Goal: Information Seeking & Learning: Learn about a topic

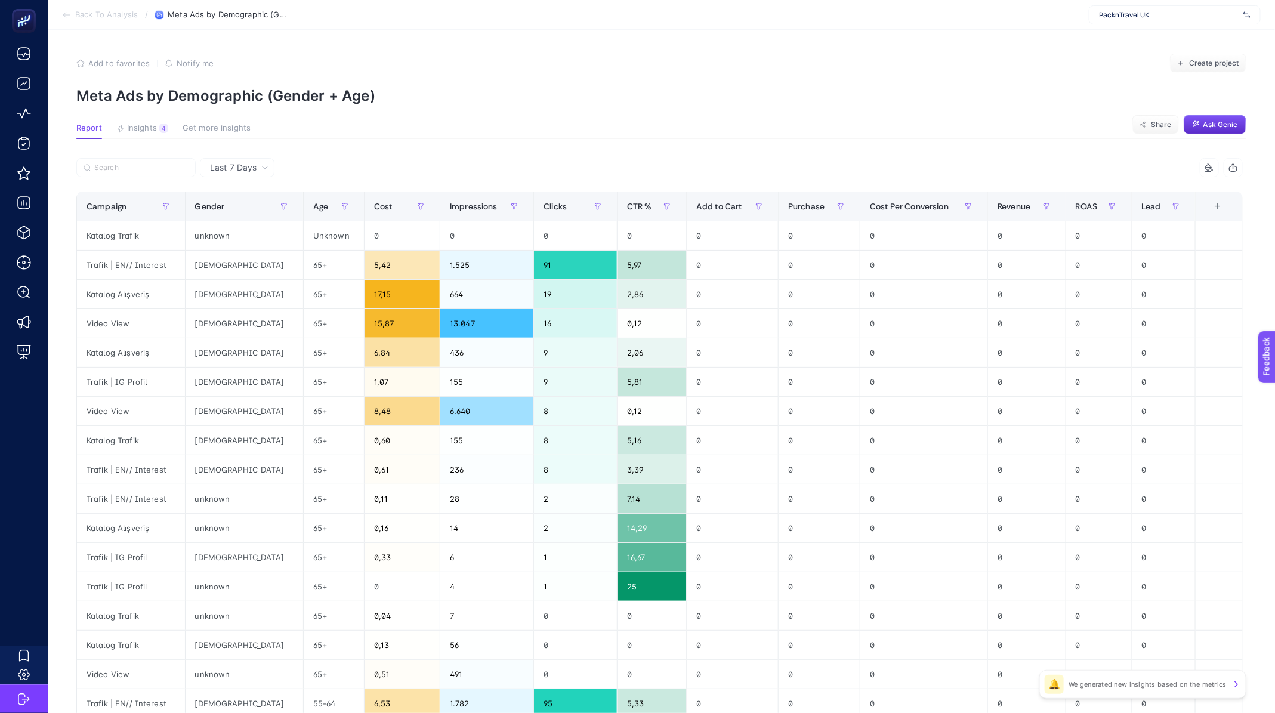
click at [1132, 10] on span "PacknTravel UK" at bounding box center [1169, 15] width 140 height 10
type input "levidor"
click at [1145, 36] on span "https://www.levidor.com.tr/" at bounding box center [1135, 40] width 73 height 10
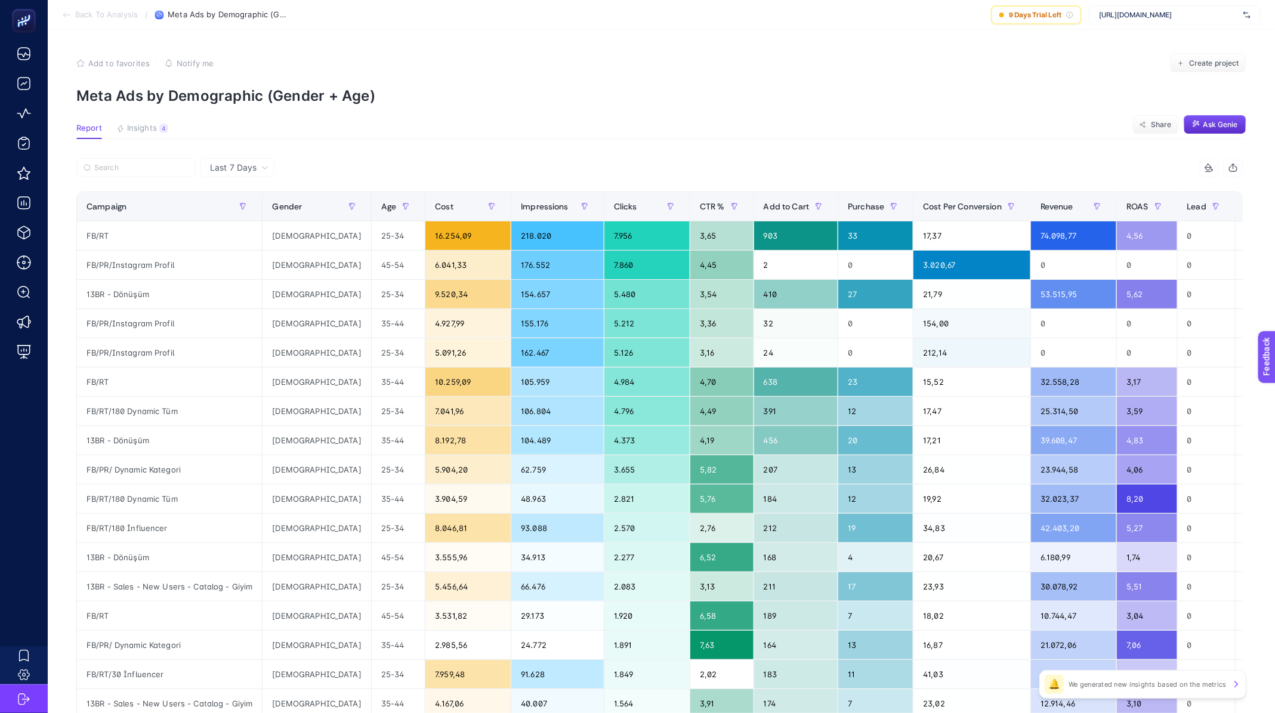
click at [97, 15] on span "Back To Analysis" at bounding box center [106, 15] width 63 height 10
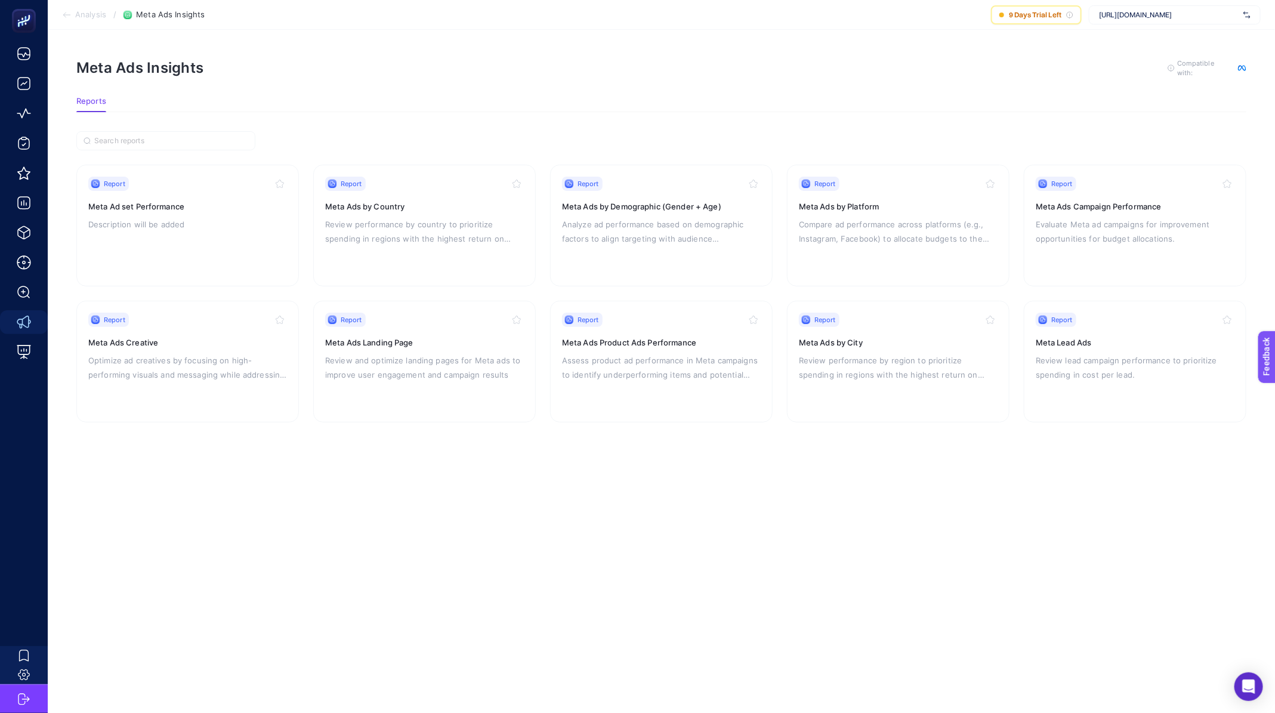
click at [99, 16] on span "Analysis" at bounding box center [90, 15] width 31 height 10
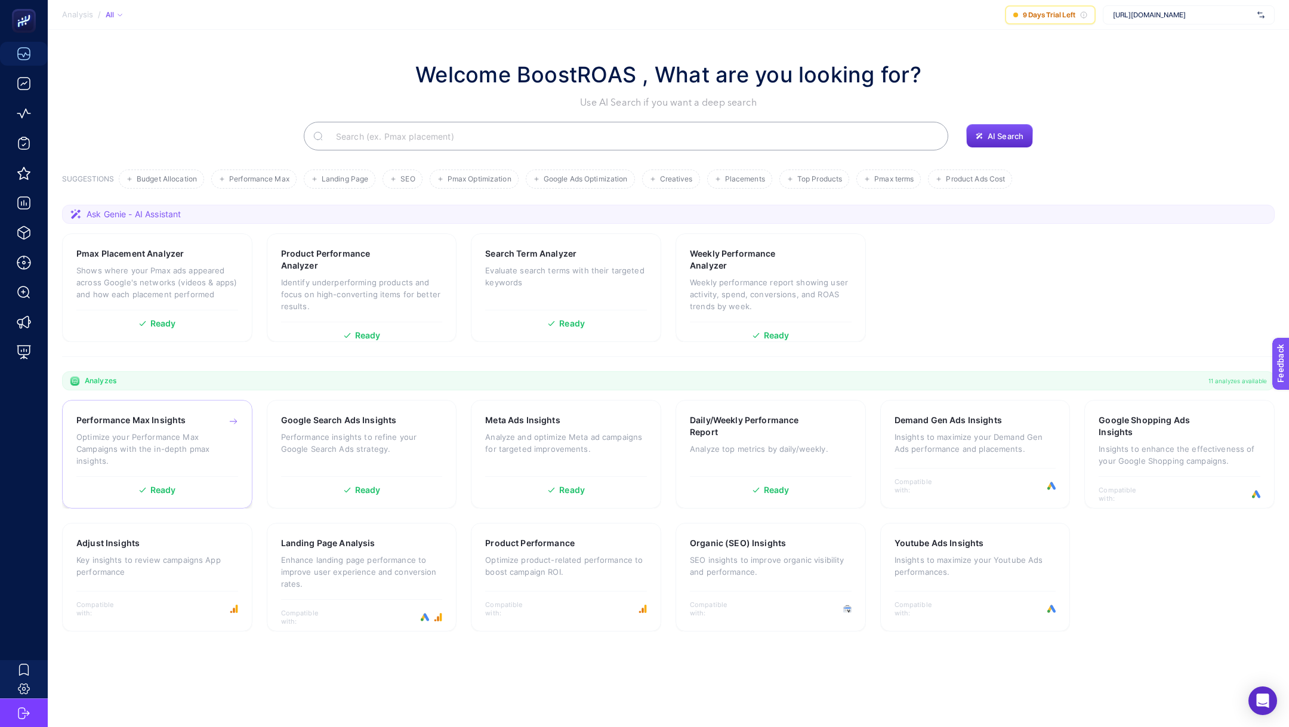
click at [149, 449] on p "Optimize your Performance Max Campaigns with the in-depth pmax insights." at bounding box center [157, 449] width 162 height 36
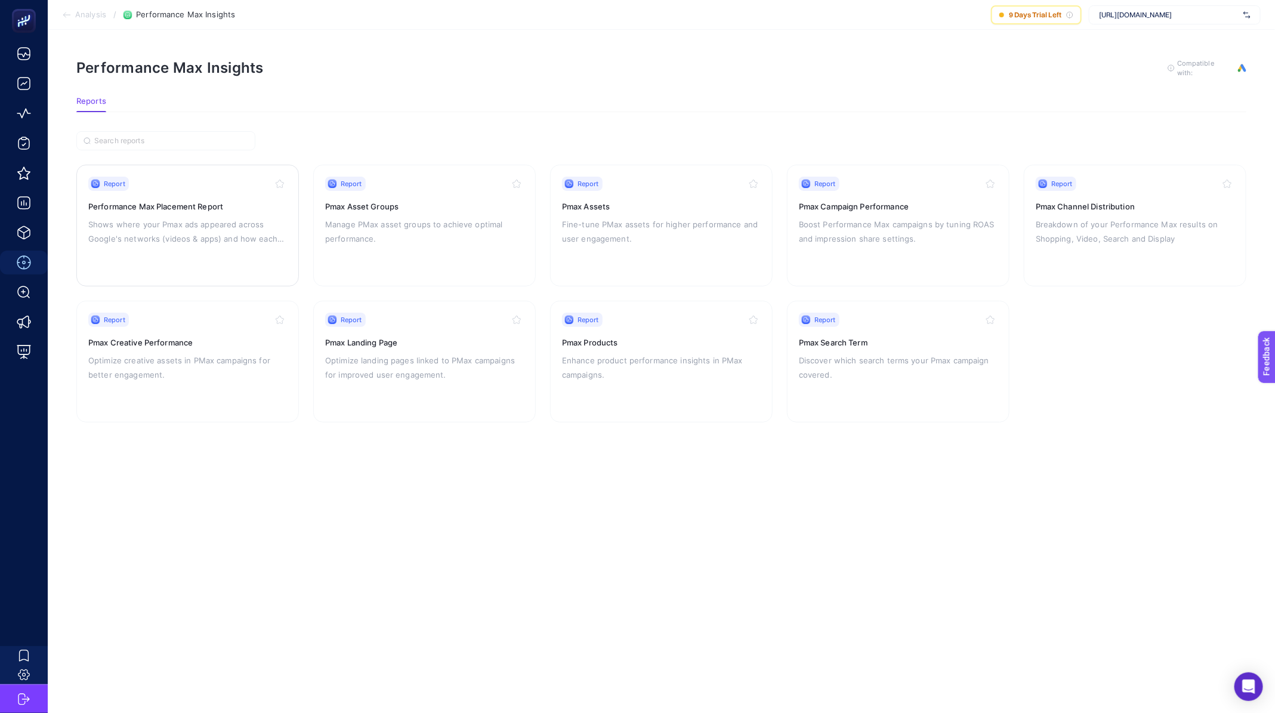
click at [184, 231] on p "Shows where your Pmax ads appeared across Google's networks (videos & apps) and…" at bounding box center [187, 231] width 199 height 29
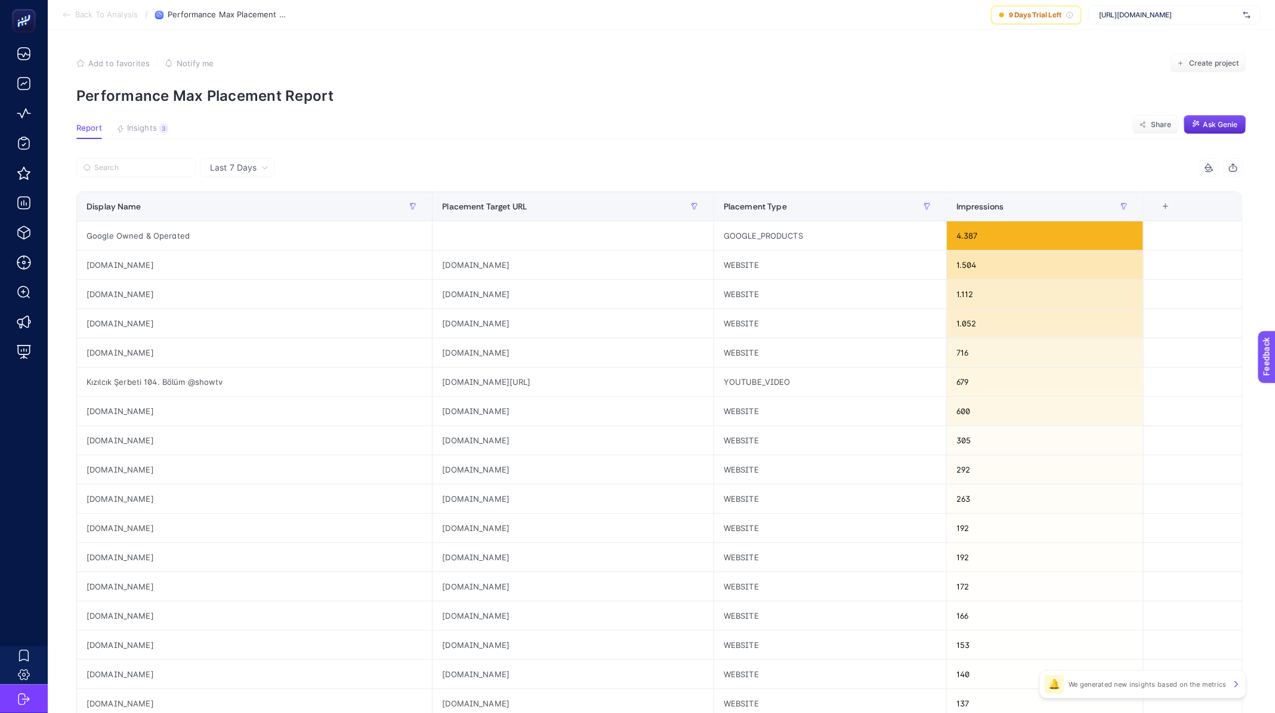
click at [66, 18] on icon at bounding box center [67, 15] width 10 height 10
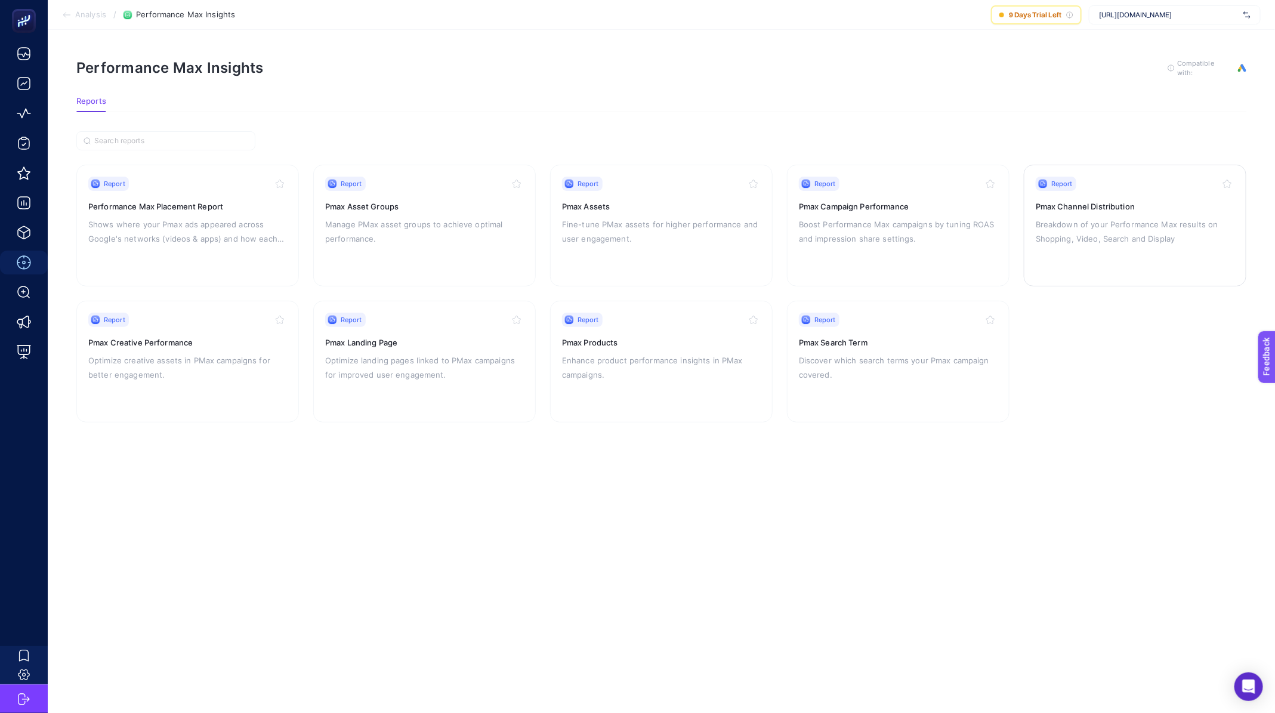
click at [1136, 251] on div "Report Pmax Channel Distribution Breakdown of your Performance Max results on S…" at bounding box center [1135, 226] width 199 height 98
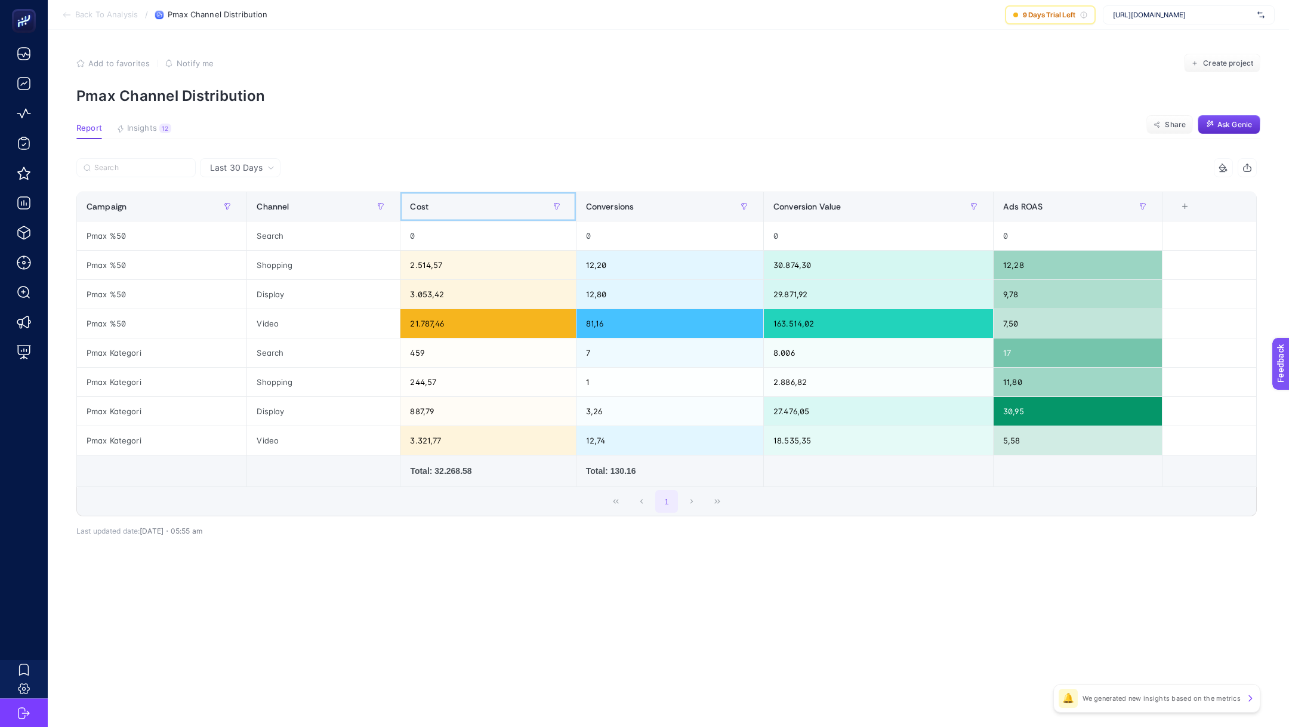
click at [443, 211] on div "Cost" at bounding box center [488, 206] width 156 height 19
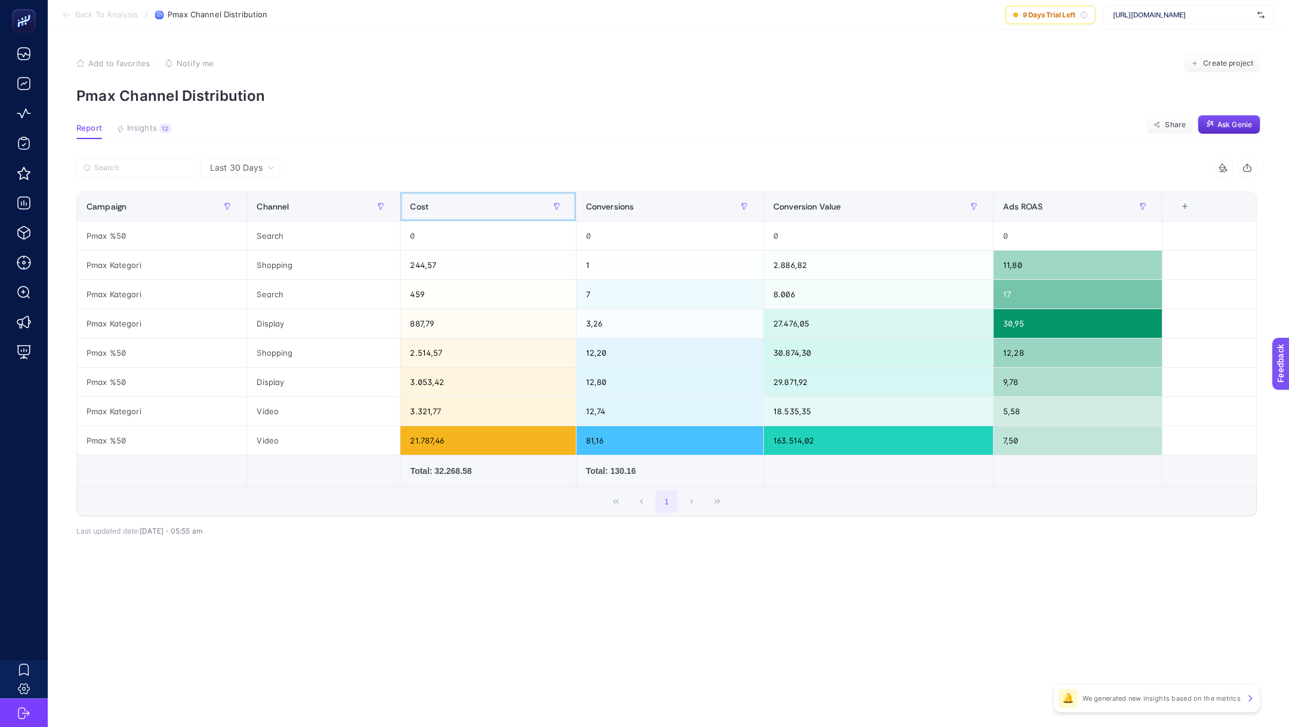
click at [443, 211] on div "Cost" at bounding box center [488, 206] width 156 height 19
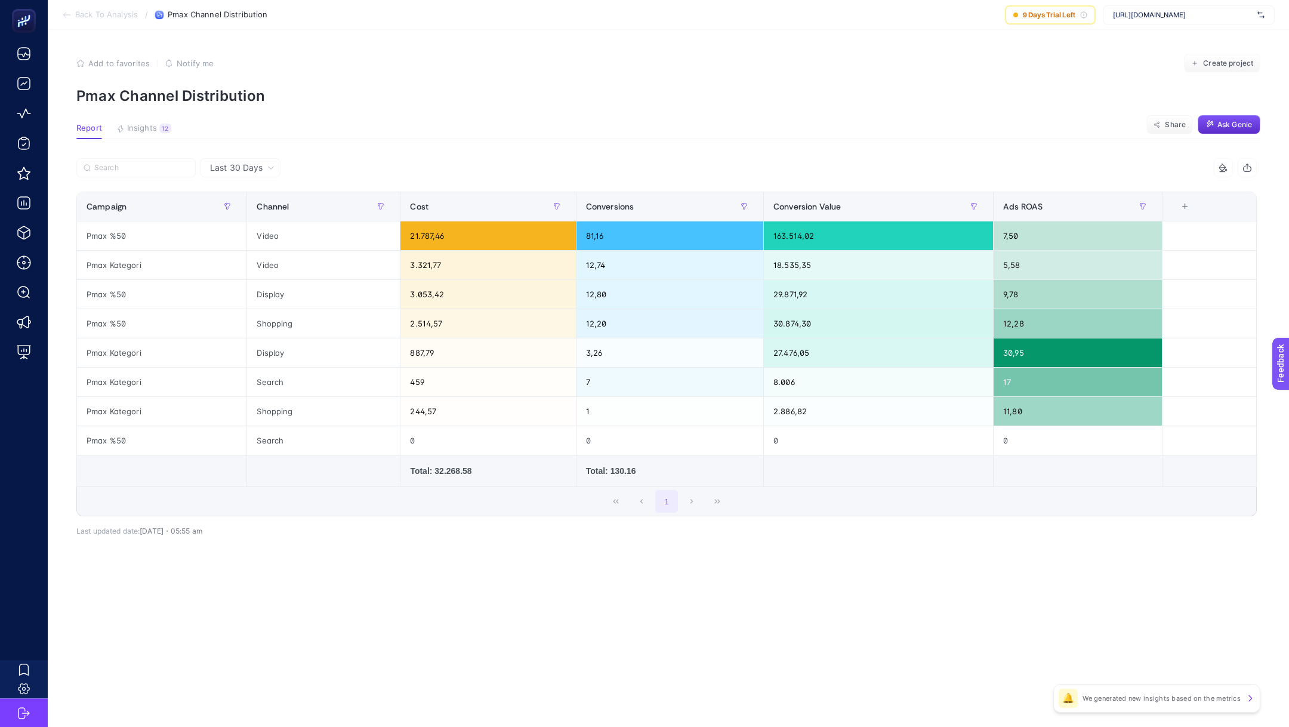
click at [109, 8] on section "Back To Analysis / Pmax Channel Distribution 9 Days Trial Left https://www.levi…" at bounding box center [668, 15] width 1241 height 30
click at [110, 11] on span "Back To Analysis" at bounding box center [106, 15] width 63 height 10
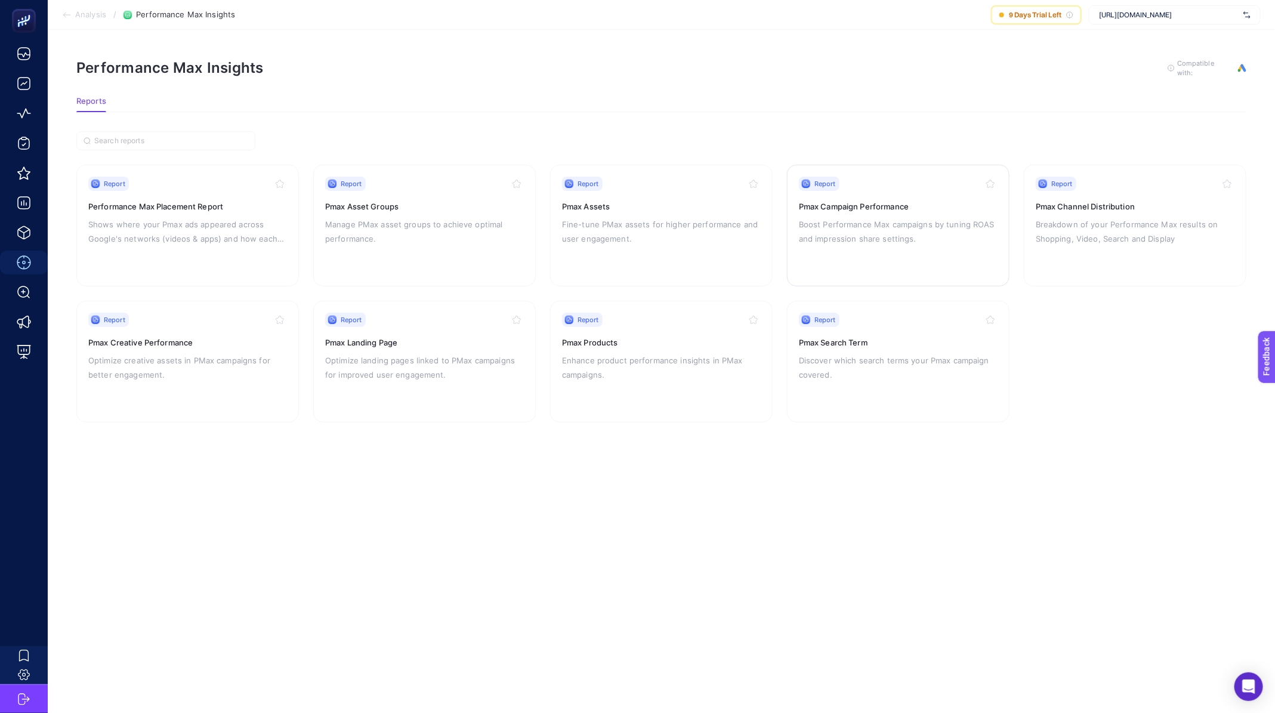
click at [838, 246] on div "Report Pmax Campaign Performance Boost Performance Max campaigns by tuning ROAS…" at bounding box center [898, 226] width 199 height 98
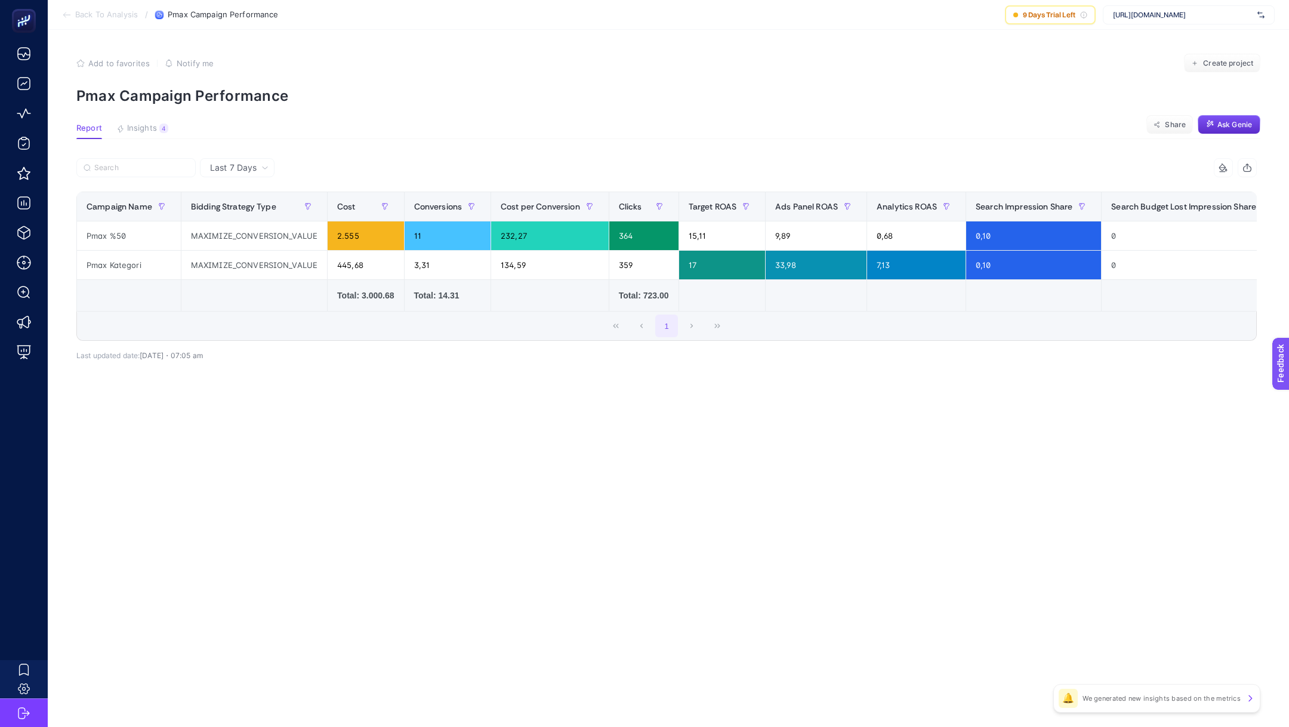
click at [252, 166] on span "Last 7 Days" at bounding box center [233, 168] width 47 height 12
click at [255, 206] on li "Last 30 Days" at bounding box center [236, 213] width 67 height 21
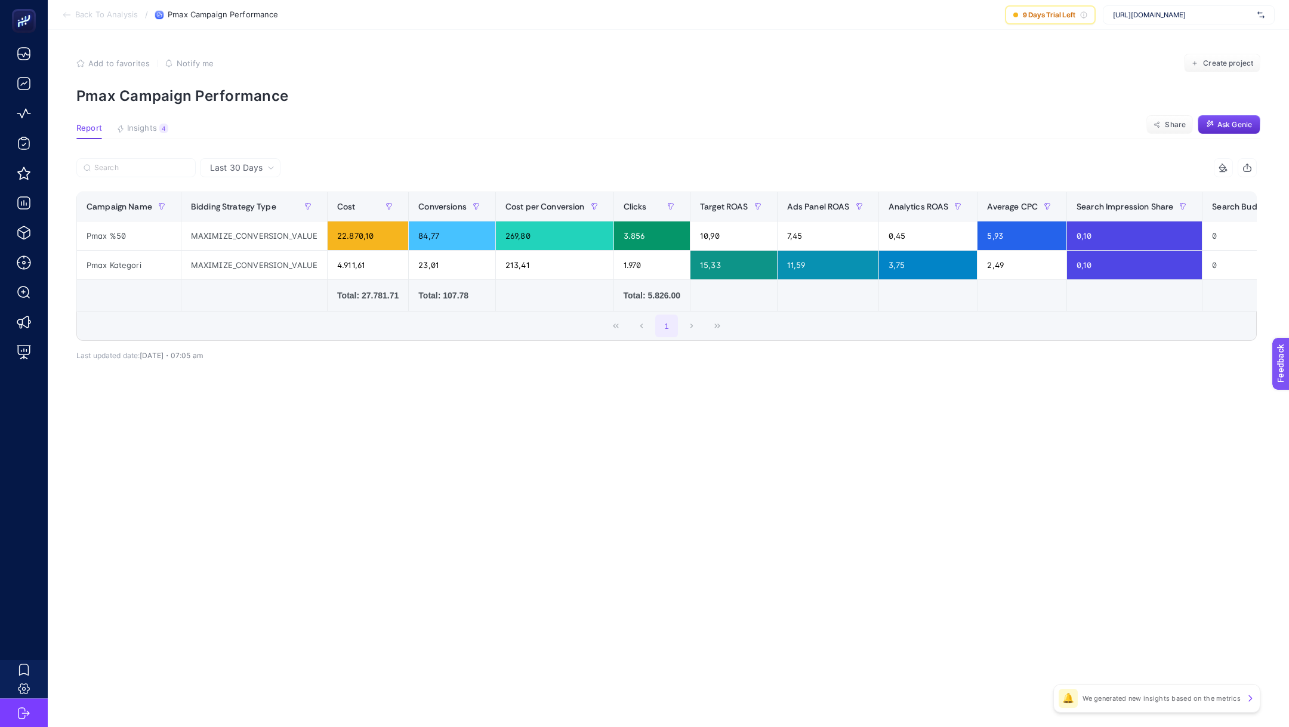
click at [325, 404] on div "Last 30 Days 11 items selected Campaign Name Bidding Strategy Type Cost Convers…" at bounding box center [666, 285] width 1199 height 254
click at [81, 8] on section "Back To Analysis / Pmax Campaign Performance 9 Days Trial Left https://www.levi…" at bounding box center [668, 15] width 1241 height 30
click at [82, 11] on span "Back To Analysis" at bounding box center [106, 15] width 63 height 10
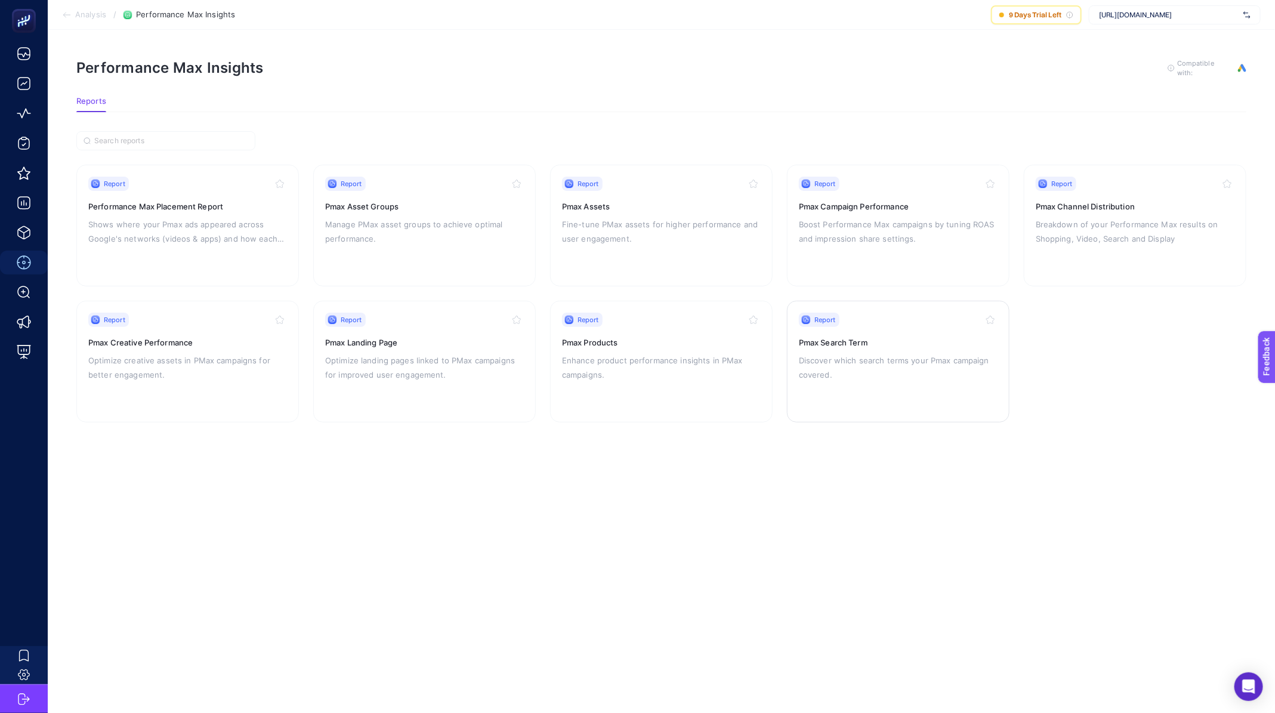
click at [827, 373] on p "Discover which search terms your Pmax campaign covered." at bounding box center [898, 367] width 199 height 29
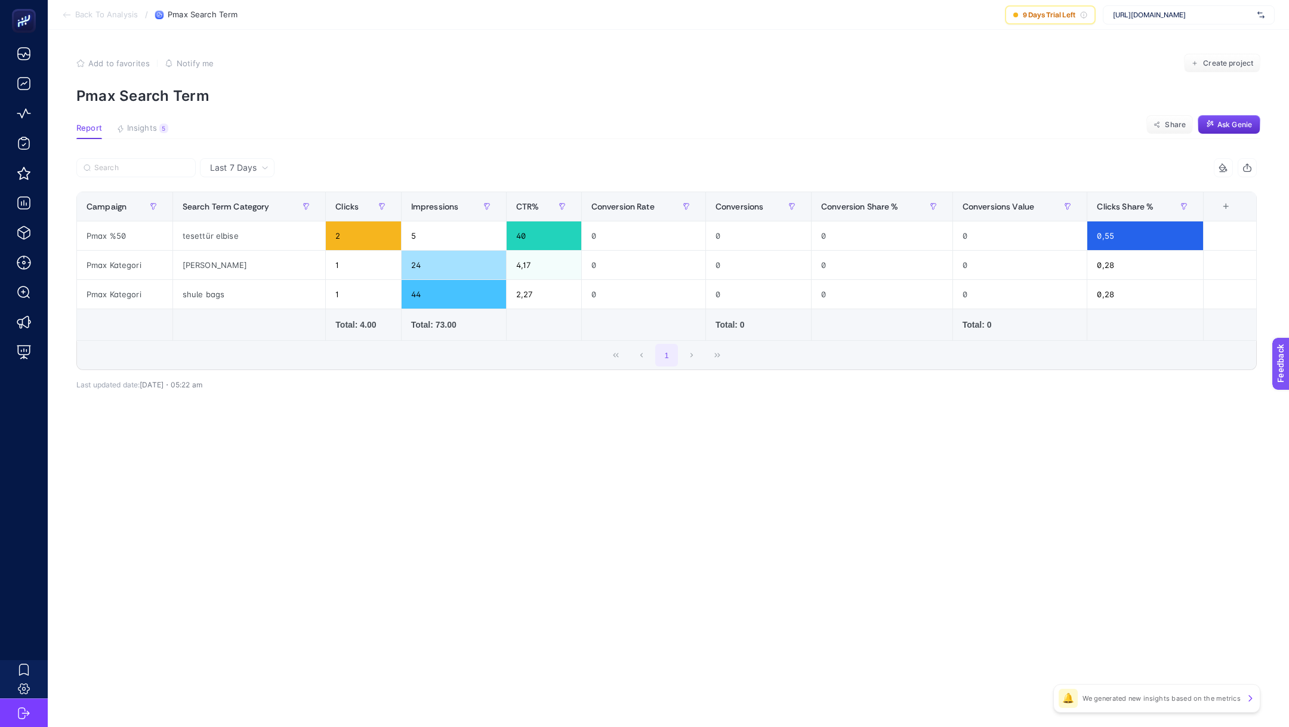
click at [264, 164] on icon at bounding box center [264, 167] width 7 height 7
click at [242, 212] on li "Last 30 Days" at bounding box center [236, 213] width 67 height 21
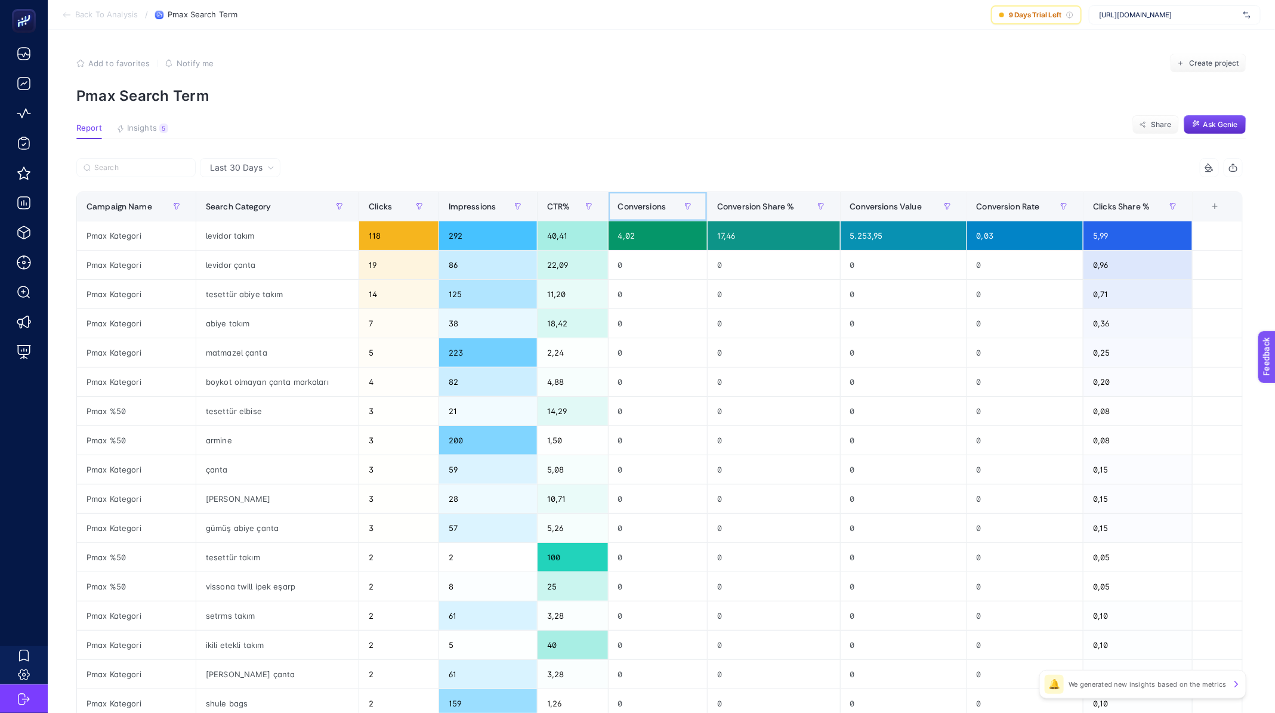
click at [666, 209] on span "Conversions" at bounding box center [642, 207] width 48 height 10
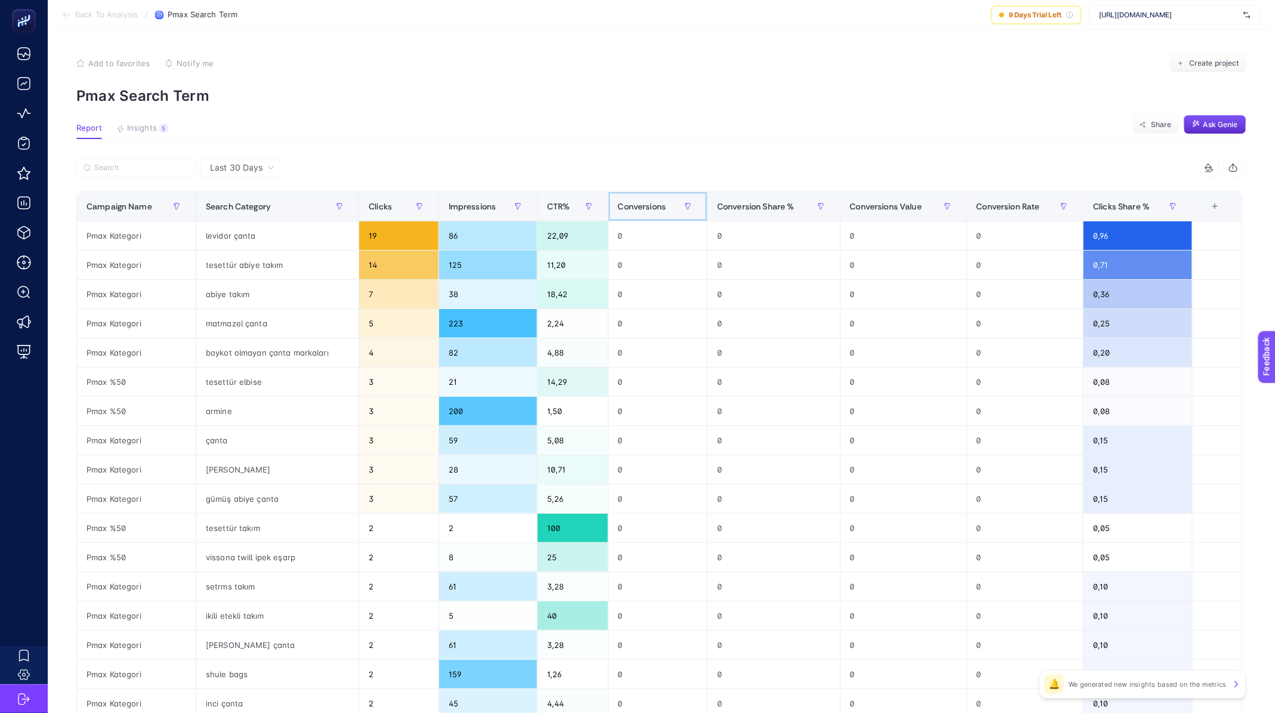
click at [666, 209] on span "Conversions" at bounding box center [642, 207] width 48 height 10
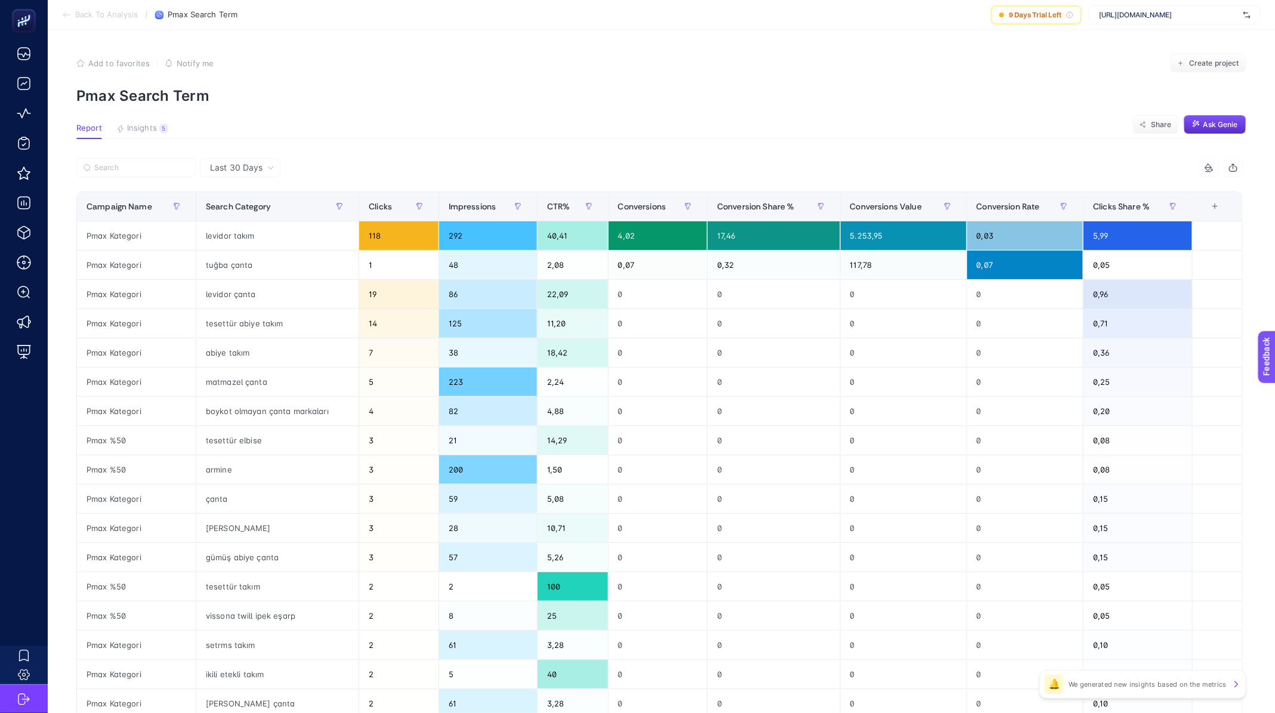
click at [125, 14] on span "Back To Analysis" at bounding box center [106, 15] width 63 height 10
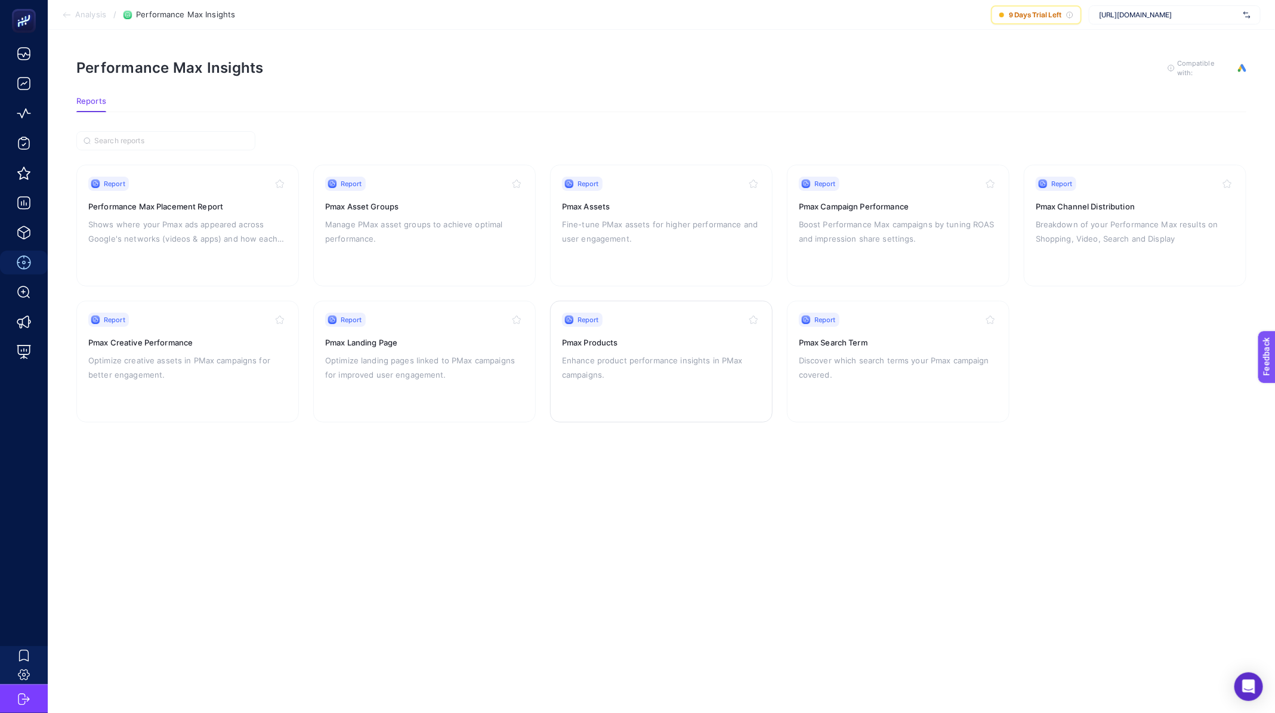
click at [650, 363] on p "Enhance product performance insights in PMax campaigns." at bounding box center [661, 367] width 199 height 29
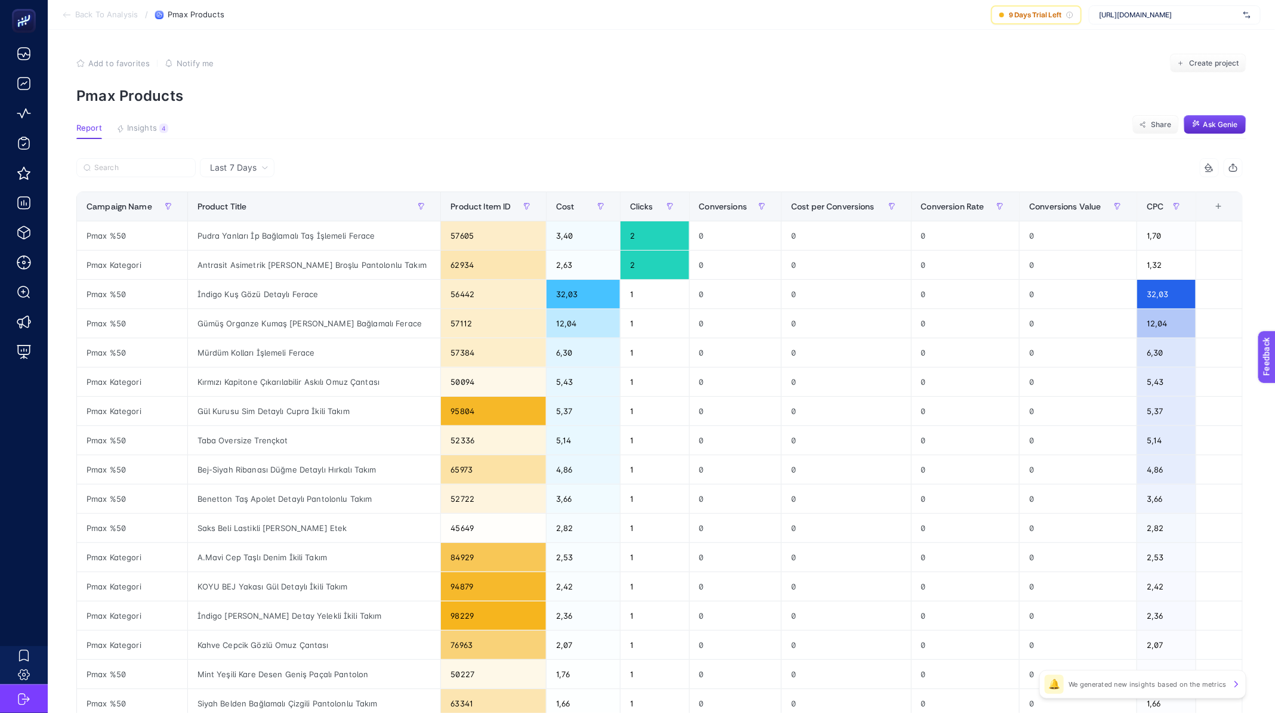
click at [84, 12] on span "Back To Analysis" at bounding box center [106, 15] width 63 height 10
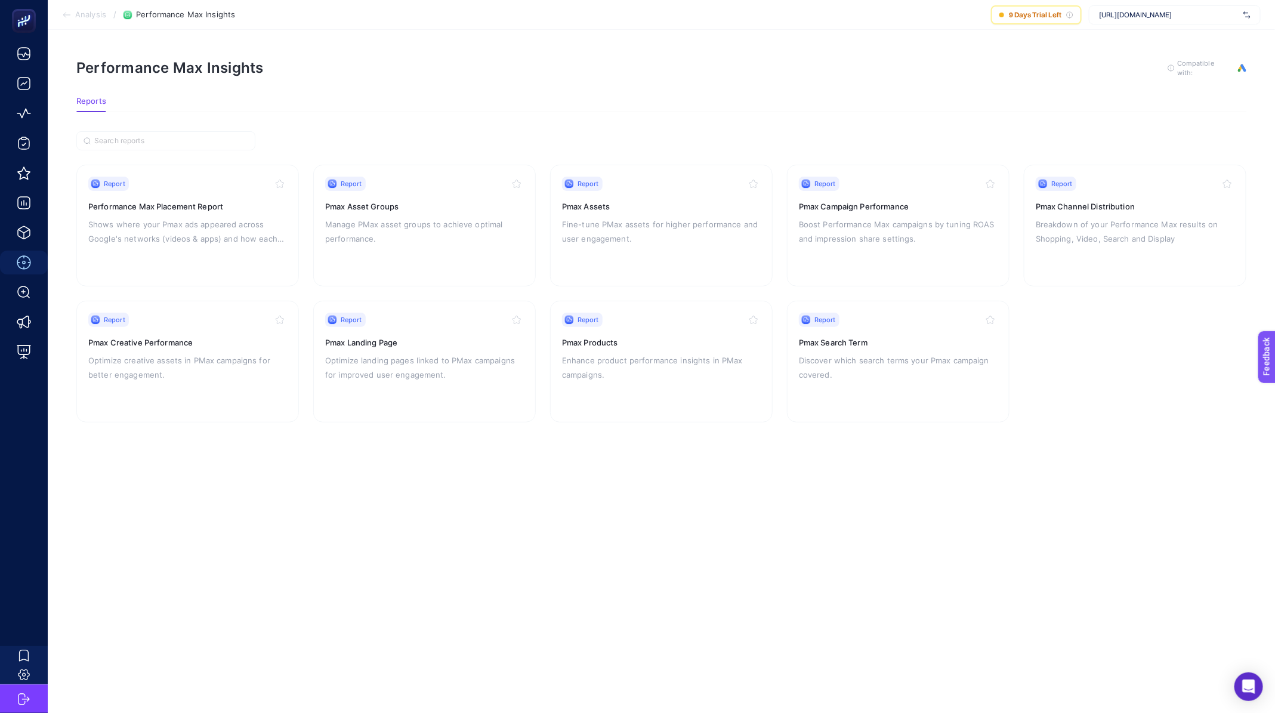
click at [94, 14] on span "Analysis" at bounding box center [90, 15] width 31 height 10
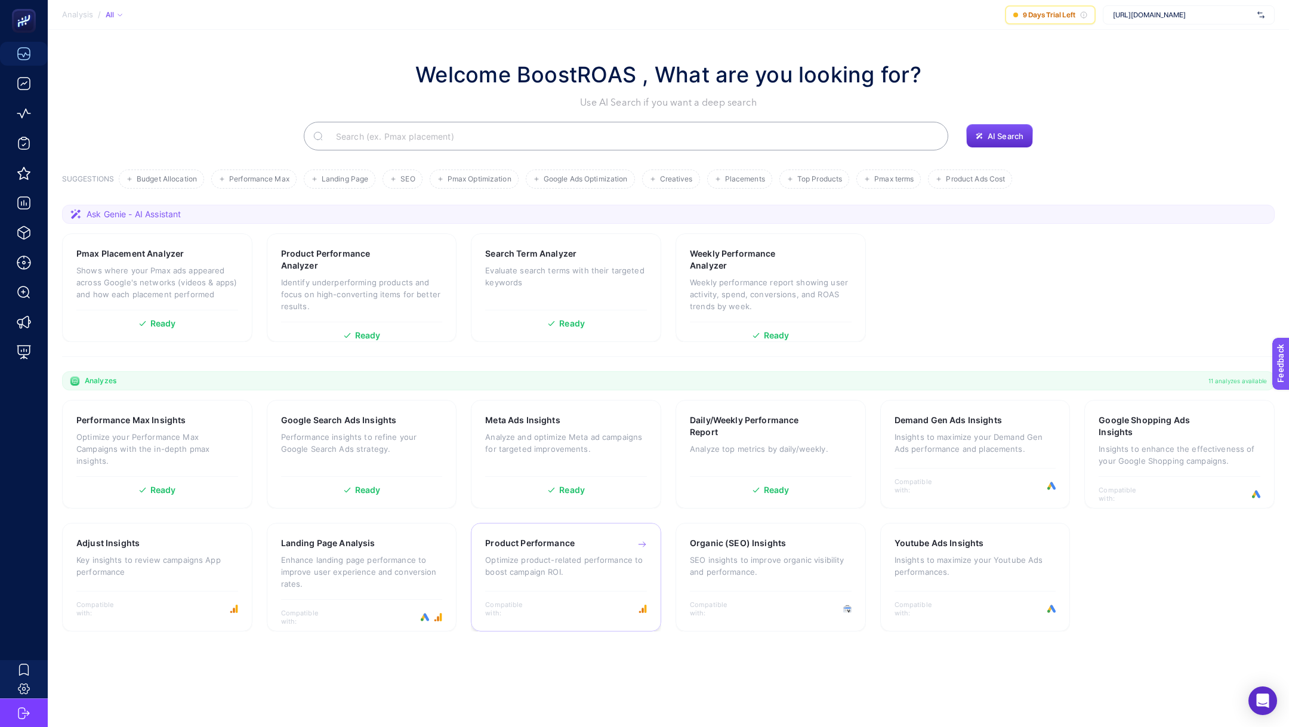
click at [618, 585] on div "Product Performance Optimize product-related performance to boost campaign ROI." at bounding box center [566, 563] width 162 height 52
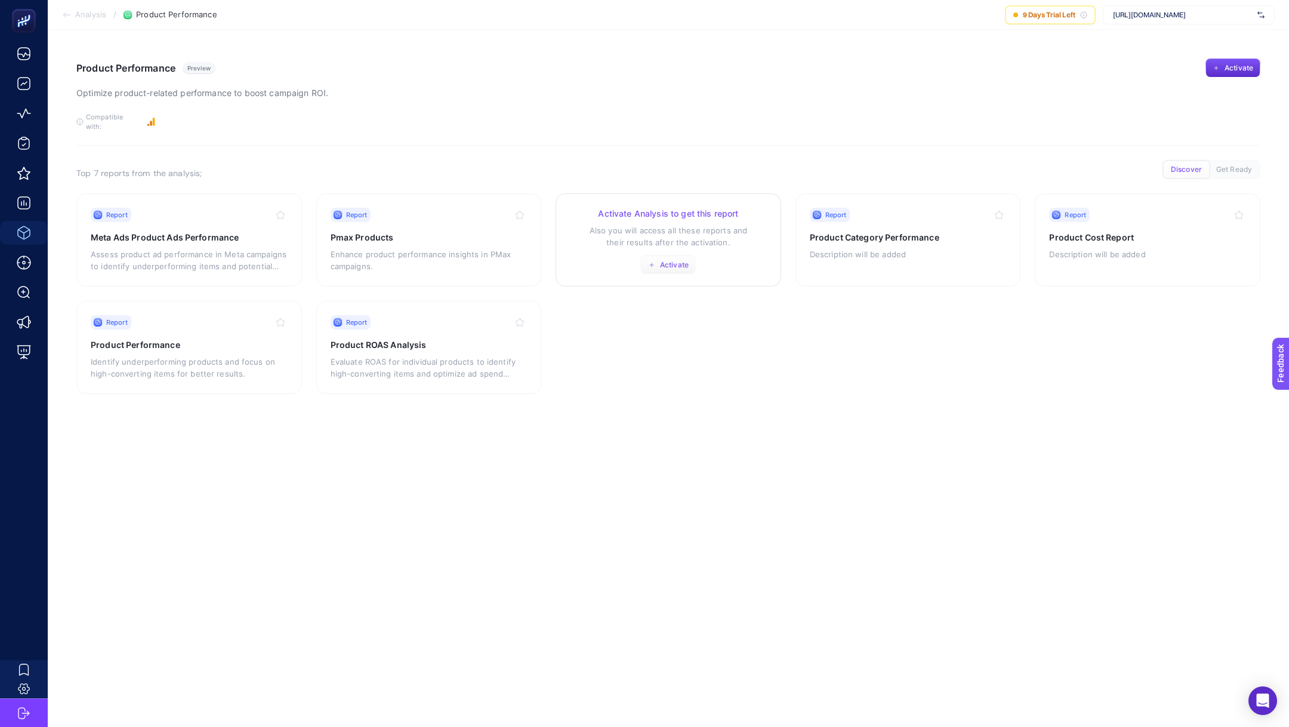
click at [672, 260] on span "Activate" at bounding box center [674, 265] width 29 height 10
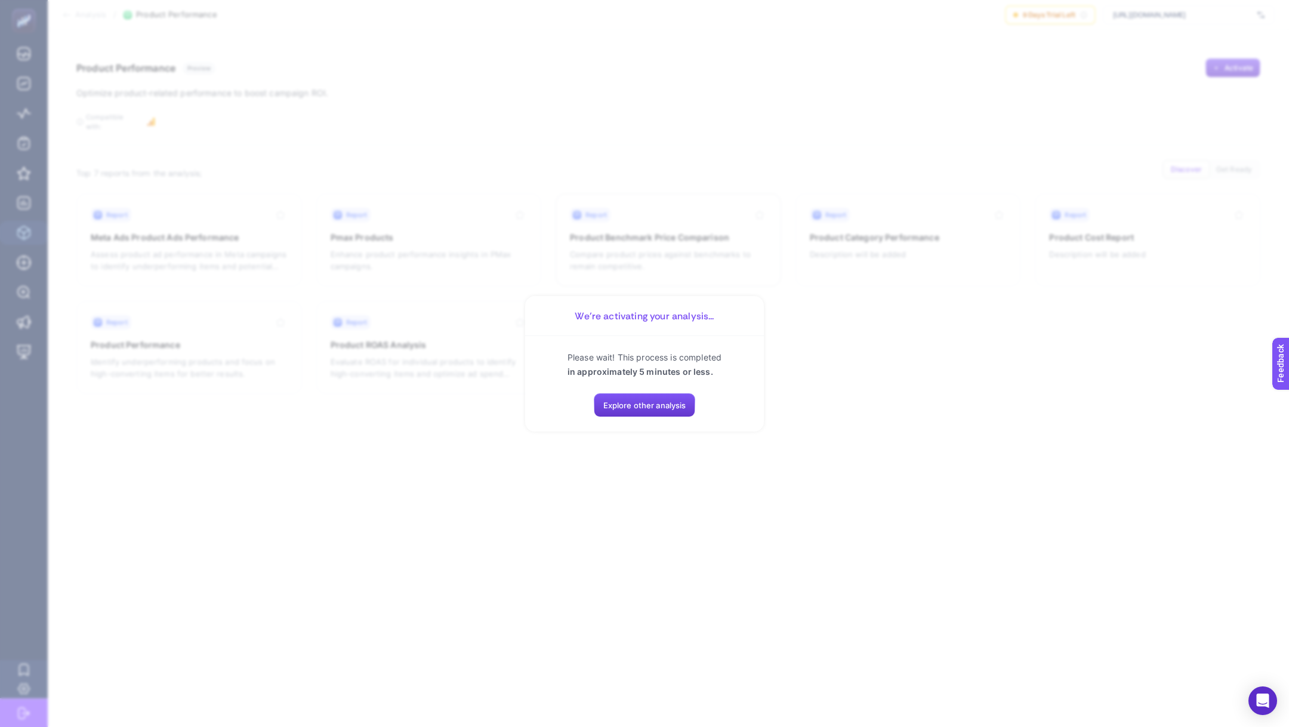
click at [684, 406] on span "Explore other analysis" at bounding box center [644, 405] width 83 height 10
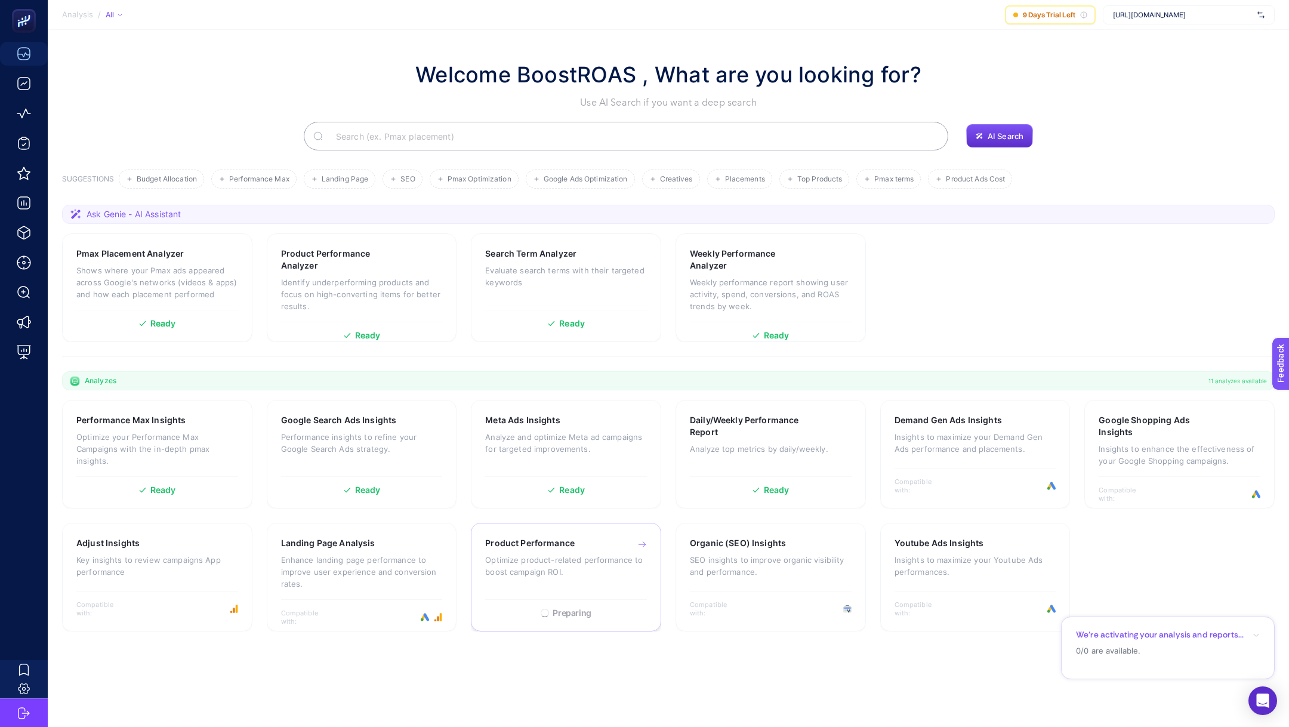
click at [574, 566] on p "Optimize product-related performance to boost campaign ROI." at bounding box center [566, 566] width 162 height 24
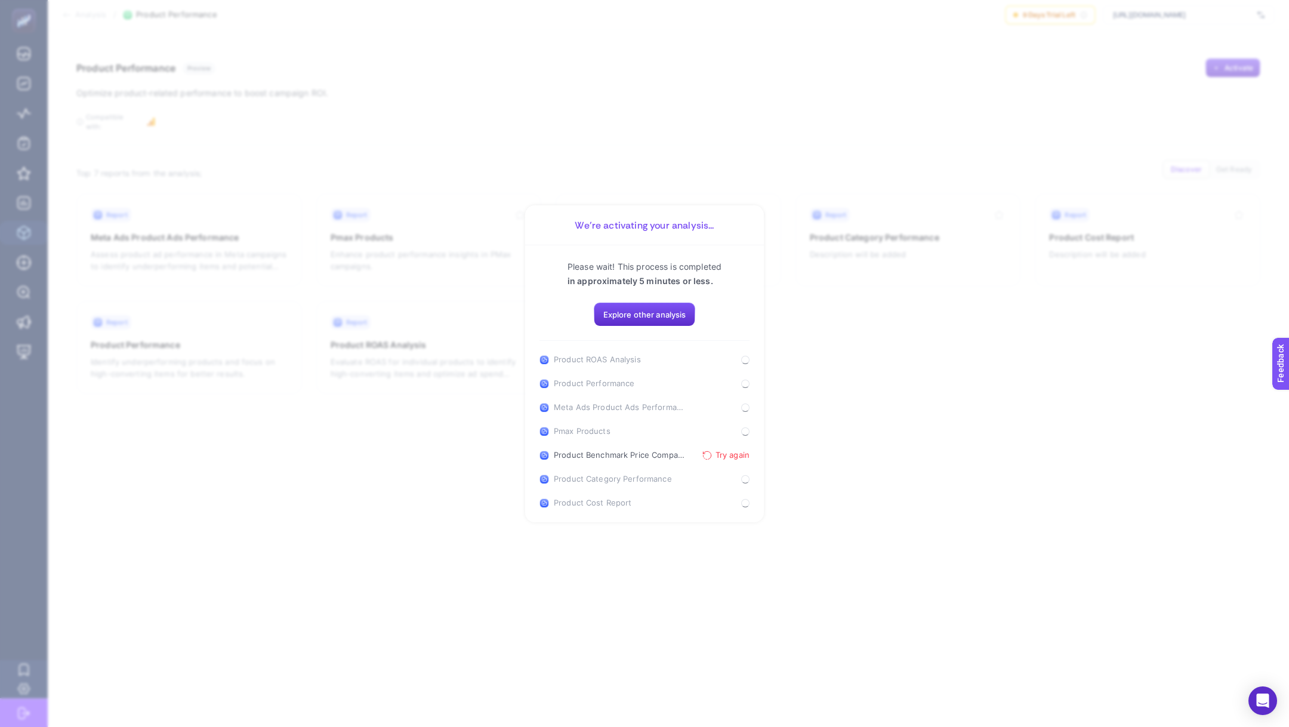
click at [722, 455] on span "Try again" at bounding box center [732, 455] width 34 height 10
click at [878, 552] on section "We’re activating your analysis... Please wait! This process is completed in app…" at bounding box center [644, 363] width 1289 height 727
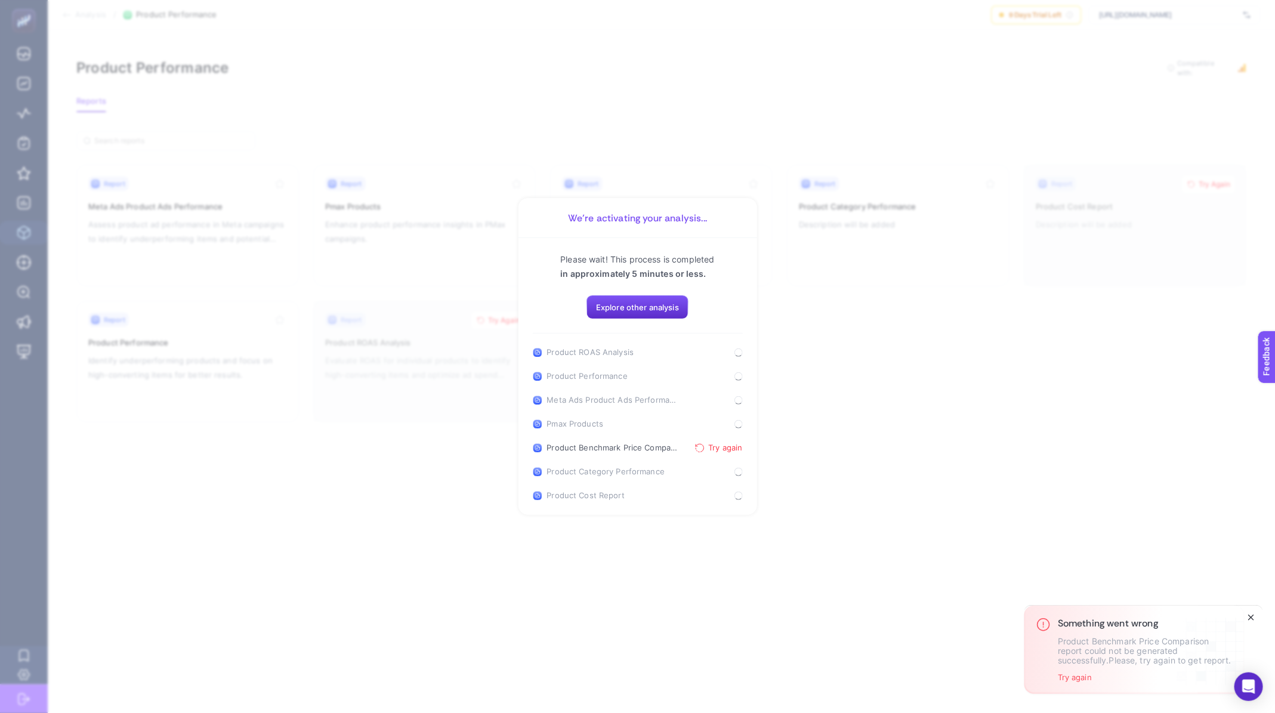
click at [1255, 613] on icon "Close" at bounding box center [1251, 618] width 10 height 10
click at [767, 277] on section "We’re activating your analysis... Please wait! This process is completed in app…" at bounding box center [637, 356] width 1275 height 713
click at [622, 319] on button "Explore other analysis" at bounding box center [637, 307] width 102 height 24
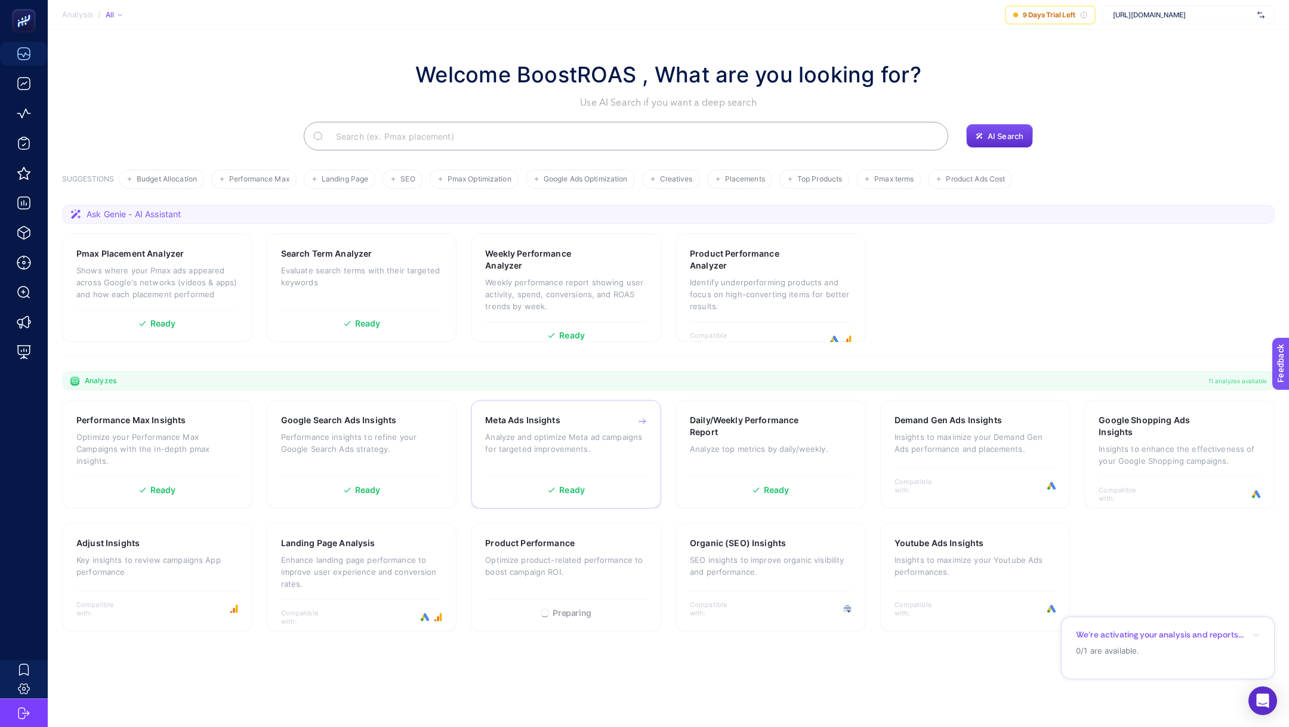
click at [511, 436] on p "Analyze and optimize Meta ad campaigns for targeted improvements." at bounding box center [566, 443] width 162 height 24
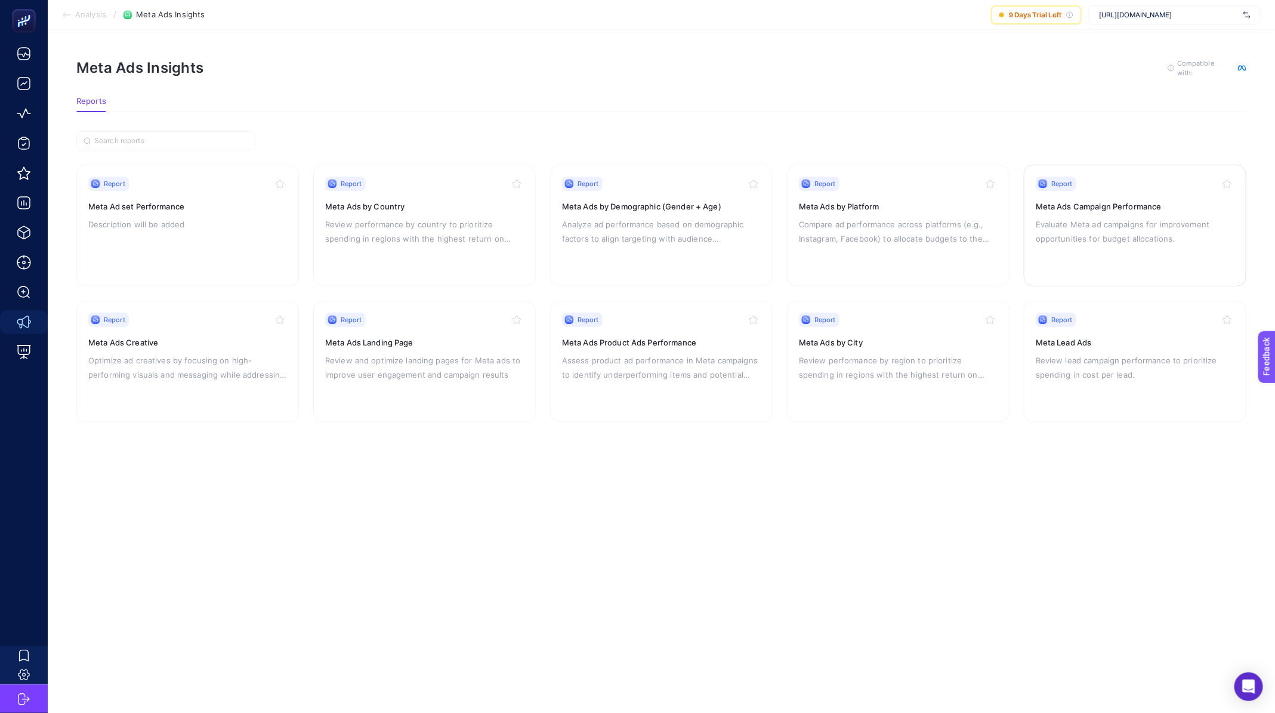
click at [1086, 222] on p "Evaluate Meta ad campaigns for improvement opportunities for budget allocations." at bounding box center [1135, 231] width 199 height 29
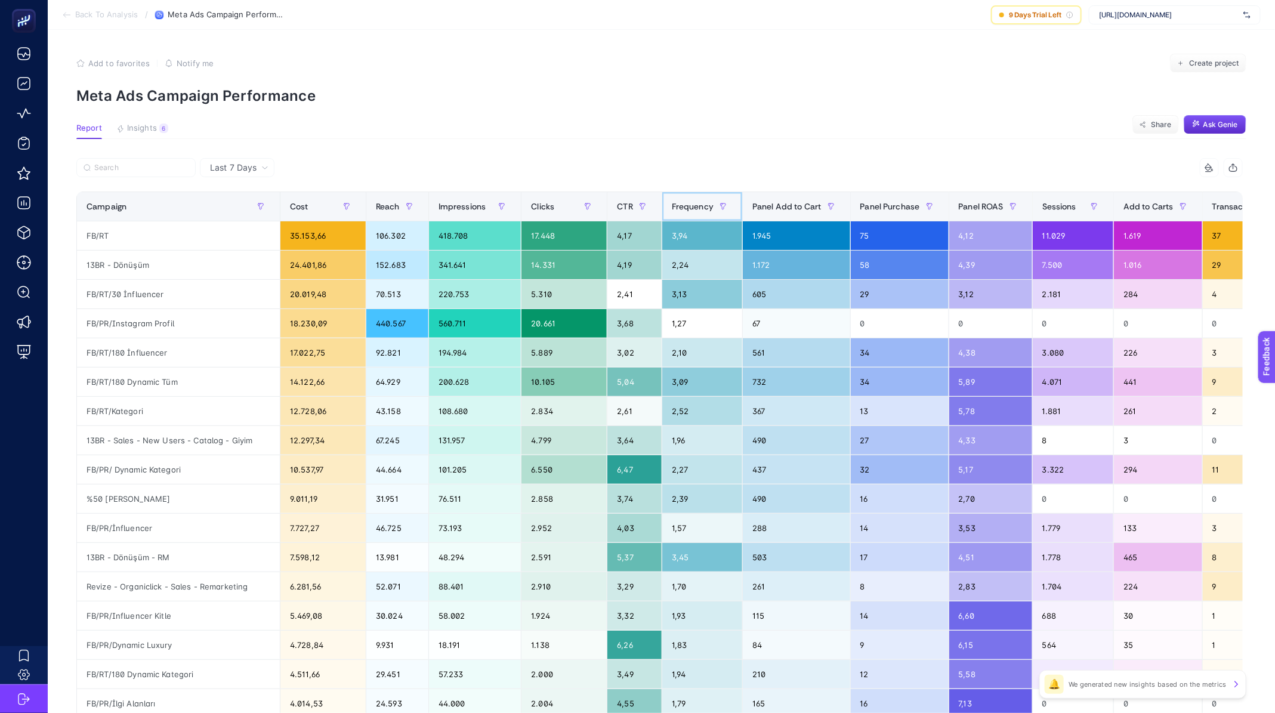
click at [696, 208] on span "Frequency" at bounding box center [693, 207] width 42 height 10
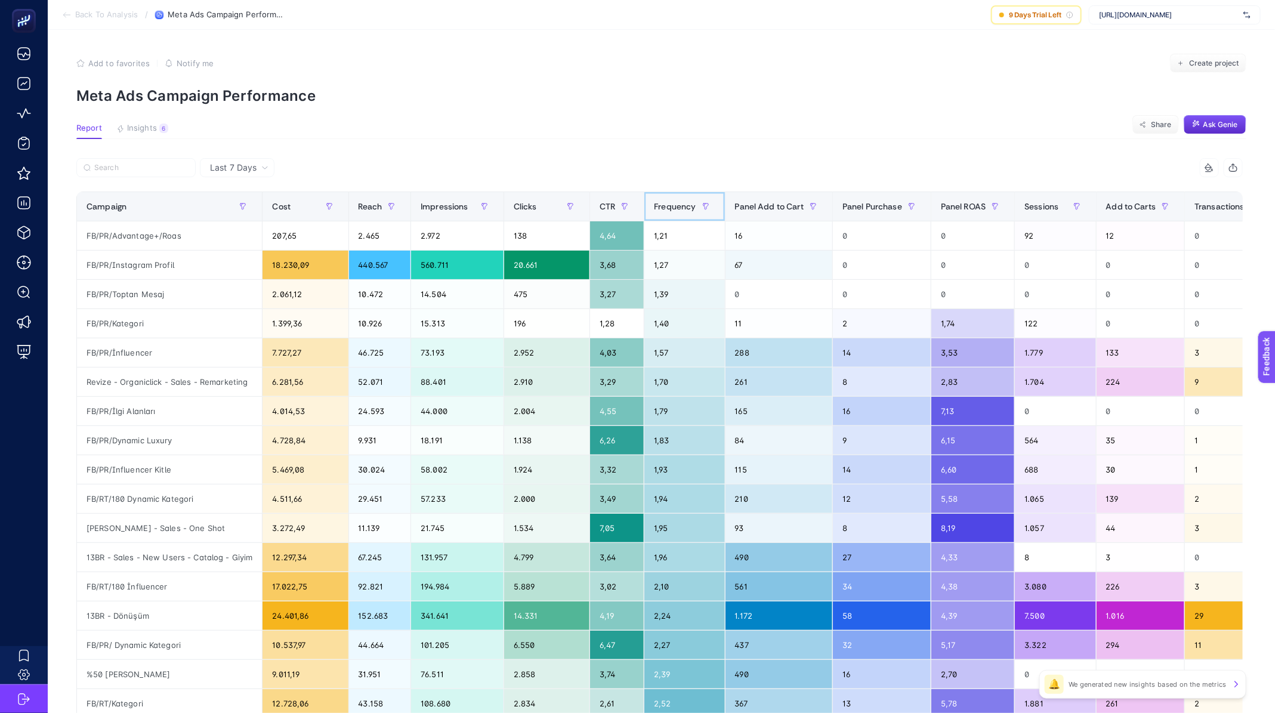
click at [696, 208] on span "Frequency" at bounding box center [675, 207] width 42 height 10
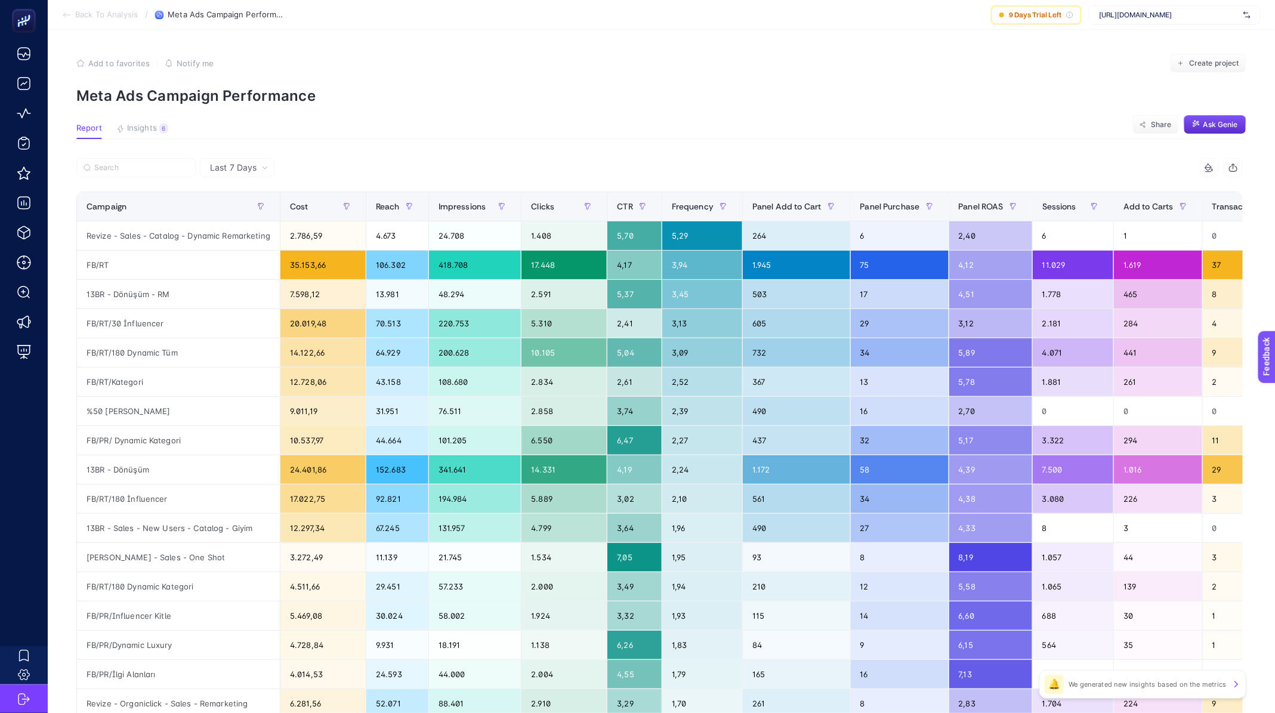
click at [233, 171] on span "Last 7 Days" at bounding box center [233, 168] width 47 height 12
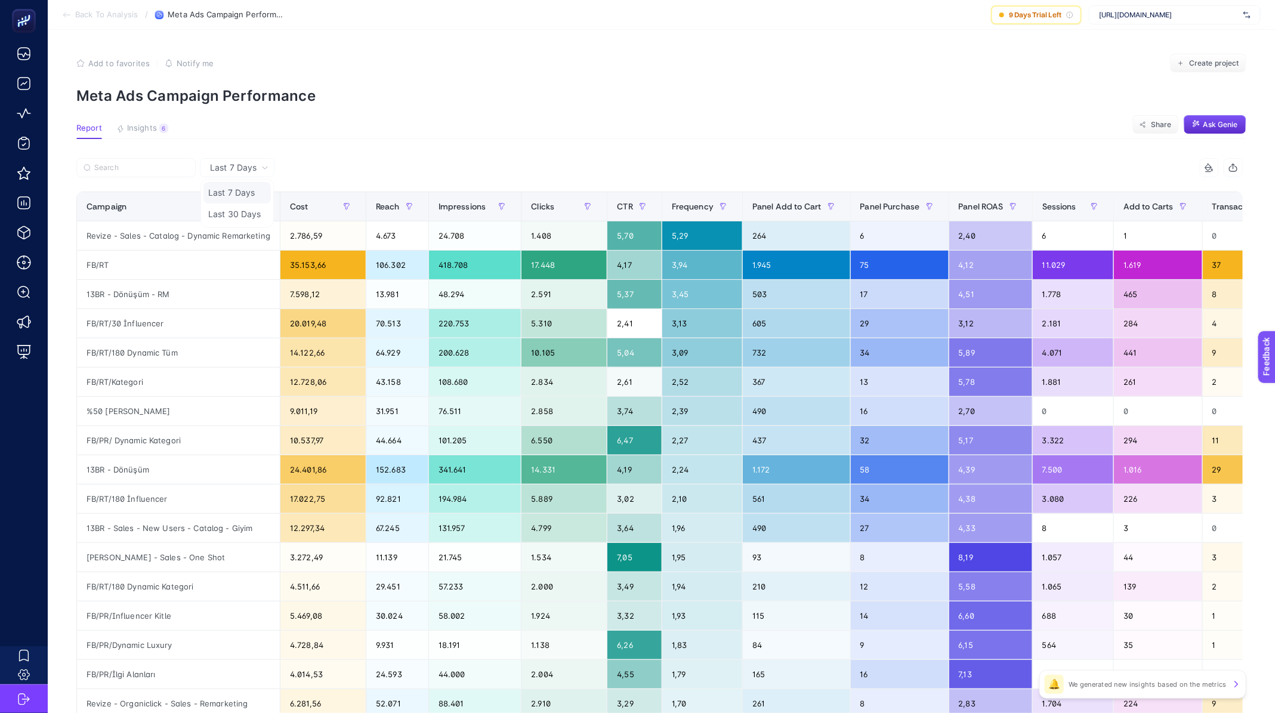
click at [247, 203] on li "Last 7 Days" at bounding box center [236, 192] width 67 height 21
click at [207, 170] on div "Last 7 Days" at bounding box center [239, 167] width 68 height 8
click at [251, 208] on li "Last 30 Days" at bounding box center [236, 213] width 67 height 21
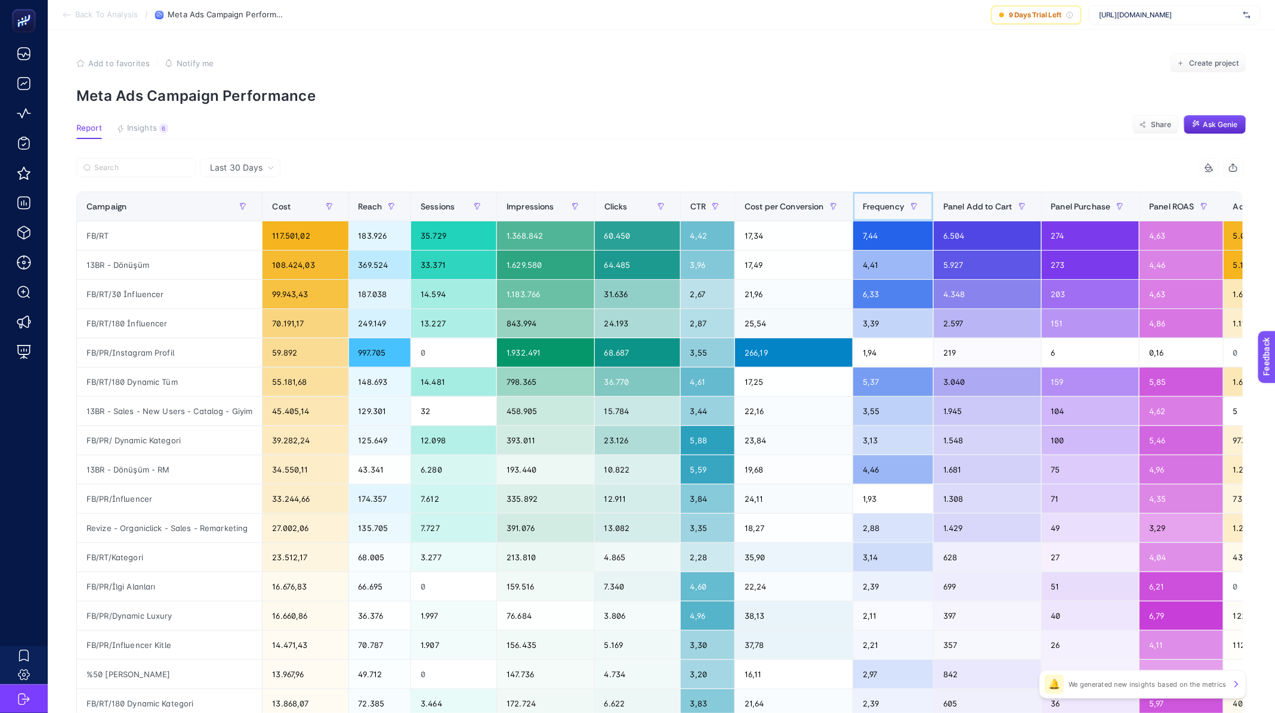
click at [895, 207] on span "Frequency" at bounding box center [884, 207] width 42 height 10
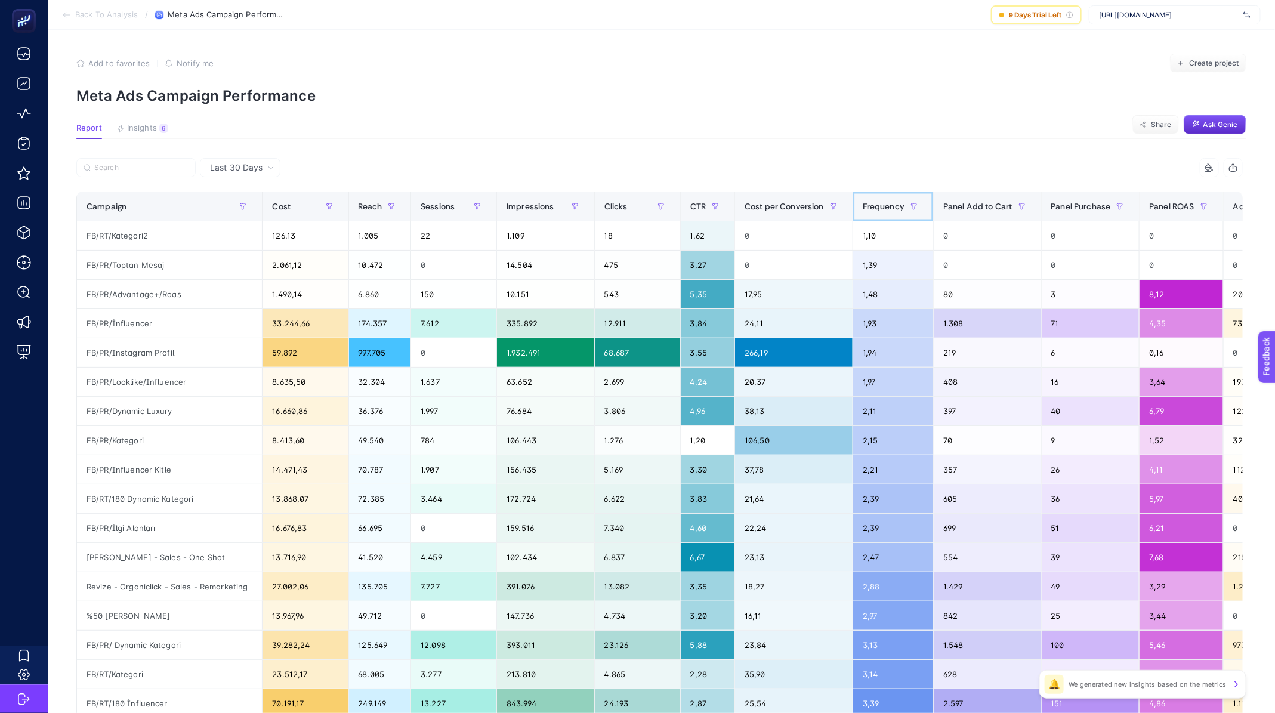
click at [895, 207] on span "Frequency" at bounding box center [884, 207] width 42 height 10
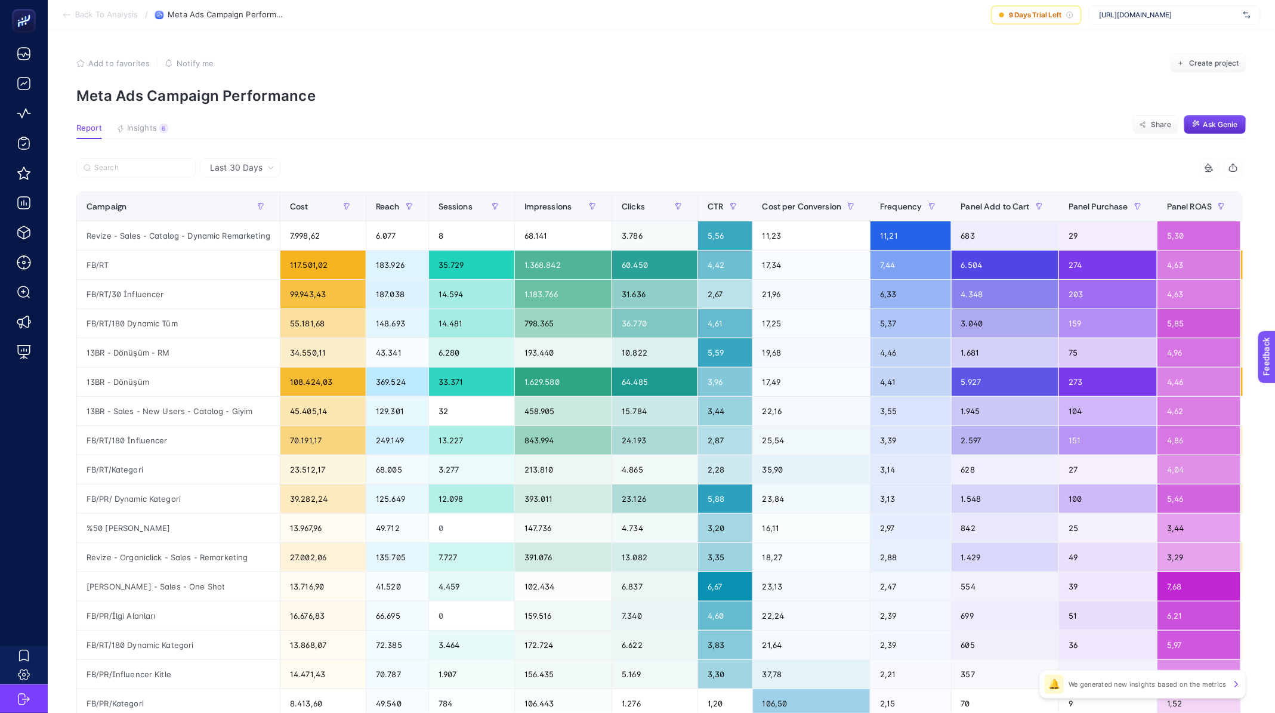
click at [122, 16] on span "Back To Analysis" at bounding box center [106, 15] width 63 height 10
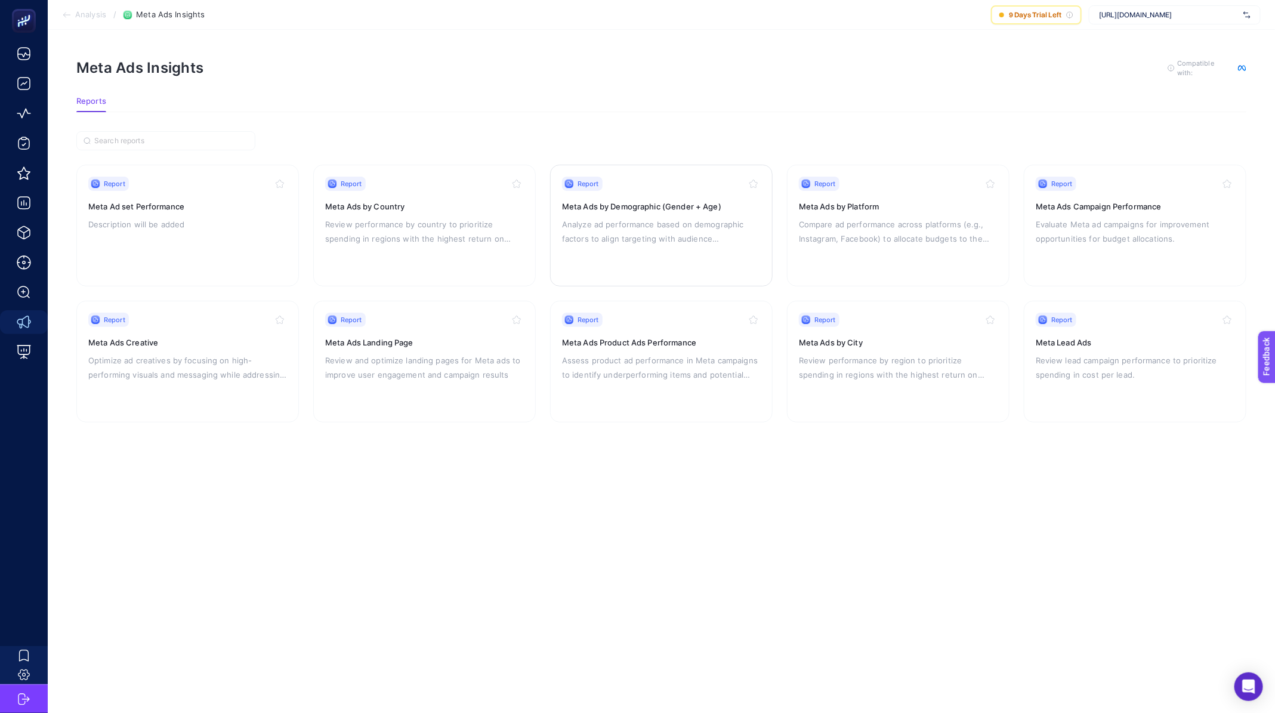
click at [681, 217] on p "Analyze ad performance based on demographic factors to align targeting with aud…" at bounding box center [661, 231] width 199 height 29
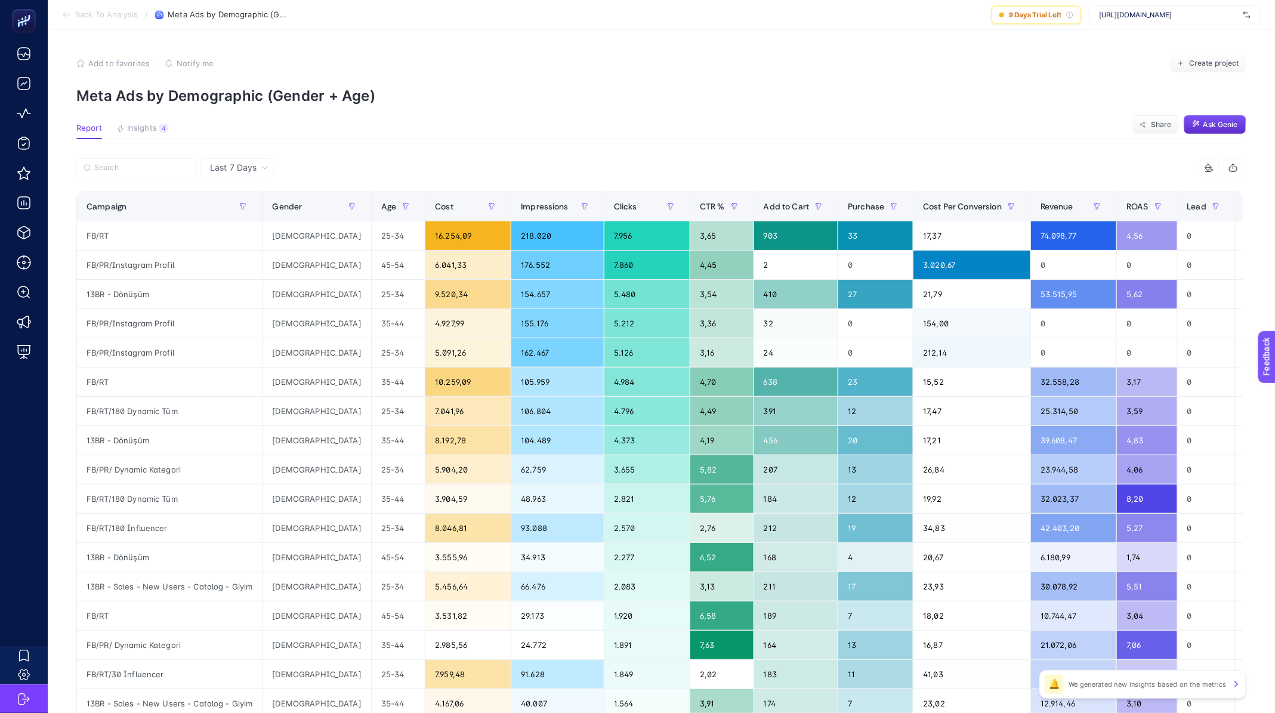
click at [247, 172] on span "Last 7 Days" at bounding box center [233, 168] width 47 height 12
click at [242, 211] on li "Last 30 Days" at bounding box center [236, 213] width 67 height 21
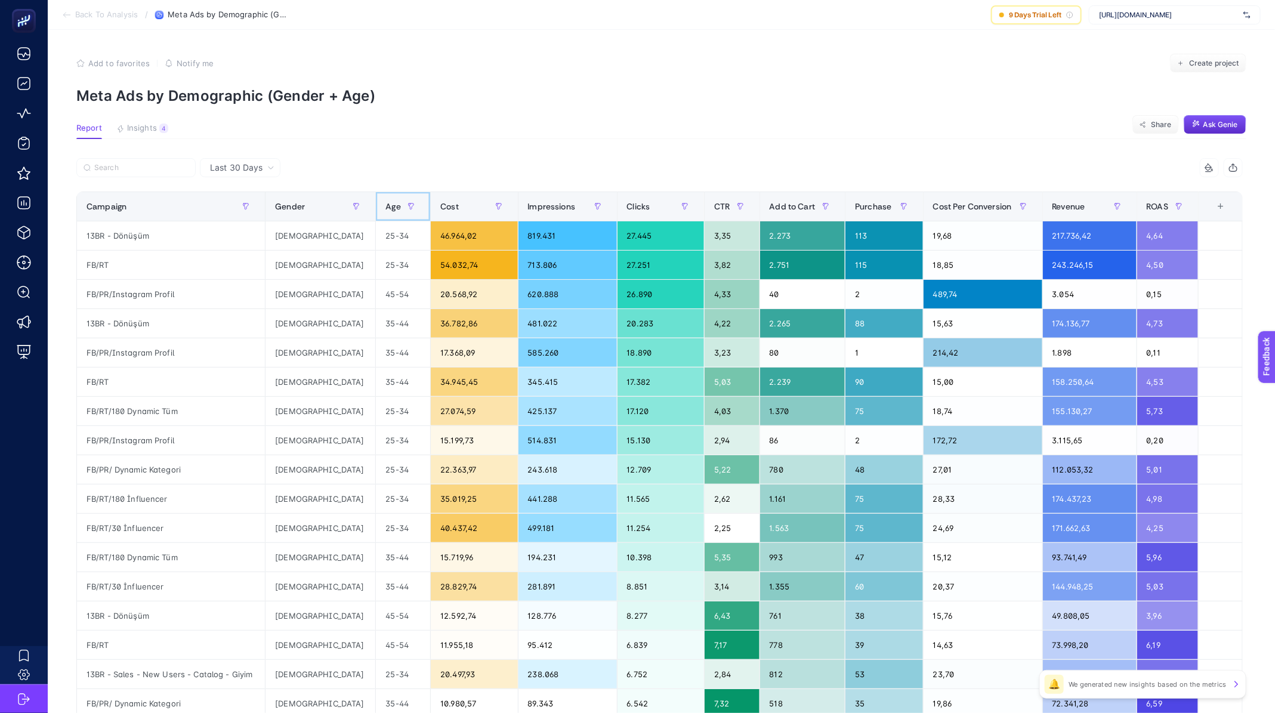
click at [385, 207] on span "Age" at bounding box center [392, 207] width 15 height 10
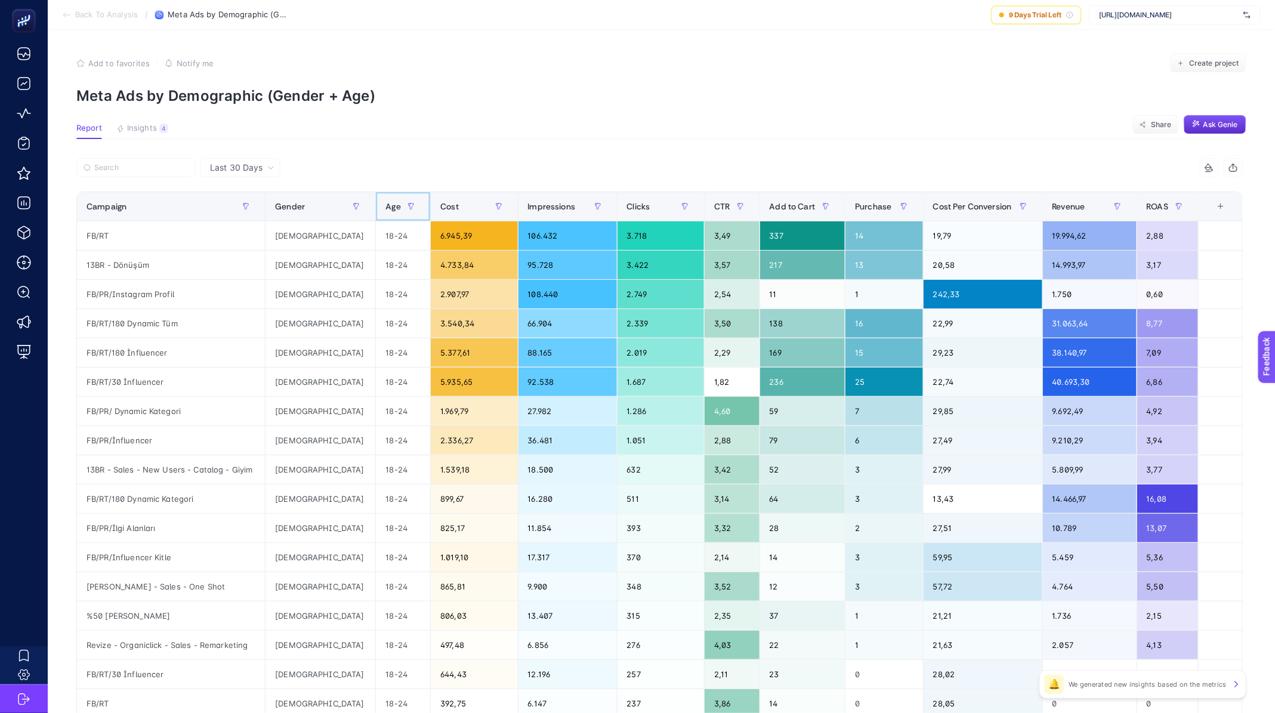
click at [385, 207] on span "Age" at bounding box center [392, 207] width 15 height 10
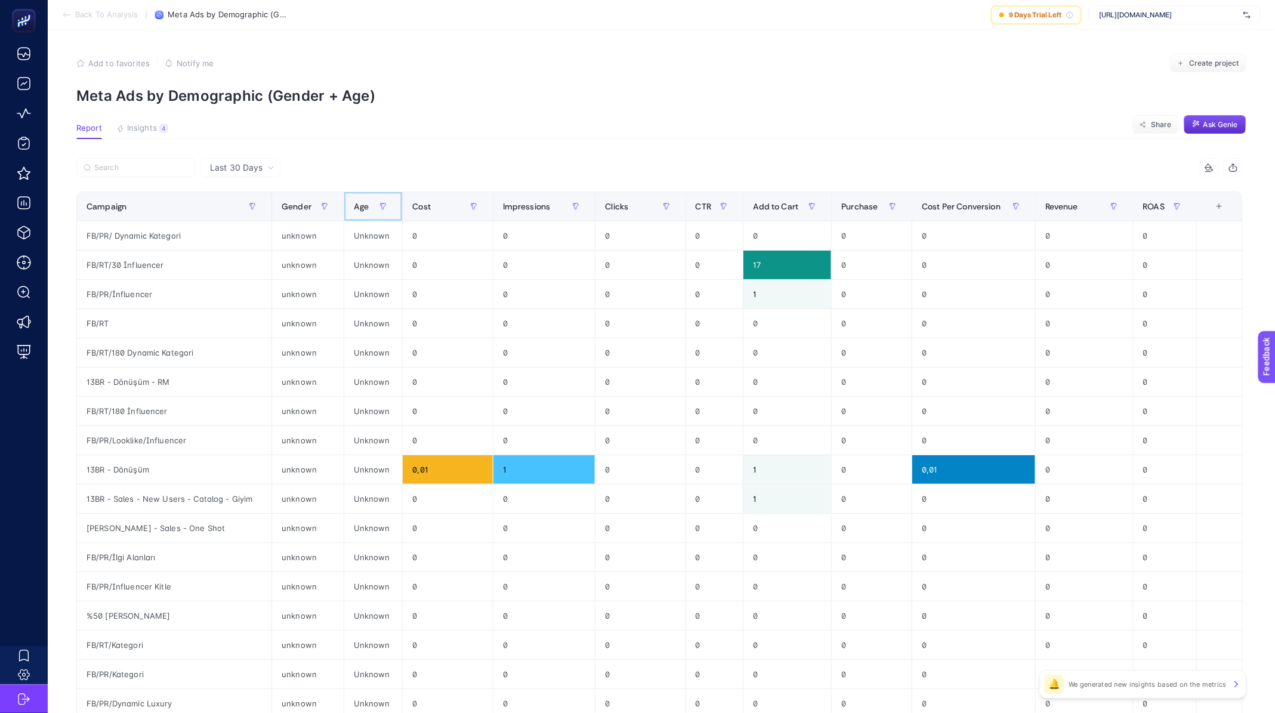
click at [360, 207] on span "Age" at bounding box center [361, 207] width 15 height 10
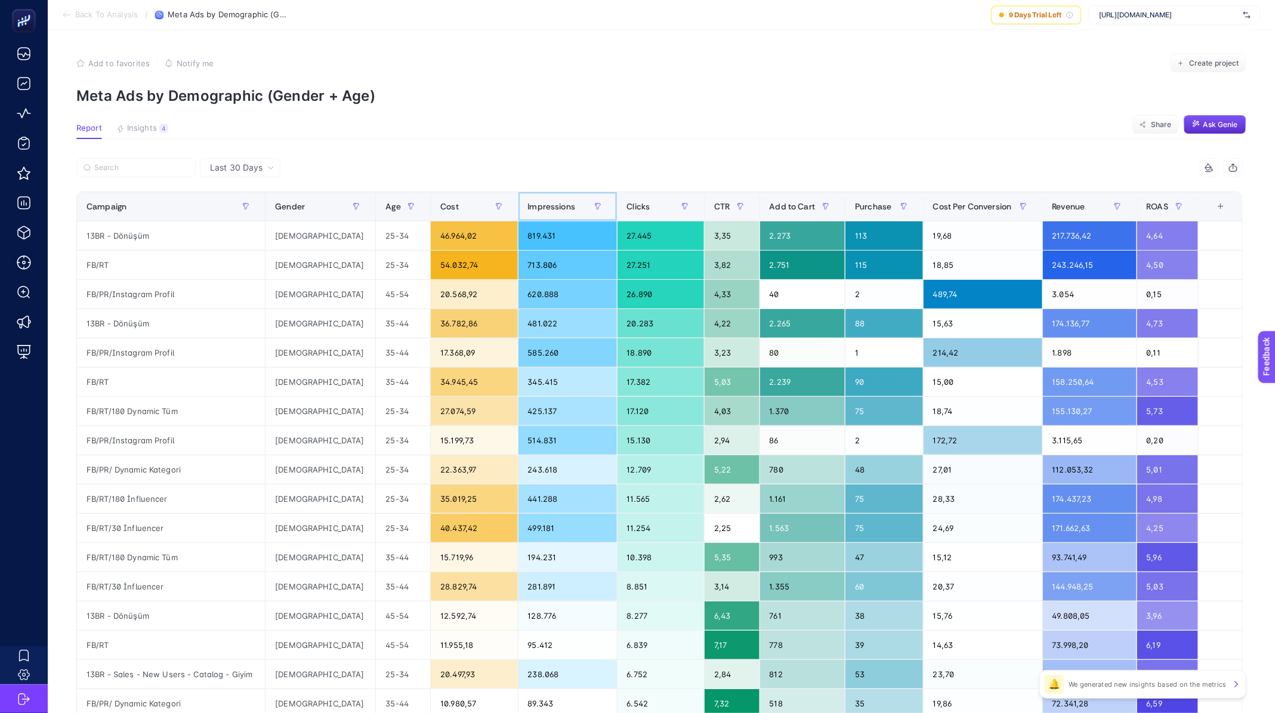
click at [540, 209] on span "Impressions" at bounding box center [552, 207] width 48 height 10
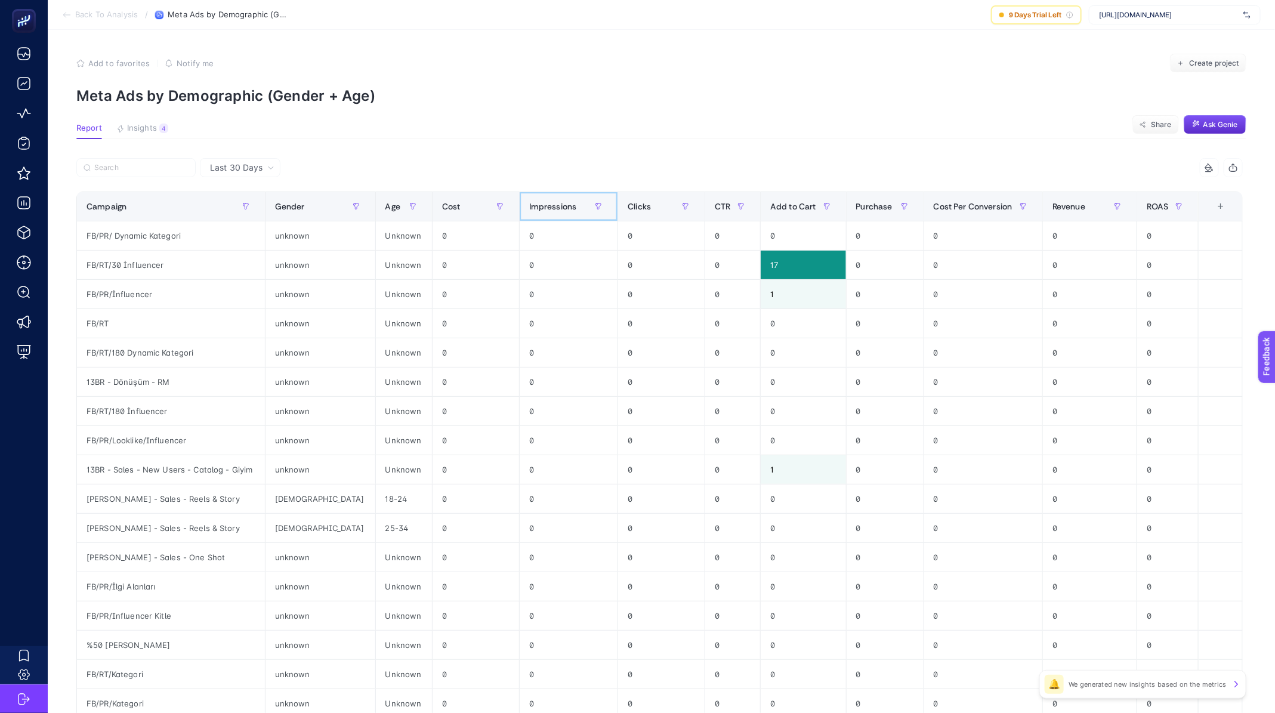
click at [538, 211] on div "Impressions" at bounding box center [568, 206] width 79 height 19
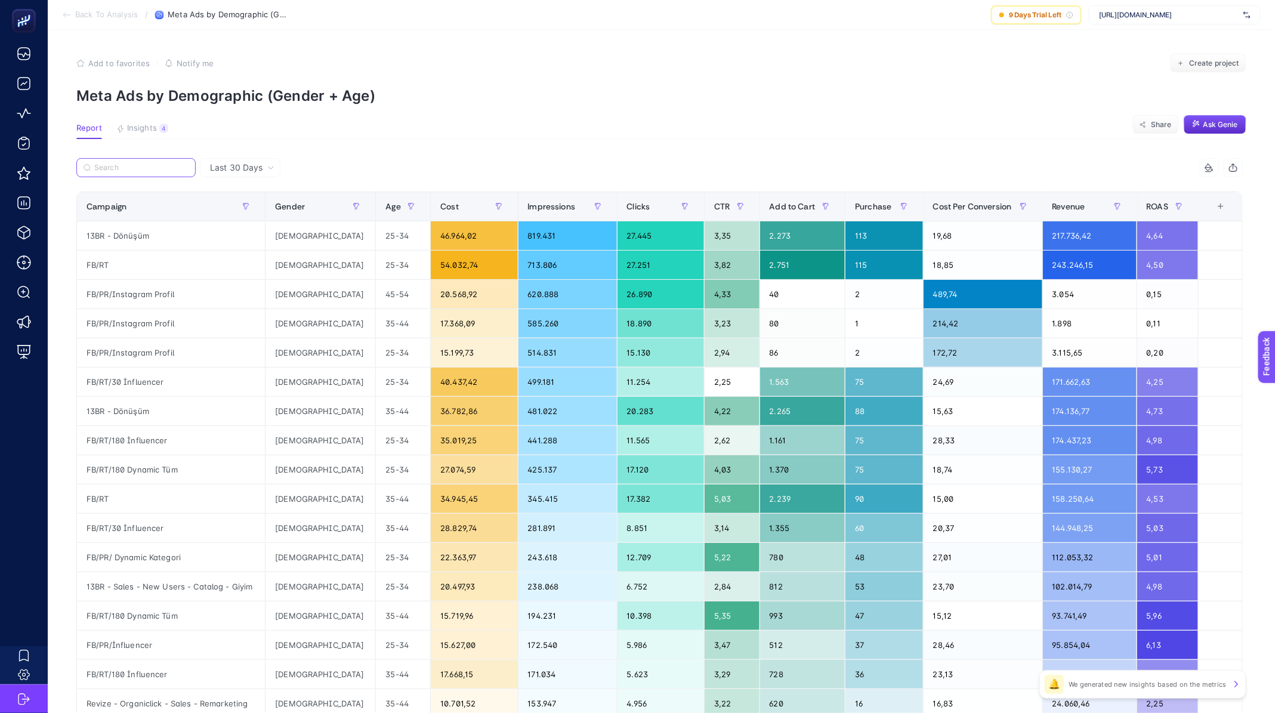
click at [132, 162] on label at bounding box center [135, 167] width 119 height 19
click at [0, 0] on input "Search" at bounding box center [0, 0] width 0 height 0
type input "9"
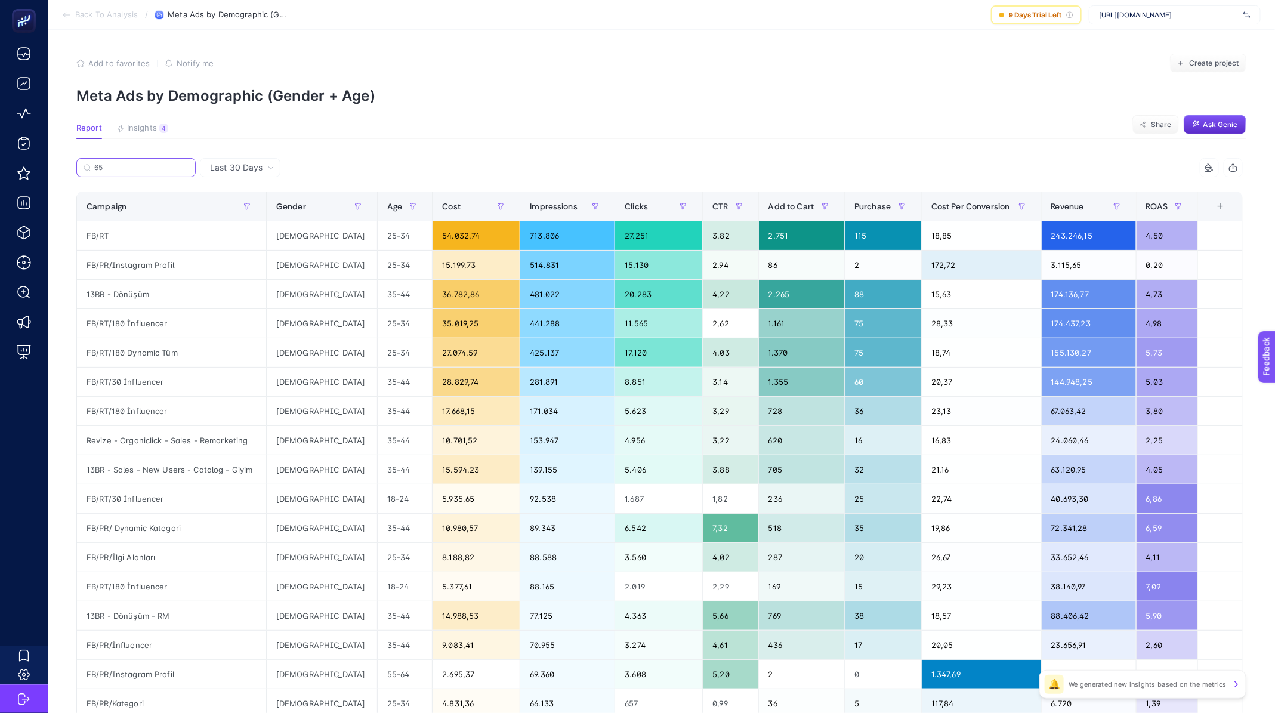
click at [97, 167] on input "65" at bounding box center [141, 167] width 94 height 9
click at [97, 167] on input "65" at bounding box center [135, 167] width 81 height 9
click at [103, 170] on input "65" at bounding box center [135, 167] width 81 height 9
click at [110, 166] on input "65" at bounding box center [135, 167] width 81 height 9
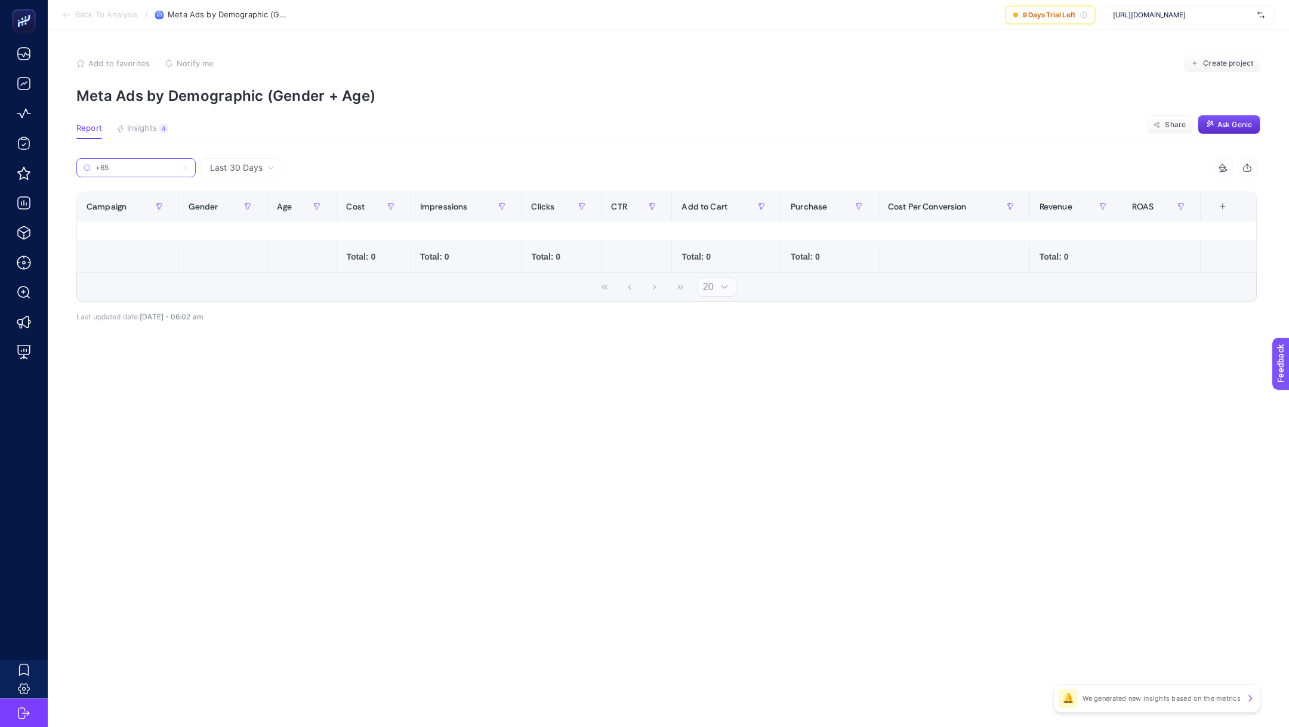
type input "+65"
click at [112, 163] on input "+65" at bounding box center [135, 167] width 81 height 9
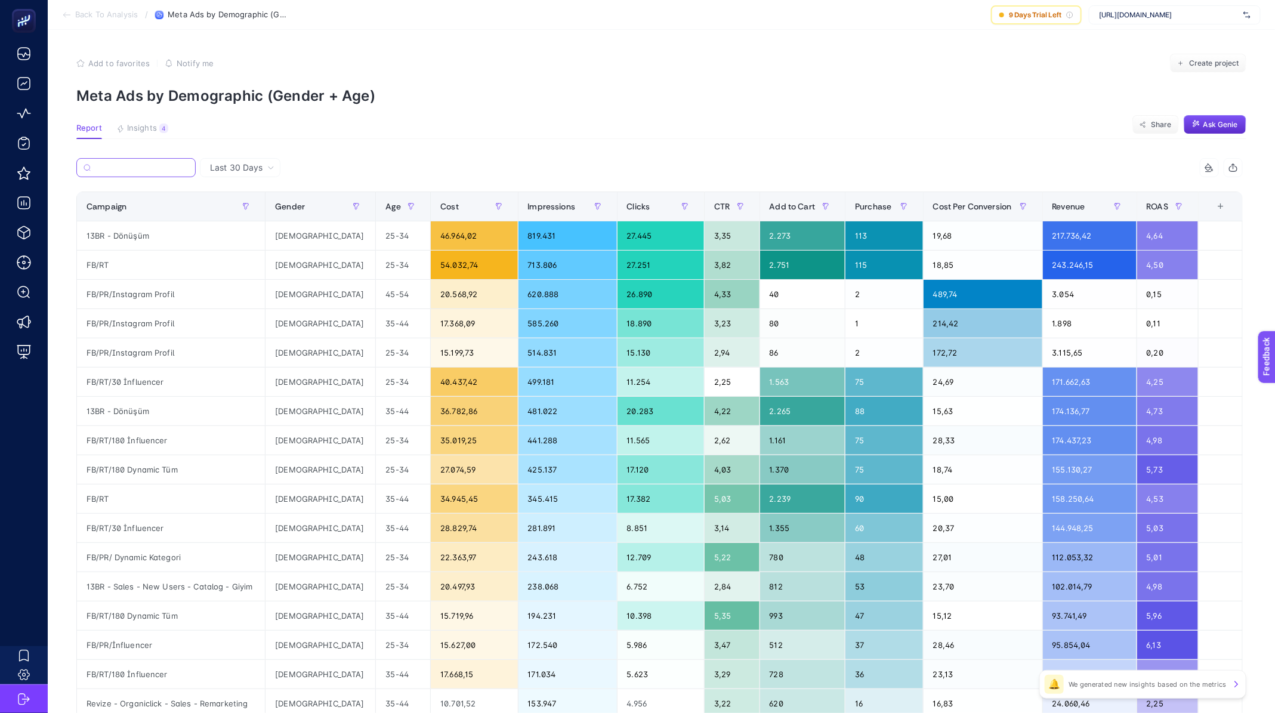
scroll to position [245, 0]
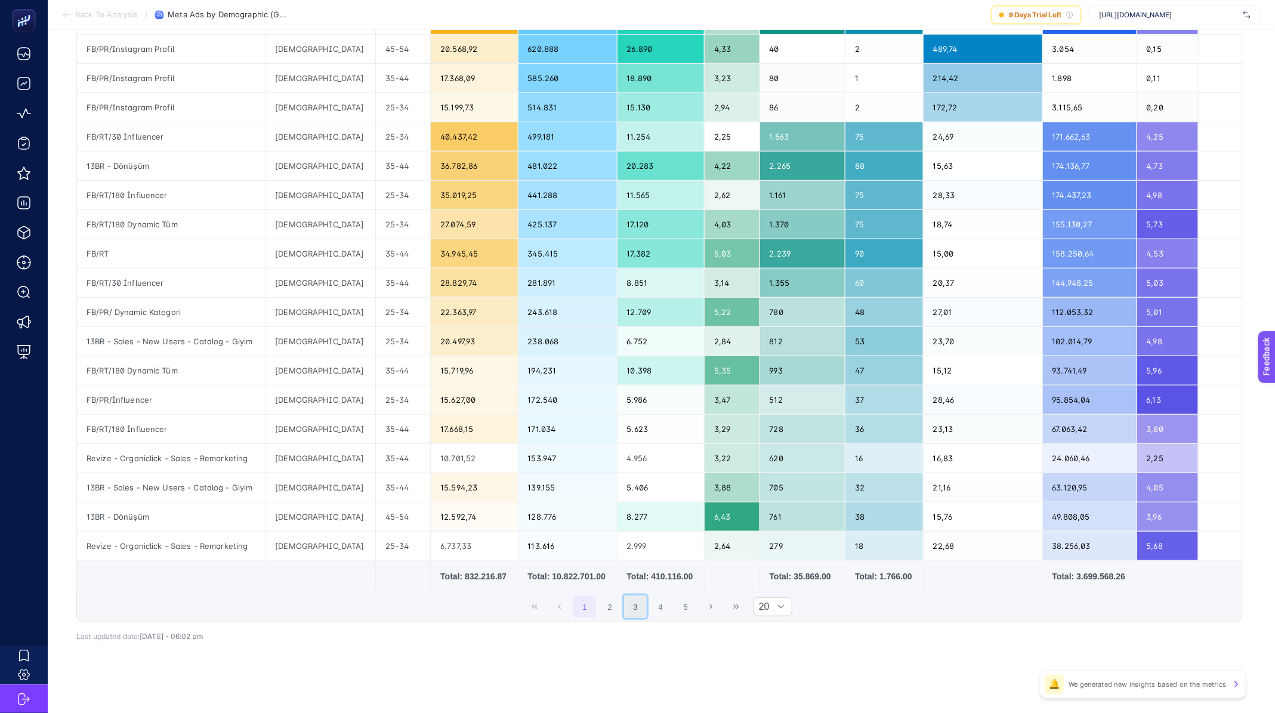
click at [636, 603] on button "3" at bounding box center [635, 606] width 23 height 23
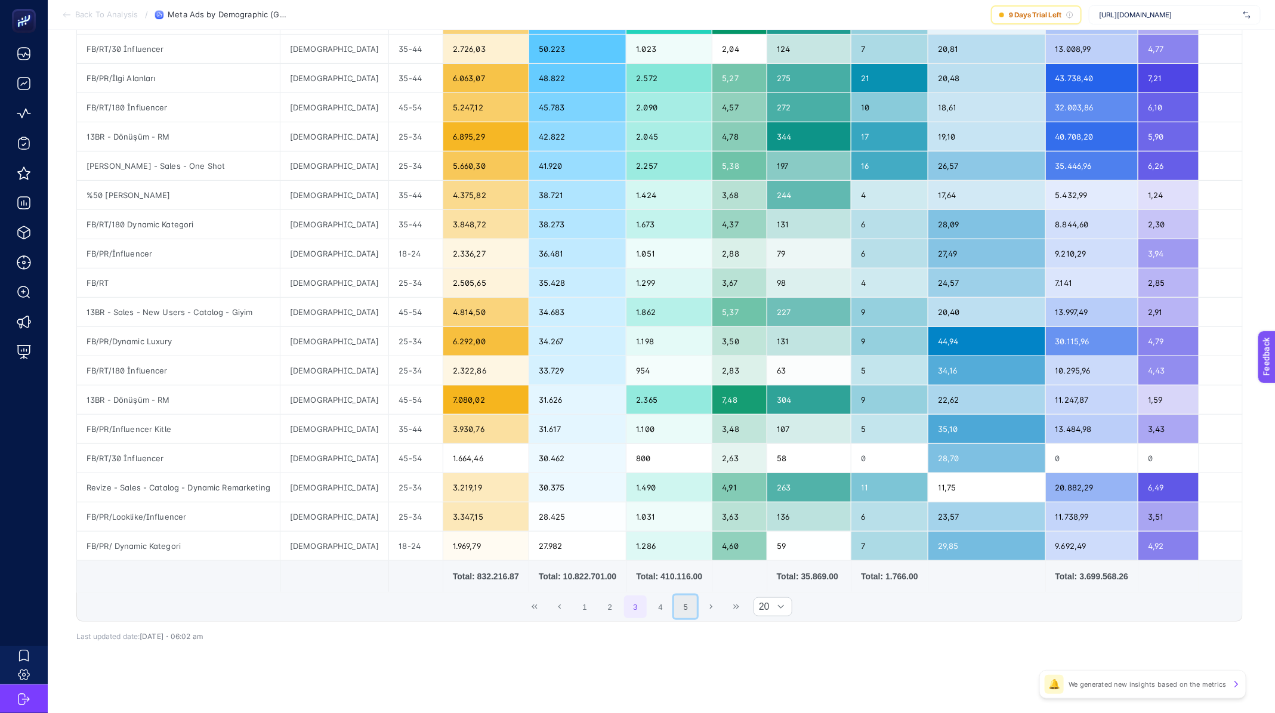
click at [685, 611] on button "5" at bounding box center [685, 606] width 23 height 23
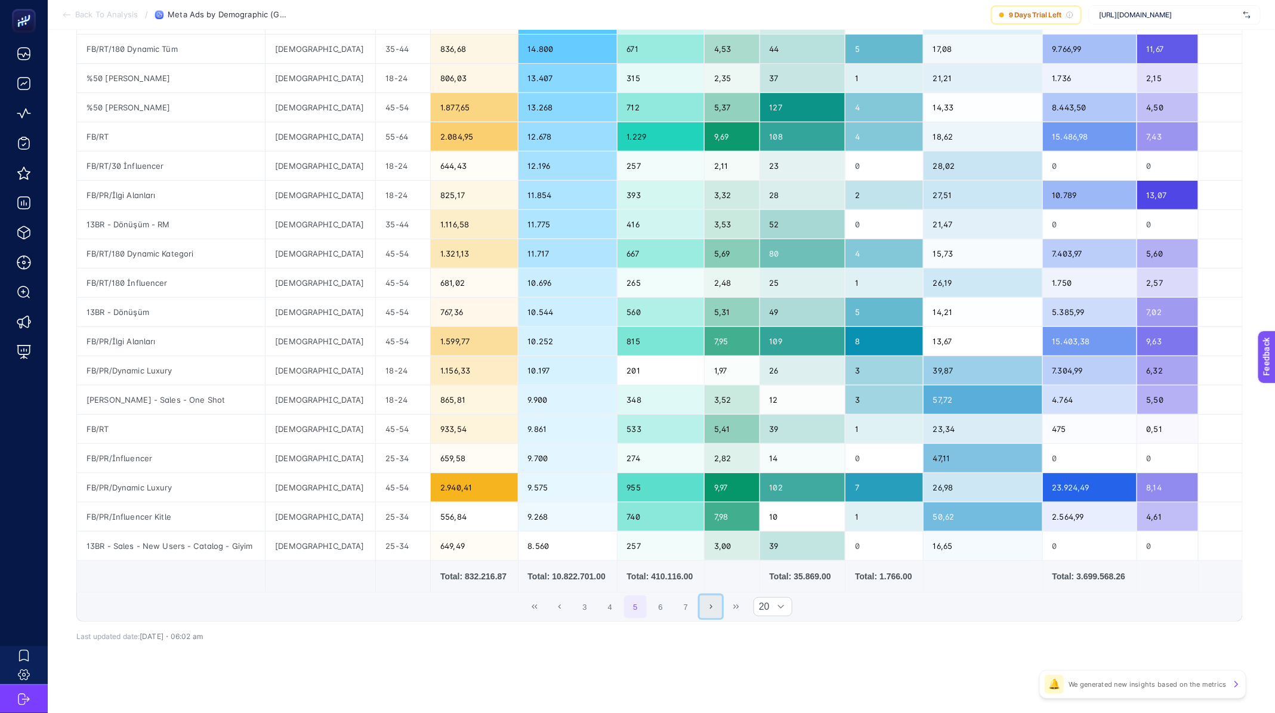
click at [721, 609] on button "Next Page" at bounding box center [711, 606] width 23 height 23
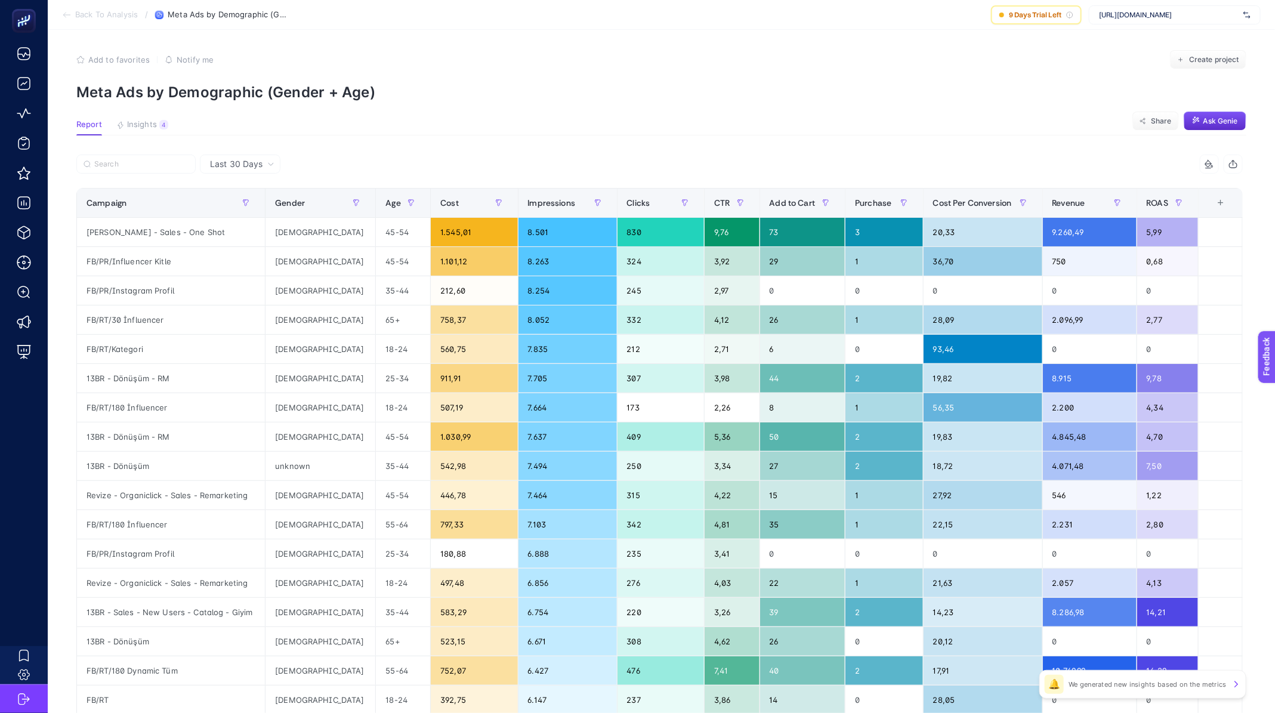
scroll to position [0, 0]
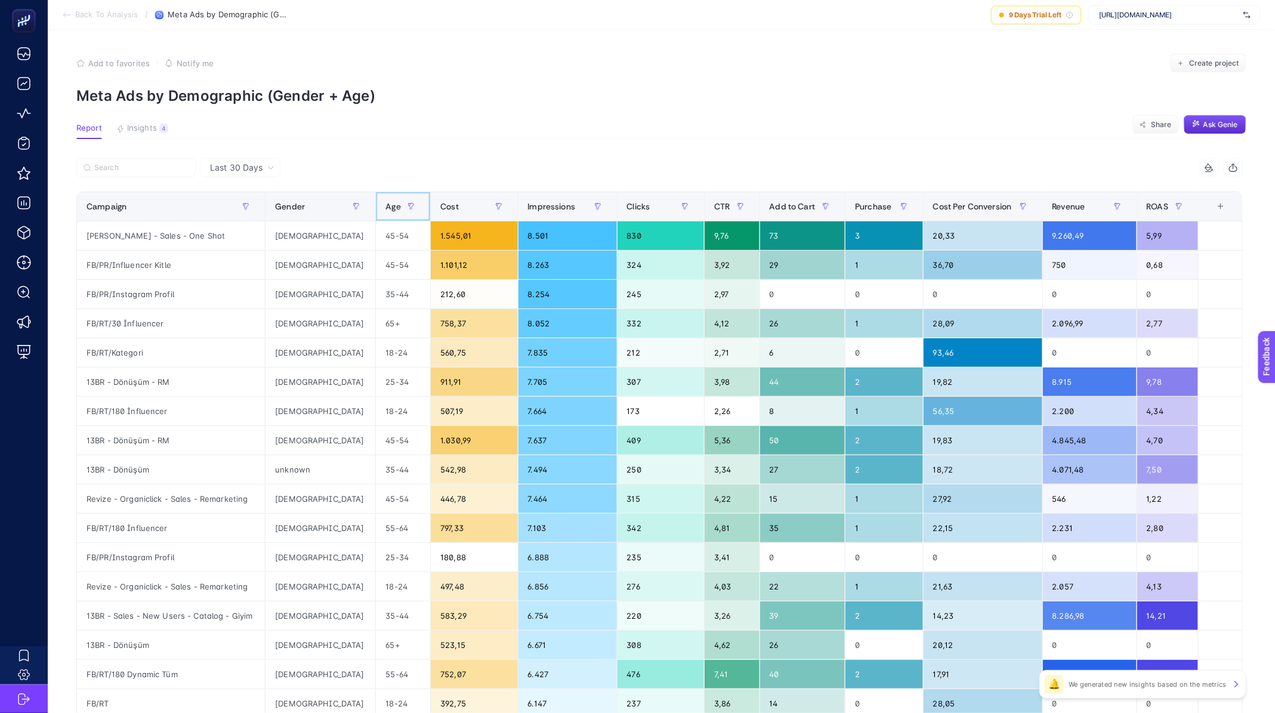
click at [385, 214] on div "Age" at bounding box center [402, 206] width 35 height 19
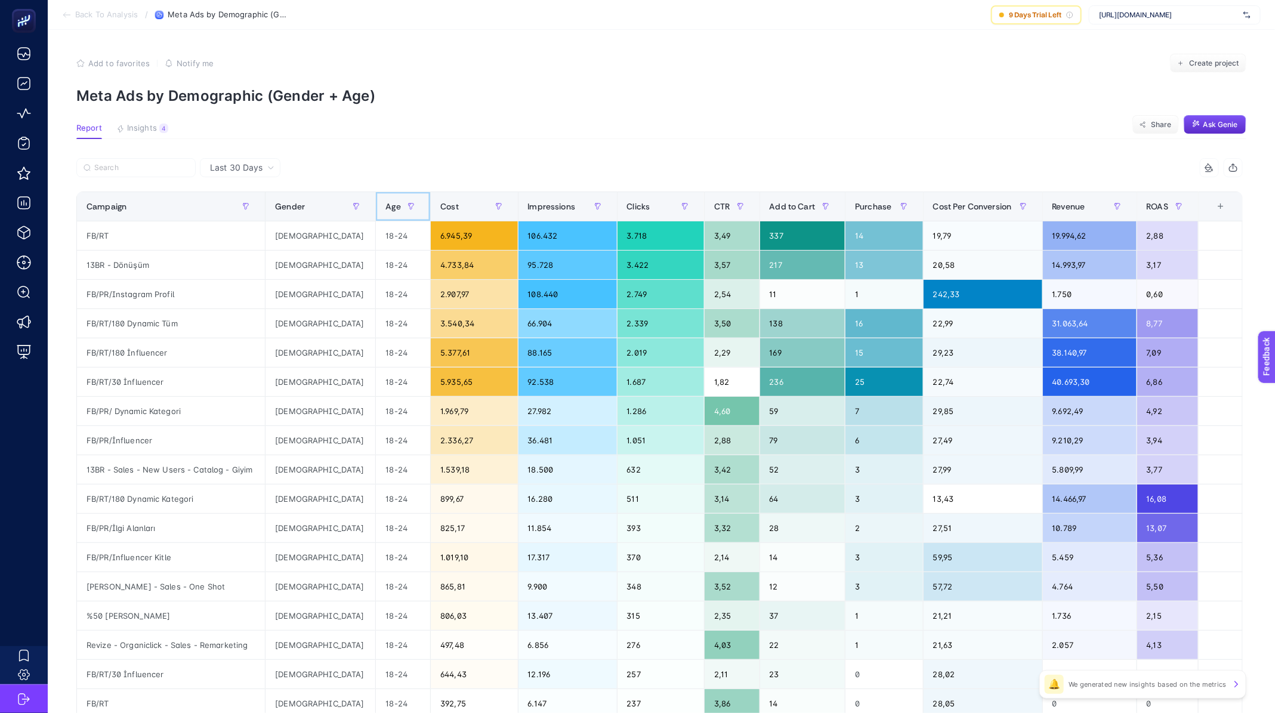
click at [385, 214] on div "Age" at bounding box center [402, 206] width 35 height 19
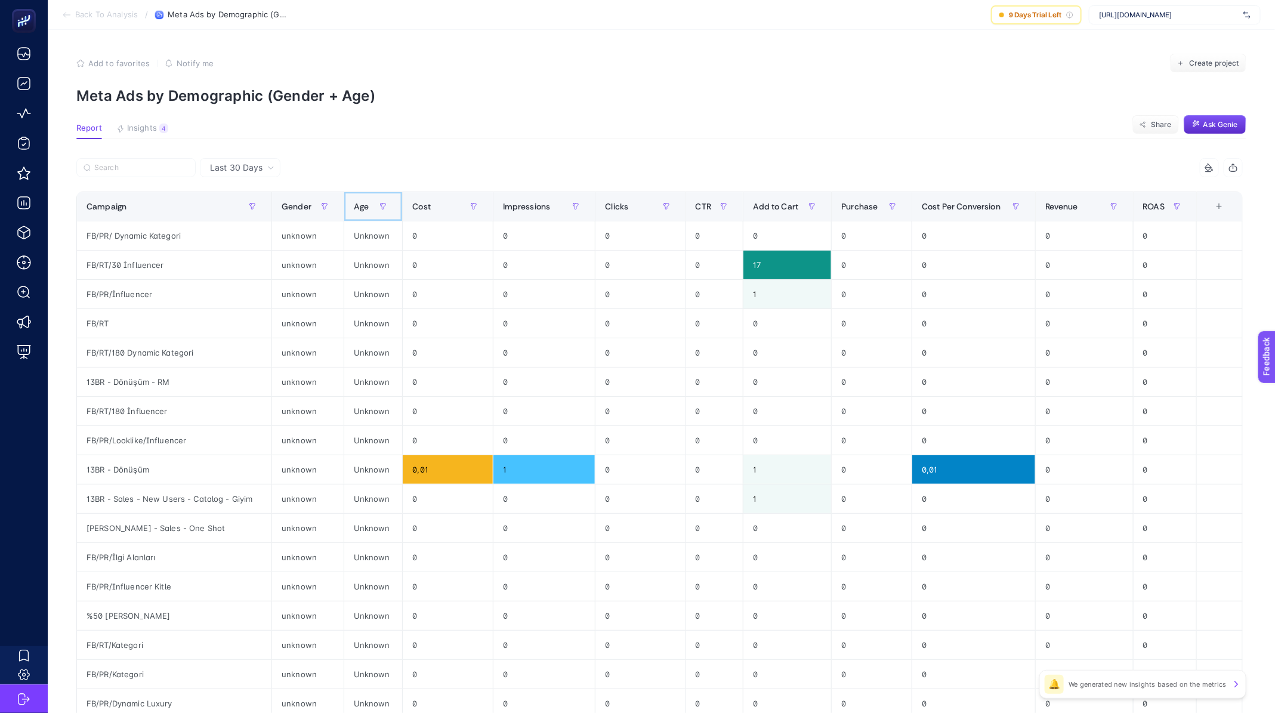
scroll to position [245, 0]
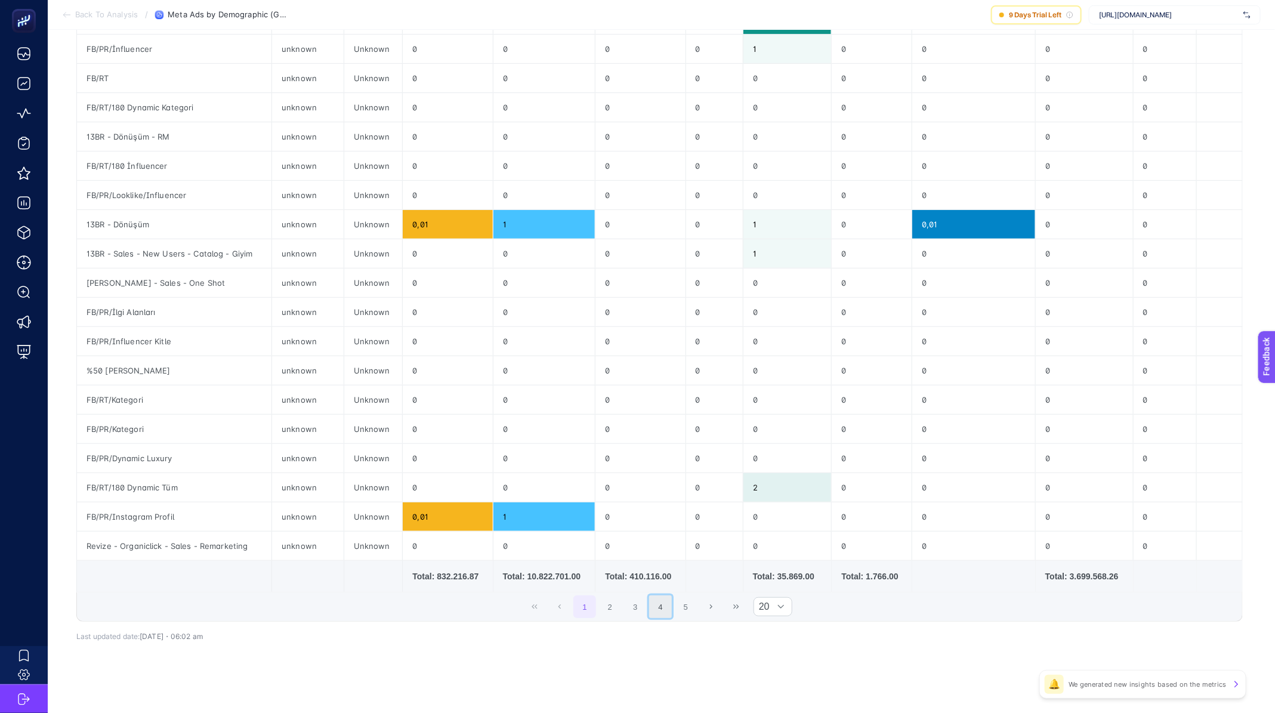
click at [672, 601] on button "4" at bounding box center [660, 606] width 23 height 23
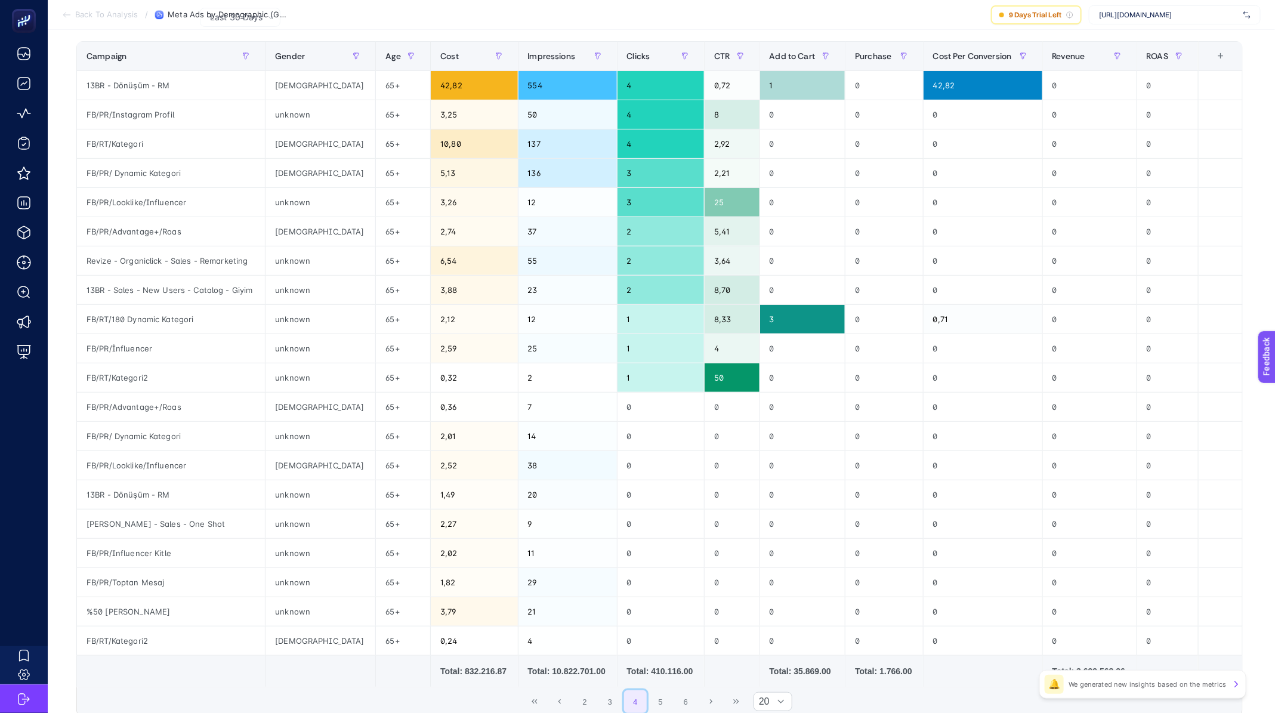
scroll to position [150, 0]
drag, startPoint x: 372, startPoint y: 202, endPoint x: 333, endPoint y: 199, distance: 38.3
click at [333, 199] on tr "FB/PR/Looklike/Influencer unknown 65+ 3,26 12 3 25 0 0 0 0 0" at bounding box center [660, 202] width 1166 height 29
copy tr "65+"
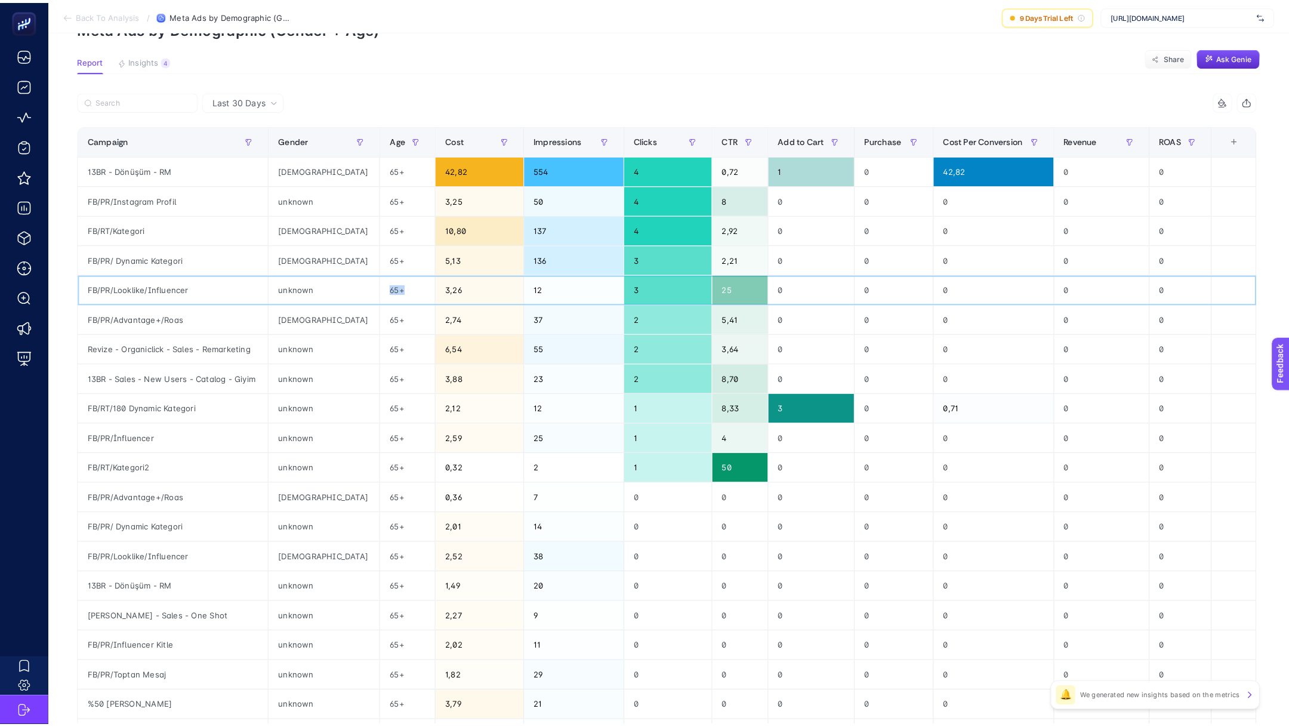
scroll to position [0, 0]
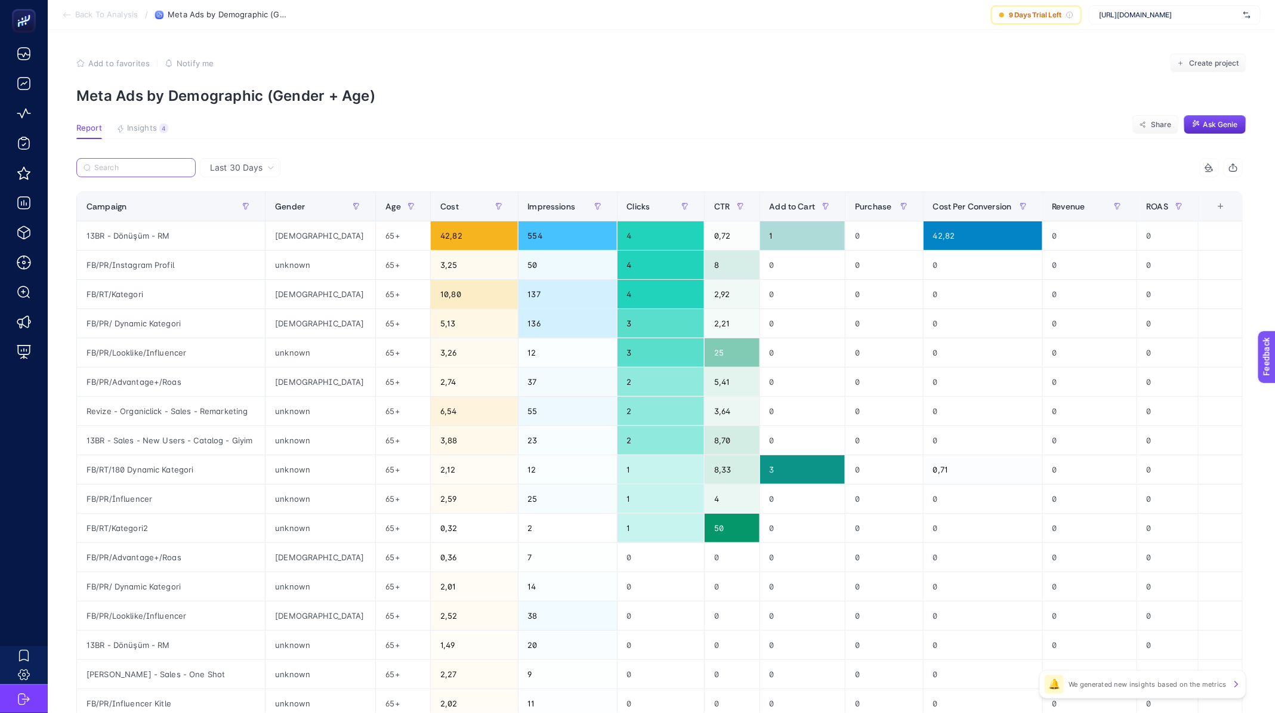
click at [114, 165] on input "Search" at bounding box center [141, 167] width 94 height 9
paste input "65+"
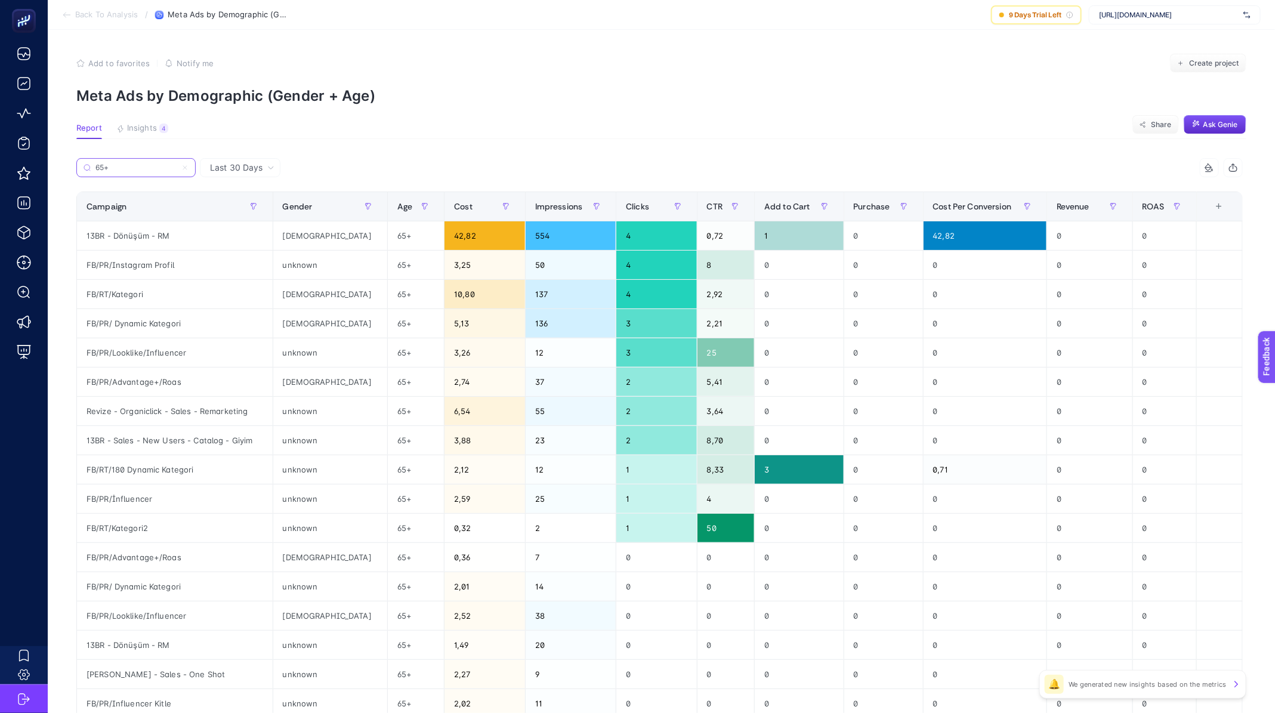
type input "65+"
click at [535, 207] on span "Impressions" at bounding box center [559, 207] width 48 height 10
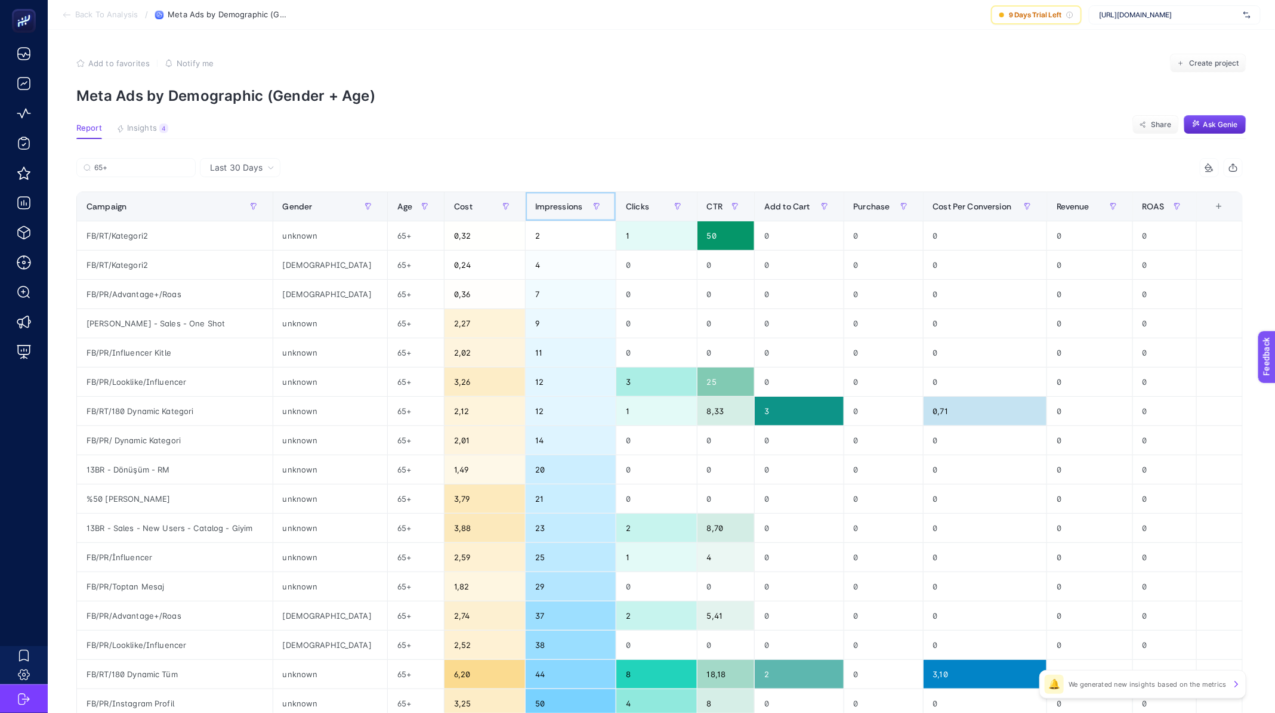
click at [535, 207] on span "Impressions" at bounding box center [559, 207] width 48 height 10
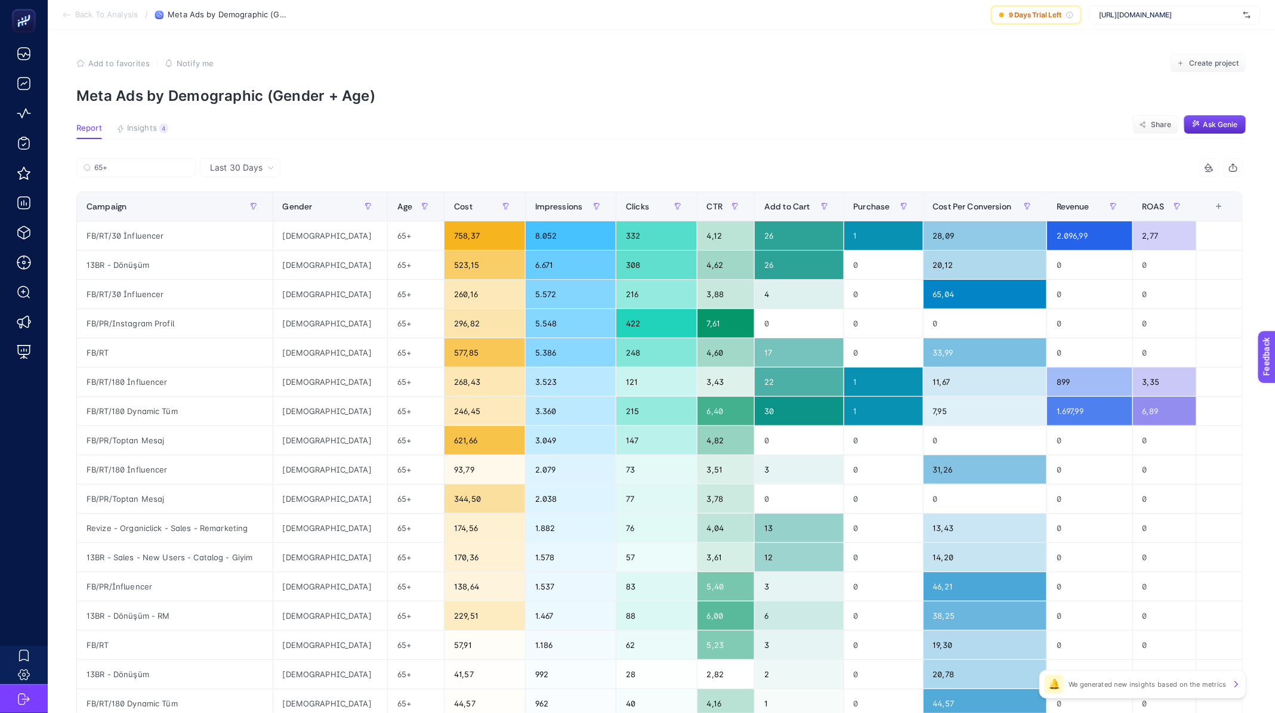
click at [93, 6] on section "Back To Analysis / Meta Ads by Demographic (Gender + Age) 9 Days Trial Left htt…" at bounding box center [661, 15] width 1227 height 30
click at [97, 10] on span "Back To Analysis" at bounding box center [106, 15] width 63 height 10
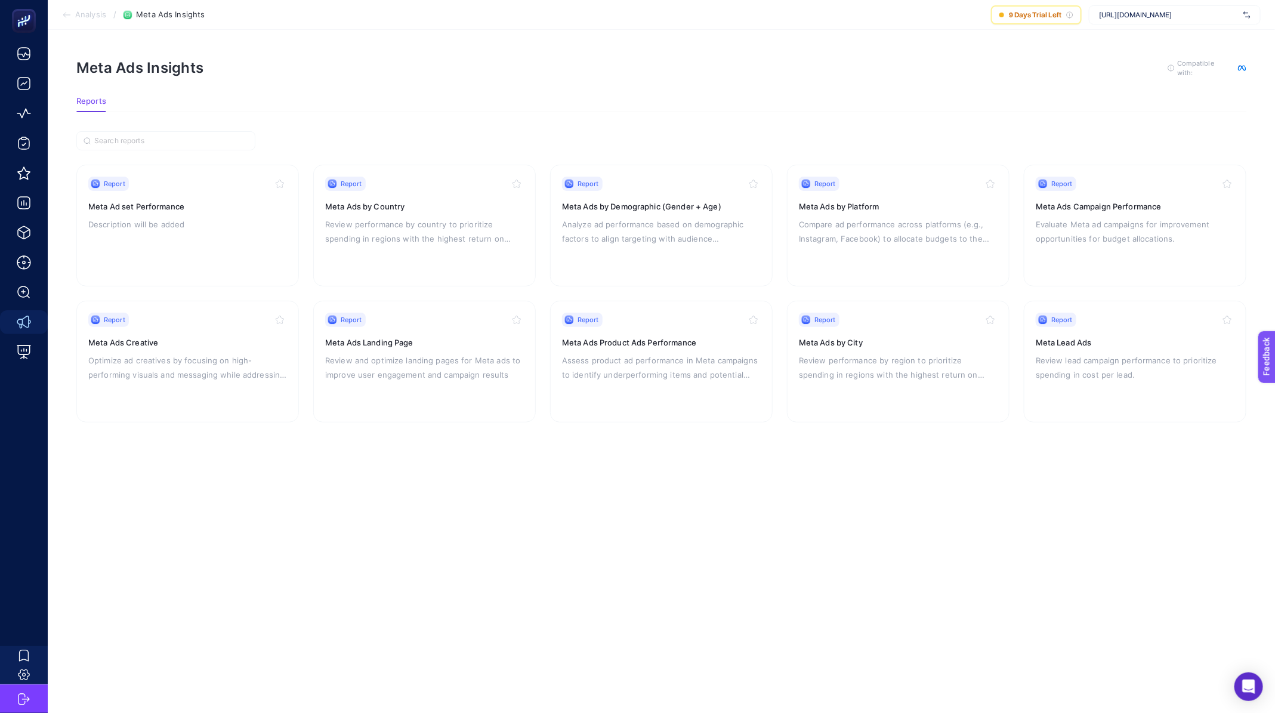
click at [106, 16] on span "Analysis" at bounding box center [90, 15] width 31 height 10
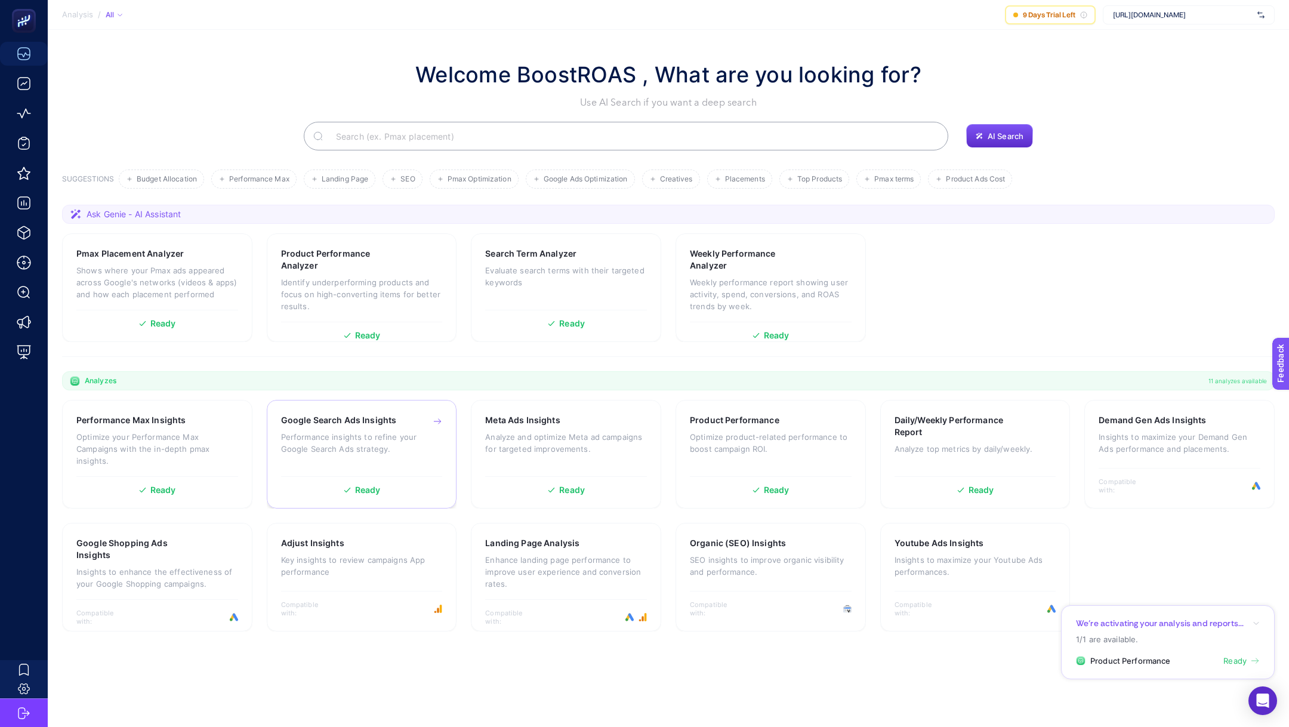
click at [338, 439] on p "Performance insights to refine your Google Search Ads strategy." at bounding box center [362, 443] width 162 height 24
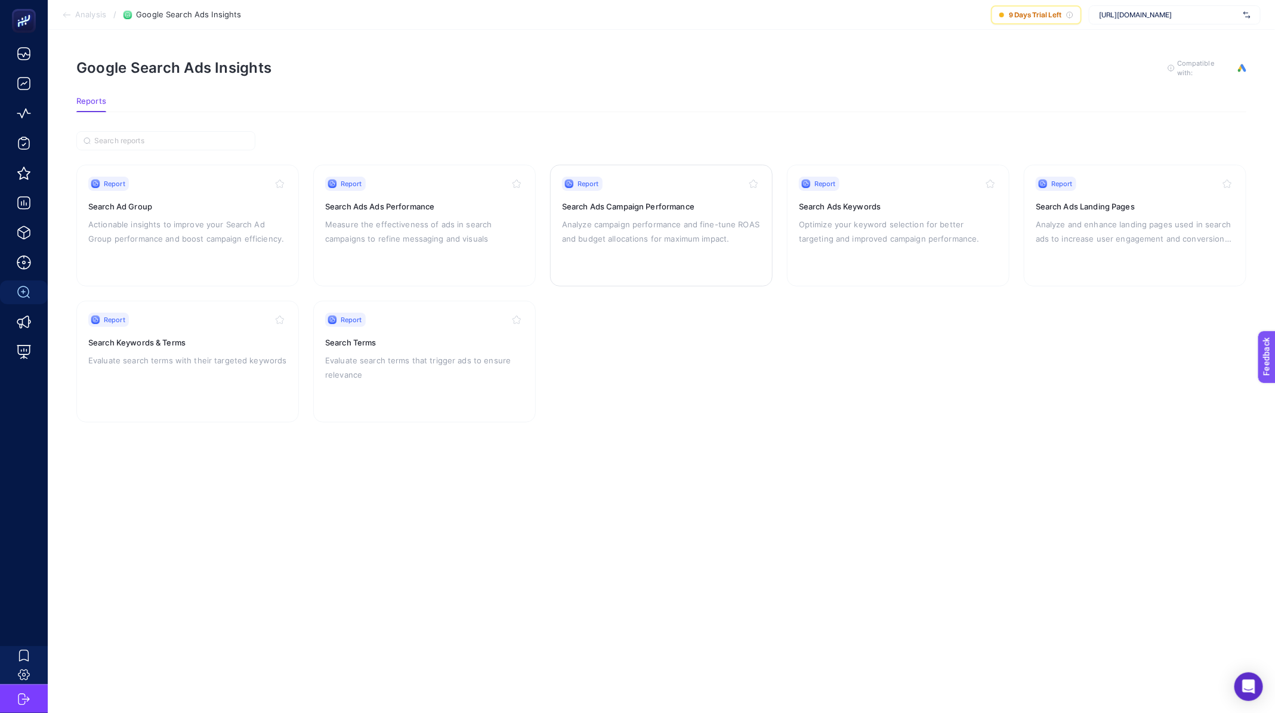
click at [689, 234] on p "Analyze campaign performance and fine-tune ROAS and budget allocations for maxi…" at bounding box center [661, 231] width 199 height 29
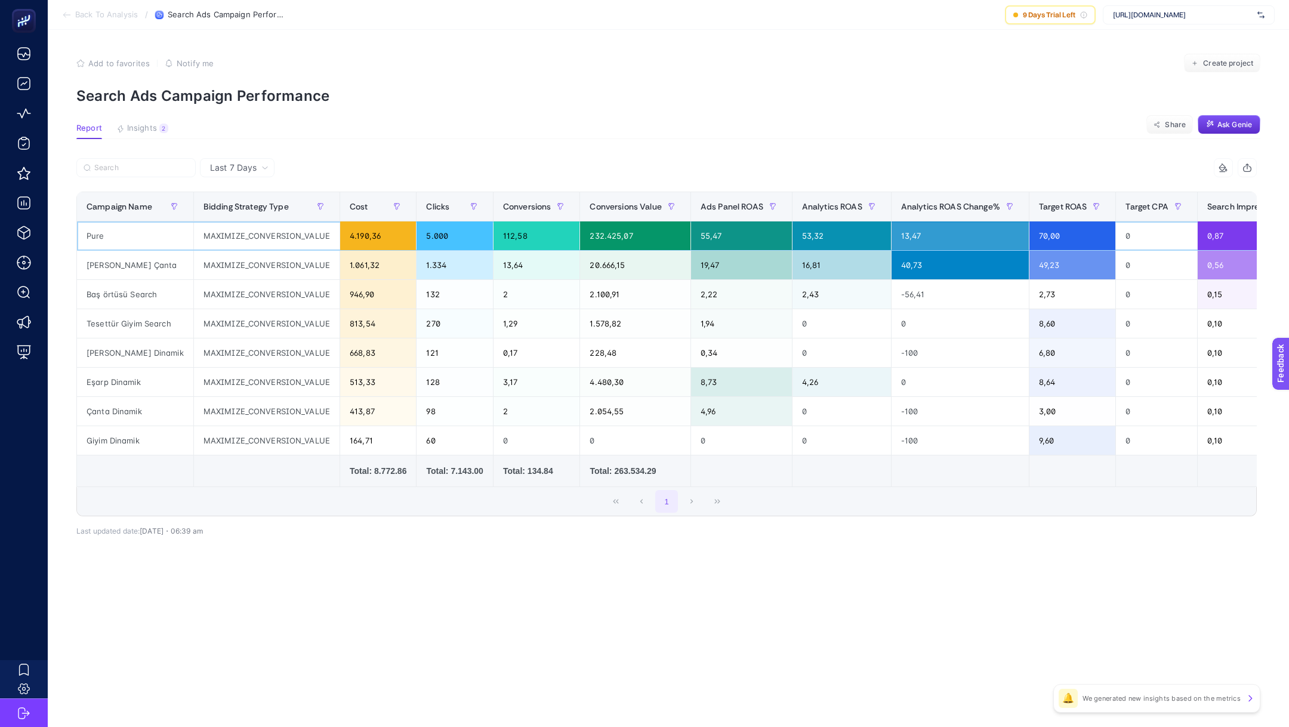
drag, startPoint x: 85, startPoint y: 237, endPoint x: 453, endPoint y: 227, distance: 368.2
click at [453, 227] on tr "Pure MAXIMIZE_CONVERSION_VALUE 4.190,36 5.000 112,58 232.425,07 55,47 53,32 13,…" at bounding box center [992, 235] width 1831 height 29
click at [731, 564] on div "Last 7 Days 14 items selected Campaign Name Bidding Strategy Type Cost Clicks C…" at bounding box center [666, 373] width 1199 height 430
click at [95, 13] on span "Back To Analysis" at bounding box center [106, 15] width 63 height 10
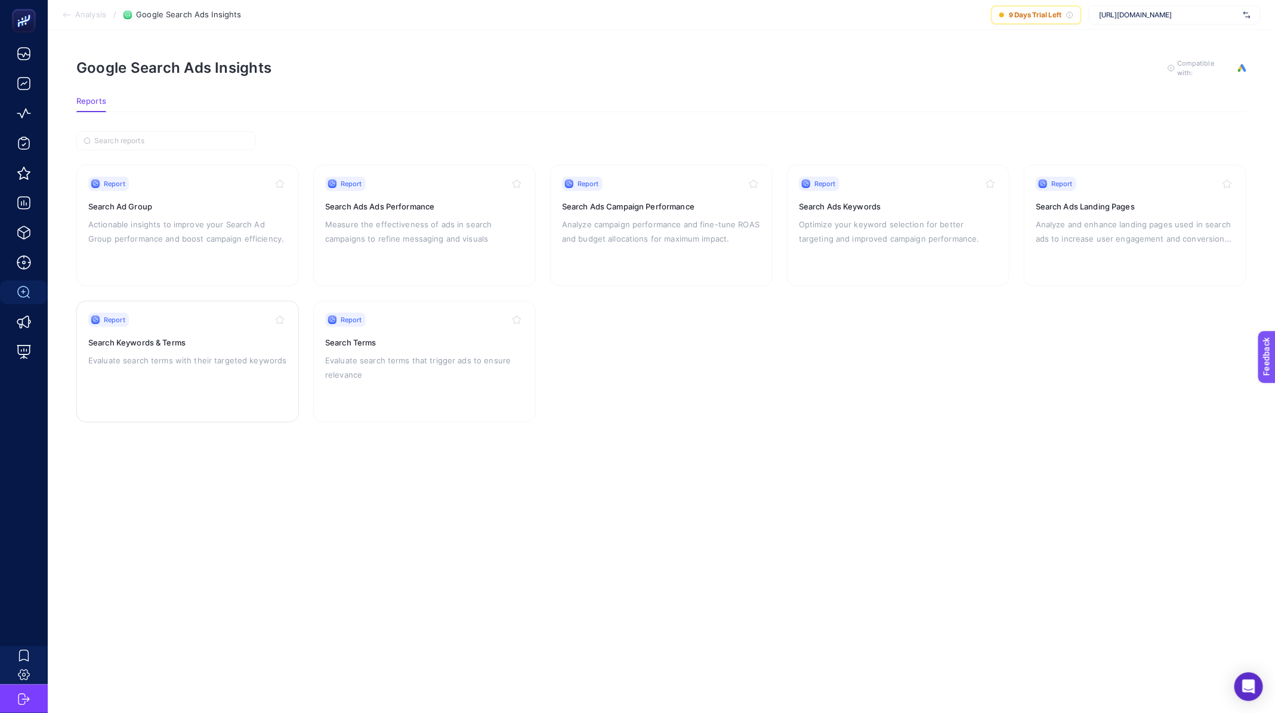
click at [150, 338] on h3 "Search Keywords & Terms" at bounding box center [187, 342] width 199 height 12
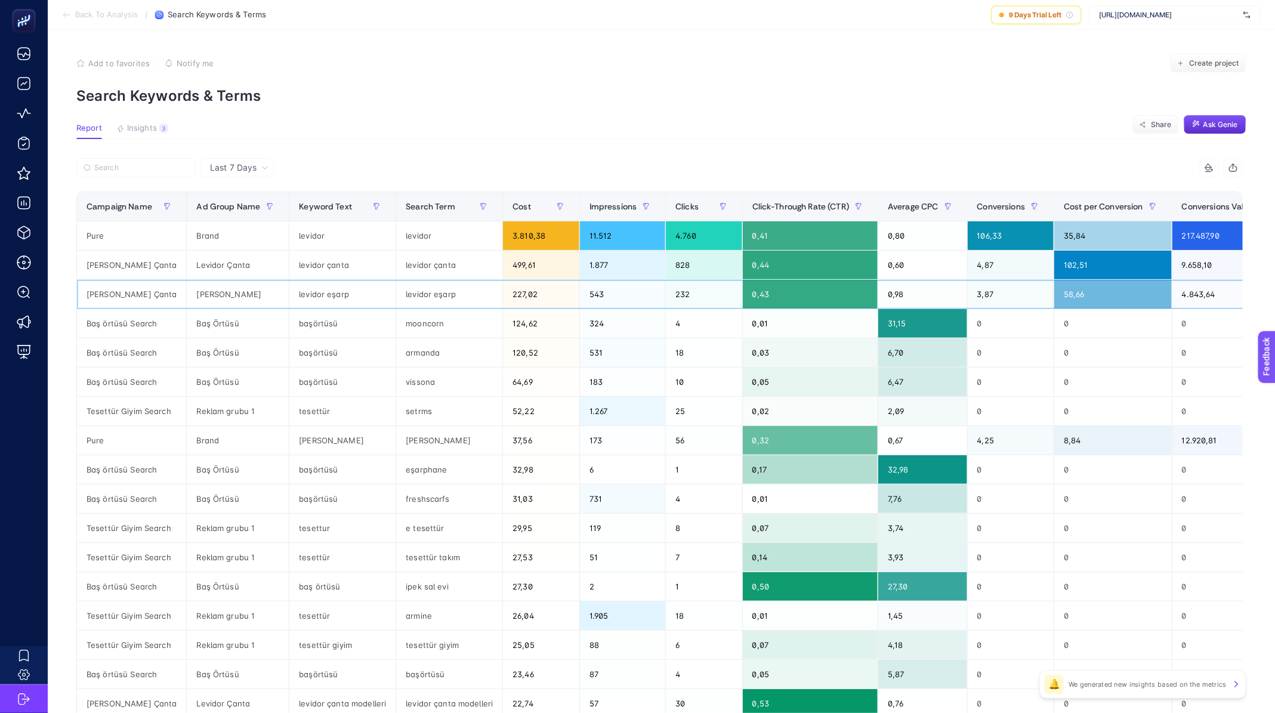
click at [301, 298] on div "levidor eşarp" at bounding box center [342, 294] width 106 height 29
click at [914, 199] on div "Average CPC" at bounding box center [923, 206] width 70 height 19
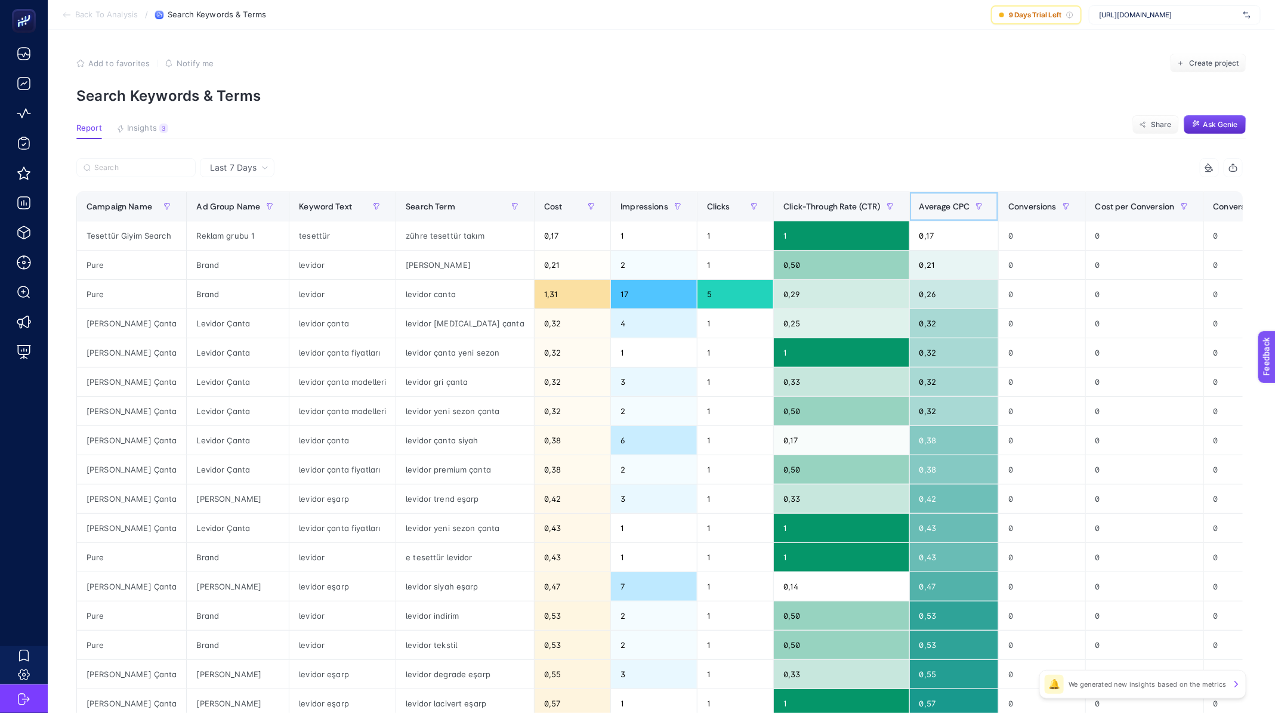
click at [919, 202] on span "Average CPC" at bounding box center [944, 207] width 51 height 10
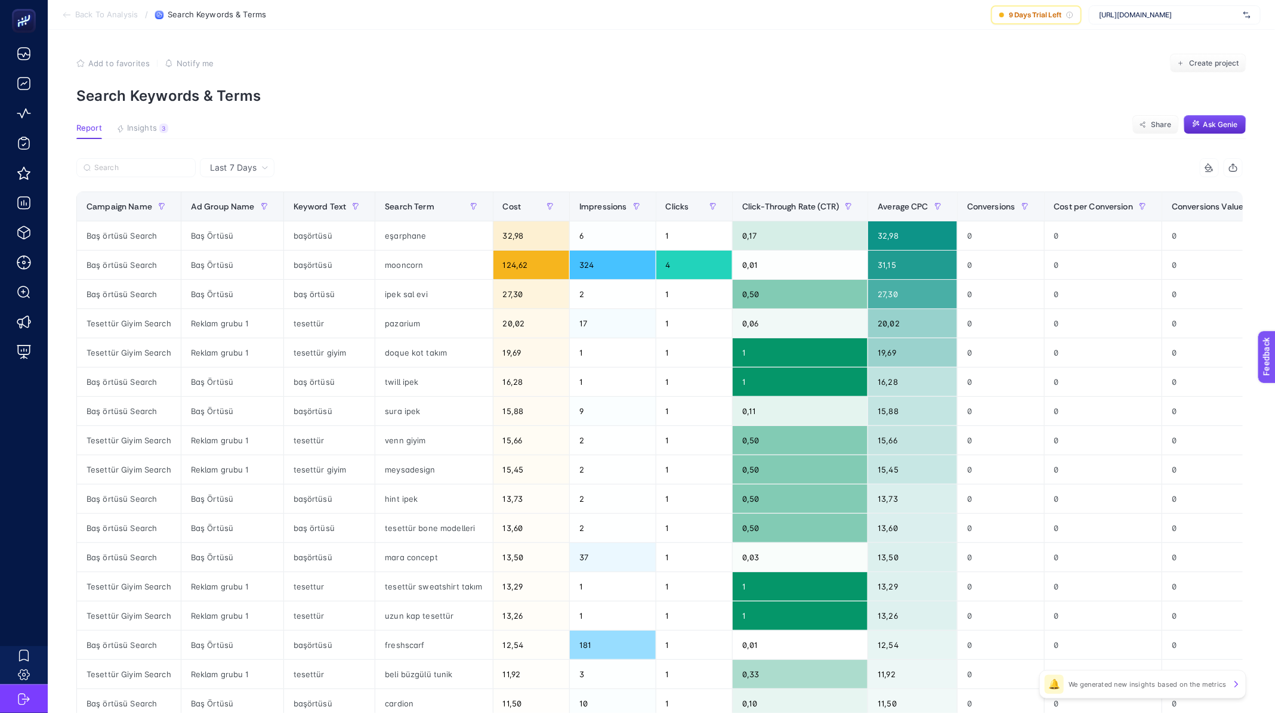
click at [98, 15] on span "Back To Analysis" at bounding box center [106, 15] width 63 height 10
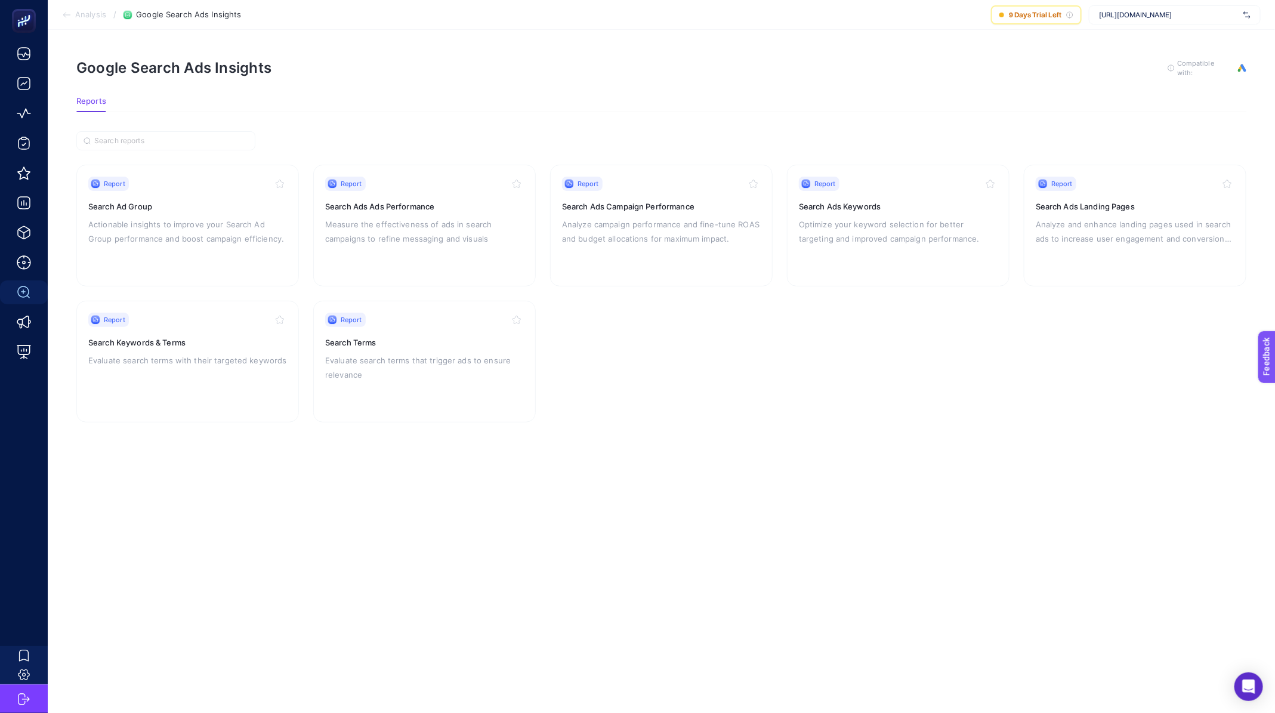
click at [97, 17] on span "Analysis" at bounding box center [90, 15] width 31 height 10
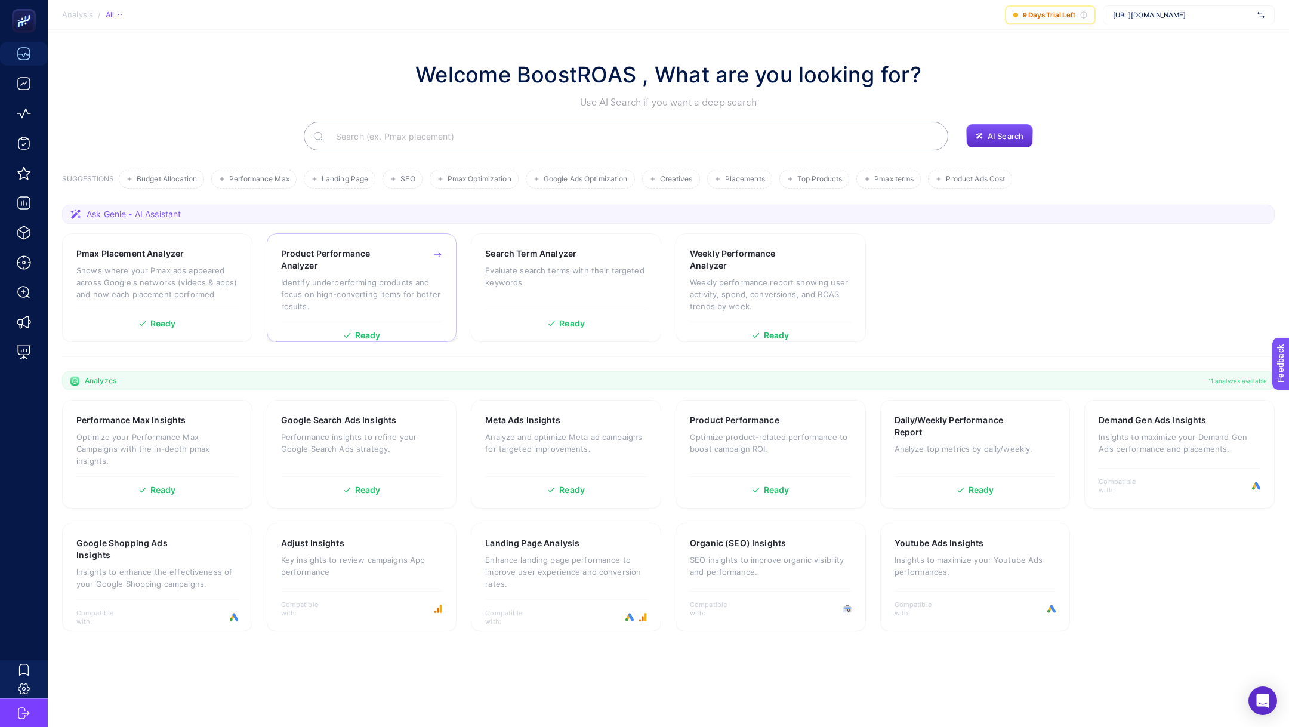
click at [399, 275] on div "Product Performance Analyzer Identify underperforming products and focus on hig…" at bounding box center [362, 285] width 162 height 74
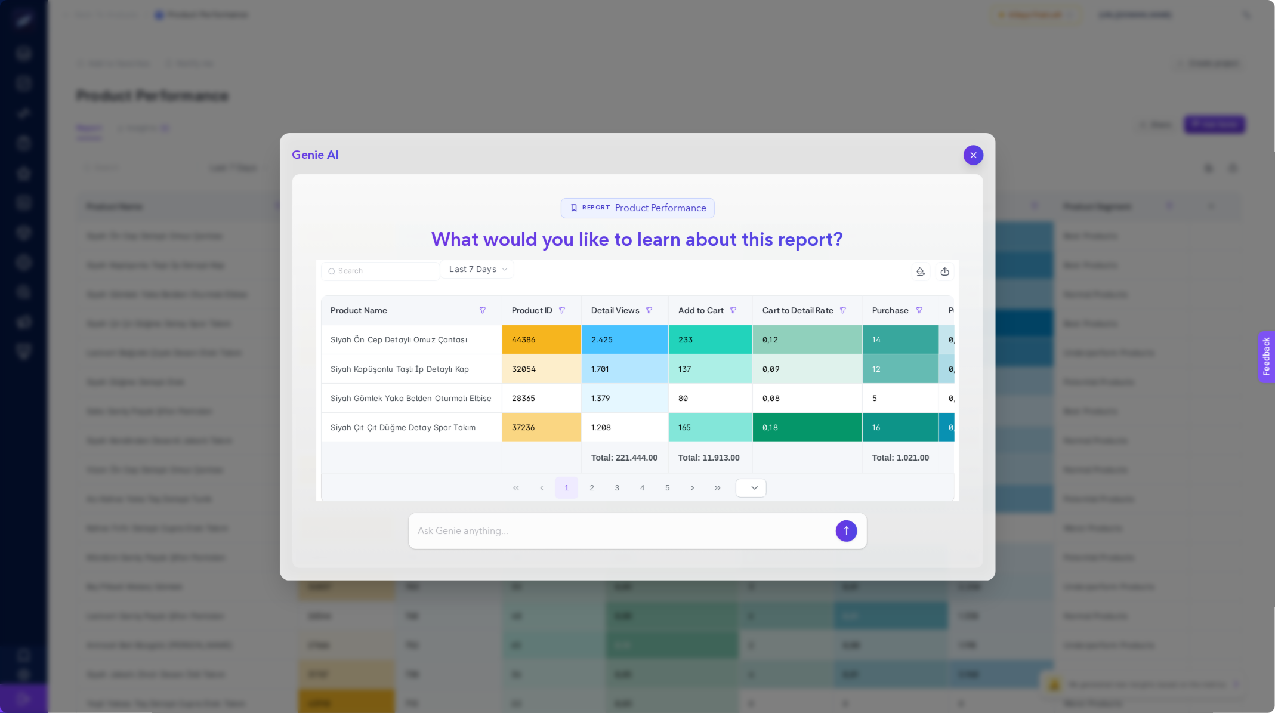
click at [973, 155] on icon "button" at bounding box center [973, 154] width 5 height 5
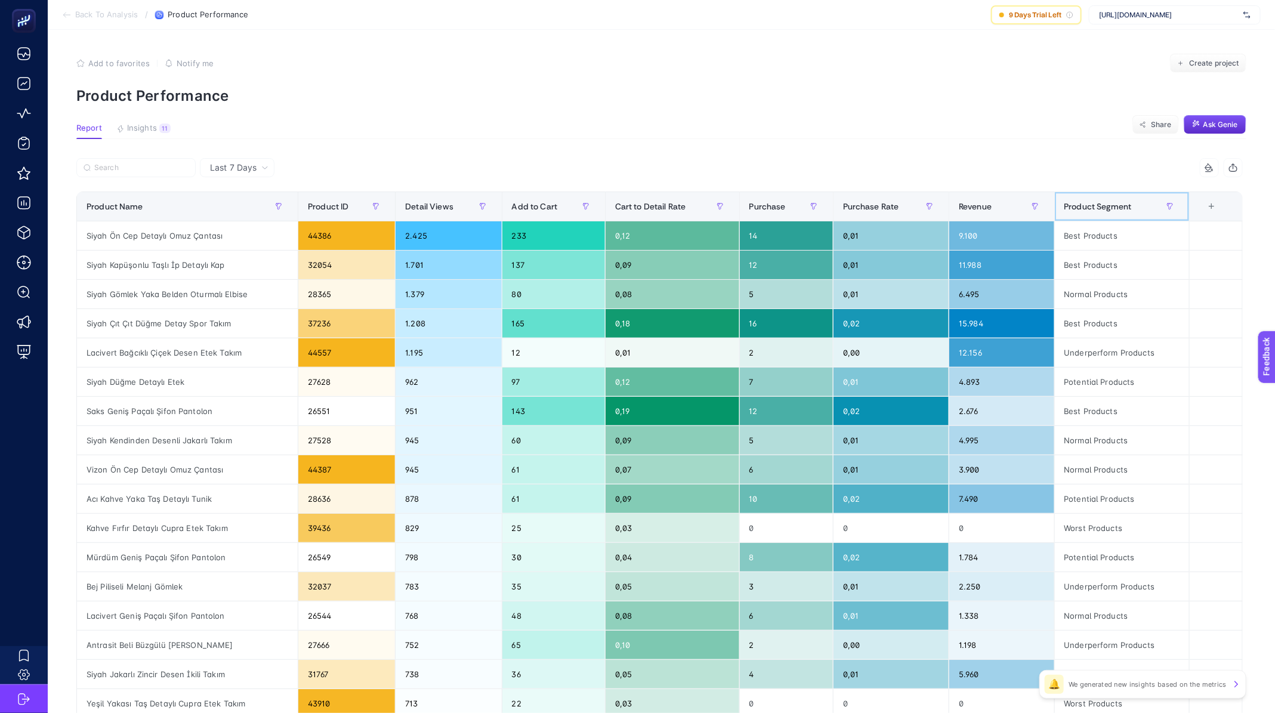
click at [1111, 207] on span "Product Segment" at bounding box center [1097, 207] width 67 height 10
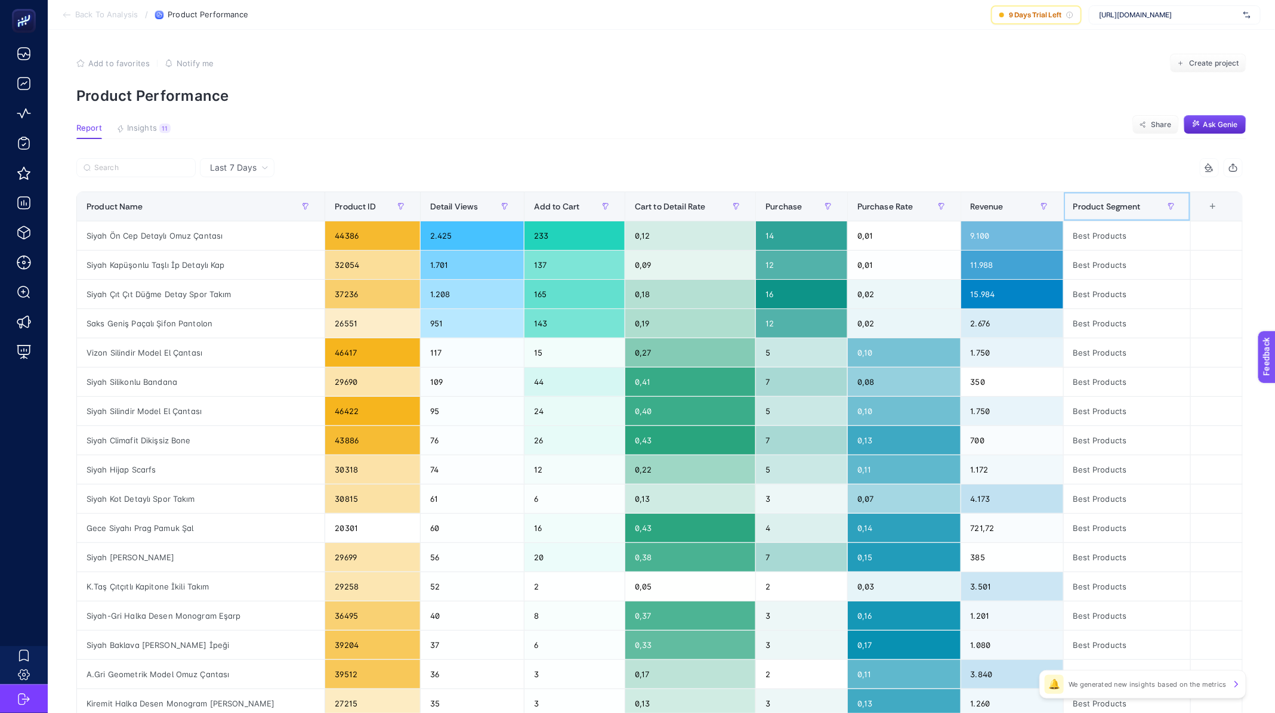
click at [1111, 207] on span "Product Segment" at bounding box center [1106, 207] width 67 height 10
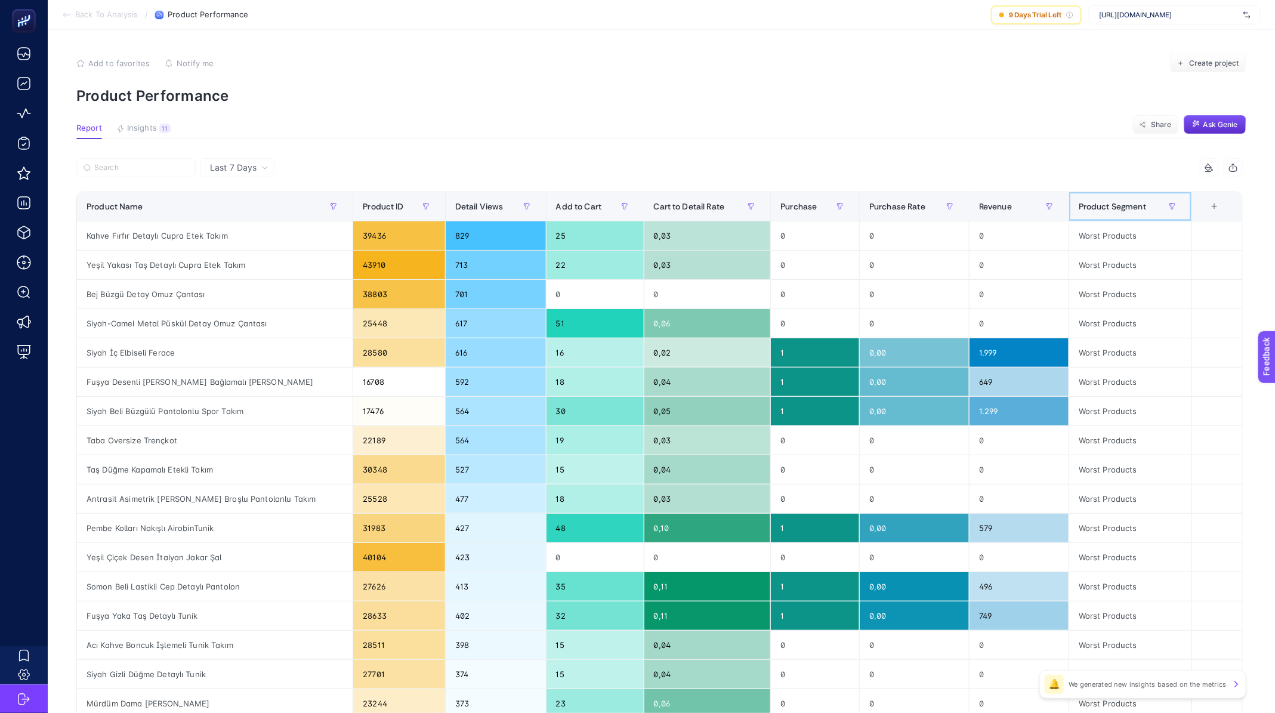
click at [1111, 207] on span "Product Segment" at bounding box center [1112, 207] width 67 height 10
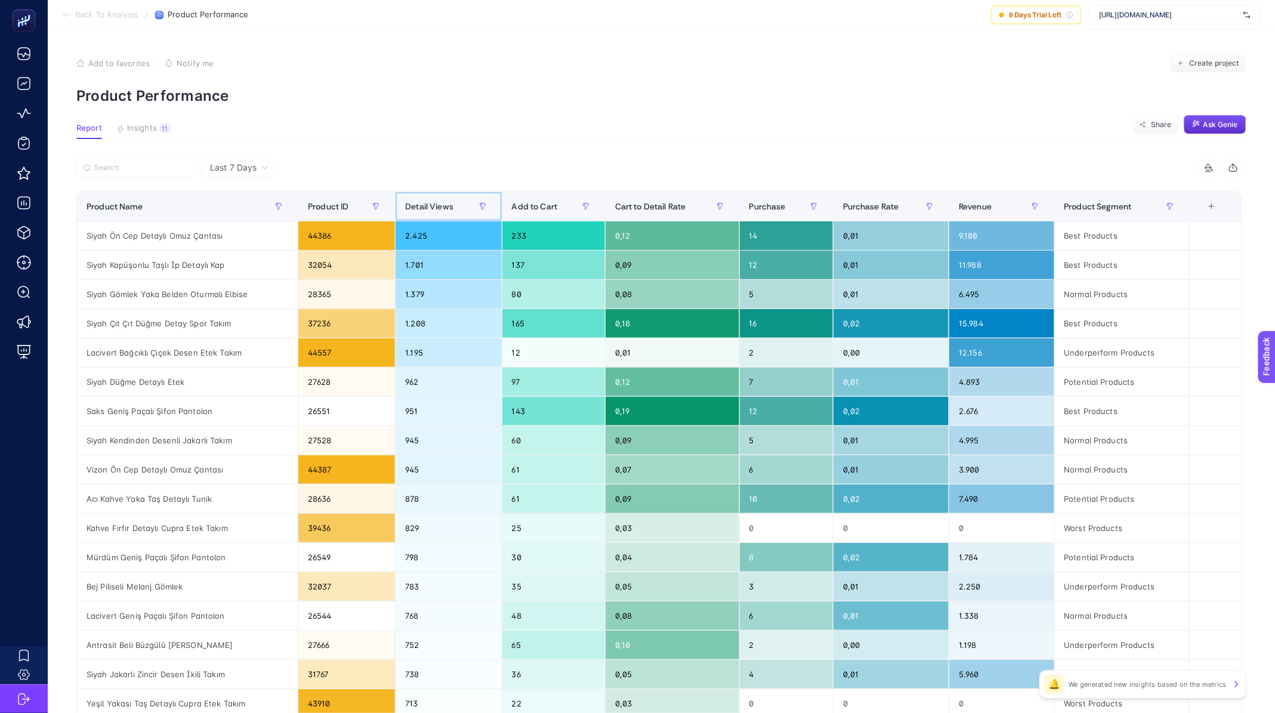
click at [466, 199] on div "Detail Views" at bounding box center [448, 206] width 86 height 19
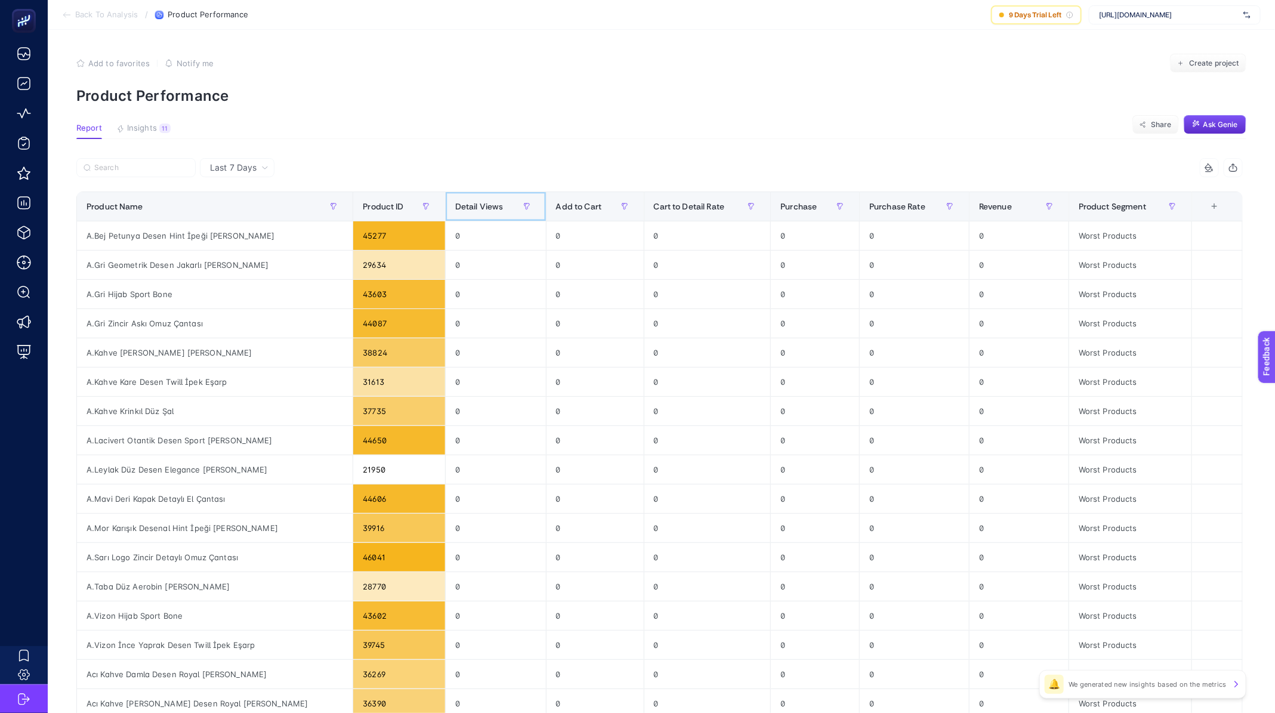
click at [466, 199] on div "Detail Views" at bounding box center [495, 206] width 81 height 19
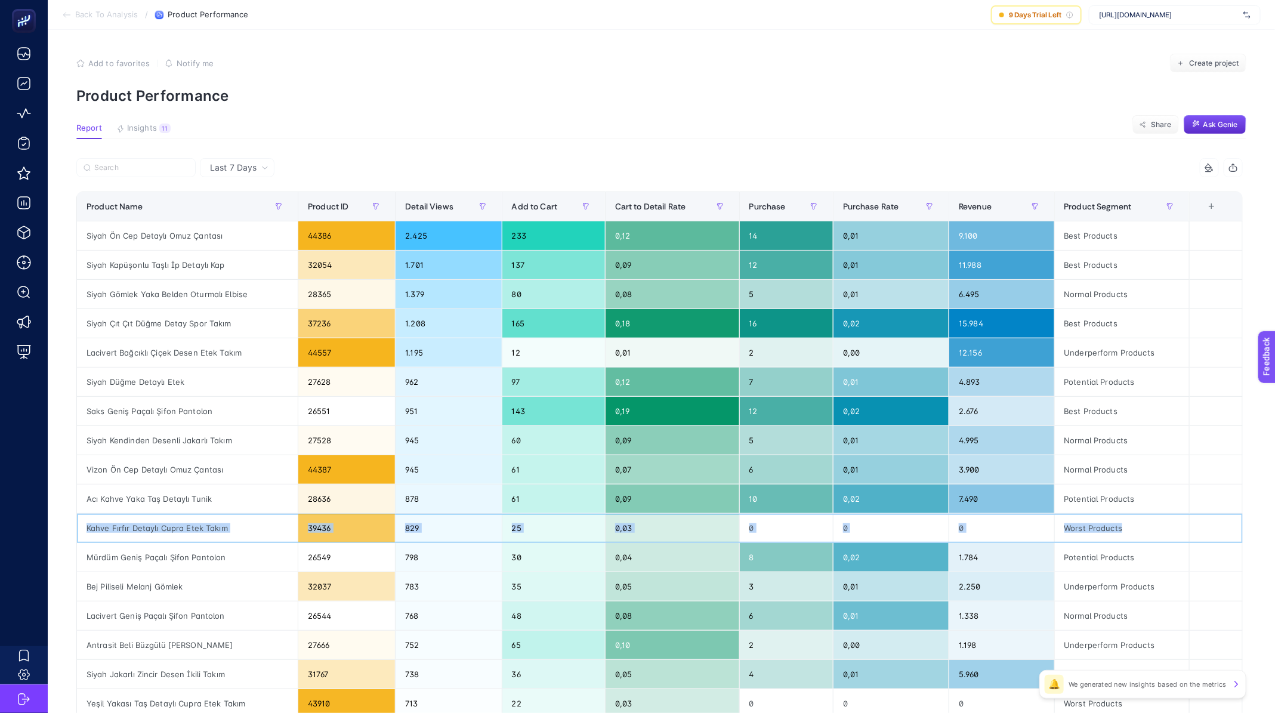
drag, startPoint x: 1142, startPoint y: 532, endPoint x: 102, endPoint y: 512, distance: 1040.5
click at [102, 514] on tr "Kahve Fırfır Detaylı Cupra Etek Takım 39436 829 25 0,03 0 0 0 Worst Products" at bounding box center [660, 528] width 1166 height 29
click at [134, 170] on input "Search" at bounding box center [141, 167] width 94 height 9
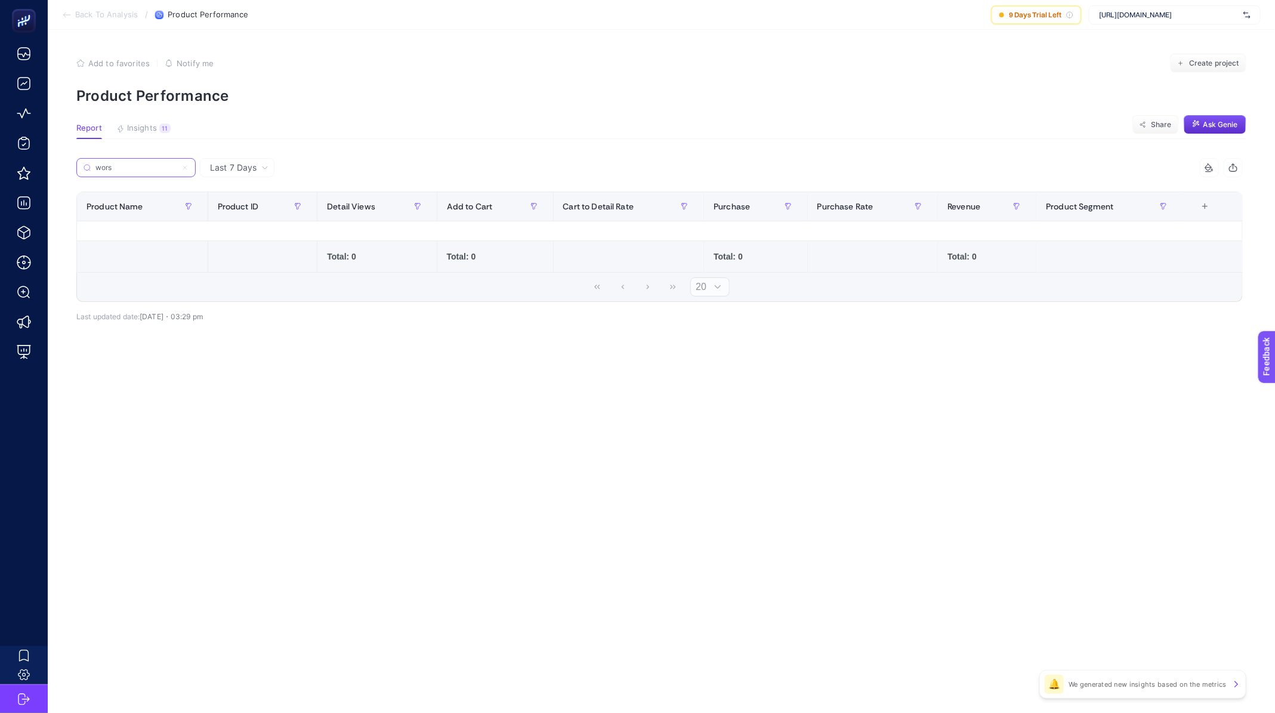
type input "worst"
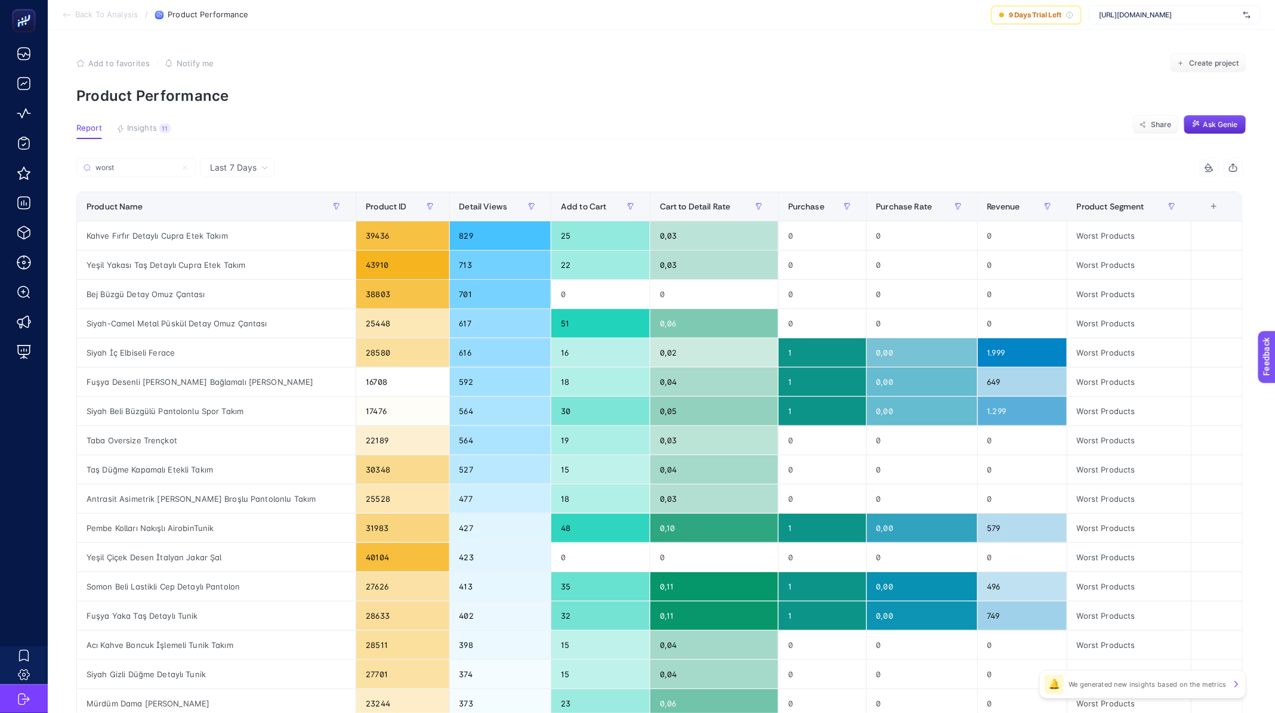
click at [252, 169] on span "Last 7 Days" at bounding box center [233, 168] width 47 height 12
click at [254, 171] on span "Last 7 Days" at bounding box center [233, 168] width 47 height 12
click at [243, 212] on div "Product Name" at bounding box center [215, 206] width 259 height 19
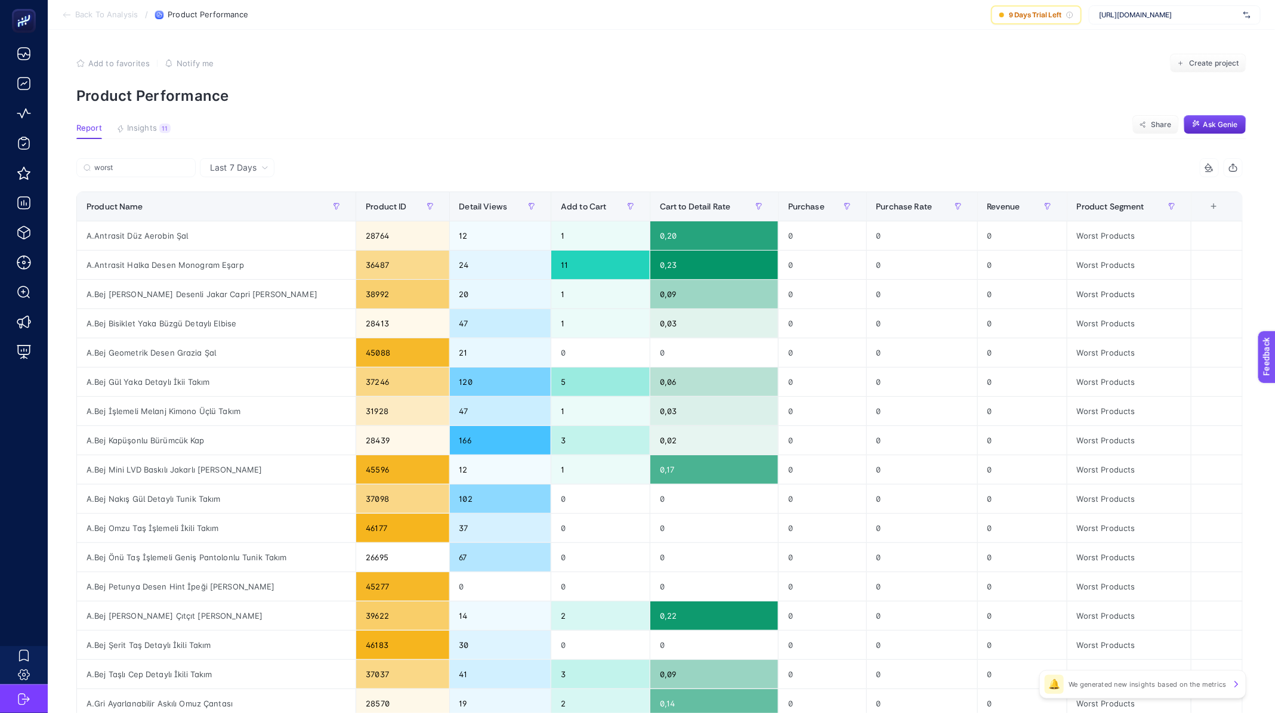
click at [248, 164] on span "Last 7 Days" at bounding box center [233, 168] width 47 height 12
click at [252, 168] on span "Last 7 Days" at bounding box center [233, 168] width 47 height 12
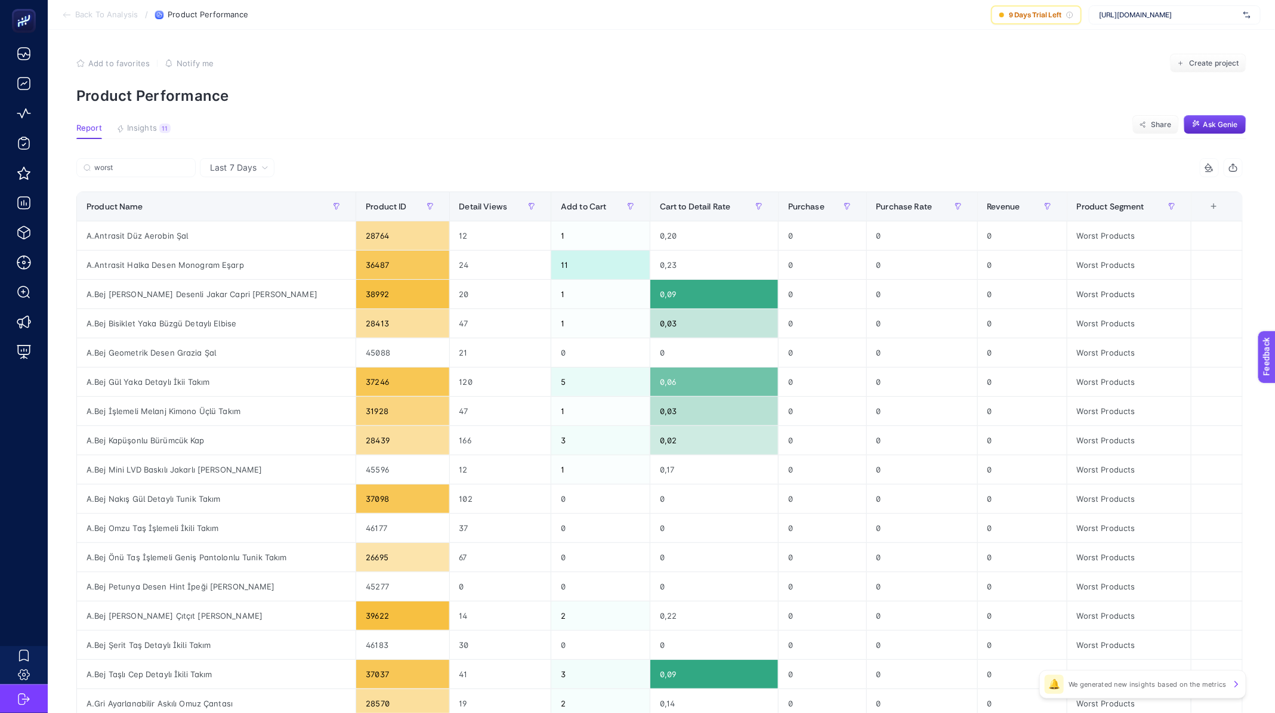
click at [254, 177] on div "worst" at bounding box center [367, 171] width 583 height 26
click at [248, 169] on span "Last 7 Days" at bounding box center [233, 168] width 47 height 12
drag, startPoint x: 215, startPoint y: 166, endPoint x: 257, endPoint y: 166, distance: 41.8
click at [215, 166] on span "Last 7 Days" at bounding box center [233, 168] width 47 height 12
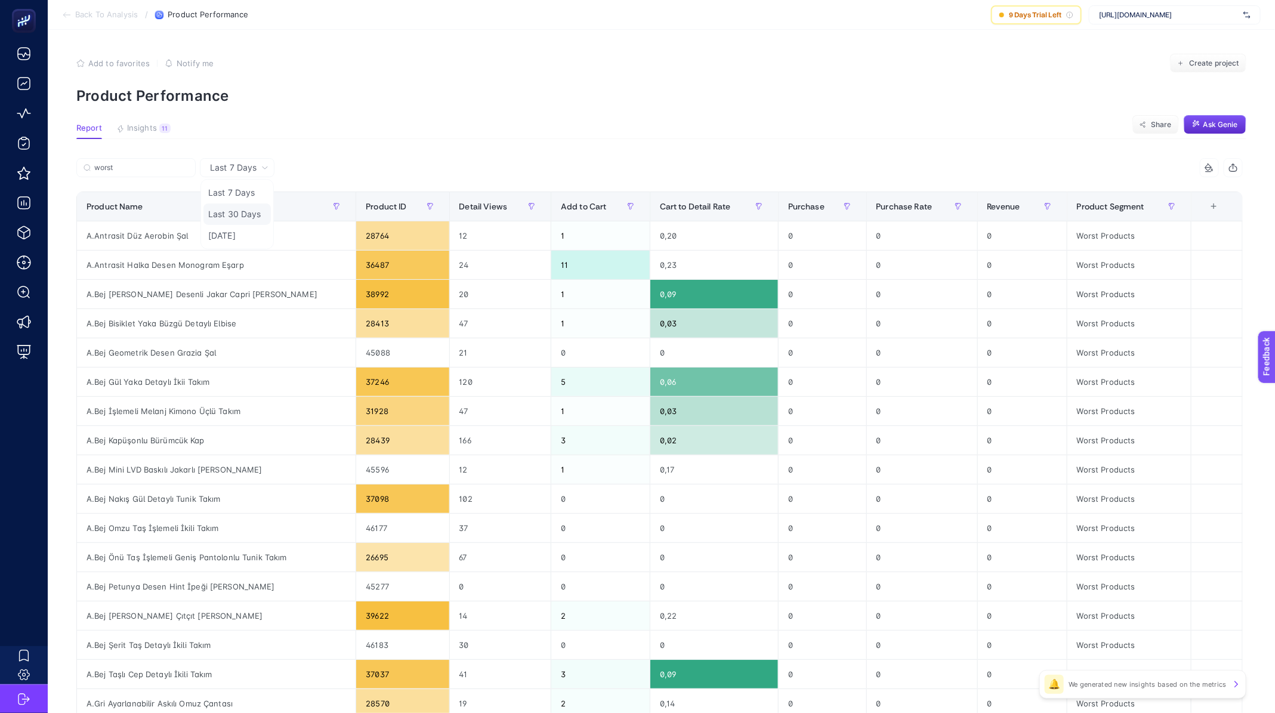
click at [245, 207] on li "Last 30 Days" at bounding box center [236, 213] width 67 height 21
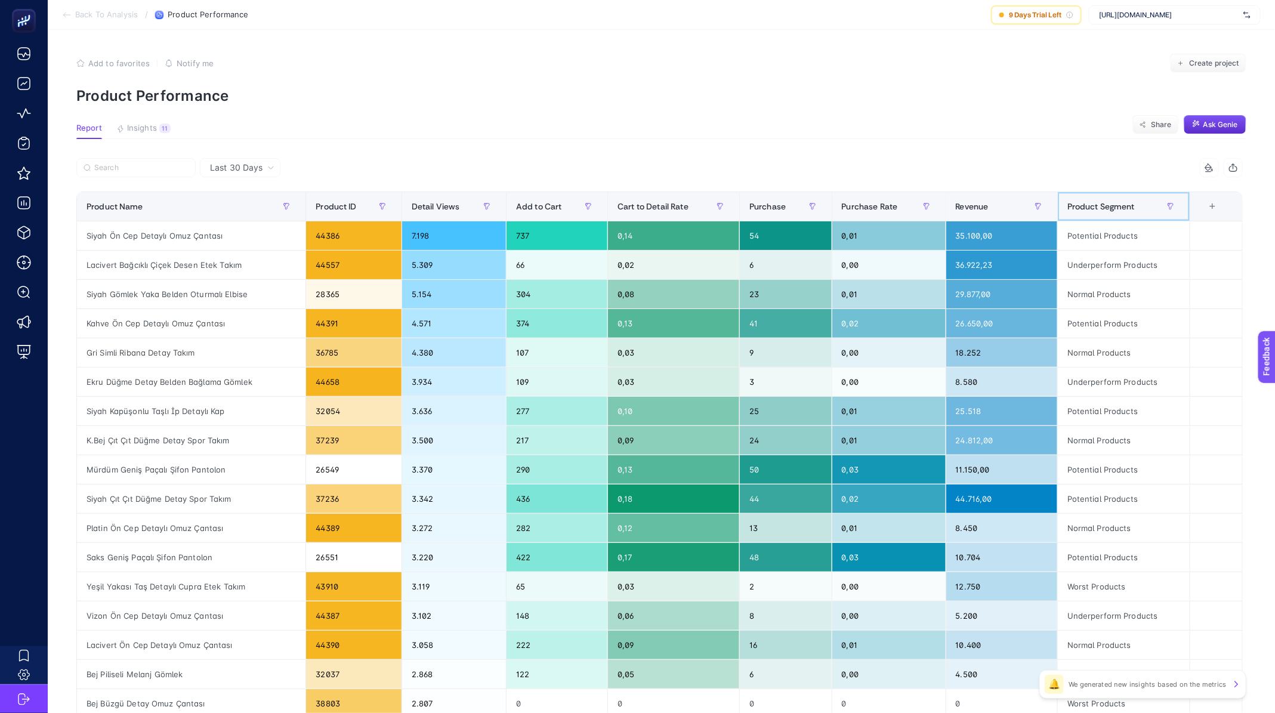
click at [1135, 206] on span "Product Segment" at bounding box center [1100, 207] width 67 height 10
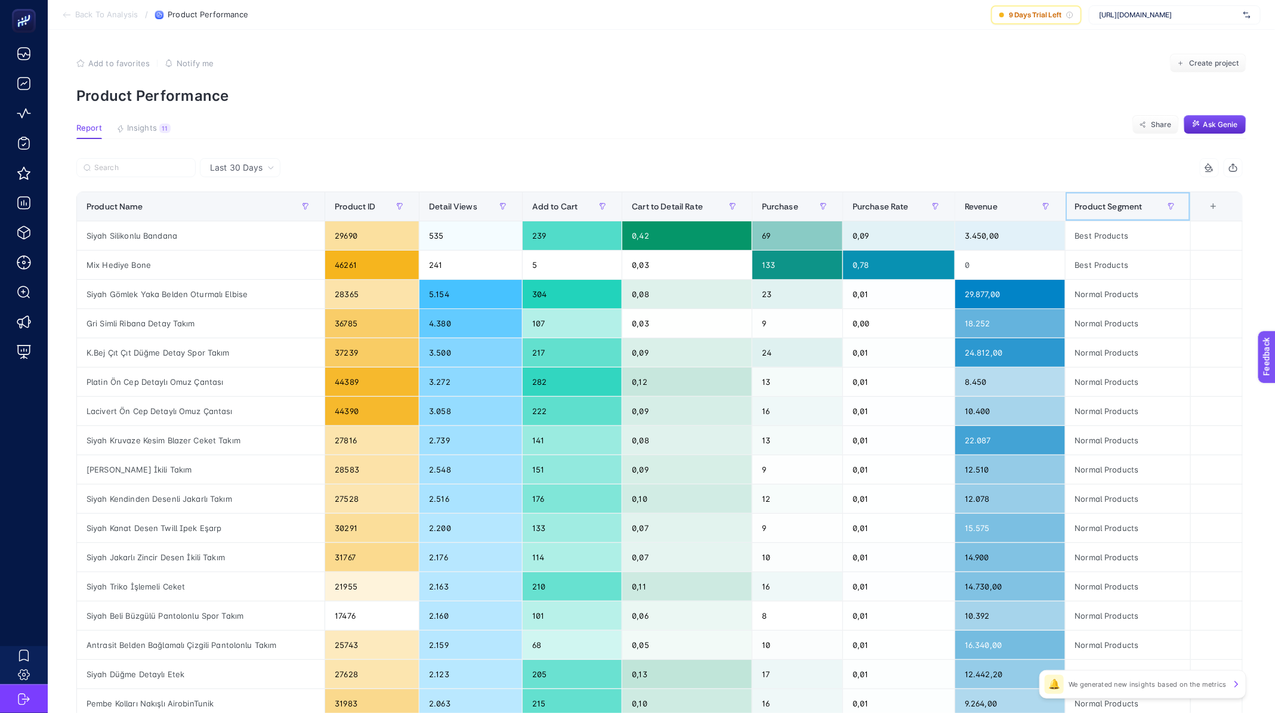
click at [1135, 206] on span "Product Segment" at bounding box center [1108, 207] width 67 height 10
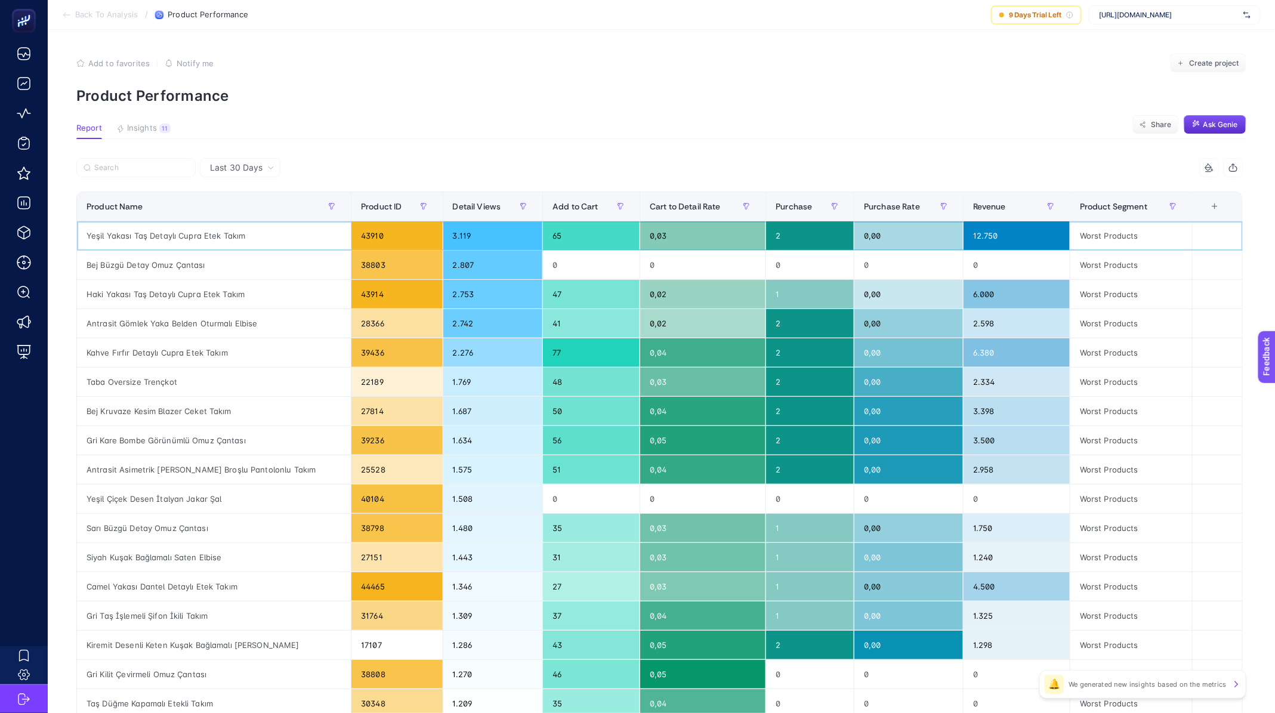
click at [170, 231] on div "Yeşil Yakası Taş Detaylı Cupra Etek Takım" at bounding box center [214, 235] width 274 height 29
copy tr "Yeşil Yakası Taş Detaylı Cupra Etek Takım"
click at [111, 13] on span "Back To Analysis" at bounding box center [106, 15] width 63 height 10
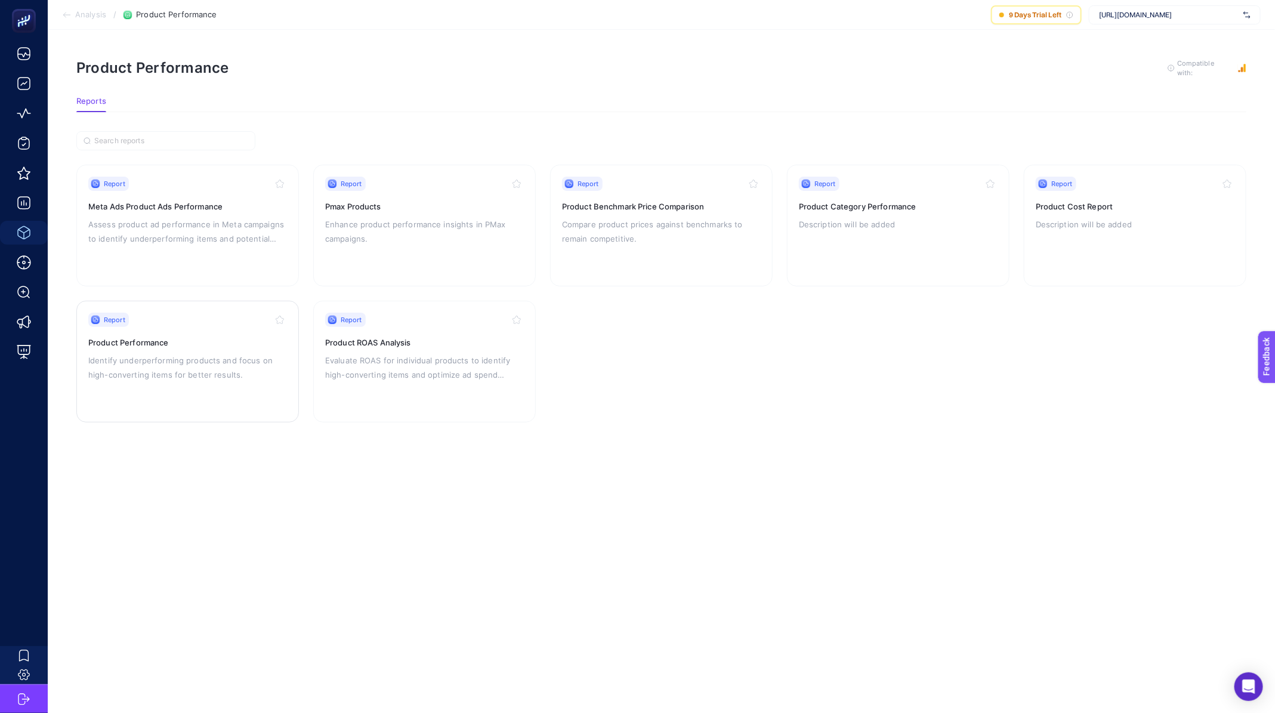
click at [166, 371] on p "Identify underperforming products and focus on high-converting items for better…" at bounding box center [187, 367] width 199 height 29
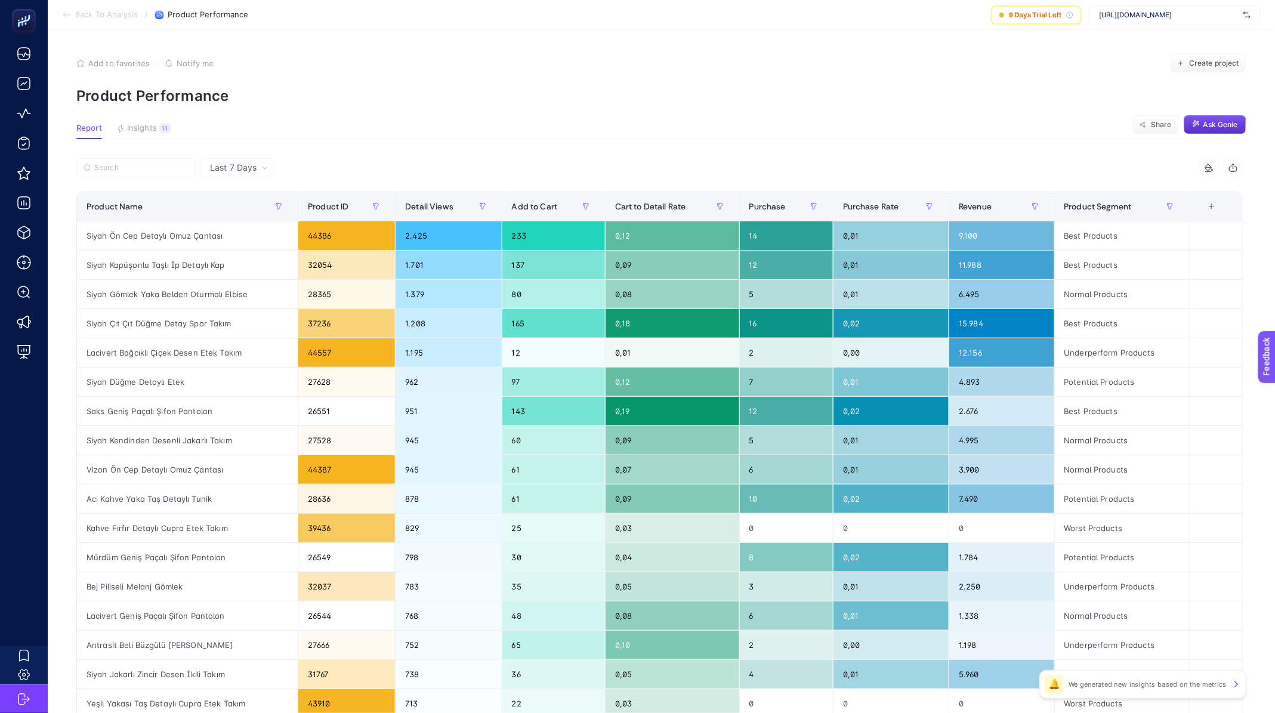
click at [93, 9] on section "Back To Analysis / Product Performance 9 Days Trial Left https://www.levidor.co…" at bounding box center [661, 15] width 1227 height 30
click at [93, 13] on span "Back To Analysis" at bounding box center [106, 15] width 63 height 10
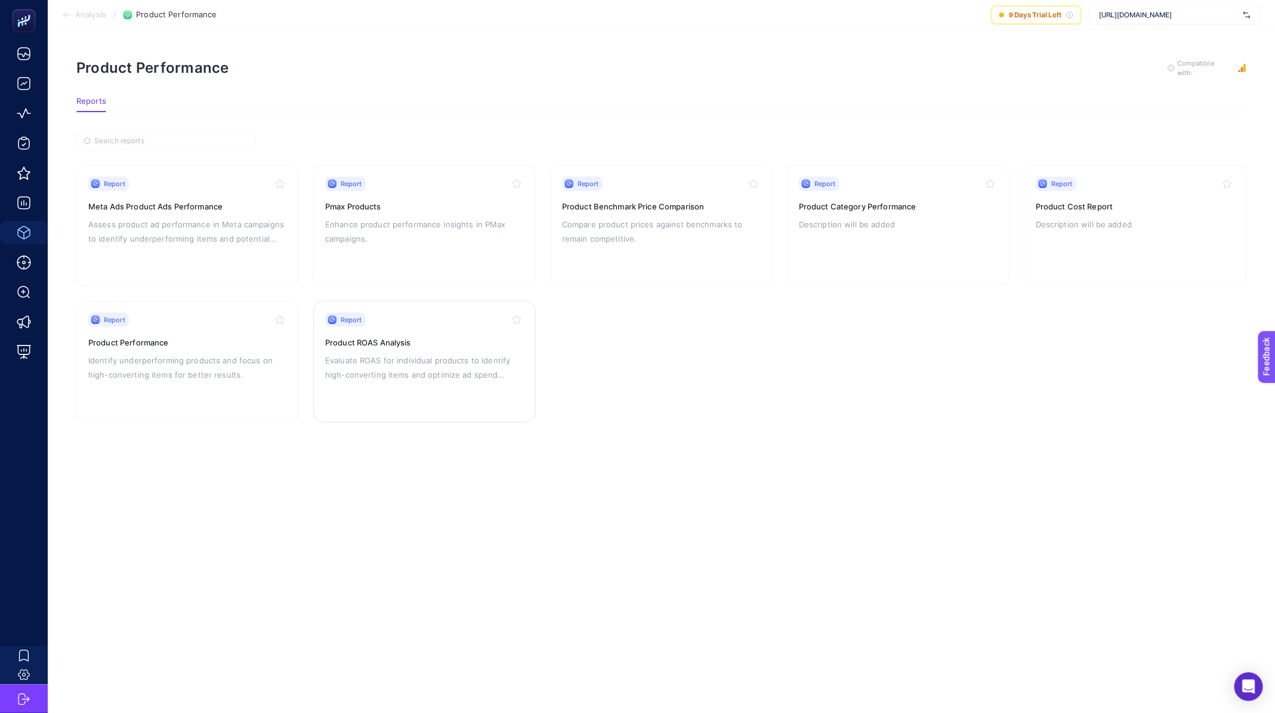
click at [379, 370] on p "Evaluate ROAS for individual products to identify high-converting items and opt…" at bounding box center [424, 367] width 199 height 29
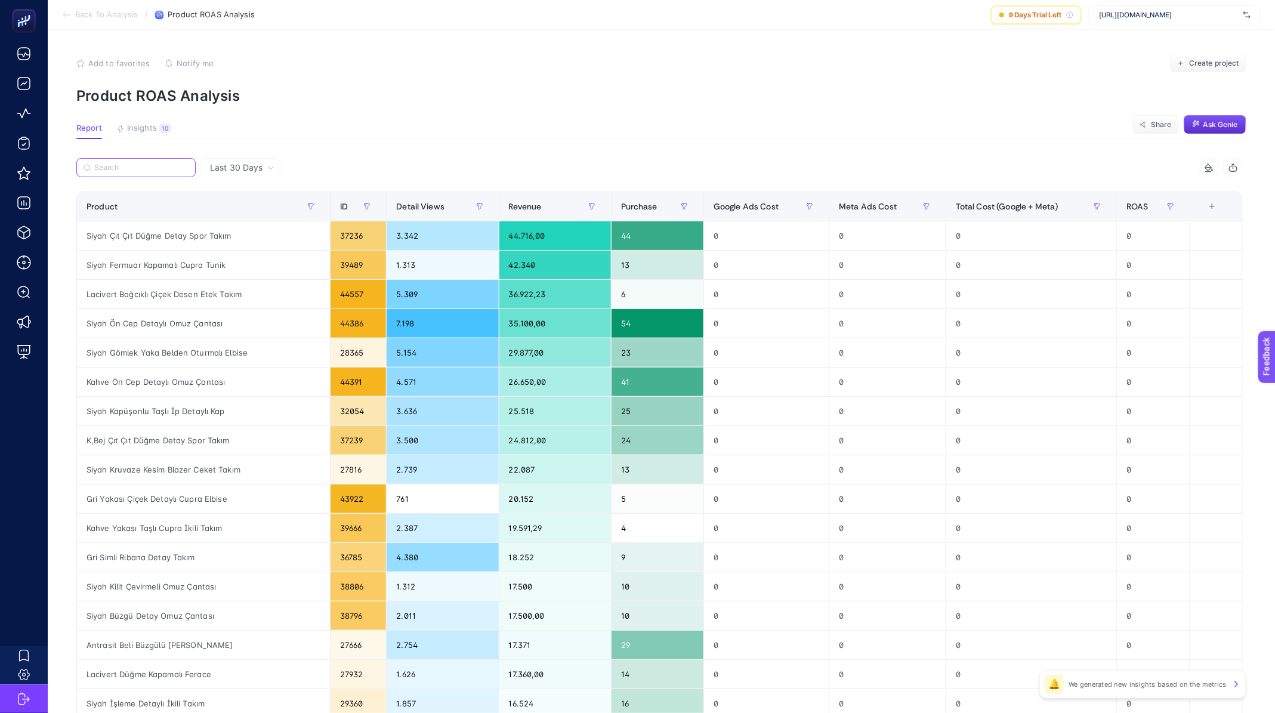
click at [127, 163] on input "Search" at bounding box center [141, 167] width 94 height 9
paste input "Yeşil Yakası Taş Detaylı Cupra Etek Takım"
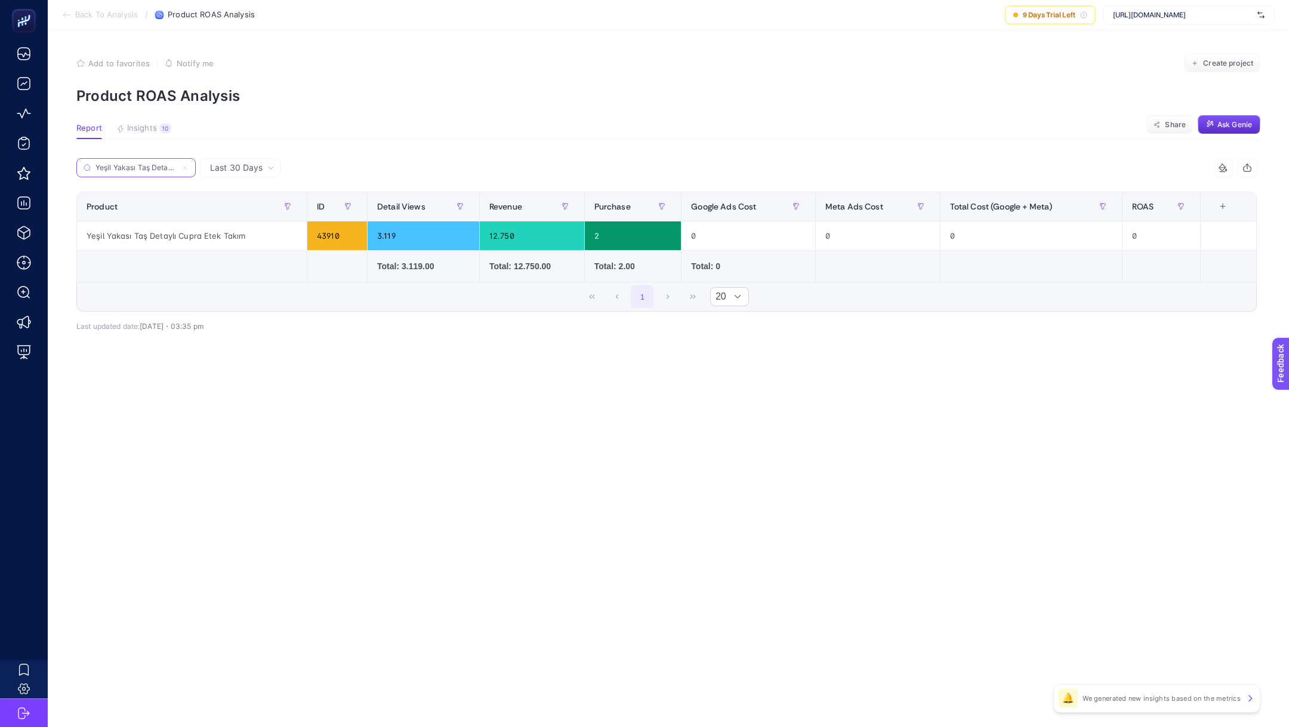
click at [134, 169] on input "Yeşil Yakası Taş Detaylı Cupra Etek Takım" at bounding box center [135, 167] width 81 height 9
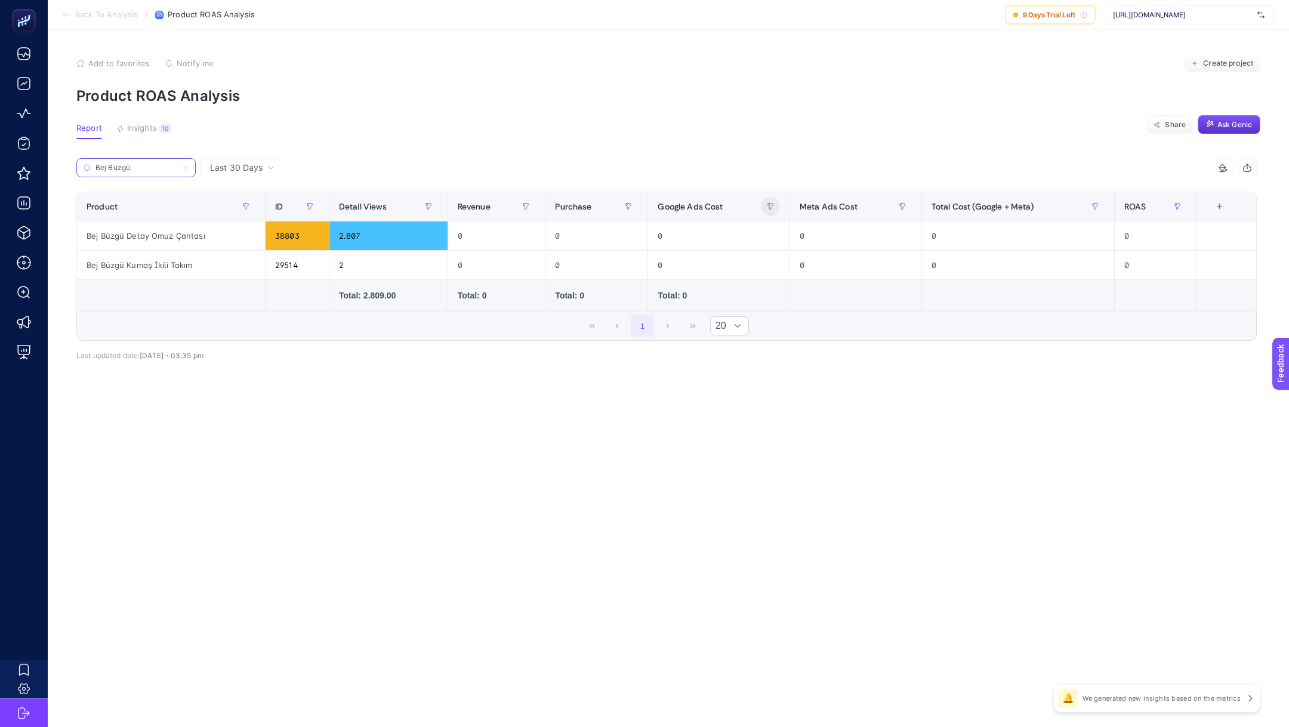
type input "Bej Büzgü"
click at [761, 206] on button "button" at bounding box center [770, 206] width 19 height 19
click at [132, 172] on label "Bej Büzgü" at bounding box center [135, 167] width 119 height 19
click at [132, 172] on input "Bej Büzgü" at bounding box center [141, 167] width 94 height 9
click at [135, 163] on input "Bej Büzgü" at bounding box center [135, 167] width 81 height 9
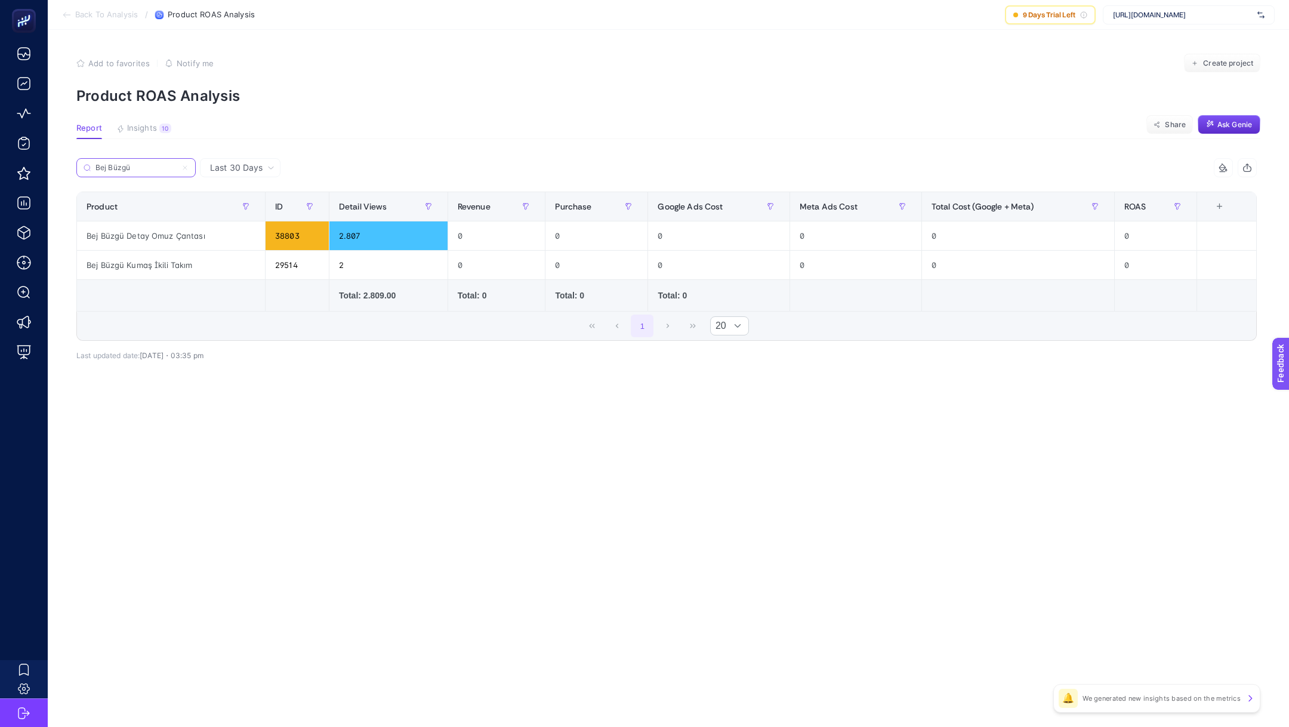
click at [135, 163] on input "Bej Büzgü" at bounding box center [135, 167] width 81 height 9
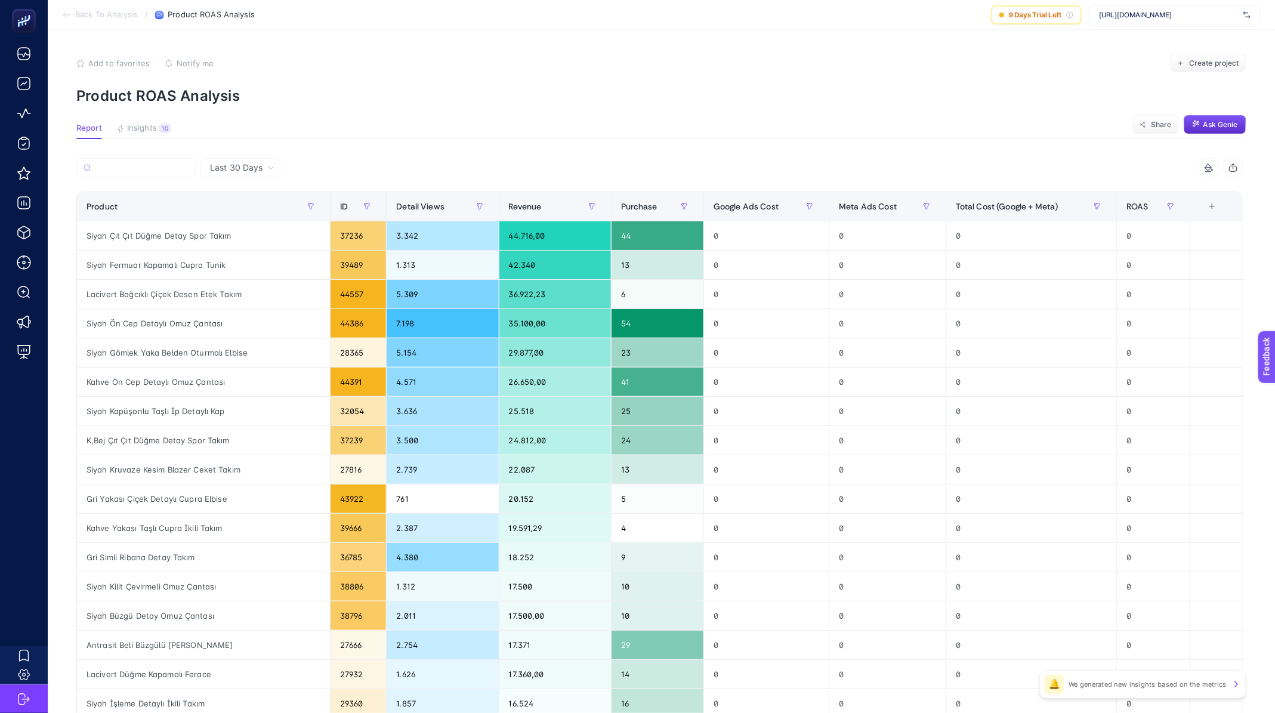
click at [741, 182] on div "8 items selected" at bounding box center [659, 171] width 1166 height 26
click at [760, 198] on div "Google Ads Cost" at bounding box center [766, 206] width 106 height 19
click at [759, 202] on span "Google Ads Cost" at bounding box center [745, 207] width 65 height 10
click at [765, 205] on span "Google Ads Cost" at bounding box center [745, 207] width 65 height 10
click at [897, 206] on span "Meta Ads Cost" at bounding box center [868, 207] width 58 height 10
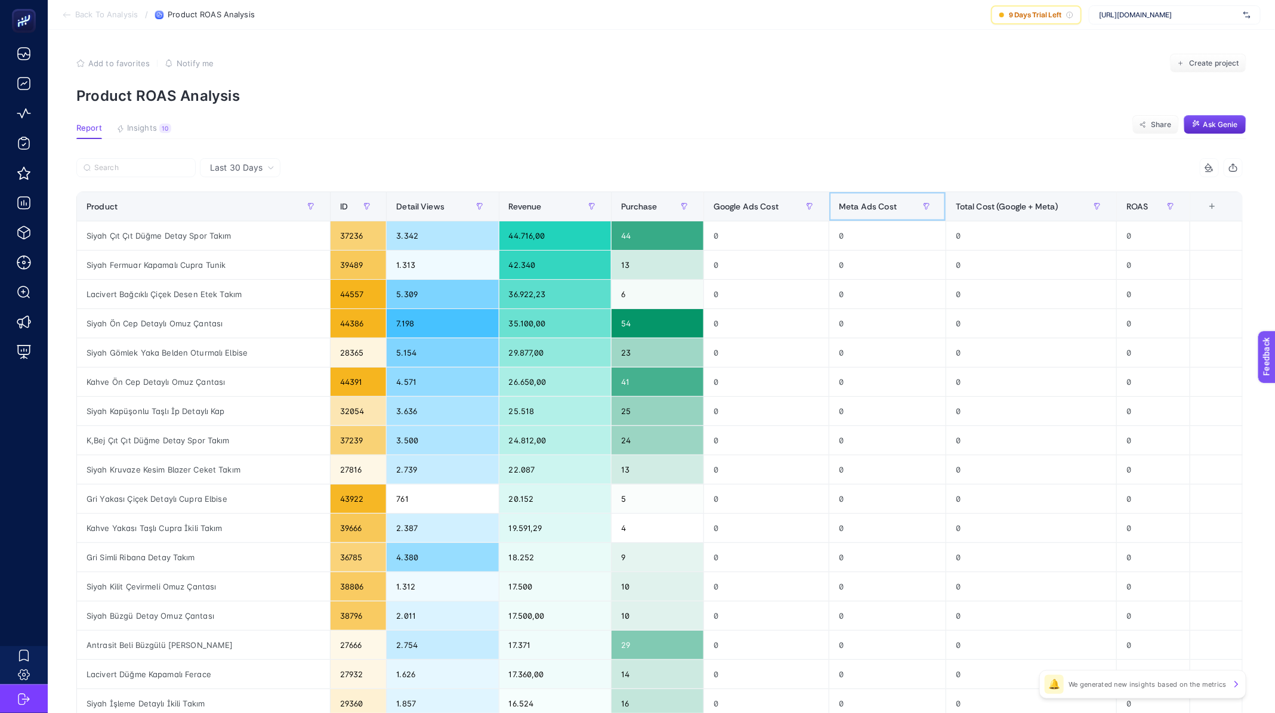
click at [897, 206] on span "Meta Ads Cost" at bounding box center [868, 207] width 58 height 10
click at [746, 202] on span "Google Ads Cost" at bounding box center [745, 207] width 65 height 10
click at [747, 202] on span "Google Ads Cost" at bounding box center [745, 207] width 65 height 10
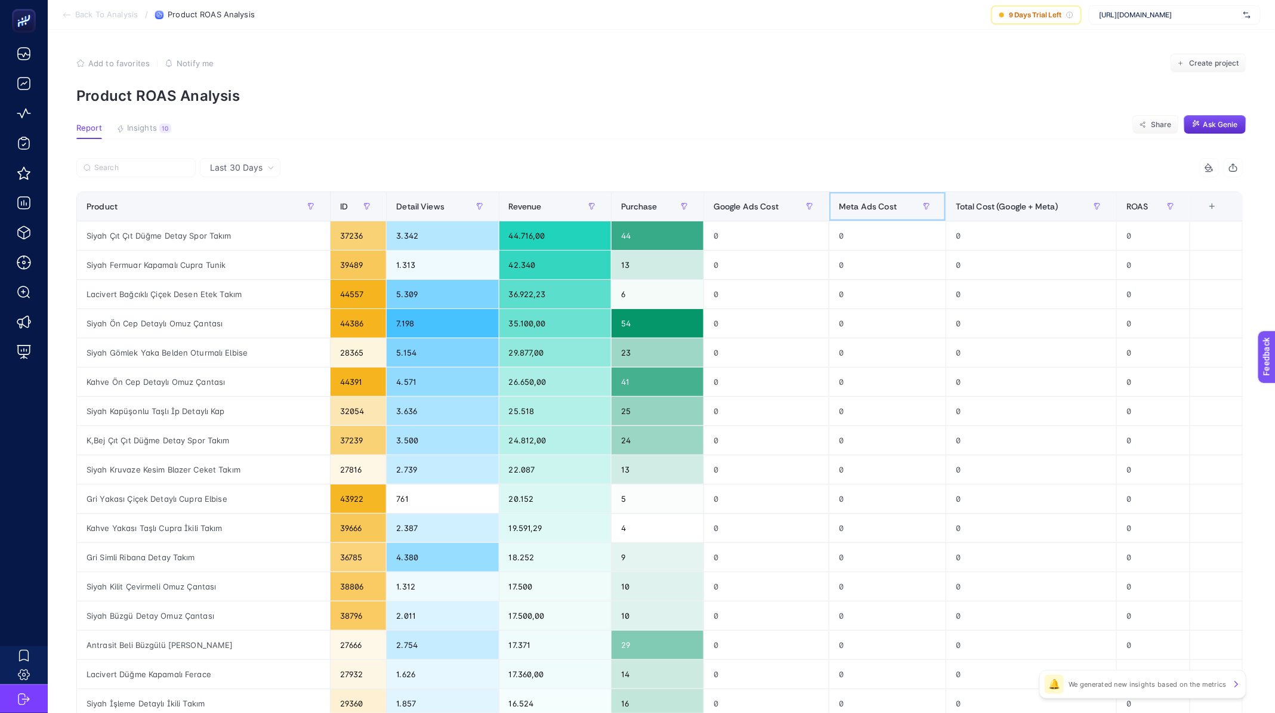
click at [888, 197] on div "Meta Ads Cost" at bounding box center [887, 206] width 97 height 19
click at [1008, 217] on th "Total Cost (Google + Meta)" at bounding box center [1031, 206] width 171 height 29
click at [759, 208] on span "Google Ads Cost" at bounding box center [745, 207] width 65 height 10
click at [91, 14] on span "Back To Analysis" at bounding box center [106, 15] width 63 height 10
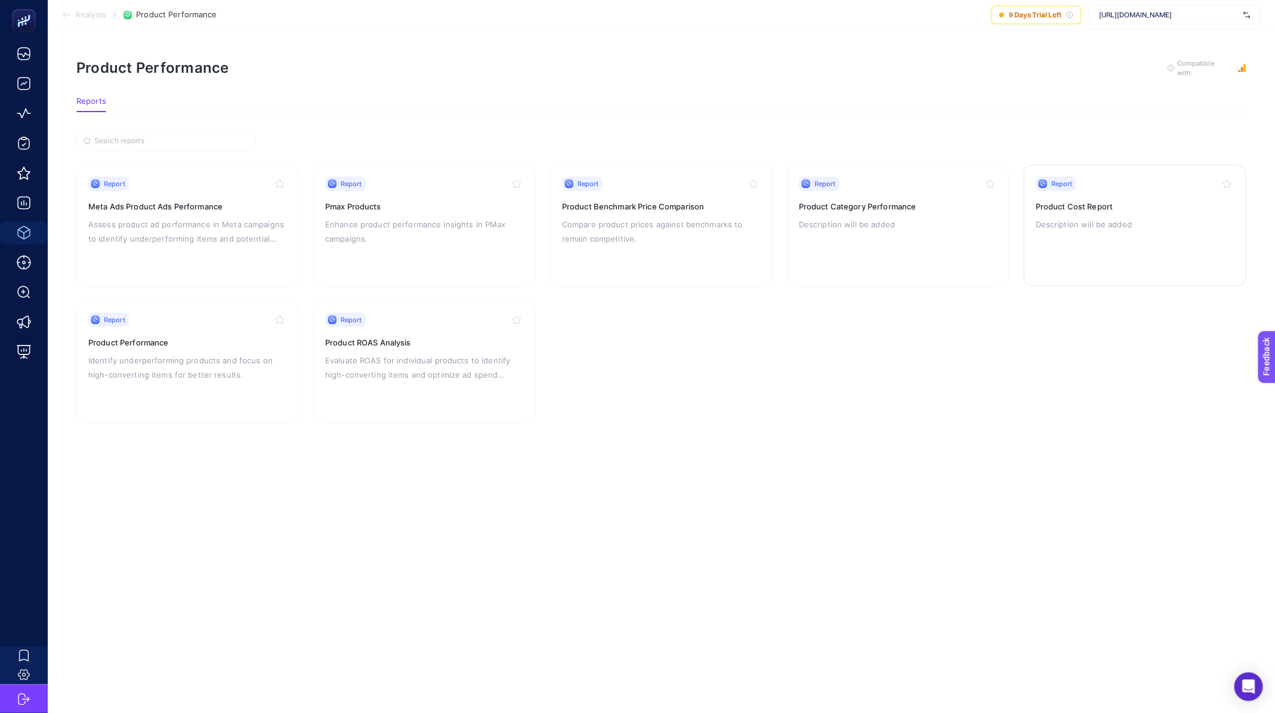
click at [1121, 211] on div "Report Product Cost Report Description will be added" at bounding box center [1135, 226] width 199 height 98
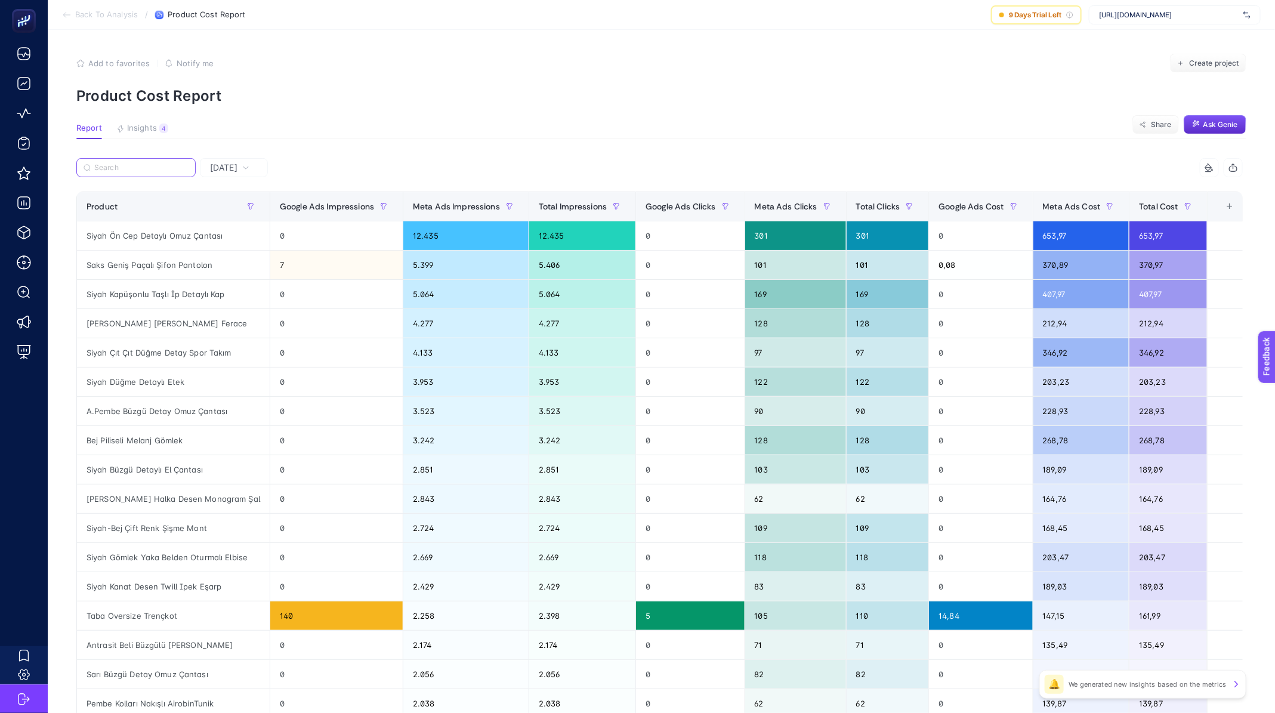
click at [123, 164] on input "Search" at bounding box center [141, 167] width 94 height 9
paste input "Yeşil Yakası Taş Detaylı Cupra Etek Takım"
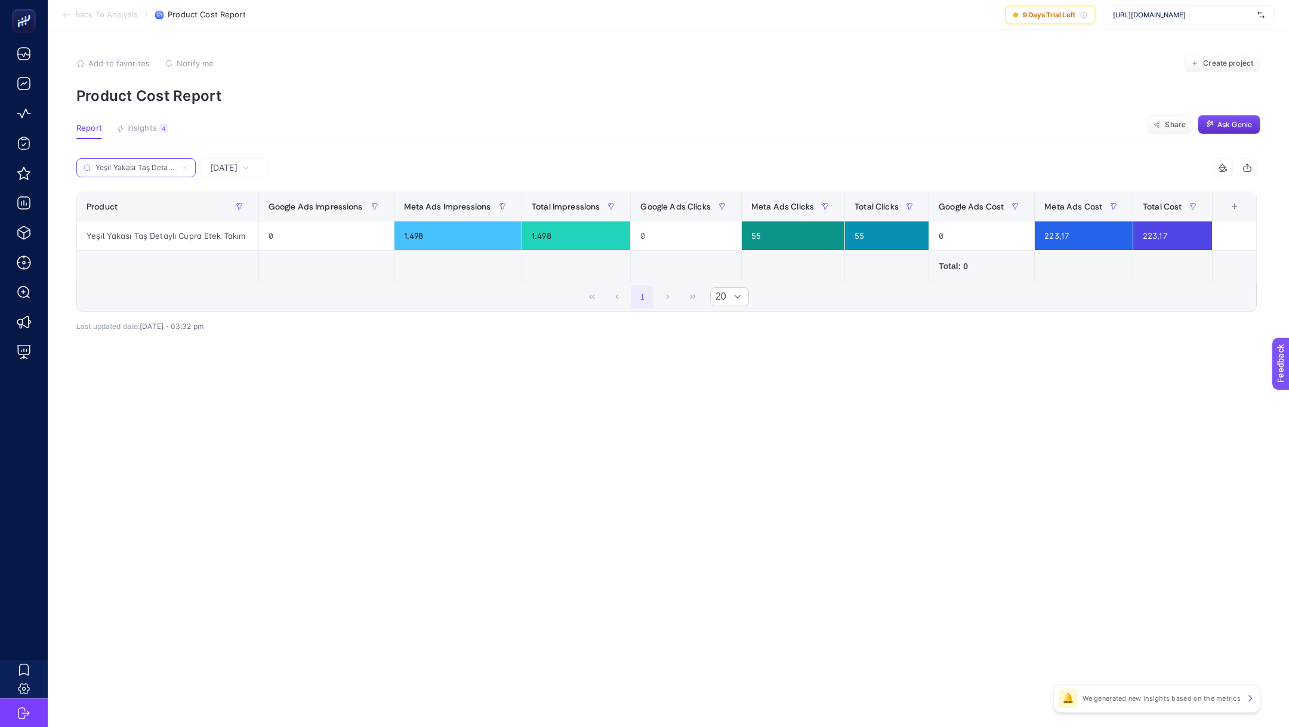
scroll to position [0, 61]
type input "Yeşil Yakası Taş Detaylı Cupra Etek Takım"
click at [268, 165] on div "Yeşil Yakası Taş Detaylı Cupra Etek Takım" at bounding box center [371, 171] width 590 height 26
click at [228, 166] on span "Yesterday" at bounding box center [223, 168] width 27 height 12
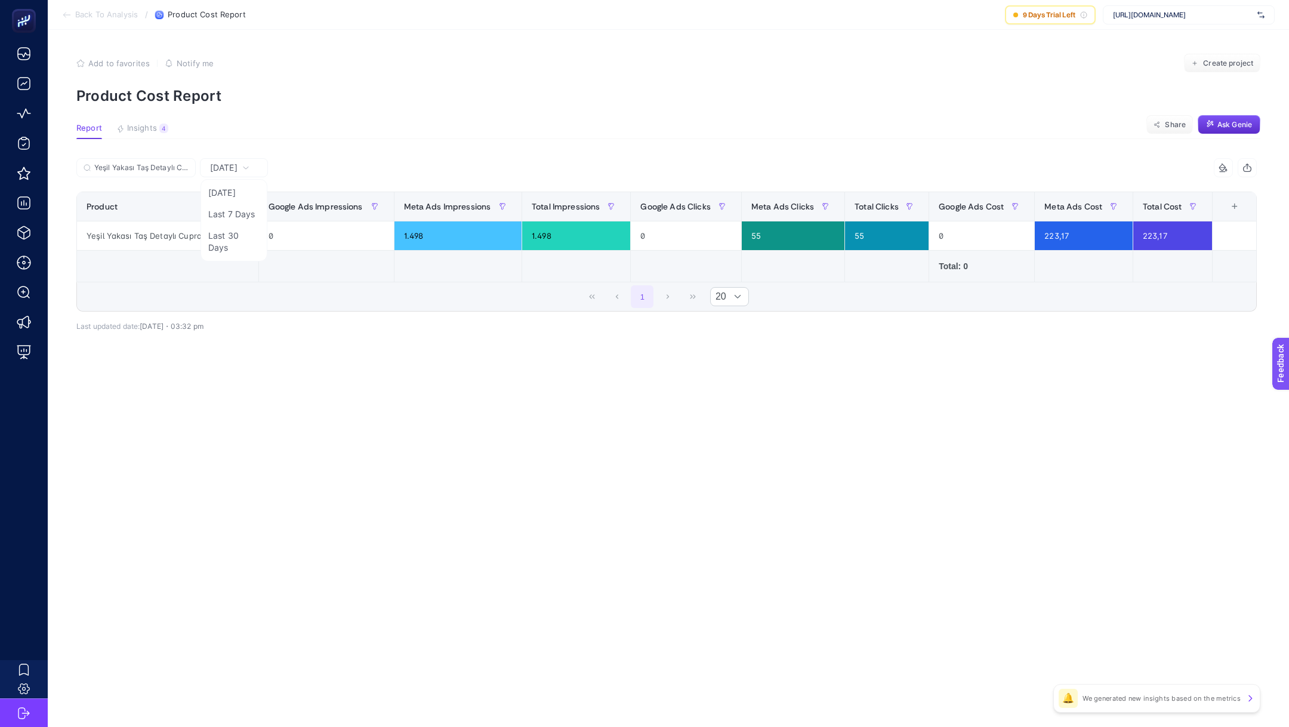
click at [228, 166] on span "Yesterday" at bounding box center [223, 168] width 27 height 12
click at [237, 170] on span "Yesterday" at bounding box center [223, 168] width 27 height 12
click at [234, 166] on span "Yesterday" at bounding box center [223, 168] width 27 height 12
click at [231, 169] on span "Yesterday" at bounding box center [223, 168] width 27 height 12
click at [242, 235] on li "Last 30 Days" at bounding box center [233, 241] width 61 height 33
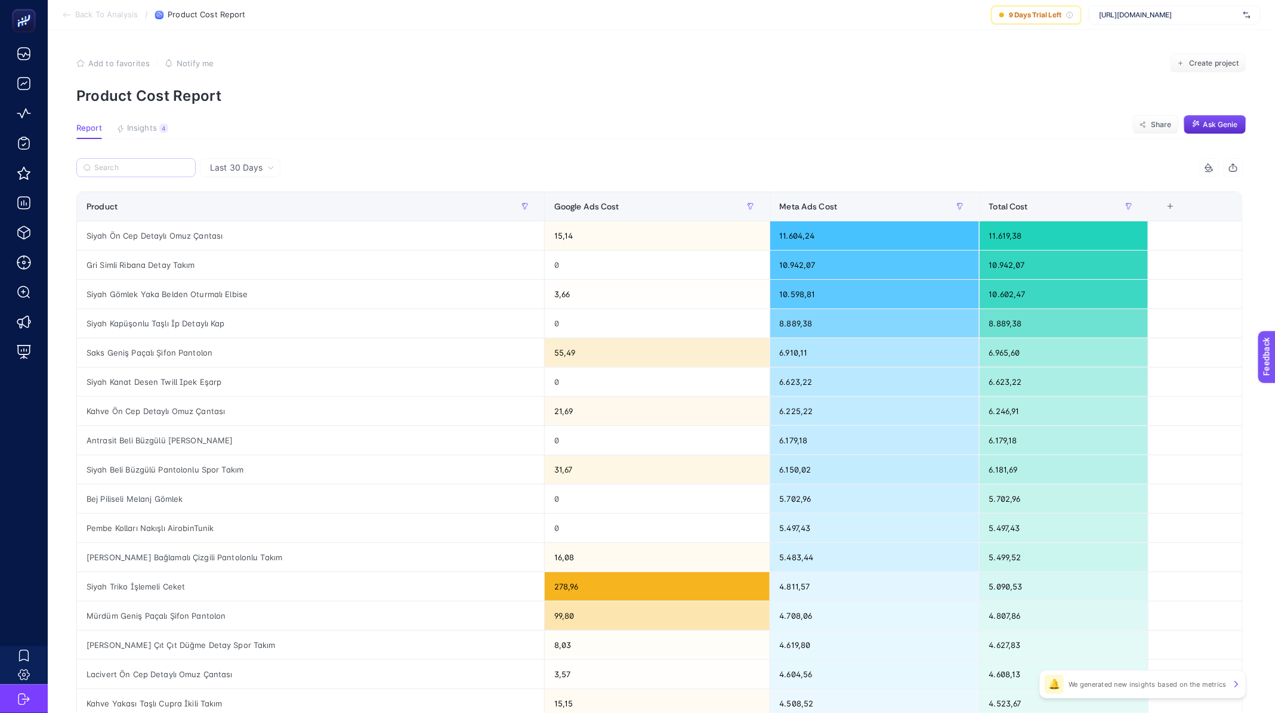
click at [168, 174] on label at bounding box center [135, 167] width 119 height 19
click at [0, 0] on input "Yeşil Yakası Taş Detaylı Cupra Etek Takım" at bounding box center [0, 0] width 0 height 0
click at [166, 167] on input "Search" at bounding box center [141, 167] width 94 height 9
click at [367, 140] on article "Add to favorites false Notify me Create project Product Cost Report Report Insi…" at bounding box center [661, 496] width 1227 height 932
click at [110, 165] on input "Search" at bounding box center [141, 167] width 94 height 9
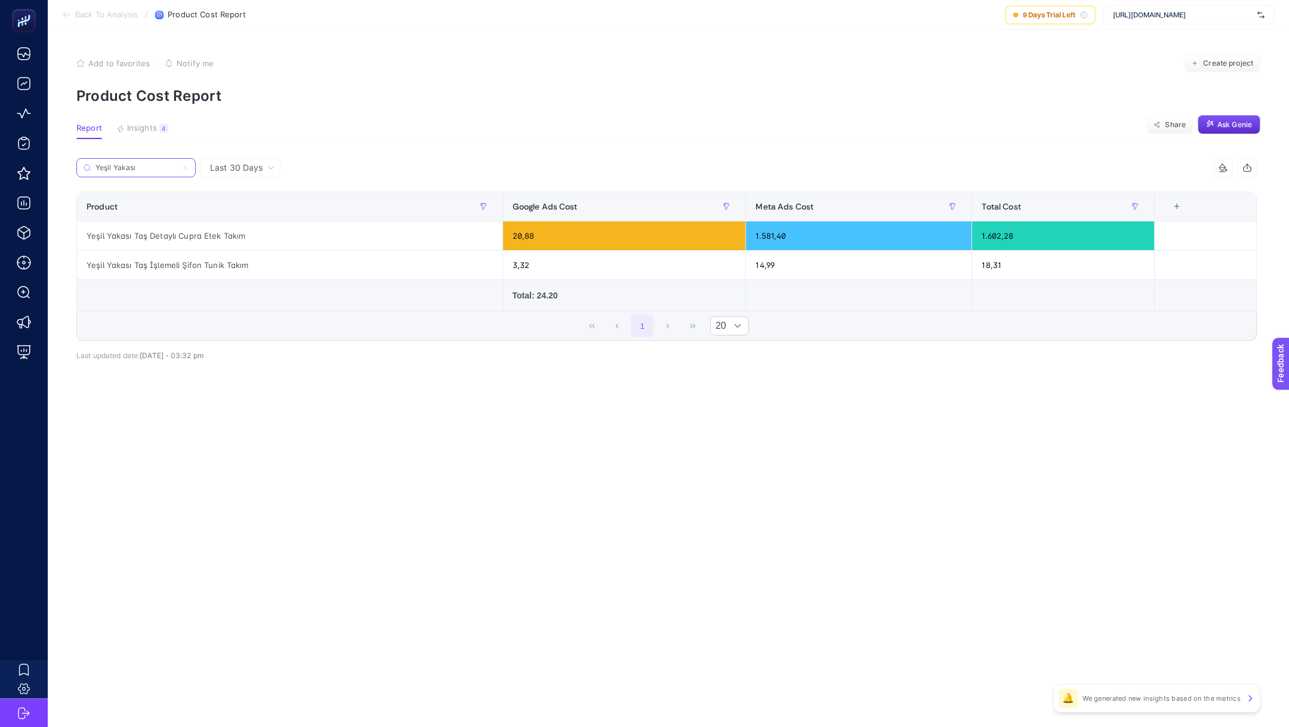
type input "Yeşil Yakası"
click at [347, 514] on article "Add to favorites false Notify me Create project Product Cost Report Report Insi…" at bounding box center [668, 378] width 1241 height 697
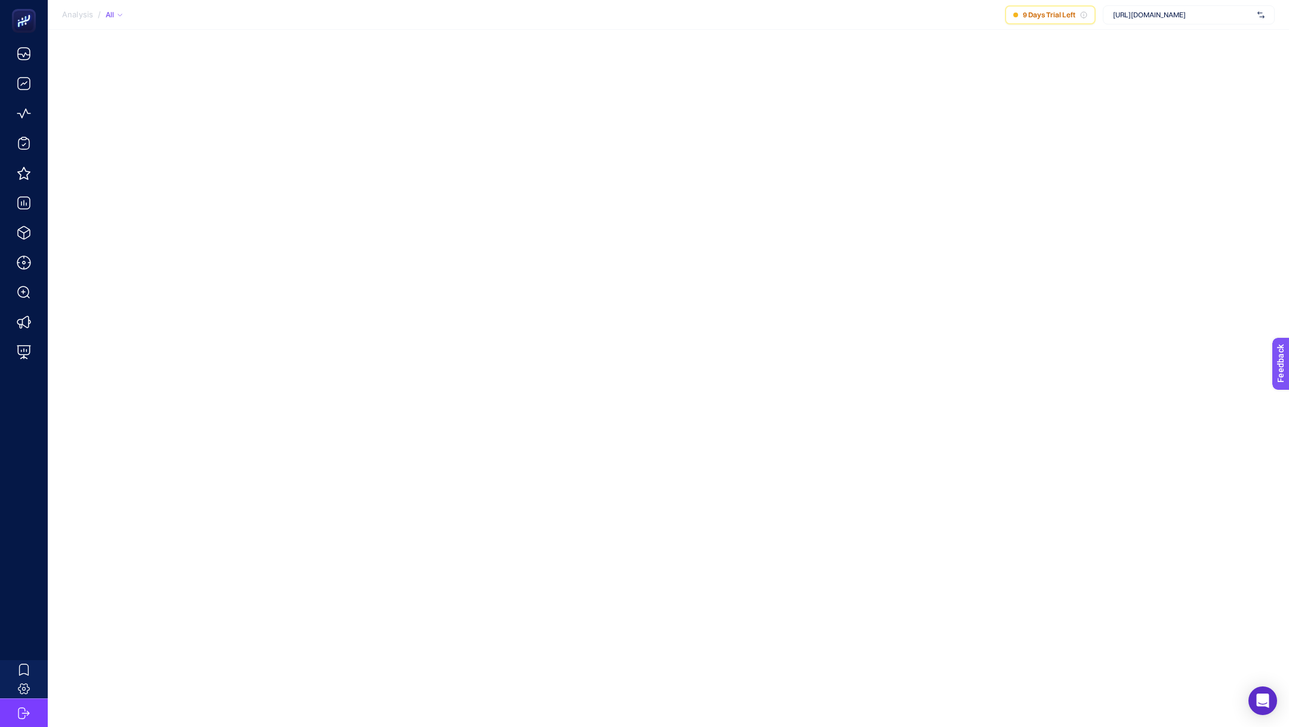
click at [1138, 26] on section "Analysis / All 9 Days Trial Left [URL][DOMAIN_NAME]" at bounding box center [668, 15] width 1241 height 30
click at [1146, 14] on span "[URL][DOMAIN_NAME]" at bounding box center [1183, 15] width 140 height 10
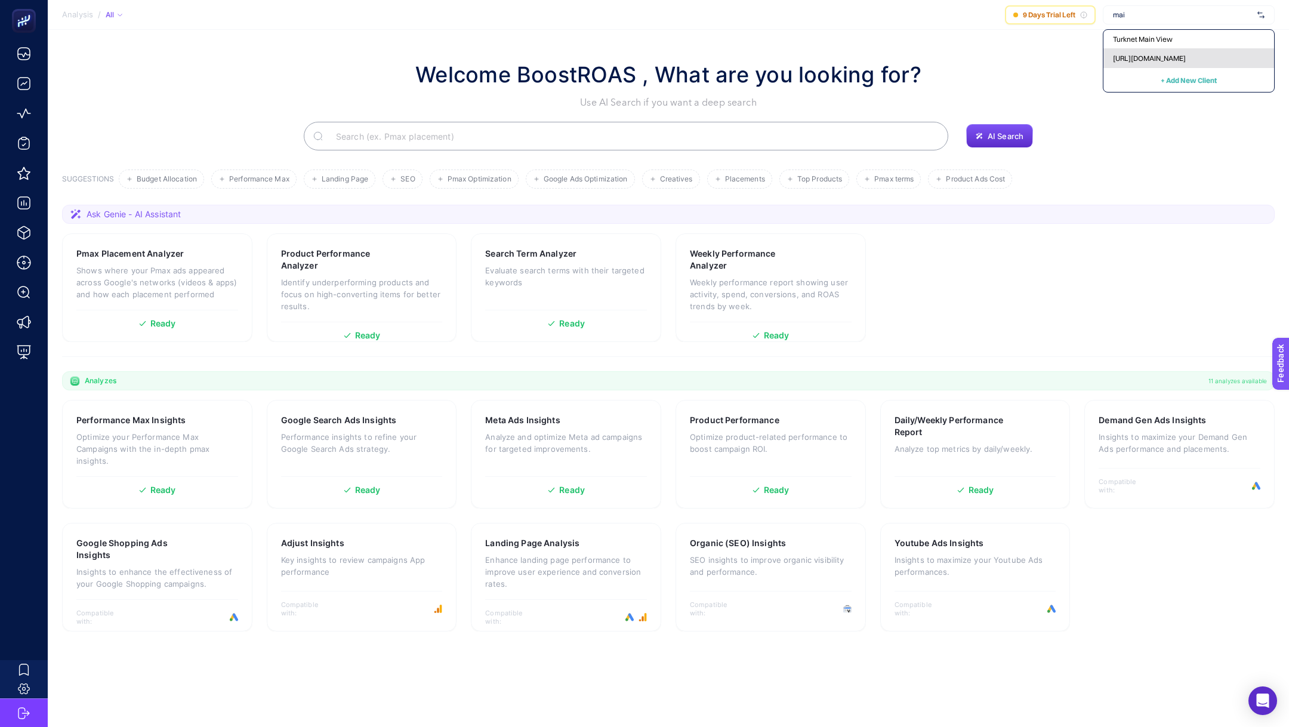
type input "mai"
click at [1180, 60] on span "[URL][DOMAIN_NAME]" at bounding box center [1149, 59] width 73 height 10
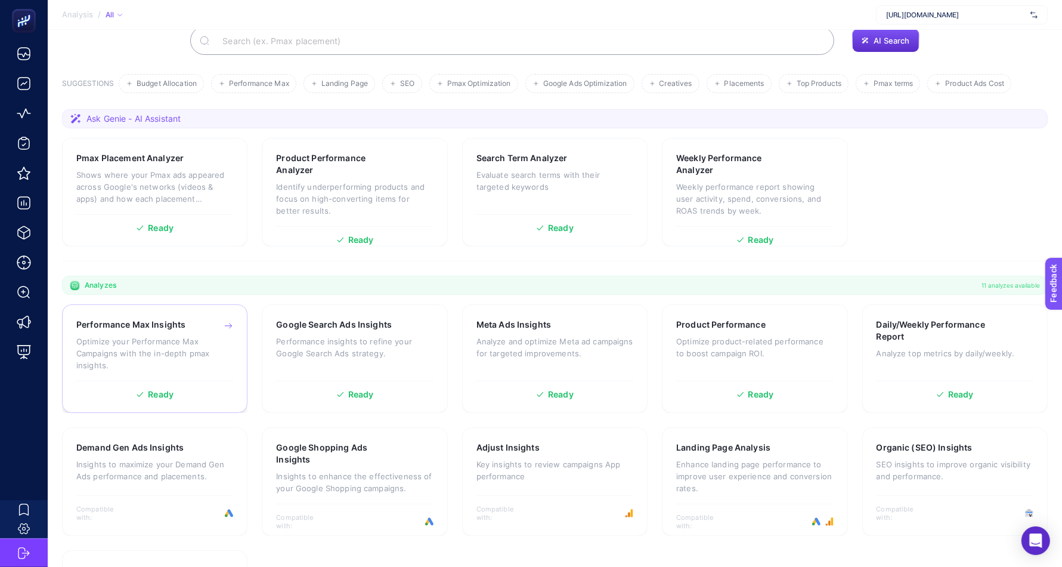
scroll to position [201, 0]
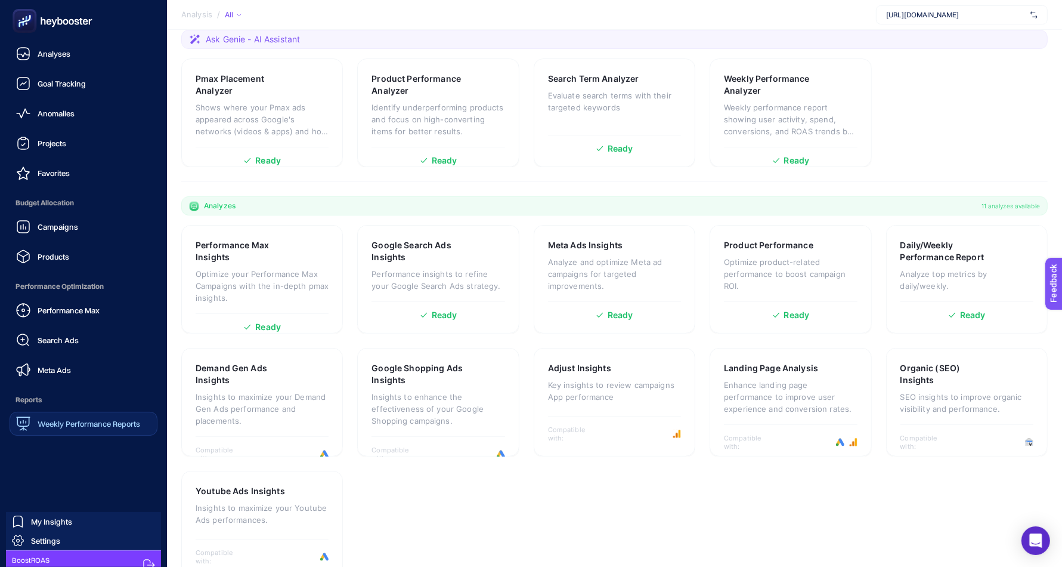
click at [63, 428] on div "Weekly Performance Reports" at bounding box center [78, 423] width 124 height 14
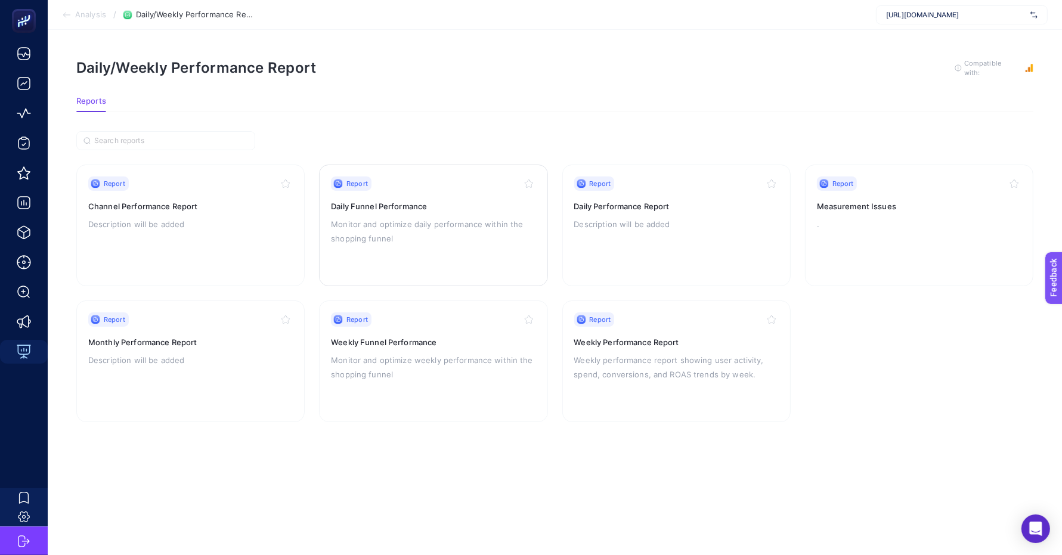
scroll to position [11, 0]
click at [215, 356] on div "Report Monthly Performance Report Description will be added" at bounding box center [190, 362] width 205 height 98
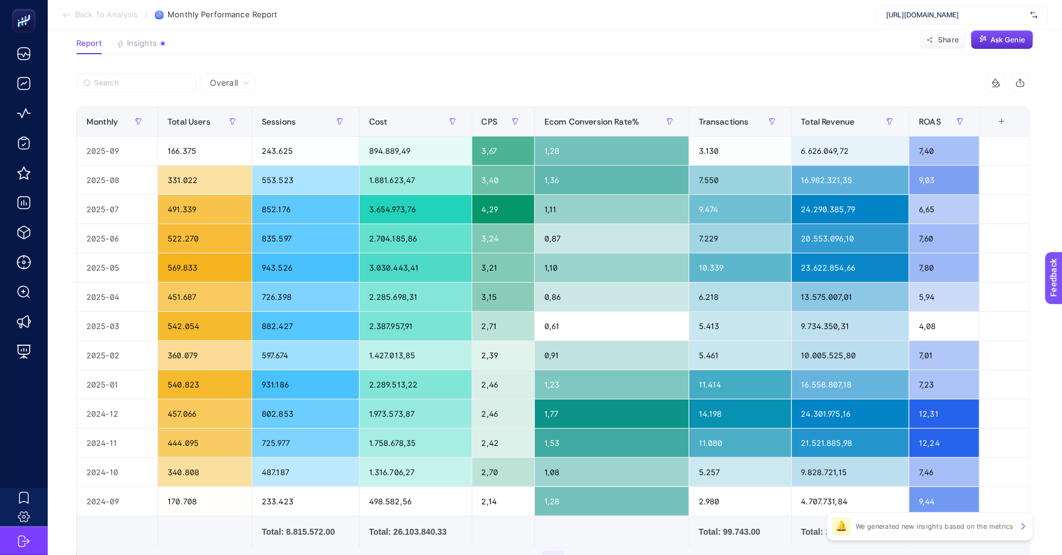
scroll to position [86, 0]
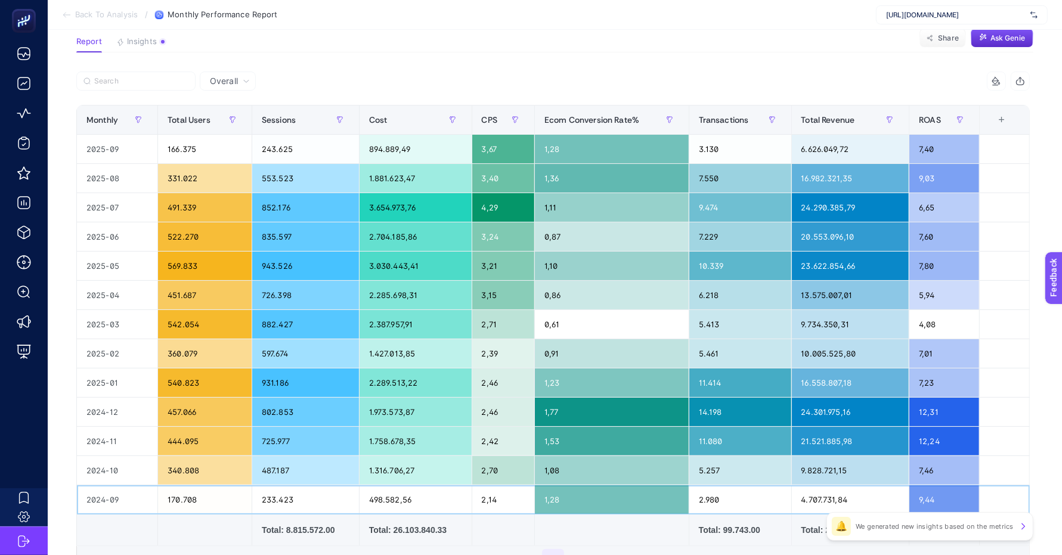
click at [104, 496] on div "2024-09" at bounding box center [117, 500] width 81 height 29
click at [104, 149] on div "2025-09" at bounding box center [117, 149] width 81 height 29
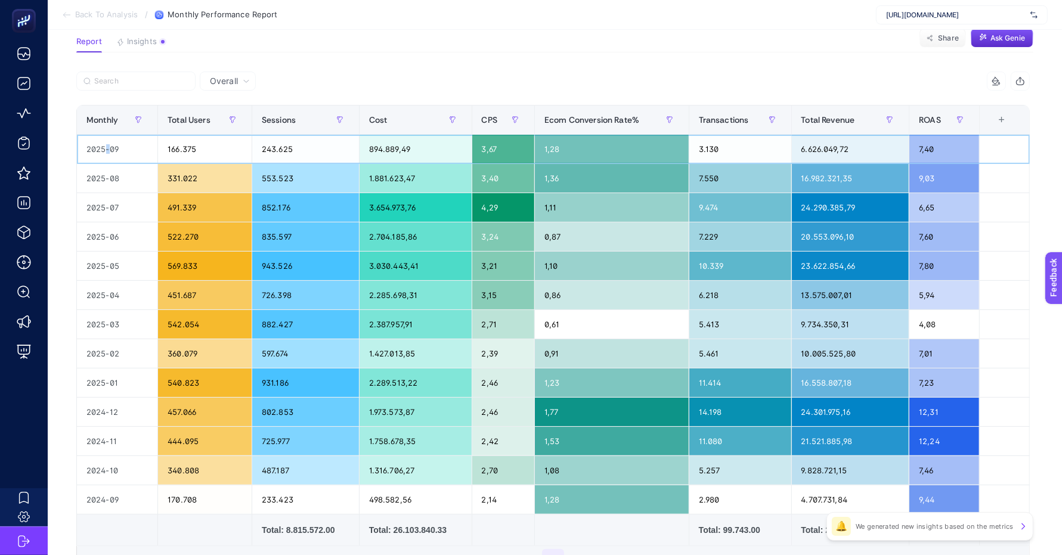
click at [104, 149] on div "2025-09" at bounding box center [117, 149] width 81 height 29
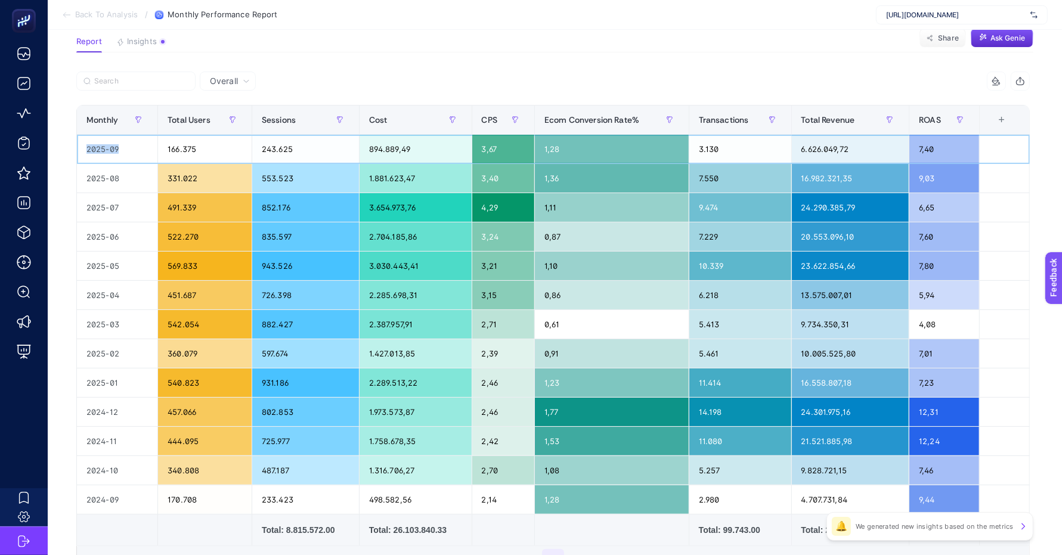
click at [104, 149] on div "2025-09" at bounding box center [117, 149] width 81 height 29
click at [519, 77] on div at bounding box center [314, 85] width 477 height 26
click at [81, 14] on span "Back To Analysis" at bounding box center [106, 15] width 63 height 10
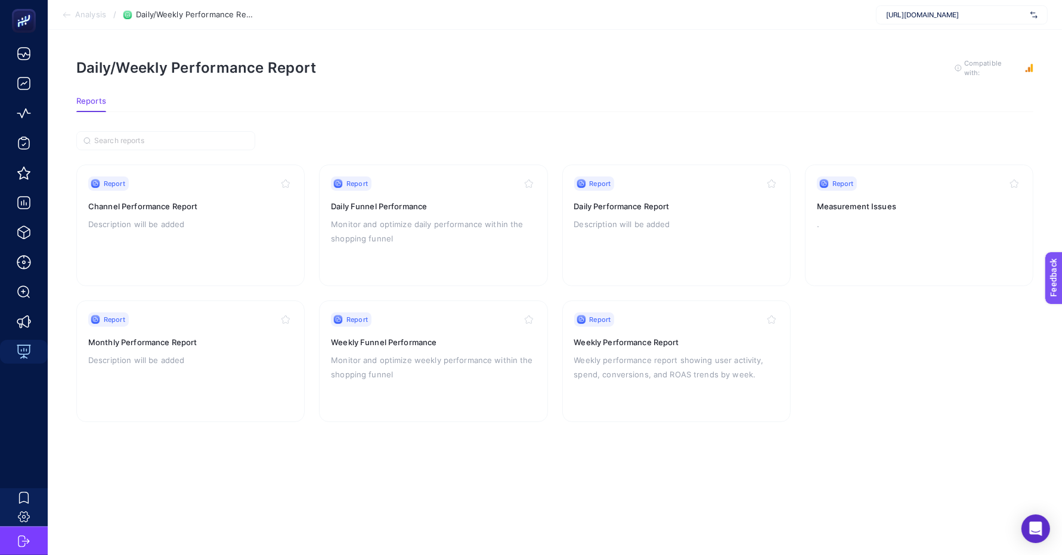
click at [94, 22] on section "Analysis / Daily/Weekly Performance Report https://www.mai.com.tr/" at bounding box center [555, 15] width 1015 height 30
click at [94, 17] on span "Analysis" at bounding box center [90, 15] width 31 height 10
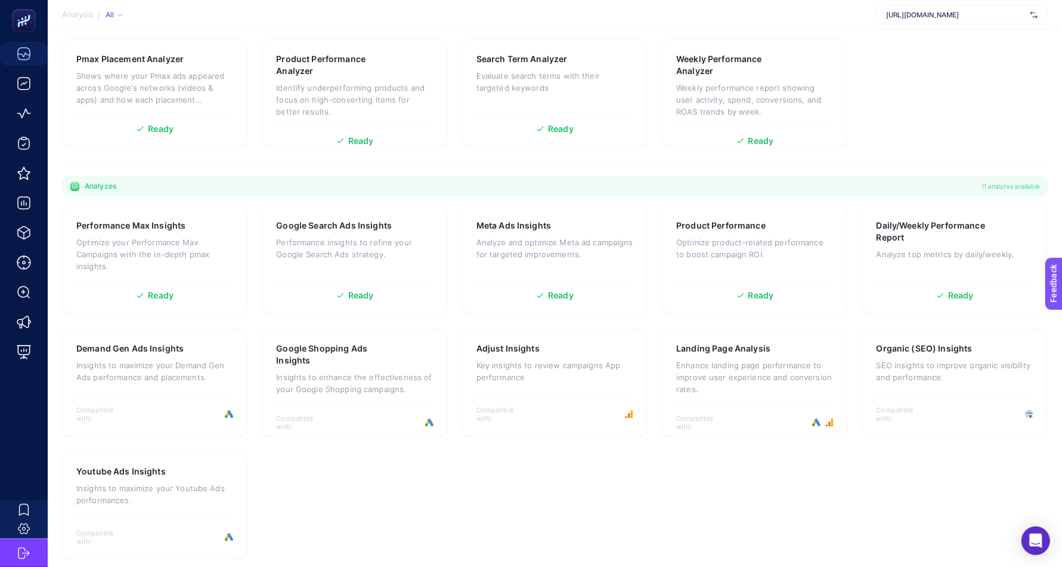
scroll to position [201, 0]
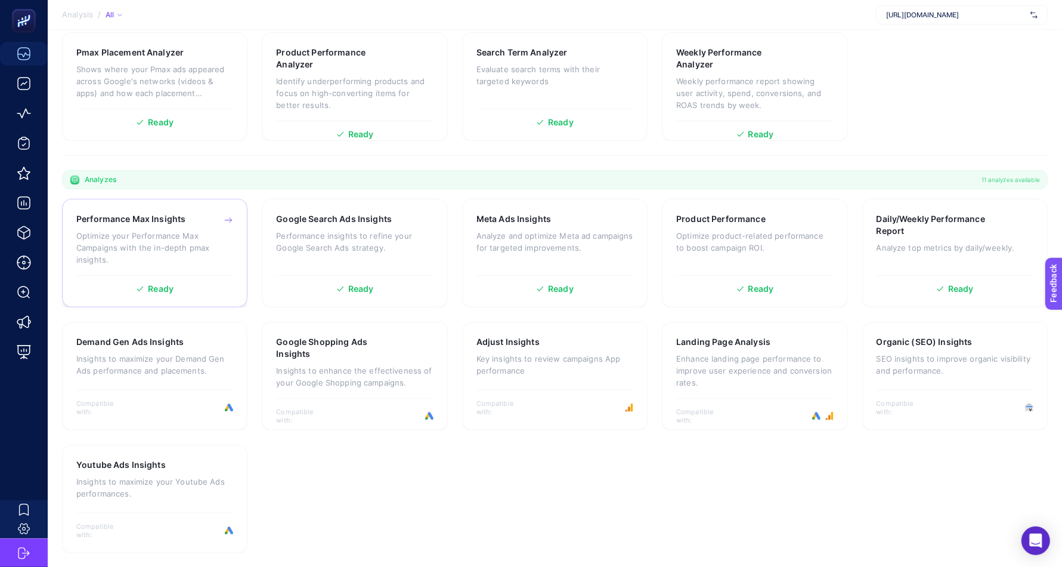
click at [138, 226] on div "Performance Max Insights Optimize your Performance Max Campaigns with the in-de…" at bounding box center [154, 244] width 157 height 62
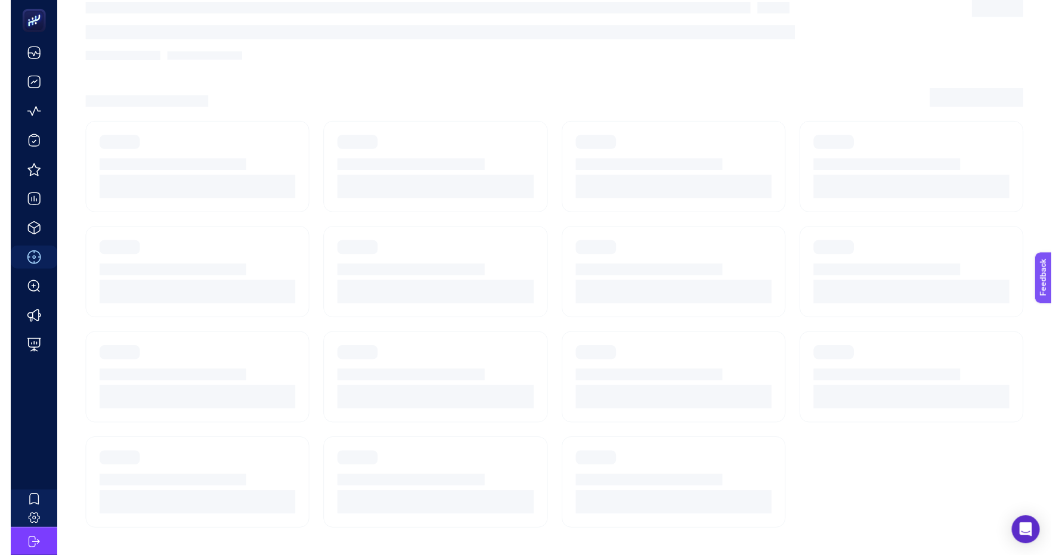
scroll to position [30, 0]
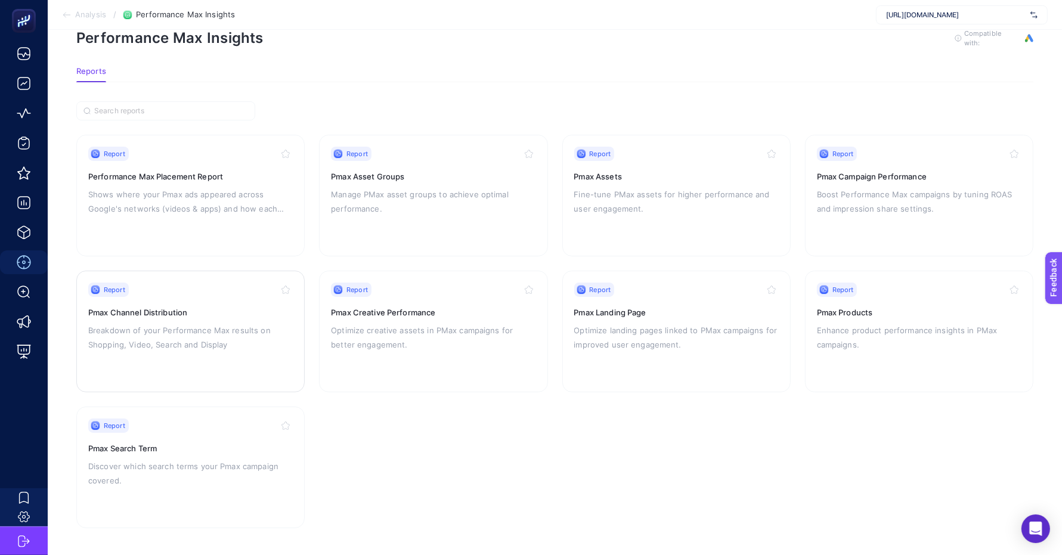
click at [149, 343] on p "Breakdown of your Performance Max results on Shopping, Video, Search and Display" at bounding box center [190, 337] width 205 height 29
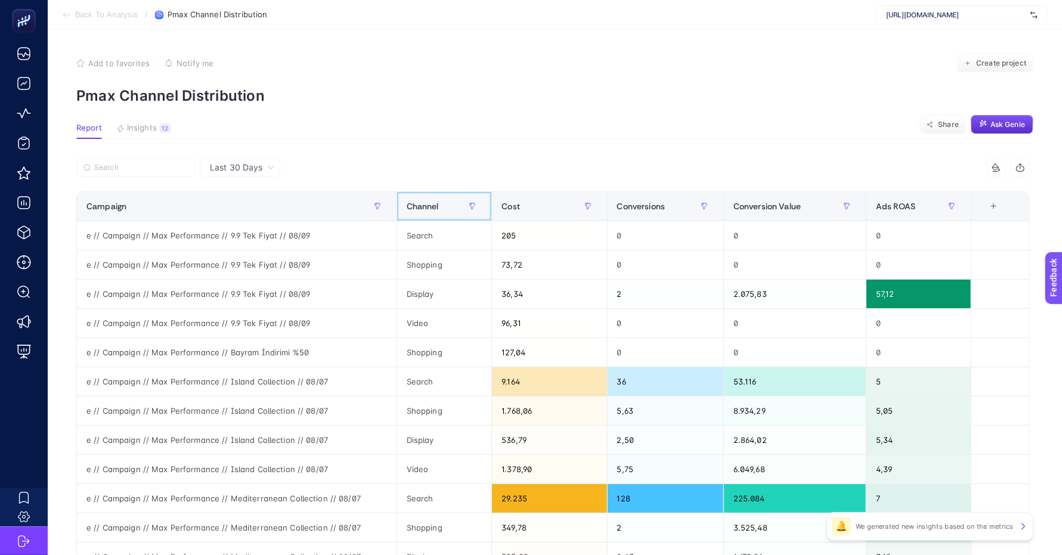
click at [432, 203] on span "Channel" at bounding box center [423, 207] width 32 height 10
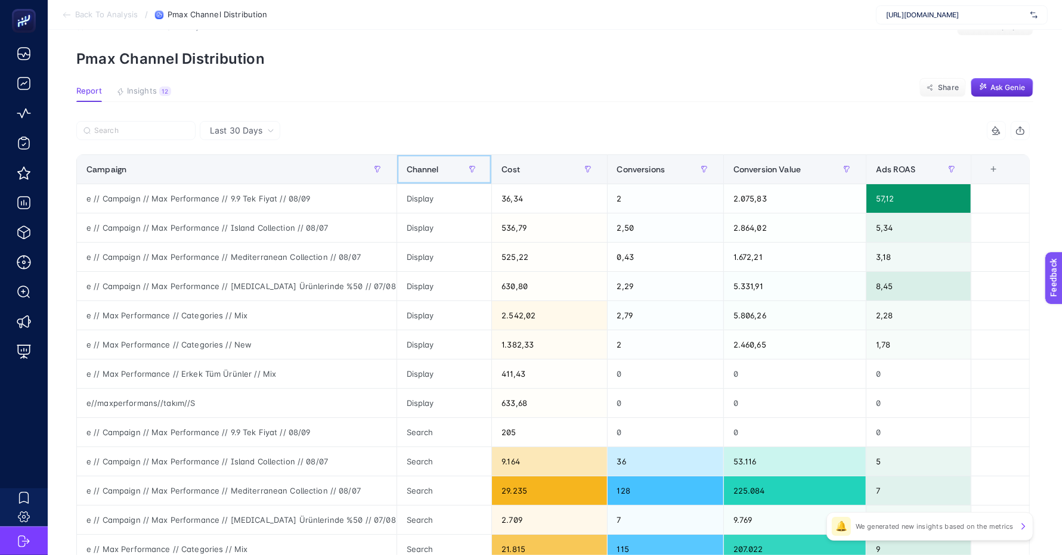
scroll to position [41, 0]
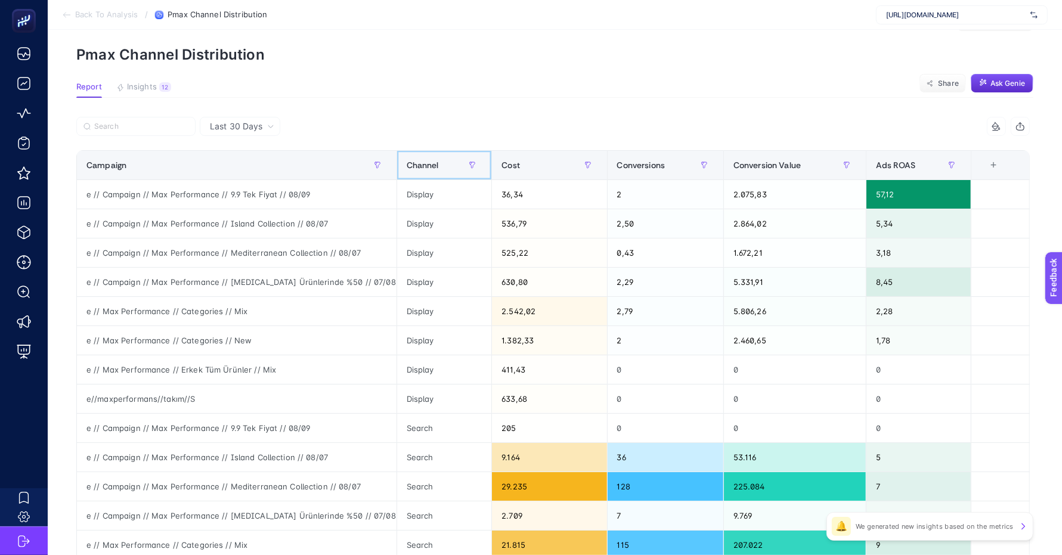
click at [432, 156] on div "Channel" at bounding box center [445, 165] width 76 height 19
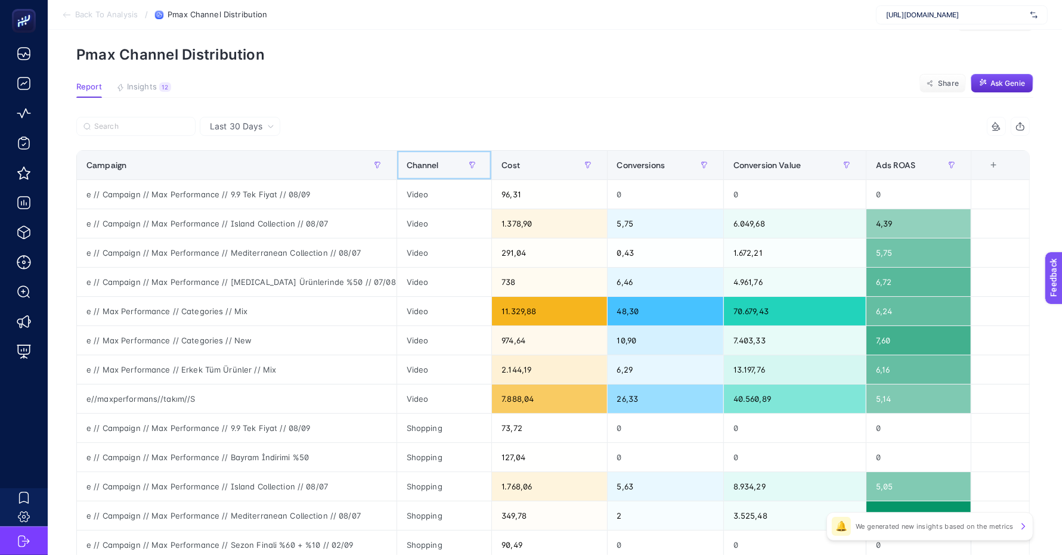
click at [437, 165] on span "Channel" at bounding box center [423, 165] width 32 height 10
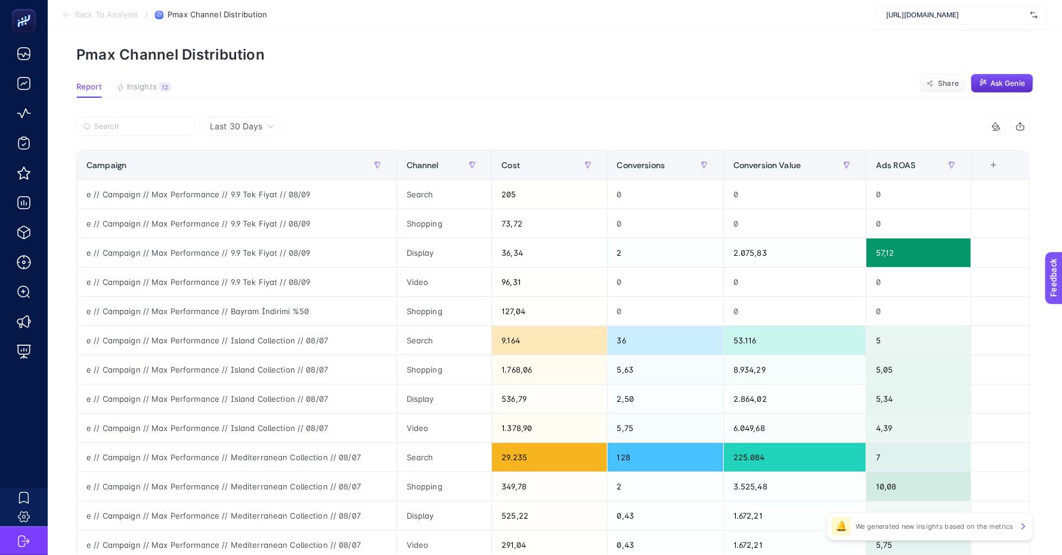
click at [83, 17] on span "Back To Analysis" at bounding box center [106, 15] width 63 height 10
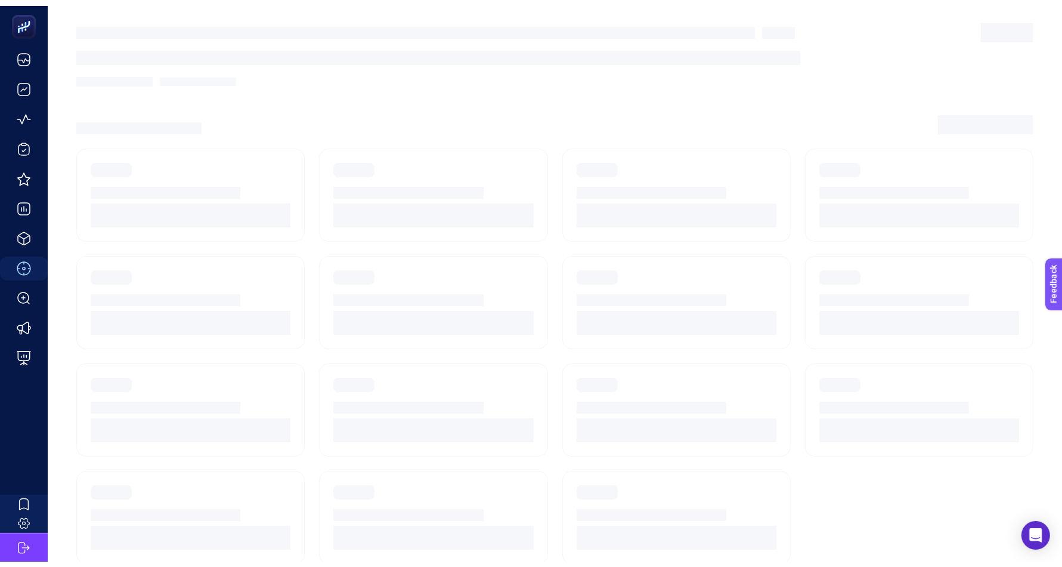
scroll to position [30, 0]
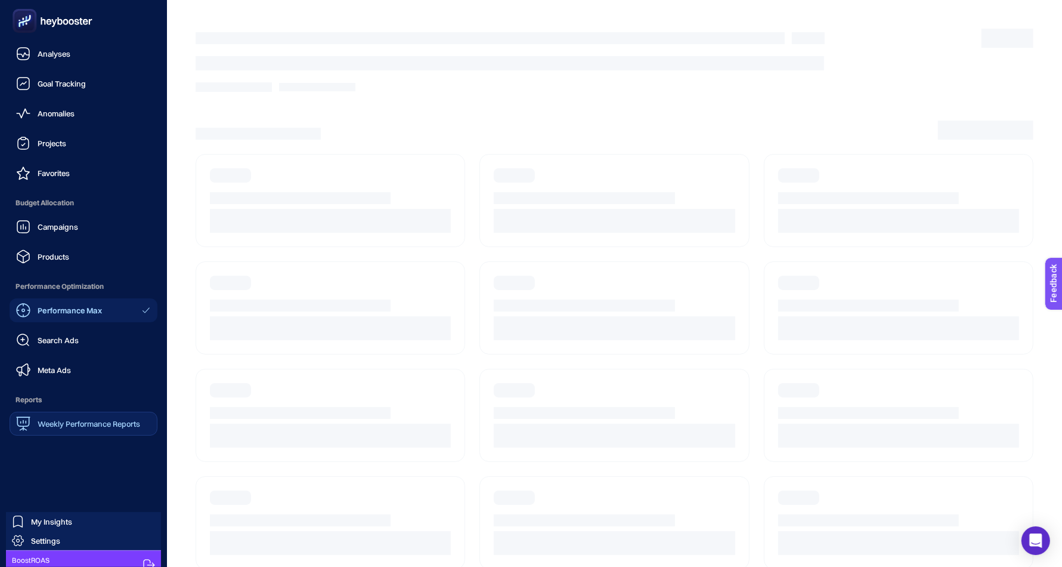
click at [55, 427] on span "Weekly Performance Reports" at bounding box center [89, 424] width 103 height 10
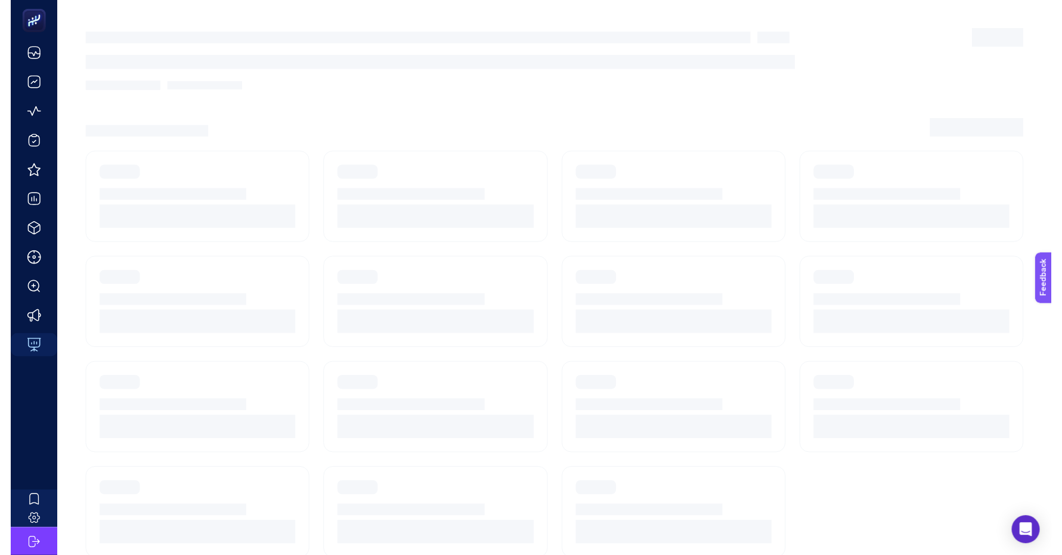
scroll to position [11, 0]
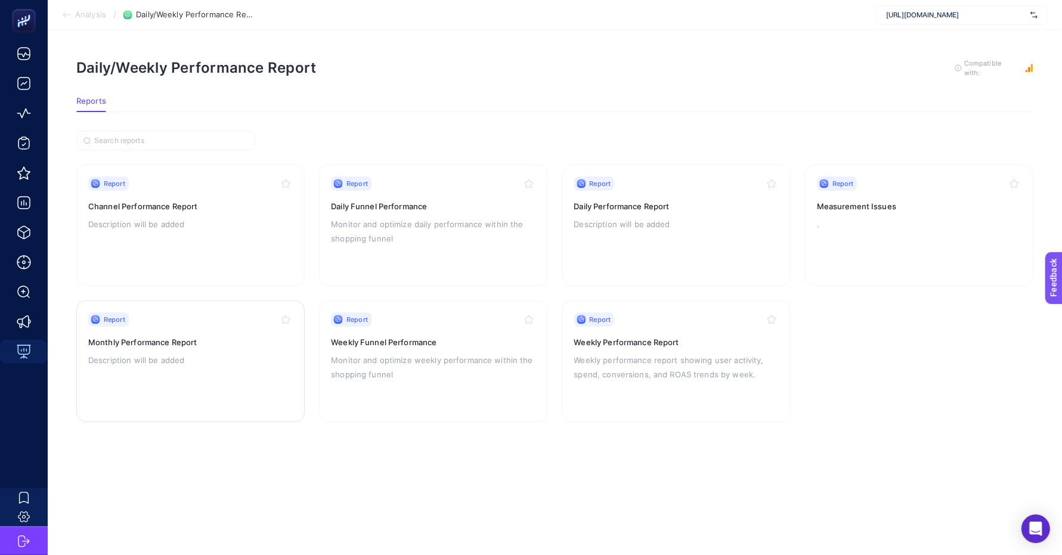
click at [236, 336] on div "Report Monthly Performance Report Description will be added" at bounding box center [190, 362] width 205 height 98
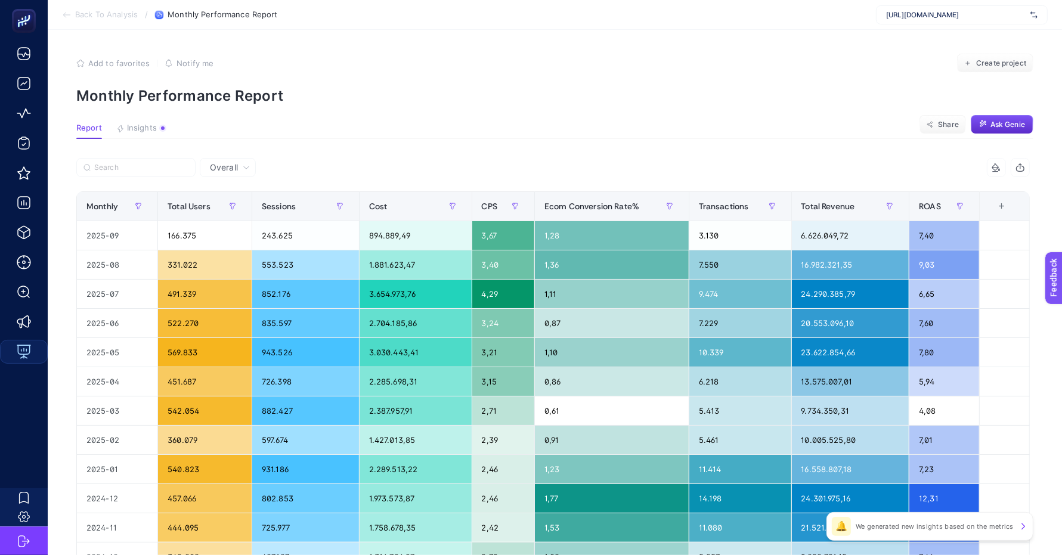
click at [1025, 168] on icon "button" at bounding box center [1021, 168] width 10 height 10
click at [955, 123] on span "Share" at bounding box center [948, 125] width 21 height 10
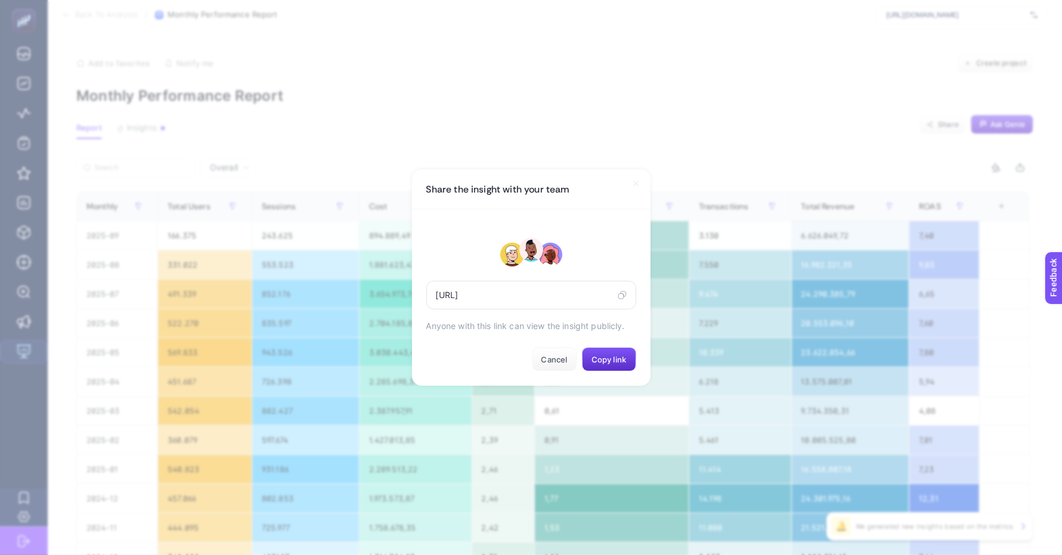
click at [621, 300] on icon at bounding box center [622, 296] width 9 height 10
click at [558, 364] on span "Cancel" at bounding box center [555, 360] width 26 height 10
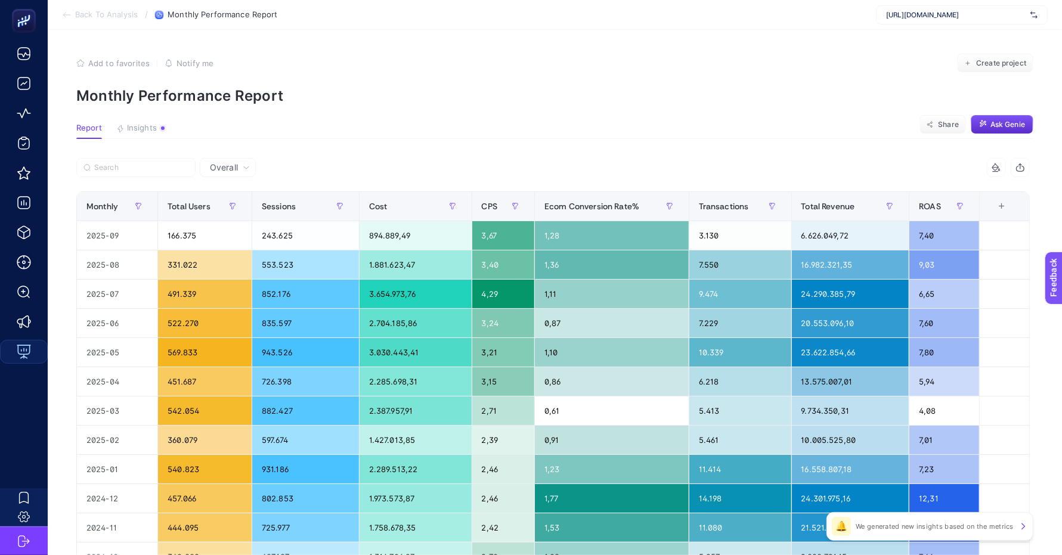
click at [91, 17] on span "Back To Analysis" at bounding box center [106, 15] width 63 height 10
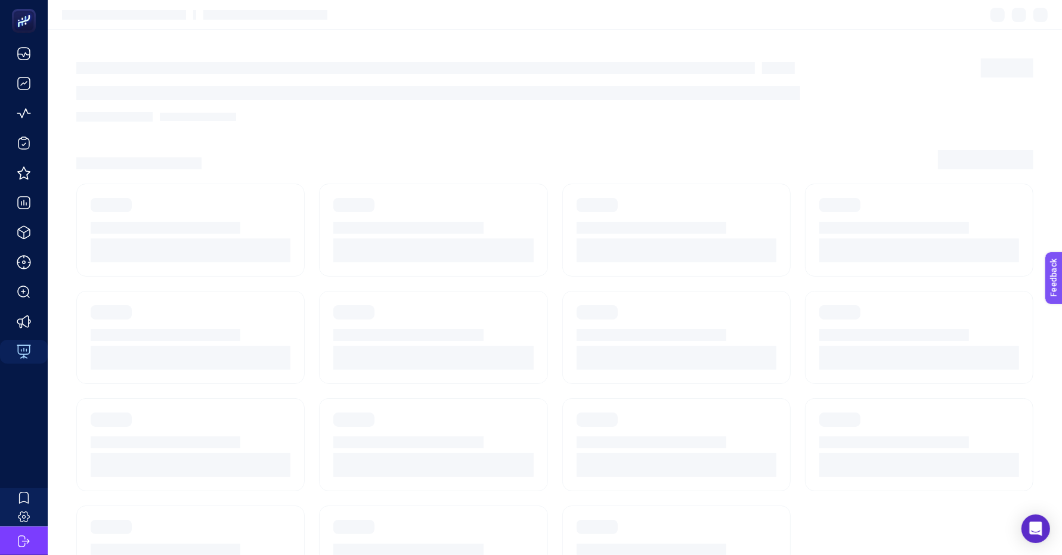
scroll to position [11, 0]
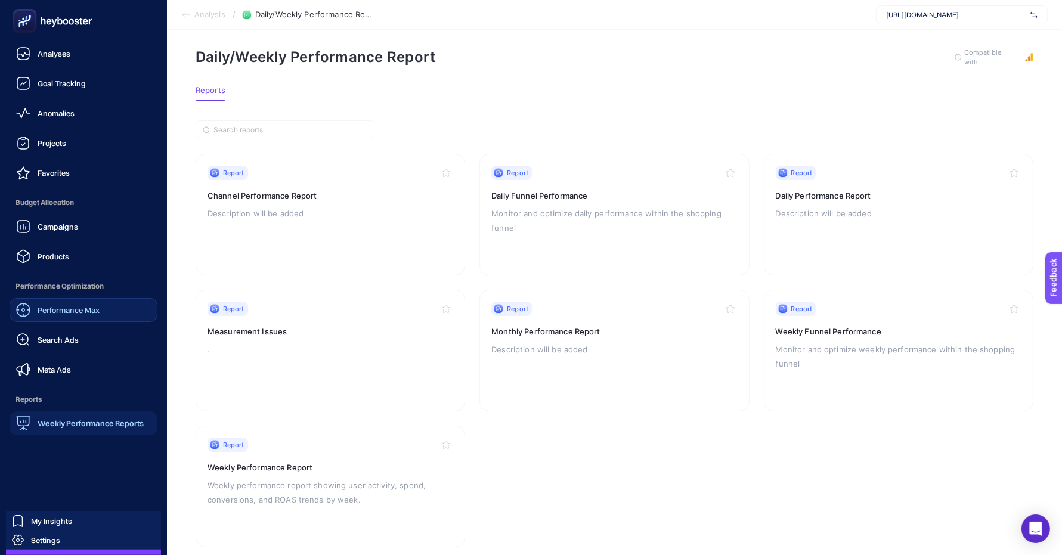
click at [58, 317] on div "Performance Max" at bounding box center [58, 310] width 84 height 14
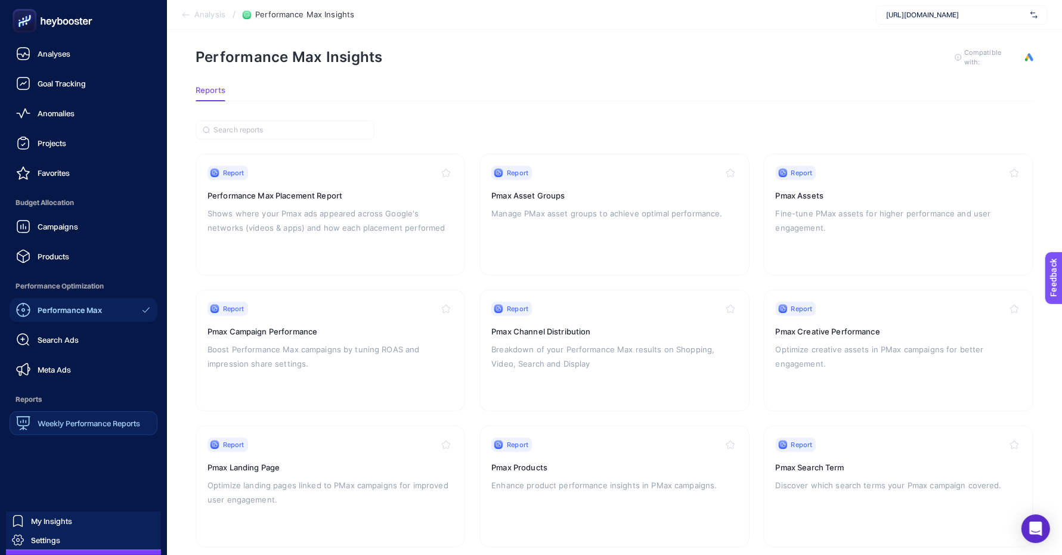
click at [66, 425] on span "Weekly Performance Reports" at bounding box center [89, 424] width 103 height 10
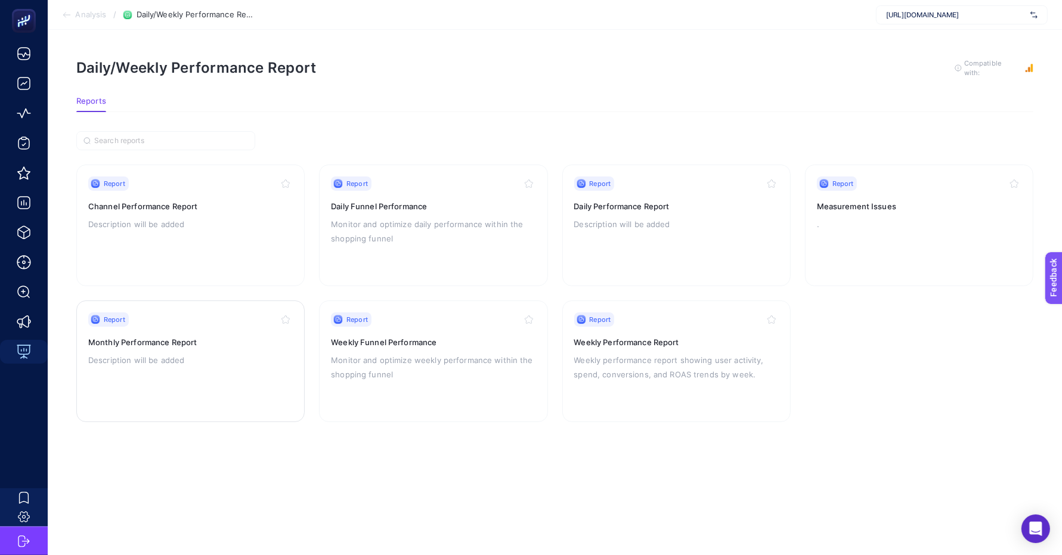
click at [125, 338] on div "Report Monthly Performance Report Description will be added" at bounding box center [190, 362] width 205 height 98
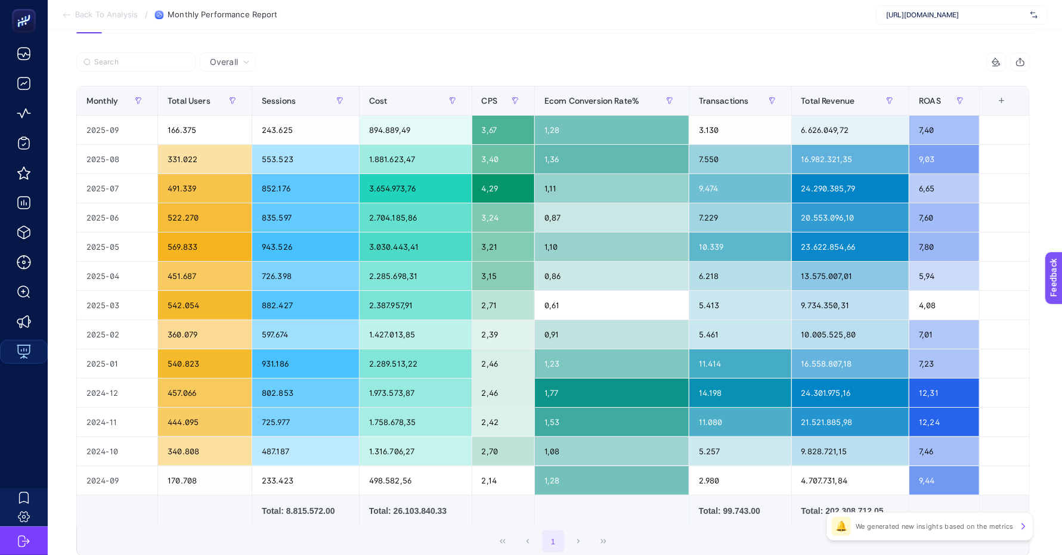
scroll to position [90, 0]
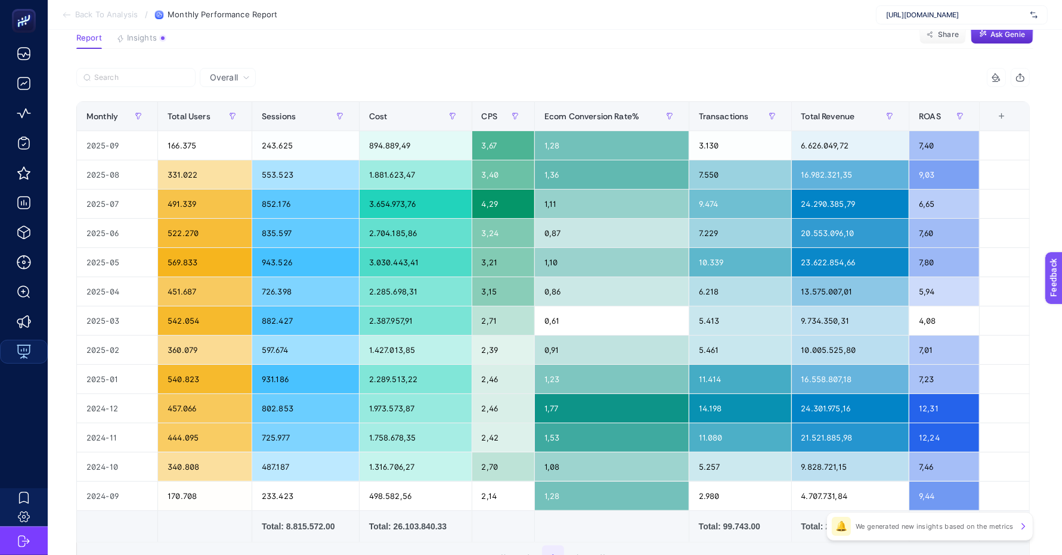
click at [100, 16] on span "Back To Analysis" at bounding box center [106, 15] width 63 height 10
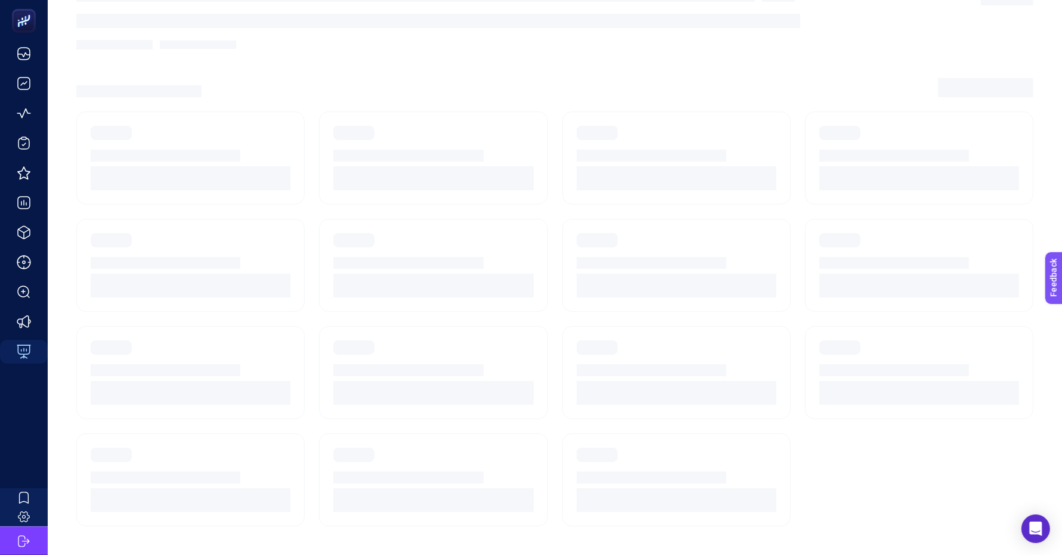
scroll to position [11, 0]
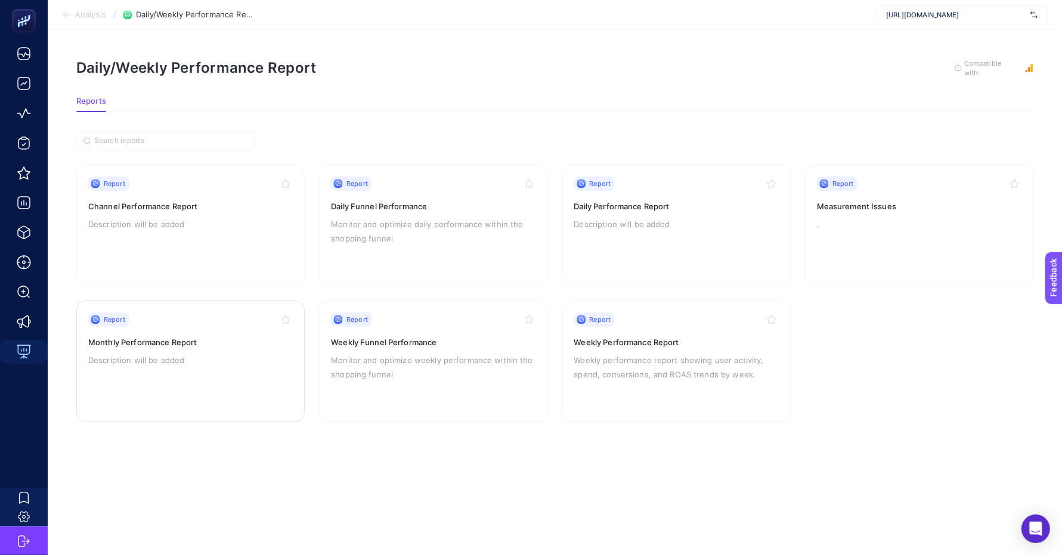
click at [128, 336] on h3 "Monthly Performance Report" at bounding box center [190, 342] width 205 height 12
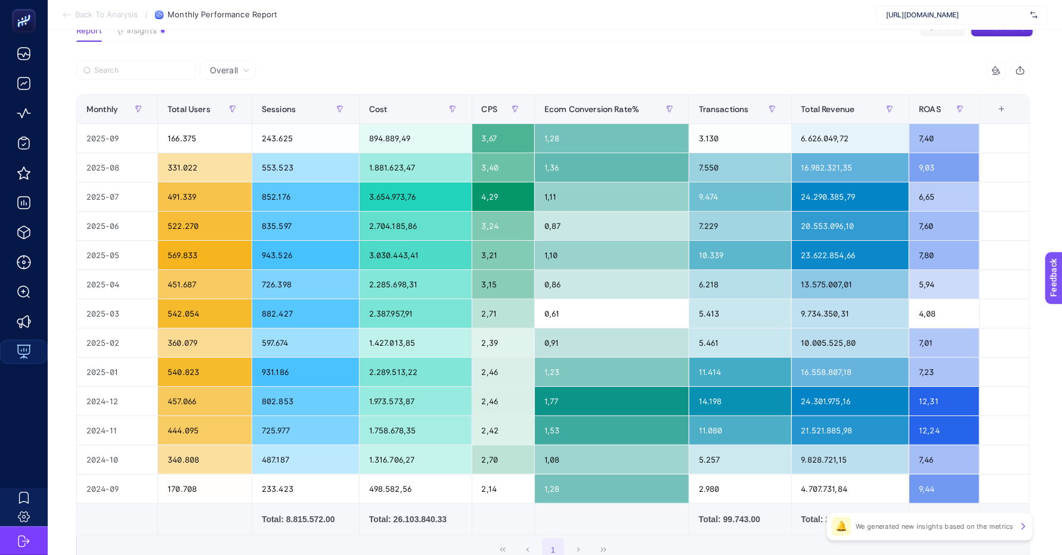
scroll to position [110, 0]
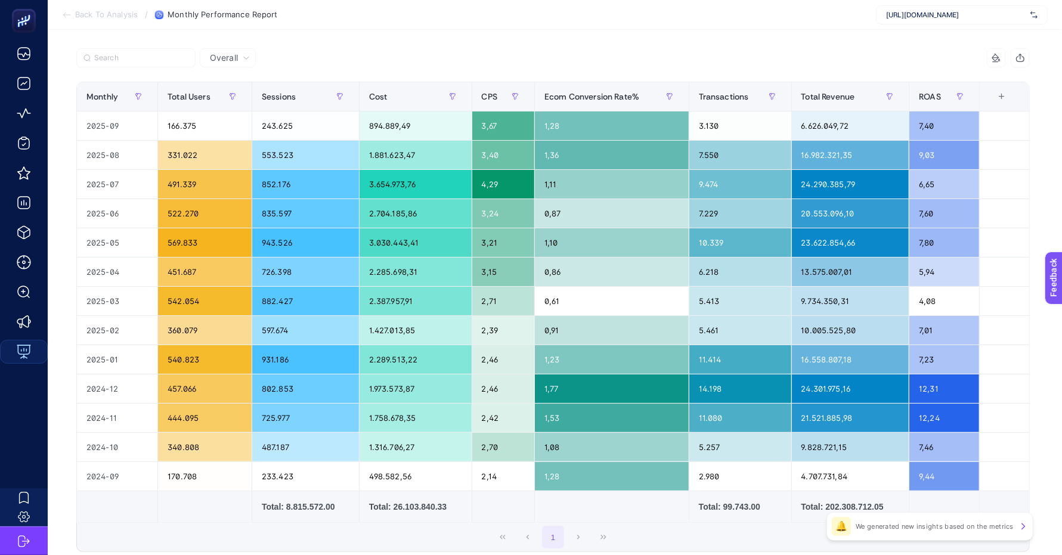
click at [109, 20] on section "Back To Analysis / Monthly Performance Report https://www.mai.com.tr/" at bounding box center [555, 15] width 1015 height 30
click at [112, 15] on span "Back To Analysis" at bounding box center [106, 15] width 63 height 10
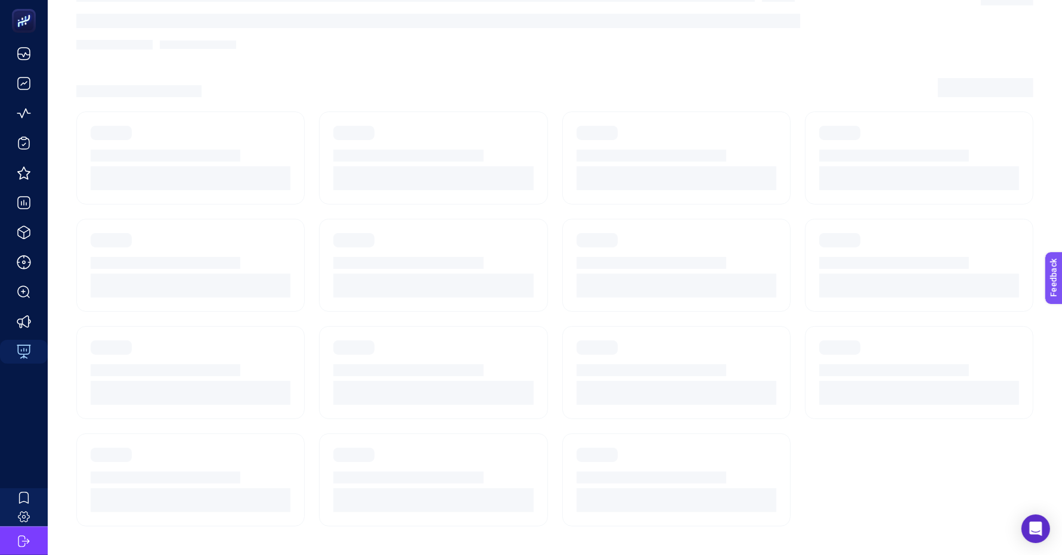
scroll to position [11, 0]
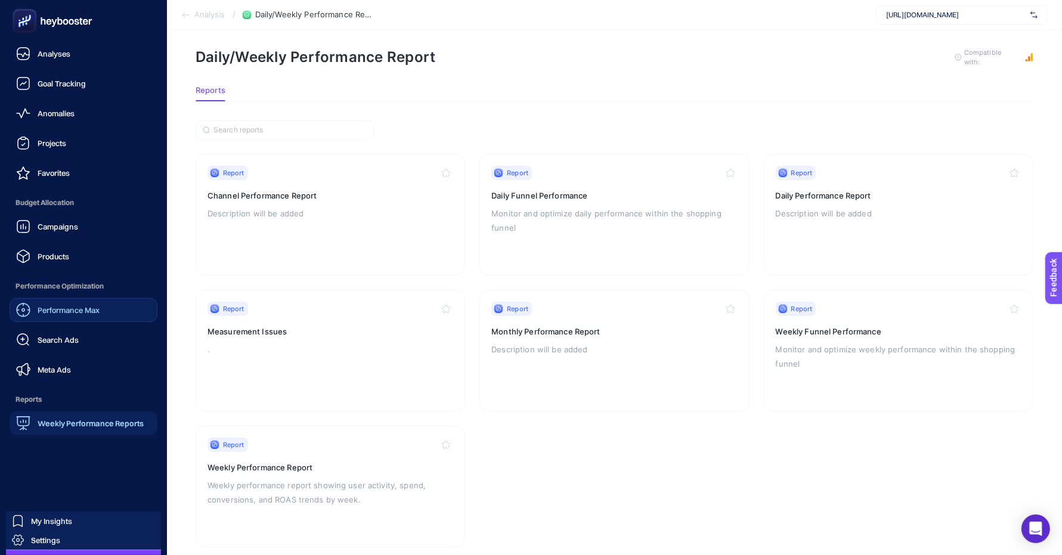
click at [55, 316] on div "Performance Max" at bounding box center [58, 310] width 84 height 14
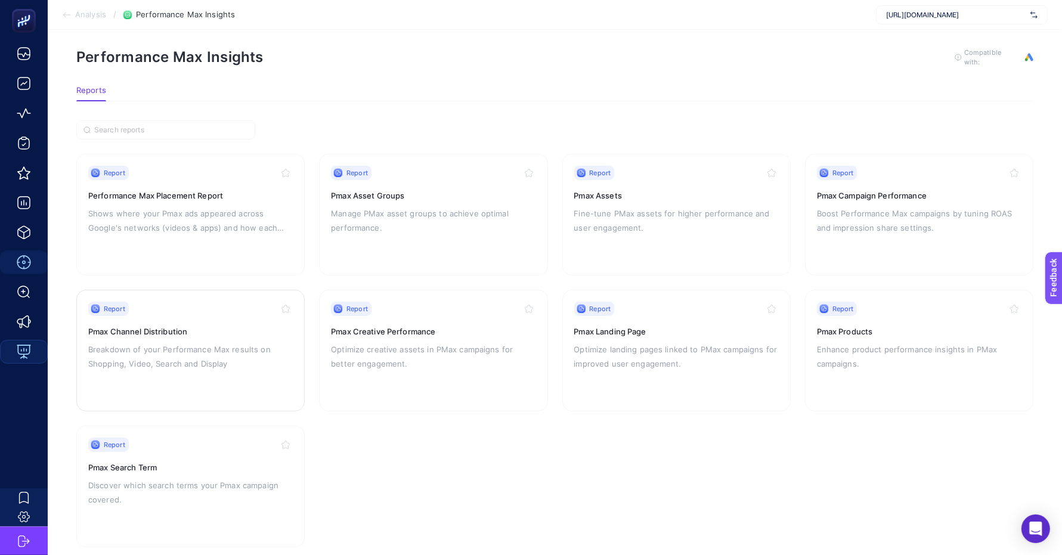
click at [206, 362] on p "Breakdown of your Performance Max results on Shopping, Video, Search and Display" at bounding box center [190, 356] width 205 height 29
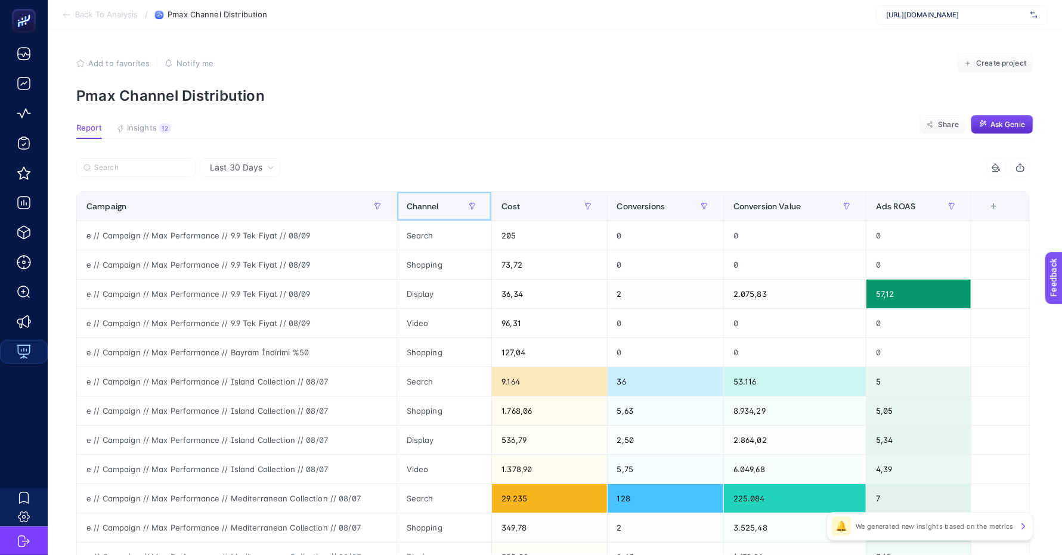
click at [439, 212] on div "Channel" at bounding box center [445, 206] width 76 height 19
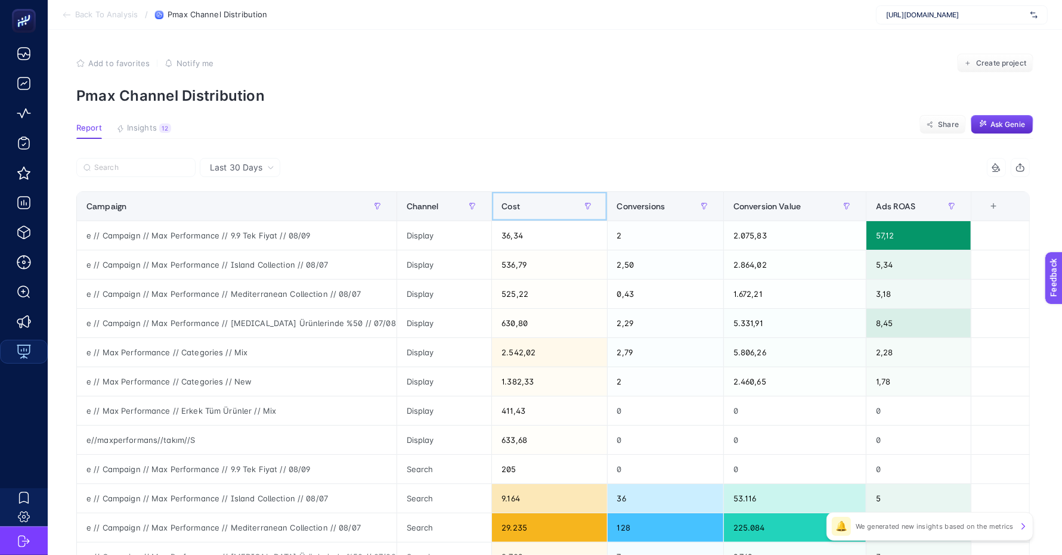
click at [528, 208] on div "Cost" at bounding box center [549, 206] width 95 height 19
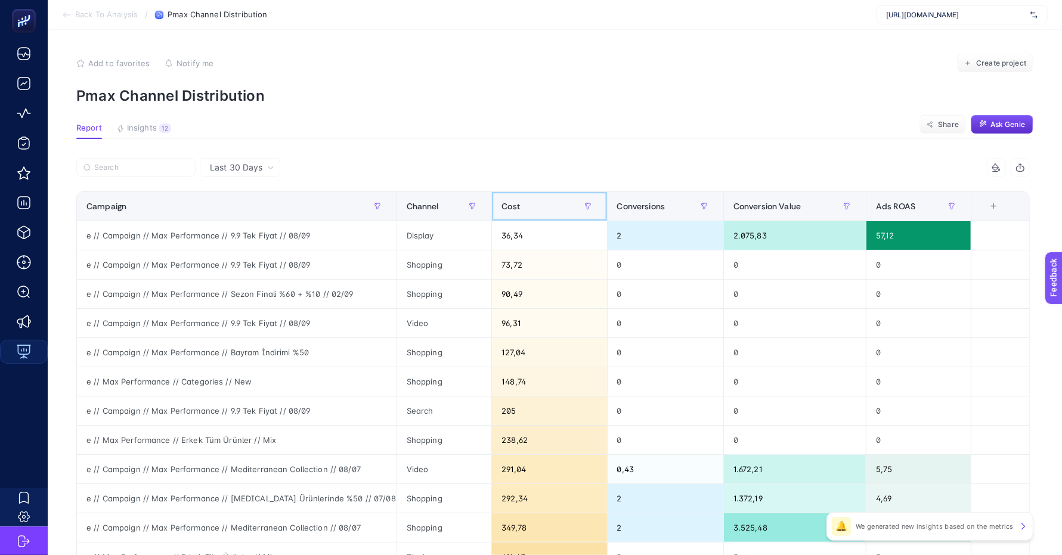
click at [528, 208] on div "Cost" at bounding box center [549, 206] width 95 height 19
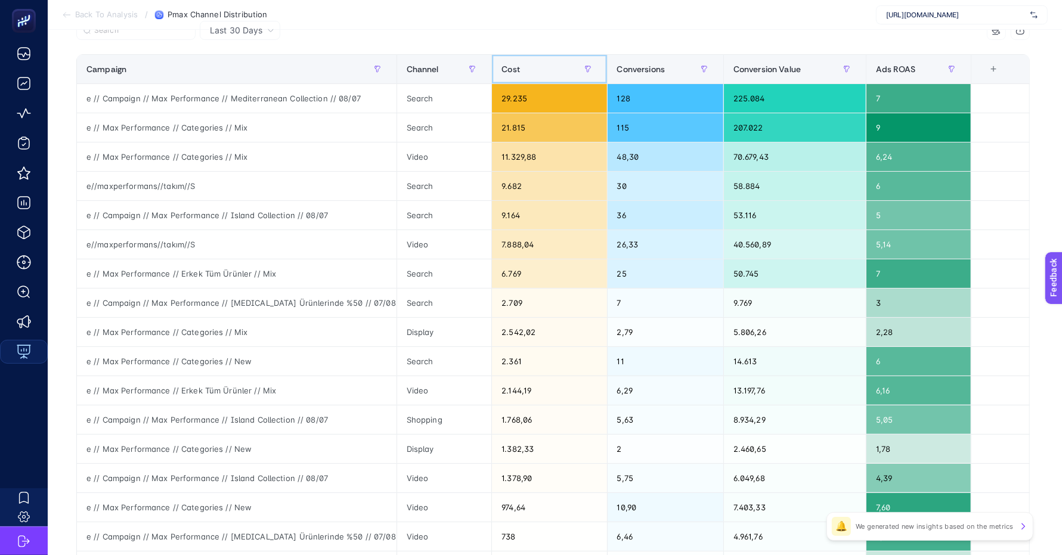
scroll to position [314, 0]
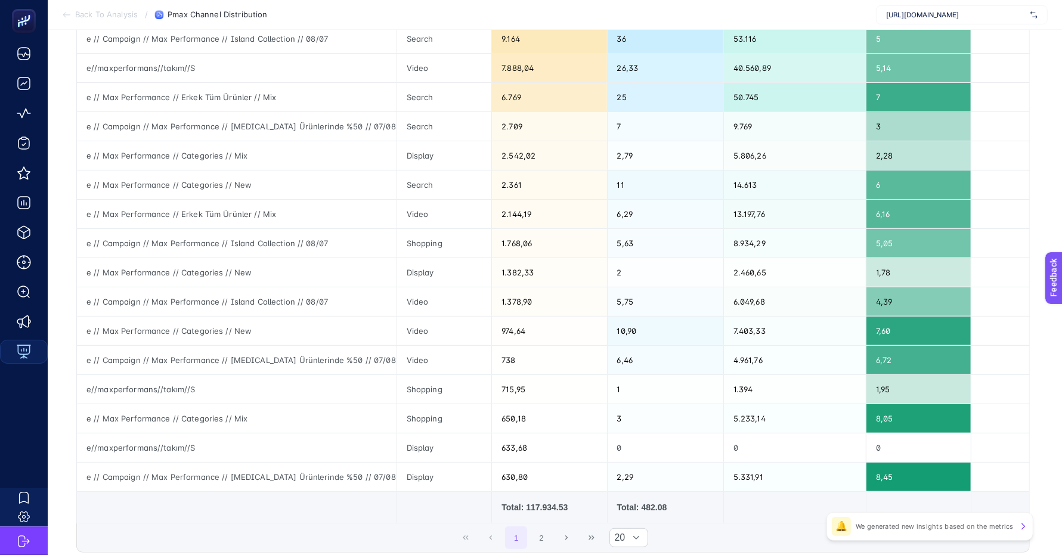
click at [551, 502] on div "Total: 117.934.53" at bounding box center [549, 508] width 95 height 12
click at [564, 505] on div "Total: 117.934.53" at bounding box center [549, 508] width 95 height 12
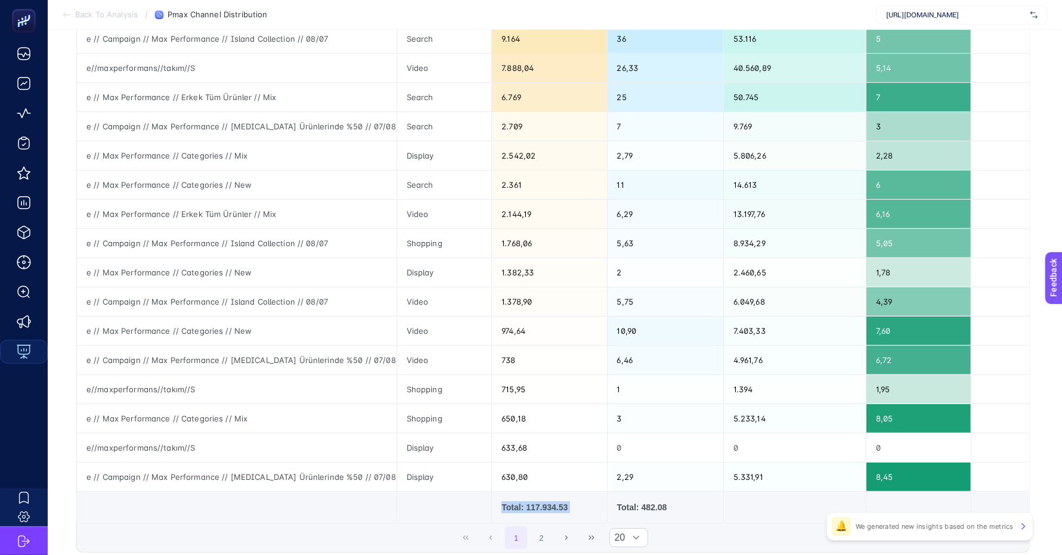
click at [564, 505] on div "Total: 117.934.53" at bounding box center [549, 508] width 95 height 12
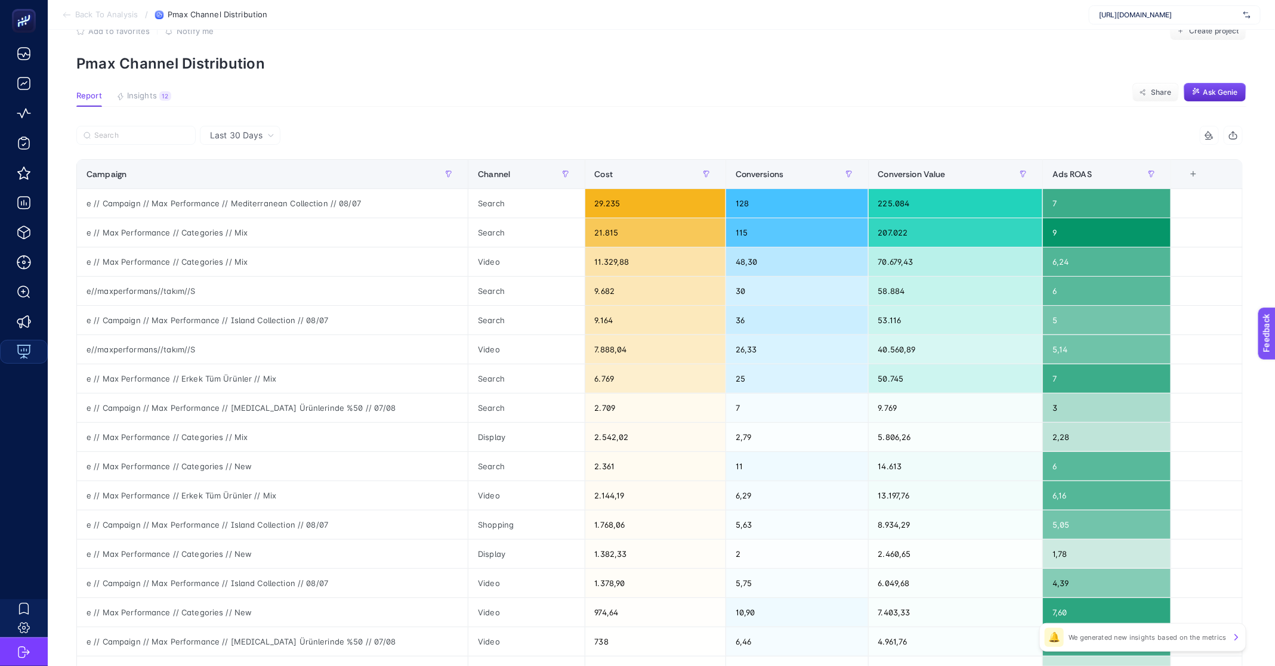
scroll to position [0, 0]
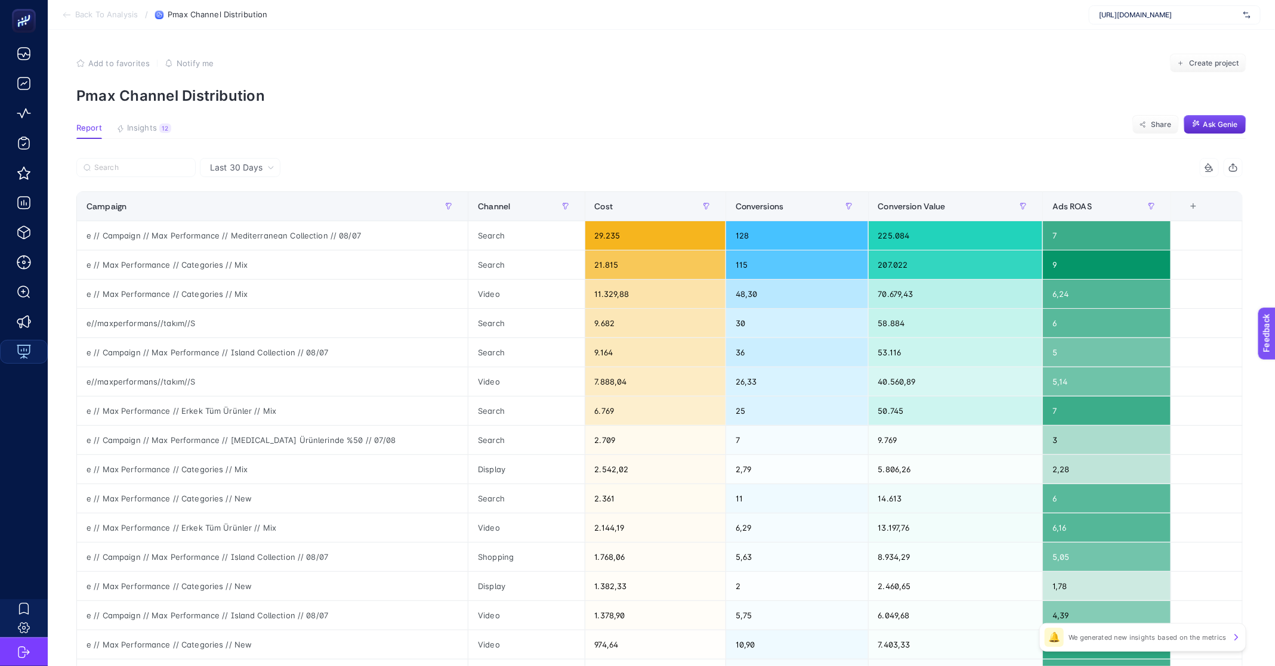
click at [227, 171] on span "Last 30 Days" at bounding box center [236, 168] width 52 height 12
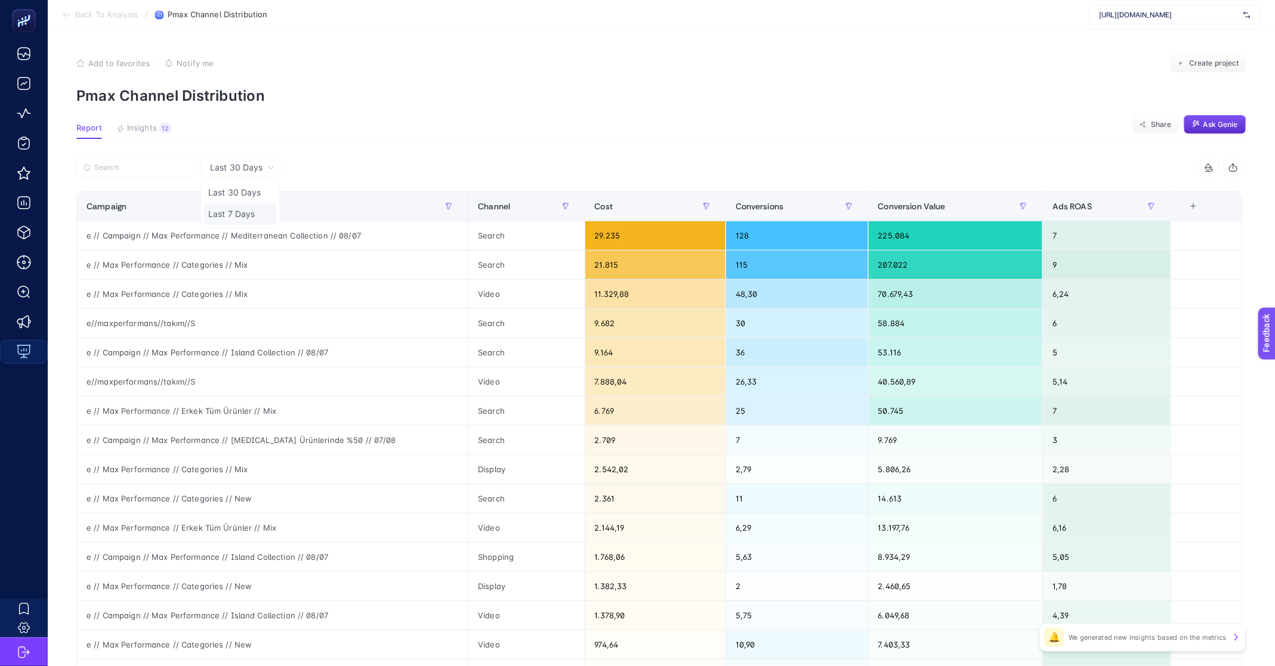
click at [243, 212] on li "Last 7 Days" at bounding box center [239, 213] width 73 height 21
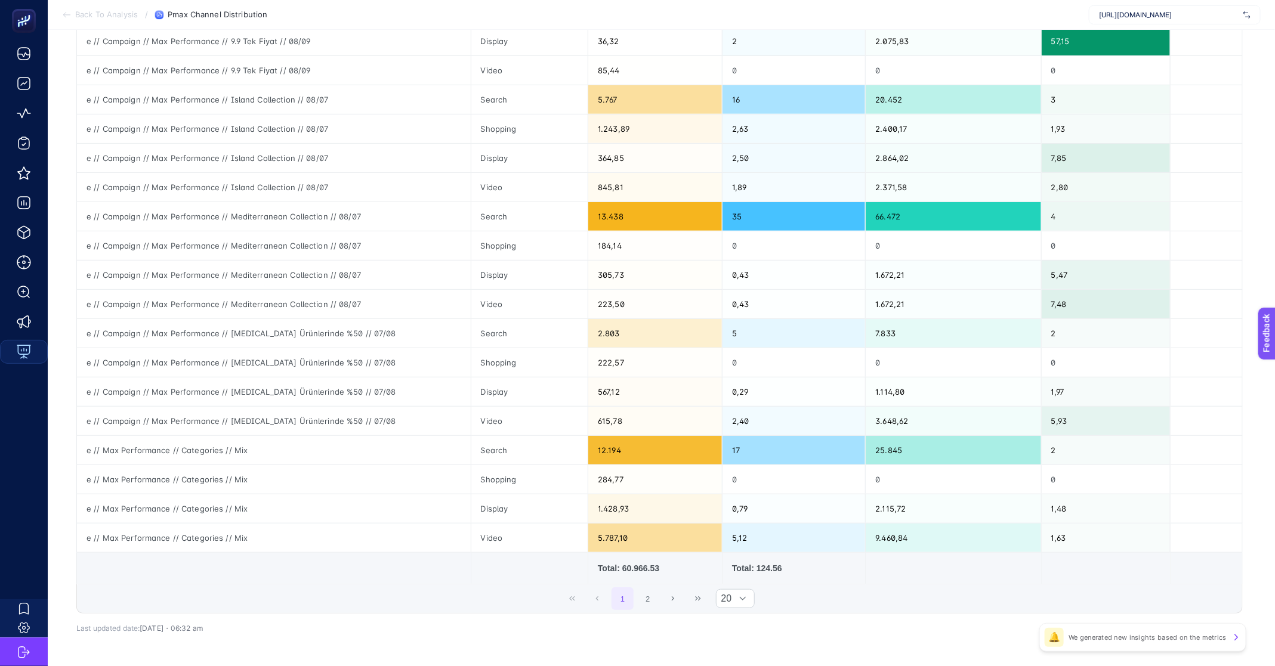
scroll to position [292, 0]
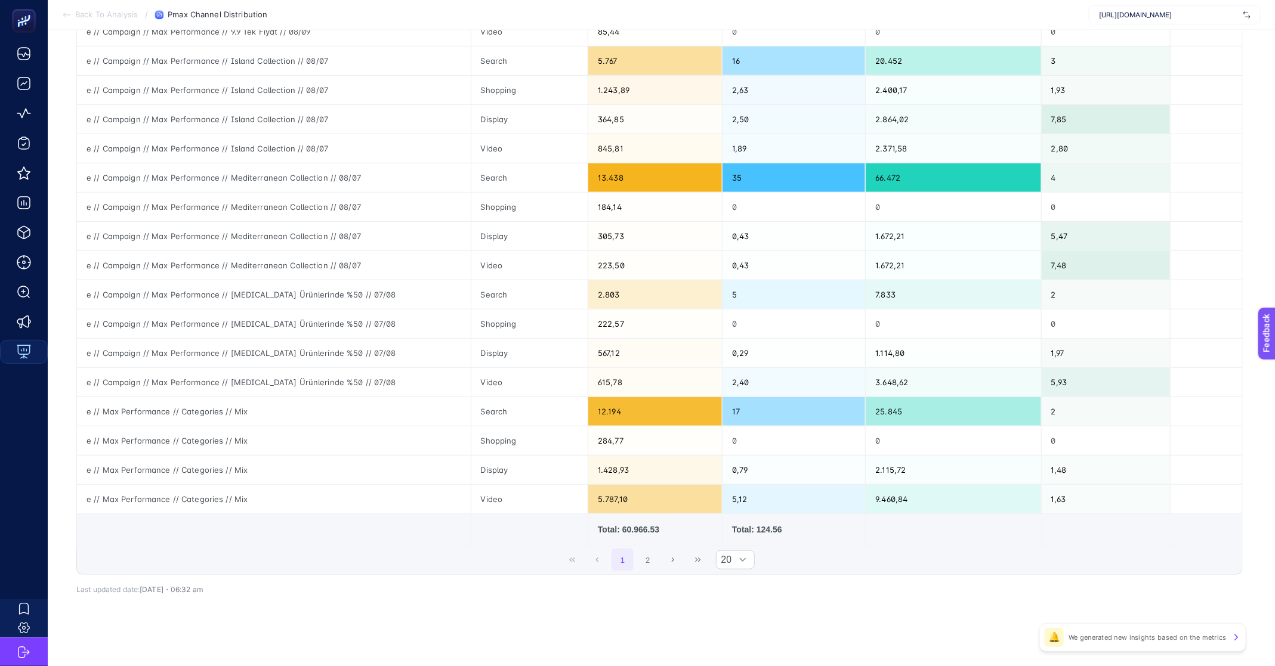
click at [654, 529] on div "Total: 60.966.53" at bounding box center [655, 530] width 115 height 12
click at [652, 526] on div "Total: 60.966.53" at bounding box center [655, 530] width 115 height 12
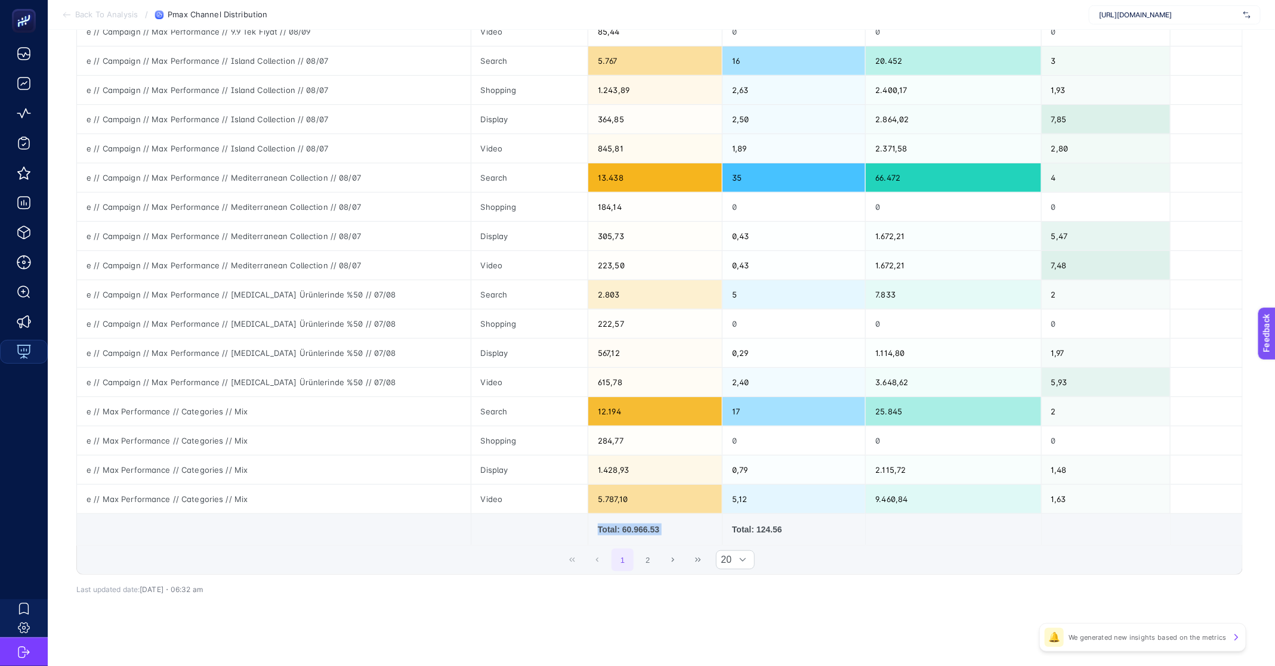
click at [652, 526] on div "Total: 60.966.53" at bounding box center [655, 530] width 115 height 12
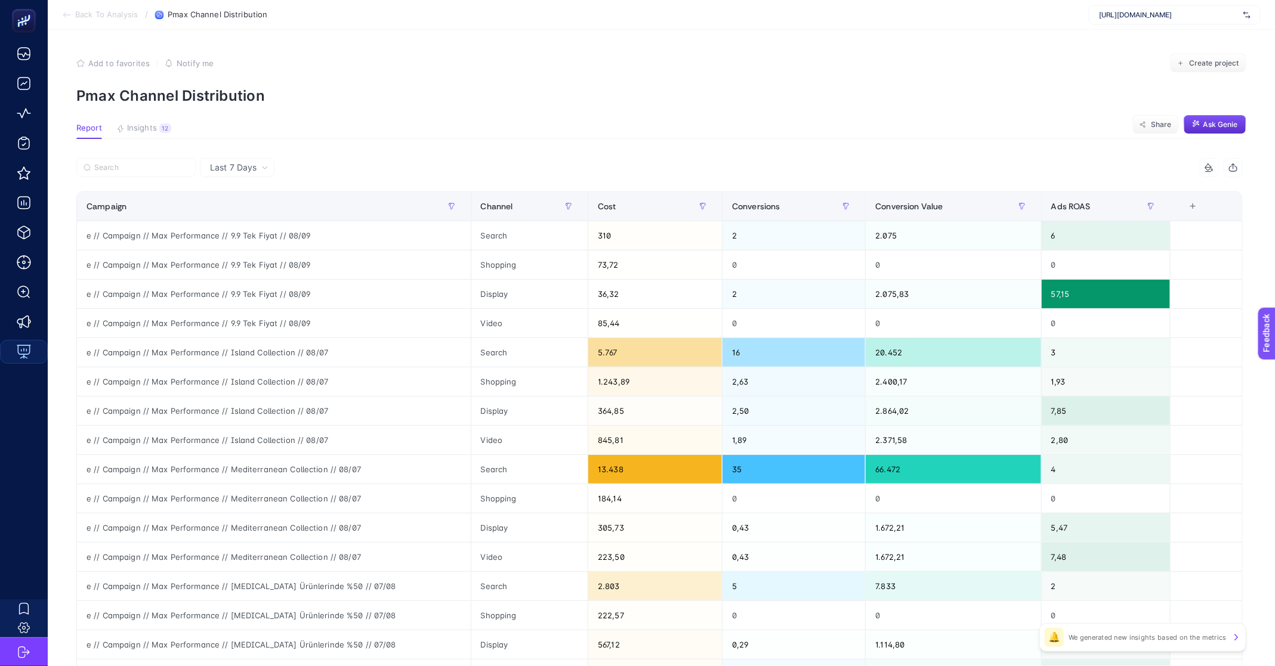
click at [213, 170] on span "Last 7 Days" at bounding box center [233, 168] width 47 height 12
click at [247, 190] on li "Last 30 Days" at bounding box center [236, 192] width 67 height 21
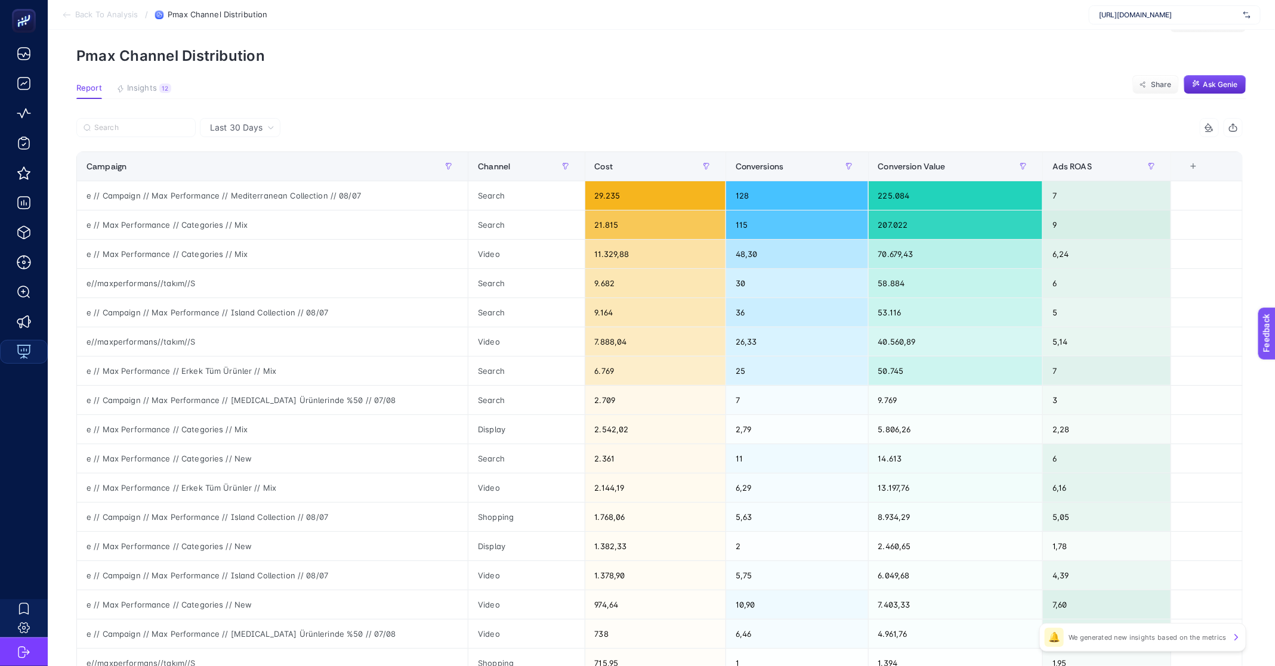
scroll to position [61, 0]
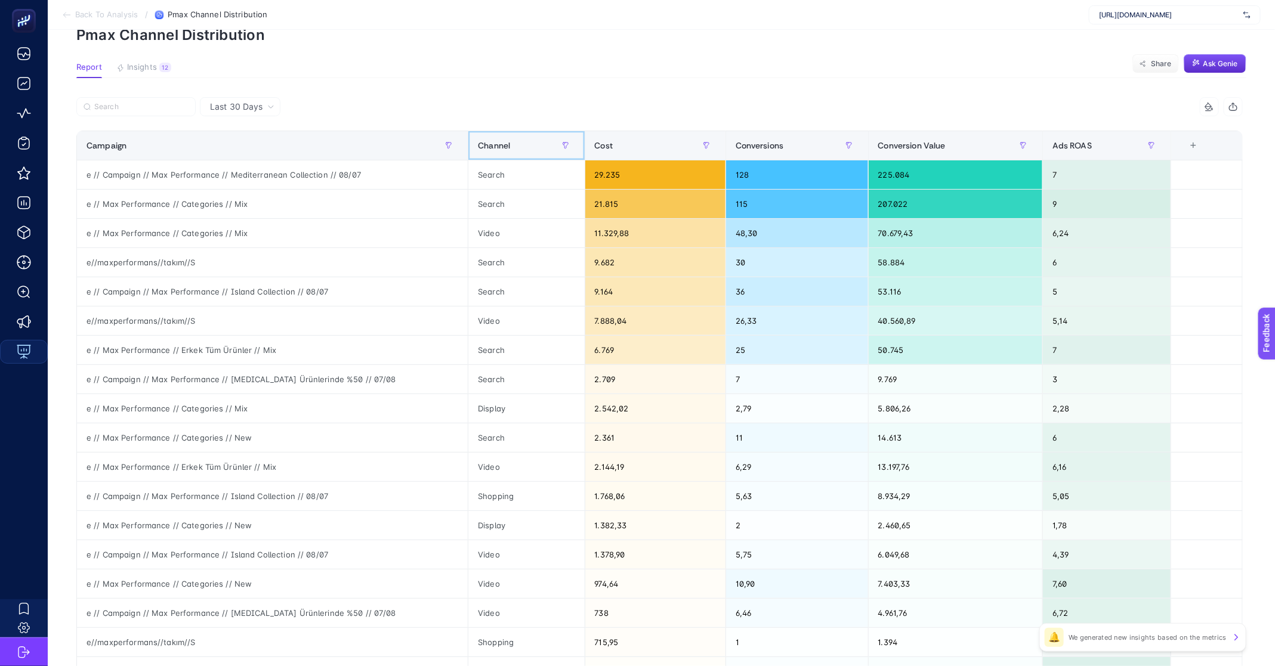
click at [505, 145] on span "Channel" at bounding box center [494, 146] width 32 height 10
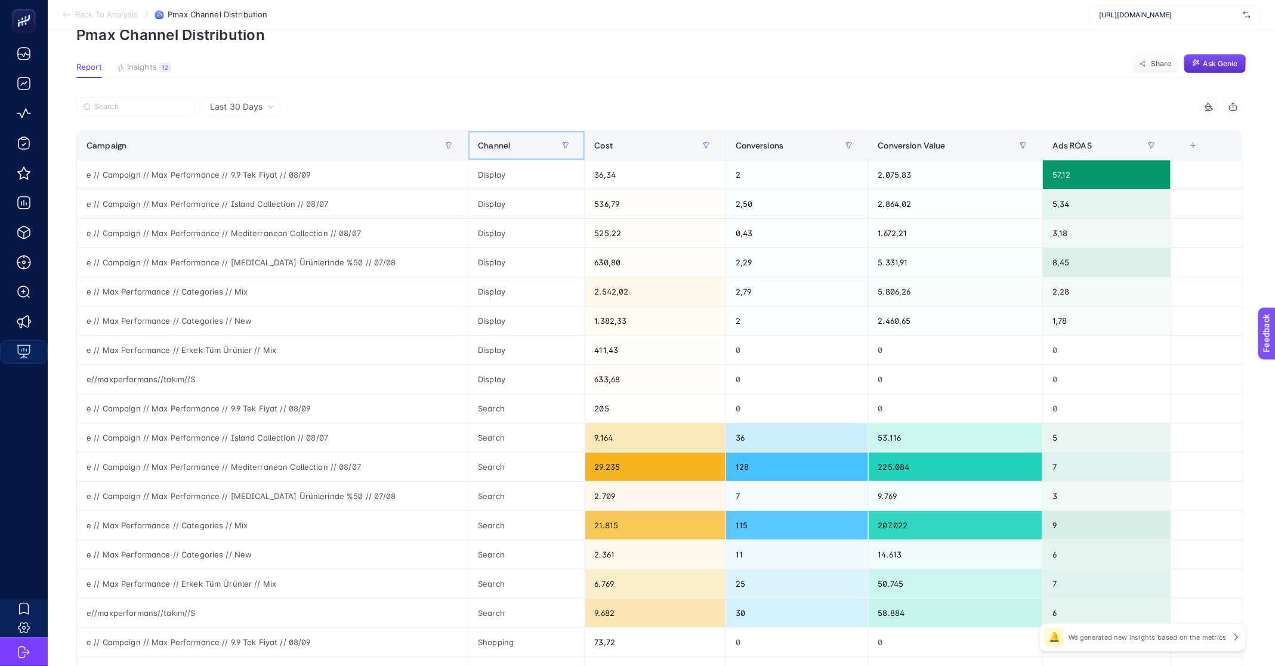
click at [505, 145] on span "Channel" at bounding box center [494, 146] width 32 height 10
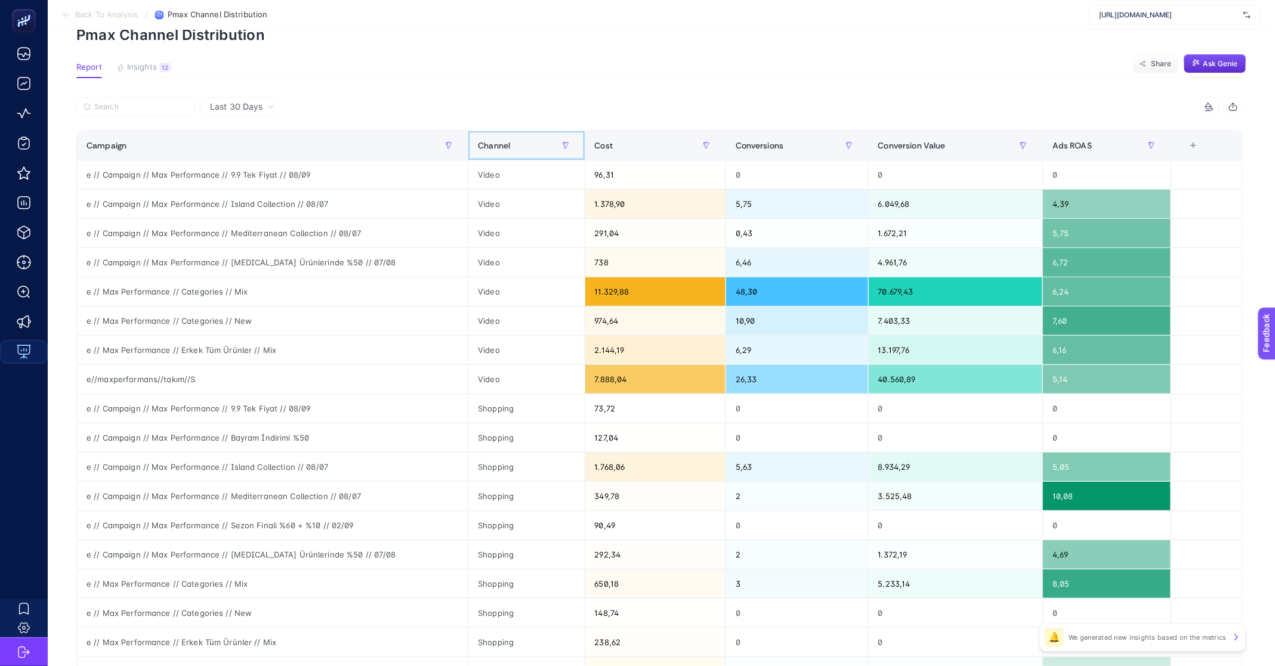
click at [496, 135] on th "Channel" at bounding box center [526, 145] width 116 height 29
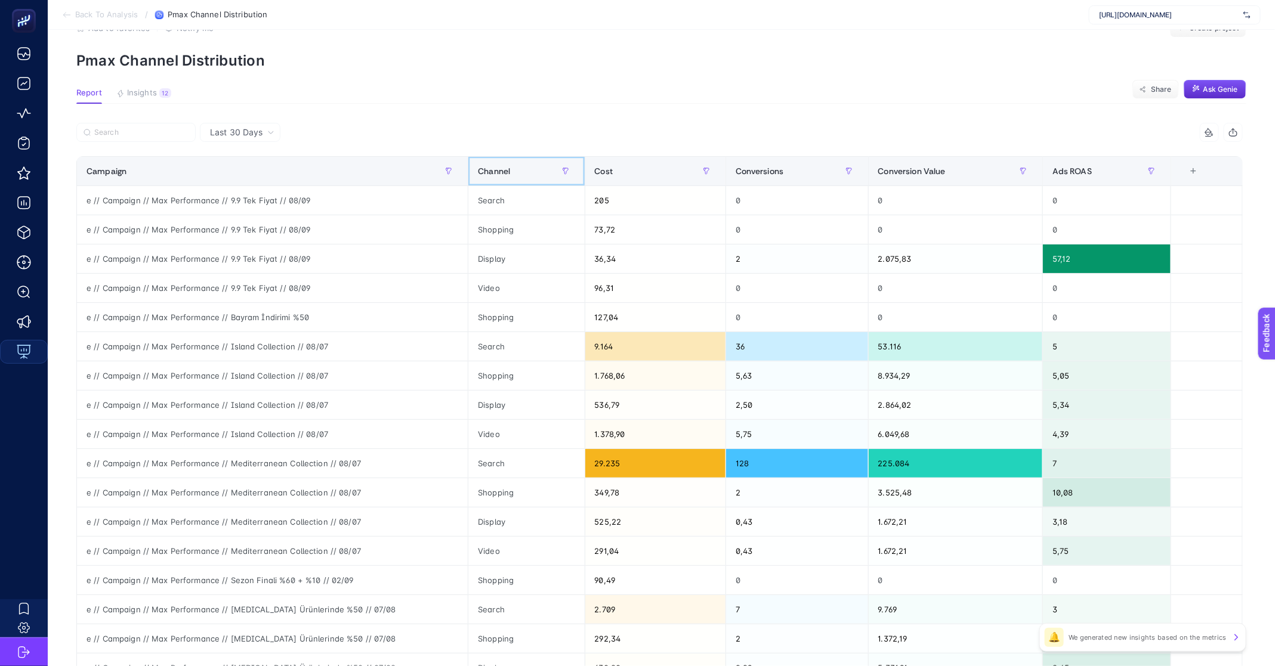
scroll to position [0, 0]
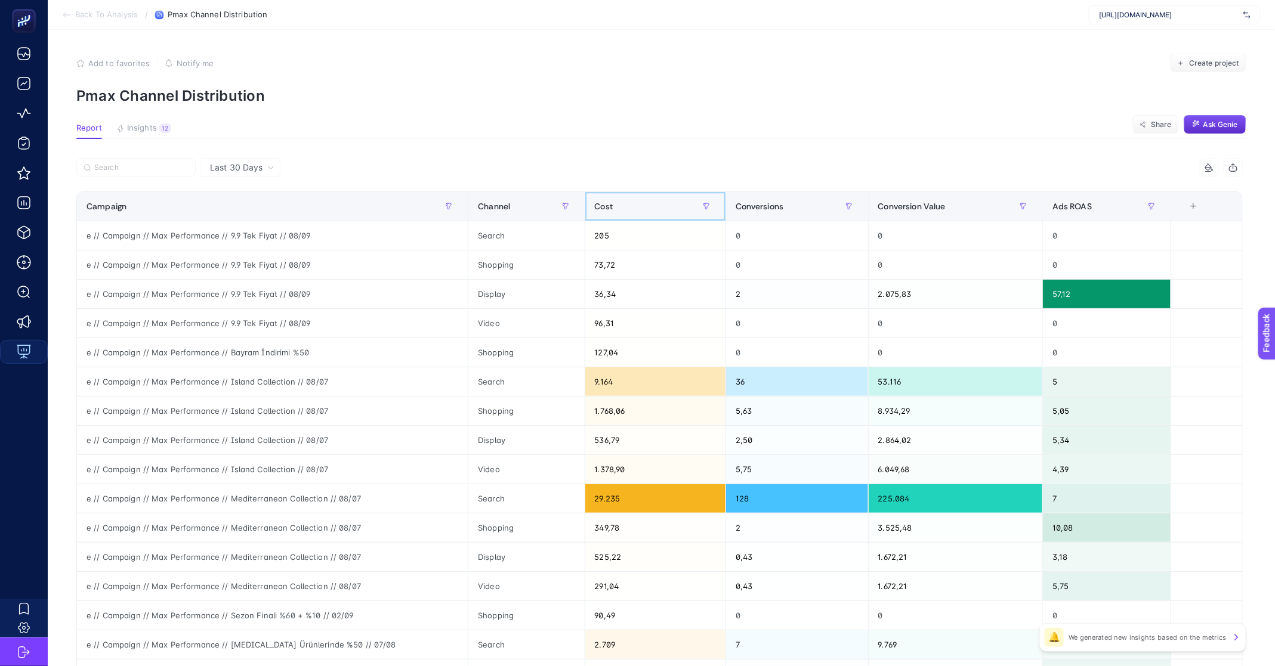
click at [647, 207] on div "Cost" at bounding box center [655, 206] width 121 height 19
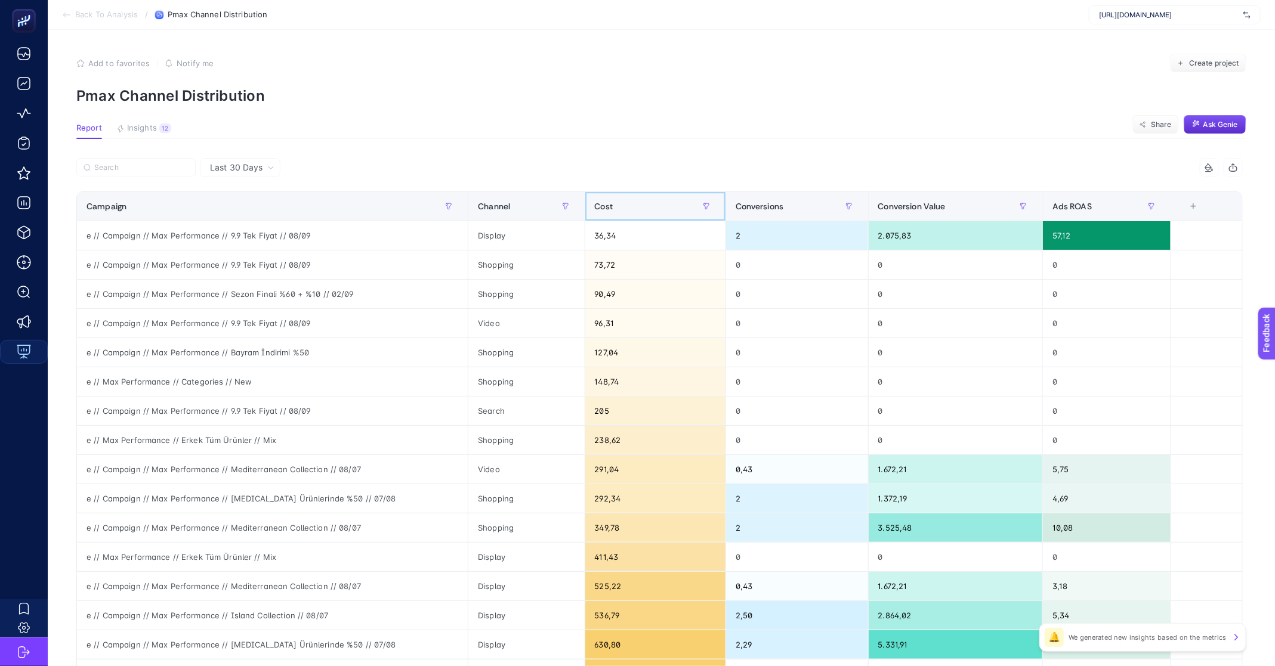
click at [637, 204] on div "Cost" at bounding box center [655, 206] width 121 height 19
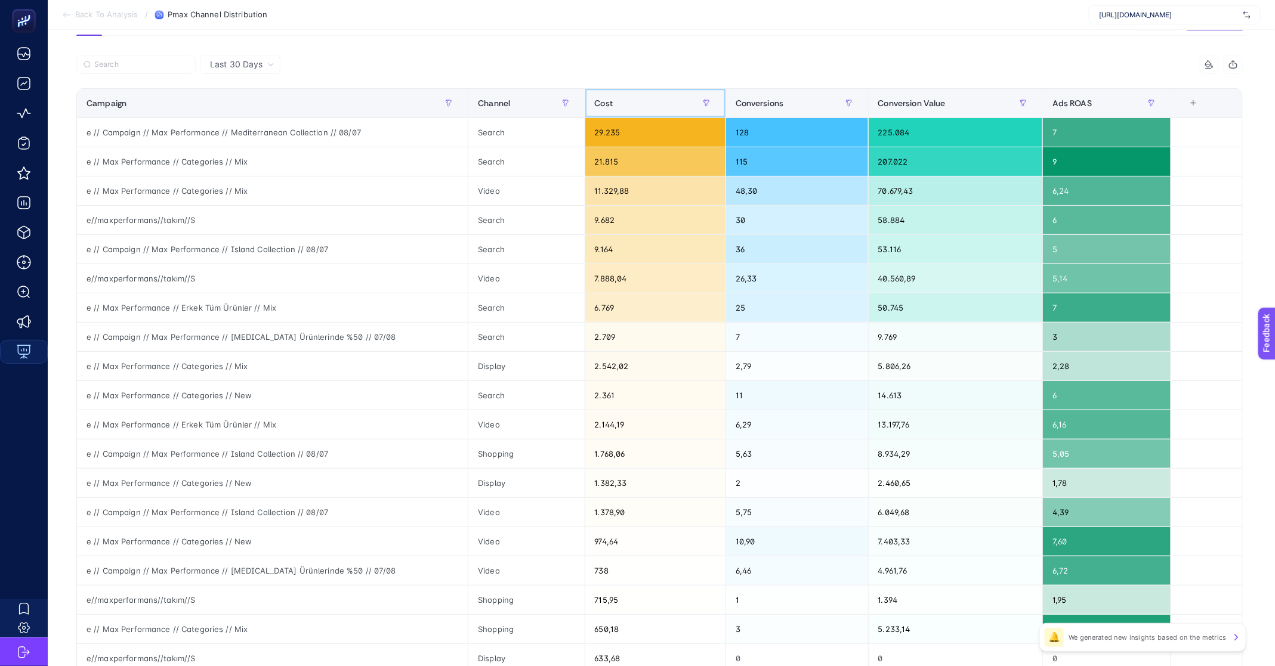
scroll to position [107, 0]
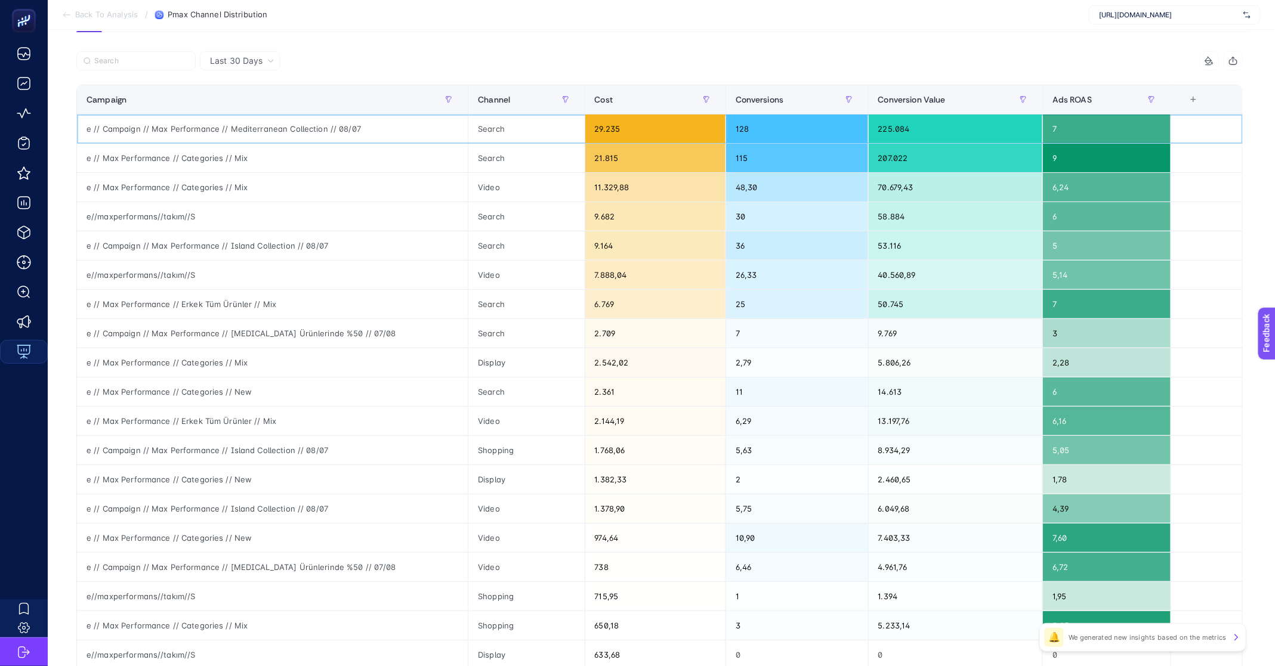
click at [120, 128] on div "e // Campaign // Max Performance // Mediterranean Collection // 08/07" at bounding box center [272, 129] width 391 height 29
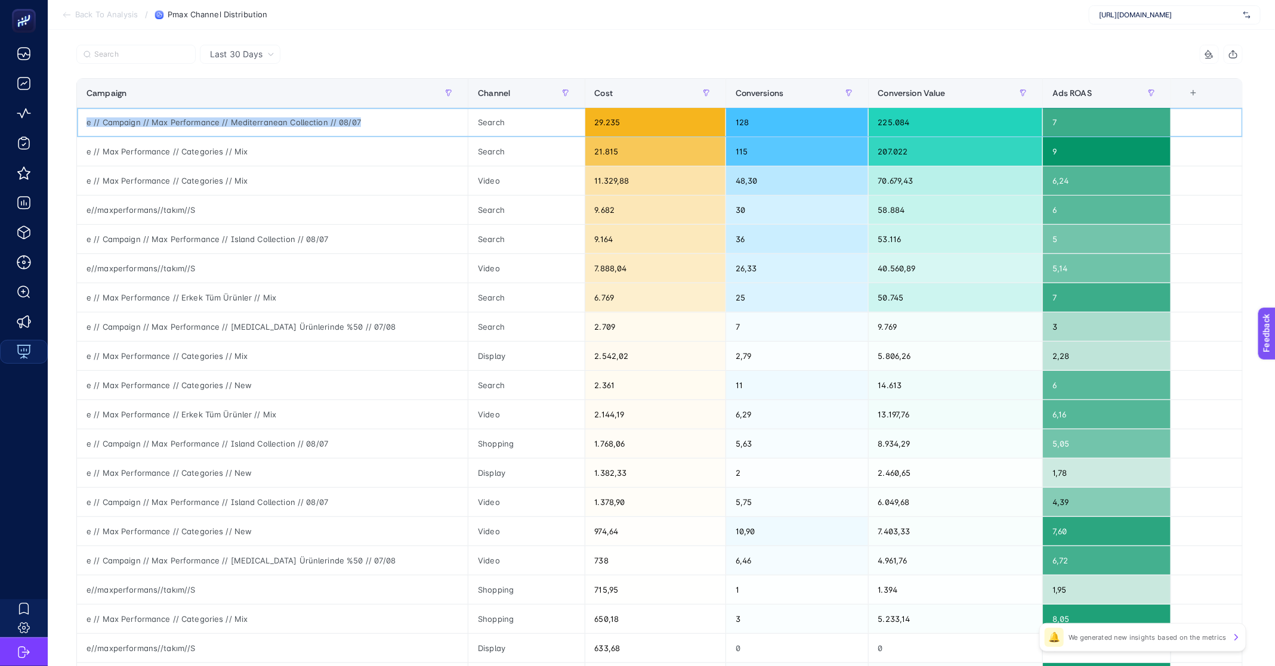
scroll to position [114, 0]
click at [116, 55] on input "Search" at bounding box center [141, 54] width 94 height 9
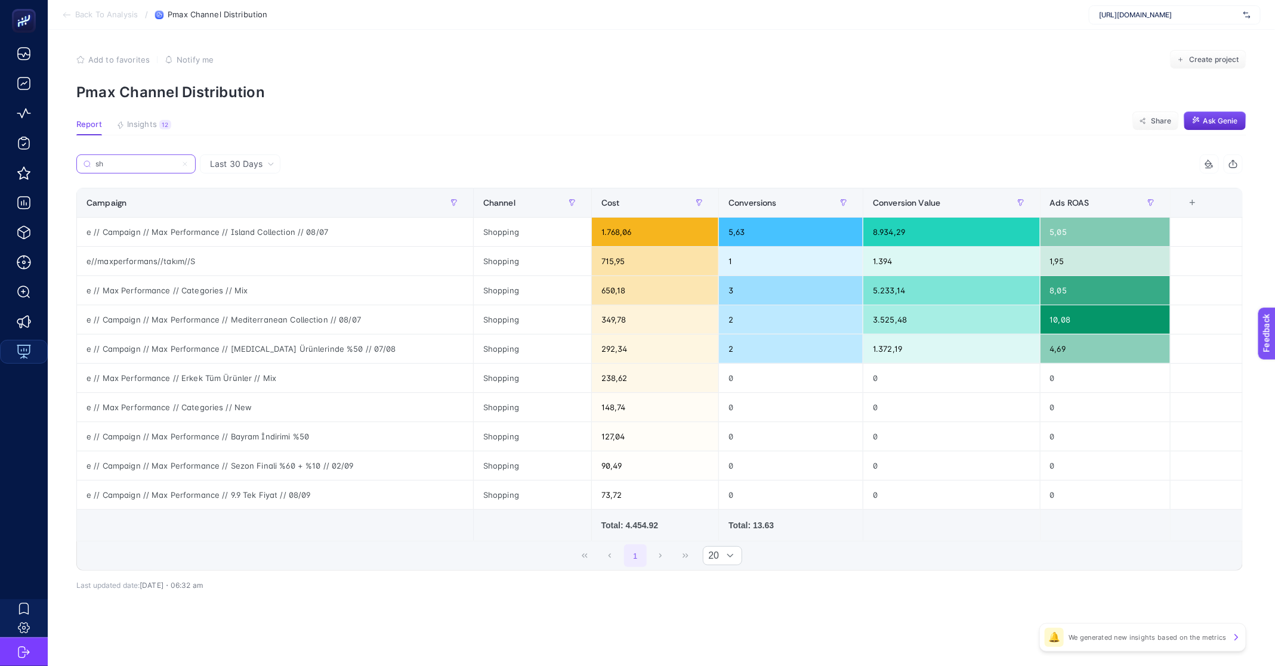
scroll to position [0, 0]
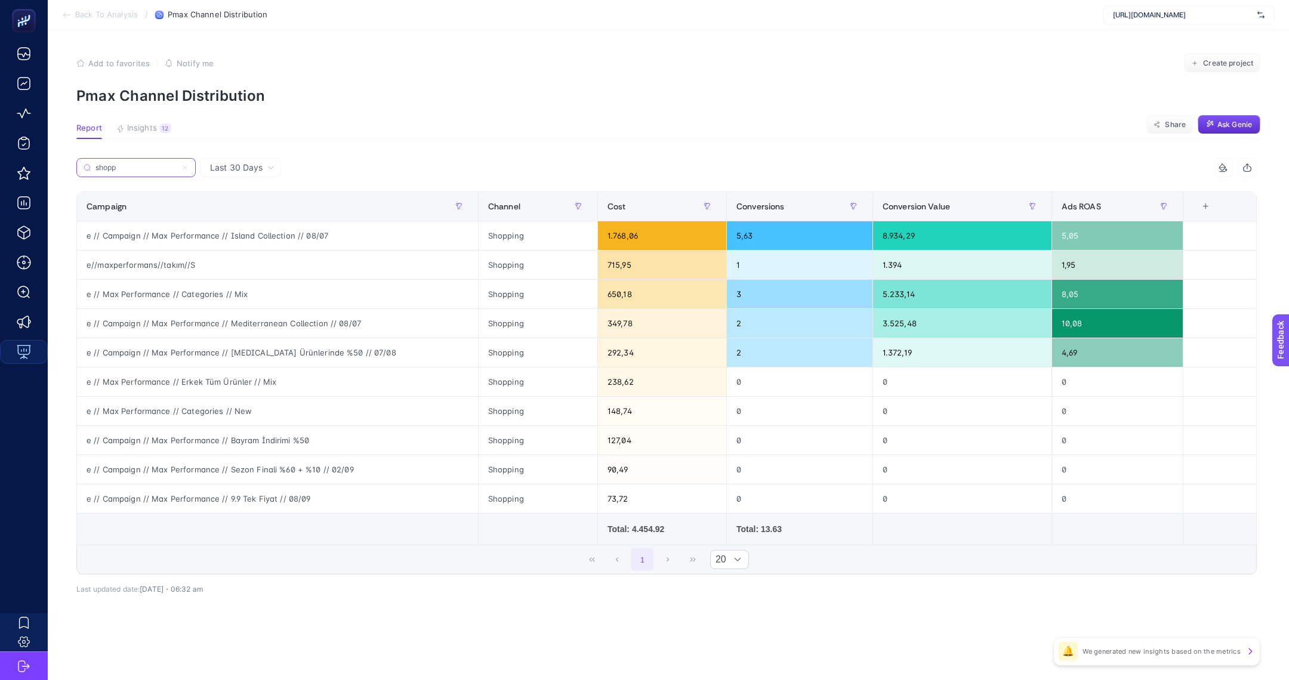
type input "shopp"
click at [650, 534] on td "Total: 4.454.92" at bounding box center [661, 530] width 129 height 32
click at [651, 532] on div "Total: 4.454.92" at bounding box center [661, 529] width 109 height 12
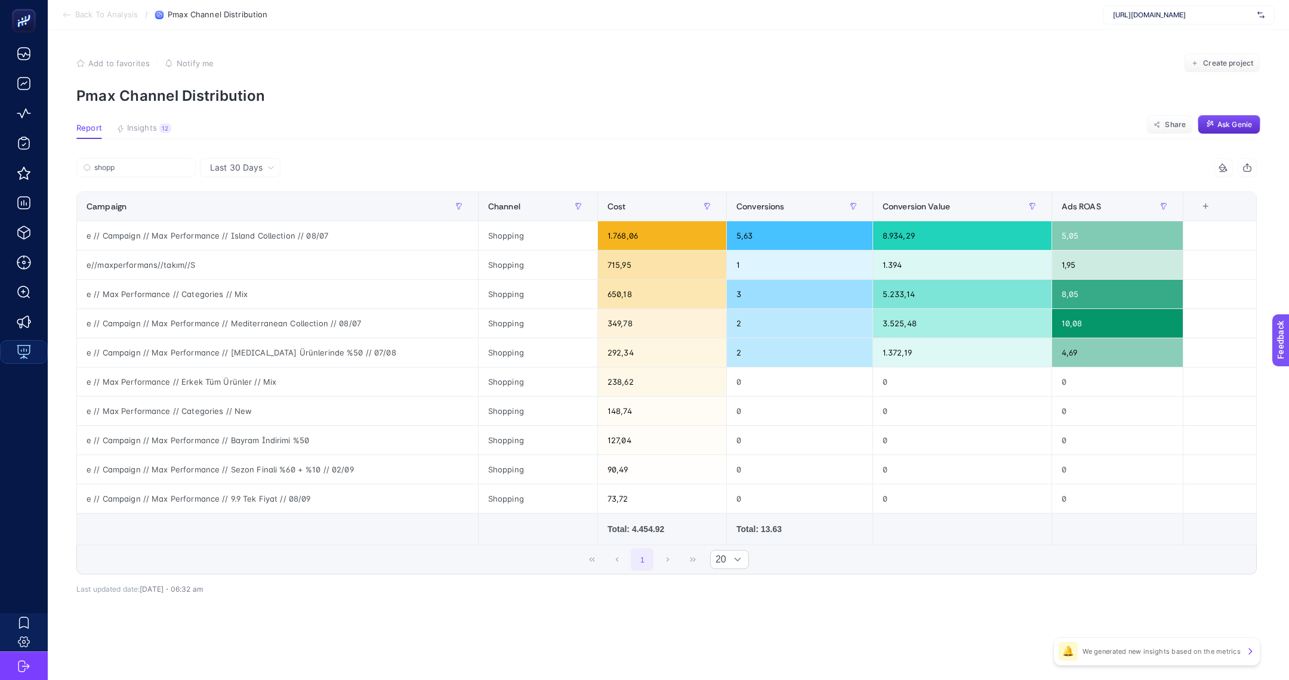
click at [386, 616] on div "Last 30 Days shopp 4 items selected Campaign Channel Cost Conversions Conversio…" at bounding box center [666, 402] width 1199 height 488
click at [121, 15] on span "Back To Analysis" at bounding box center [106, 15] width 63 height 10
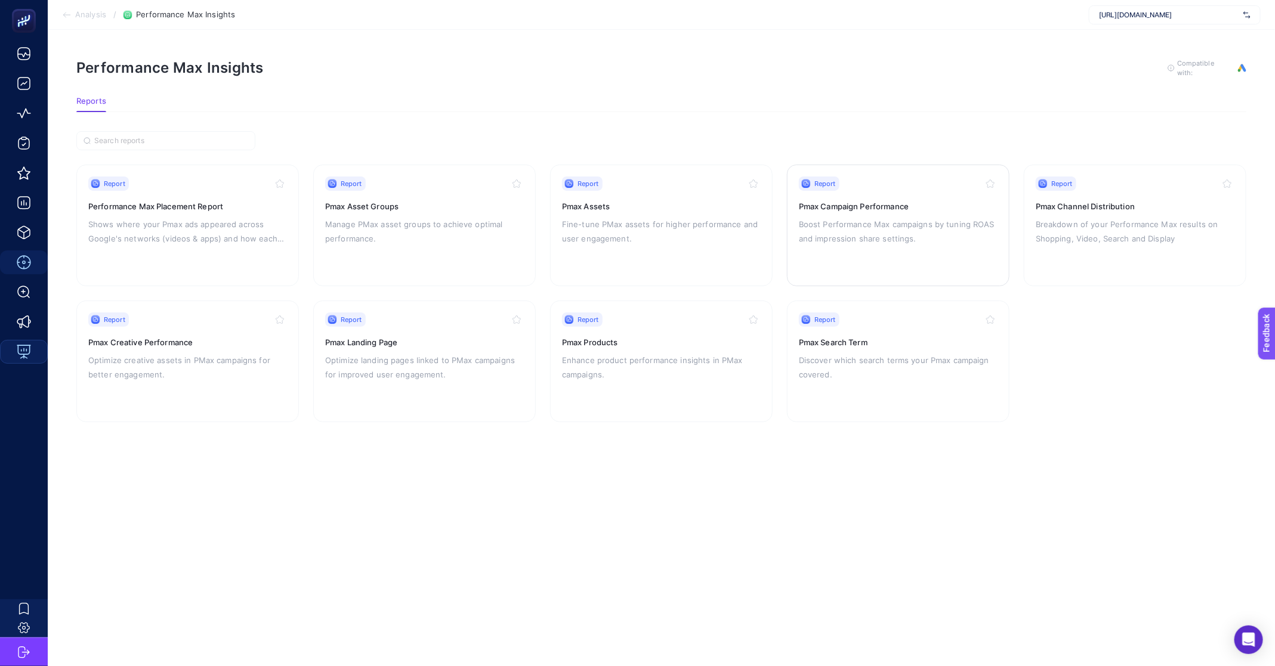
click at [912, 217] on p "Boost Performance Max campaigns by tuning ROAS and impression share settings." at bounding box center [898, 231] width 199 height 29
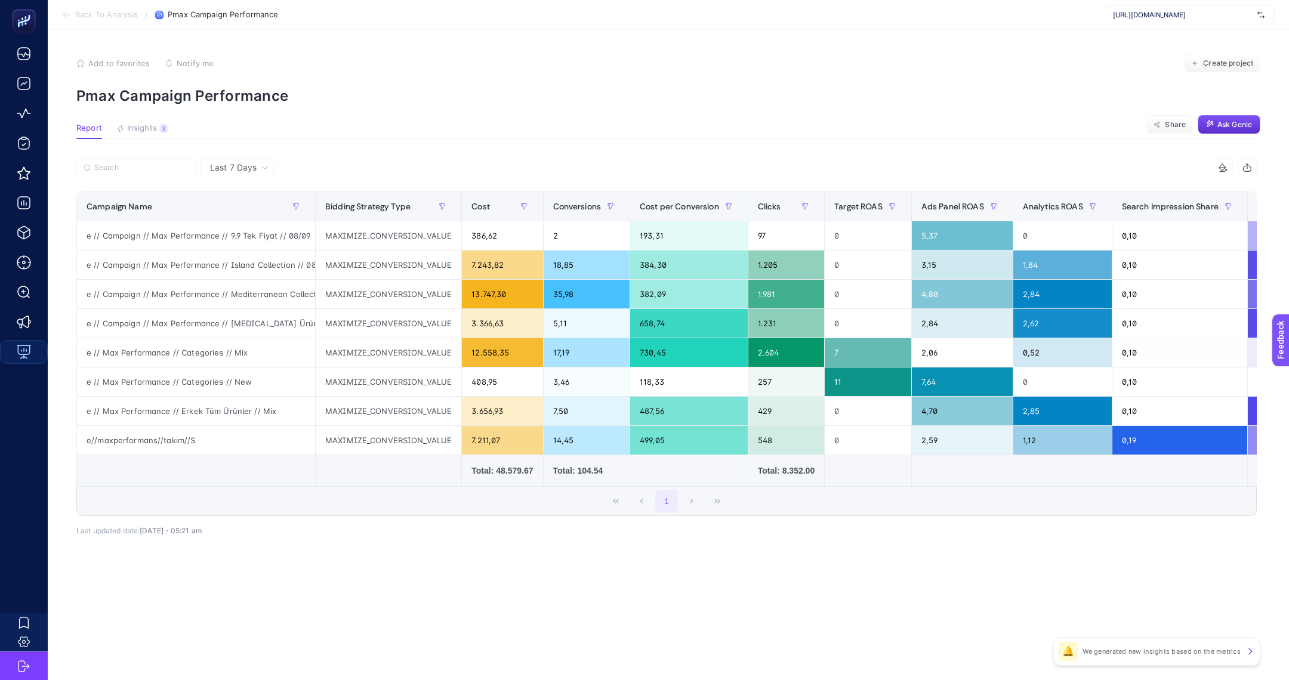
click at [264, 165] on icon at bounding box center [264, 167] width 7 height 7
drag, startPoint x: 254, startPoint y: 211, endPoint x: 315, endPoint y: 214, distance: 60.9
click at [254, 210] on li "Last 30 Days" at bounding box center [236, 213] width 67 height 21
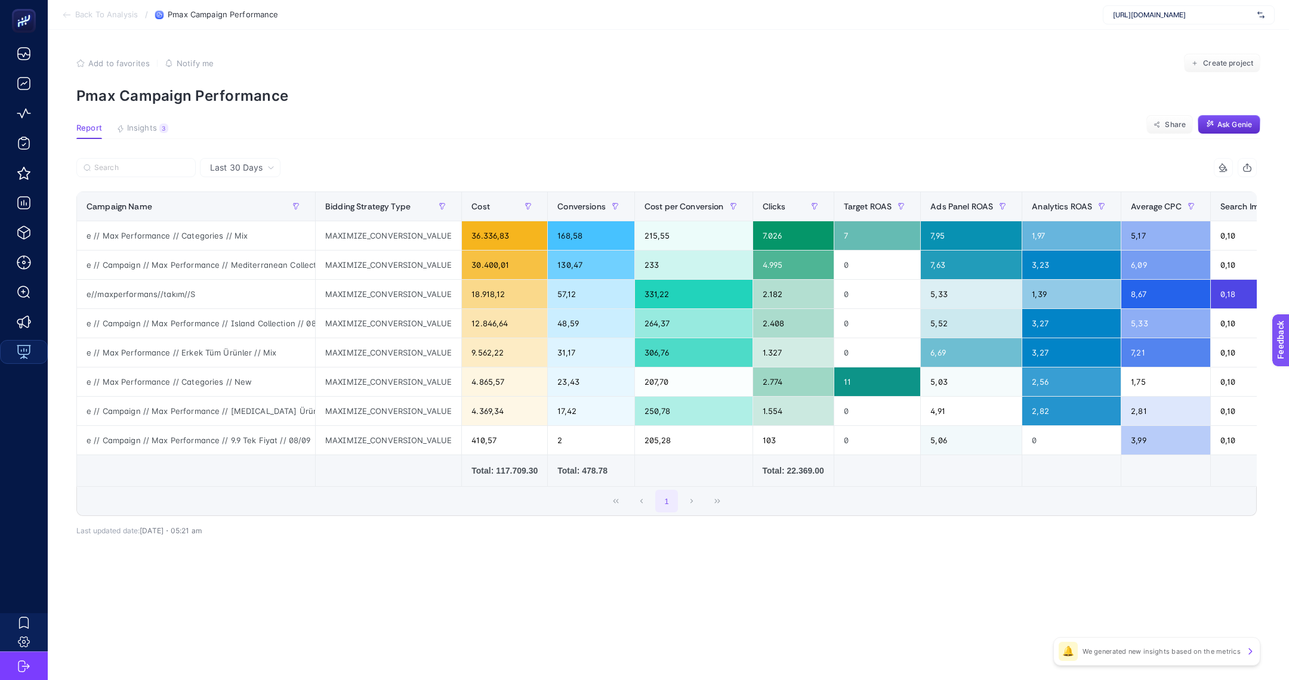
click at [597, 466] on div "Total: 478.78" at bounding box center [590, 471] width 67 height 12
click at [597, 471] on div "Total: 478.78" at bounding box center [590, 471] width 67 height 12
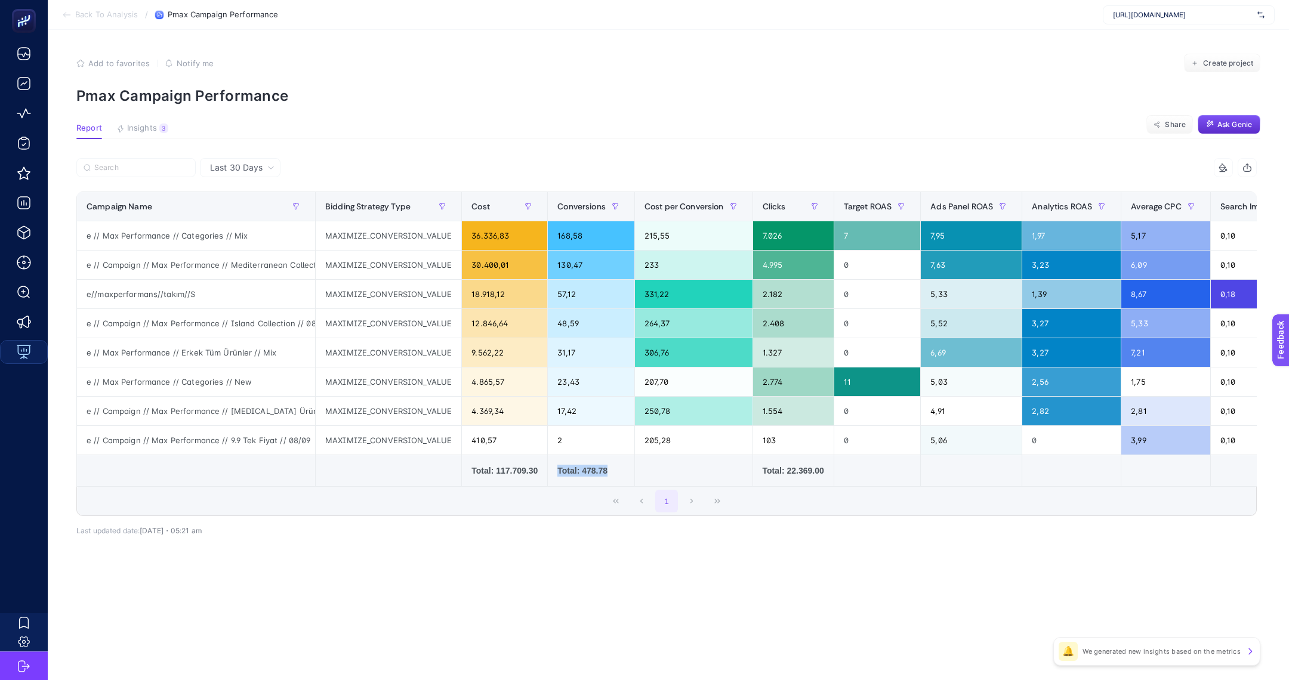
click at [597, 471] on div "Total: 478.78" at bounding box center [590, 471] width 67 height 12
click at [591, 469] on div "Total: 478.78" at bounding box center [590, 471] width 67 height 12
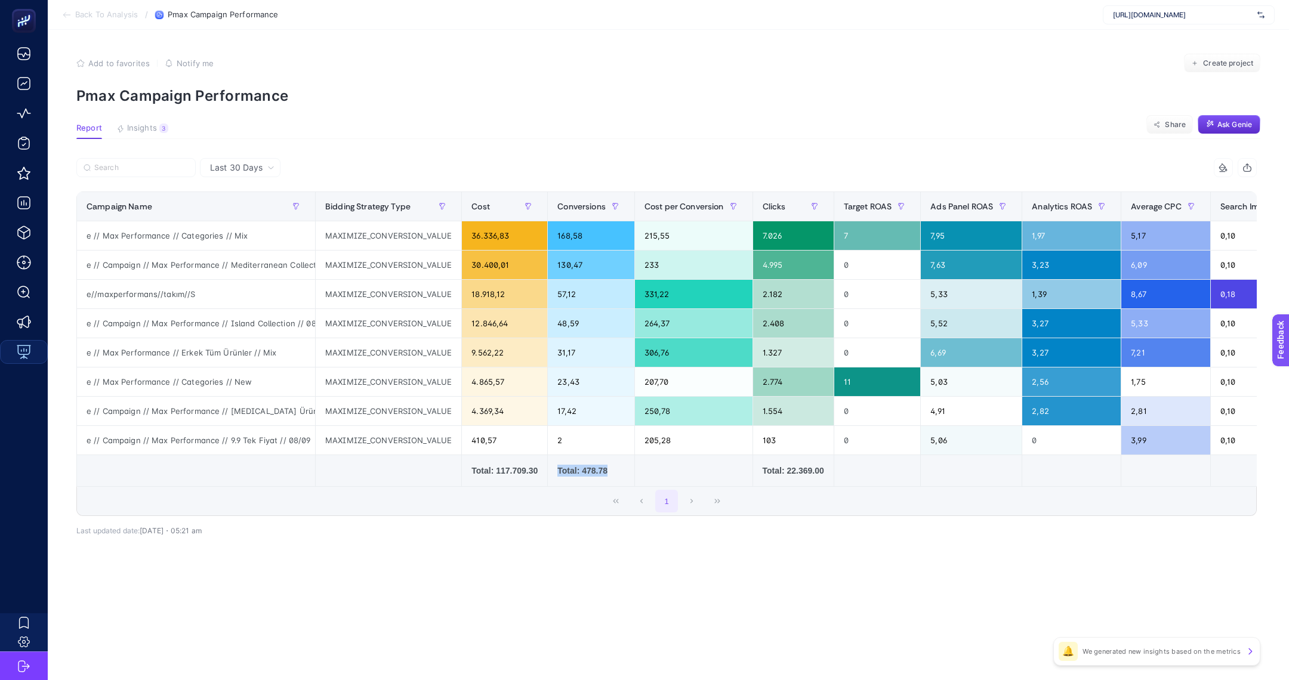
click at [602, 473] on div "Total: 478.78" at bounding box center [590, 471] width 67 height 12
click at [100, 17] on span "Back To Analysis" at bounding box center [106, 15] width 63 height 10
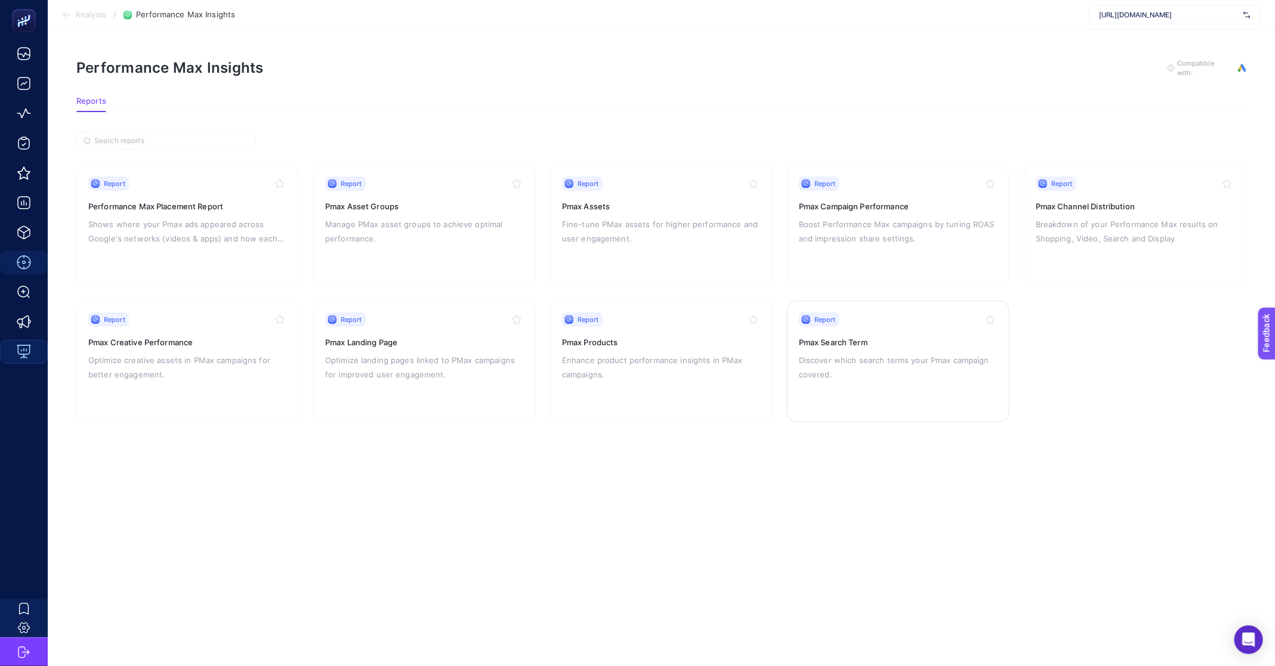
click at [932, 347] on div "Report Pmax Search Term Discover which search terms your Pmax campaign covered." at bounding box center [898, 362] width 199 height 98
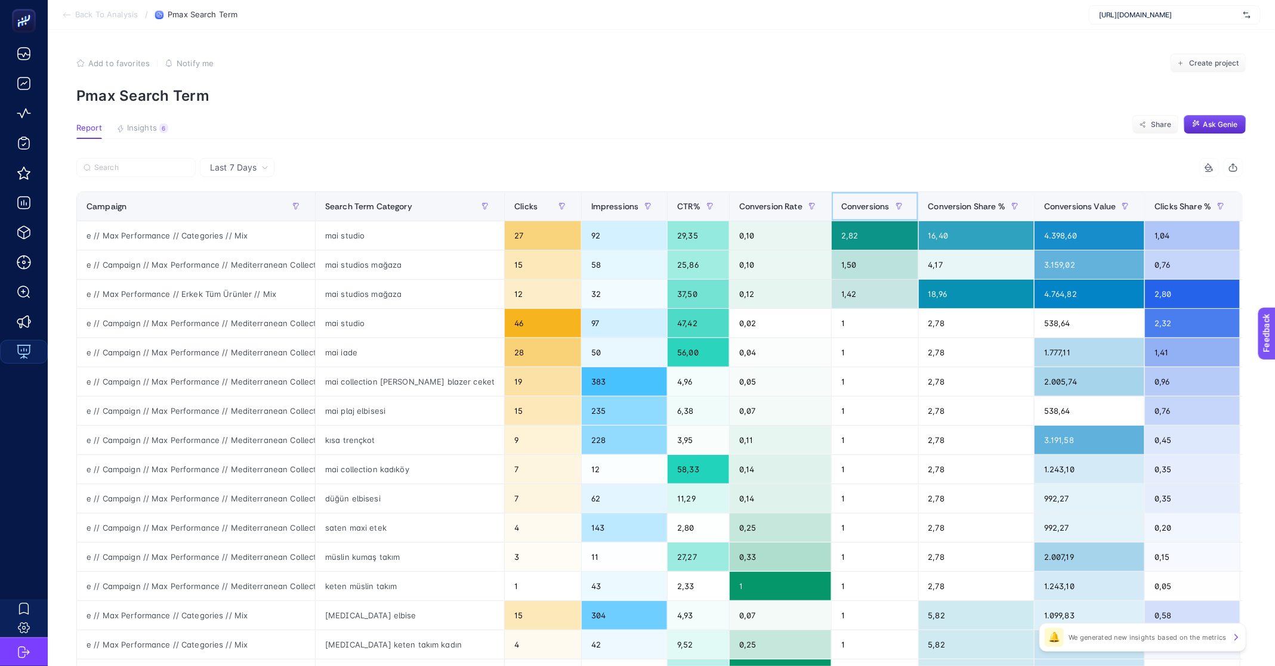
click at [863, 203] on span "Conversions" at bounding box center [865, 207] width 48 height 10
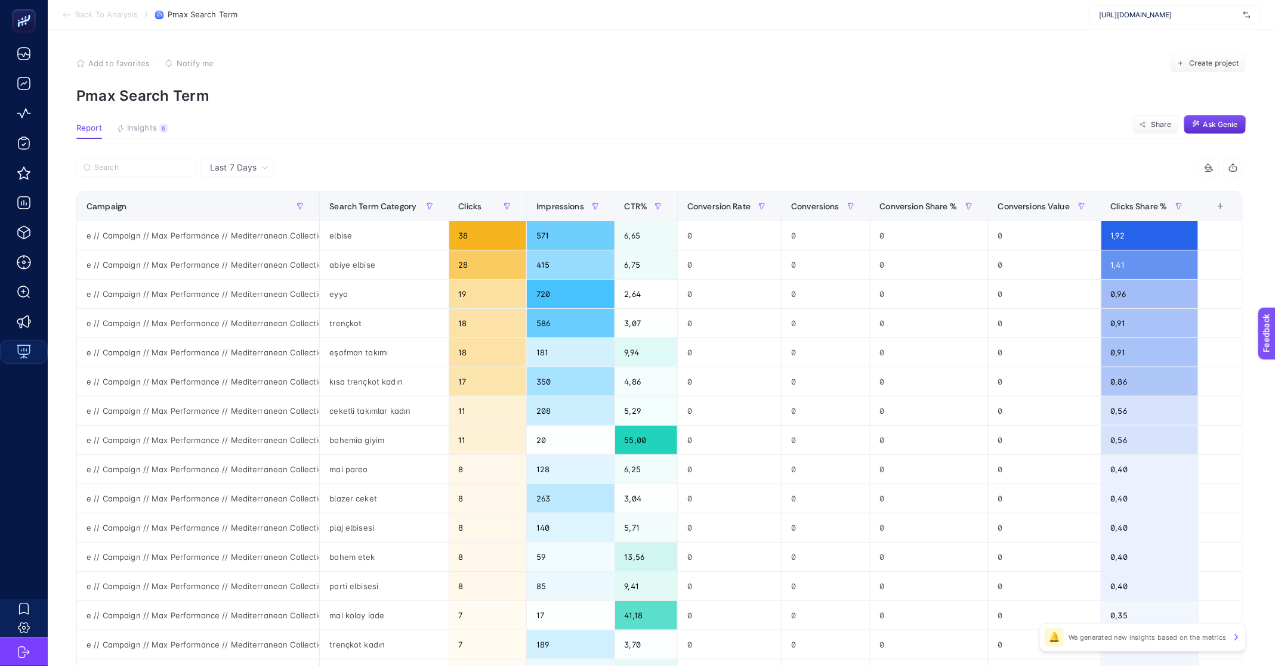
click at [234, 165] on span "Last 7 Days" at bounding box center [233, 168] width 47 height 12
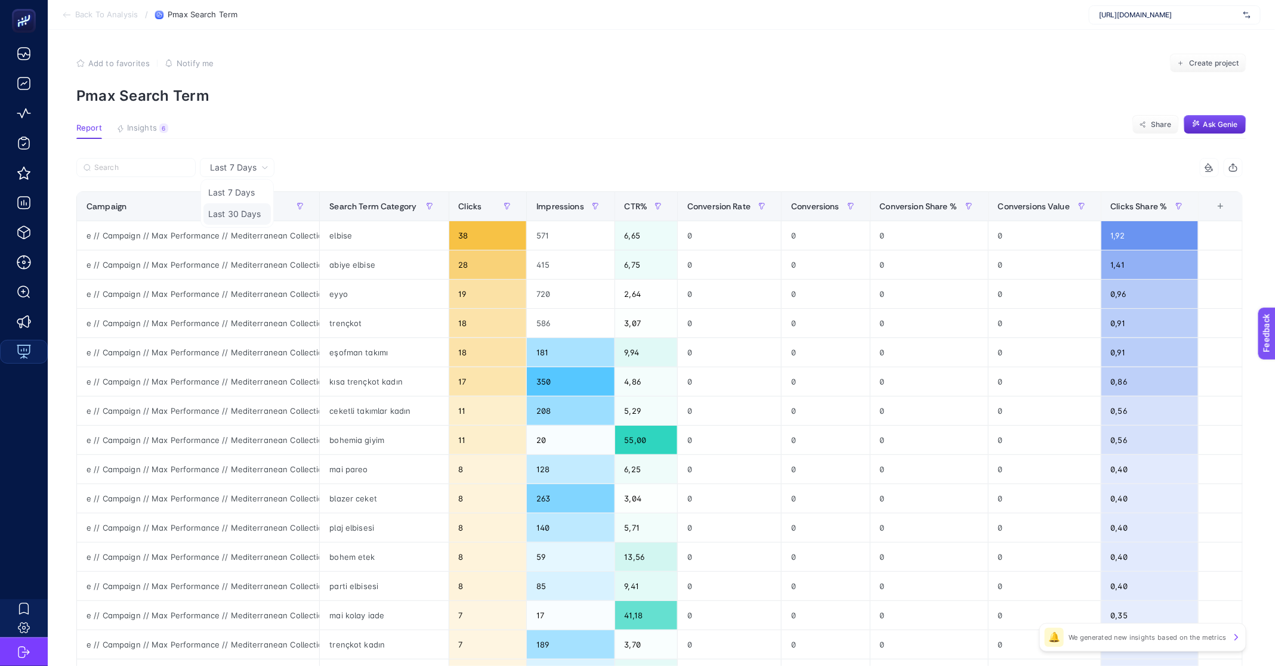
click at [240, 213] on li "Last 30 Days" at bounding box center [236, 213] width 67 height 21
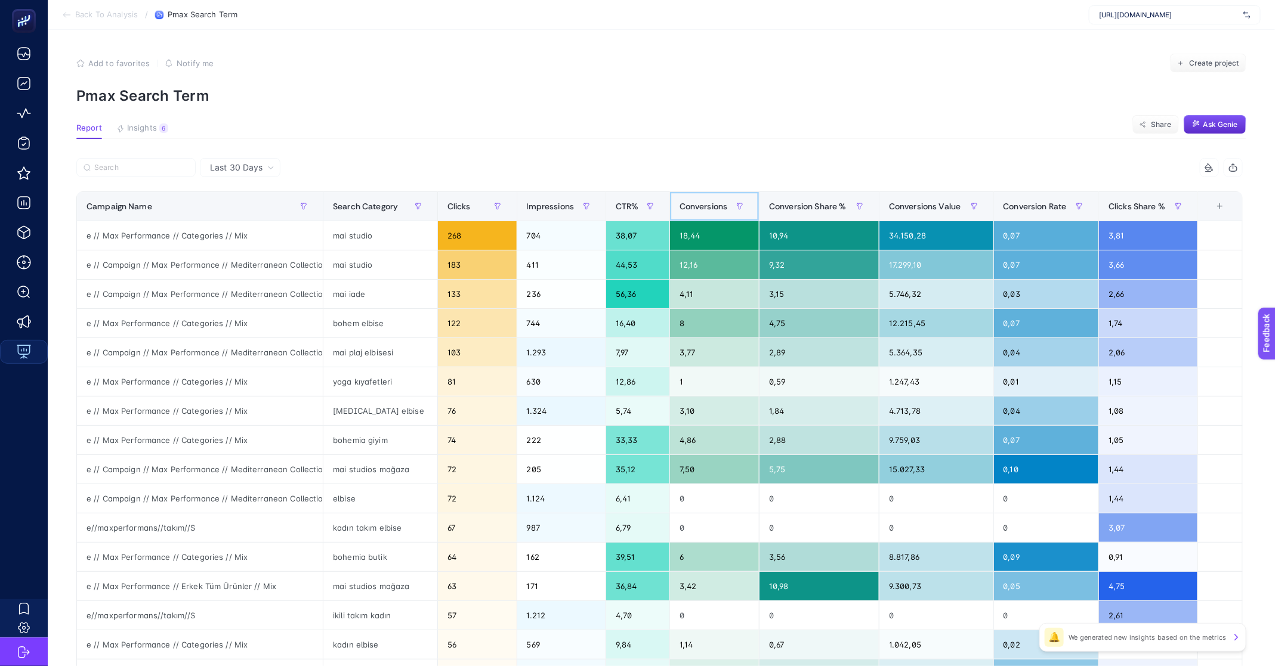
click at [705, 203] on span "Conversions" at bounding box center [703, 207] width 48 height 10
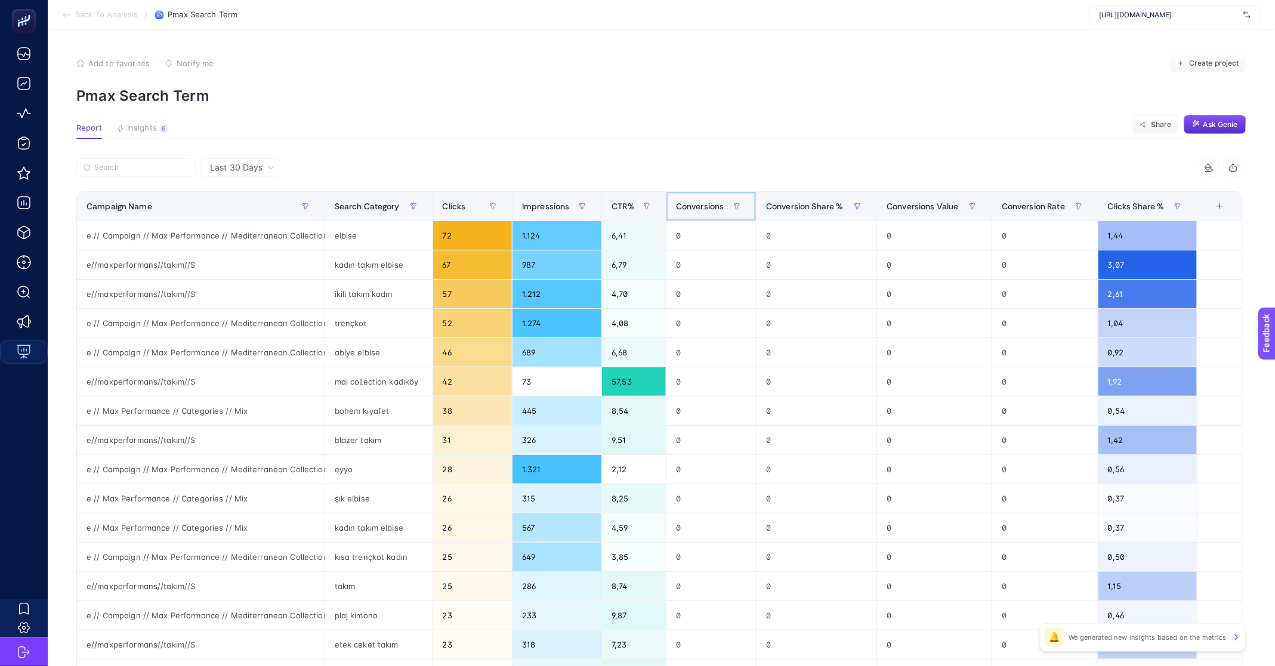
click at [705, 203] on span "Conversions" at bounding box center [700, 207] width 48 height 10
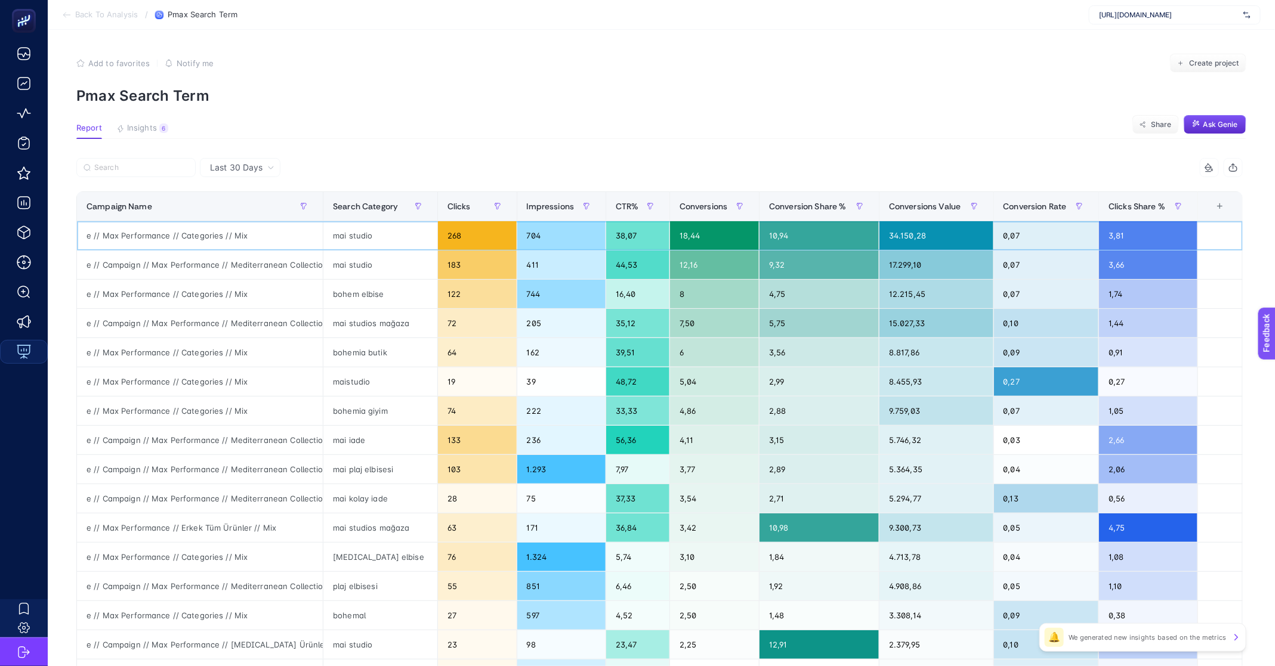
click at [357, 236] on div "mai studio" at bounding box center [380, 235] width 114 height 29
click at [356, 258] on div "mai studio" at bounding box center [380, 265] width 114 height 29
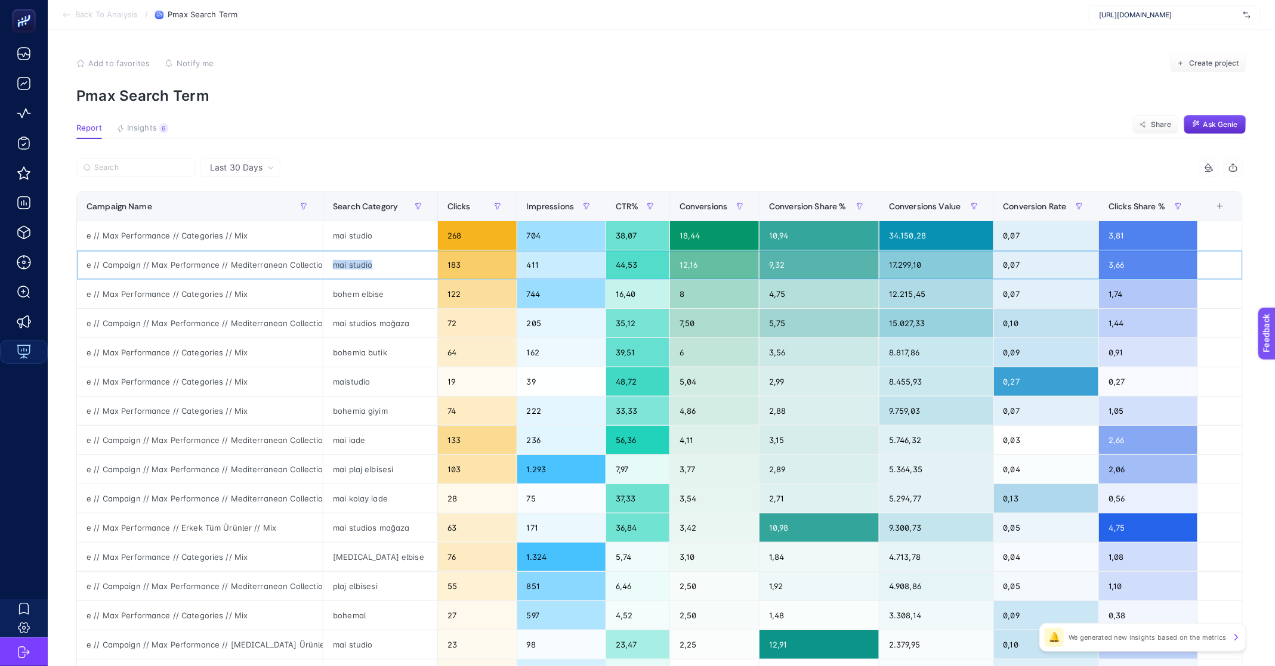
click at [356, 258] on div "mai studio" at bounding box center [380, 265] width 114 height 29
click at [382, 320] on div "mai studios mağaza" at bounding box center [380, 323] width 114 height 29
click at [359, 375] on div "maistudio" at bounding box center [380, 381] width 114 height 29
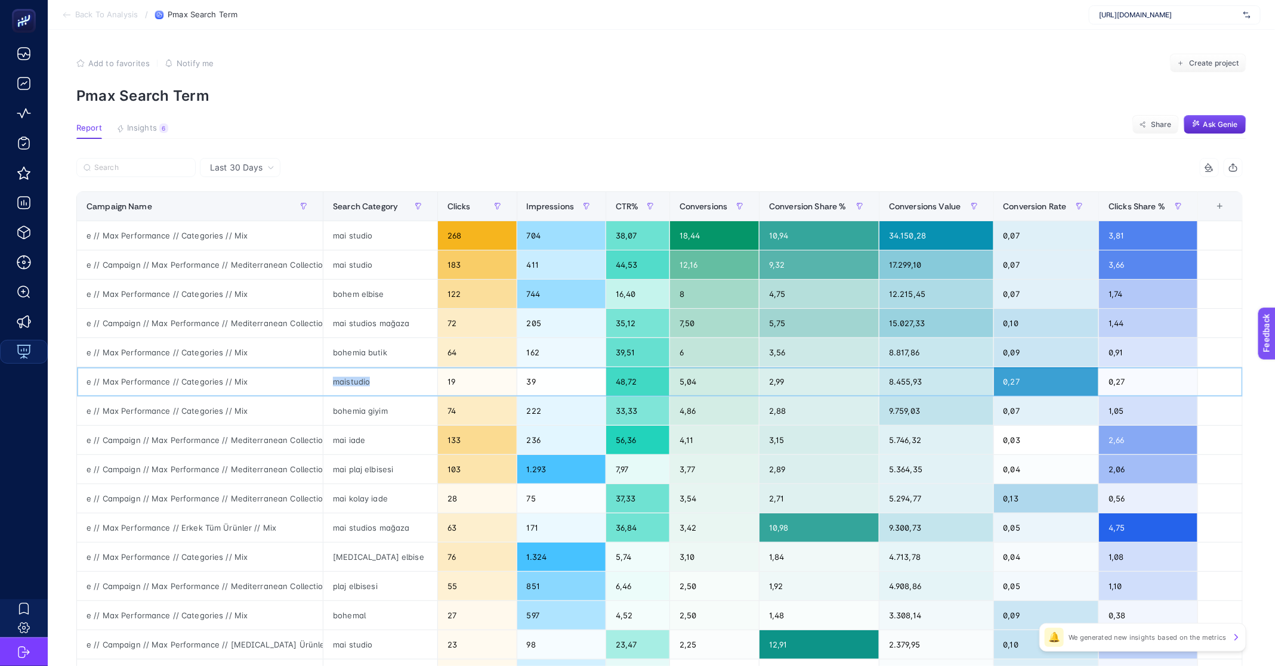
click at [359, 375] on div "maistudio" at bounding box center [380, 381] width 114 height 29
click at [367, 466] on div "mai plaj elbisesi" at bounding box center [380, 469] width 114 height 29
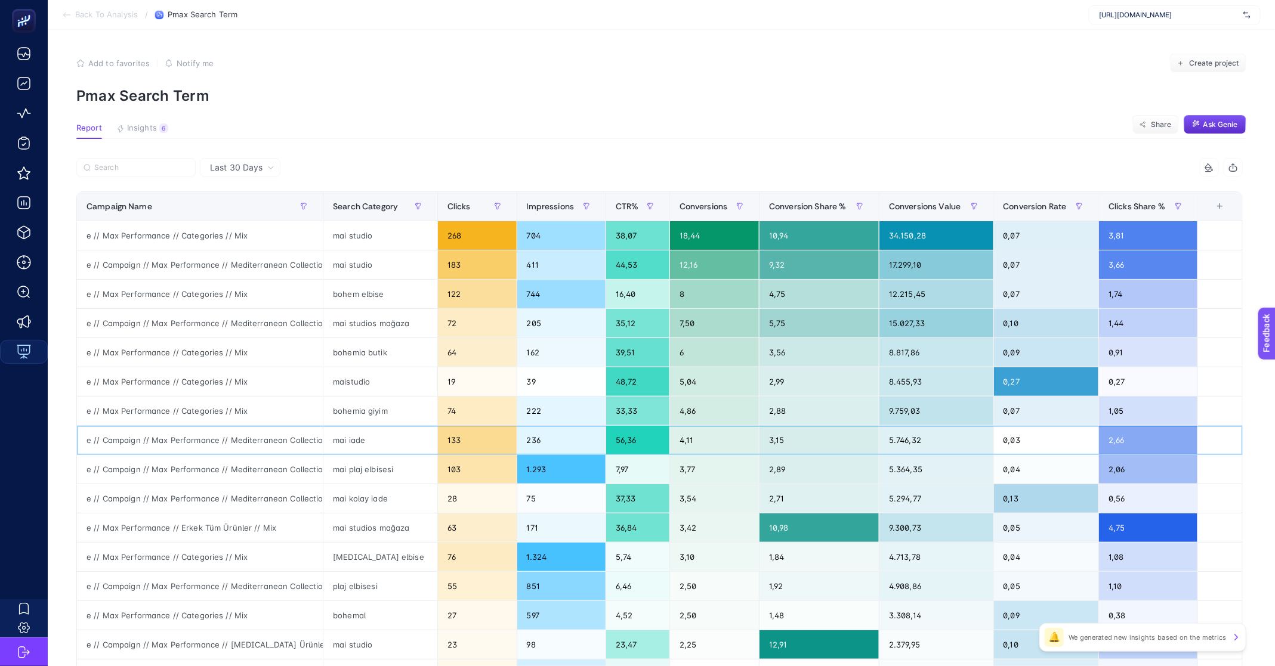
click at [359, 440] on div "mai iade" at bounding box center [380, 440] width 114 height 29
click at [353, 237] on div "mai studio" at bounding box center [380, 235] width 114 height 29
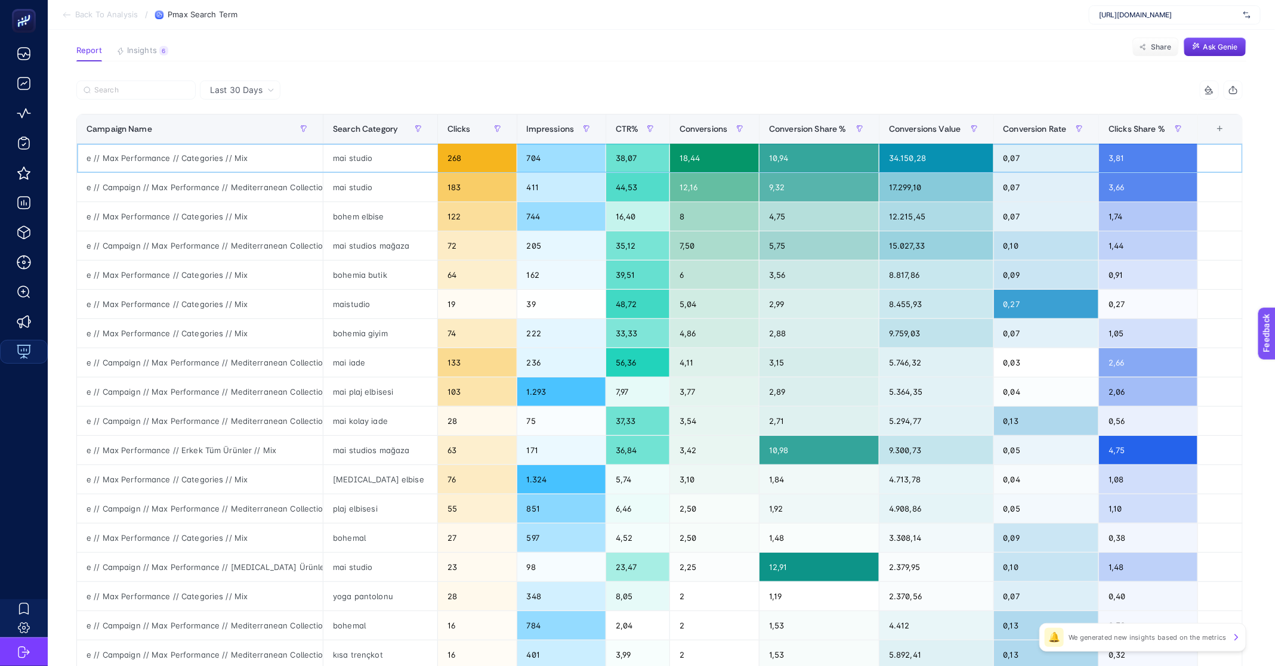
scroll to position [84, 0]
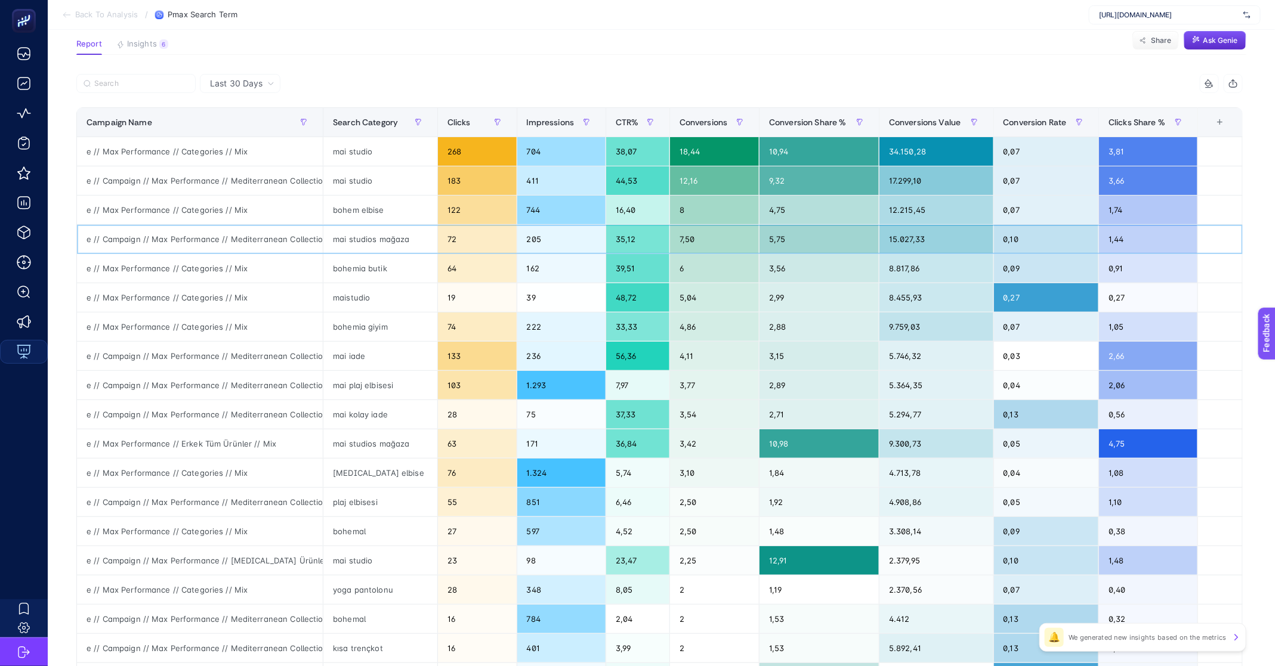
click at [367, 245] on div "mai studios mağaza" at bounding box center [380, 239] width 114 height 29
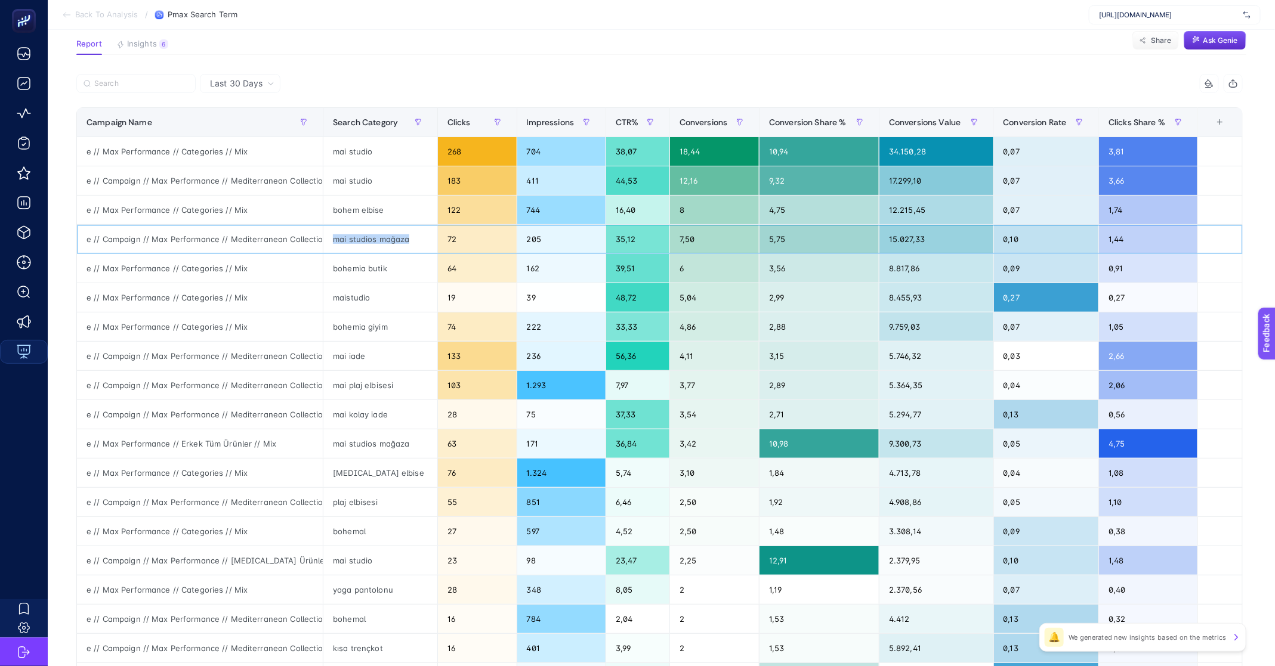
click at [367, 245] on div "mai studios mağaza" at bounding box center [380, 239] width 114 height 29
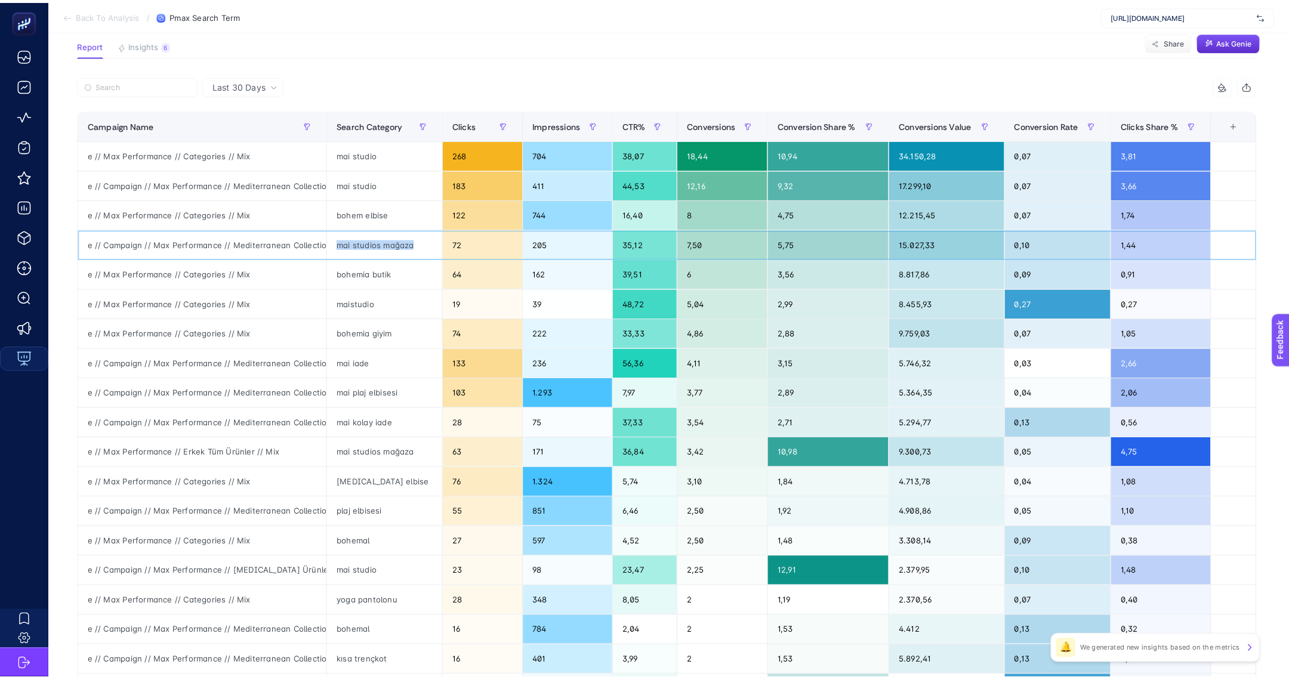
scroll to position [0, 0]
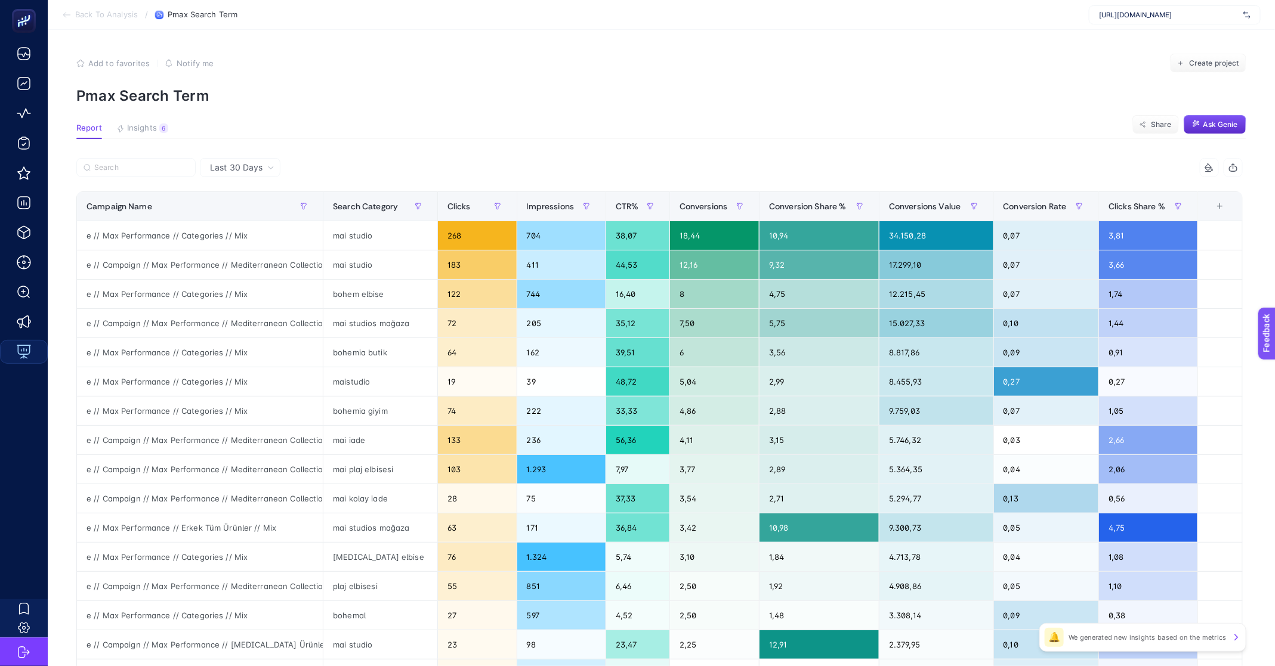
click at [105, 18] on span "Back To Analysis" at bounding box center [106, 15] width 63 height 10
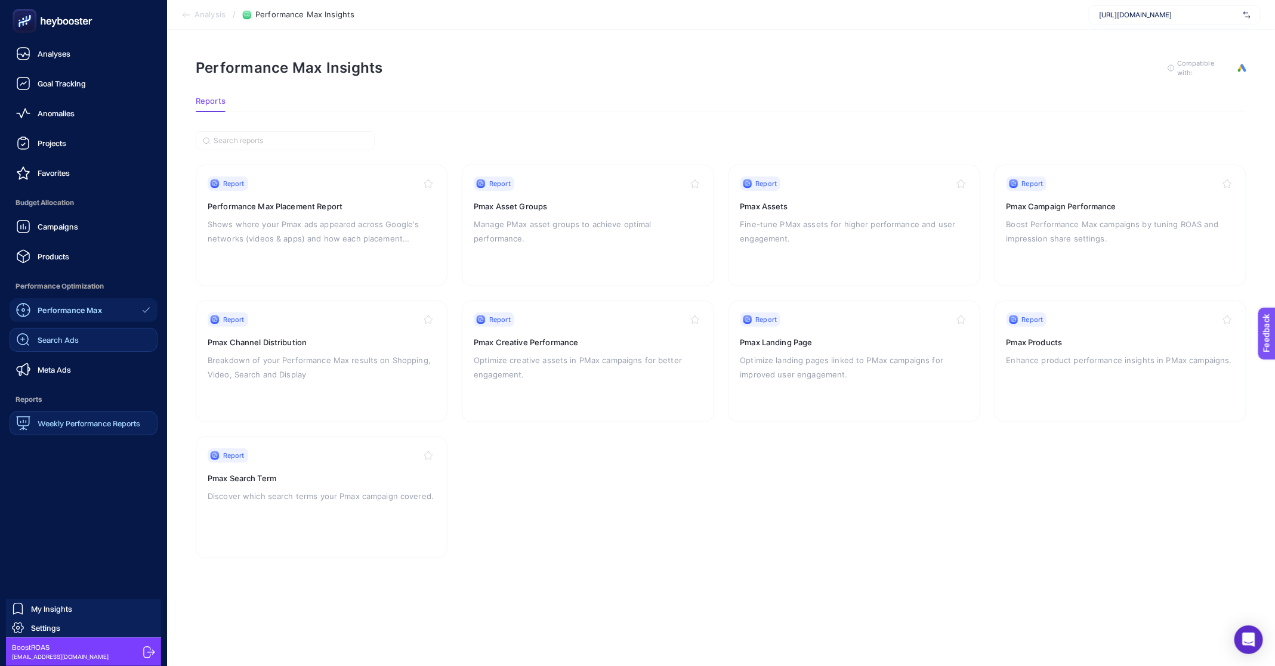
click at [60, 331] on link "Search Ads" at bounding box center [84, 340] width 148 height 24
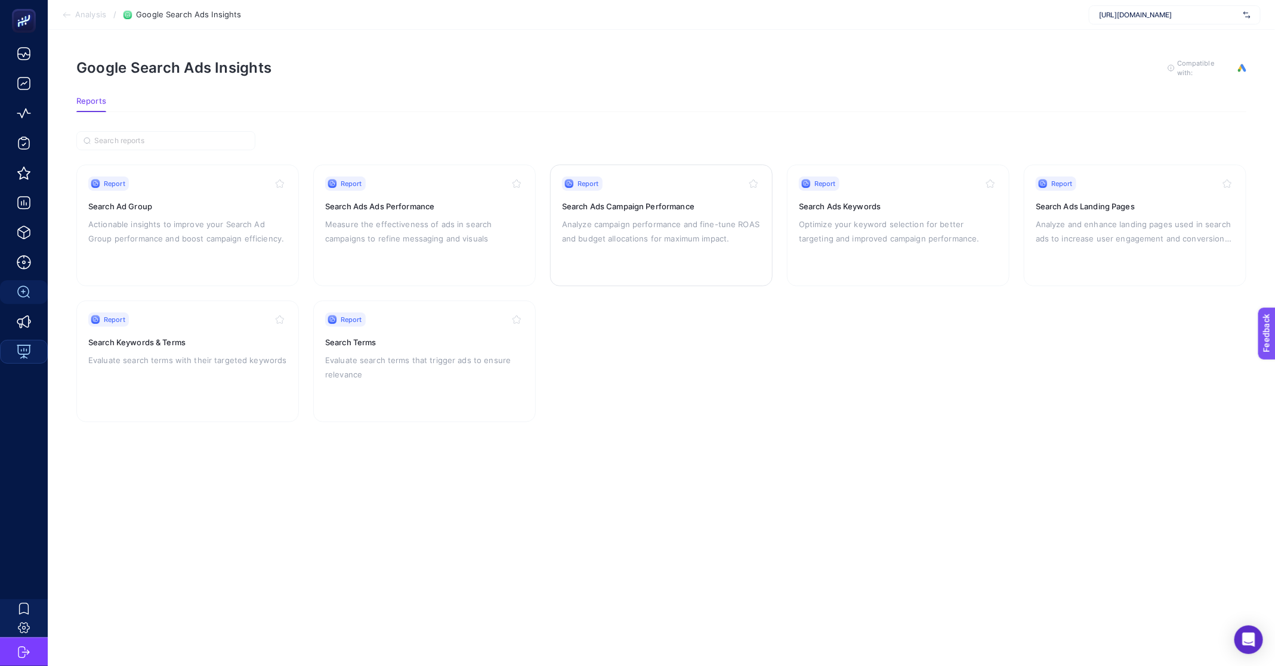
click at [682, 225] on p "Analyze campaign performance and fine-tune ROAS and budget allocations for maxi…" at bounding box center [661, 231] width 199 height 29
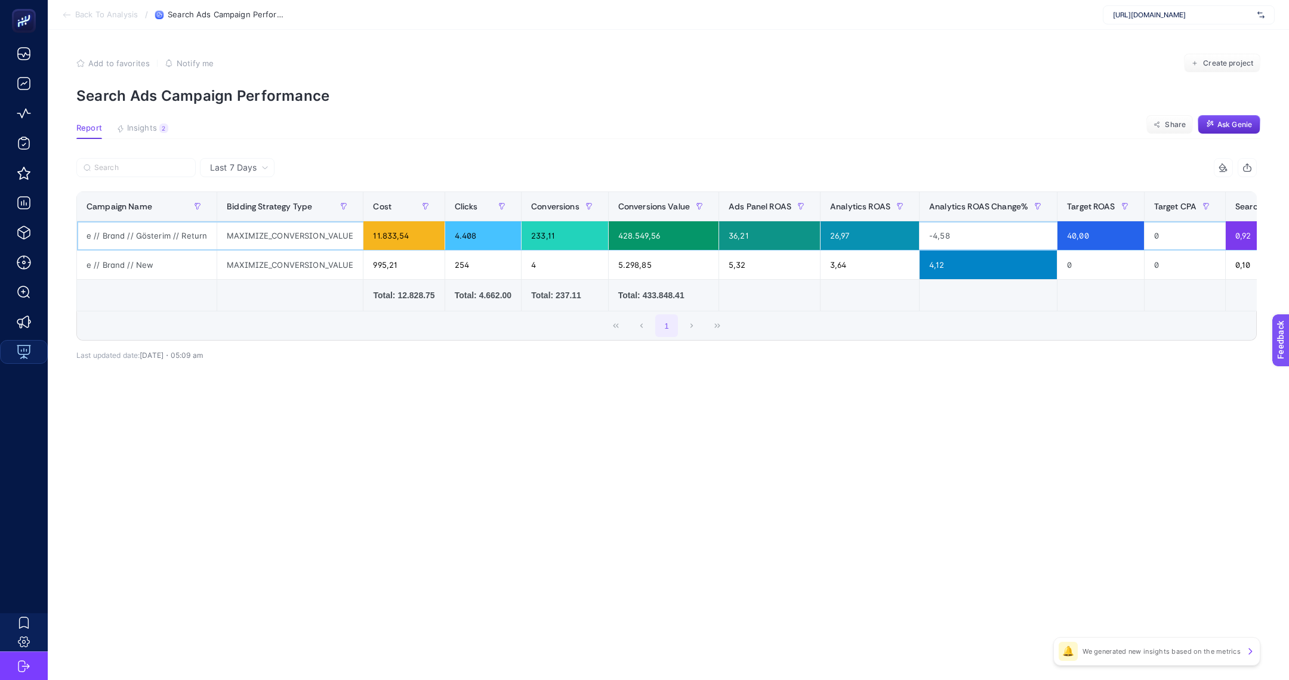
click at [116, 232] on div "e // Brand // Gösterim // Return" at bounding box center [147, 235] width 140 height 29
click at [237, 159] on div "Last 7 Days" at bounding box center [237, 167] width 75 height 19
click at [240, 209] on li "Last 30 Days" at bounding box center [236, 213] width 67 height 21
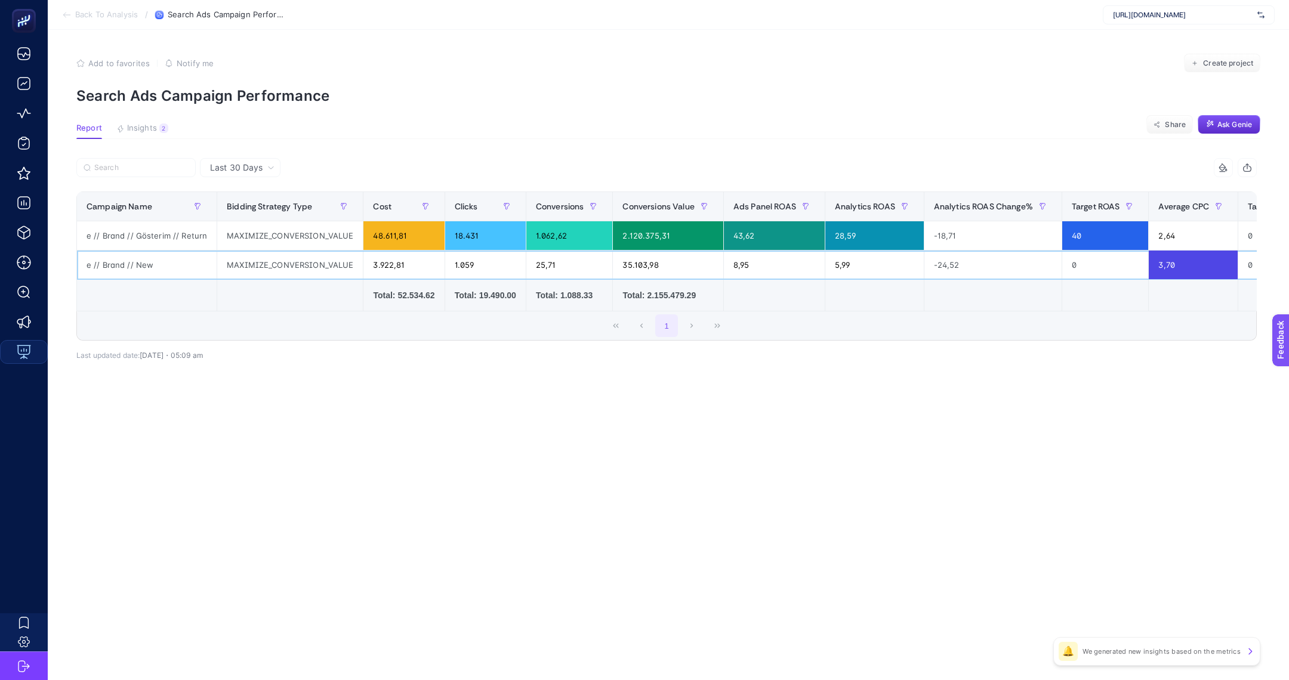
click at [112, 265] on div "e // Brand // New" at bounding box center [147, 265] width 140 height 29
click at [128, 239] on div "e // Brand // Gösterim // Return" at bounding box center [147, 235] width 140 height 29
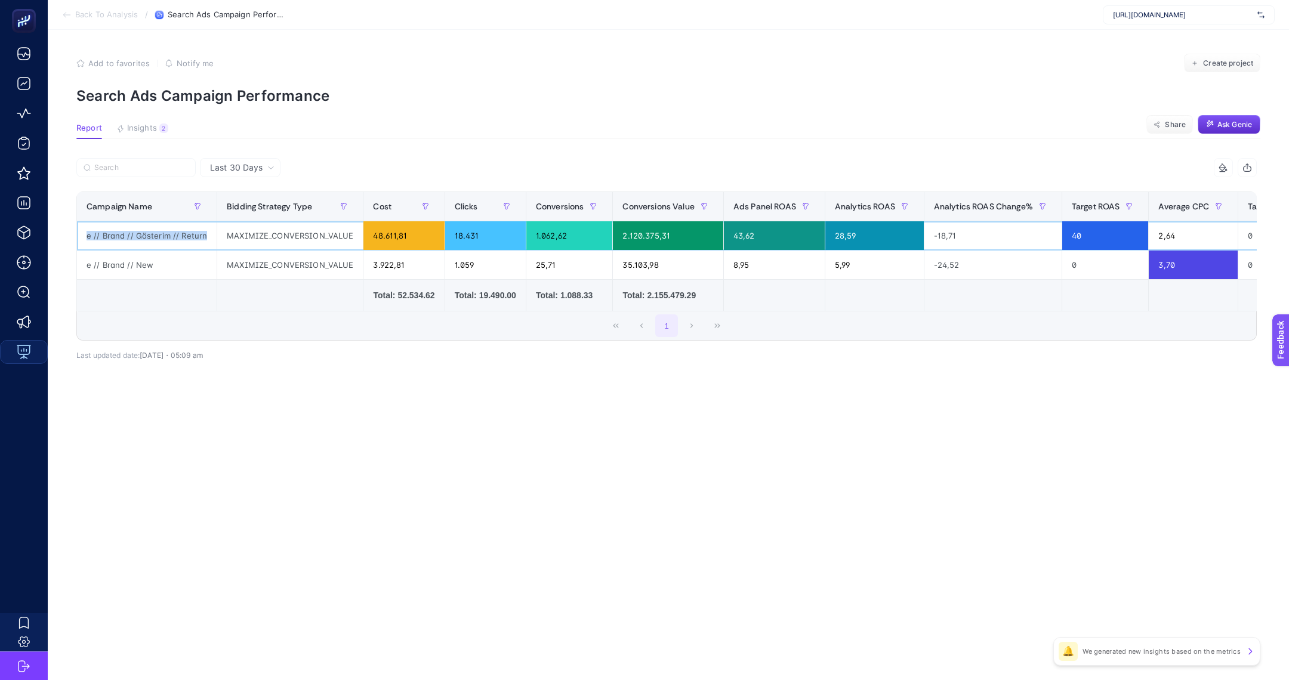
click at [128, 239] on div "e // Brand // Gösterim // Return" at bounding box center [147, 235] width 140 height 29
click at [113, 258] on div "e // Brand // New" at bounding box center [147, 265] width 140 height 29
click at [128, 233] on div "e // Brand // Gösterim // Return" at bounding box center [147, 235] width 140 height 29
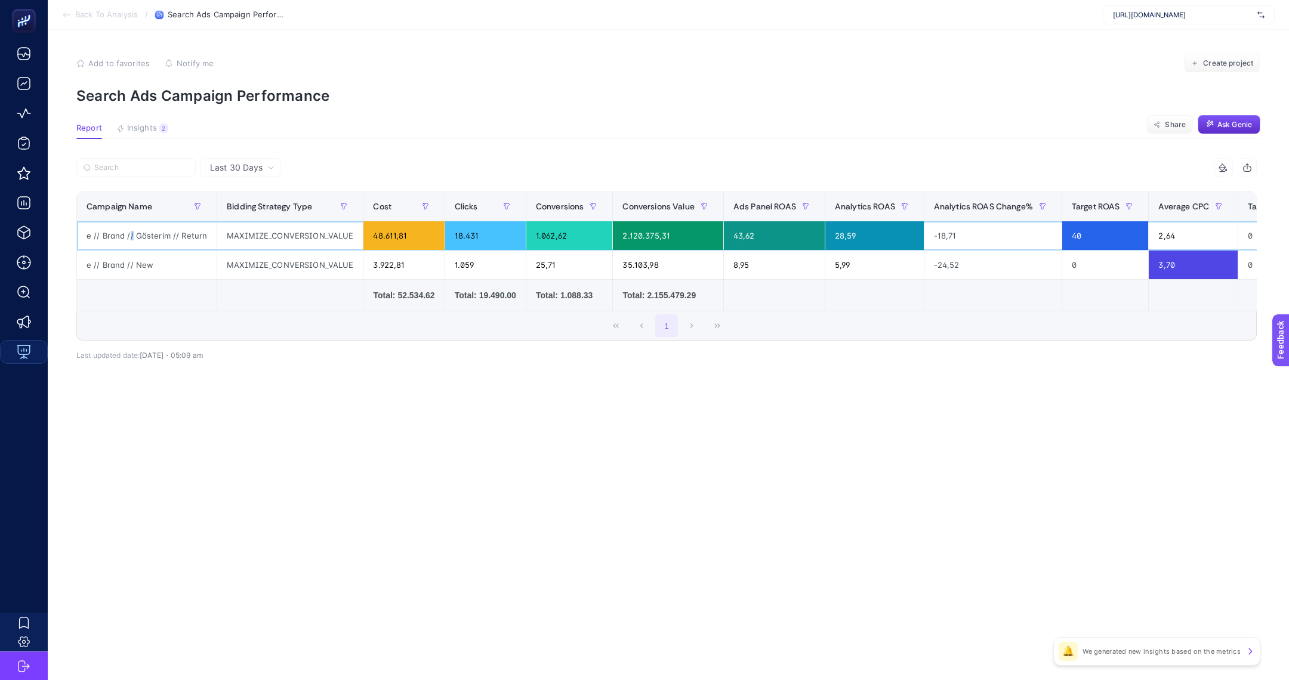
click at [128, 233] on div "e // Brand // Gösterim // Return" at bounding box center [147, 235] width 140 height 29
click at [106, 268] on div "e // Brand // New" at bounding box center [147, 265] width 140 height 29
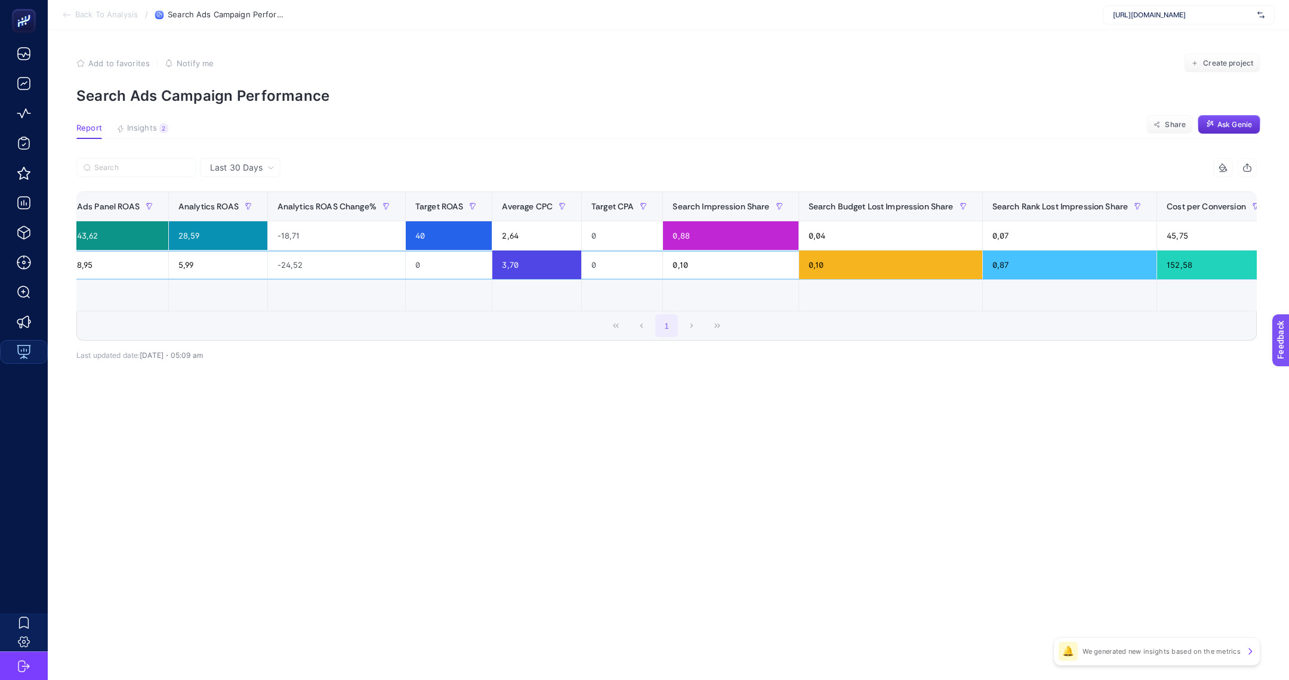
scroll to position [0, 701]
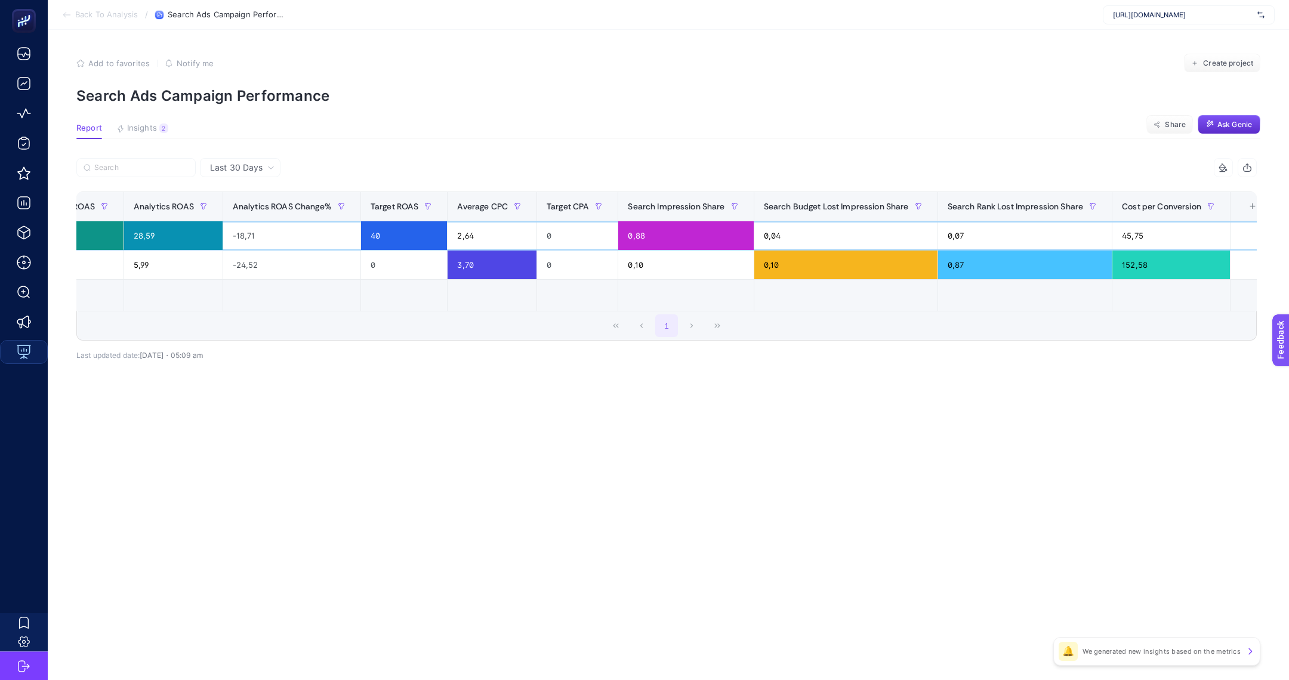
click at [634, 238] on div "0,88" at bounding box center [685, 235] width 135 height 29
click at [628, 235] on div "0,88" at bounding box center [685, 235] width 135 height 29
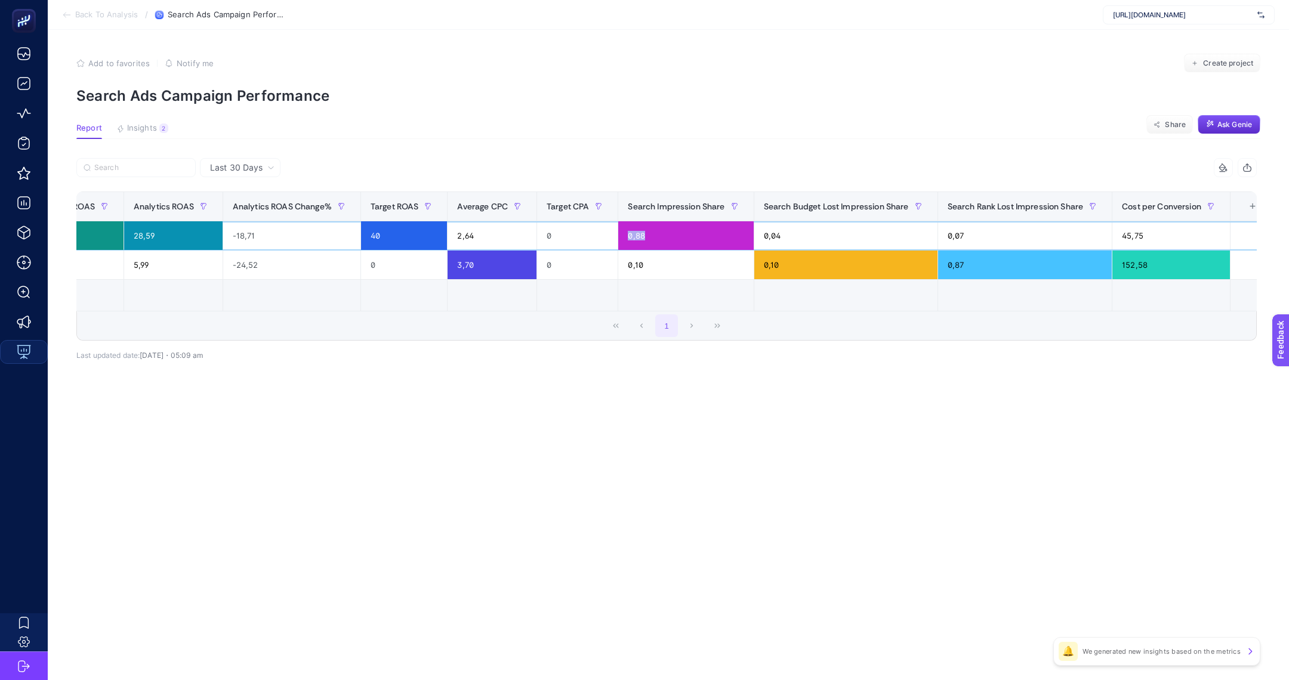
click at [628, 235] on div "0,88" at bounding box center [685, 235] width 135 height 29
click at [634, 264] on div "0,10" at bounding box center [685, 265] width 135 height 29
click at [639, 265] on div "0,10" at bounding box center [685, 265] width 135 height 29
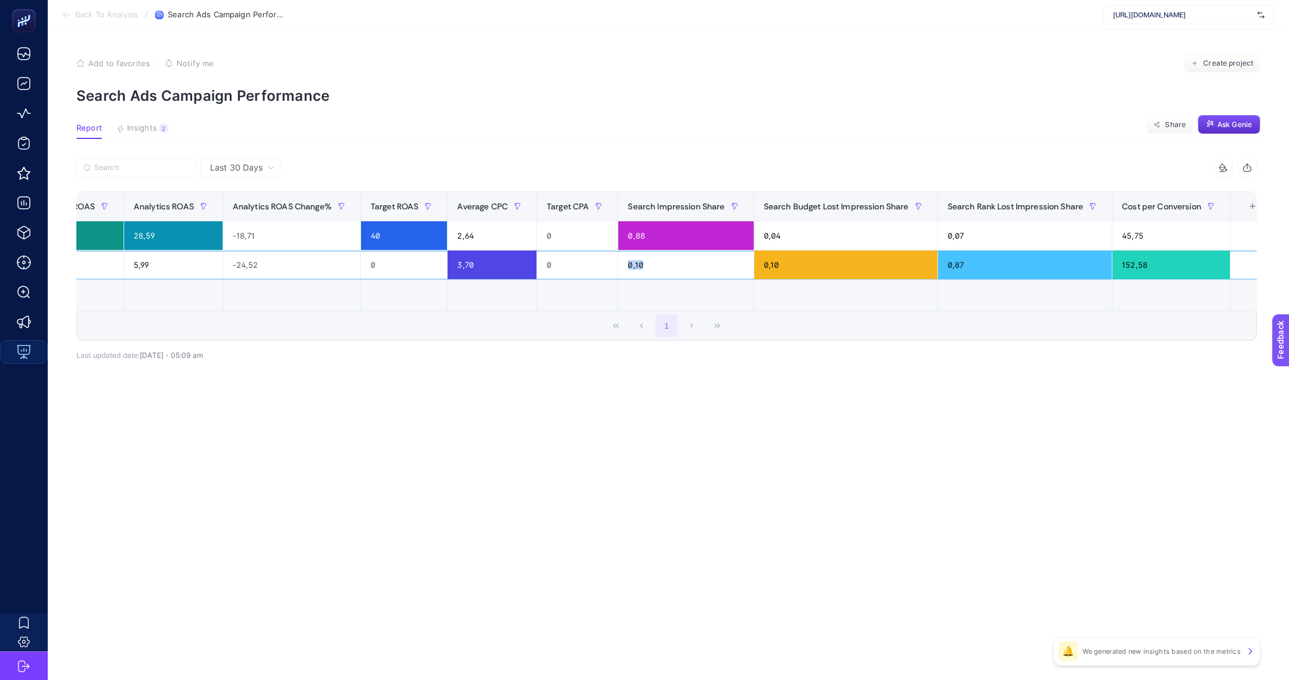
click at [639, 265] on div "0,10" at bounding box center [685, 265] width 135 height 29
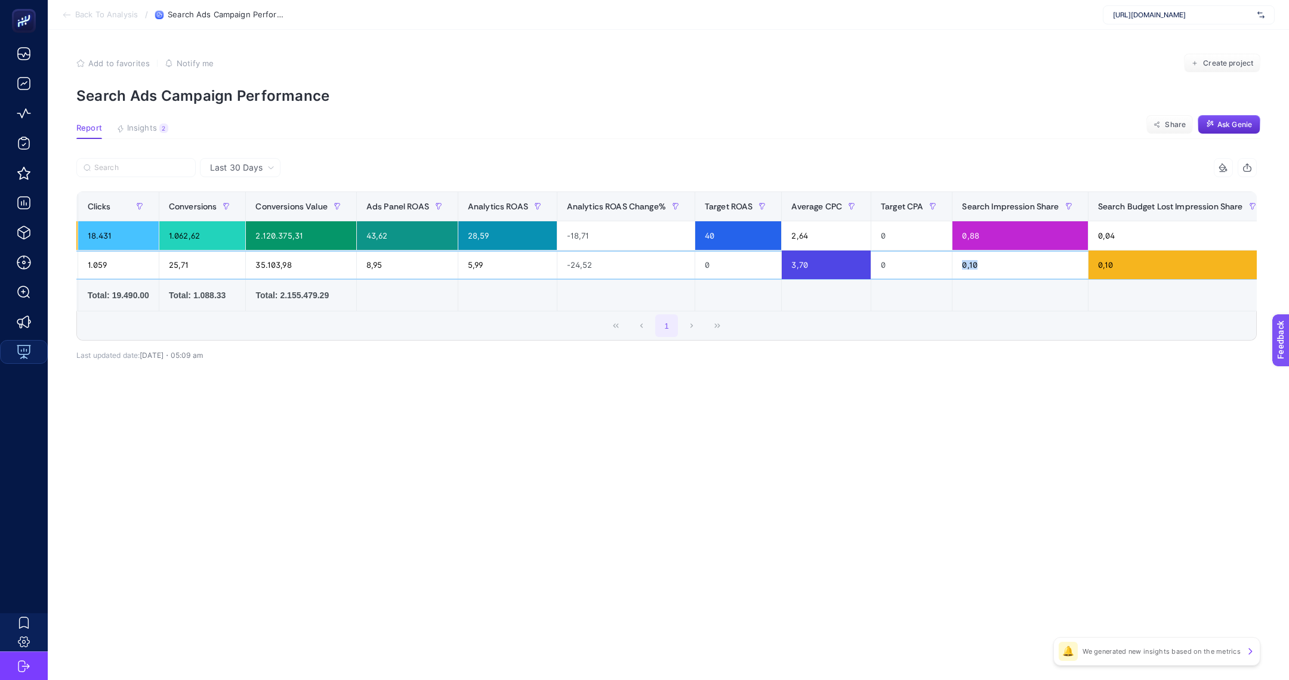
scroll to position [0, 586]
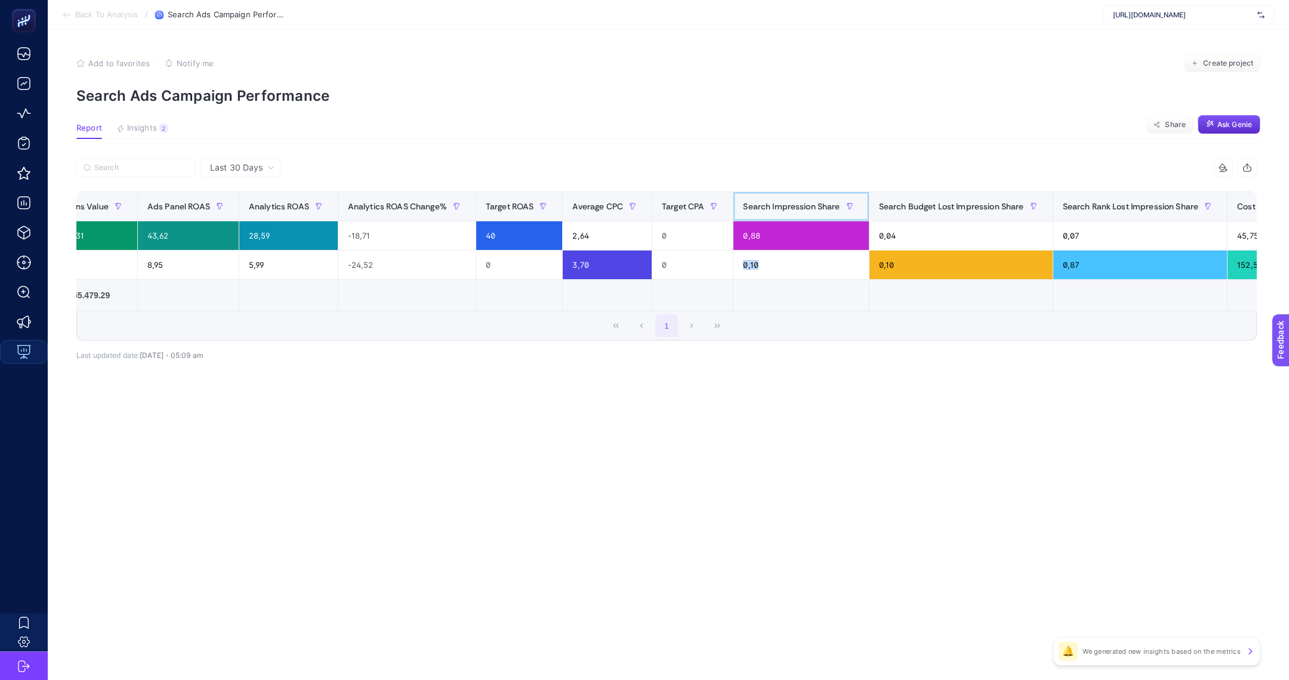
drag, startPoint x: 810, startPoint y: 205, endPoint x: 532, endPoint y: 200, distance: 278.0
click at [532, 200] on tr "Campaign Name Bidding Strategy Type Cost Clicks Conversions Conversions Value A…" at bounding box center [440, 206] width 1898 height 29
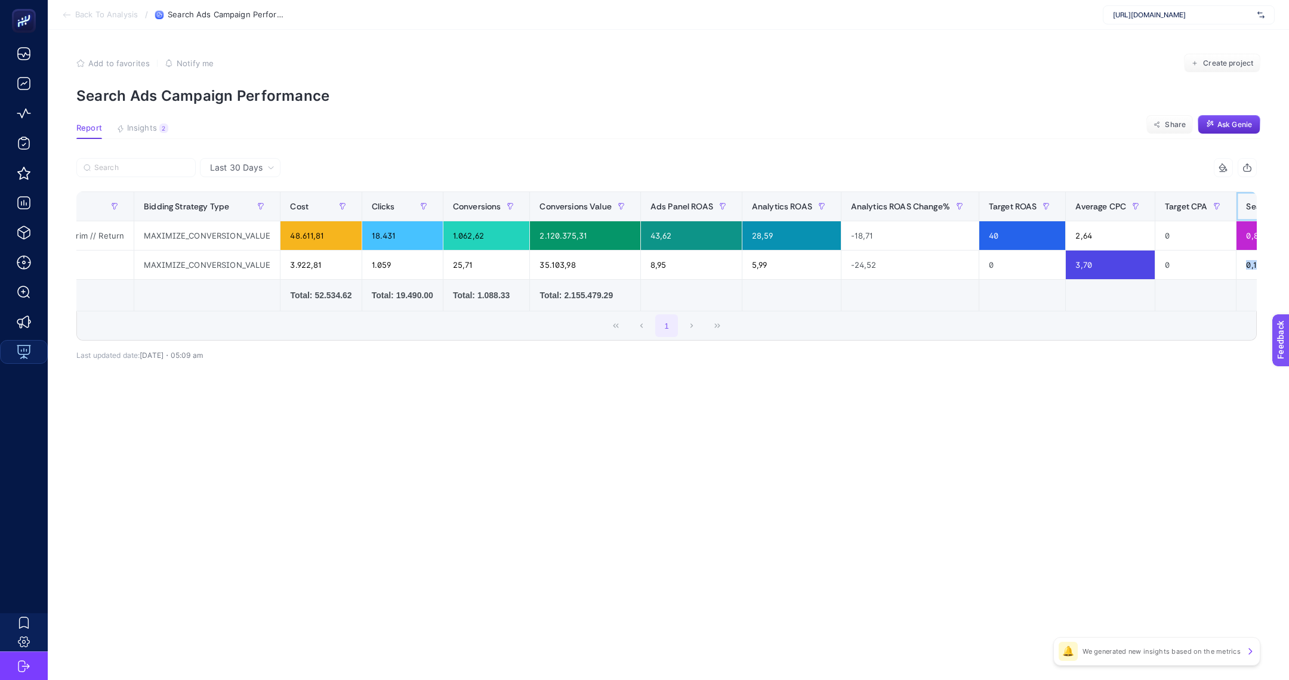
scroll to position [0, 0]
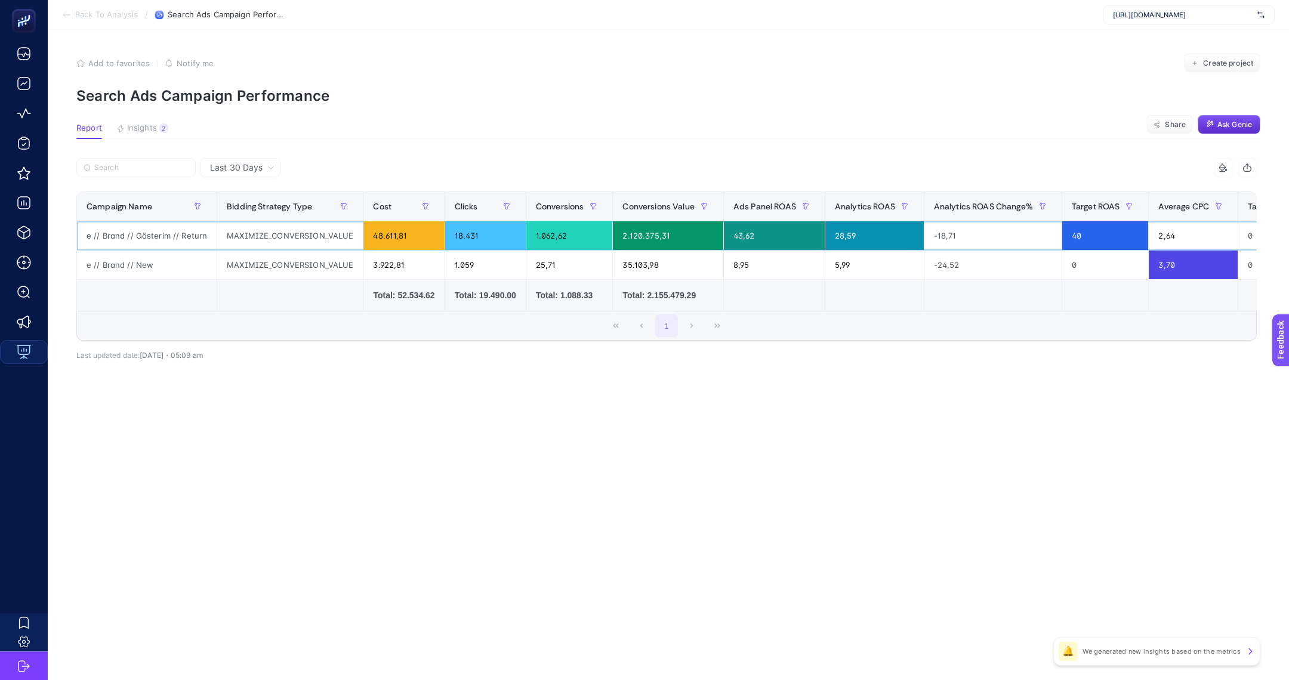
click at [155, 237] on div "e // Brand // Gösterim // Return" at bounding box center [147, 235] width 140 height 29
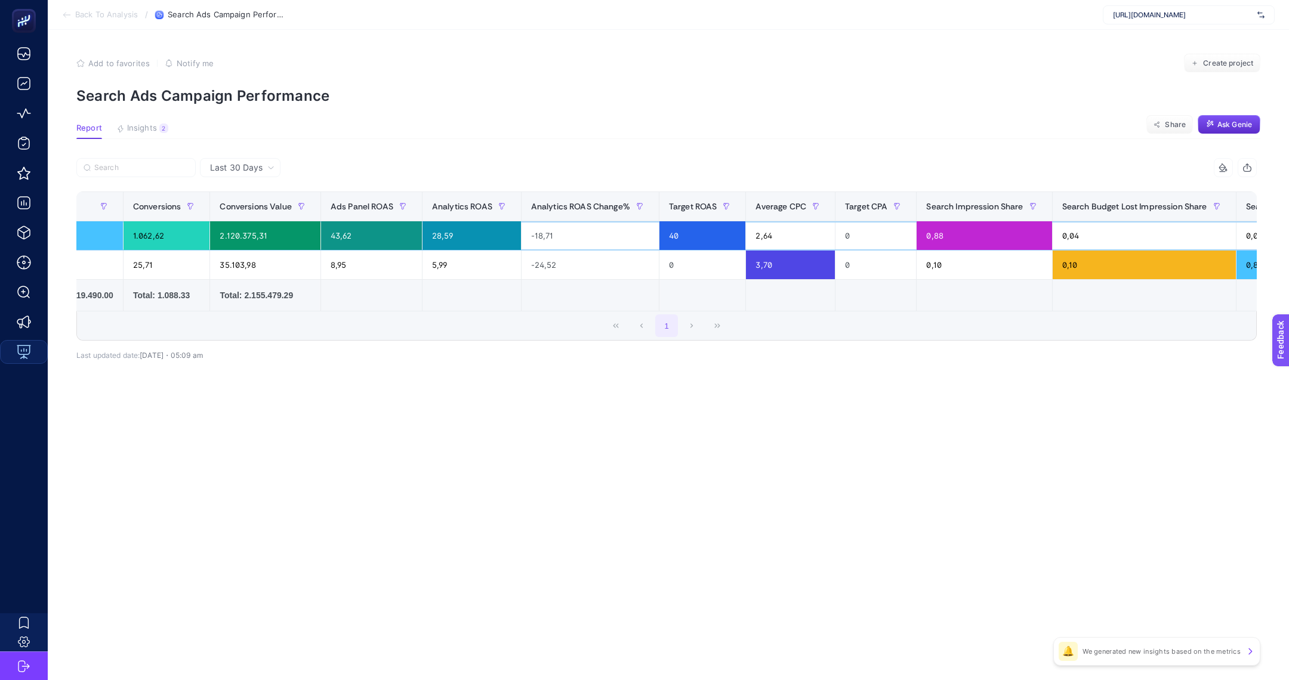
scroll to position [0, 496]
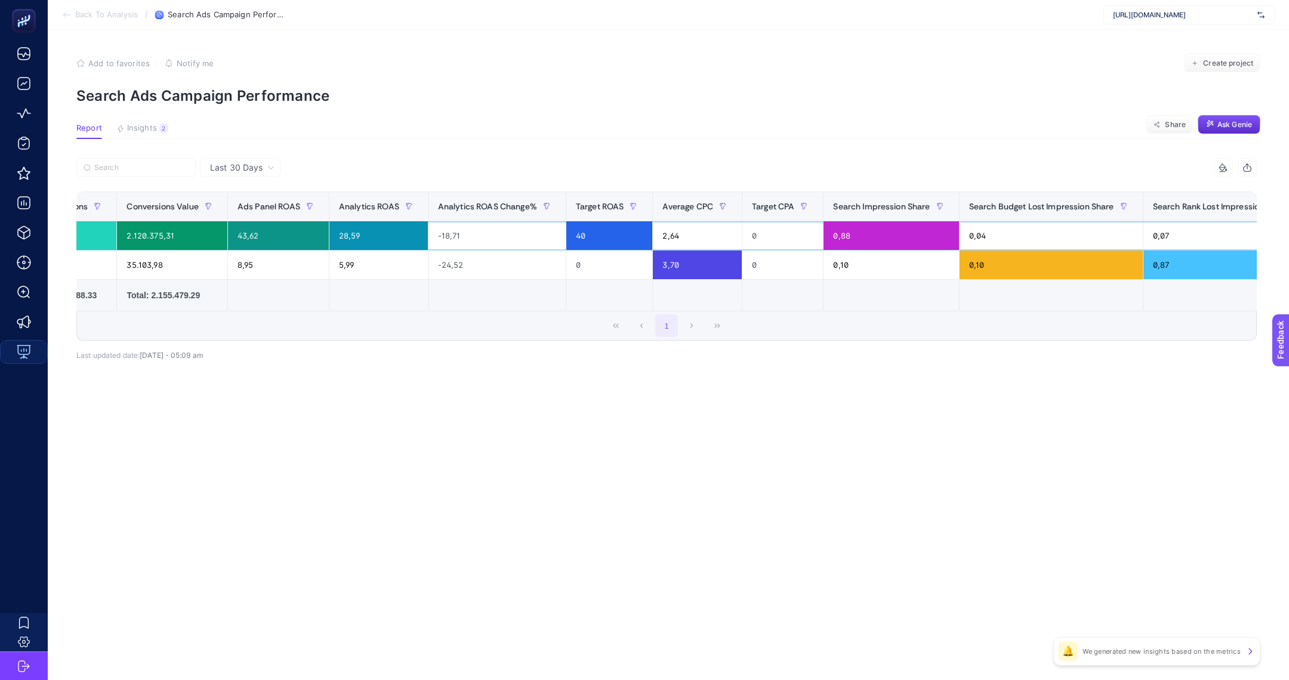
click at [849, 232] on div "0,88" at bounding box center [890, 235] width 135 height 29
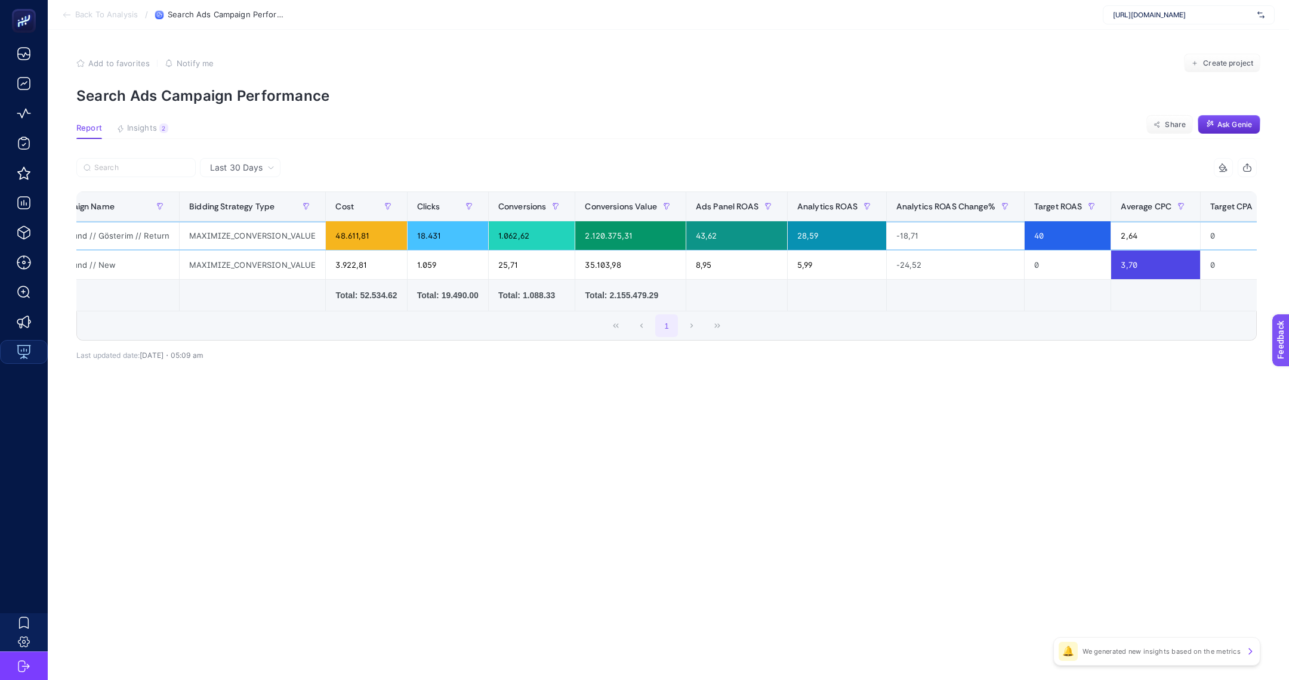
scroll to position [0, 0]
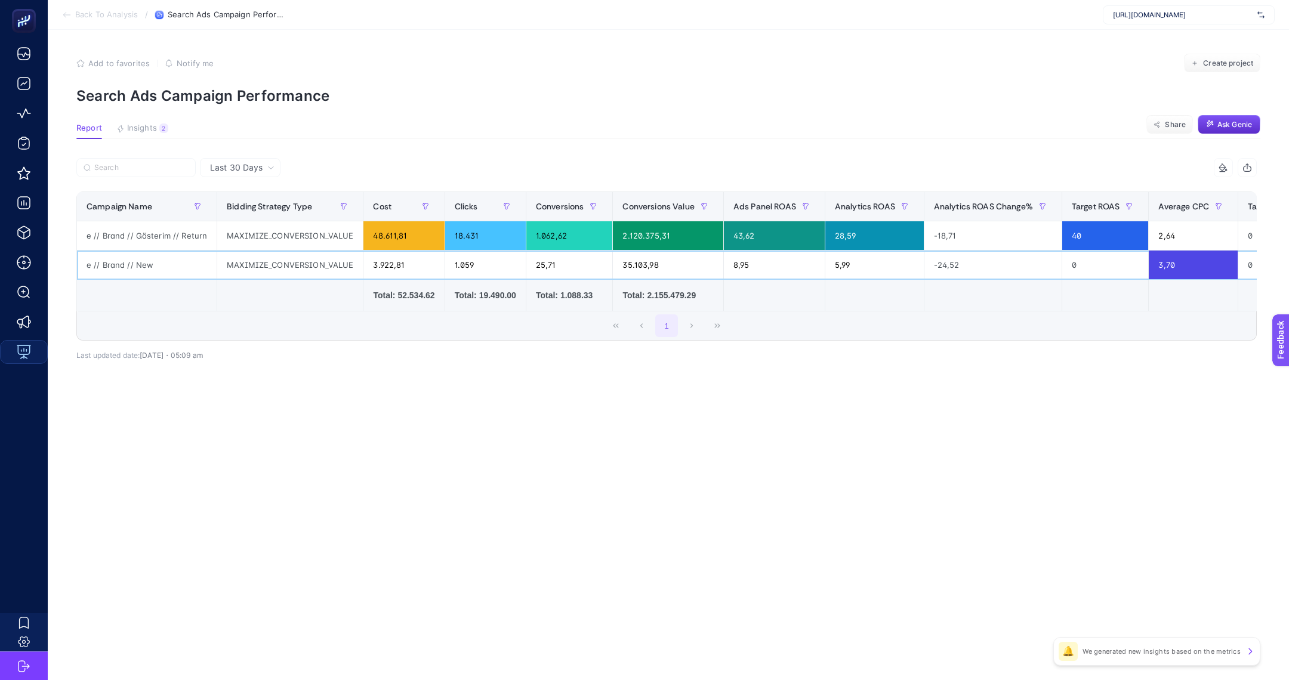
click at [114, 262] on div "e // Brand // New" at bounding box center [147, 265] width 140 height 29
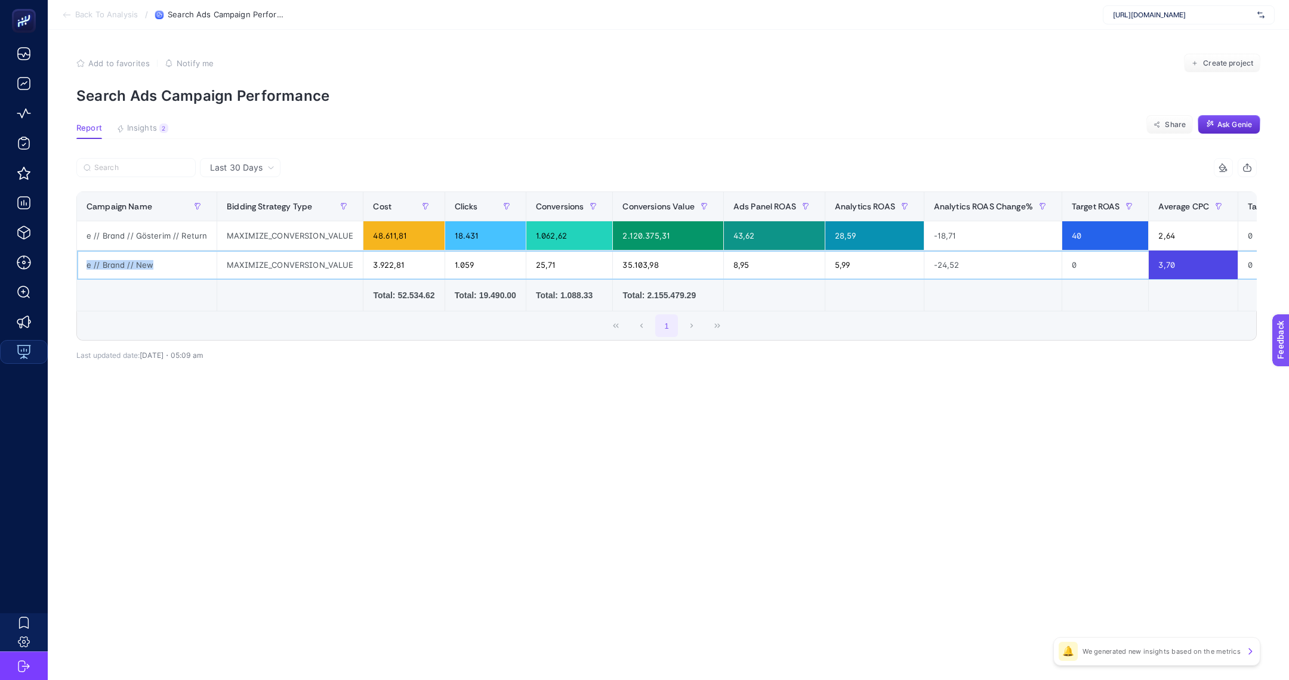
click at [114, 262] on div "e // Brand // New" at bounding box center [147, 265] width 140 height 29
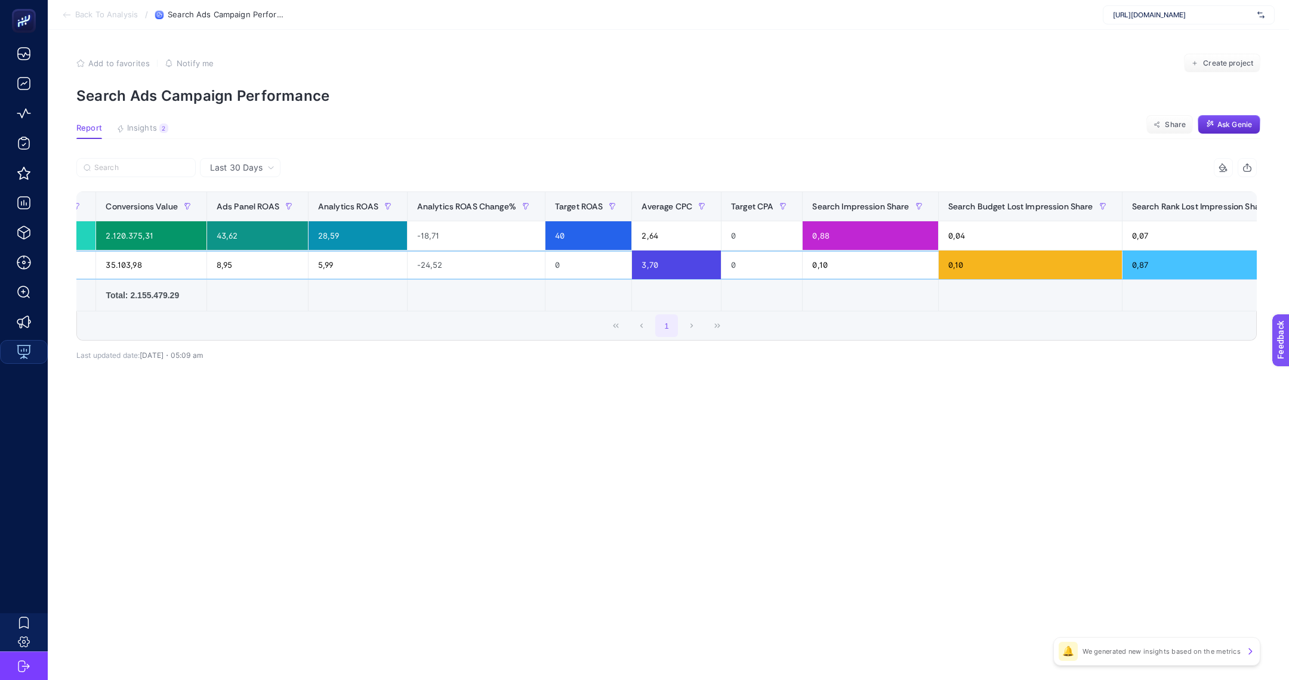
scroll to position [0, 558]
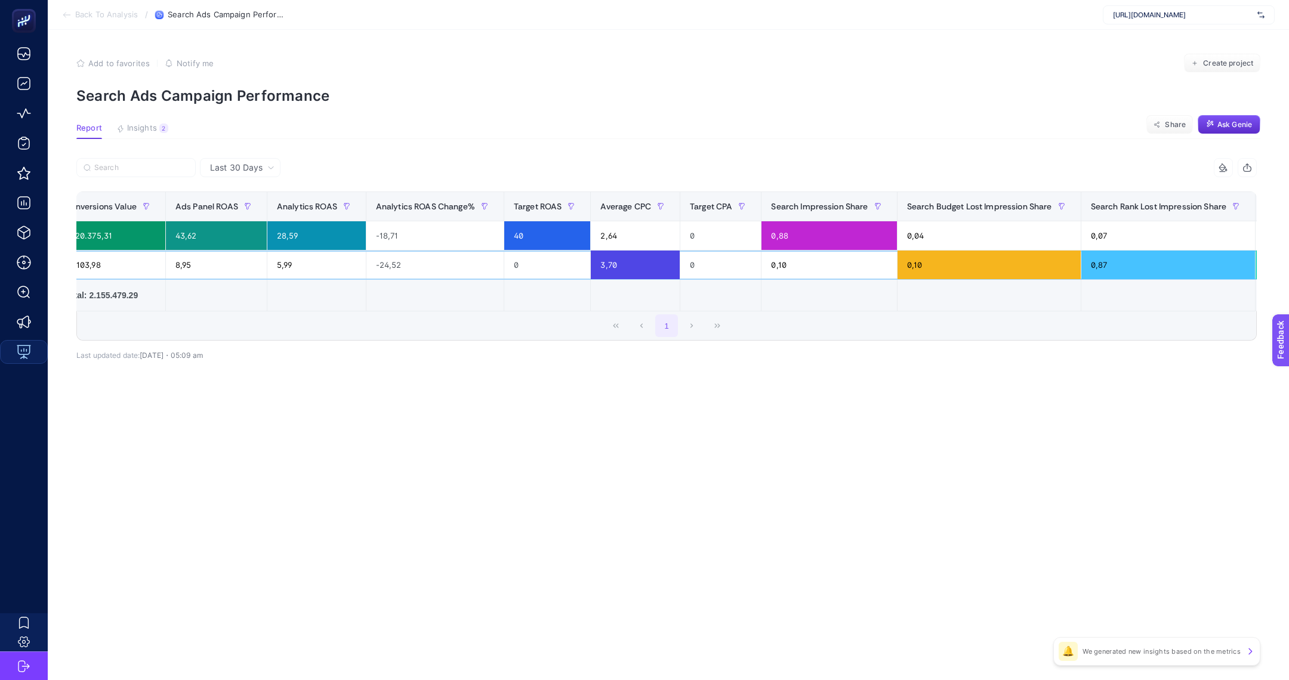
click at [786, 262] on div "0,10" at bounding box center [828, 265] width 135 height 29
click at [784, 262] on div "0,10" at bounding box center [828, 265] width 135 height 29
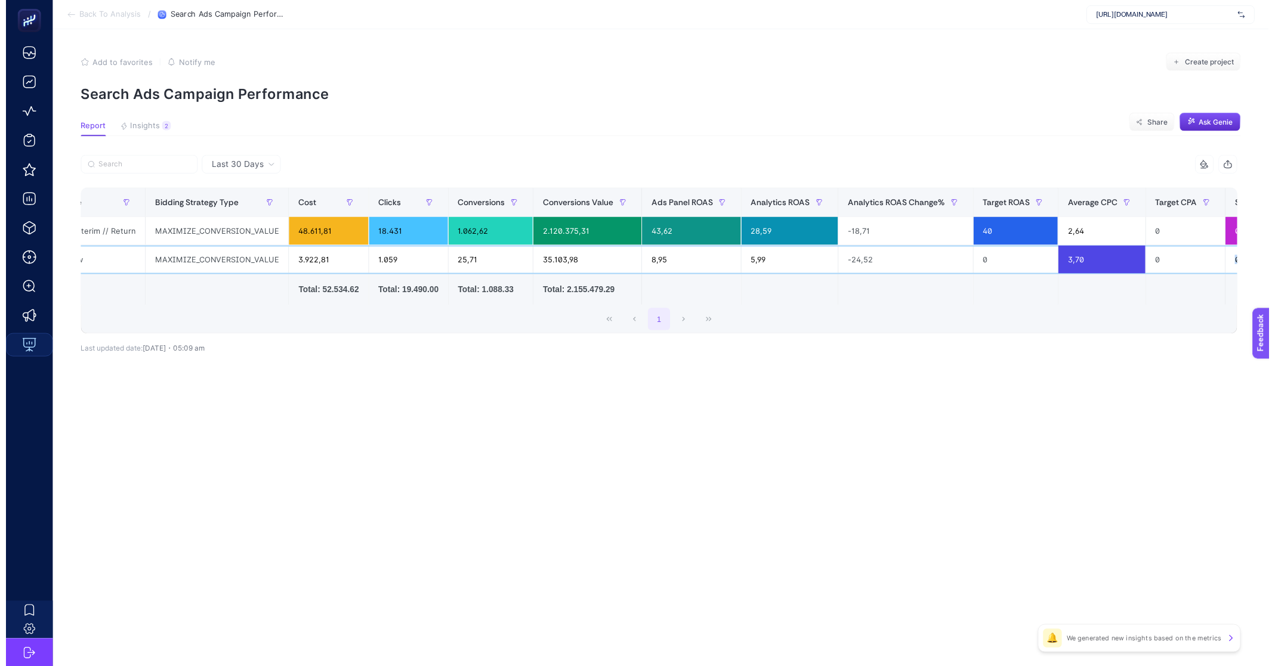
scroll to position [0, 0]
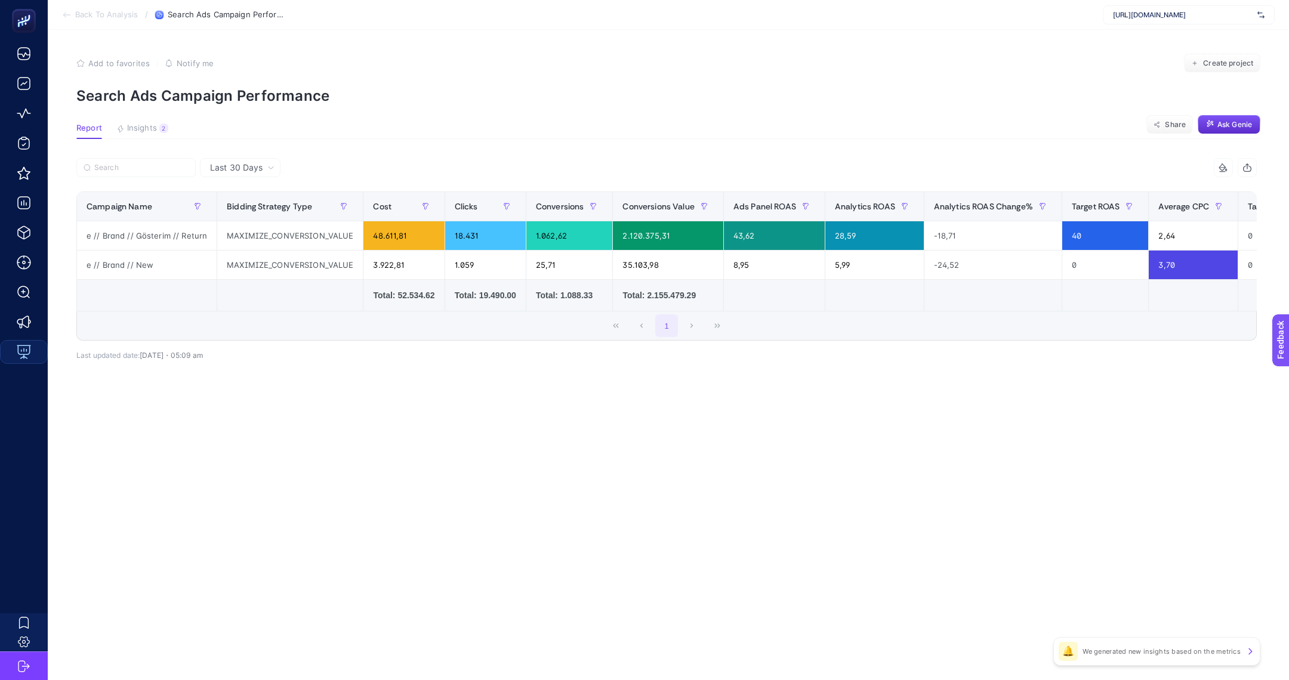
click at [90, 9] on section "Back To Analysis / Search Ads Campaign Performance https://www.mai.com.tr/" at bounding box center [668, 15] width 1241 height 30
click at [82, 13] on span "Back To Analysis" at bounding box center [106, 15] width 63 height 10
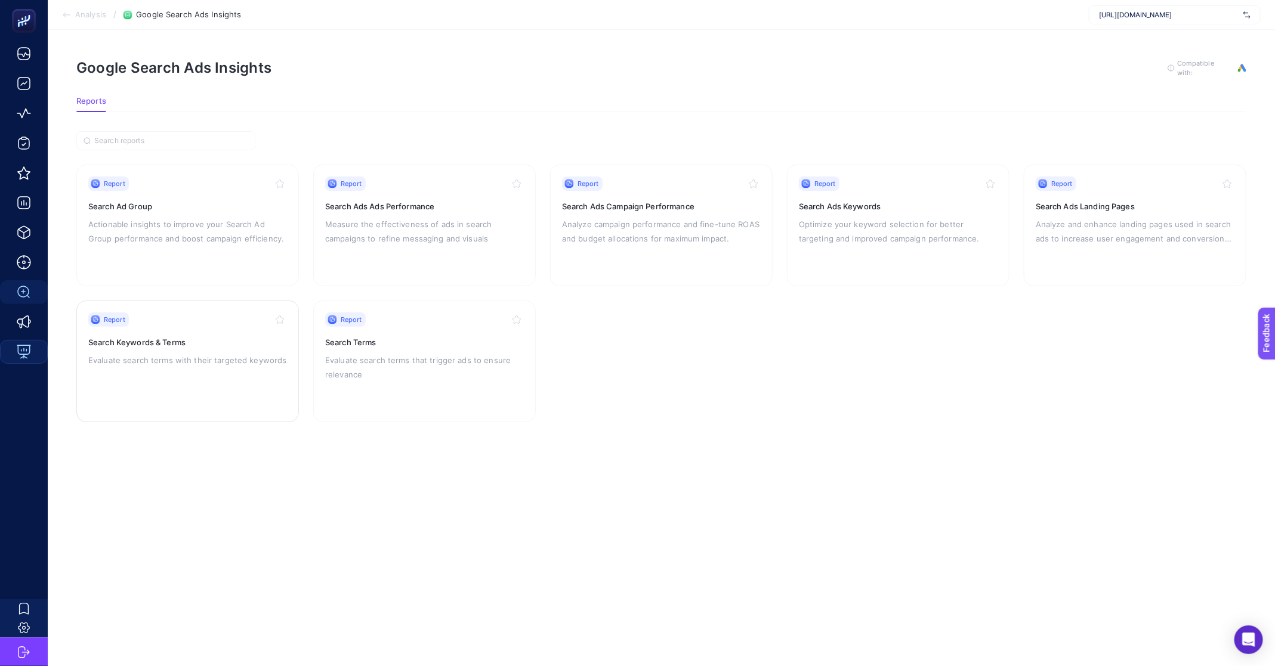
click at [222, 370] on div "Report Search Keywords & Terms Evaluate search terms with their targeted keywor…" at bounding box center [187, 362] width 199 height 98
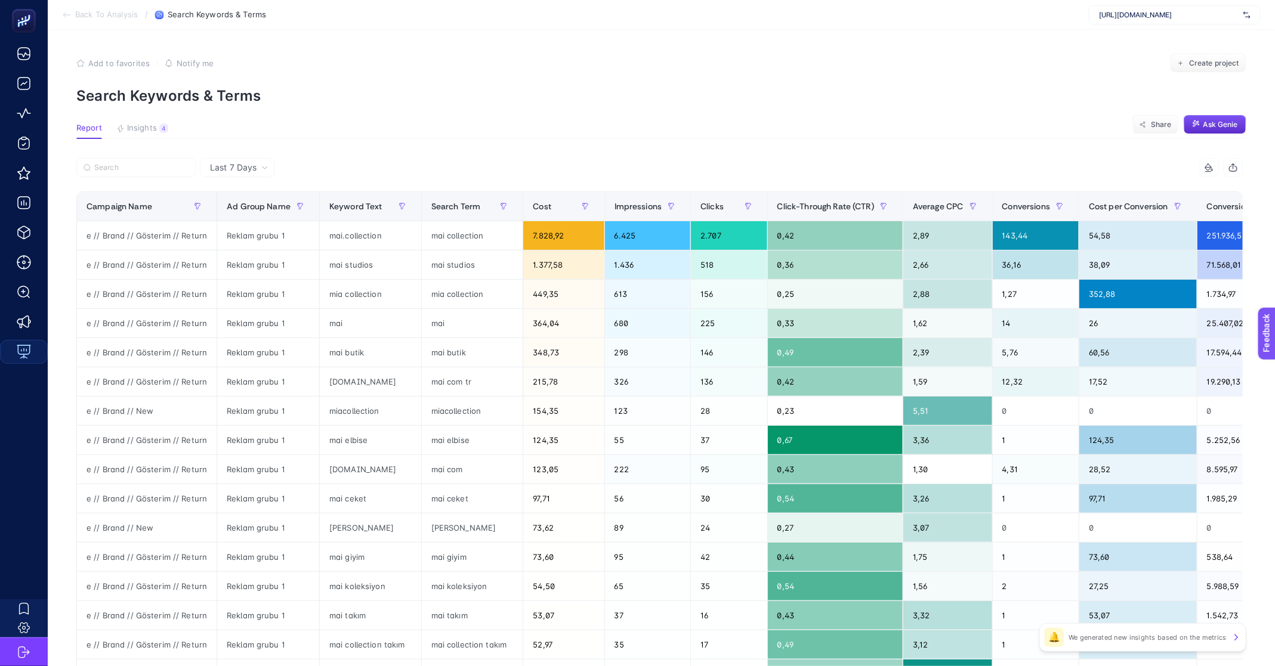
click at [215, 163] on span "Last 7 Days" at bounding box center [233, 168] width 47 height 12
click at [232, 215] on li "Last 30 Days" at bounding box center [236, 213] width 67 height 21
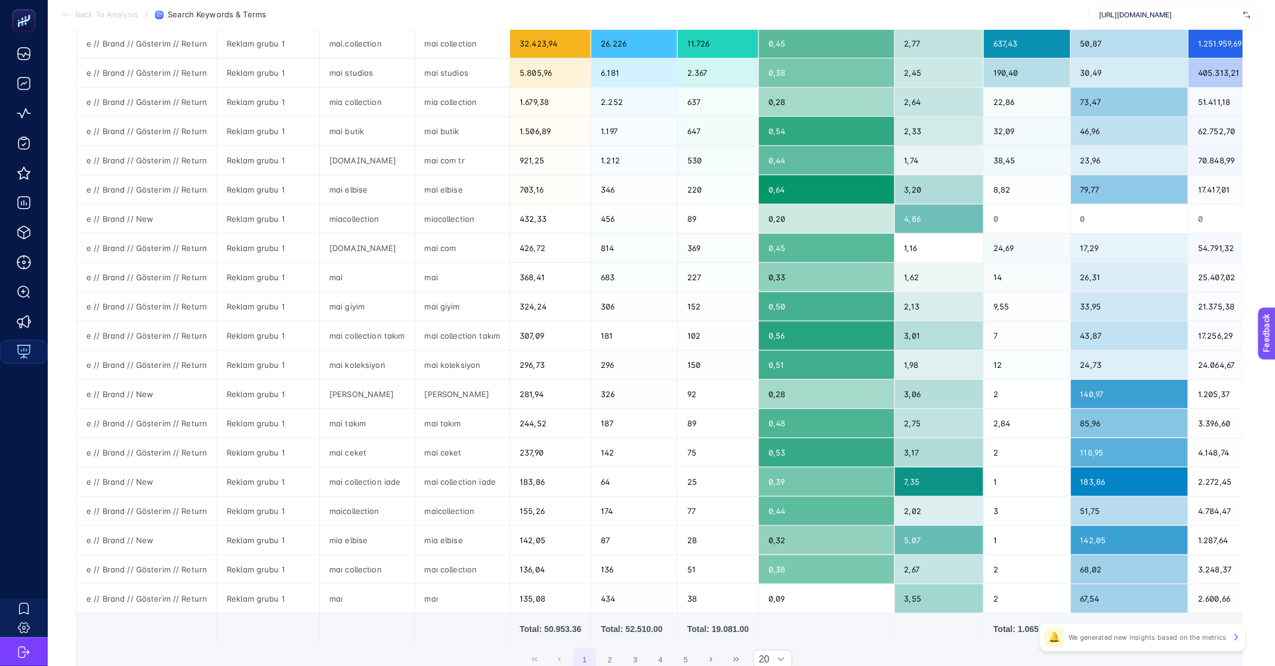
scroll to position [184, 0]
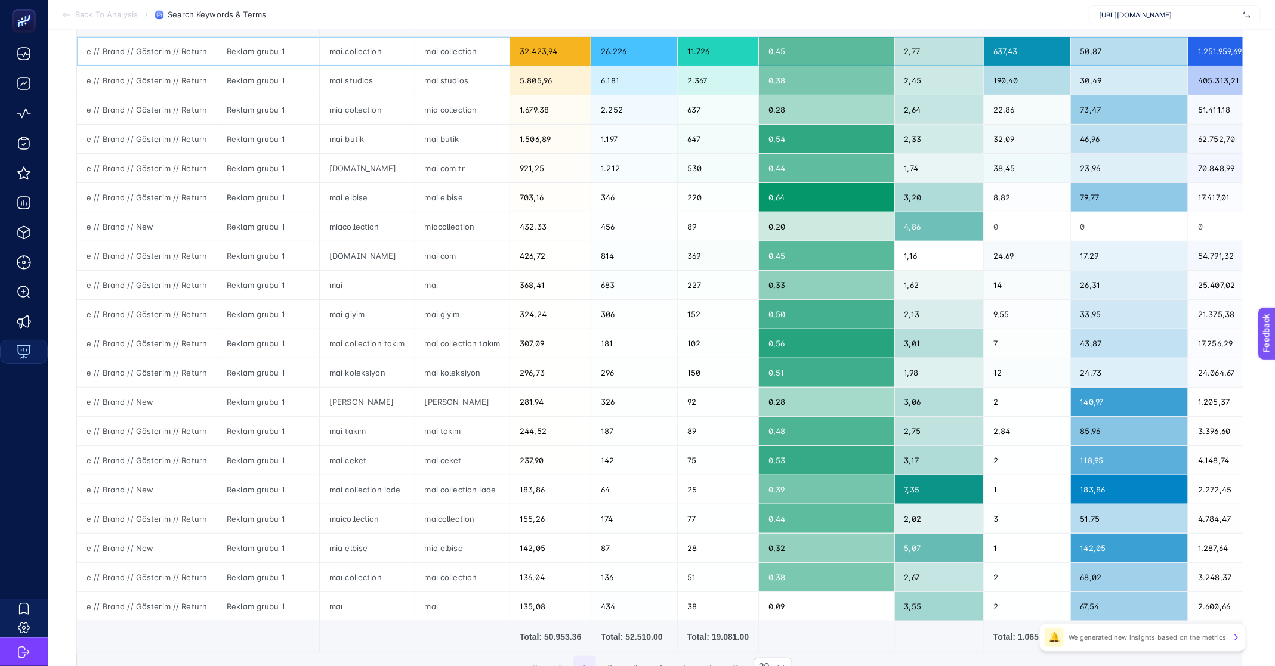
click at [343, 55] on div "mai.collection" at bounding box center [367, 51] width 95 height 29
click at [341, 73] on div "mai studios" at bounding box center [367, 80] width 95 height 29
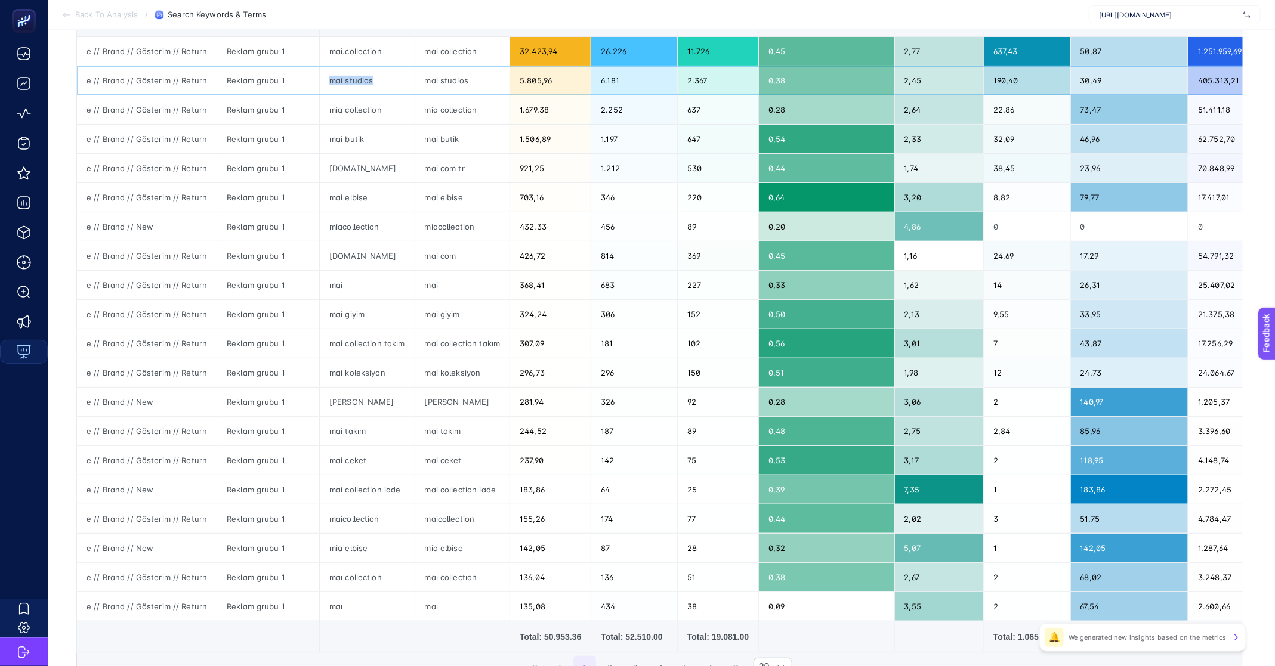
click at [341, 73] on div "mai studios" at bounding box center [367, 80] width 95 height 29
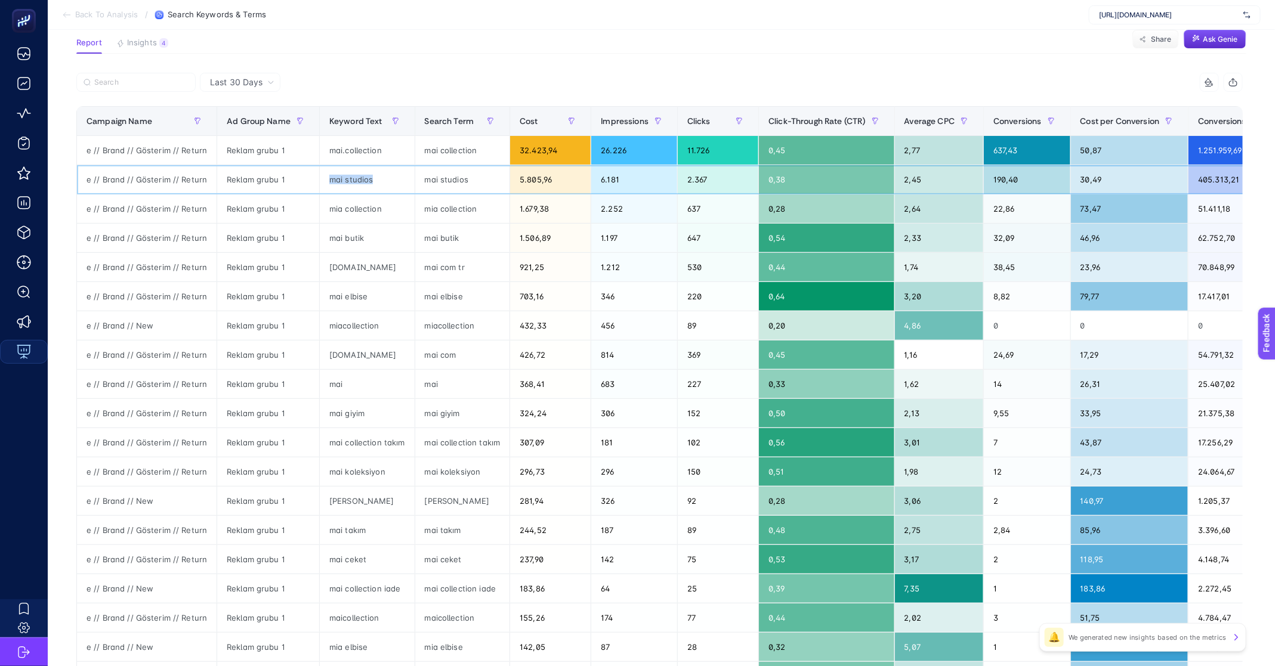
scroll to position [303, 0]
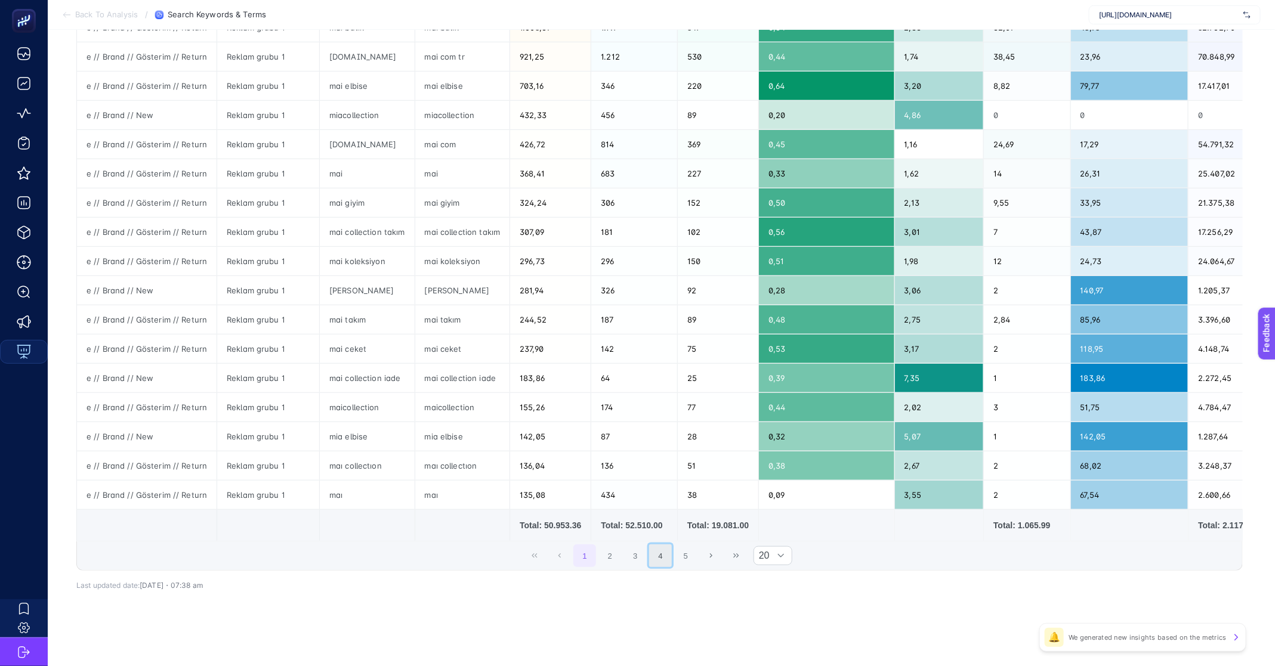
click at [666, 563] on button "4" at bounding box center [660, 556] width 23 height 23
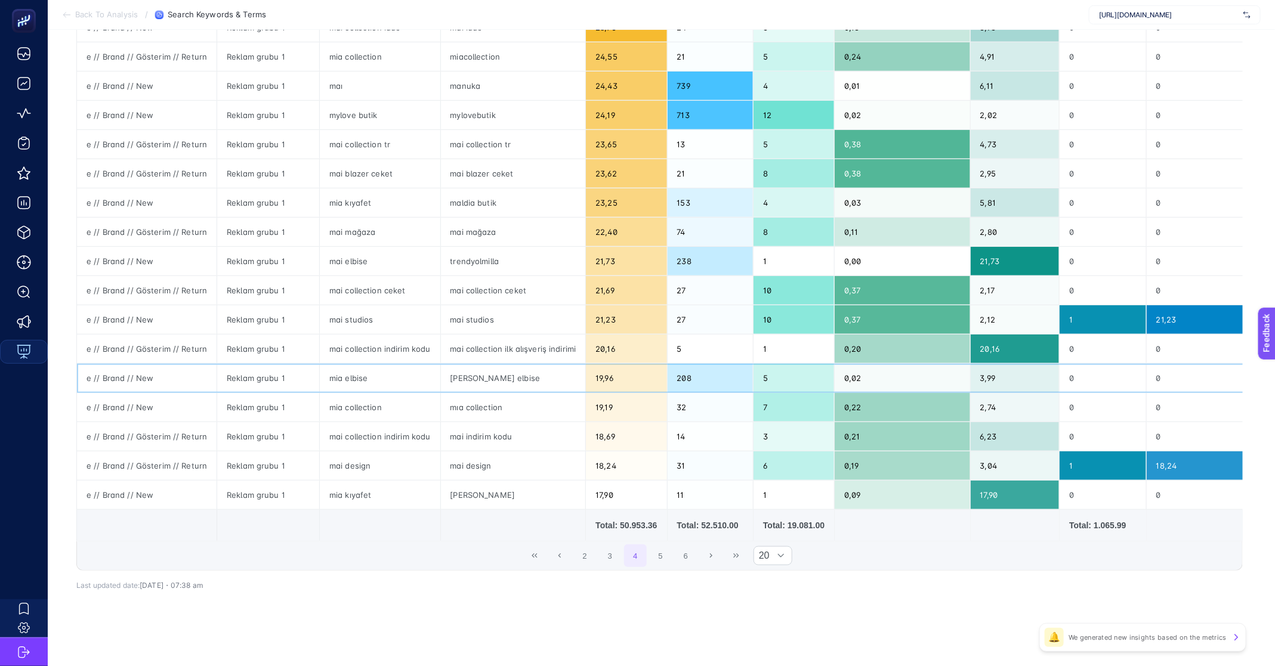
click at [483, 370] on div "esra helvacı elbise" at bounding box center [513, 378] width 145 height 29
click at [337, 372] on div "mia elbise" at bounding box center [380, 378] width 121 height 29
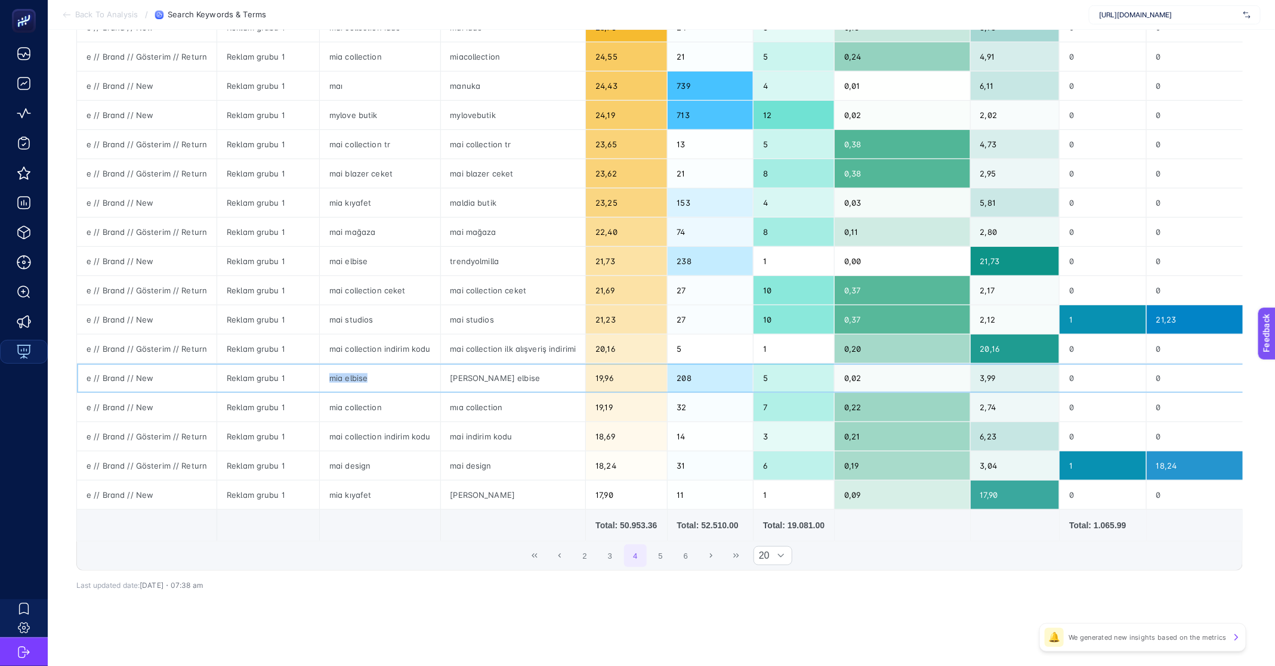
click at [337, 372] on div "mia elbise" at bounding box center [380, 378] width 121 height 29
click at [129, 368] on div "e // Brand // New" at bounding box center [147, 378] width 140 height 29
copy tr "e // Brand // New"
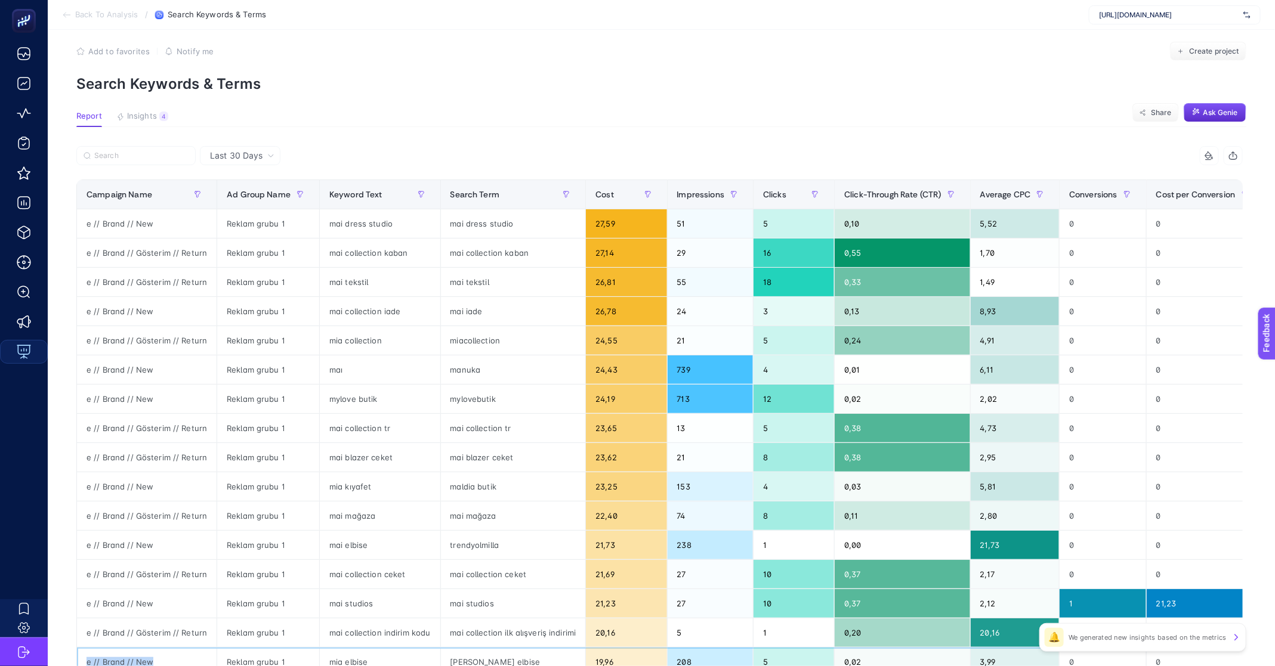
scroll to position [0, 0]
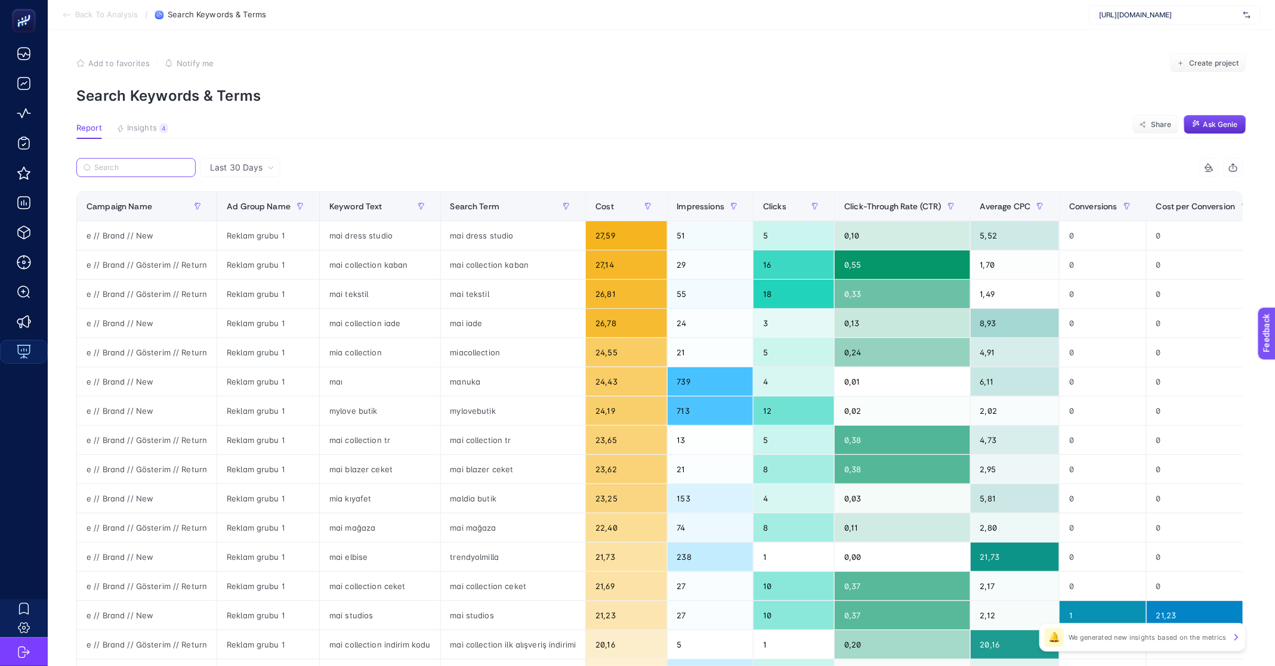
click at [129, 166] on input "Search" at bounding box center [141, 167] width 94 height 9
paste input "e // Brand // New"
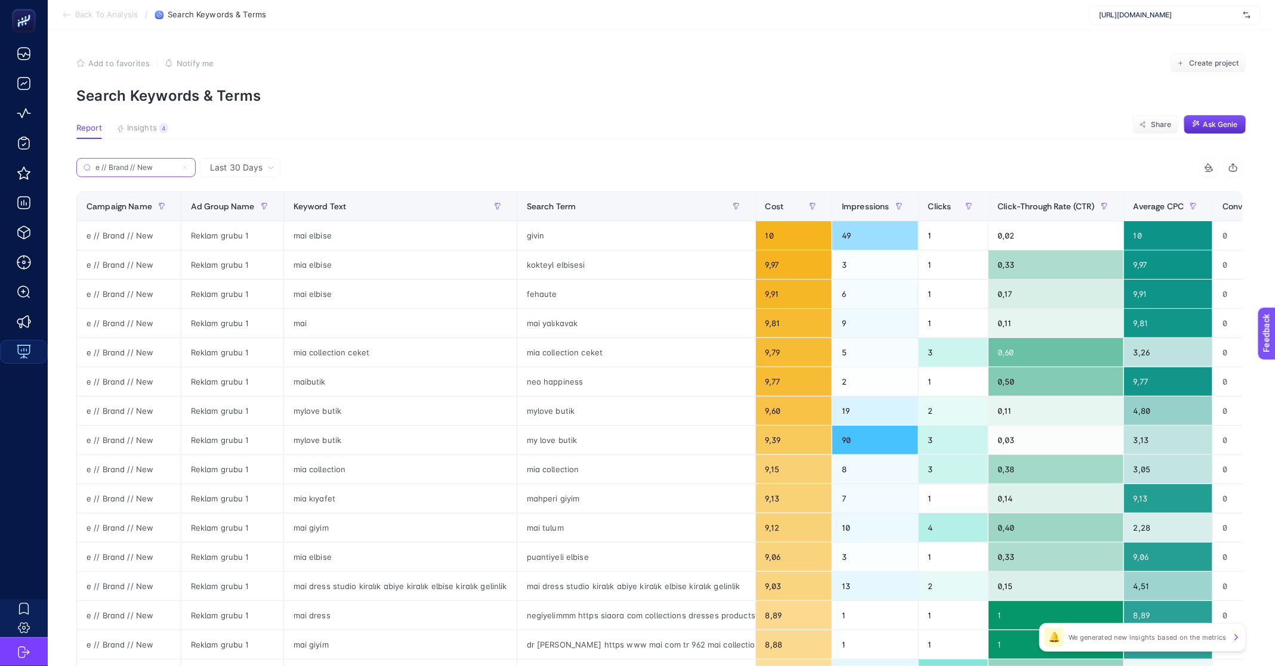
type input "e // Brand // New"
click at [530, 239] on div "givin" at bounding box center [636, 235] width 238 height 29
click at [531, 239] on div "givin" at bounding box center [636, 235] width 238 height 29
click at [558, 273] on div "kokteyl elbisesi" at bounding box center [636, 265] width 238 height 29
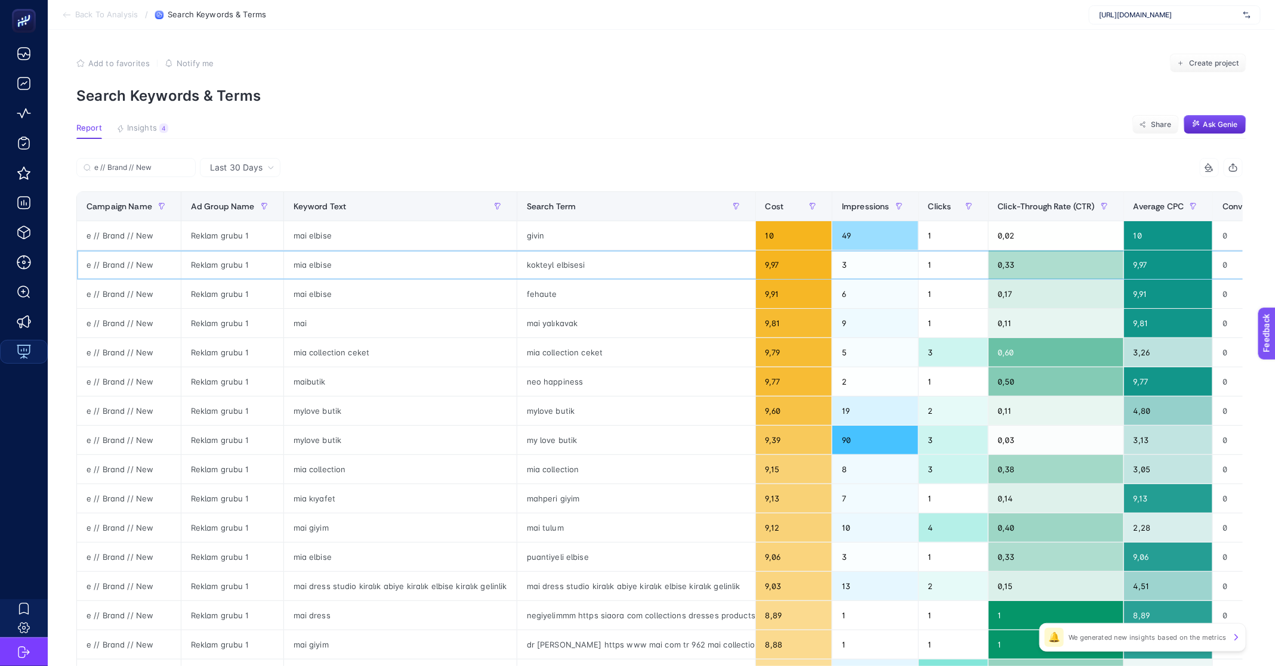
click at [564, 264] on div "kokteyl elbisesi" at bounding box center [636, 265] width 238 height 29
click at [543, 298] on div "fehaute" at bounding box center [636, 294] width 238 height 29
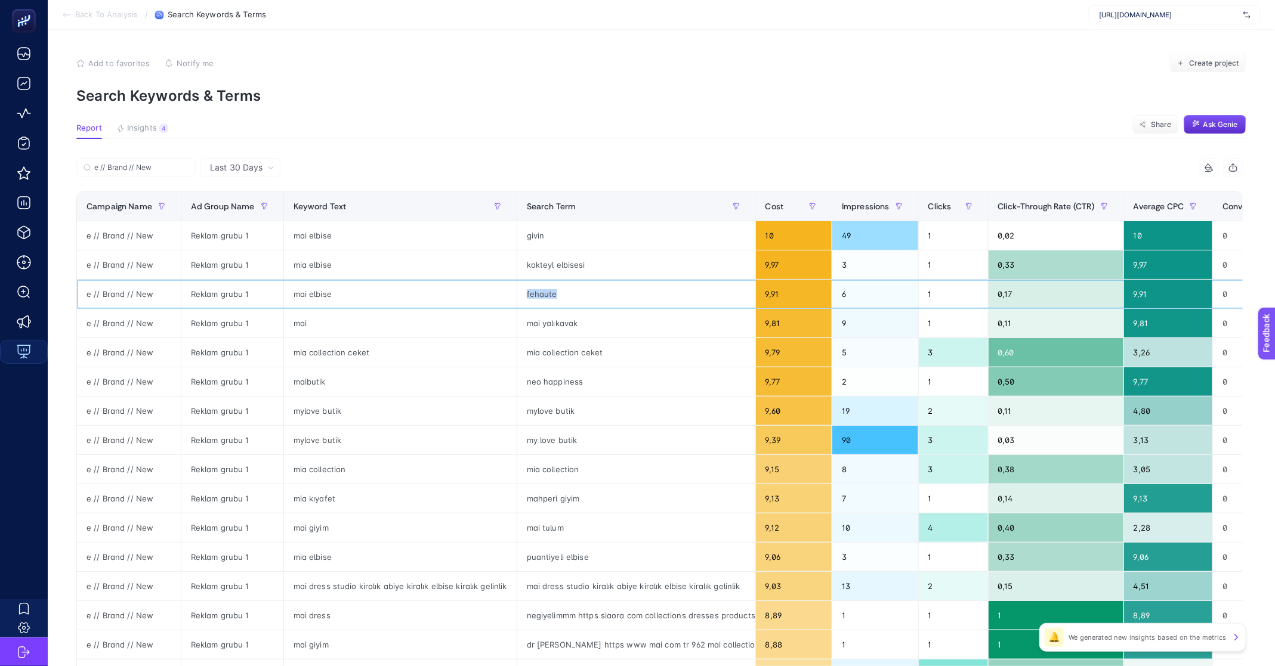
click at [543, 298] on div "fehaute" at bounding box center [636, 294] width 238 height 29
click at [530, 296] on div "fehaute" at bounding box center [636, 294] width 238 height 29
click at [541, 327] on div "mai yalıkavak" at bounding box center [636, 323] width 238 height 29
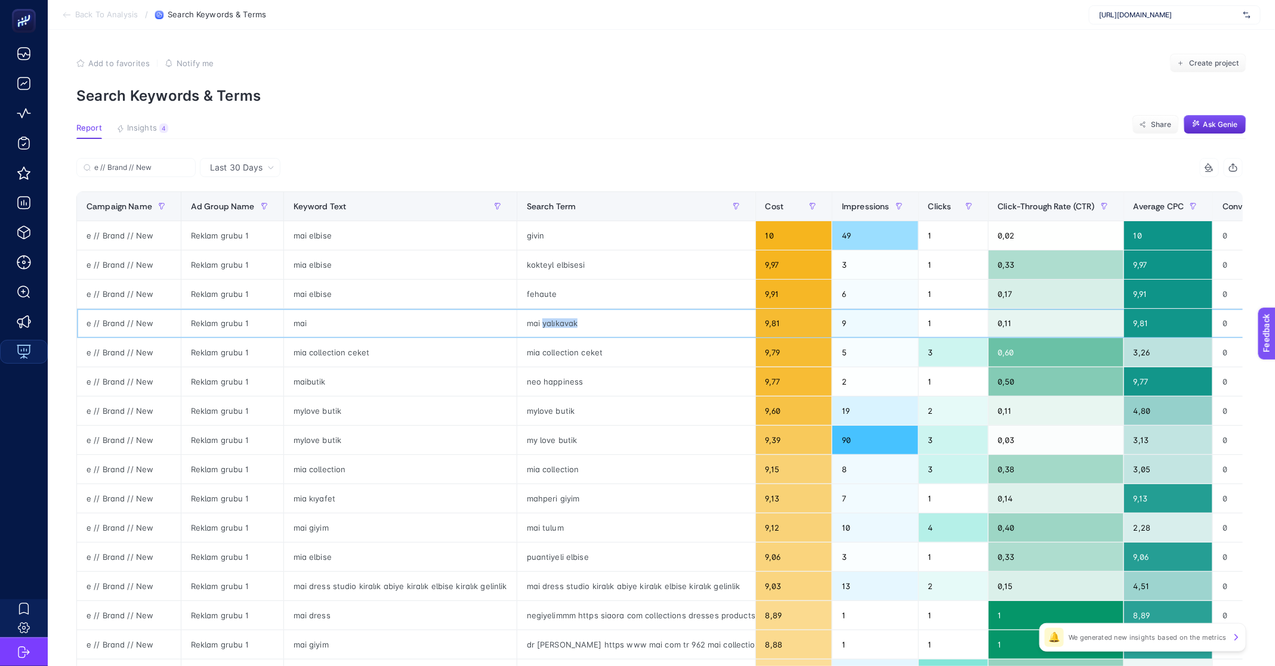
click at [541, 327] on div "mai yalıkavak" at bounding box center [636, 323] width 238 height 29
click at [534, 296] on div "fehaute" at bounding box center [636, 294] width 238 height 29
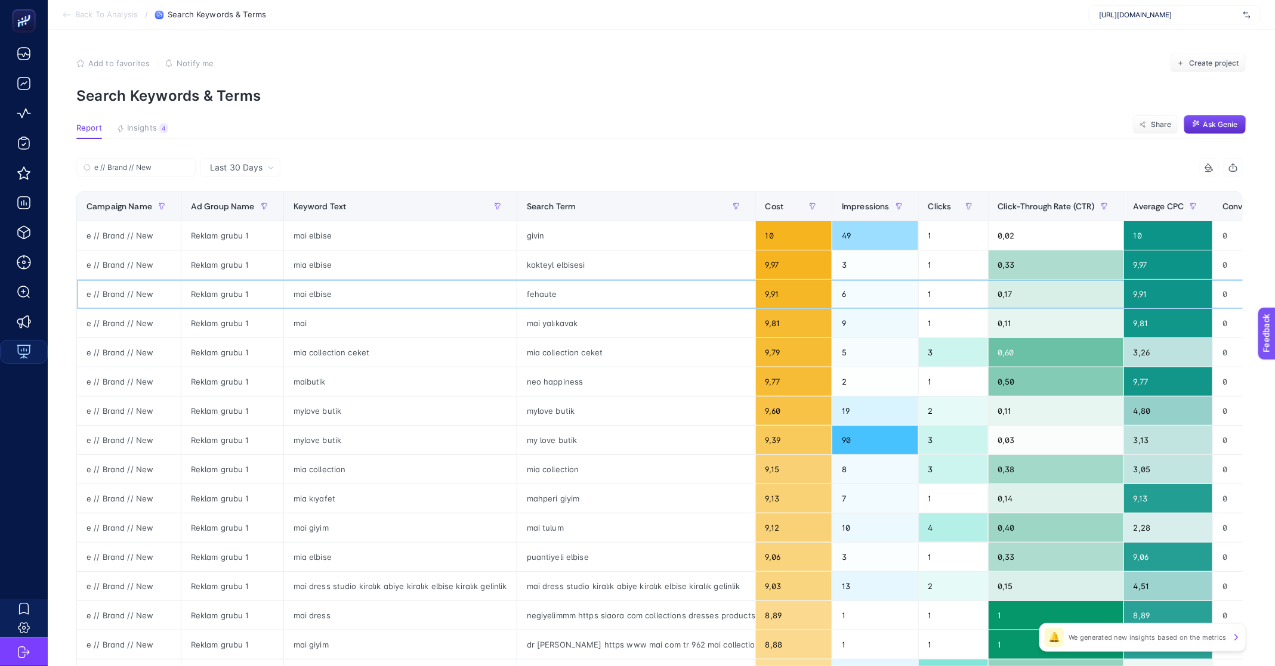
click at [300, 293] on div "mai elbise" at bounding box center [400, 294] width 233 height 29
click at [540, 293] on div "fehaute" at bounding box center [636, 294] width 238 height 29
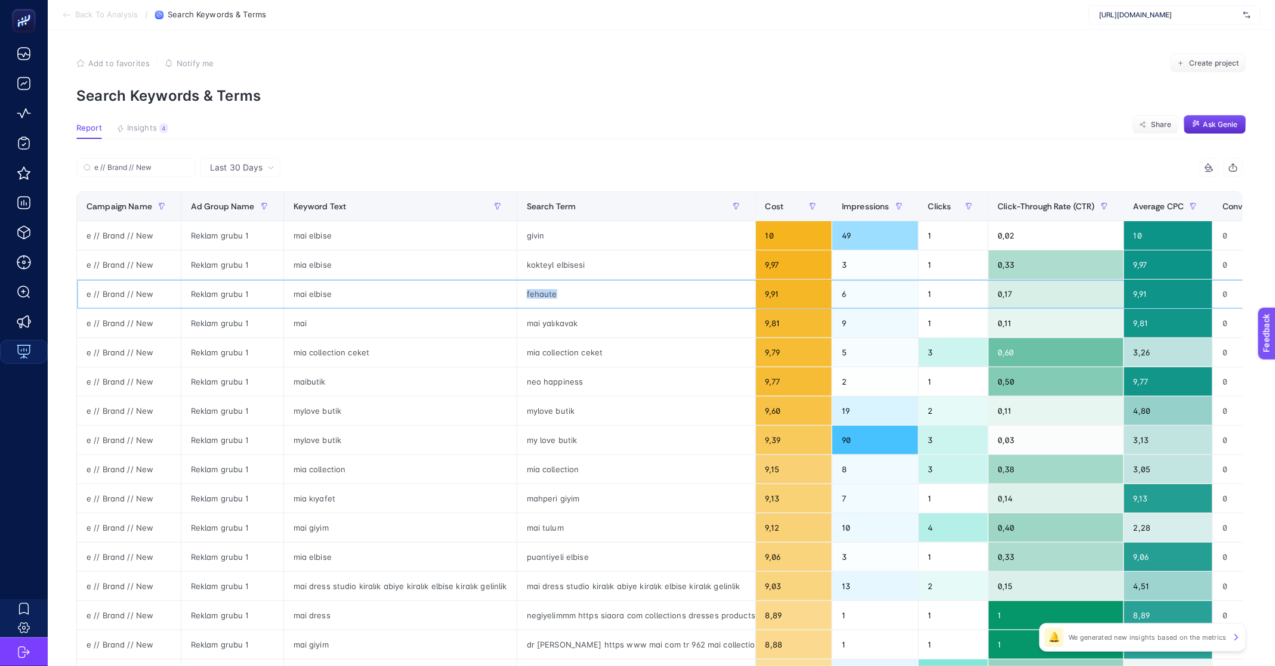
click at [540, 293] on div "fehaute" at bounding box center [636, 294] width 238 height 29
click at [530, 293] on div "fehaute" at bounding box center [636, 294] width 238 height 29
click at [304, 264] on div "mia elbise" at bounding box center [400, 265] width 233 height 29
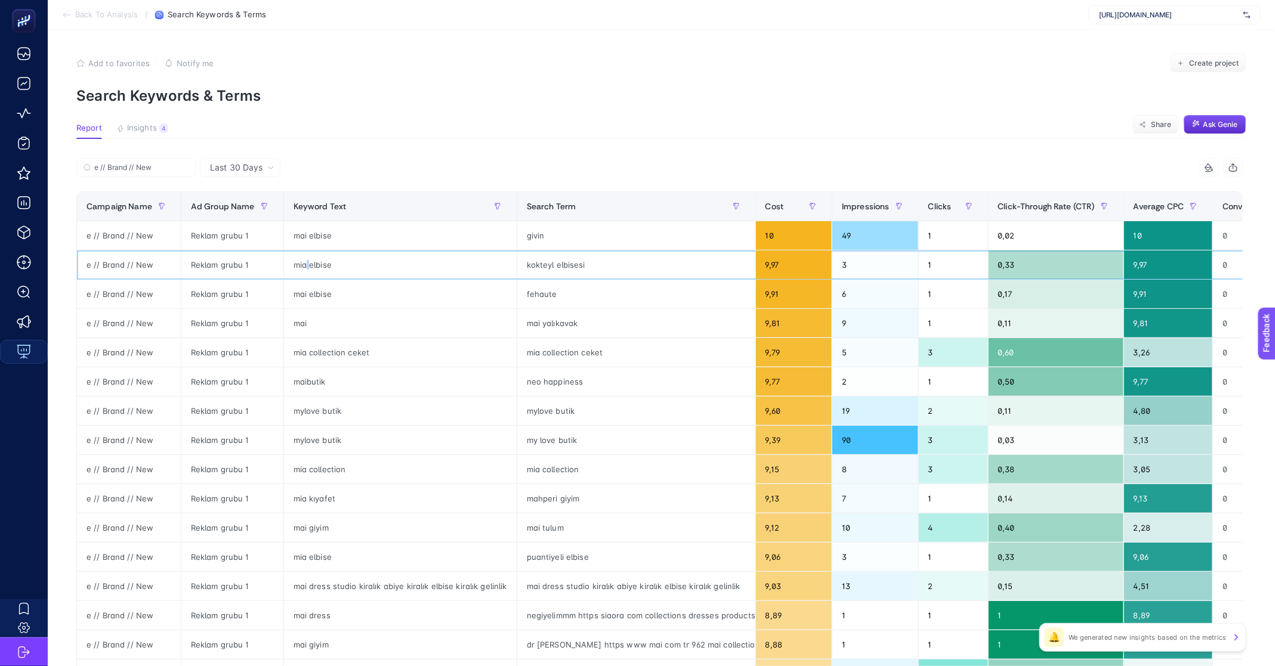
click at [304, 264] on div "mia elbise" at bounding box center [400, 265] width 233 height 29
click at [325, 271] on div "mia elbise" at bounding box center [400, 265] width 233 height 29
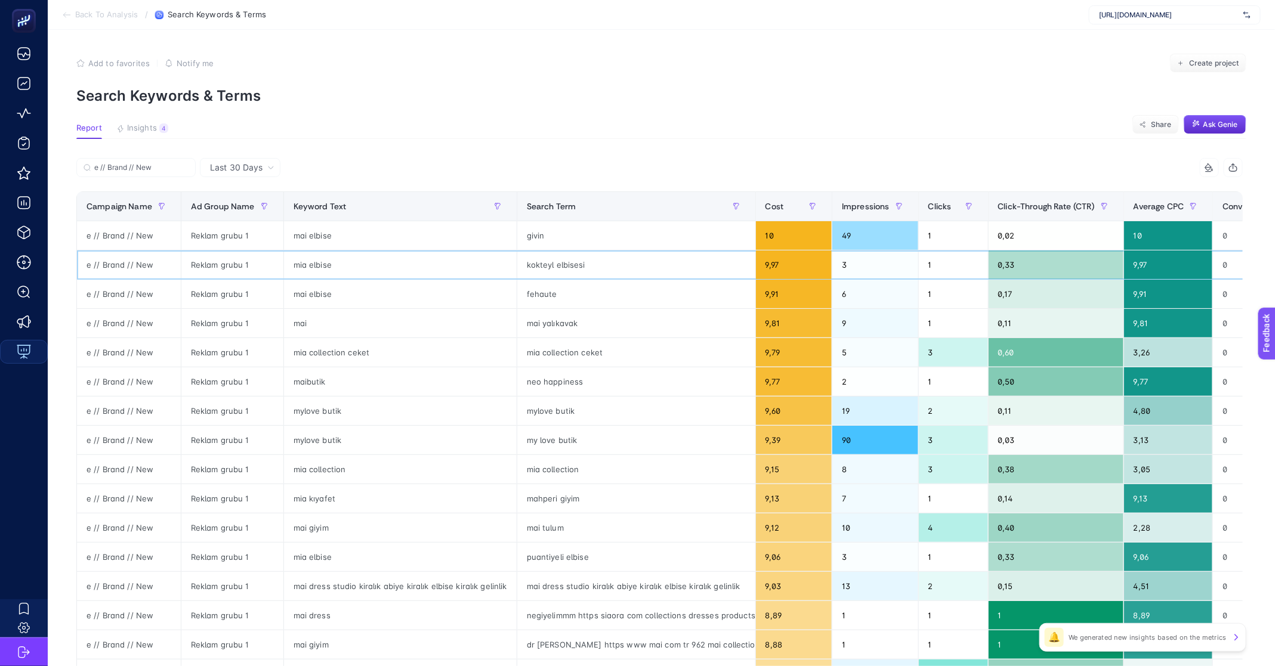
click at [322, 268] on div "mia elbise" at bounding box center [400, 265] width 233 height 29
click at [563, 267] on div "kokteyl elbisesi" at bounding box center [636, 265] width 238 height 29
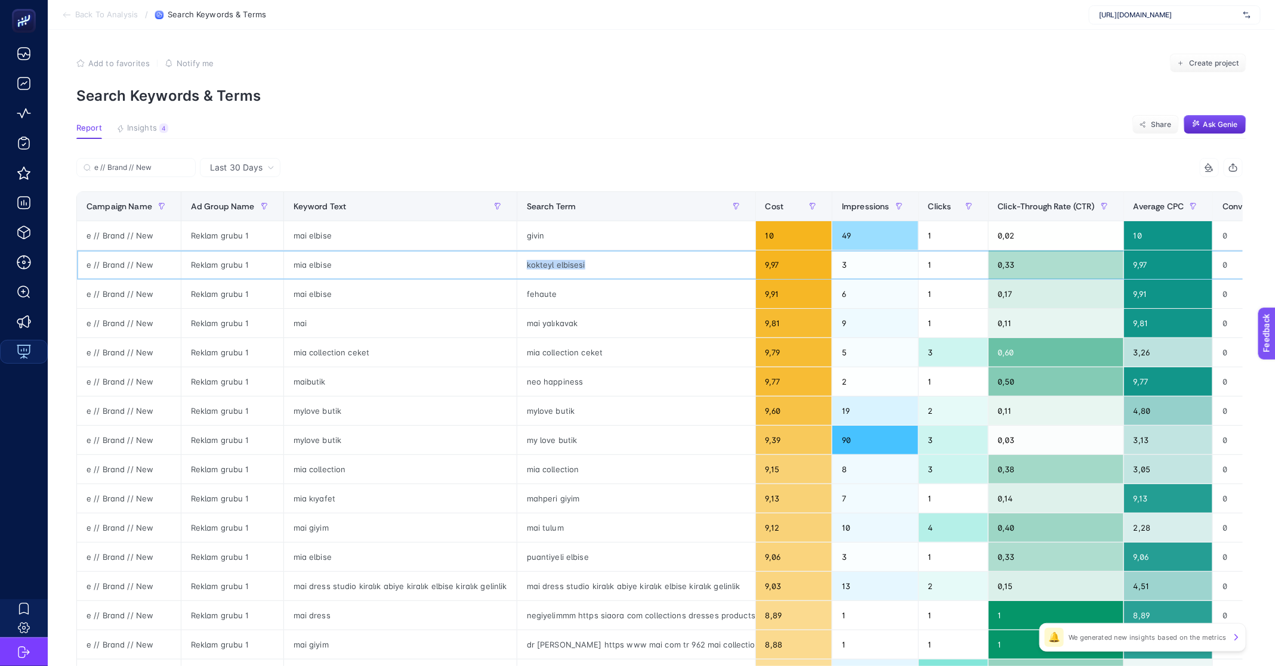
click at [563, 267] on div "kokteyl elbisesi" at bounding box center [636, 265] width 238 height 29
click at [566, 503] on div "mahperi giyim" at bounding box center [636, 498] width 238 height 29
click at [319, 496] on div "mia kıyafet" at bounding box center [400, 498] width 233 height 29
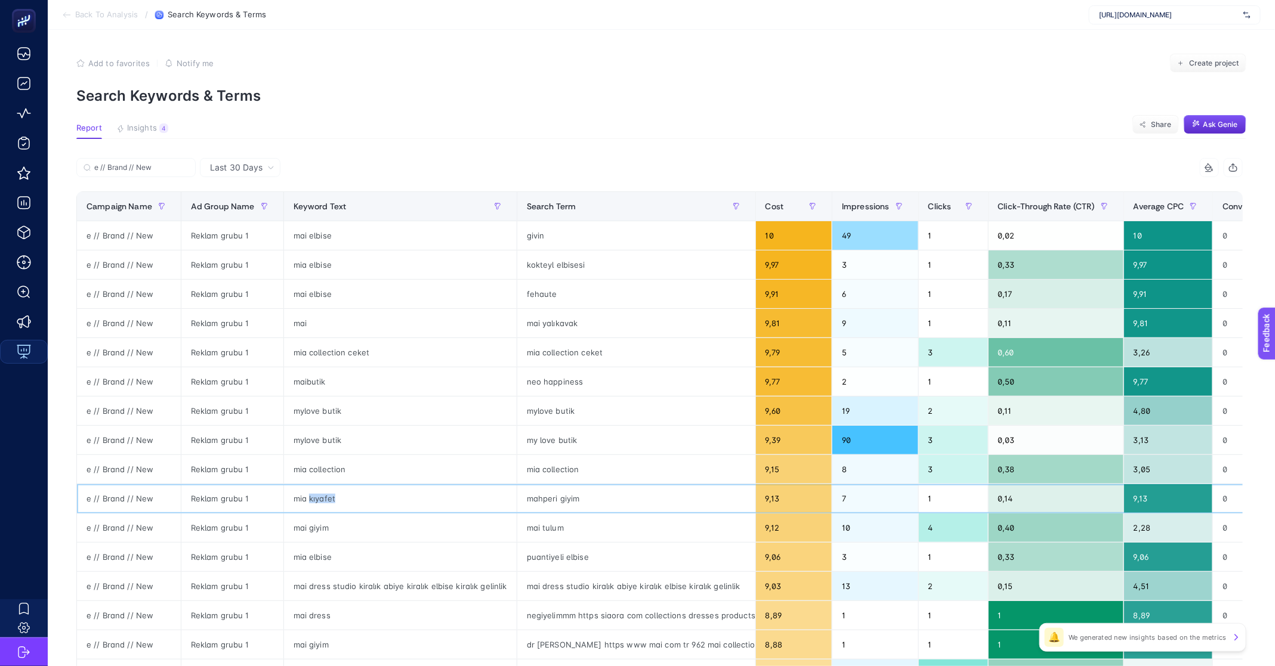
click at [319, 496] on div "mia kıyafet" at bounding box center [400, 498] width 233 height 29
click at [545, 269] on div "kokteyl elbisesi" at bounding box center [636, 265] width 238 height 29
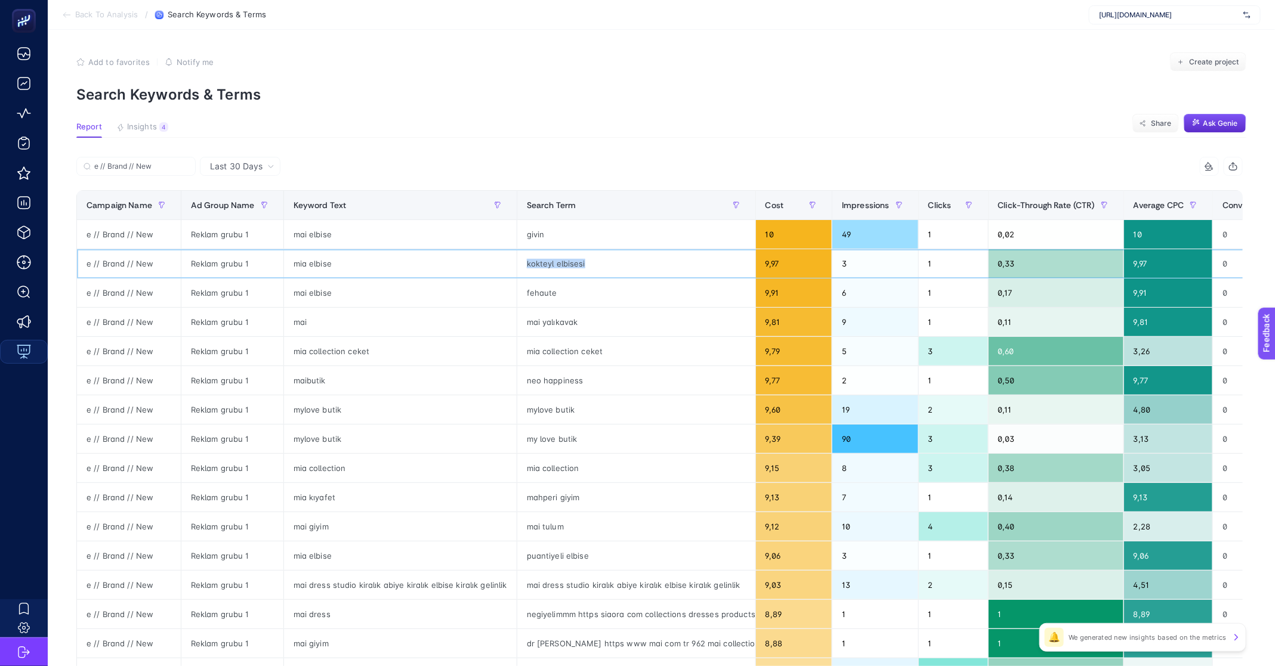
scroll to position [174, 0]
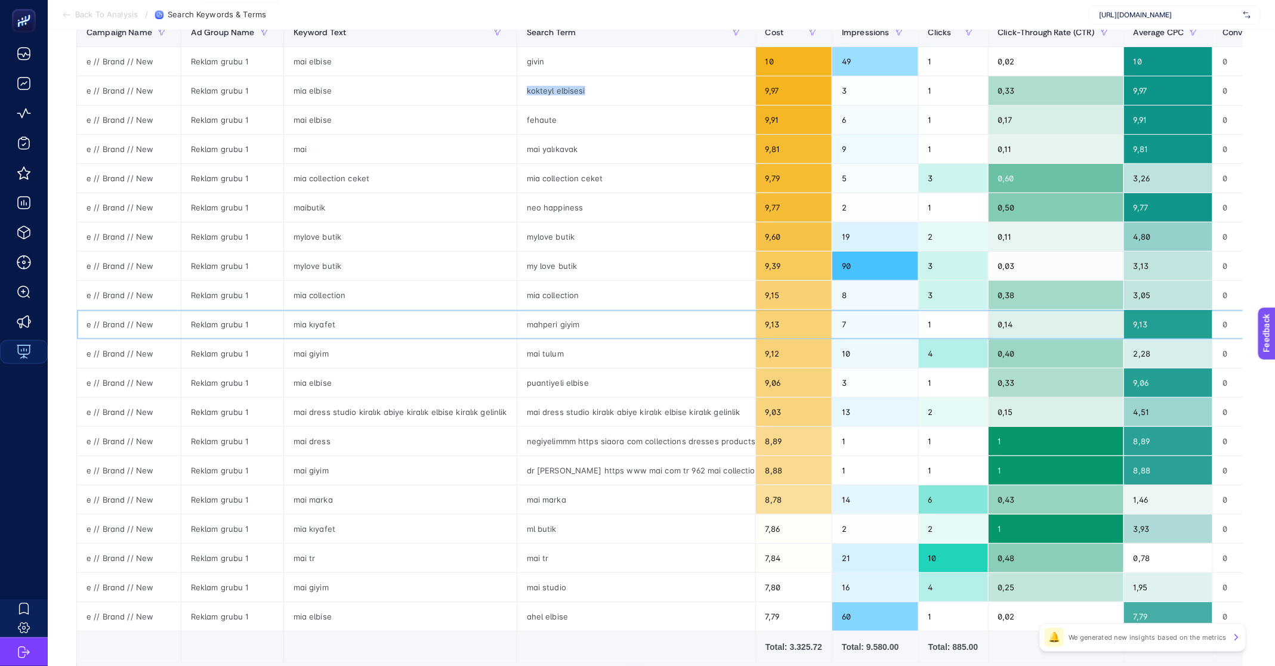
click at [547, 317] on div "mahperi giyim" at bounding box center [636, 324] width 238 height 29
click at [549, 378] on div "puantiyeli elbise" at bounding box center [636, 383] width 238 height 29
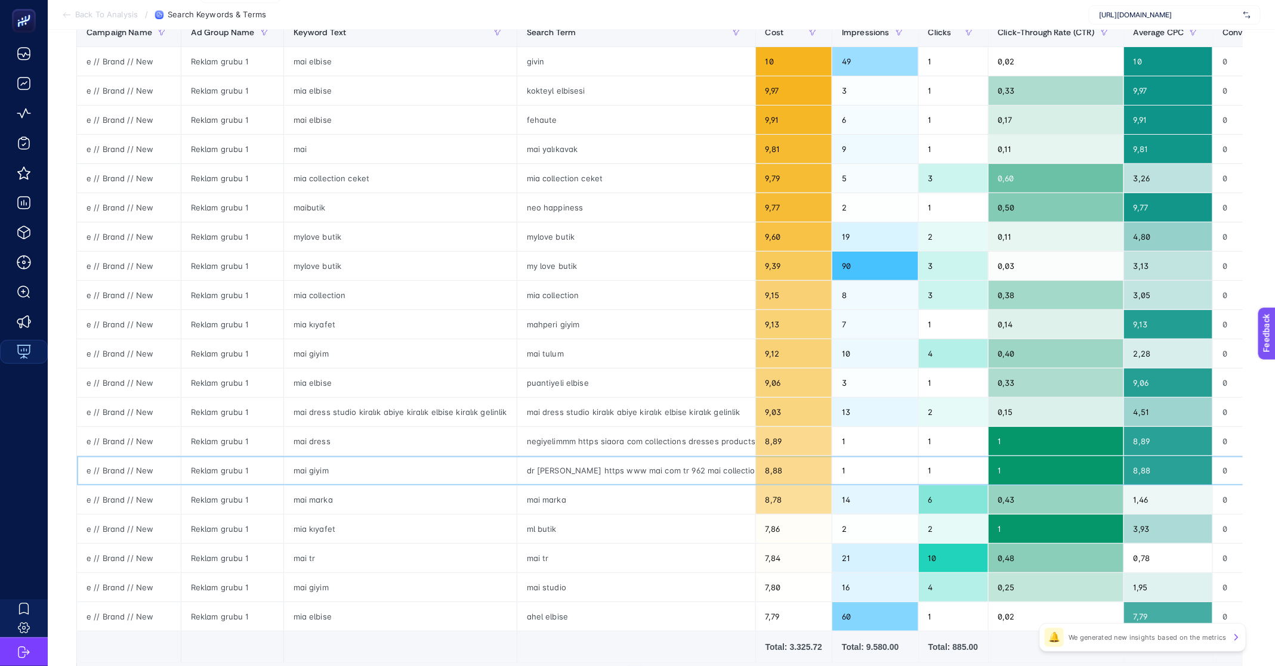
click at [572, 471] on div "dr liraying https www mai com tr 962 mai collection bodrum bej keten takim" at bounding box center [636, 470] width 238 height 29
click at [562, 472] on div "dr liraying https www mai com tr 962 mai collection bodrum bej keten takim" at bounding box center [636, 470] width 238 height 29
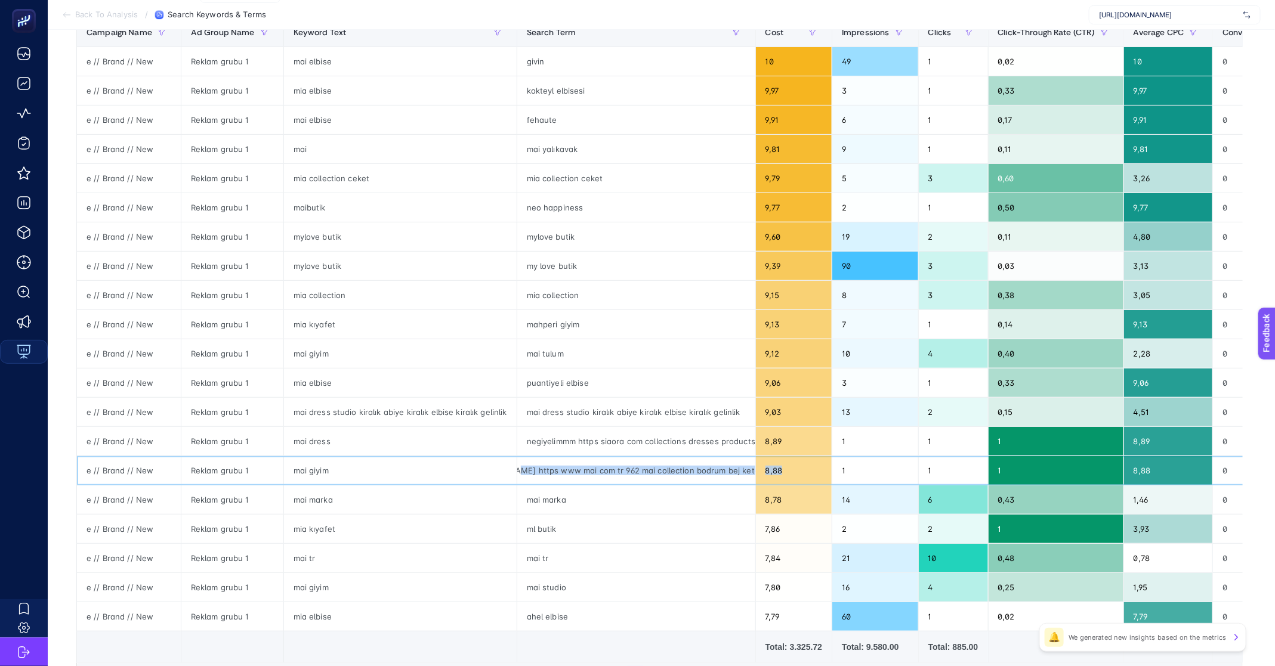
drag, startPoint x: 567, startPoint y: 470, endPoint x: 804, endPoint y: 468, distance: 237.4
click at [804, 468] on tr "e // Brand // New Reklam grubu 1 mai giyim dr liraying https www mai com tr 962…" at bounding box center [855, 470] width 1556 height 29
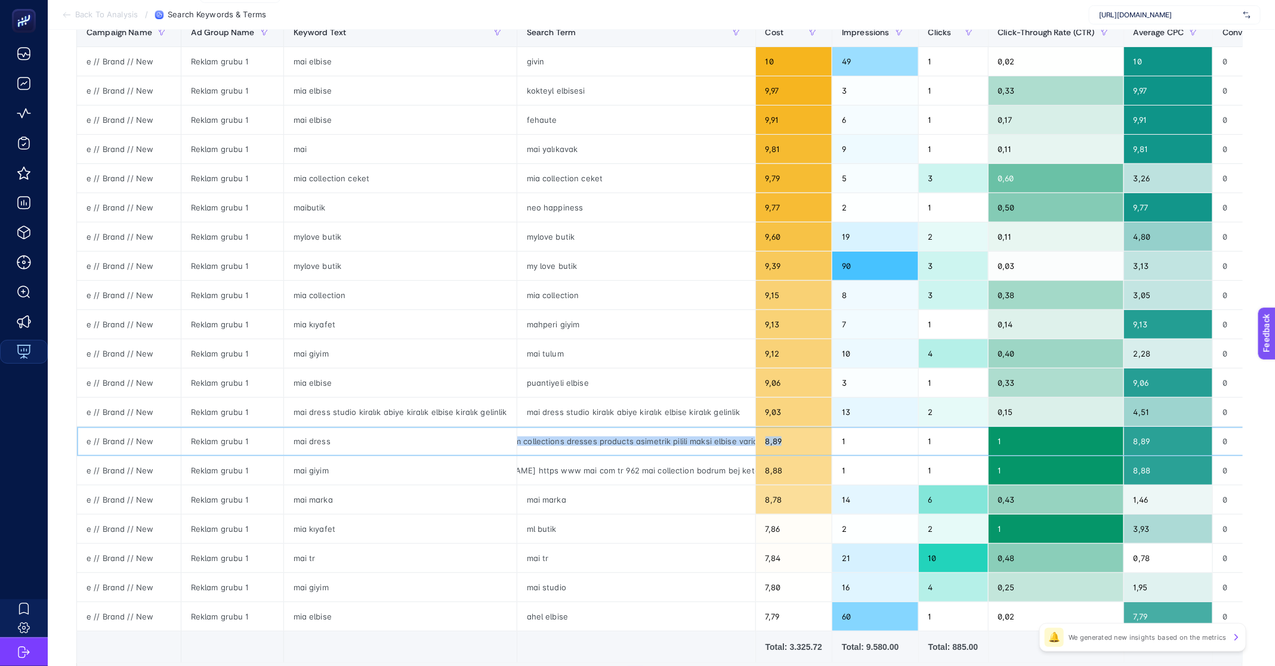
drag, startPoint x: 552, startPoint y: 441, endPoint x: 775, endPoint y: 446, distance: 223.2
click at [776, 446] on tr "e // Brand // New Reklam grubu 1 mai dress negiyelimmm https siaora com collect…" at bounding box center [855, 441] width 1556 height 29
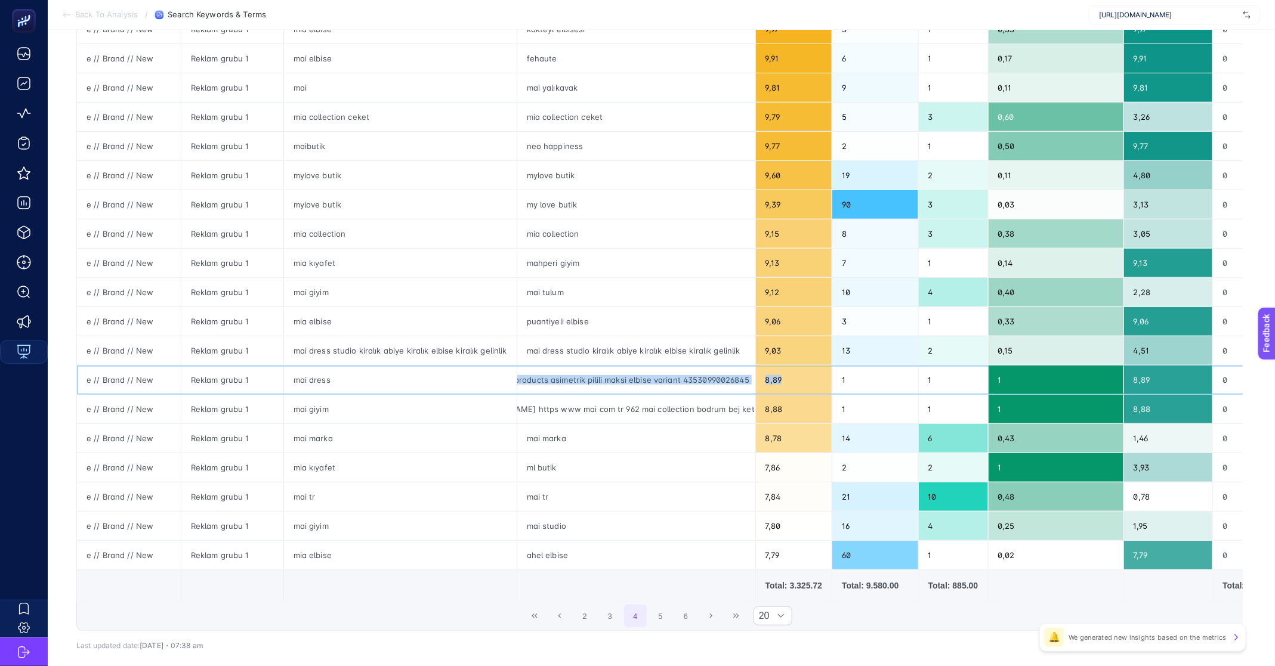
scroll to position [290, 0]
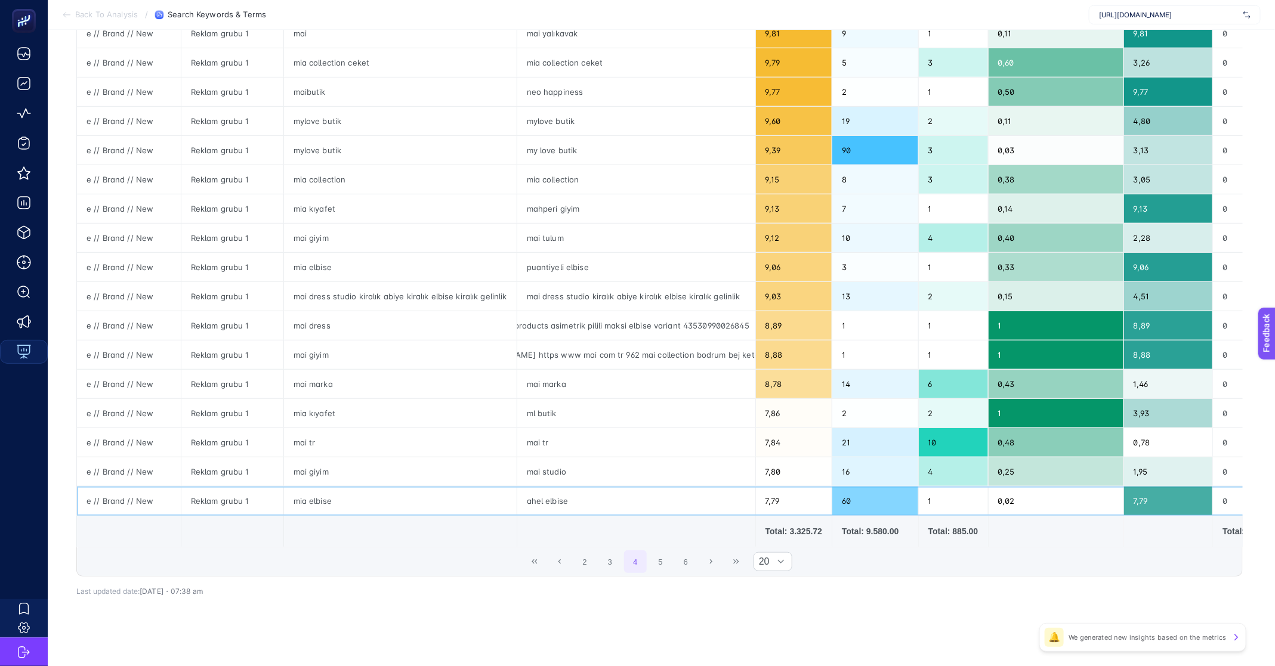
click at [539, 497] on div "ahel elbise" at bounding box center [636, 501] width 238 height 29
click at [539, 498] on div "ahel elbise" at bounding box center [636, 501] width 238 height 29
click at [671, 573] on button "5" at bounding box center [660, 562] width 23 height 23
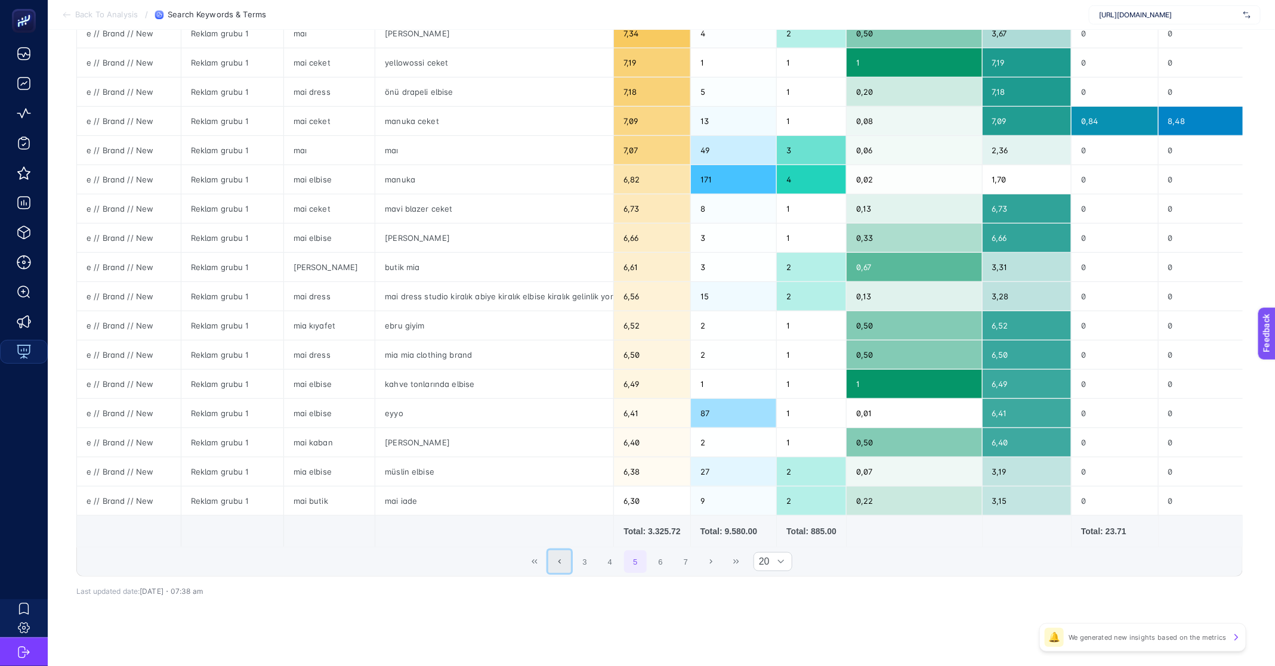
click at [563, 566] on icon "Previous Page" at bounding box center [559, 561] width 7 height 7
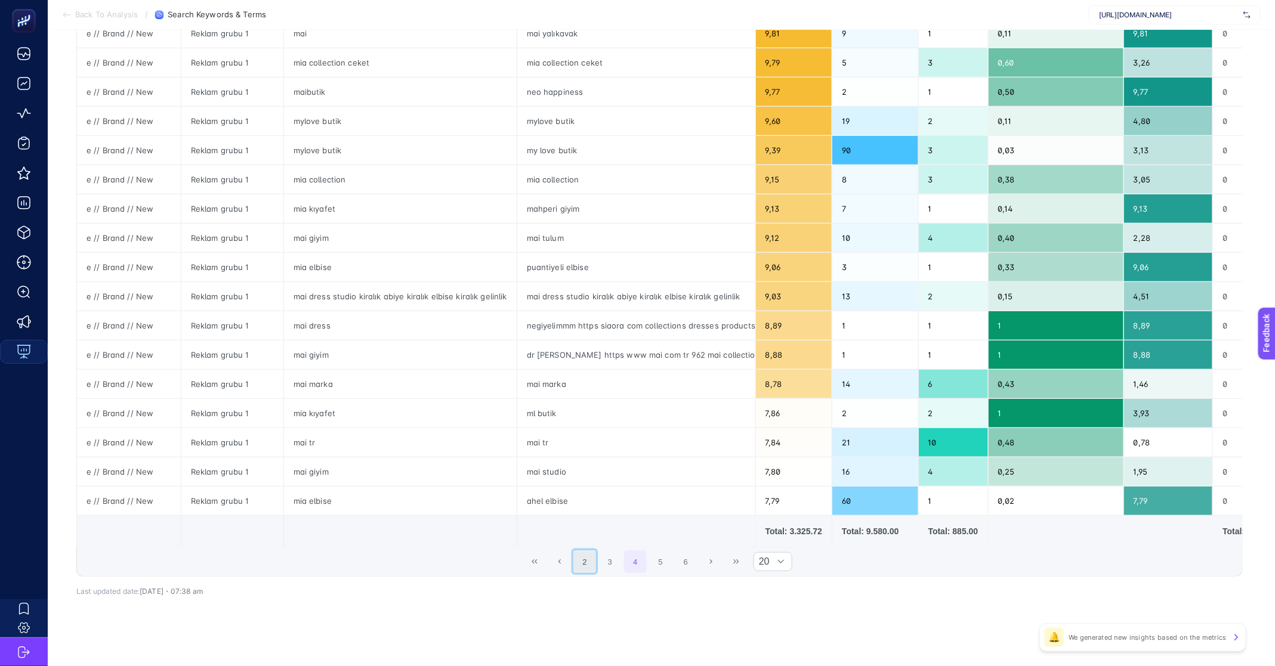
click at [595, 573] on button "2" at bounding box center [584, 562] width 23 height 23
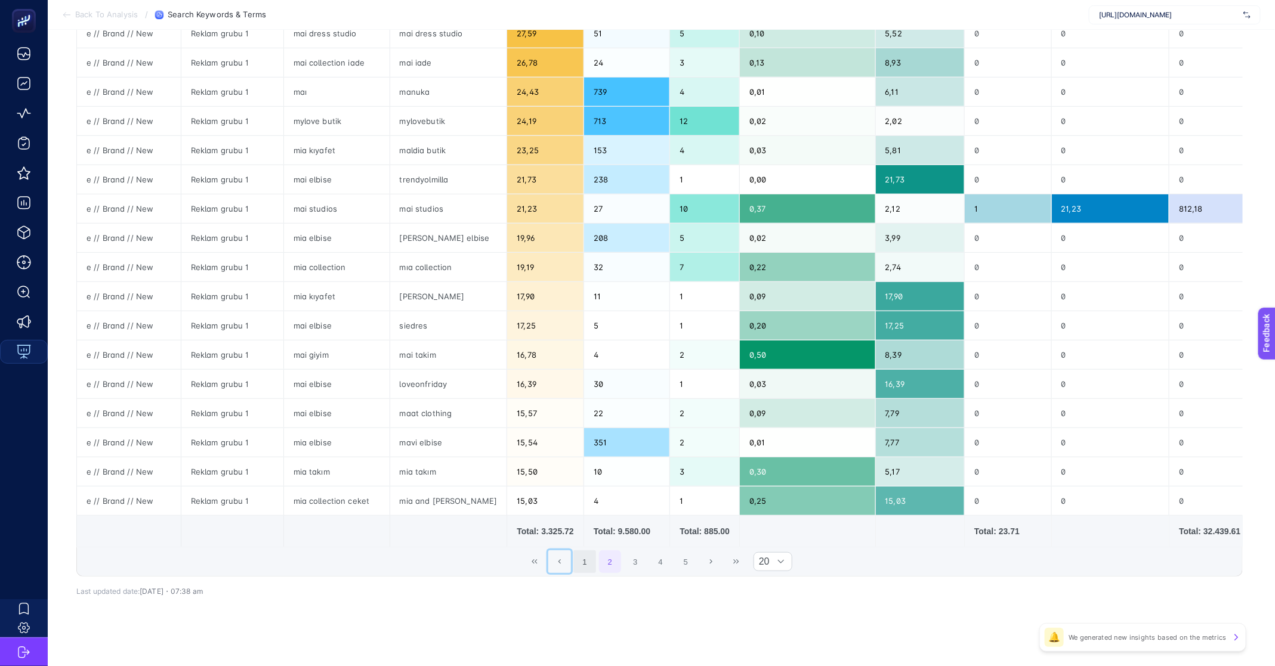
drag, startPoint x: 572, startPoint y: 573, endPoint x: 592, endPoint y: 574, distance: 20.3
click at [571, 573] on button "Previous Page" at bounding box center [559, 562] width 23 height 23
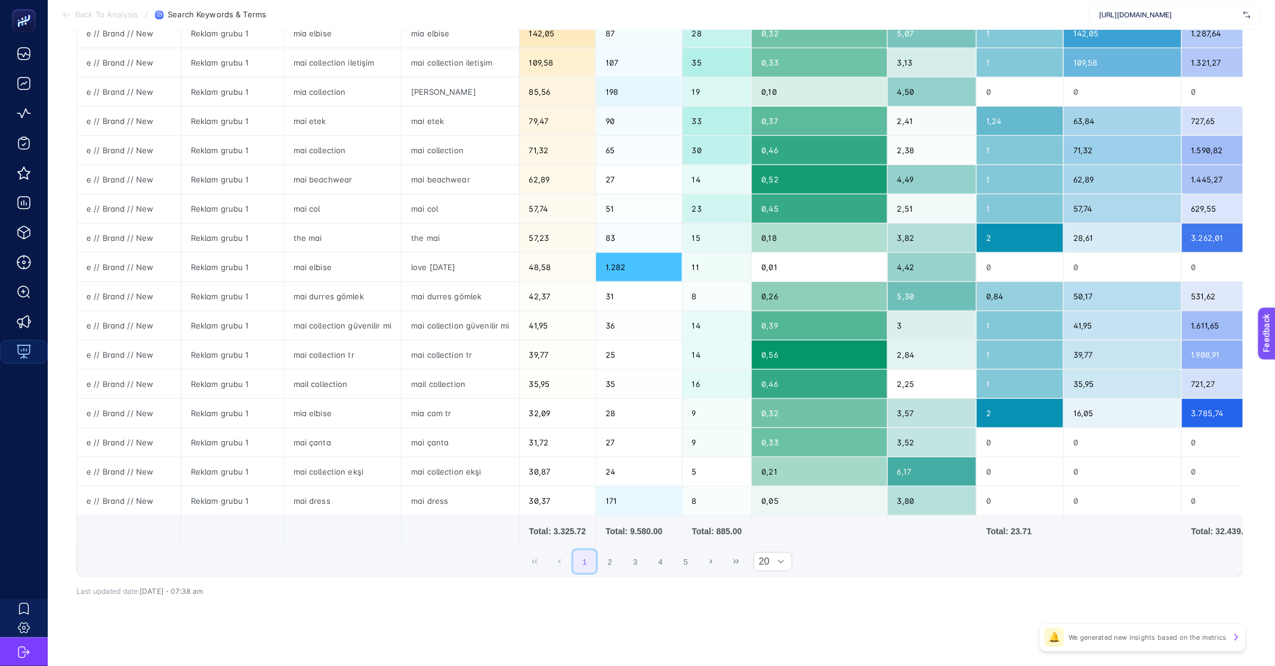
click at [593, 573] on button "1" at bounding box center [584, 562] width 23 height 23
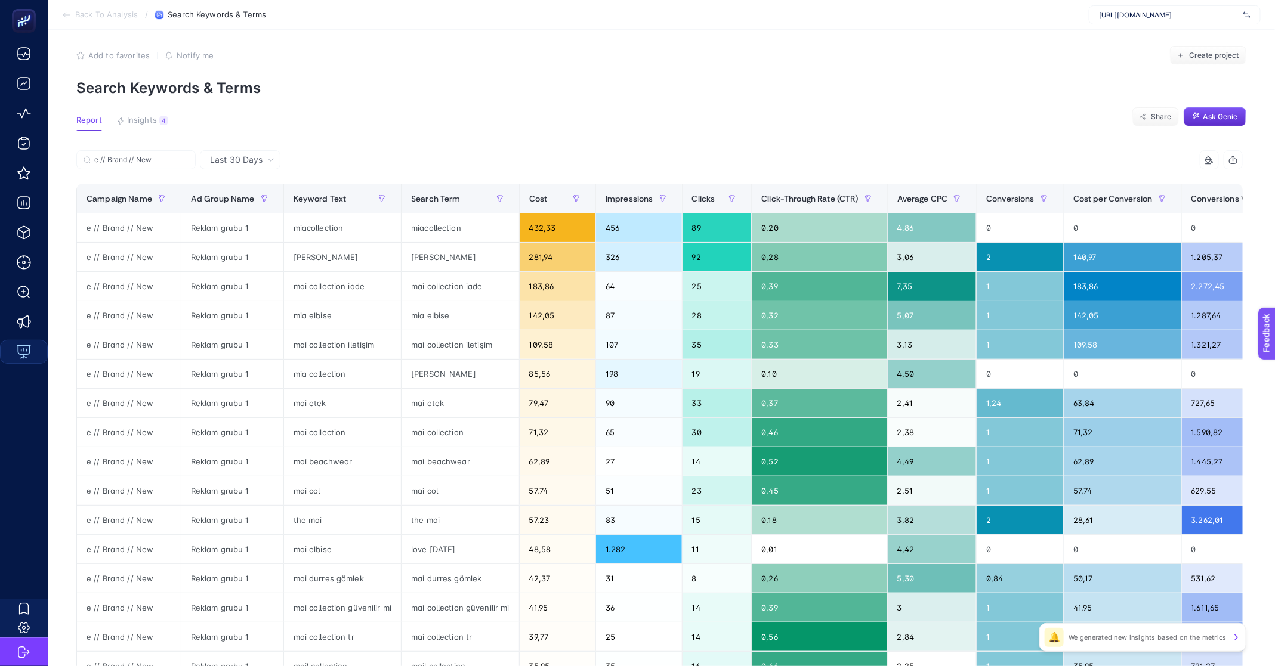
scroll to position [0, 0]
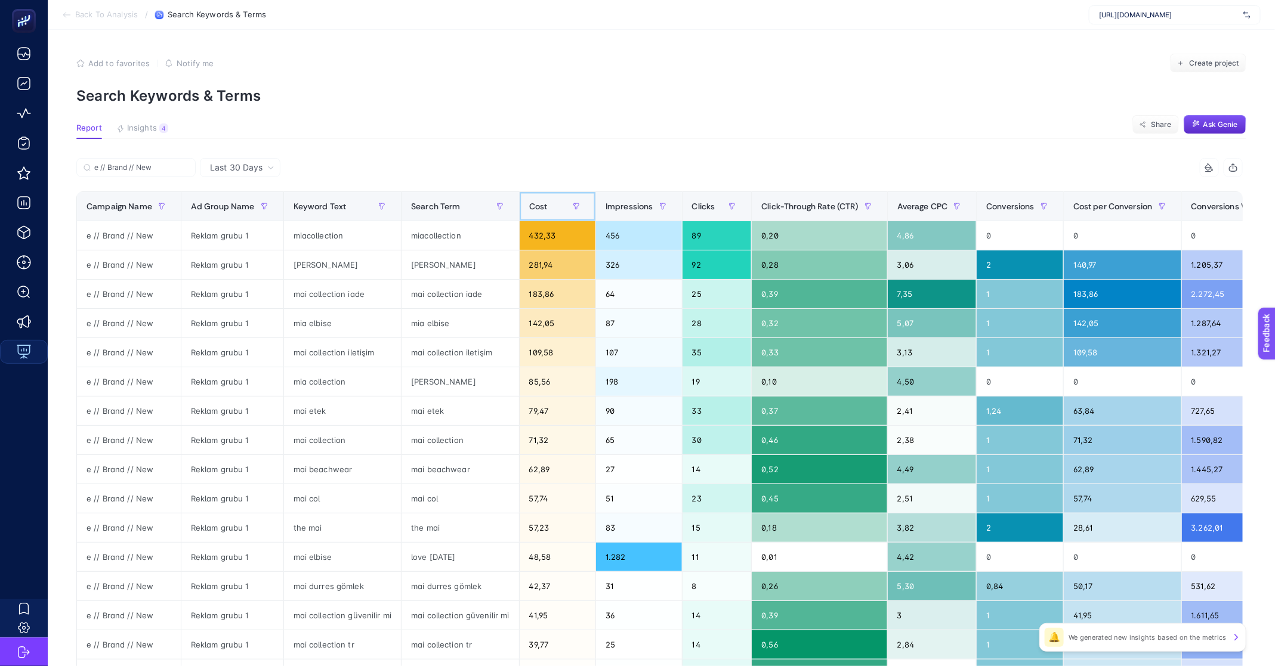
click at [532, 205] on span "Cost" at bounding box center [538, 207] width 18 height 10
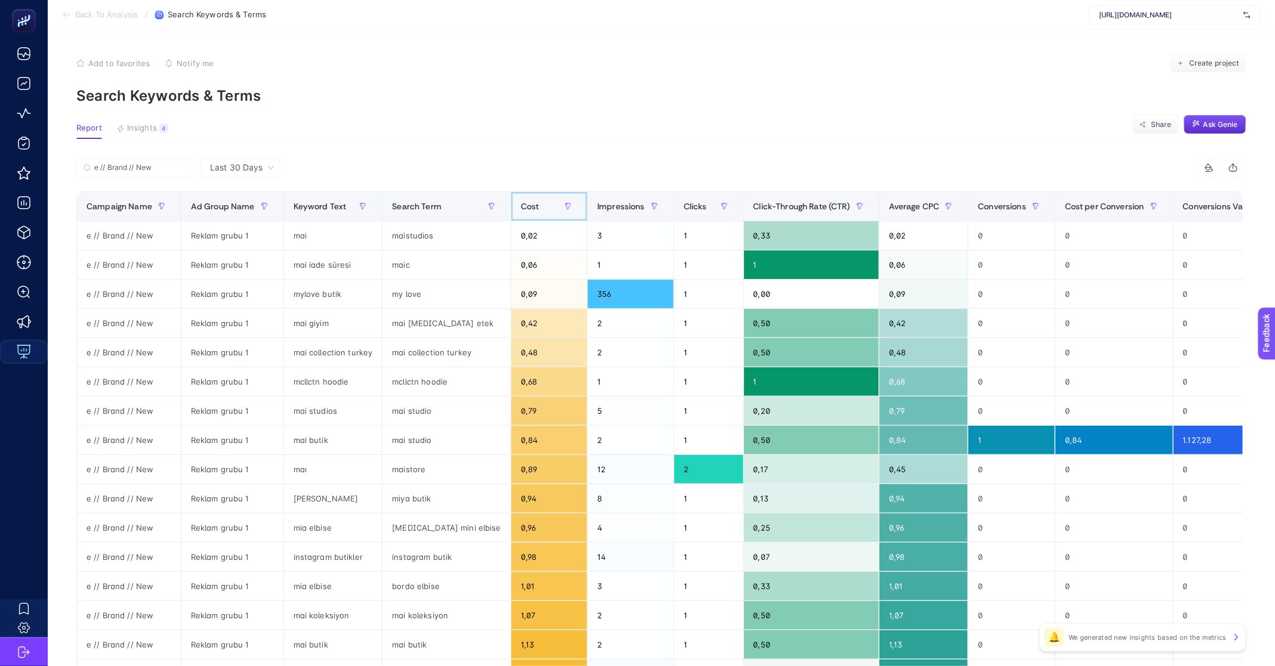
click at [521, 203] on span "Cost" at bounding box center [530, 207] width 18 height 10
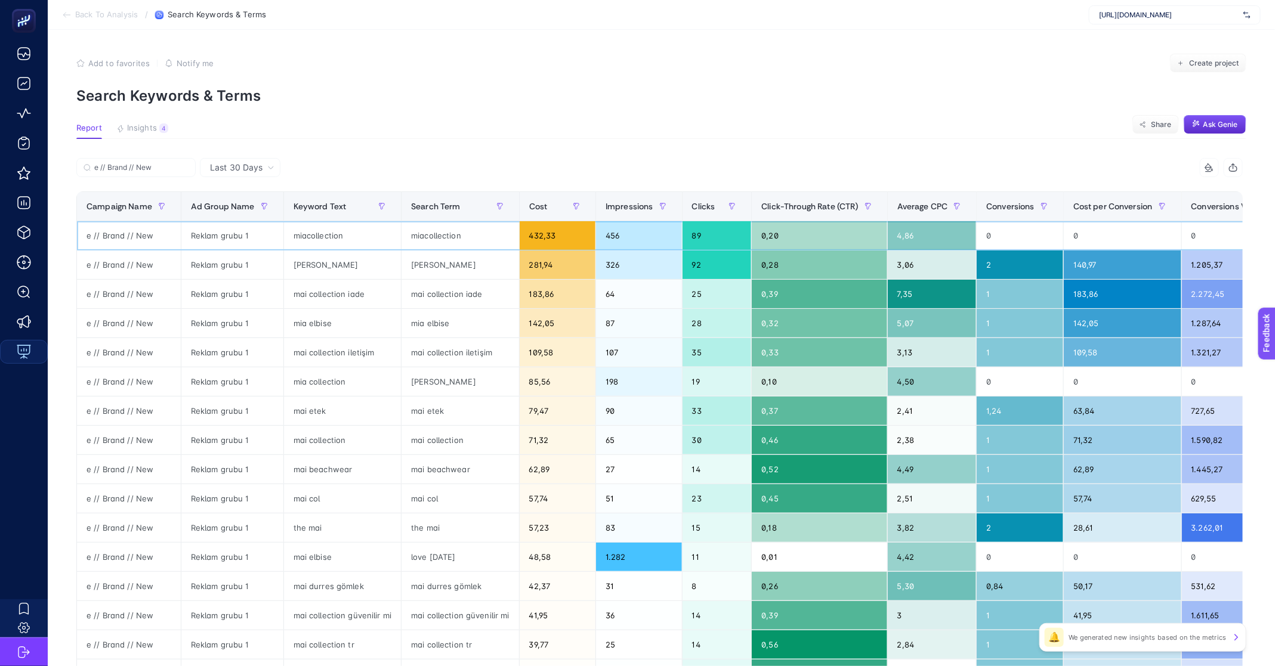
click at [432, 242] on div "miacollection" at bounding box center [460, 235] width 118 height 29
click at [438, 236] on div "miacollection" at bounding box center [460, 235] width 118 height 29
click at [430, 264] on div "mia butik" at bounding box center [460, 265] width 118 height 29
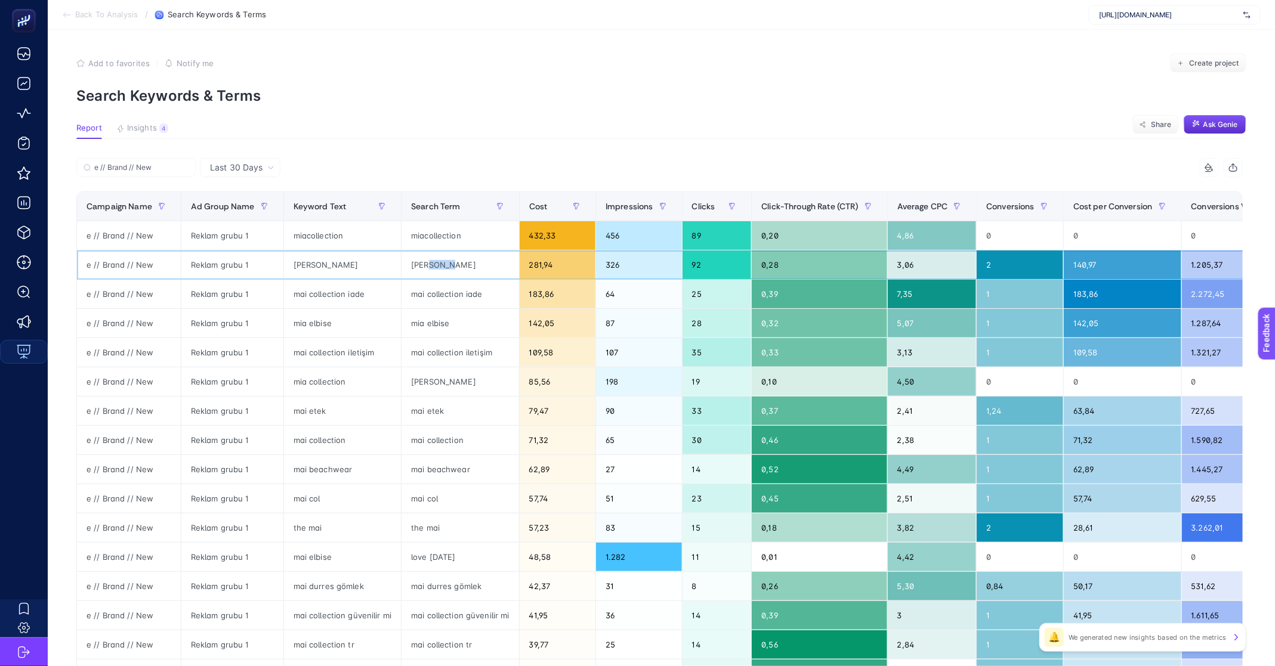
click at [430, 264] on div "mia butik" at bounding box center [460, 265] width 118 height 29
click at [324, 258] on div "mia butik" at bounding box center [343, 265] width 118 height 29
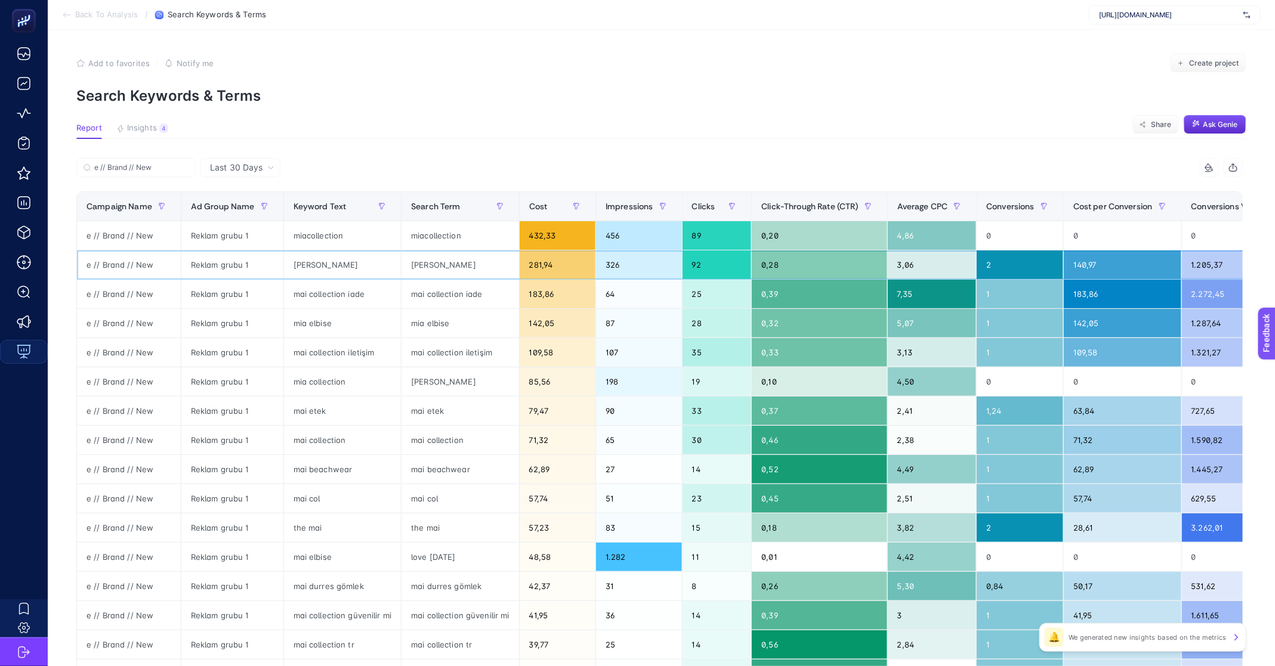
click at [425, 267] on div "mia butik" at bounding box center [460, 265] width 118 height 29
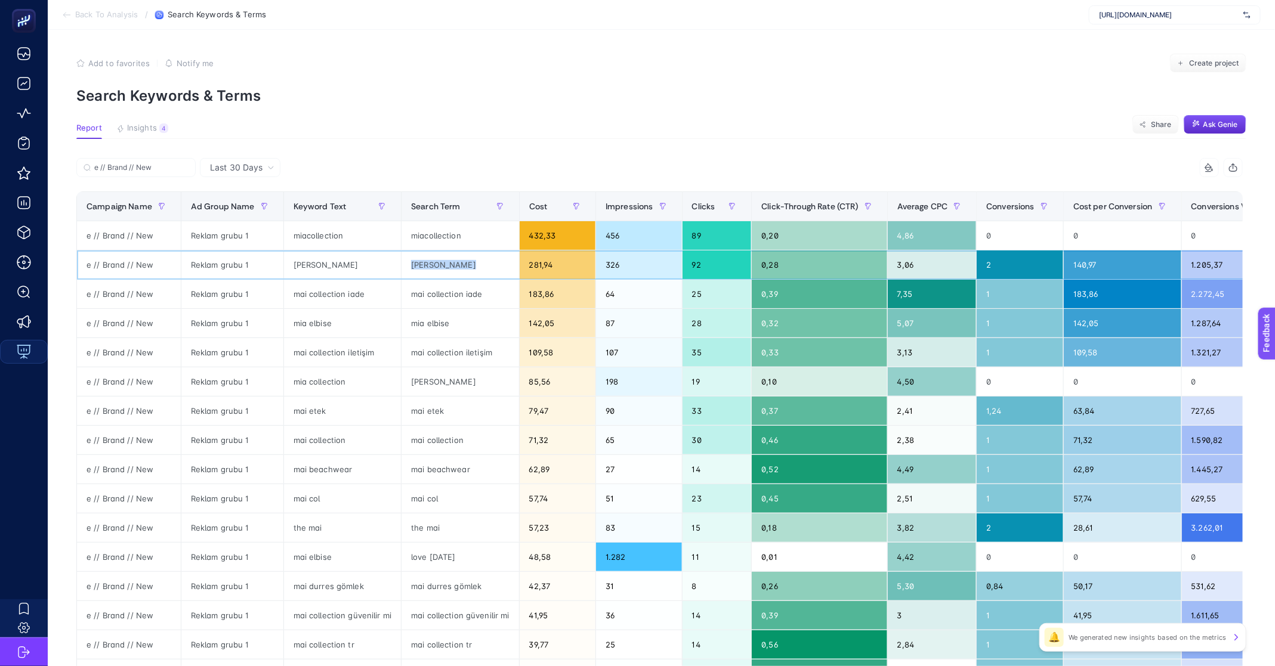
click at [425, 267] on div "mia butik" at bounding box center [460, 265] width 118 height 29
click at [426, 289] on div "mai collection iade" at bounding box center [460, 294] width 118 height 29
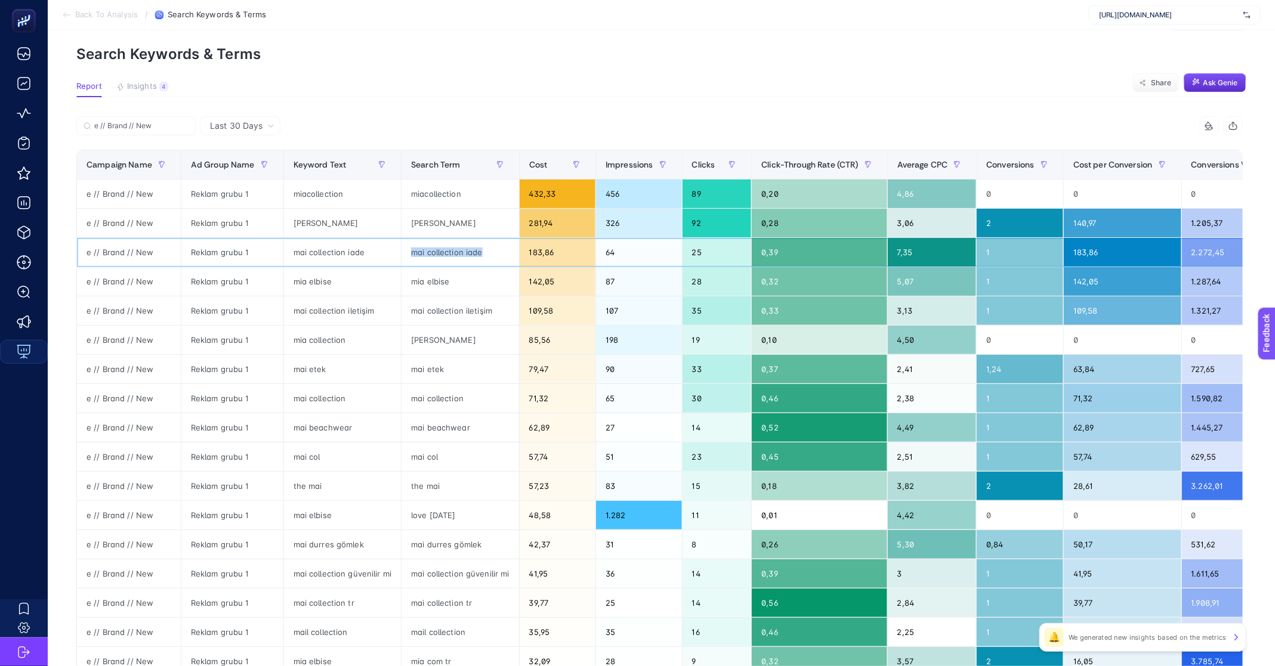
scroll to position [52, 0]
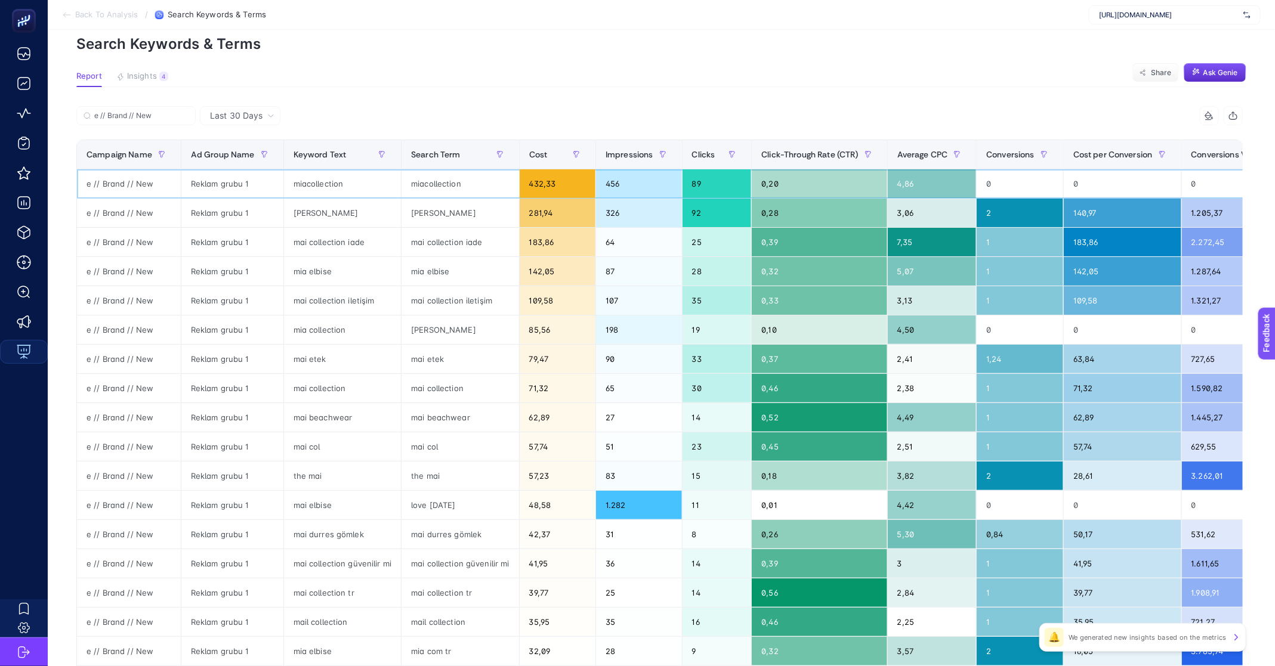
click at [321, 183] on div "miacollection" at bounding box center [343, 183] width 118 height 29
click at [314, 215] on div "mia butik" at bounding box center [343, 213] width 118 height 29
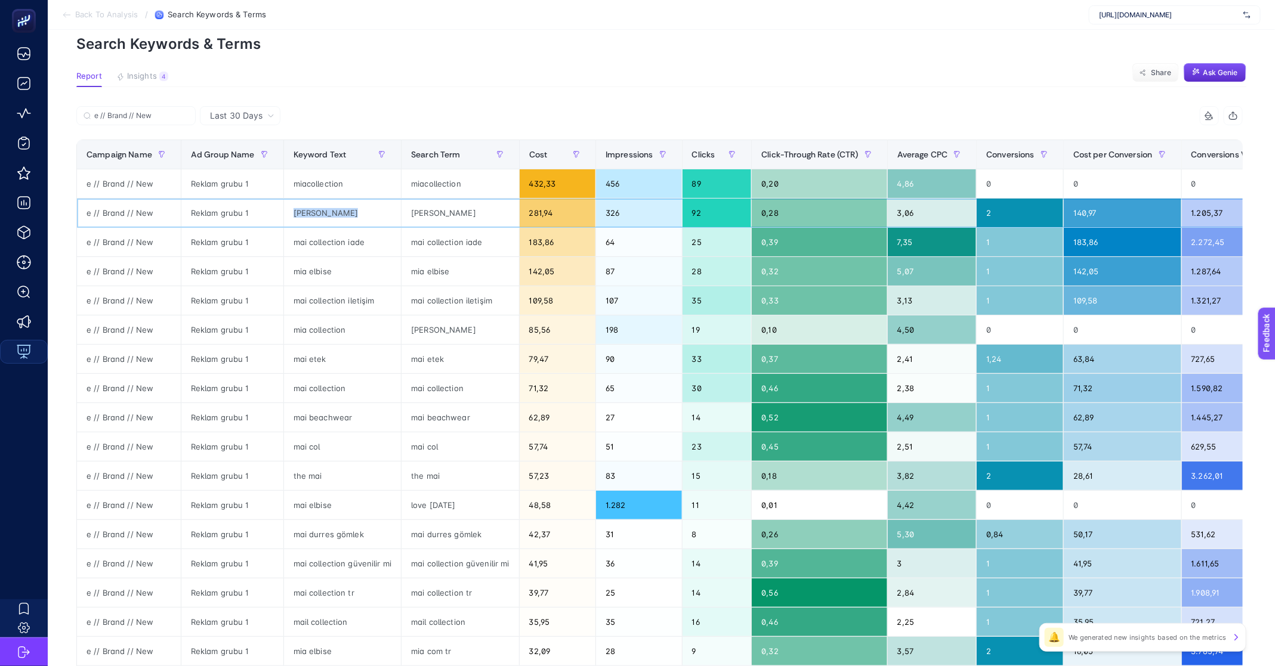
click at [314, 215] on div "mia butik" at bounding box center [343, 213] width 118 height 29
click at [324, 183] on div "miacollection" at bounding box center [343, 183] width 118 height 29
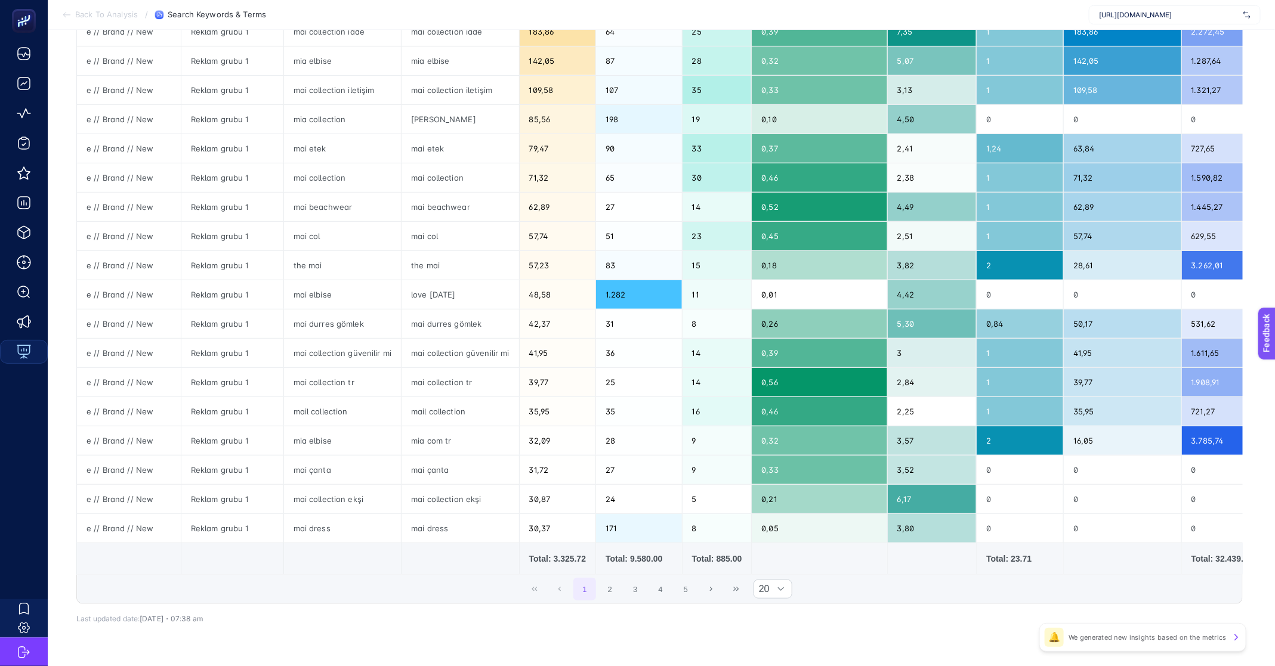
scroll to position [305, 0]
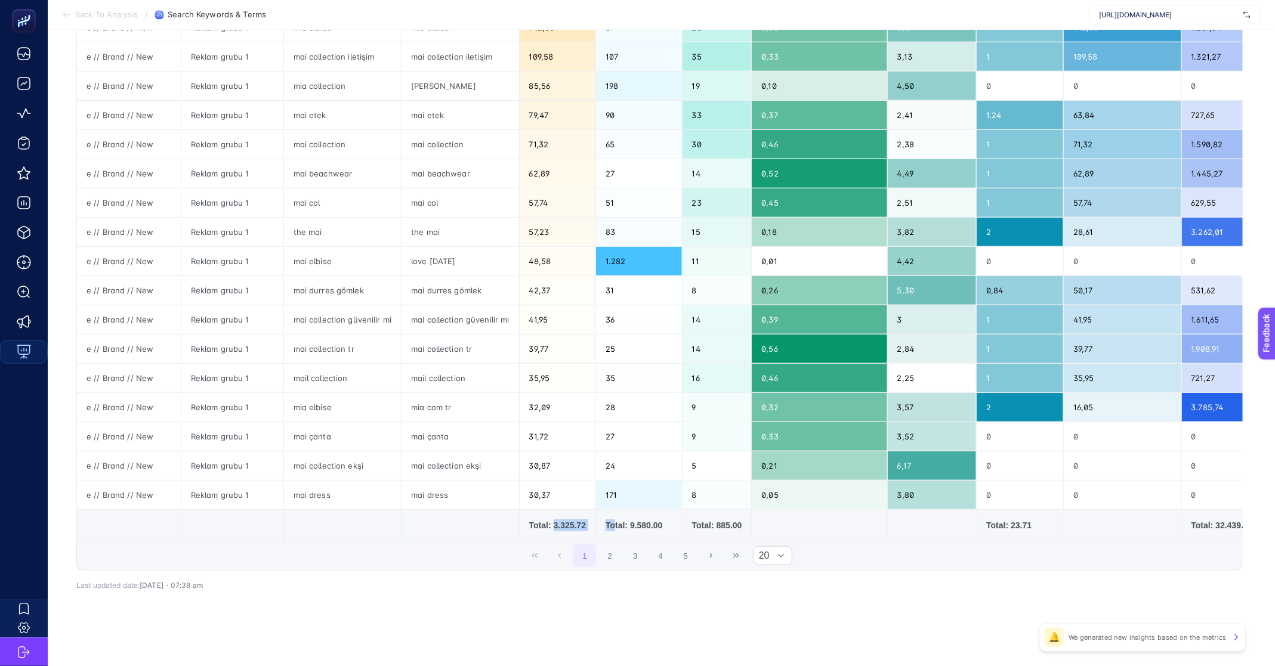
drag, startPoint x: 550, startPoint y: 515, endPoint x: 616, endPoint y: 515, distance: 65.6
click at [616, 515] on tr "Total: 3.325.72 Total: 9.580.00 Total: 885.00 Total: 23.71 Total: 32.439.61" at bounding box center [737, 526] width 1320 height 32
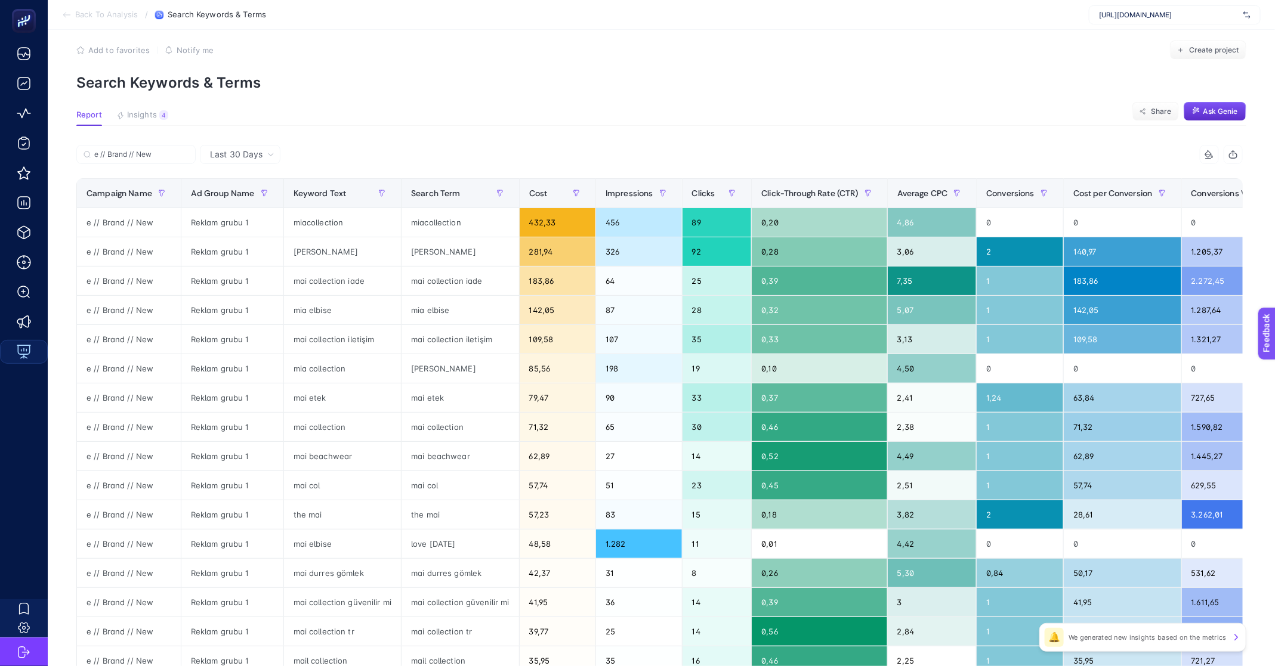
scroll to position [0, 0]
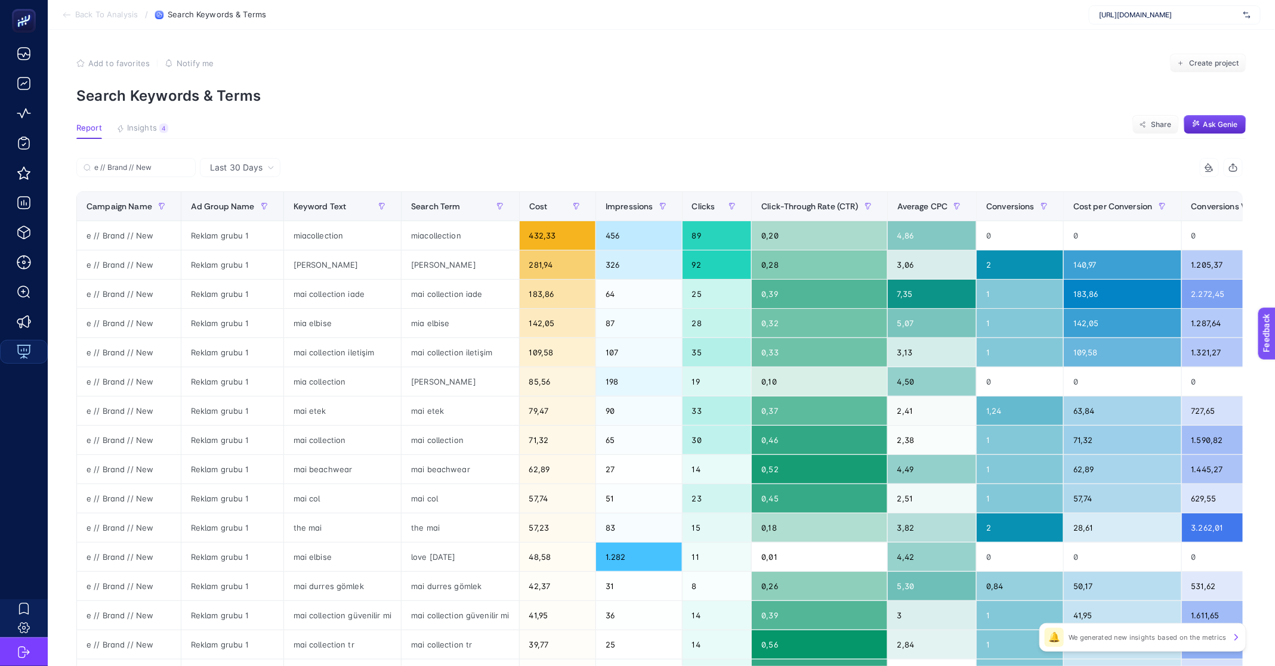
click at [97, 17] on span "Back To Analysis" at bounding box center [106, 15] width 63 height 10
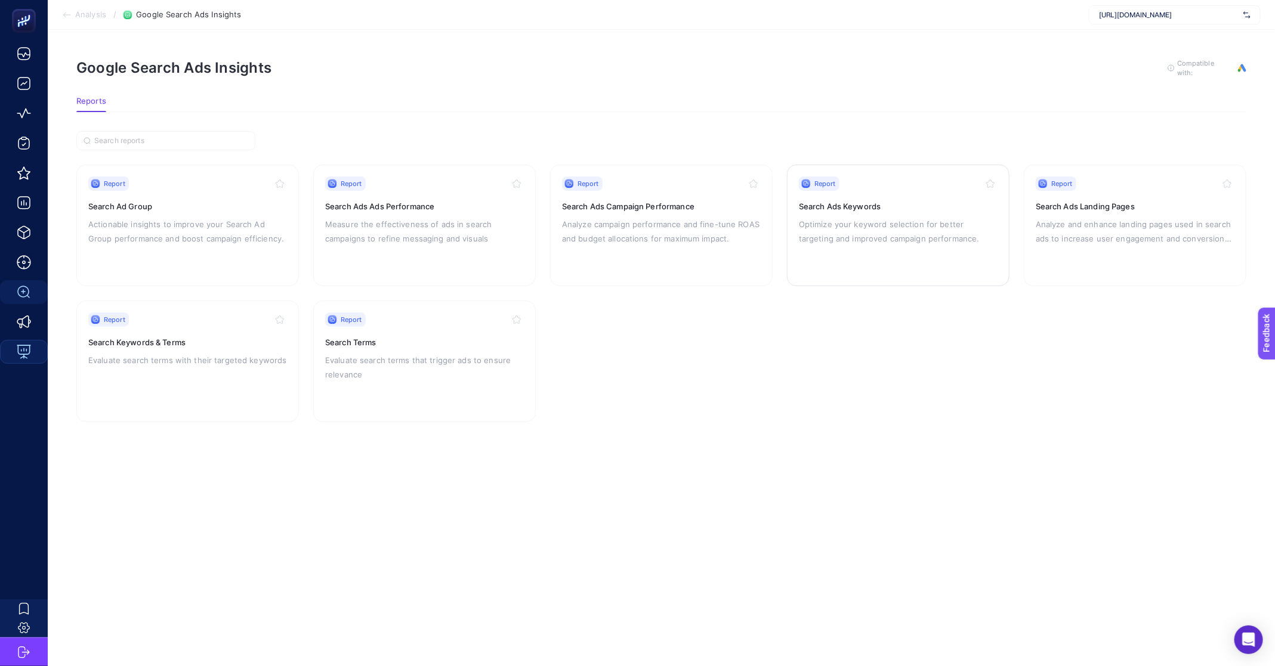
click at [909, 252] on div "Report Search Ads Keywords Optimize your keyword selection for better targeting…" at bounding box center [898, 226] width 199 height 98
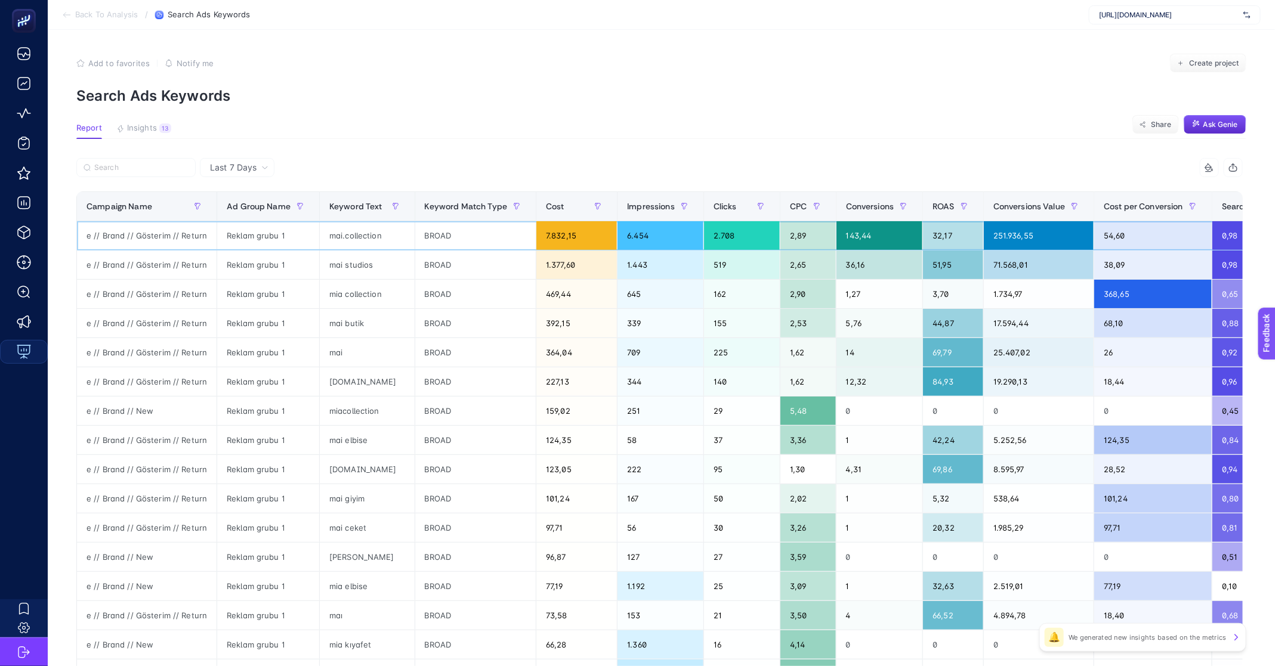
click at [429, 239] on div "BROAD" at bounding box center [475, 235] width 121 height 29
click at [438, 276] on div "BROAD" at bounding box center [475, 265] width 121 height 29
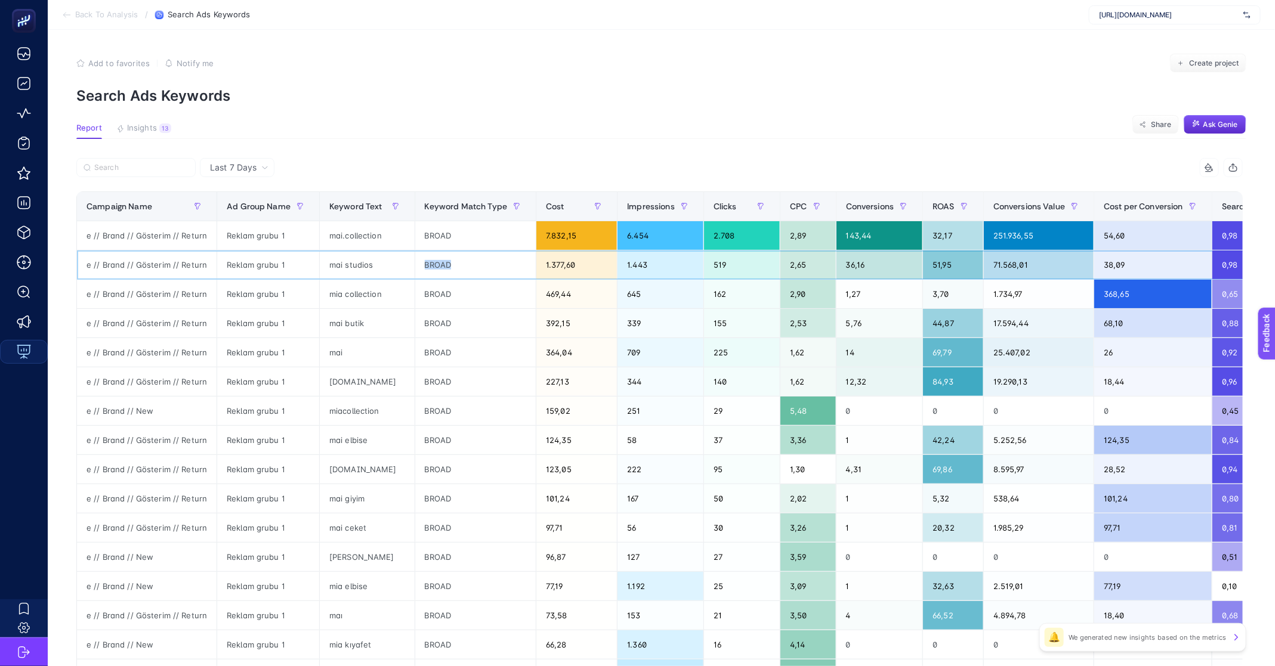
click at [438, 276] on div "BROAD" at bounding box center [475, 265] width 121 height 29
click at [401, 267] on div "mai studios" at bounding box center [367, 265] width 95 height 29
click at [436, 264] on div "BROAD" at bounding box center [475, 265] width 121 height 29
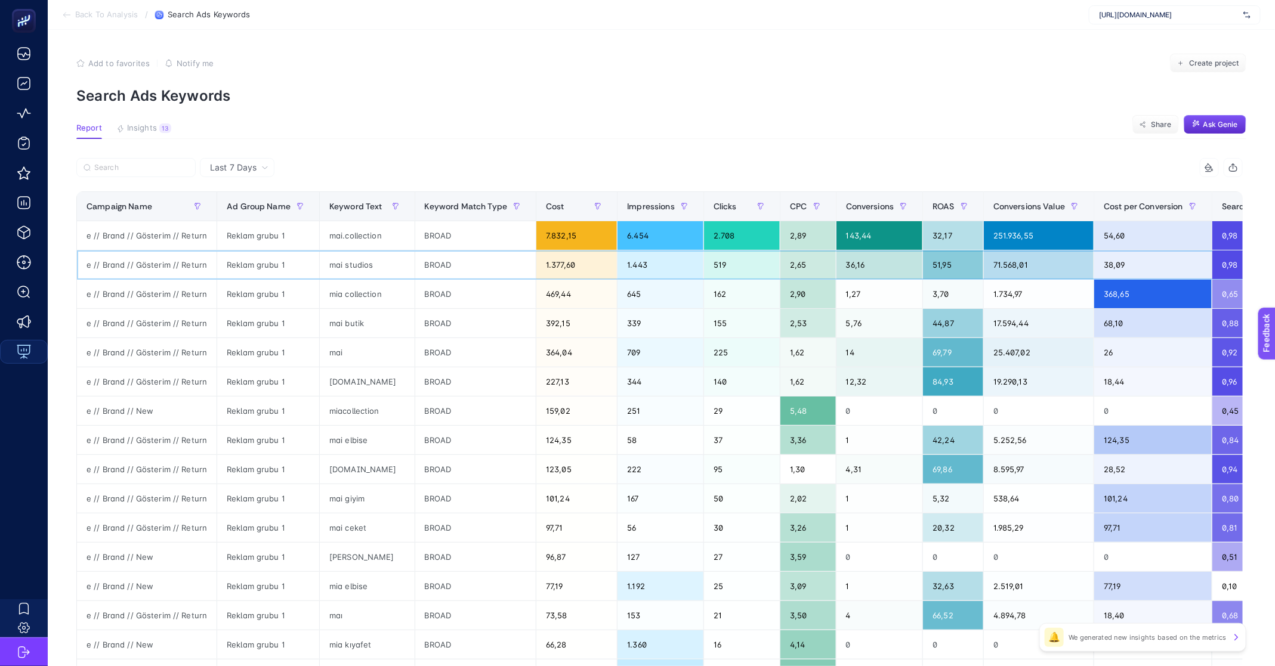
click at [333, 265] on div "mai studios" at bounding box center [367, 265] width 95 height 29
click at [361, 267] on div "mai studios" at bounding box center [367, 265] width 95 height 29
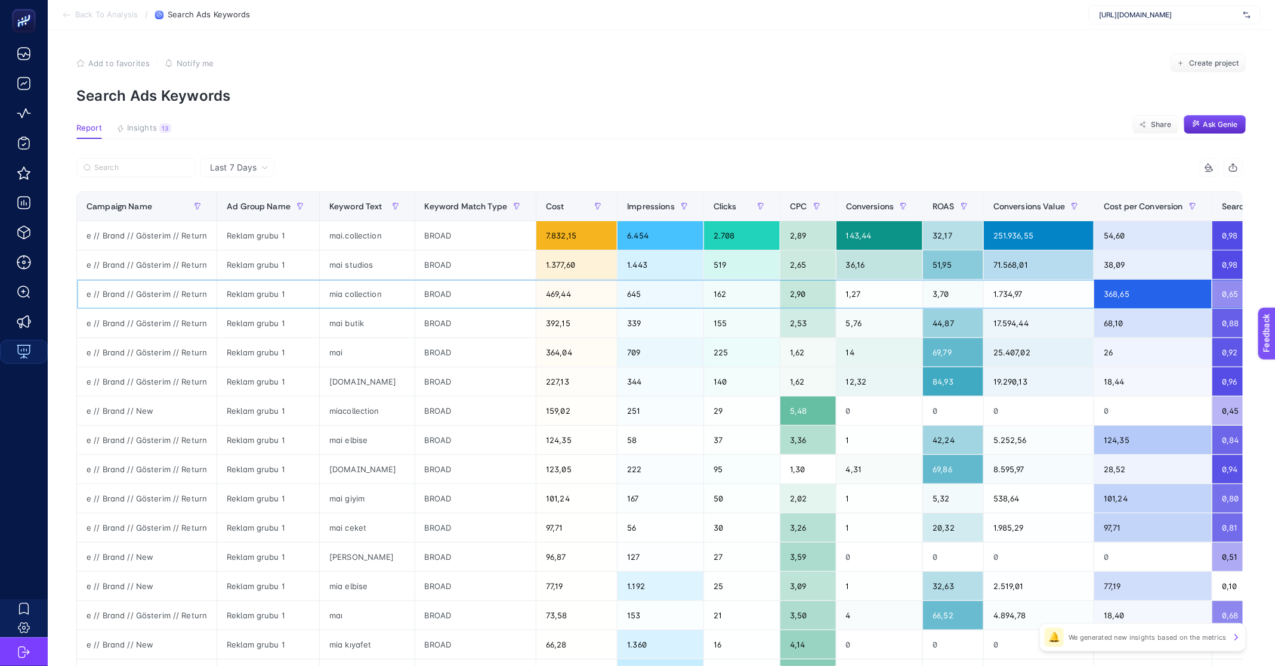
click at [360, 302] on div "mia collection" at bounding box center [367, 294] width 95 height 29
click at [363, 294] on div "mia collection" at bounding box center [367, 294] width 95 height 29
click at [356, 323] on div "mai butik" at bounding box center [367, 323] width 95 height 29
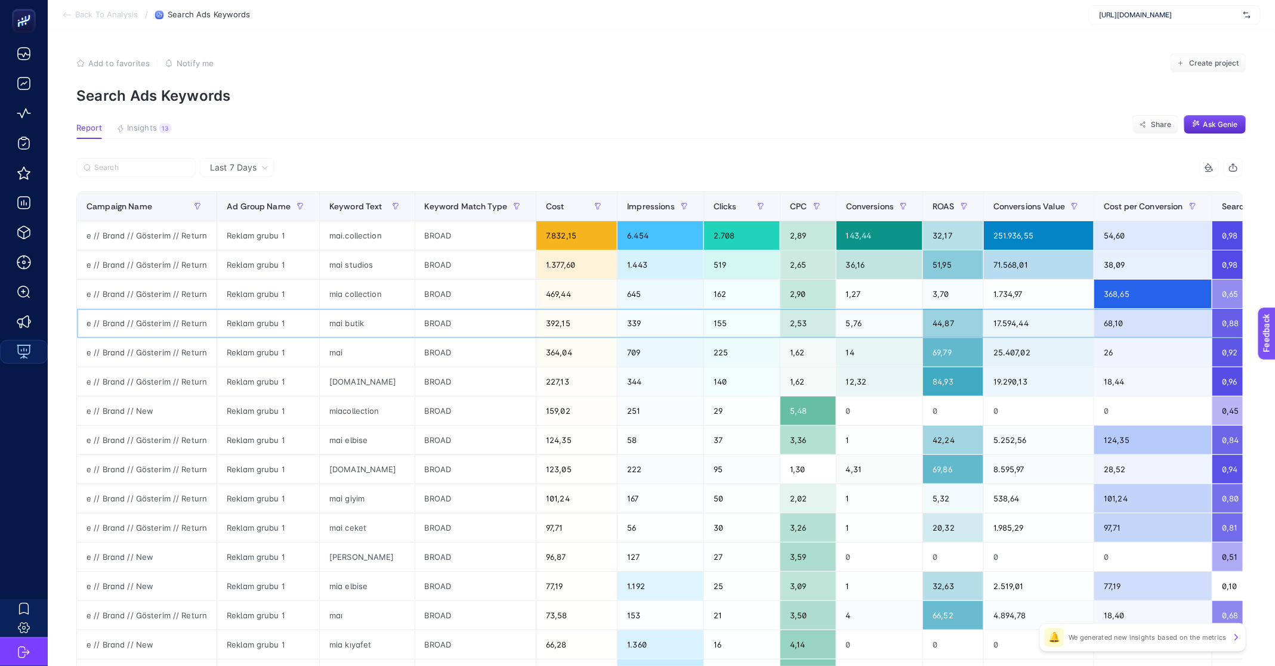
click at [356, 322] on div "mai butik" at bounding box center [367, 323] width 95 height 29
click at [353, 323] on div "mai butik" at bounding box center [367, 323] width 95 height 29
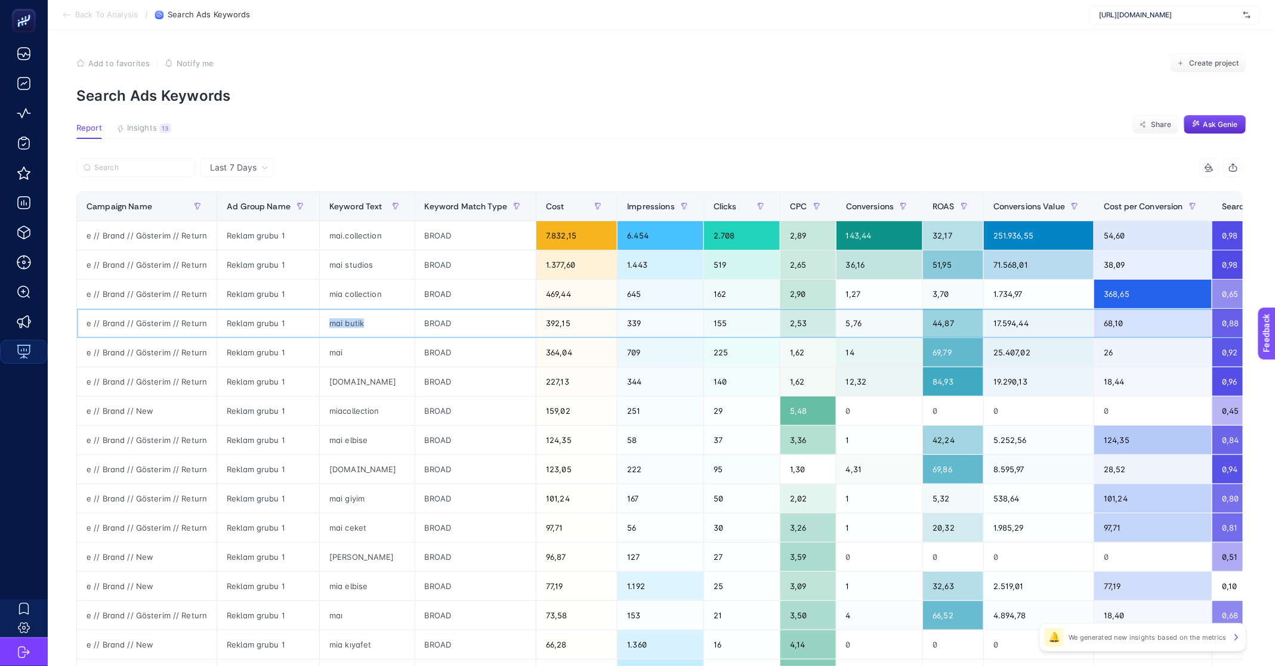
click at [352, 323] on div "mai butik" at bounding box center [367, 323] width 95 height 29
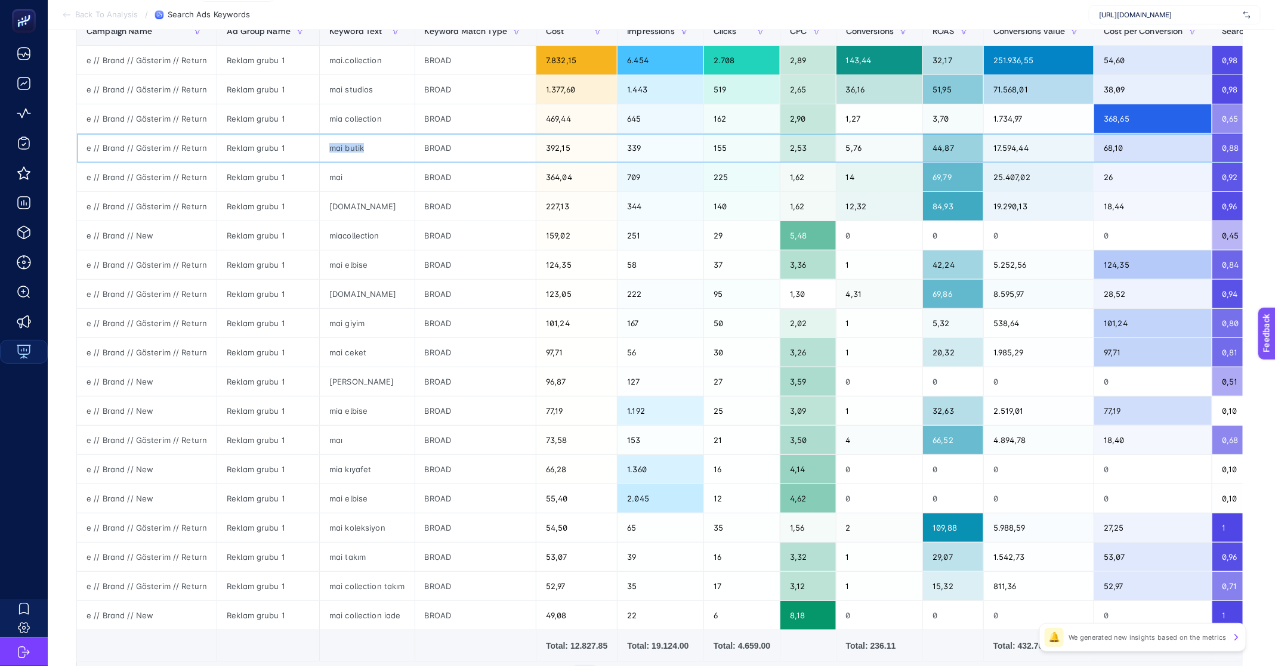
scroll to position [179, 0]
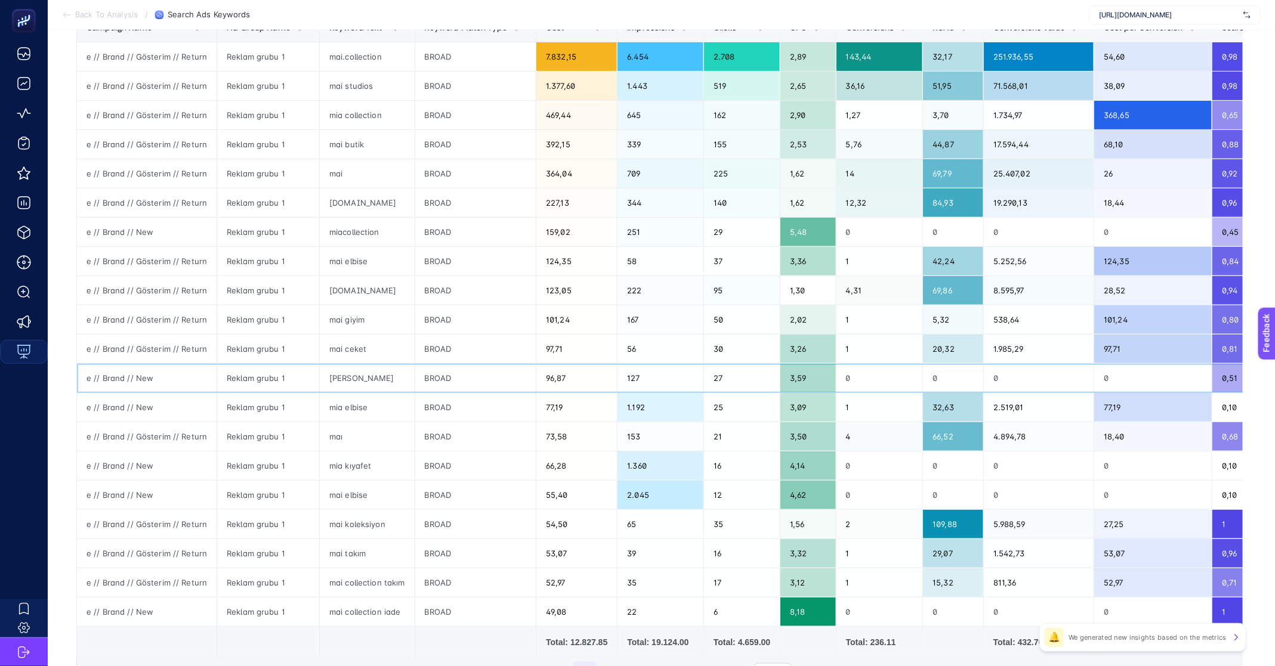
click at [338, 381] on div "mia butik" at bounding box center [367, 378] width 95 height 29
click at [340, 379] on div "mia butik" at bounding box center [367, 378] width 95 height 29
click at [338, 401] on div "mia elbise" at bounding box center [367, 407] width 95 height 29
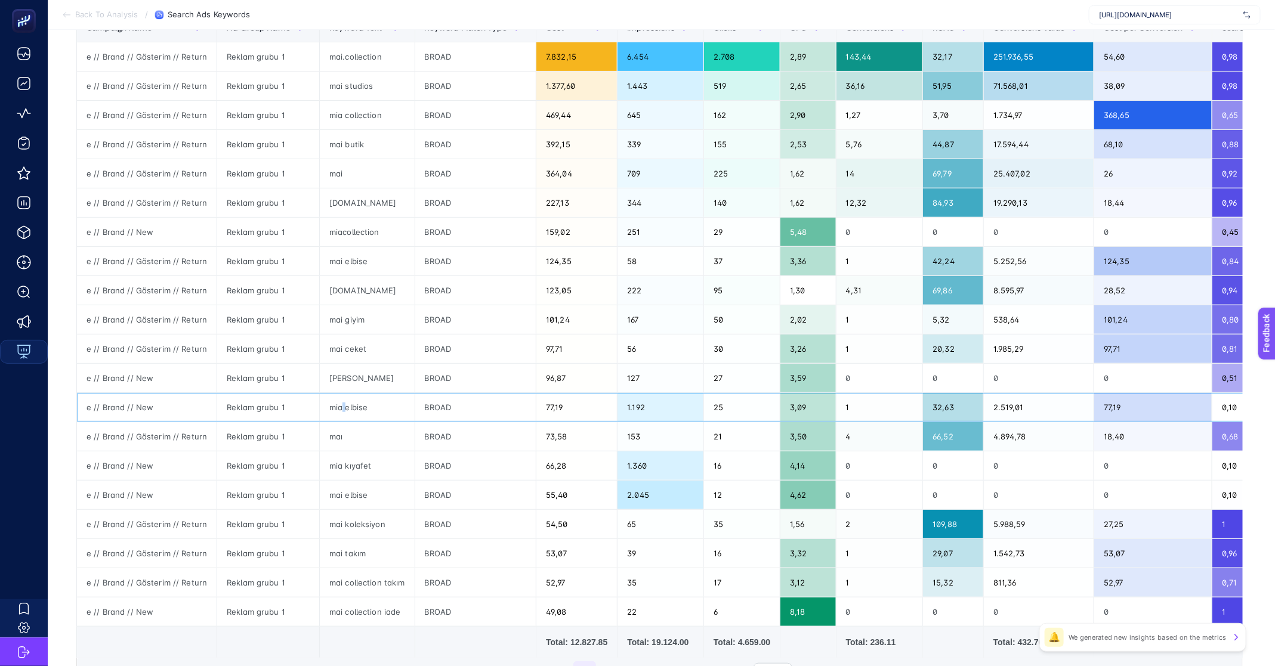
click at [338, 401] on div "mia elbise" at bounding box center [367, 407] width 95 height 29
click at [332, 435] on div "maı" at bounding box center [367, 436] width 95 height 29
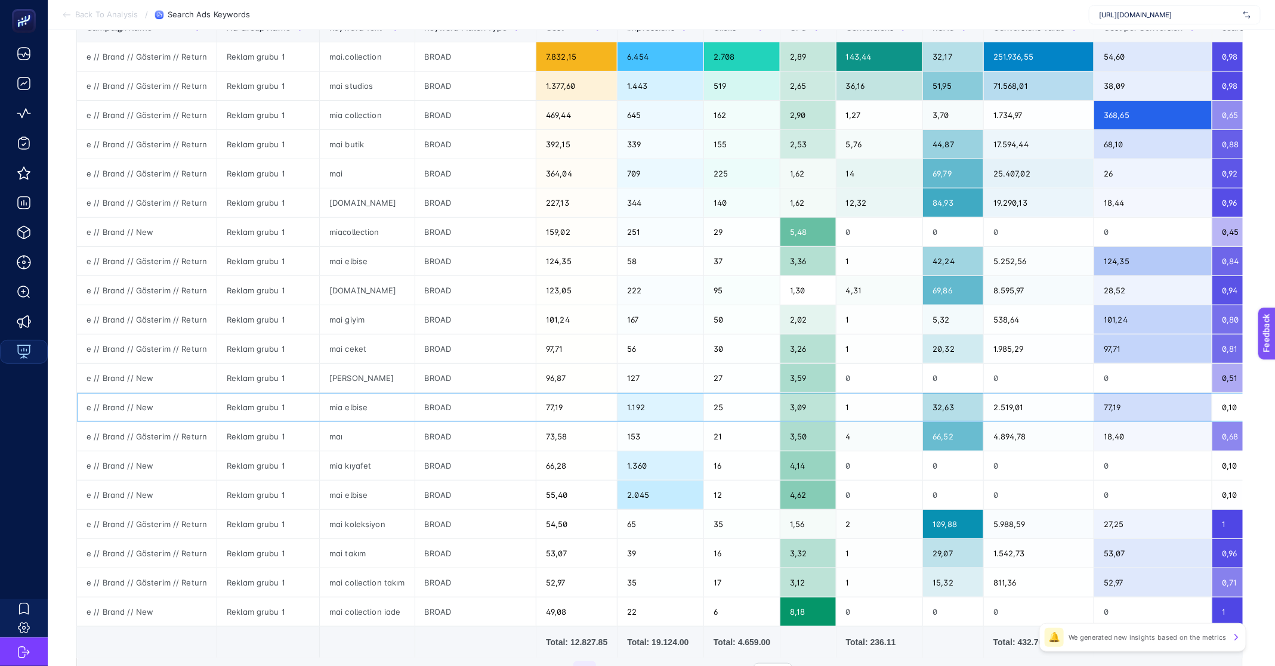
click at [338, 402] on div "mia elbise" at bounding box center [367, 407] width 95 height 29
click at [339, 355] on div "mai ceket" at bounding box center [367, 349] width 95 height 29
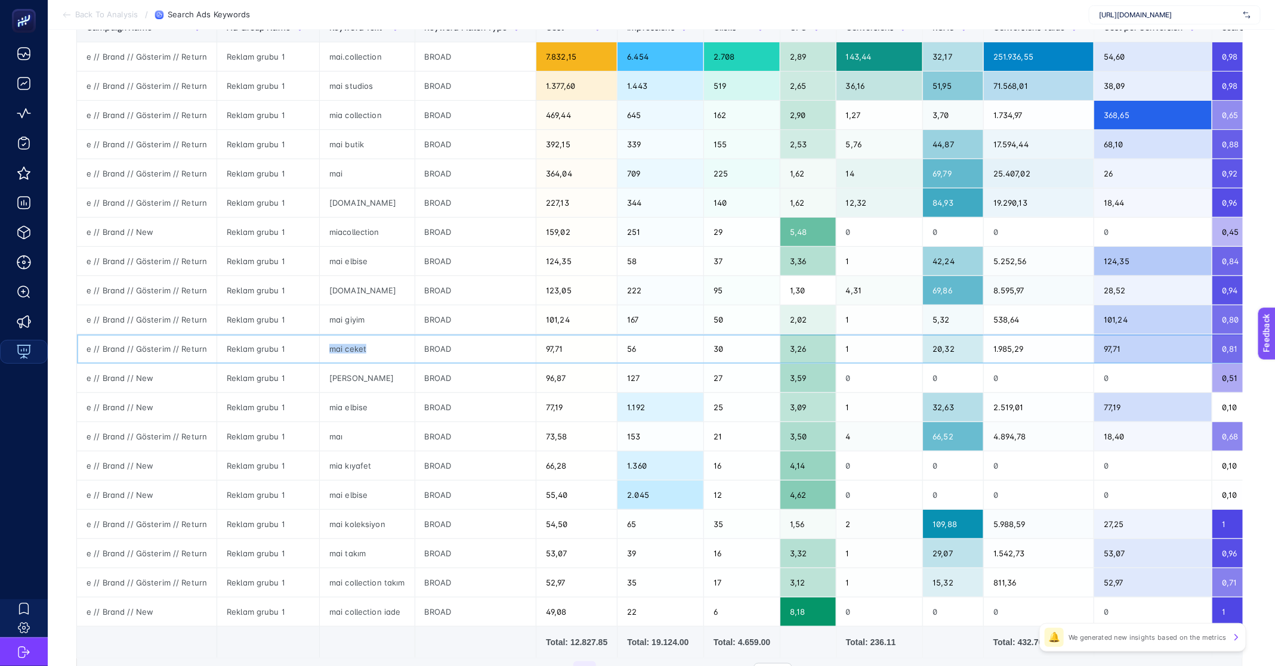
click at [339, 355] on div "mai ceket" at bounding box center [367, 349] width 95 height 29
click at [333, 328] on div "mai giyim" at bounding box center [367, 319] width 95 height 29
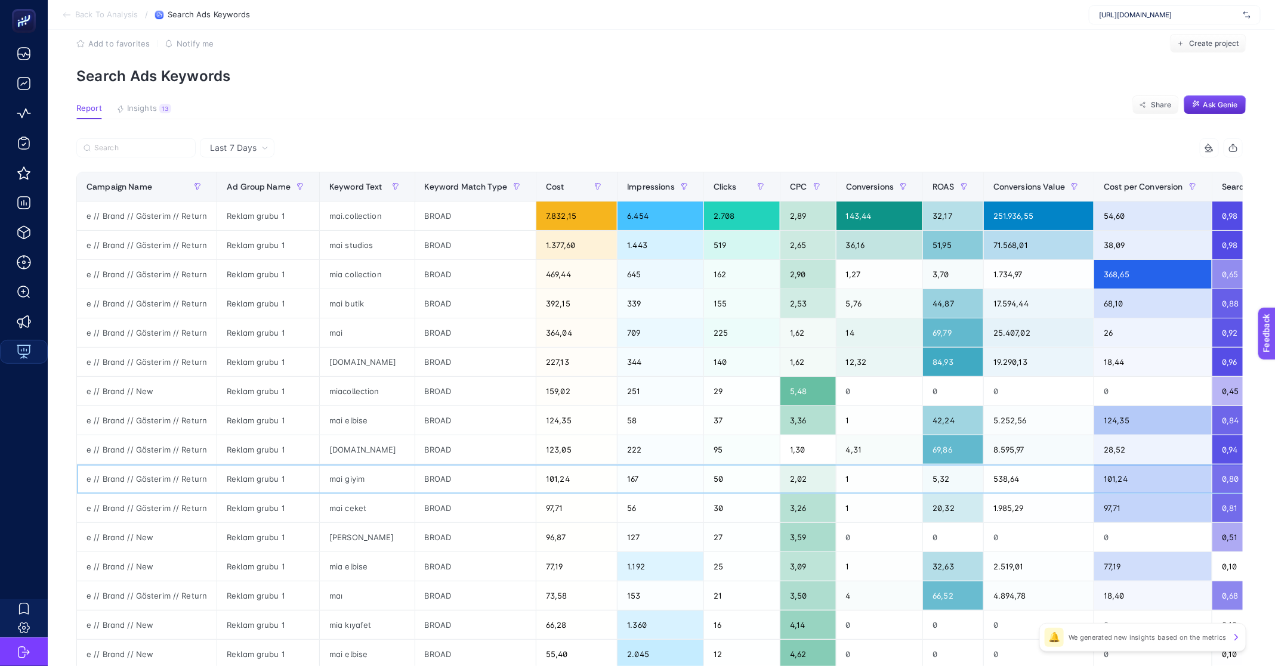
scroll to position [20, 0]
click at [250, 149] on span "Last 7 Days" at bounding box center [233, 147] width 47 height 12
click at [249, 200] on li "Last 30 Days" at bounding box center [236, 193] width 67 height 21
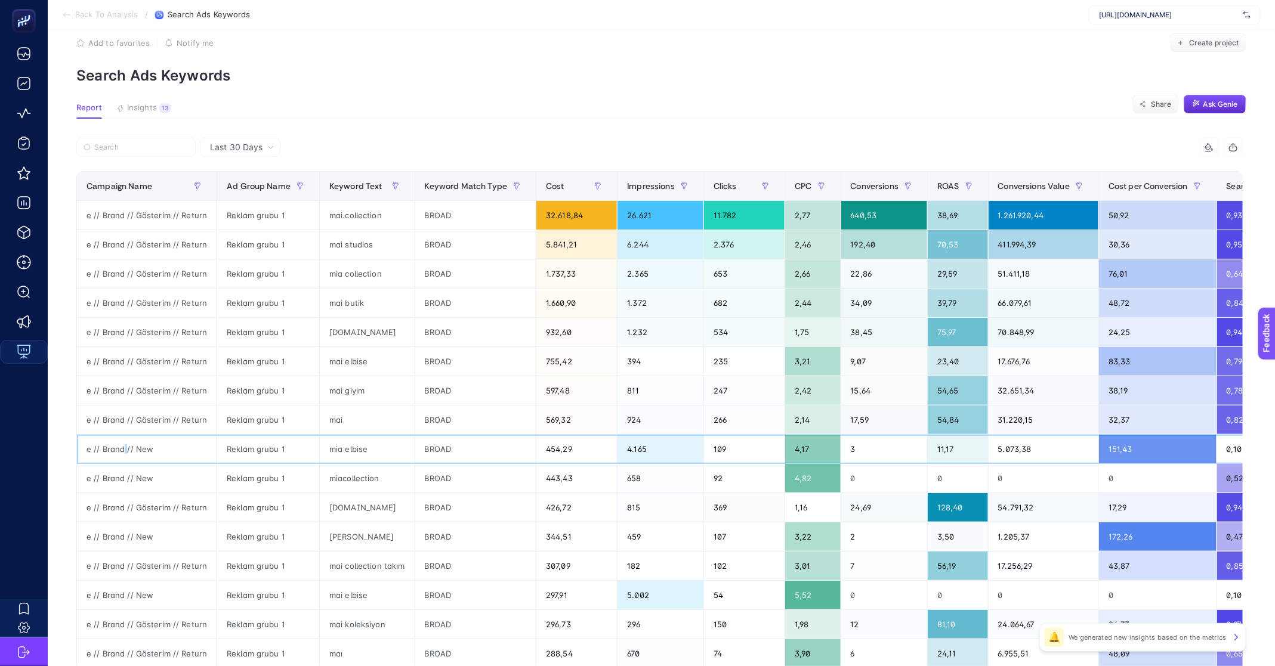
click at [124, 443] on div "e // Brand // New" at bounding box center [147, 449] width 140 height 29
copy tr "e // Brand // New"
click at [122, 153] on label at bounding box center [135, 147] width 119 height 19
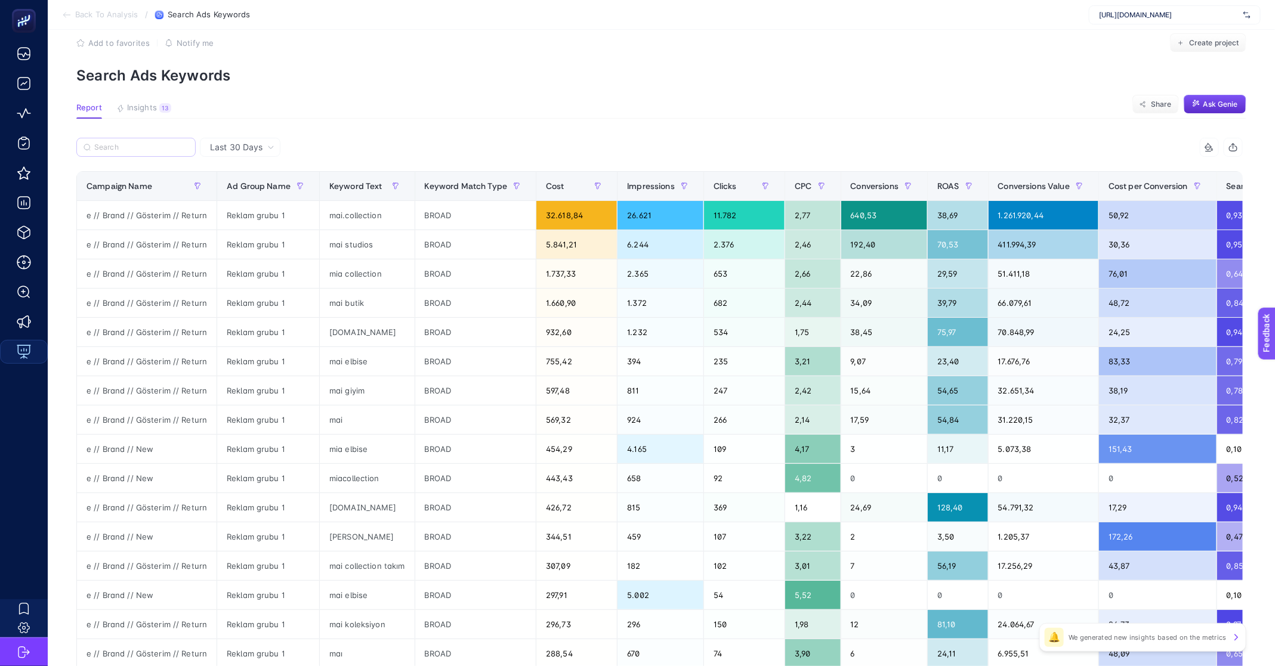
click at [0, 0] on input "Search" at bounding box center [0, 0] width 0 height 0
click at [128, 146] on input "Search" at bounding box center [141, 147] width 94 height 9
paste input "e // Brand // New"
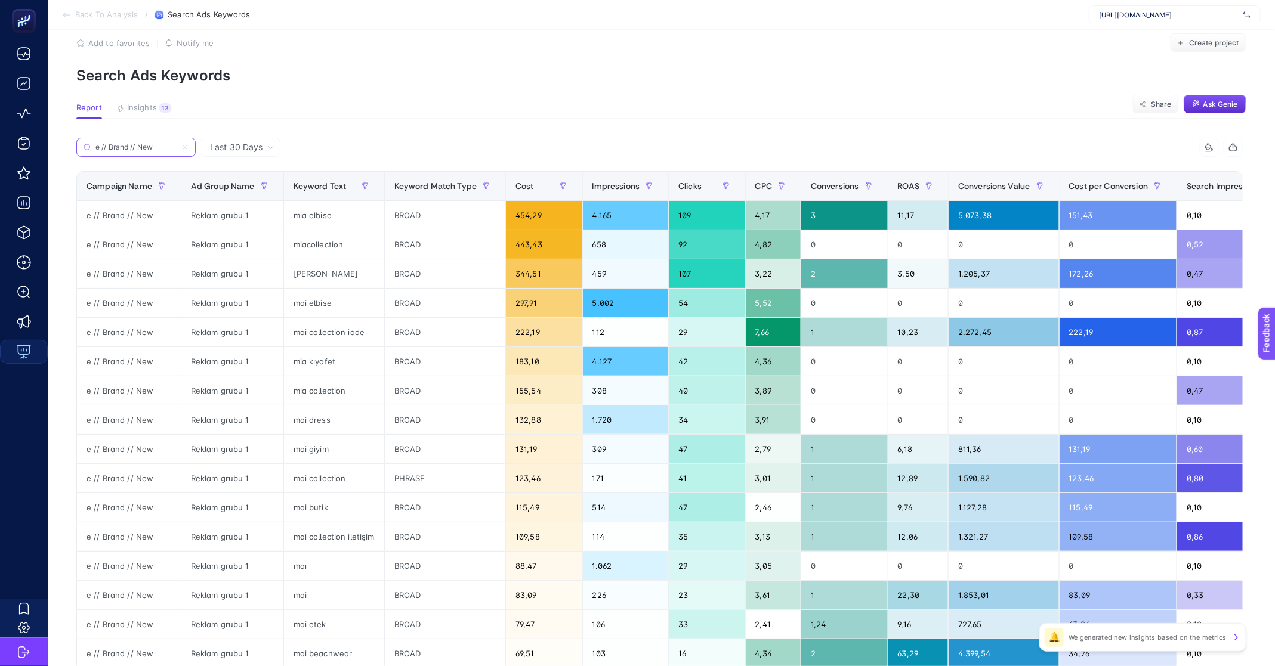
type input "e // Brand // New"
click at [94, 13] on span "Back To Analysis" at bounding box center [106, 15] width 63 height 10
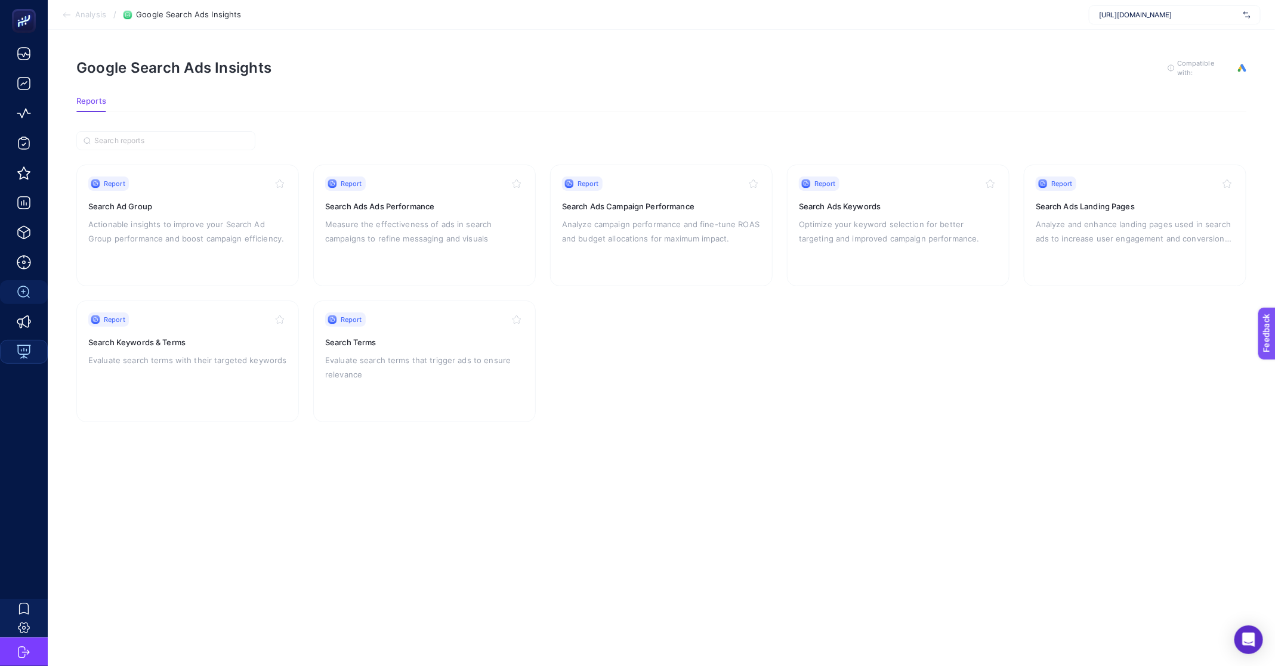
click at [92, 12] on span "Analysis" at bounding box center [90, 15] width 31 height 10
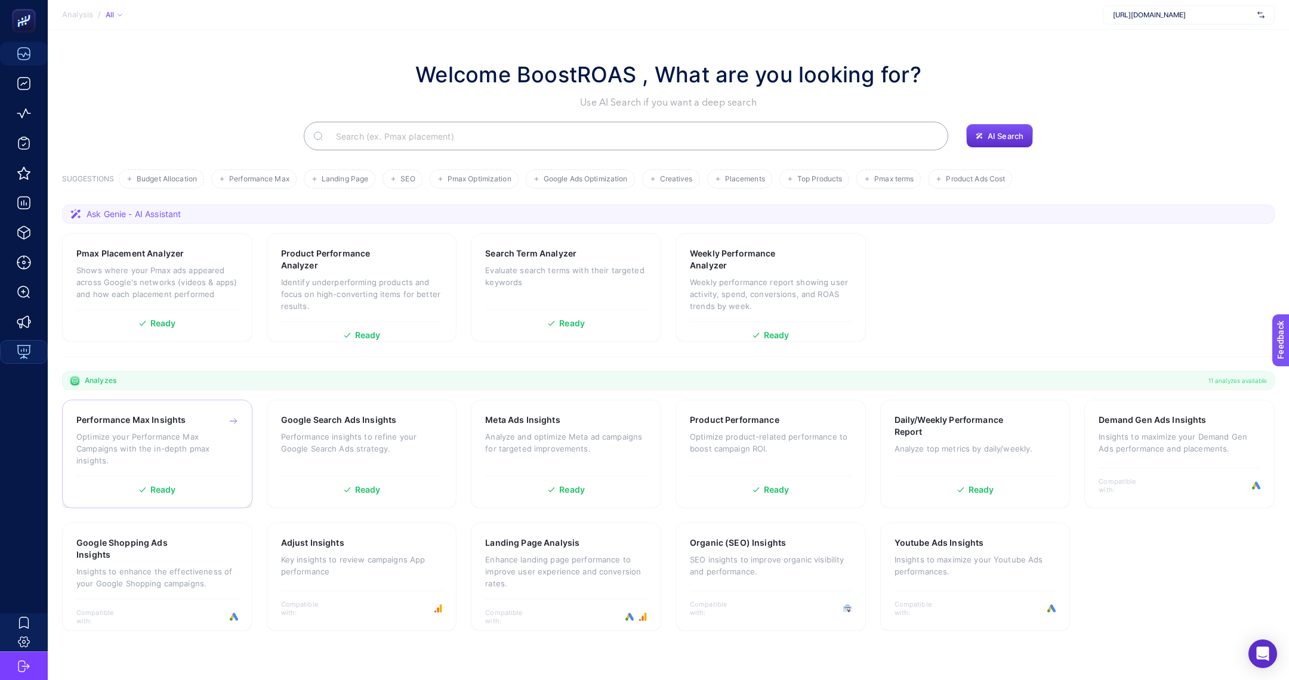
click at [188, 441] on p "Optimize your Performance Max Campaigns with the in-depth pmax insights." at bounding box center [157, 449] width 162 height 36
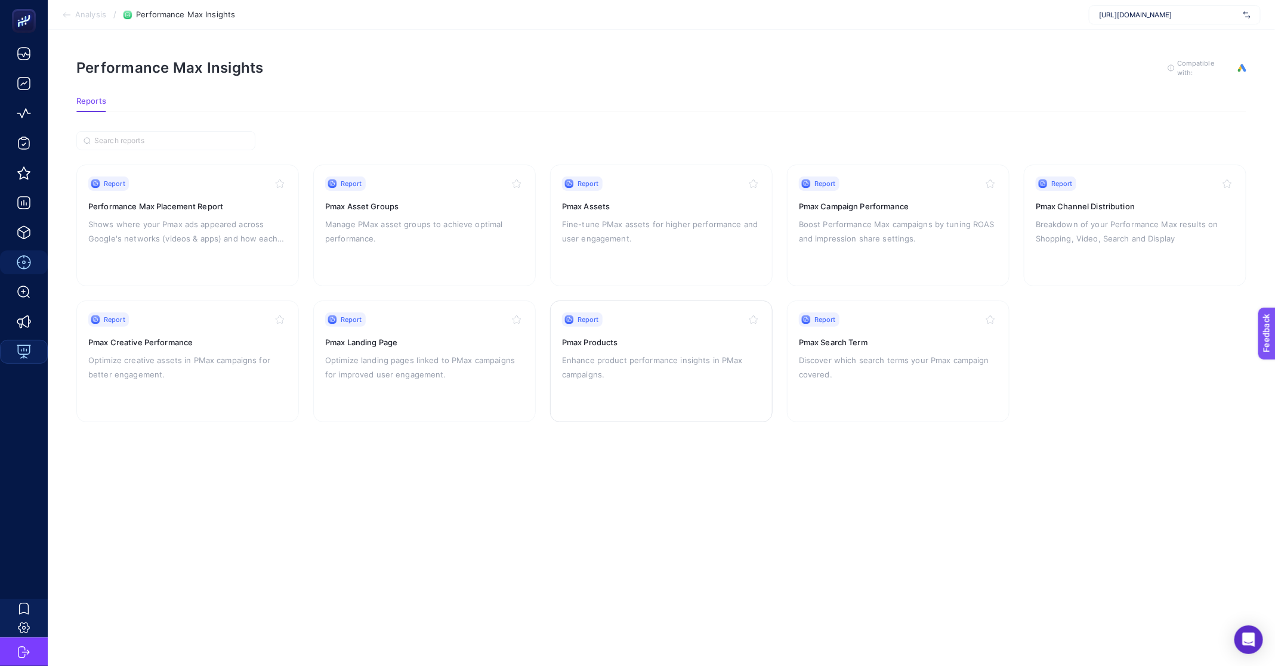
click at [655, 357] on p "Enhance product performance insights in PMax campaigns." at bounding box center [661, 367] width 199 height 29
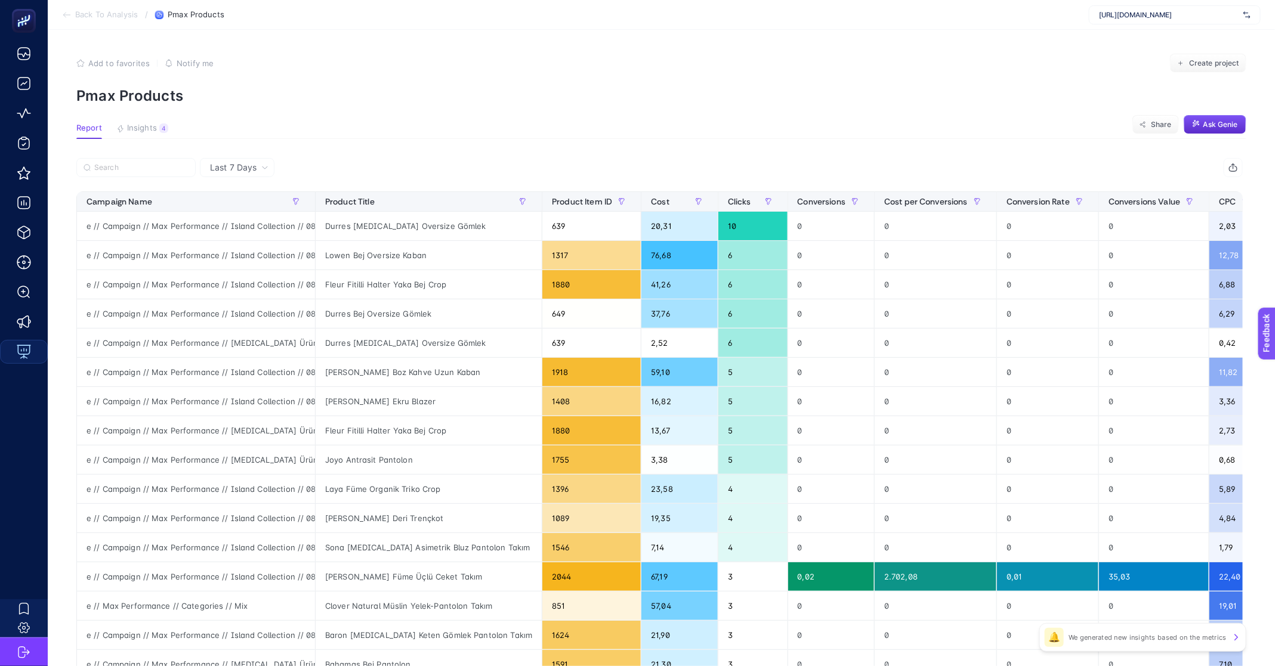
click at [234, 171] on span "Last 7 Days" at bounding box center [233, 168] width 47 height 12
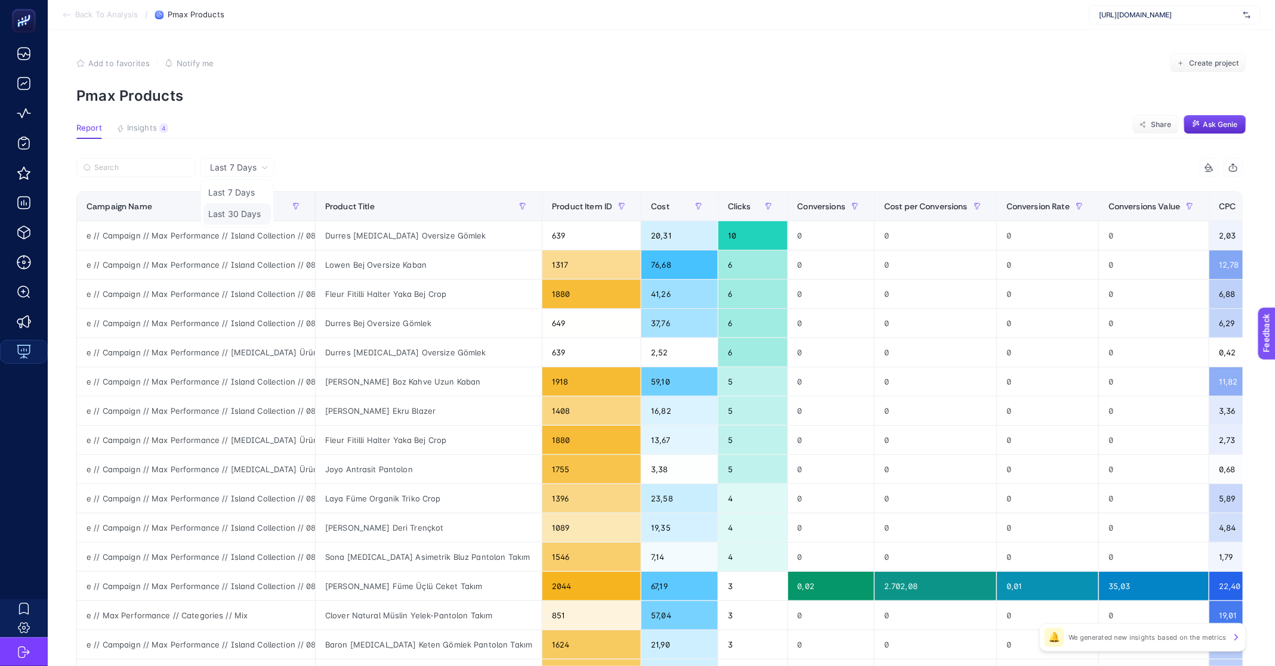
click at [240, 211] on li "Last 30 Days" at bounding box center [236, 213] width 67 height 21
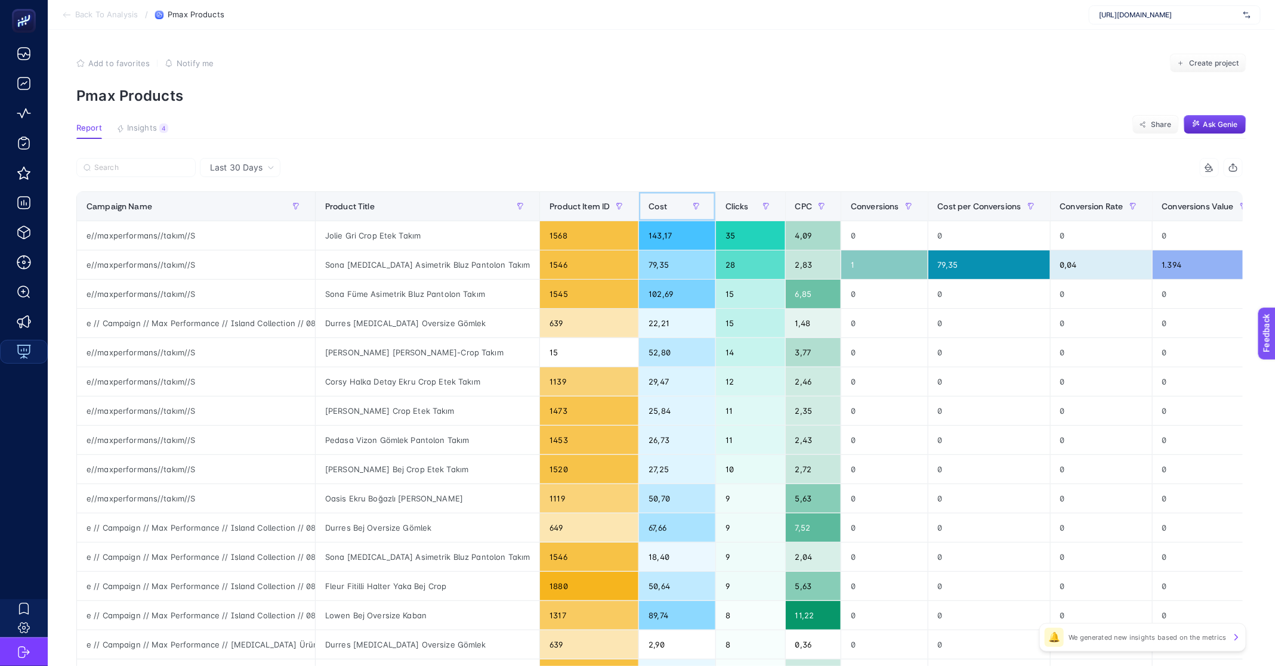
click at [648, 206] on span "Cost" at bounding box center [657, 207] width 18 height 10
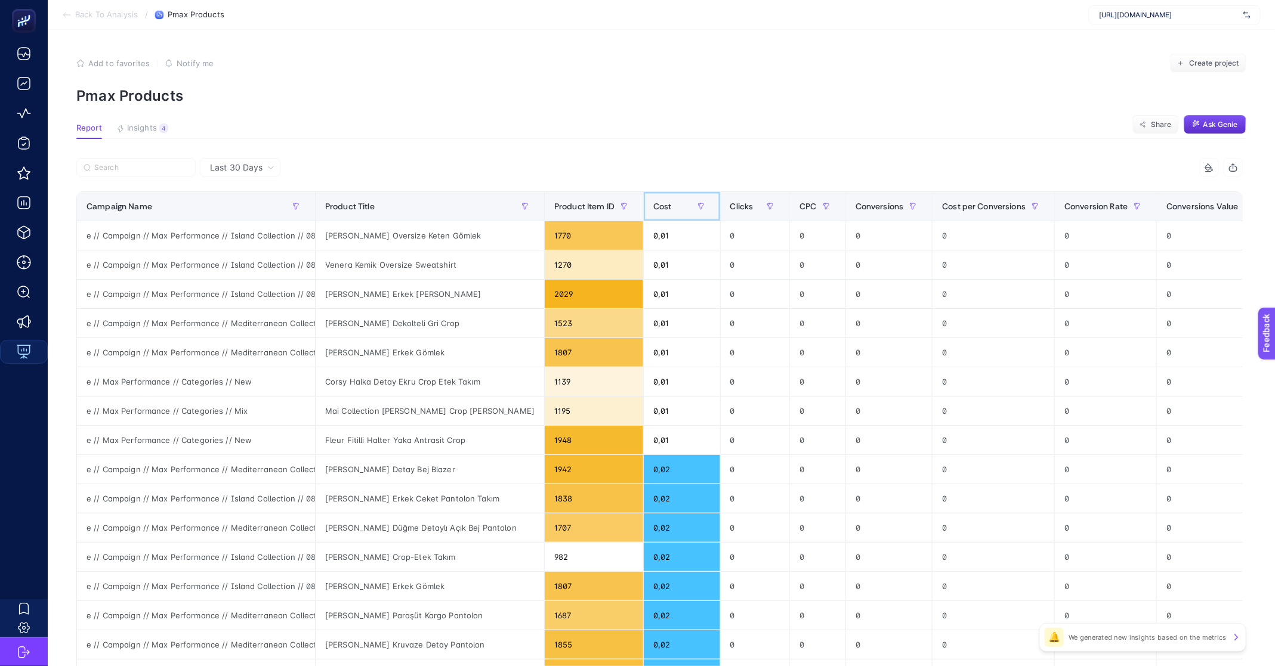
click at [653, 206] on div "Cost" at bounding box center [681, 206] width 57 height 19
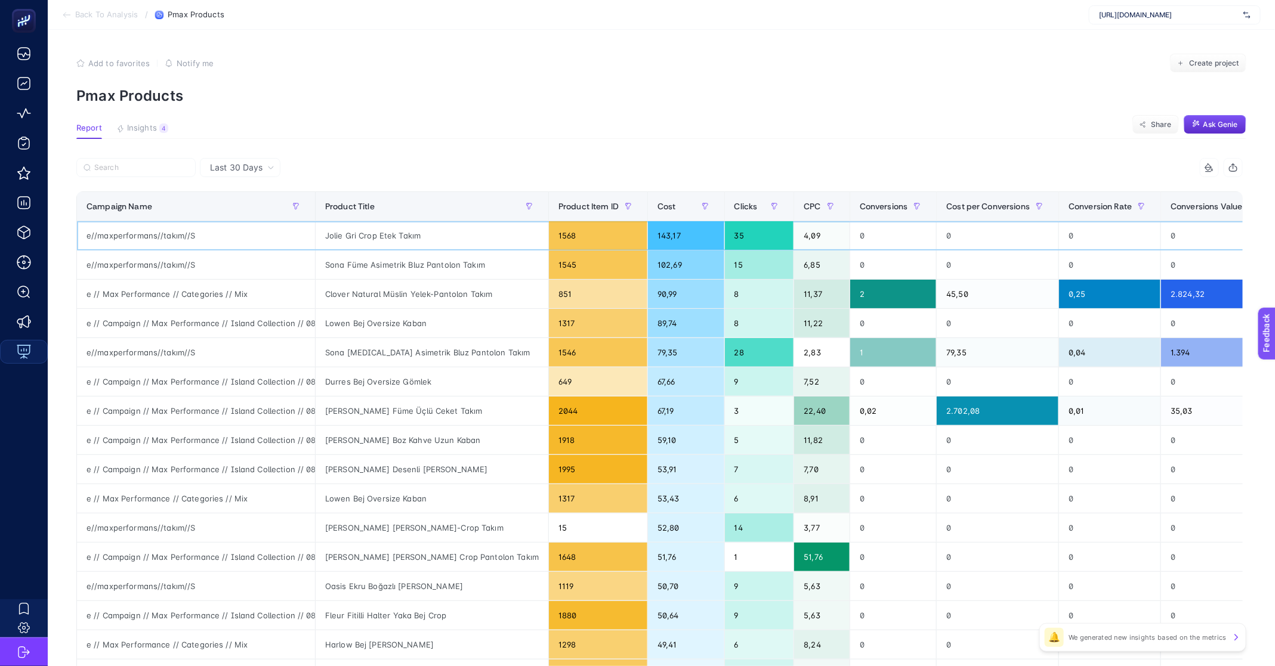
click at [362, 239] on div "Jolie Gri Crop Etek Takım" at bounding box center [432, 235] width 233 height 29
click at [377, 239] on div "Jolie Gri Crop Etek Takım" at bounding box center [432, 235] width 233 height 29
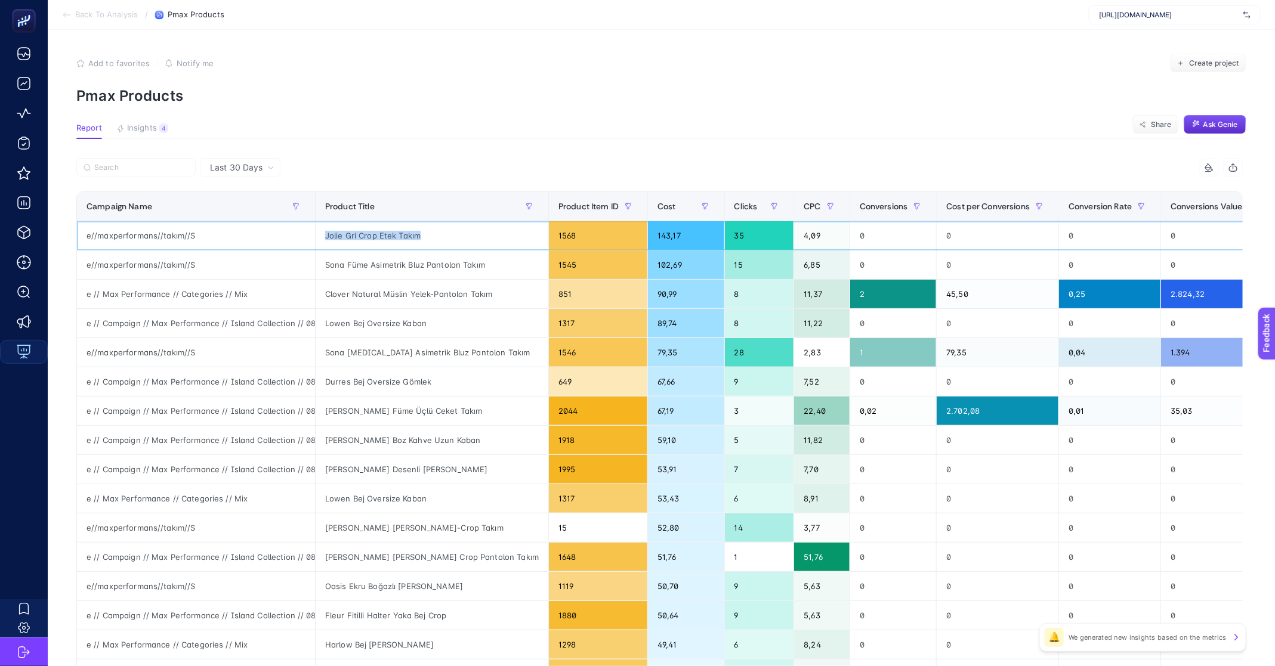
click at [377, 239] on div "Jolie Gri Crop Etek Takım" at bounding box center [432, 235] width 233 height 29
click at [372, 239] on div "Jolie Gri Crop Etek Takım" at bounding box center [432, 235] width 233 height 29
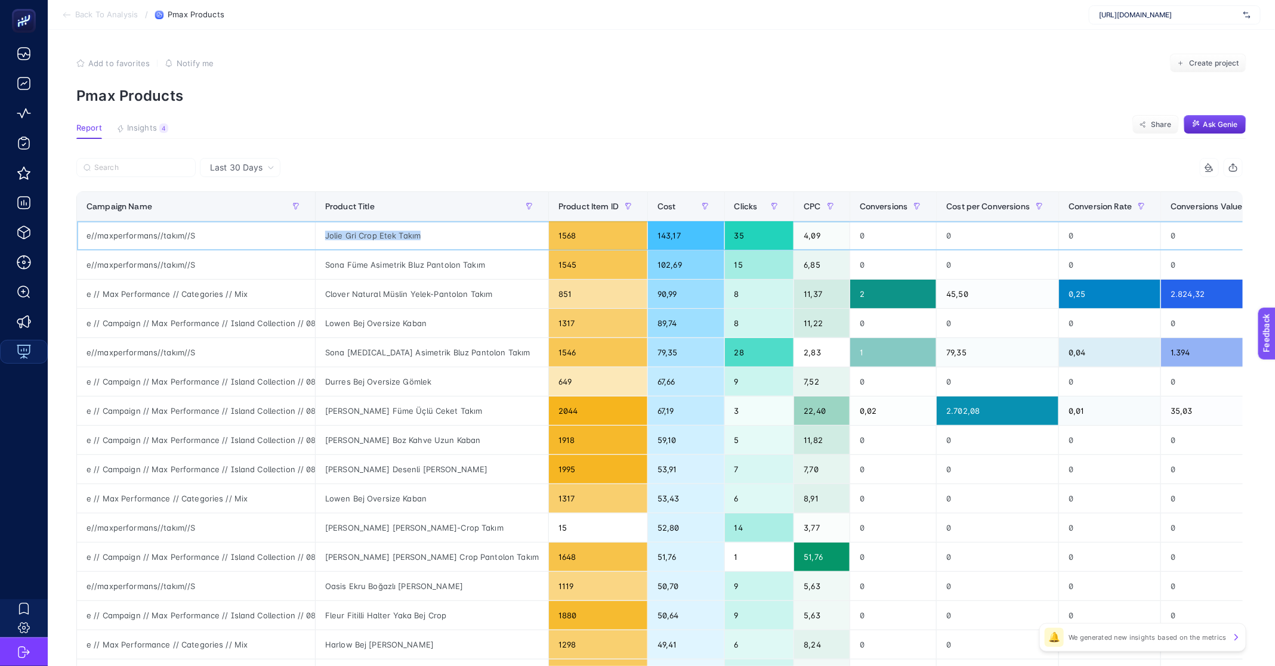
click at [372, 239] on div "Jolie Gri Crop Etek Takım" at bounding box center [432, 235] width 233 height 29
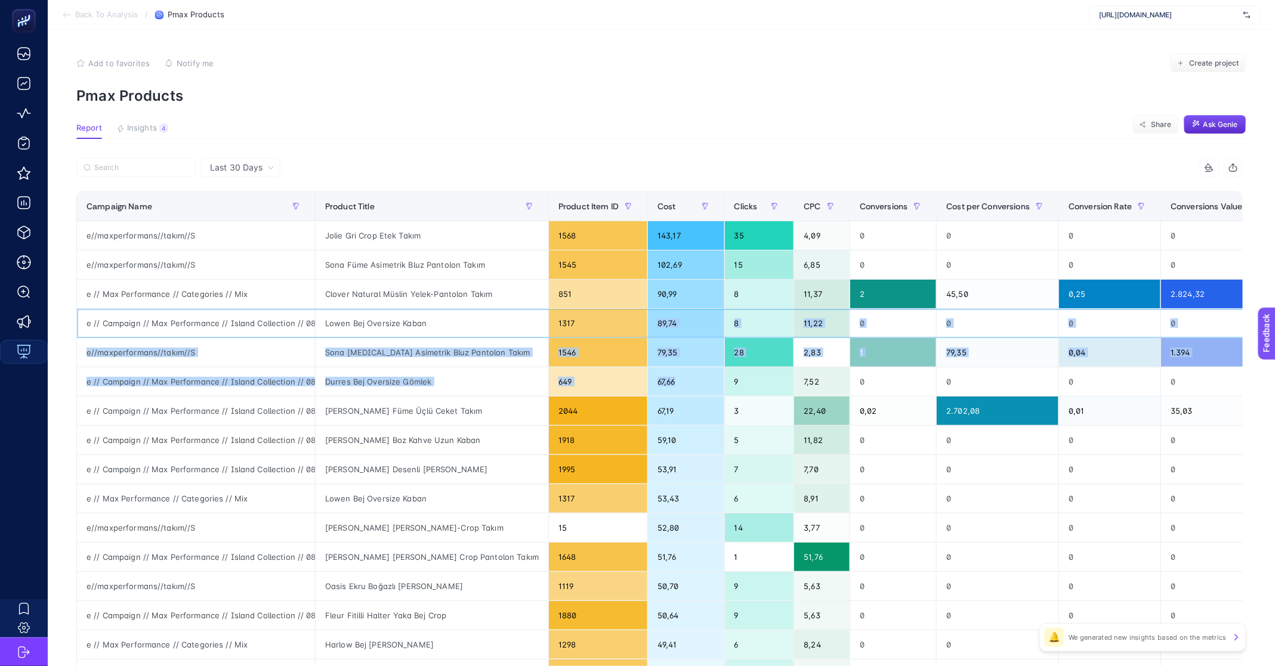
click at [619, 400] on tbody "e//maxperformans//takım//S Jolie Gri Crop Etek Takım 1568 143,17 35 4,09 0 0 0 …" at bounding box center [696, 513] width 1238 height 585
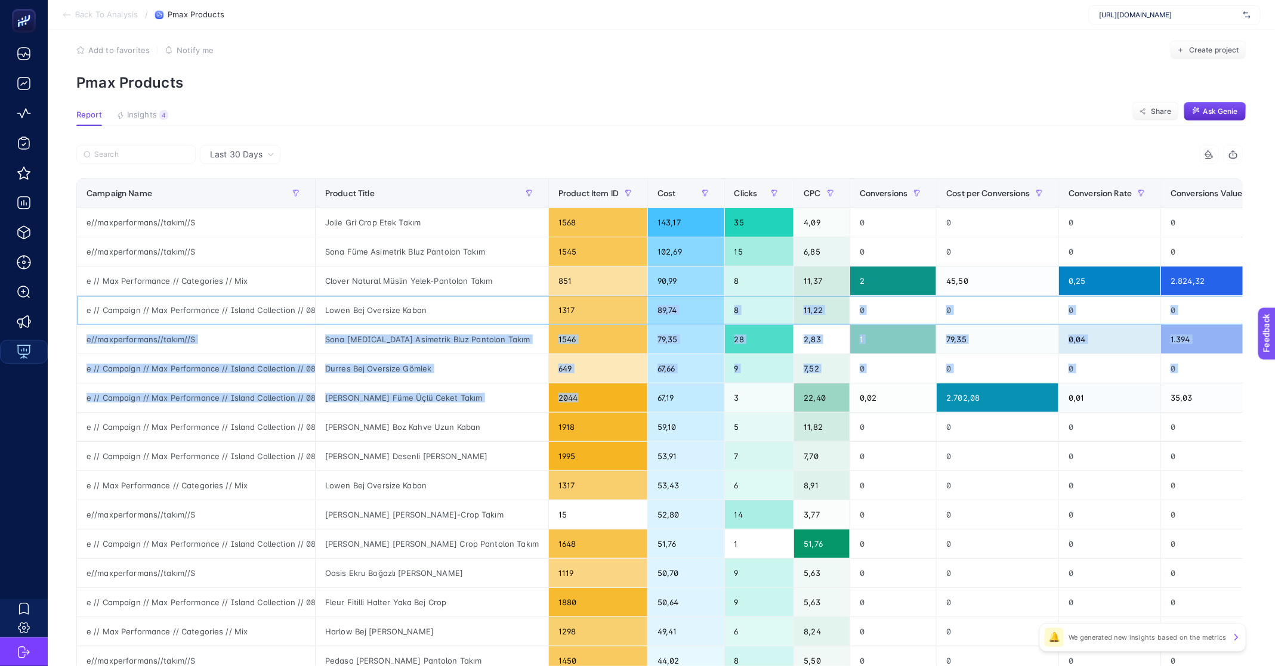
scroll to position [305, 0]
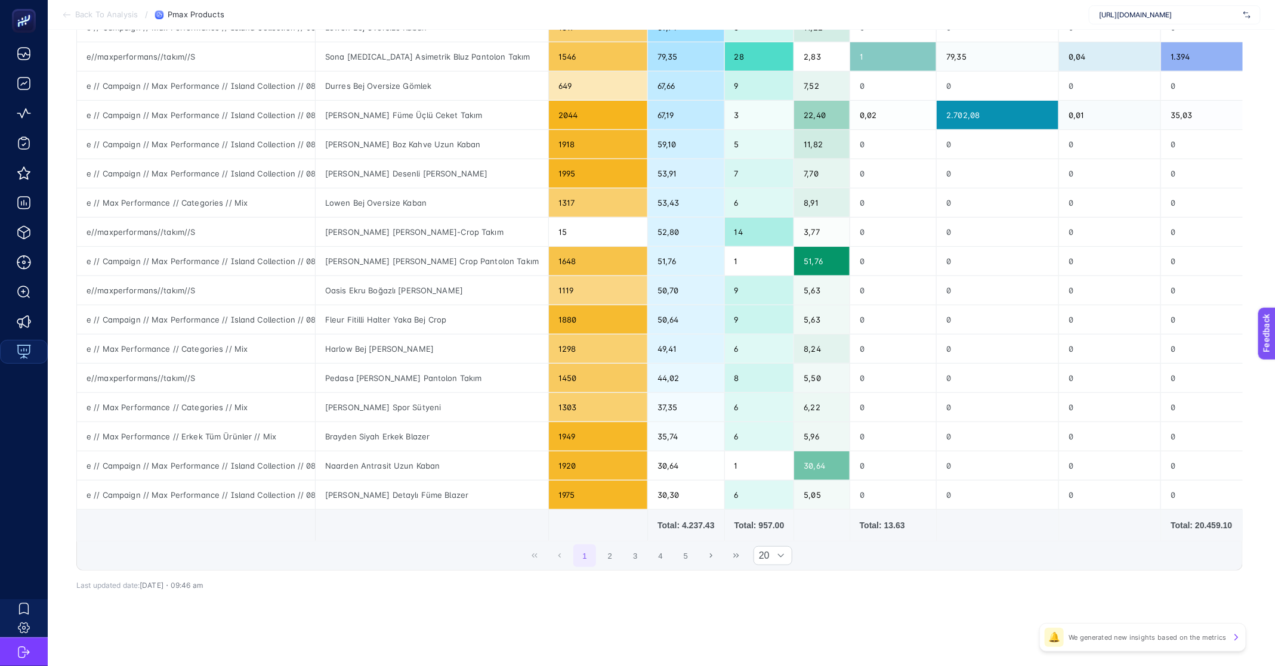
click at [659, 520] on div "Total: 4.237.43" at bounding box center [685, 526] width 57 height 12
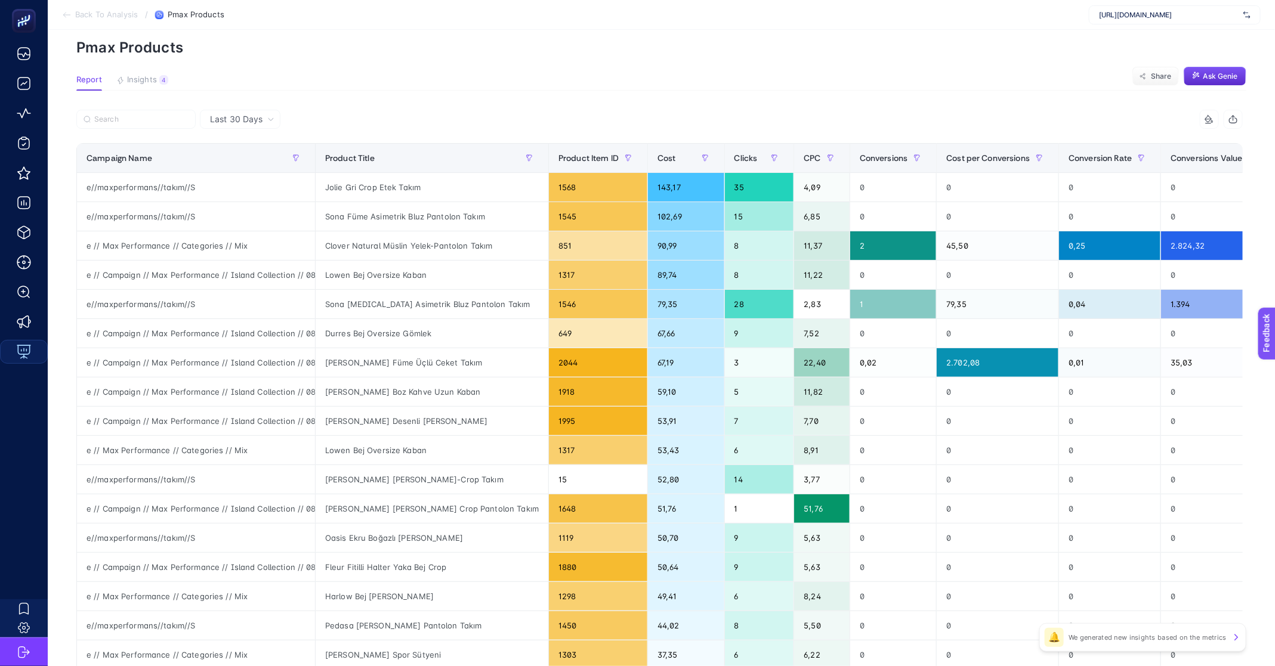
scroll to position [0, 0]
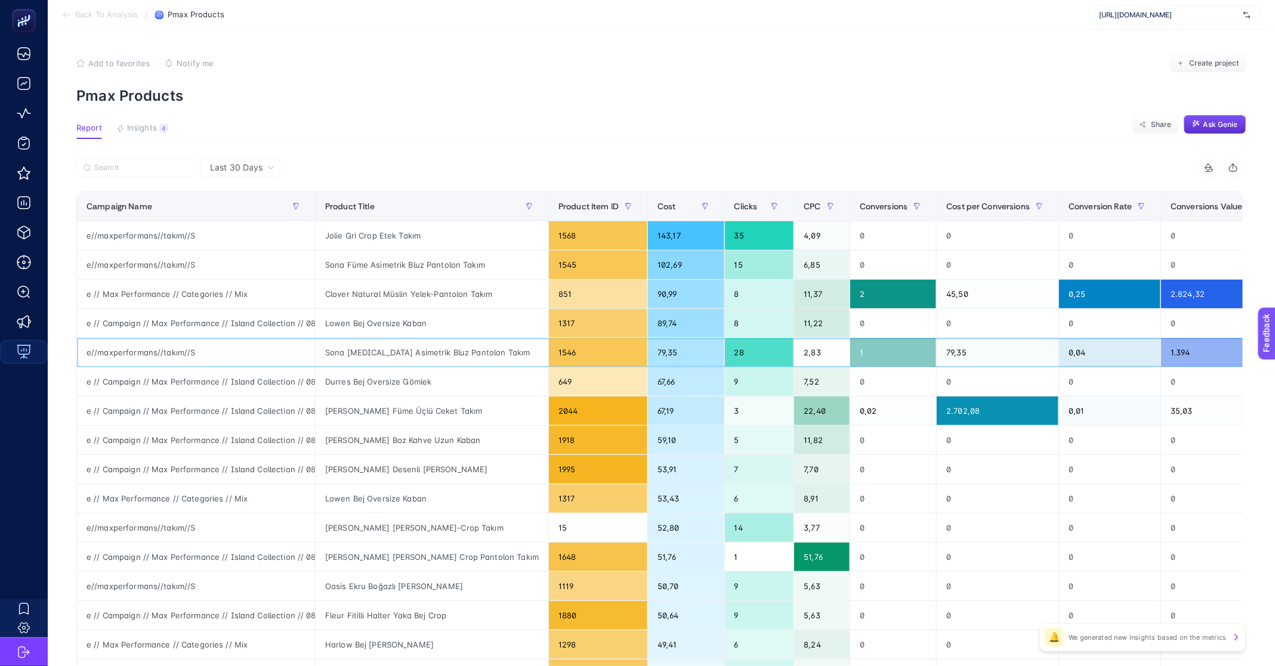
click at [165, 345] on div "e//maxperformans//takım//S" at bounding box center [196, 352] width 238 height 29
click at [460, 356] on div "Sona Beyaz Asimetrik Bluz Pantolon Takım" at bounding box center [432, 352] width 233 height 29
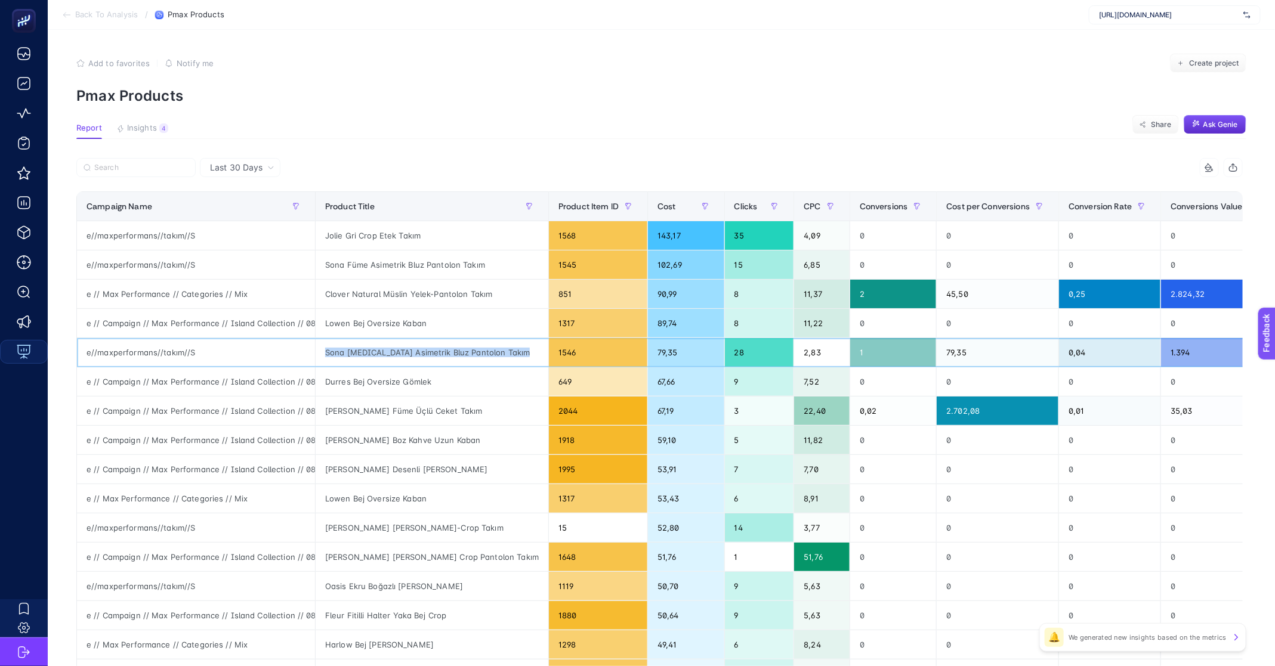
click at [460, 356] on div "Sona Beyaz Asimetrik Bluz Pantolon Takım" at bounding box center [432, 352] width 233 height 29
click at [104, 16] on span "Back To Analysis" at bounding box center [106, 15] width 63 height 10
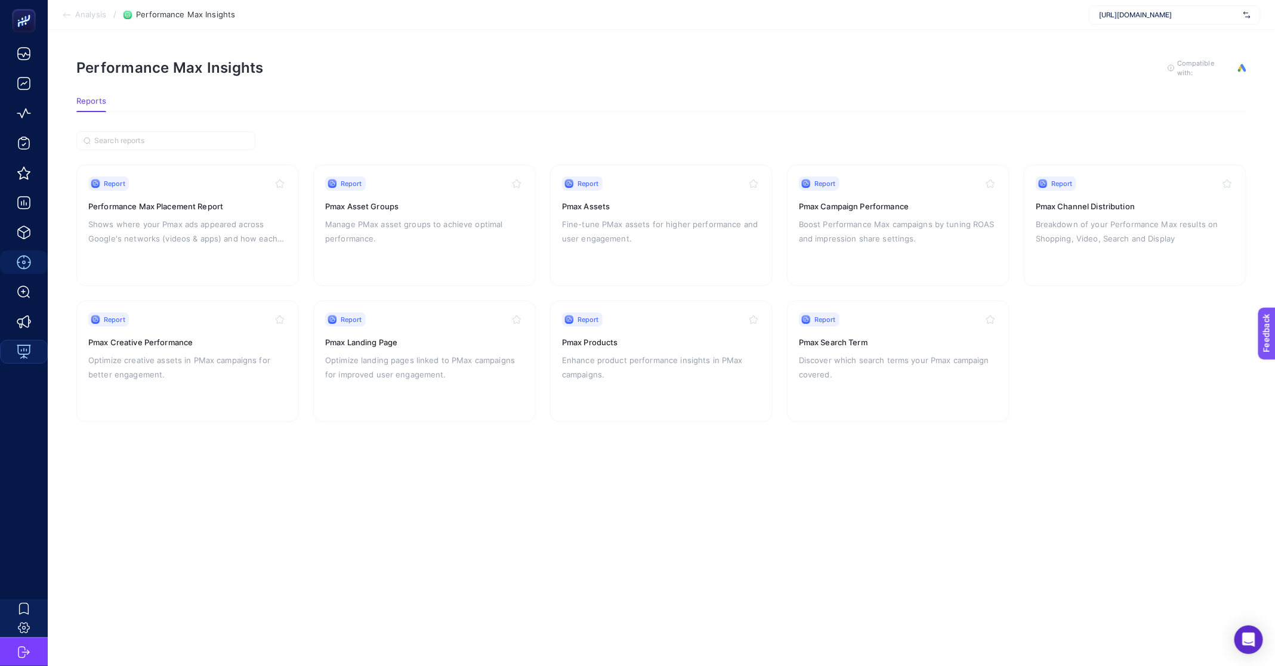
click at [77, 13] on span "Analysis" at bounding box center [90, 15] width 31 height 10
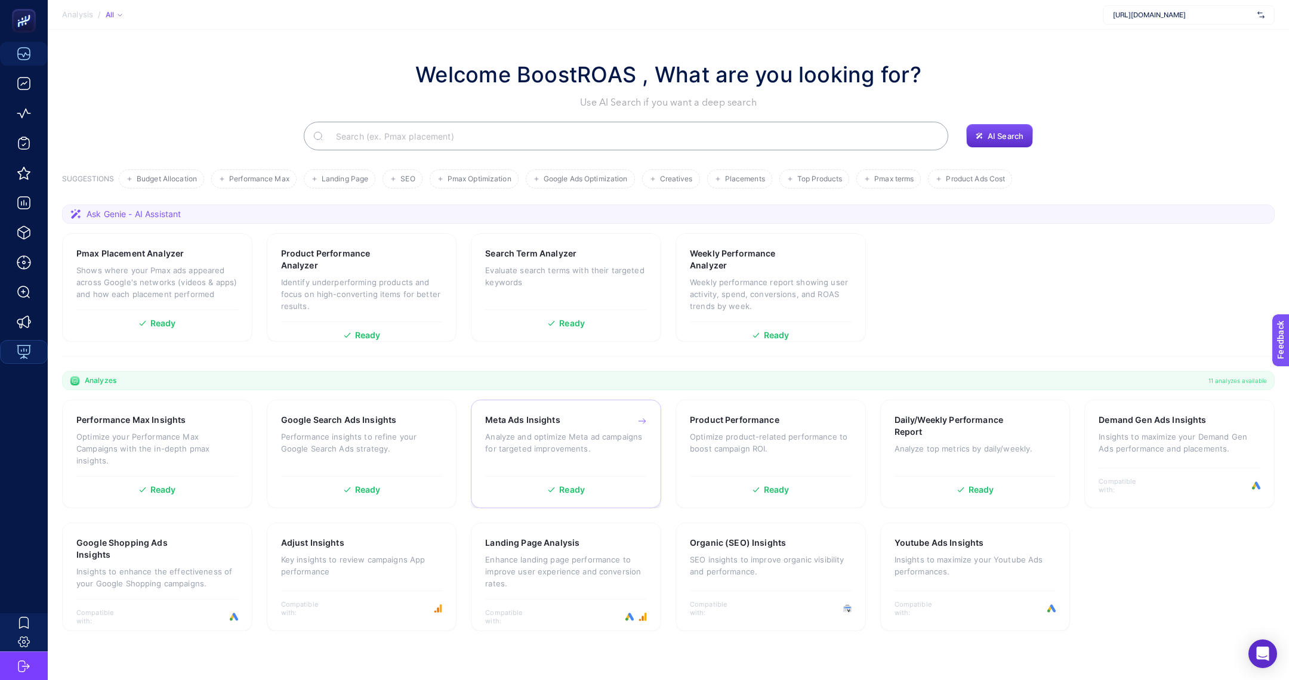
click at [547, 450] on p "Analyze and optimize Meta ad campaigns for targeted improvements." at bounding box center [566, 443] width 162 height 24
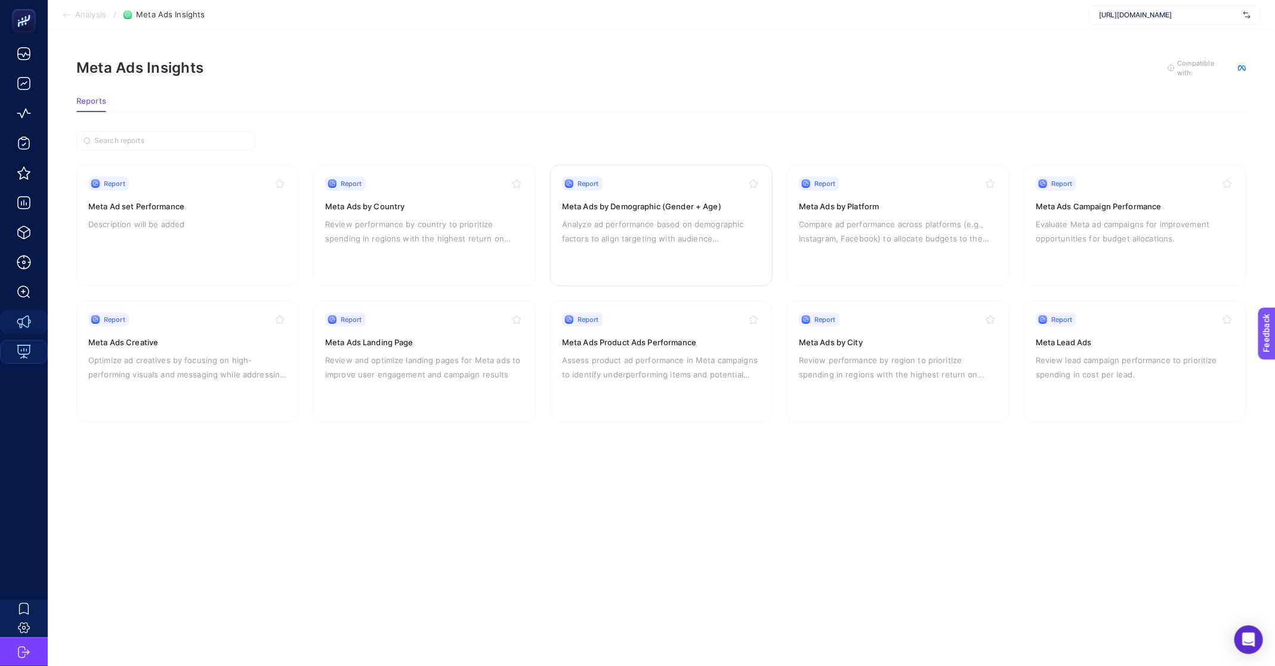
click at [671, 237] on p "Analyze ad performance based on demographic factors to align targeting with aud…" at bounding box center [661, 231] width 199 height 29
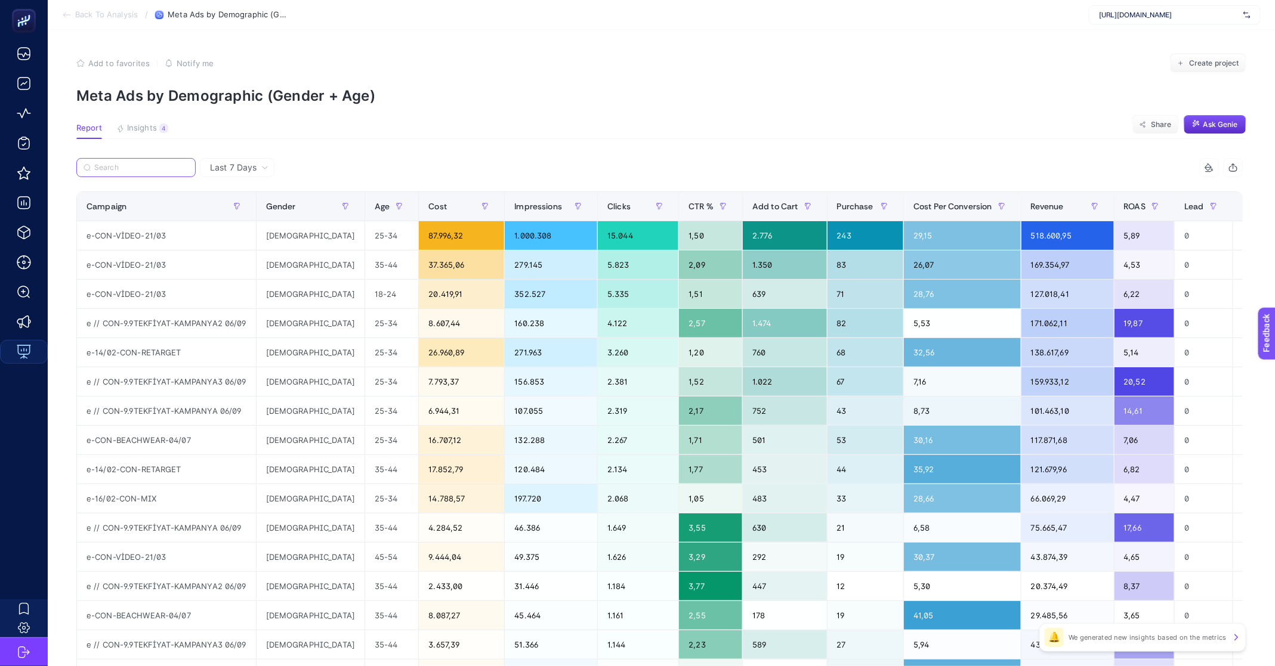
click at [134, 163] on input "Search" at bounding box center [141, 167] width 94 height 9
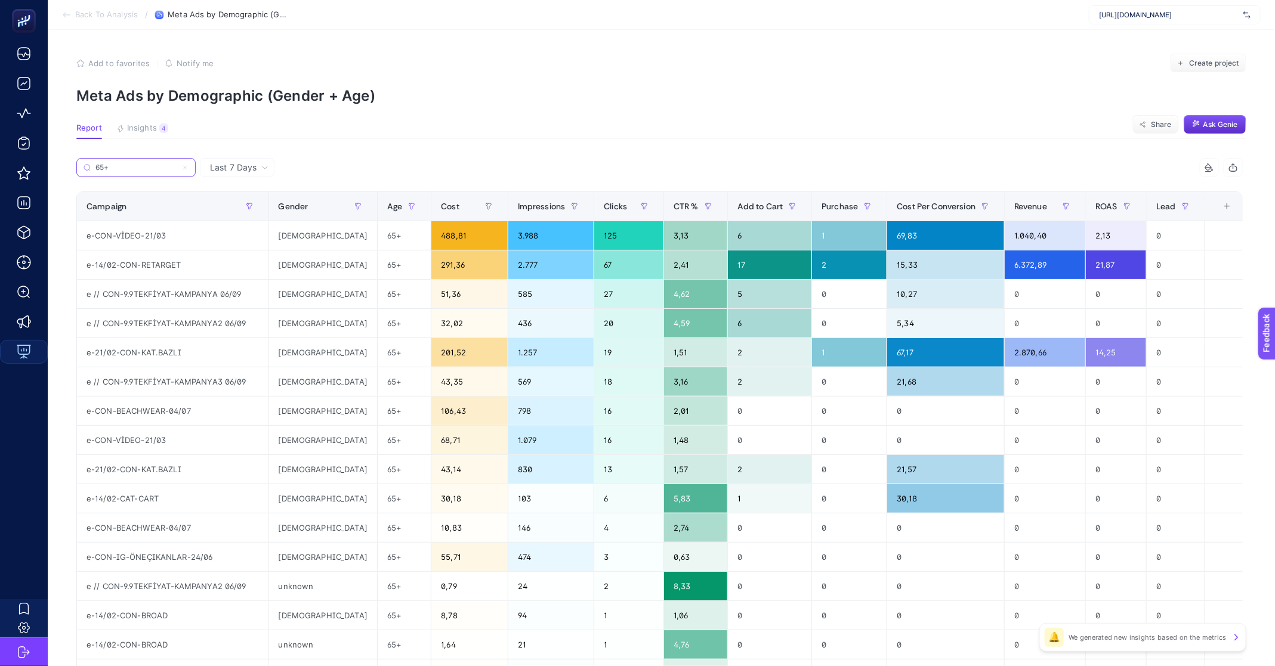
type input "65+"
click at [250, 174] on div "Last 7 Days" at bounding box center [237, 167] width 75 height 19
click at [238, 208] on li "Last 30 Days" at bounding box center [236, 213] width 67 height 21
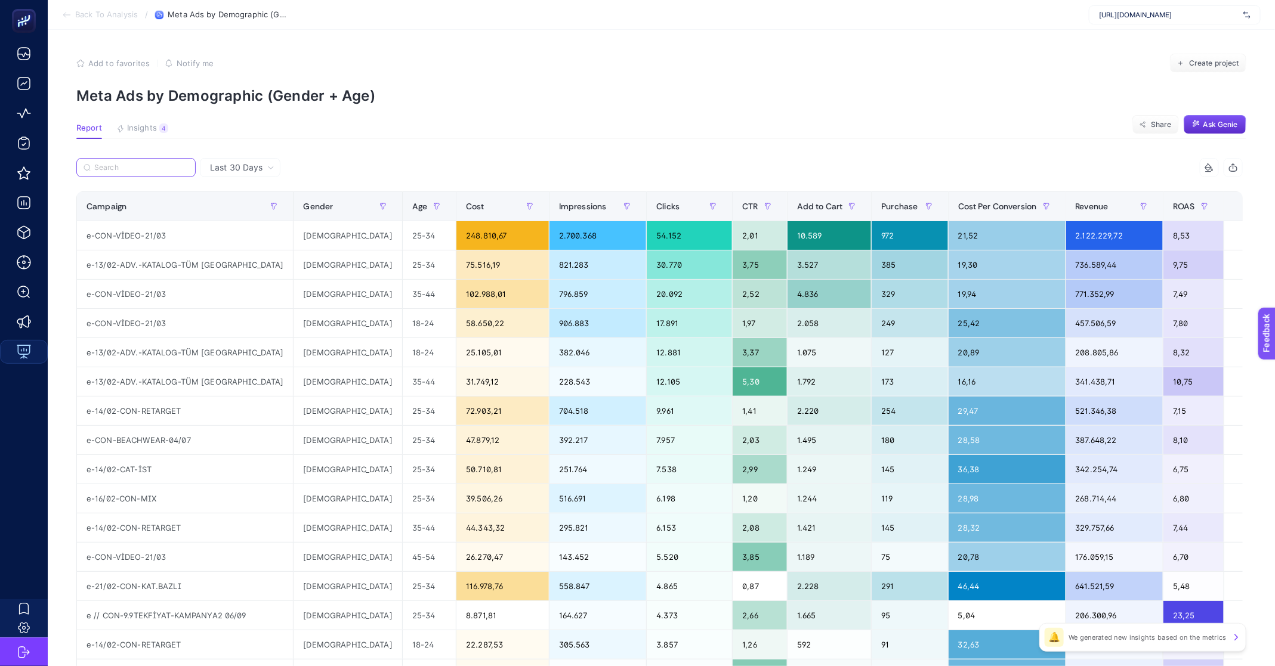
click at [135, 165] on input "Search" at bounding box center [141, 167] width 94 height 9
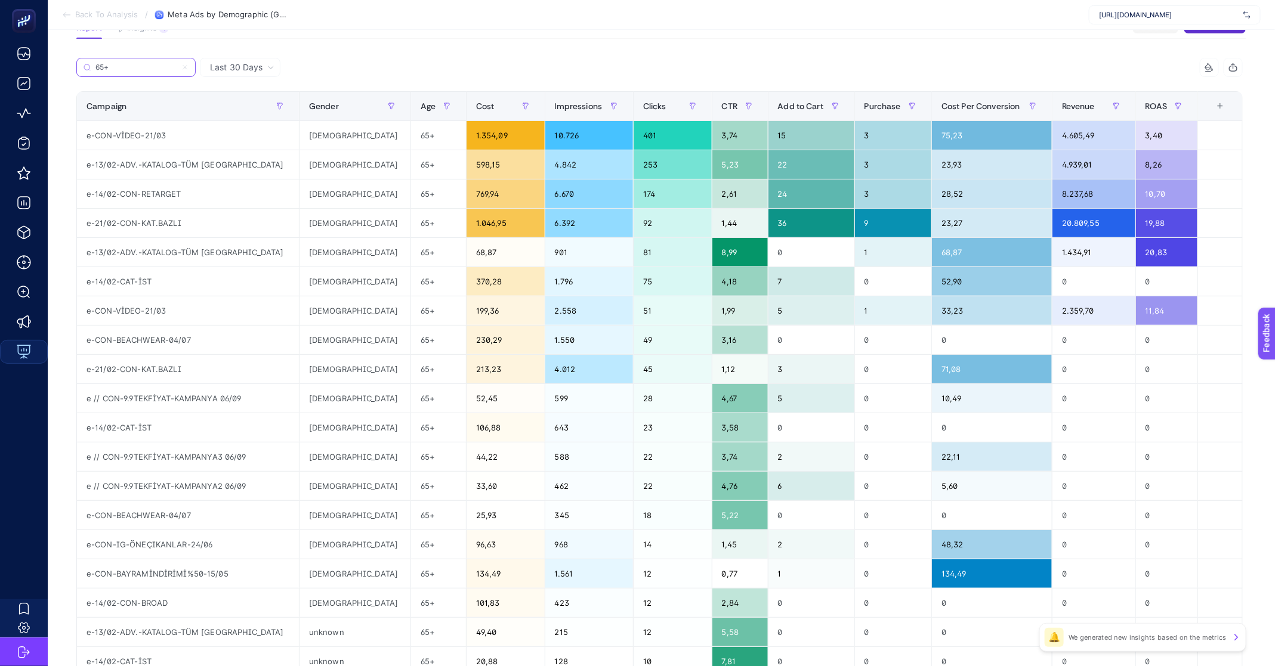
scroll to position [99, 0]
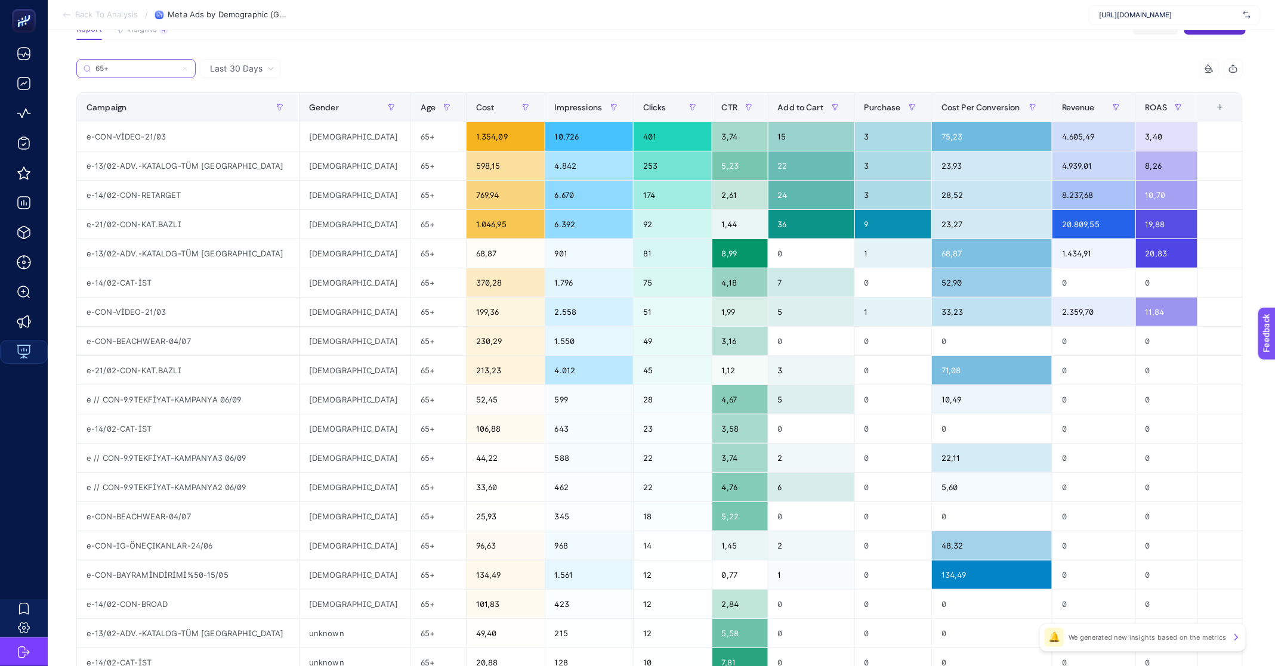
type input "65+"
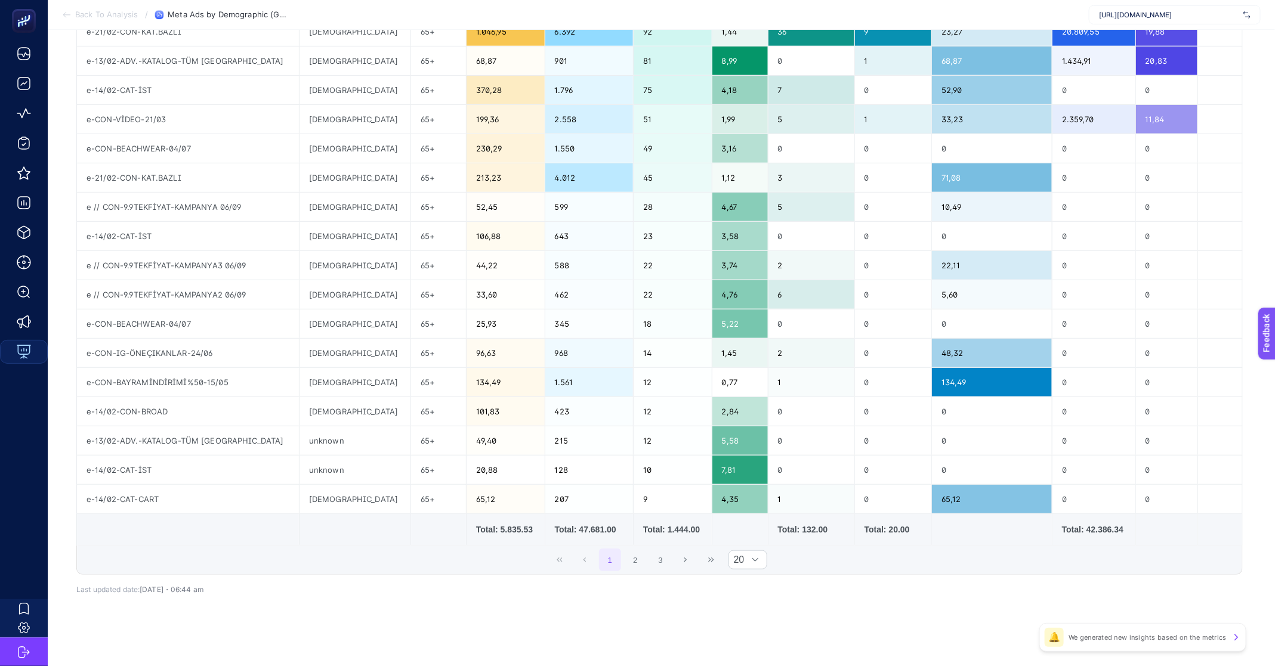
click at [476, 527] on div "Total: 5.835.53" at bounding box center [505, 530] width 59 height 12
copy div "5.835.53"
click at [1112, 529] on div "Total: 42.386.34" at bounding box center [1094, 530] width 64 height 12
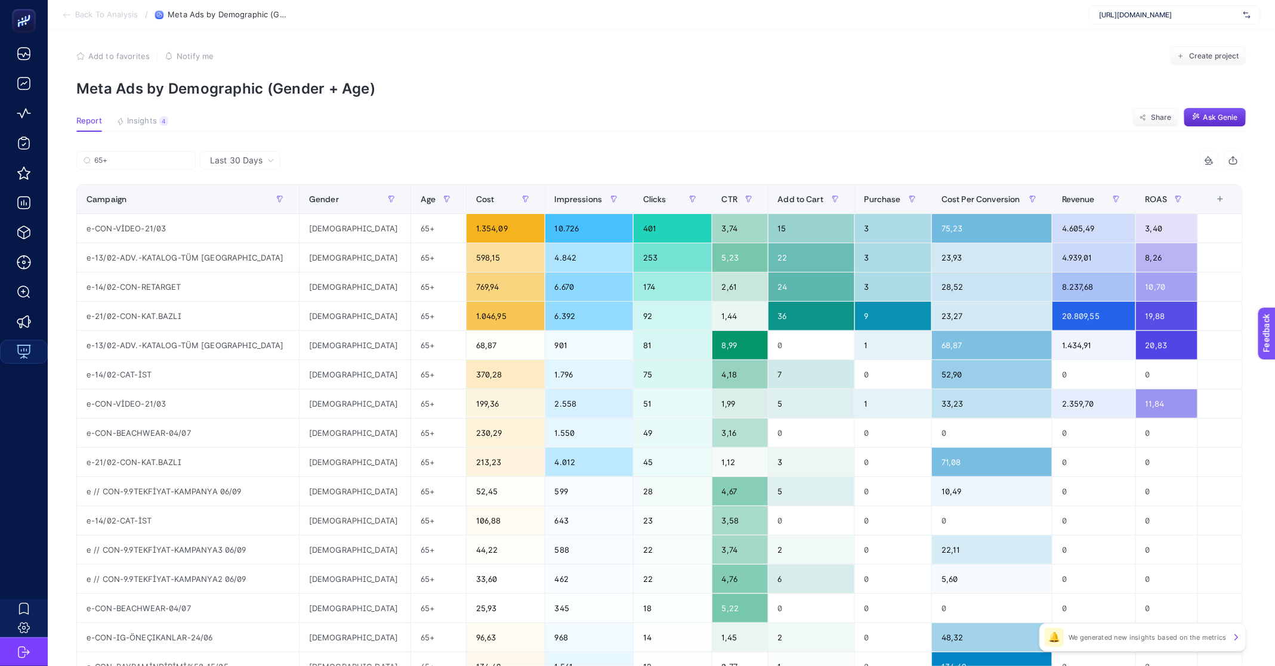
scroll to position [0, 0]
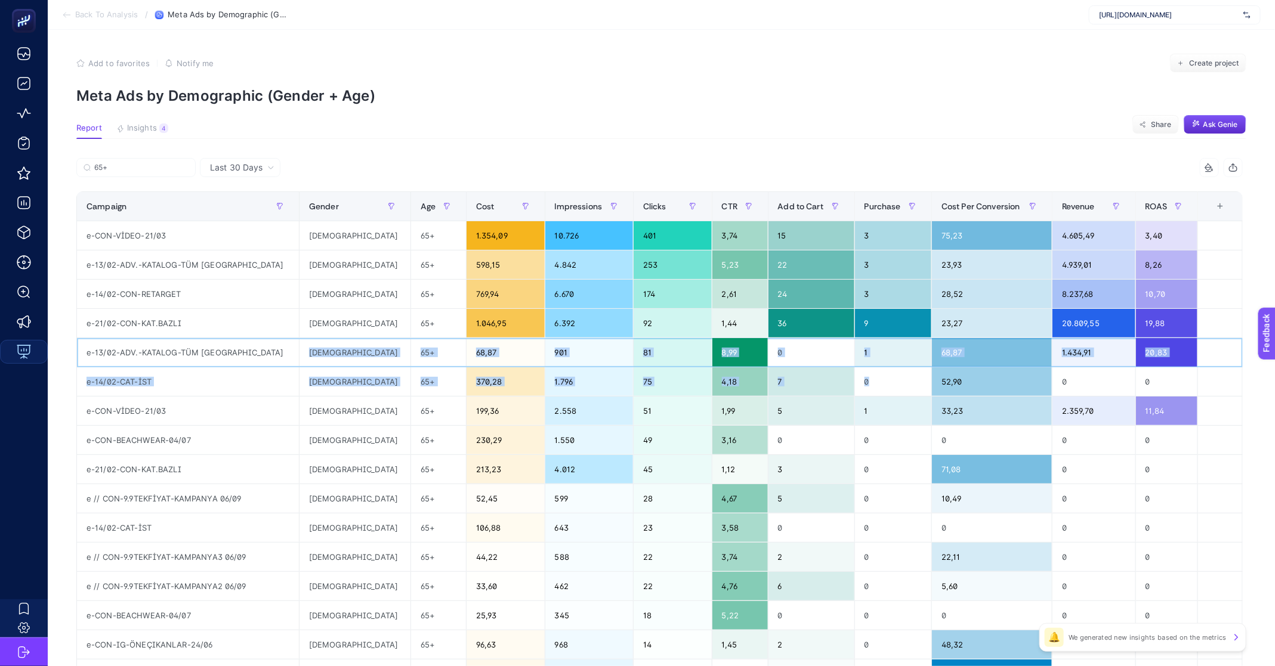
drag, startPoint x: 284, startPoint y: 351, endPoint x: 947, endPoint y: 369, distance: 663.0
click at [947, 369] on tbody "e-CON-VİDEO-21/03 female 65+ 1.354,09 10.726 401 3,74 15 3 75,23 4.605,49 3,40 …" at bounding box center [660, 513] width 1166 height 585
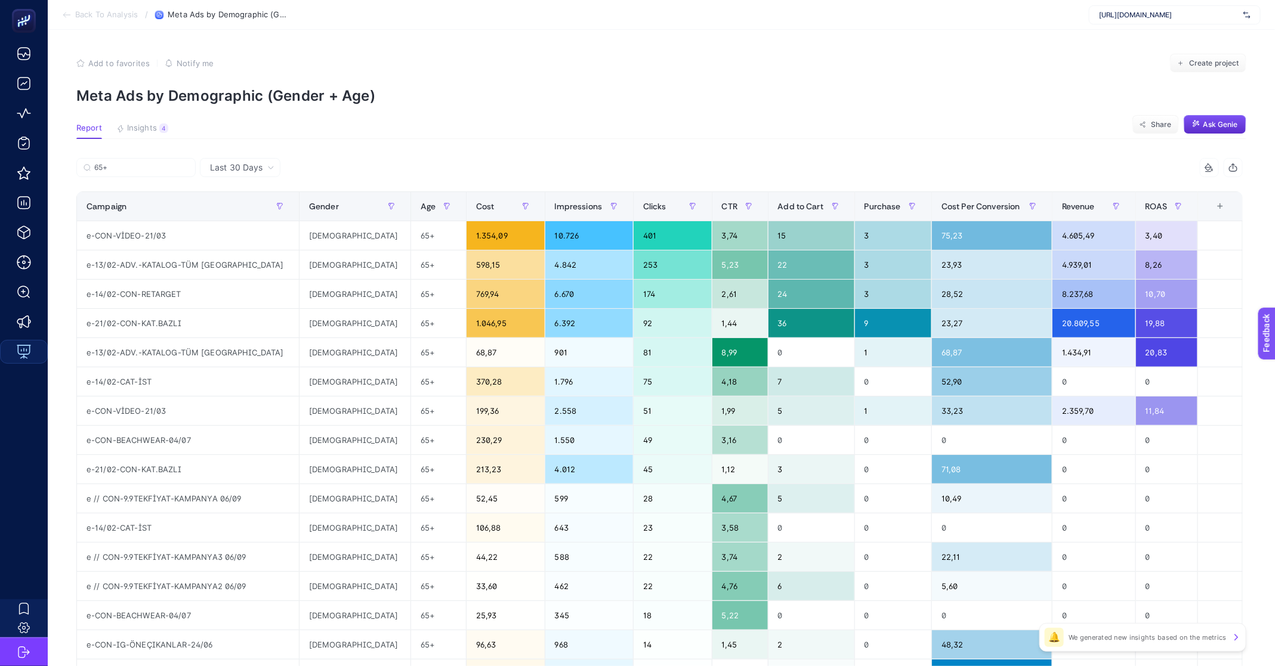
click at [484, 149] on article "Add to favorites false Notify me Create project Meta Ads by Demographic (Gender…" at bounding box center [661, 496] width 1227 height 932
click at [107, 14] on span "Back To Analysis" at bounding box center [106, 15] width 63 height 10
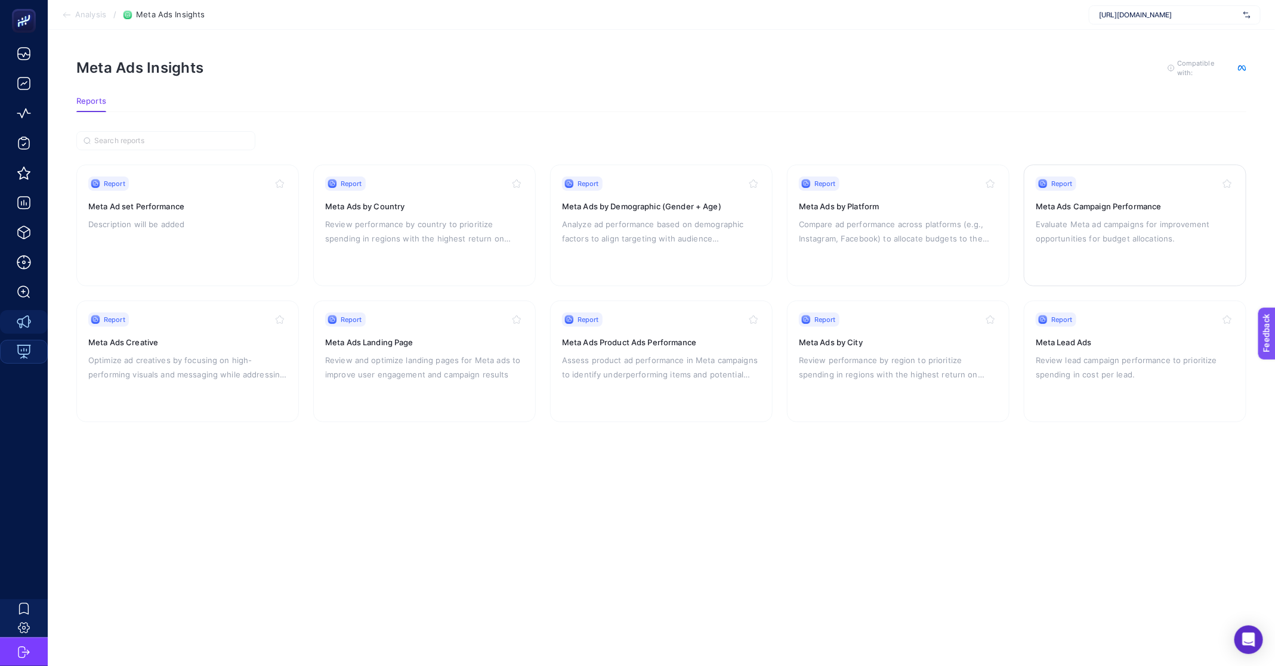
click at [1150, 245] on div "Report Meta Ads Campaign Performance Evaluate Meta ad campaigns for improvement…" at bounding box center [1135, 226] width 199 height 98
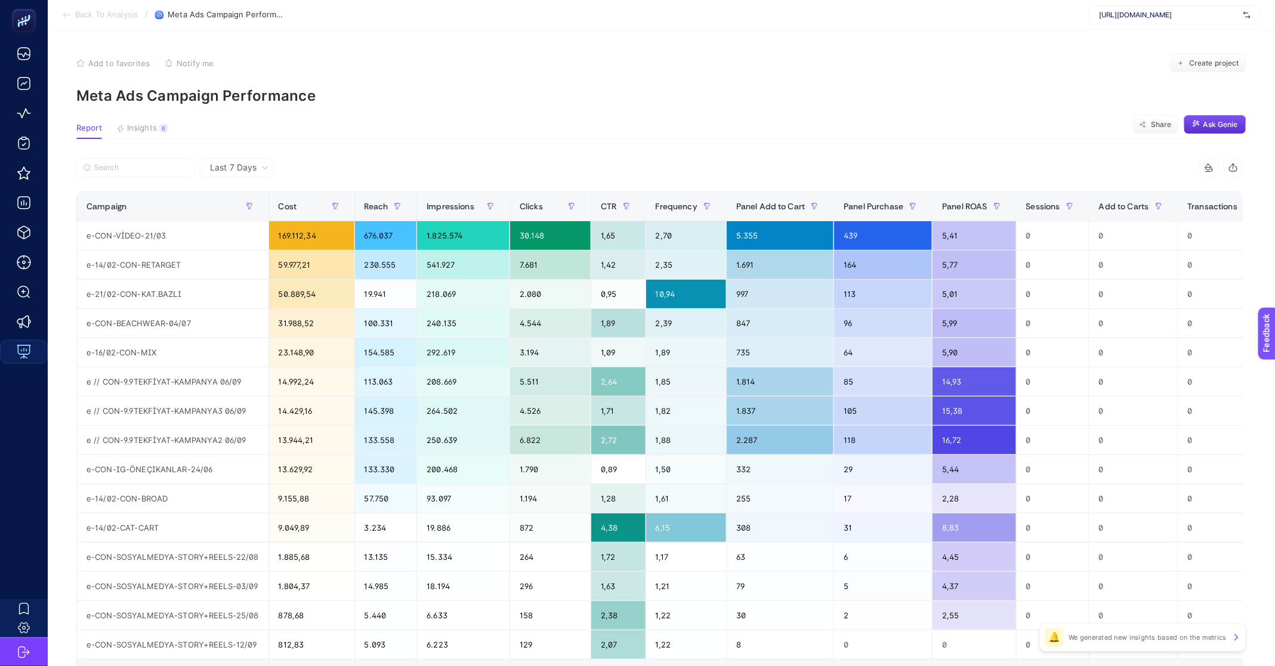
click at [243, 159] on div "Last 7 Days" at bounding box center [237, 167] width 75 height 19
click at [249, 211] on li "Last 30 Days" at bounding box center [236, 213] width 67 height 21
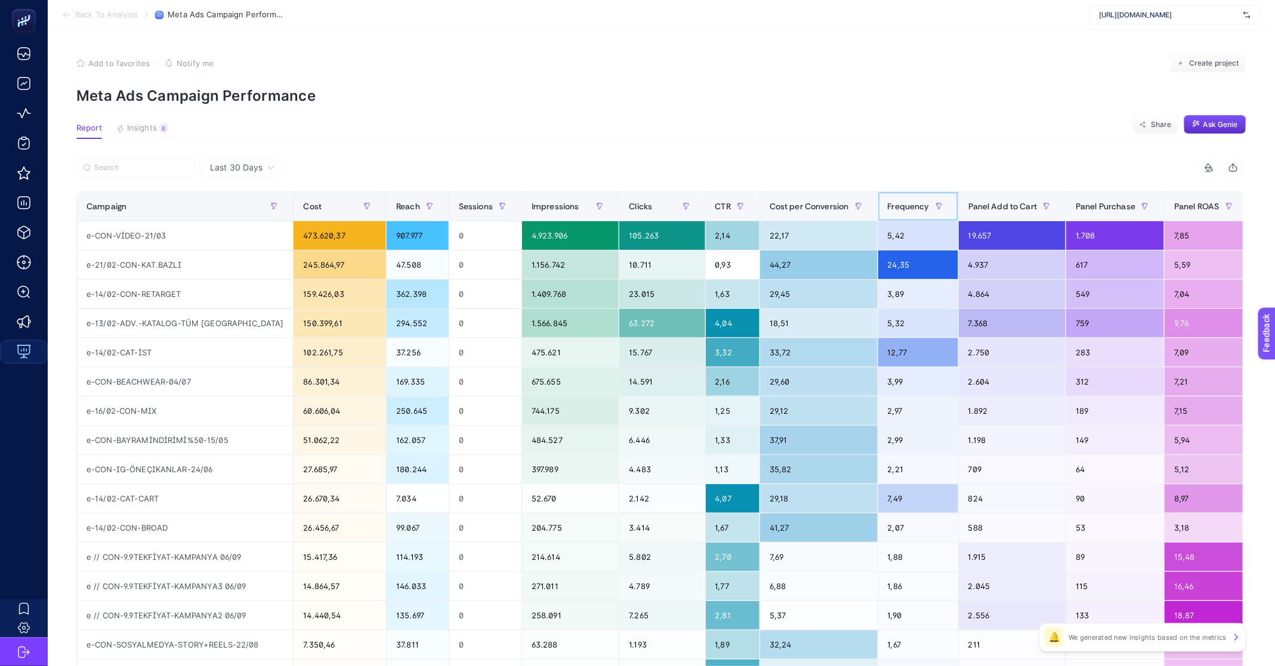
click at [888, 206] on span "Frequency" at bounding box center [909, 207] width 42 height 10
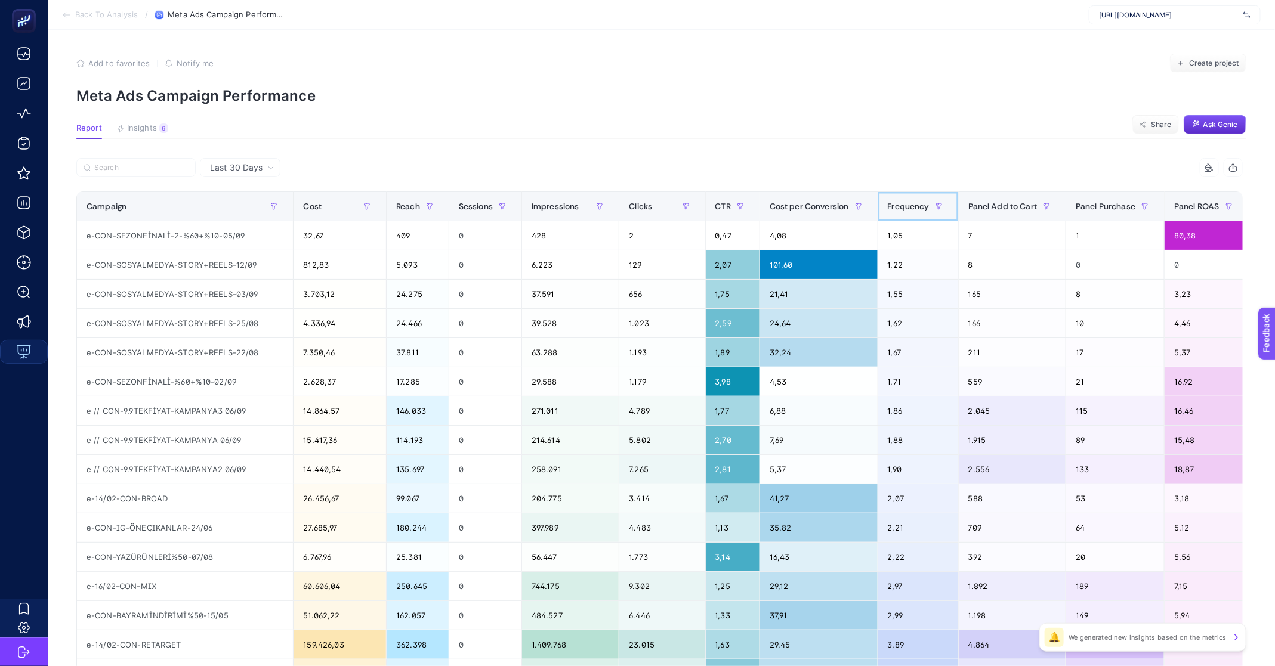
click at [888, 206] on span "Frequency" at bounding box center [909, 207] width 42 height 10
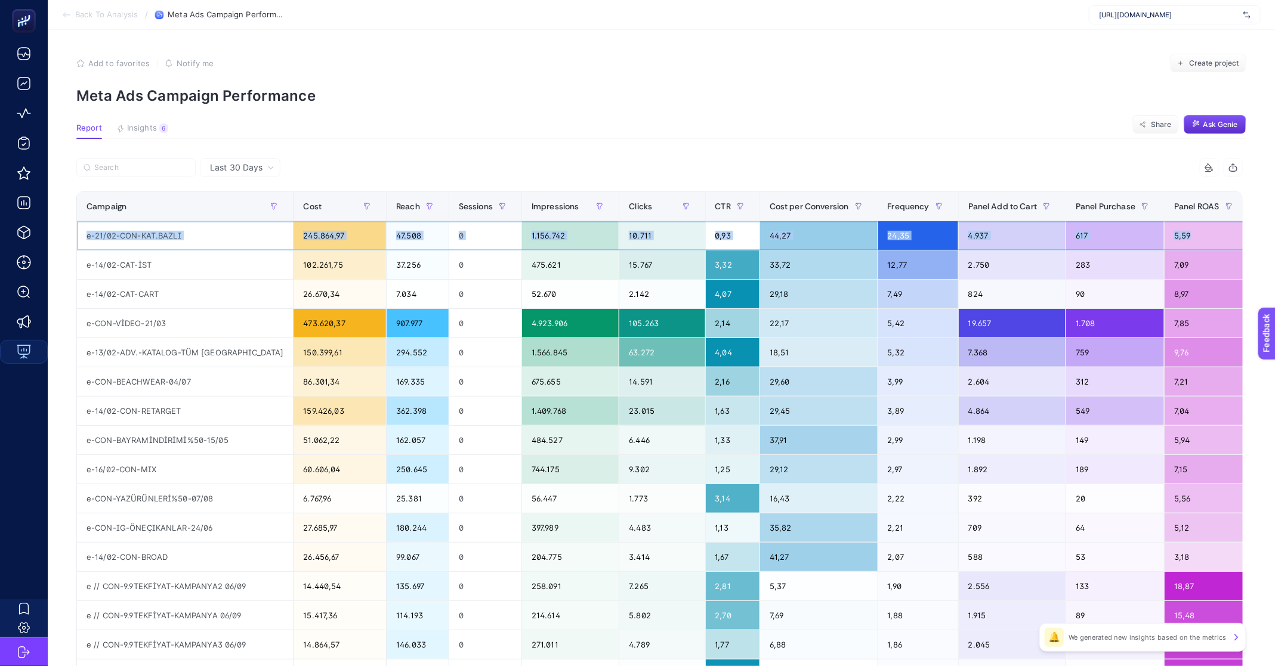
drag, startPoint x: 86, startPoint y: 236, endPoint x: 1241, endPoint y: 233, distance: 1154.3
click at [1241, 233] on tr "e-21/02-CON-KAT.BAZLI 245.864,97 47.508 0 1.156.742 10.711 0,93 44,27 24,35 4.9…" at bounding box center [933, 235] width 1712 height 29
click at [886, 238] on div "24,35" at bounding box center [918, 235] width 80 height 29
click at [878, 236] on div "24,35" at bounding box center [918, 235] width 80 height 29
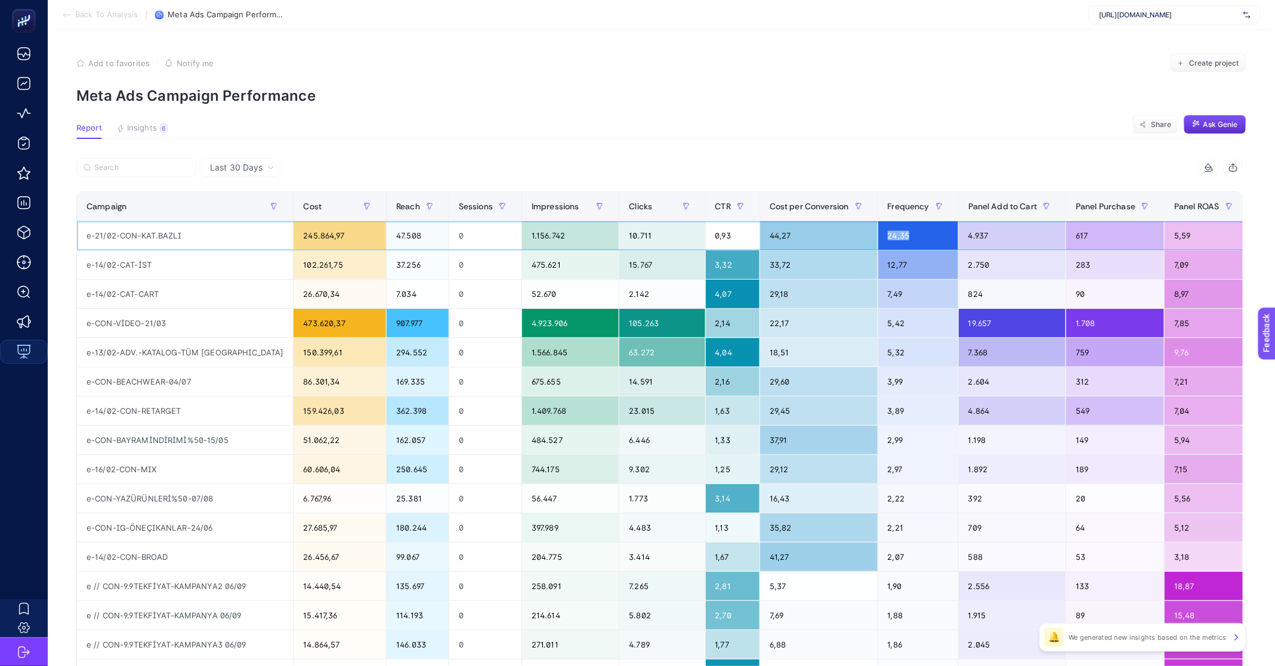
click at [878, 236] on div "24,35" at bounding box center [918, 235] width 80 height 29
click at [878, 234] on div "24,35" at bounding box center [918, 235] width 80 height 29
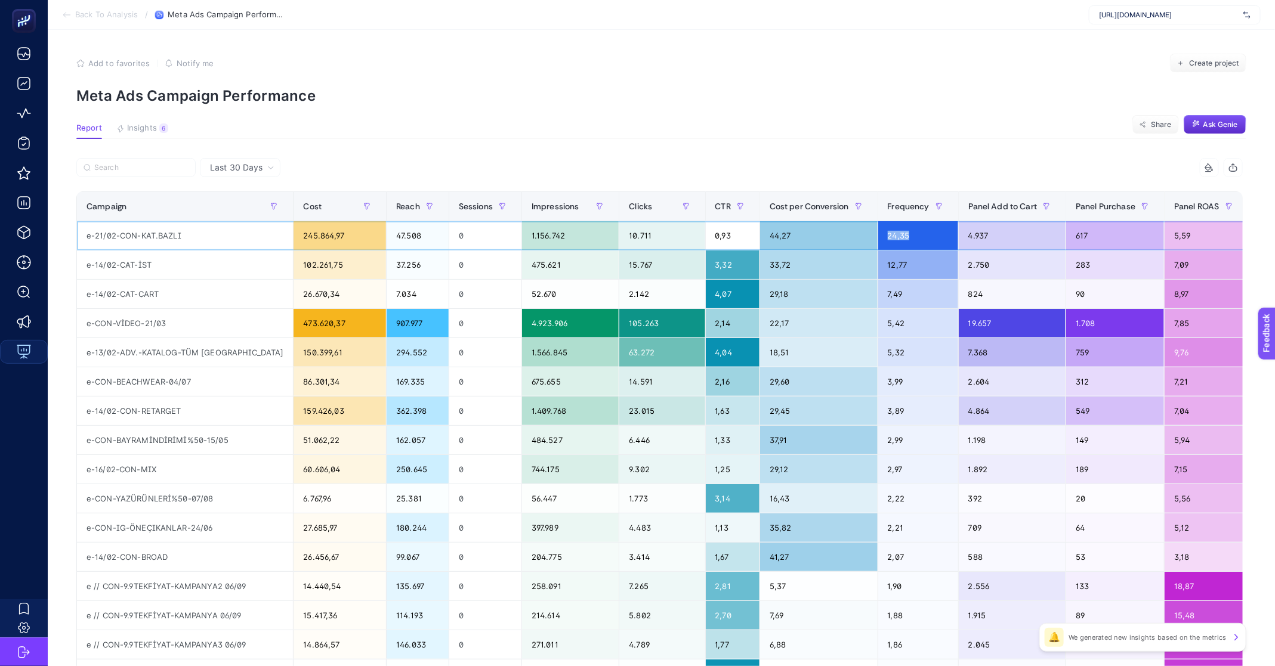
click at [878, 234] on div "24,35" at bounding box center [918, 235] width 80 height 29
click at [878, 233] on div "24,35" at bounding box center [918, 235] width 80 height 29
click at [158, 231] on div "e-21/02-CON-KAT.BAZLI" at bounding box center [185, 235] width 216 height 29
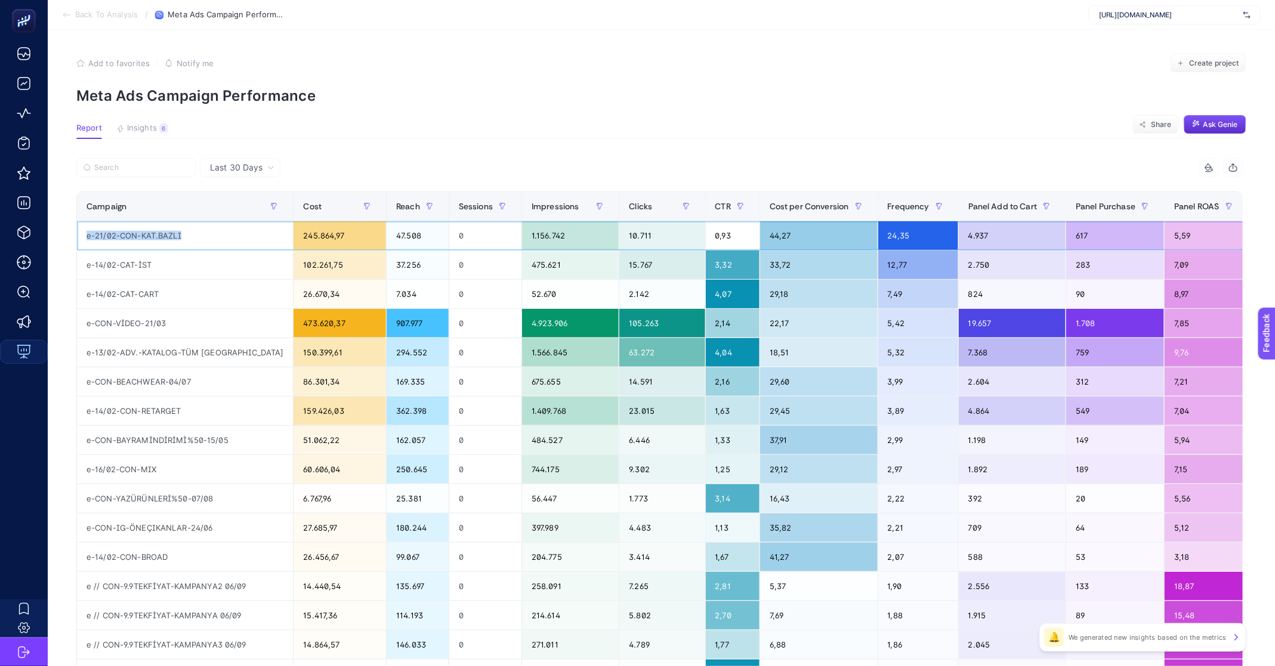
click at [128, 236] on div "e-21/02-CON-KAT.BAZLI" at bounding box center [185, 235] width 216 height 29
click at [132, 262] on div "e-14/02-CAT-İST" at bounding box center [185, 265] width 216 height 29
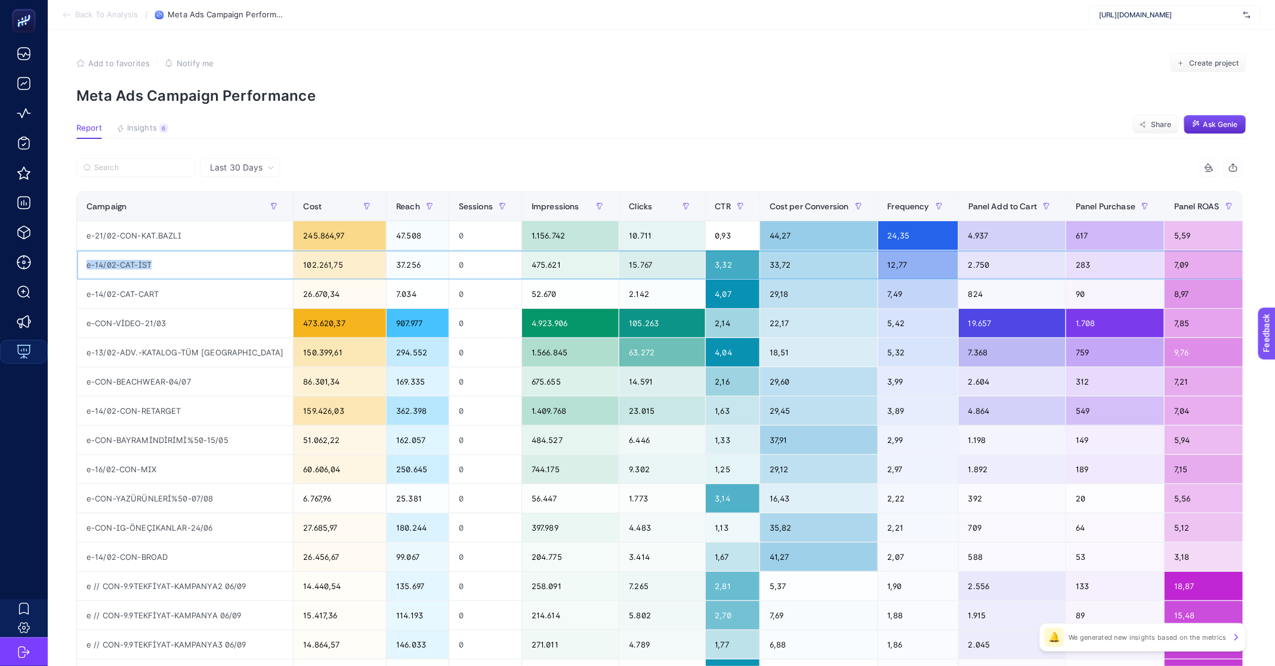
click at [132, 262] on div "e-14/02-CAT-İST" at bounding box center [185, 265] width 216 height 29
click at [129, 291] on div "e-14/02-CAT-CART" at bounding box center [185, 294] width 216 height 29
click at [115, 293] on div "e-14/02-CAT-CART" at bounding box center [185, 294] width 216 height 29
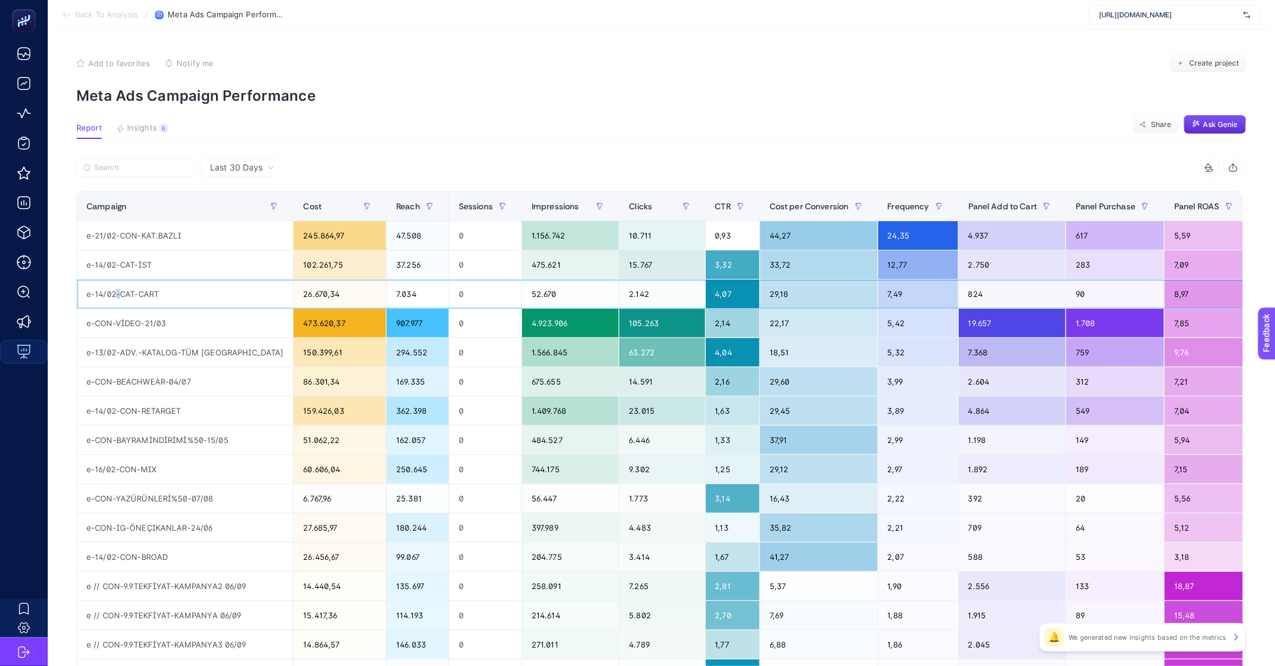
click at [115, 293] on div "e-14/02-CAT-CART" at bounding box center [185, 294] width 216 height 29
click at [882, 267] on div "12,77" at bounding box center [918, 265] width 80 height 29
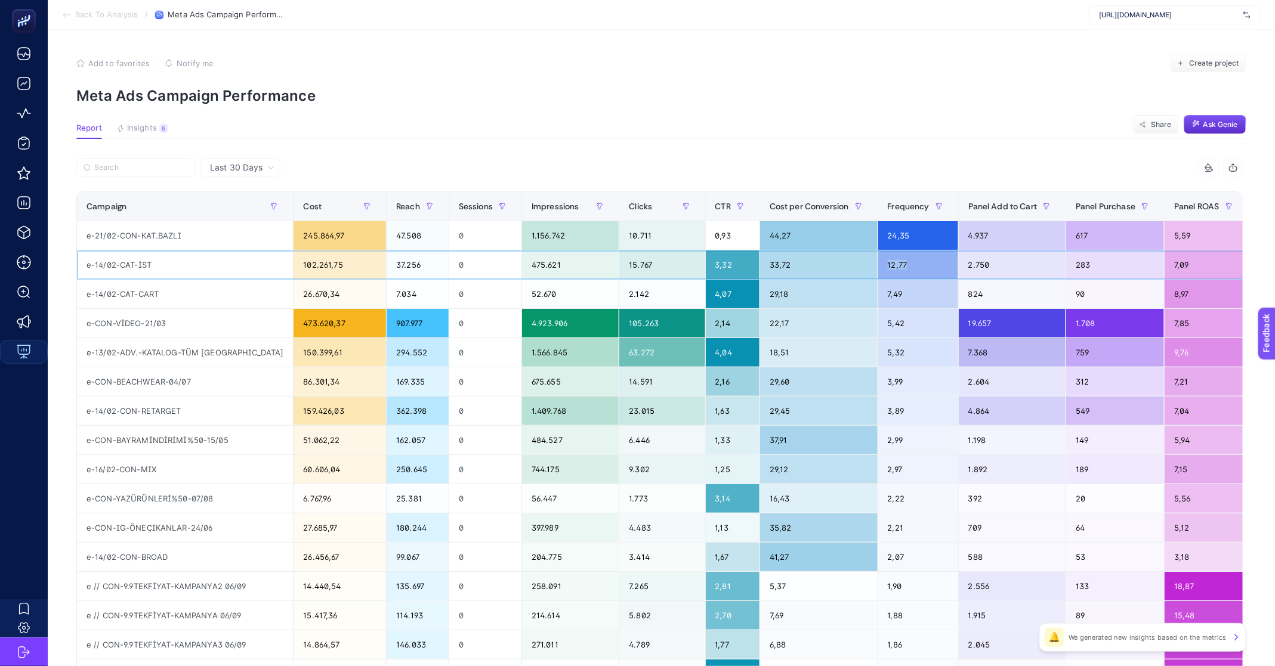
click at [882, 267] on div "12,77" at bounding box center [918, 265] width 80 height 29
click at [107, 11] on span "Back To Analysis" at bounding box center [106, 15] width 63 height 10
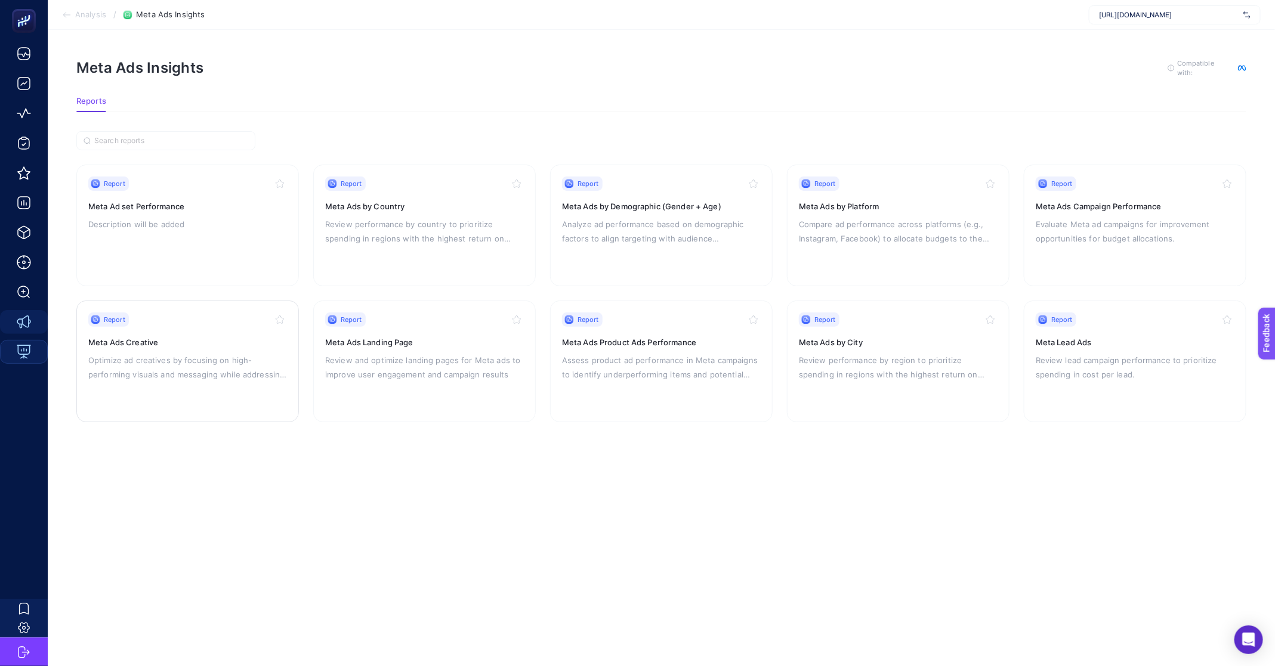
click at [237, 354] on p "Optimize ad creatives by focusing on high-performing visuals and messaging whil…" at bounding box center [187, 367] width 199 height 29
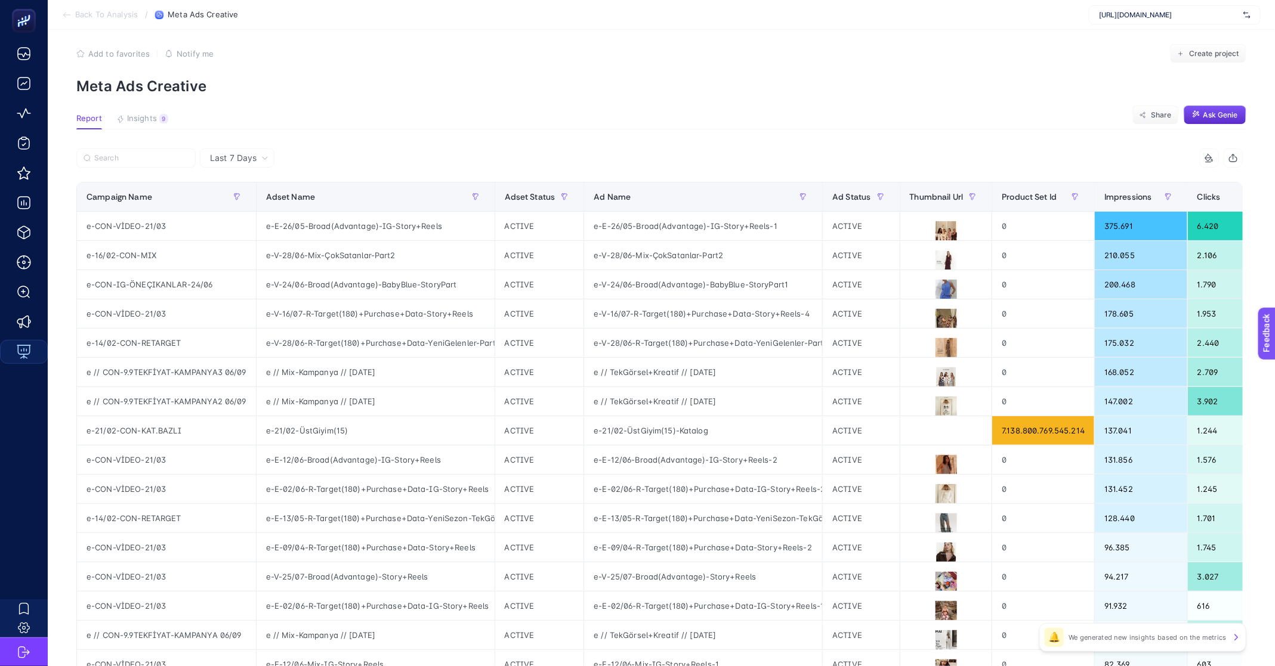
scroll to position [0, 10]
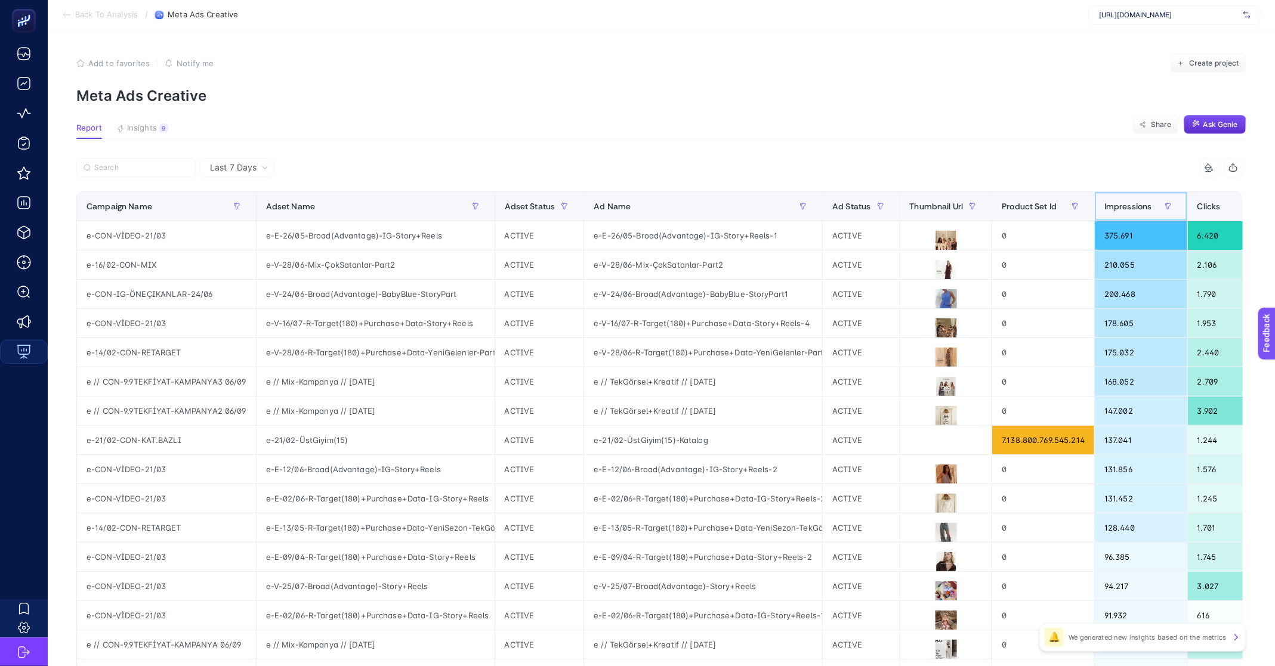
click at [1113, 211] on span "Impressions" at bounding box center [1128, 207] width 48 height 10
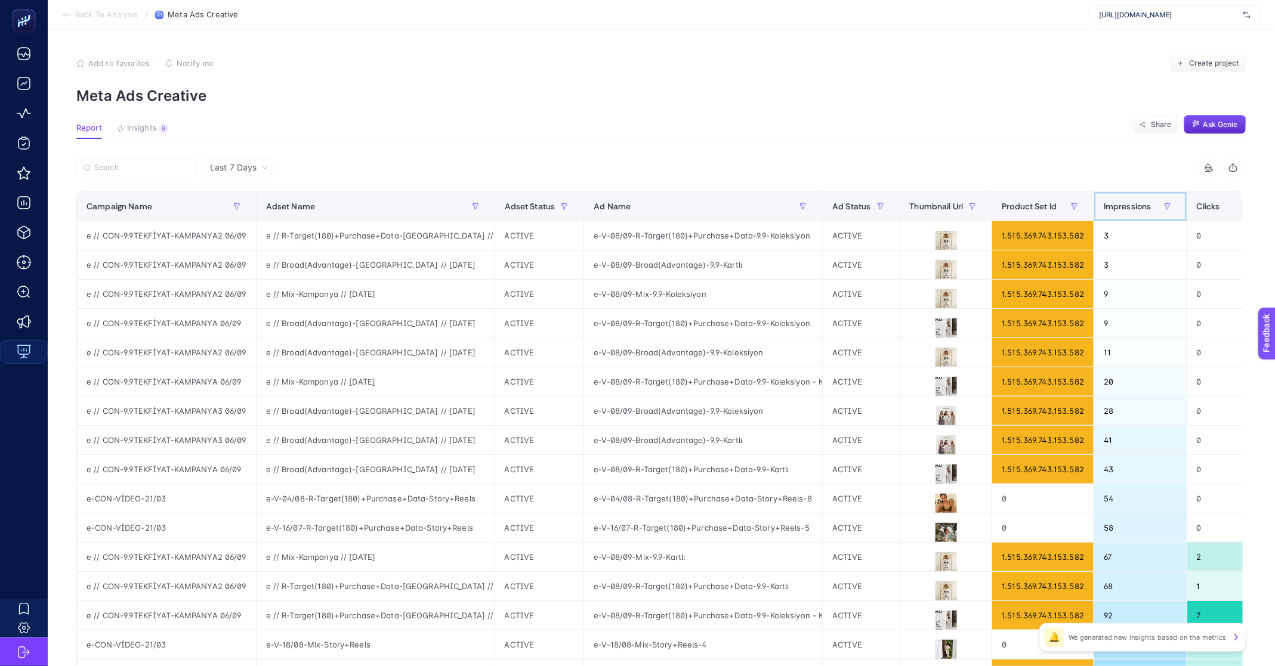
click at [1116, 199] on div "Impressions" at bounding box center [1140, 206] width 73 height 19
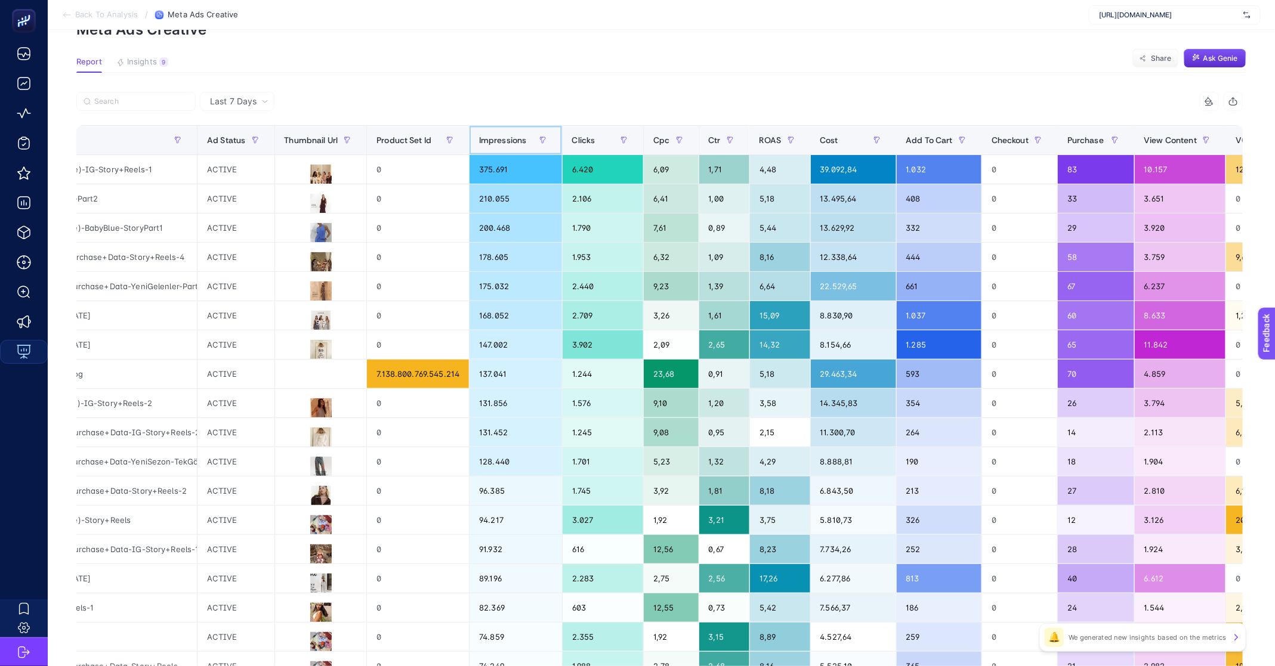
scroll to position [0, 725]
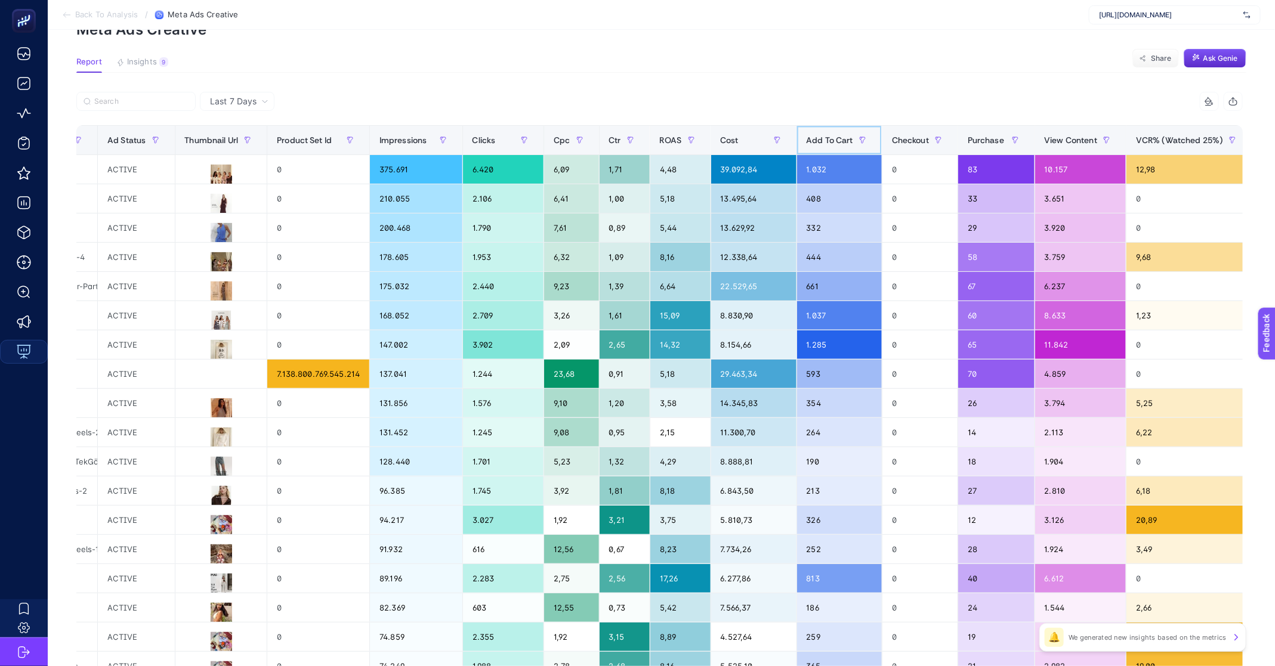
click at [832, 140] on span "Add To Cart" at bounding box center [830, 140] width 47 height 10
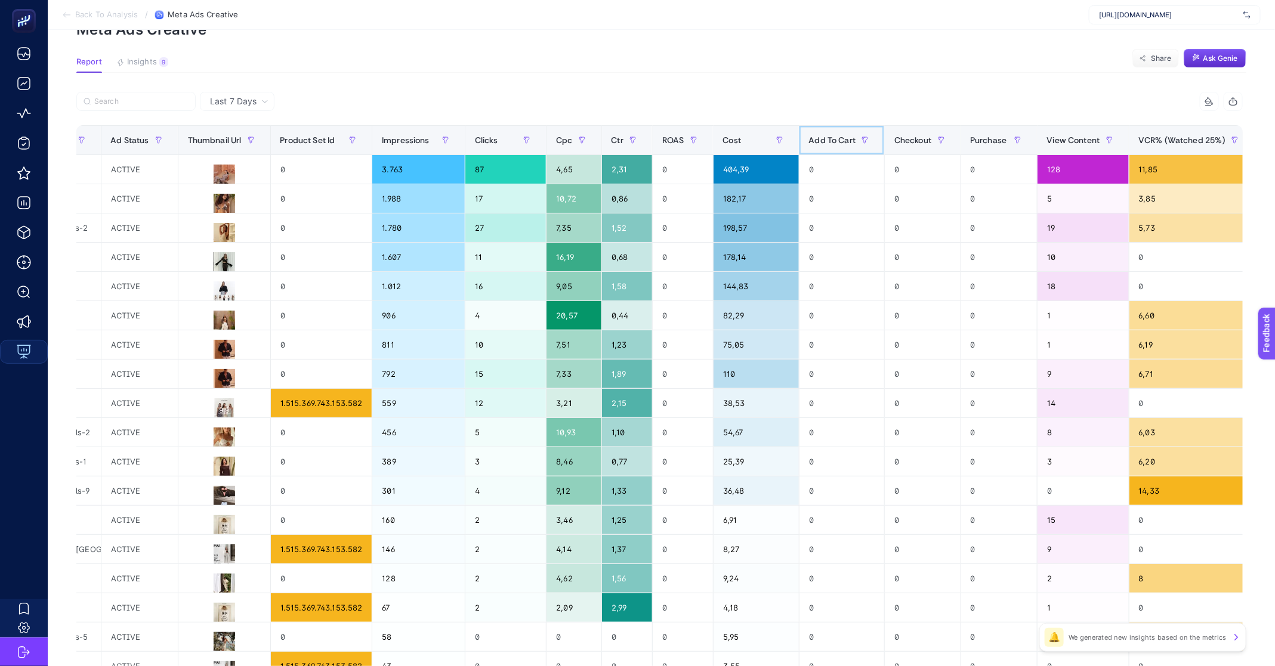
click at [832, 140] on span "Add To Cart" at bounding box center [832, 140] width 47 height 10
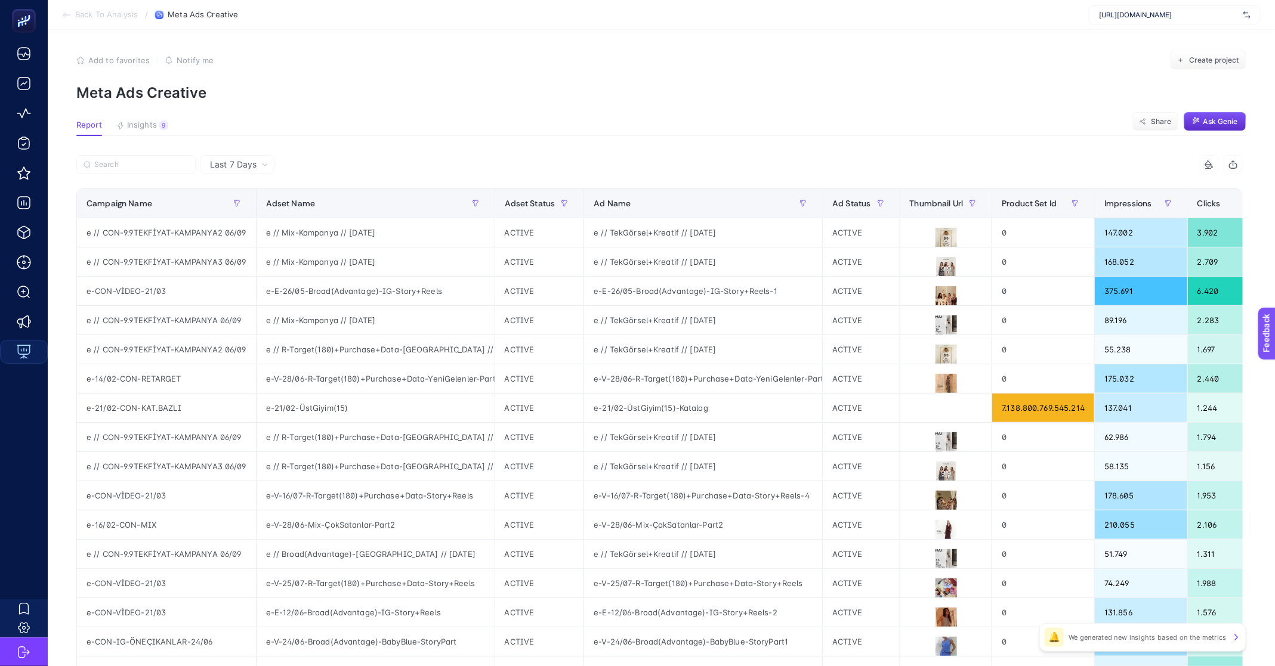
scroll to position [0, 0]
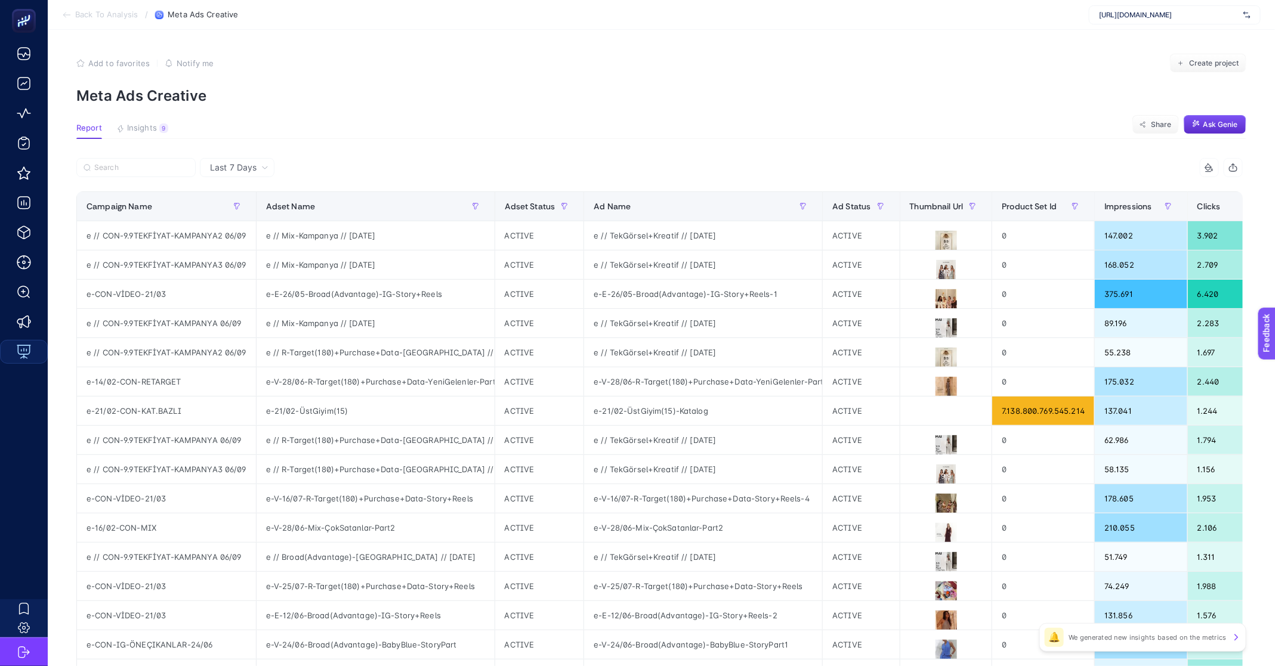
click at [97, 19] on span "Back To Analysis" at bounding box center [106, 15] width 63 height 10
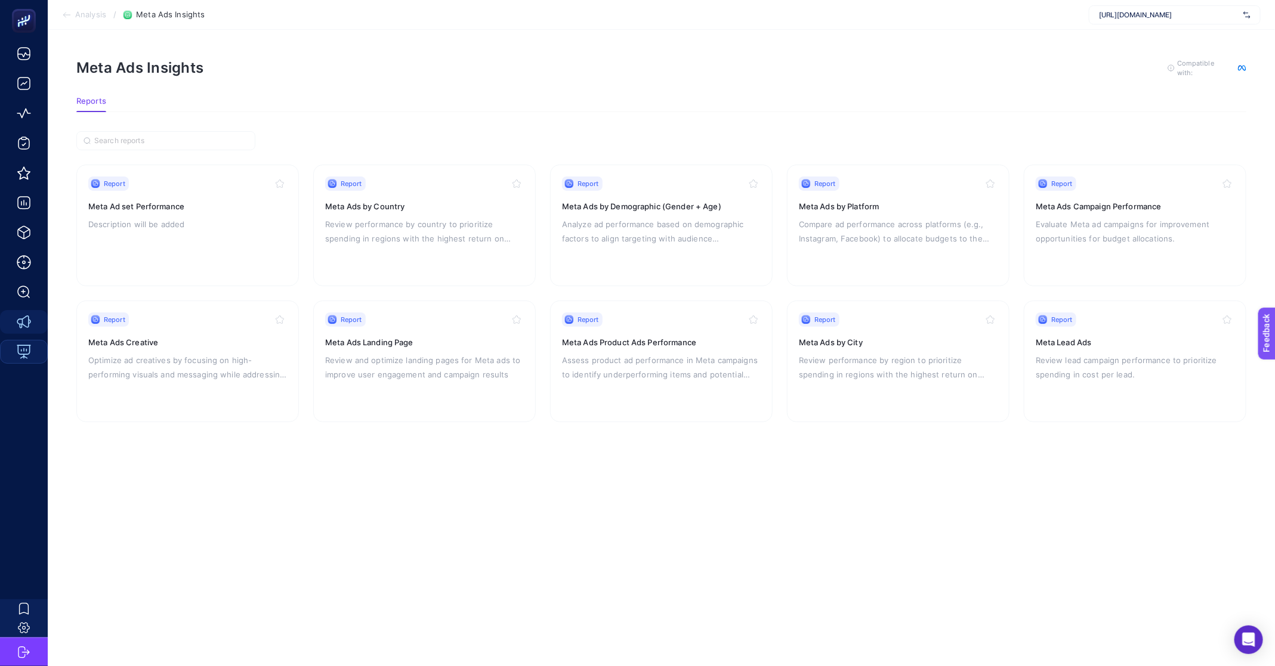
click at [85, 17] on span "Analysis" at bounding box center [90, 15] width 31 height 10
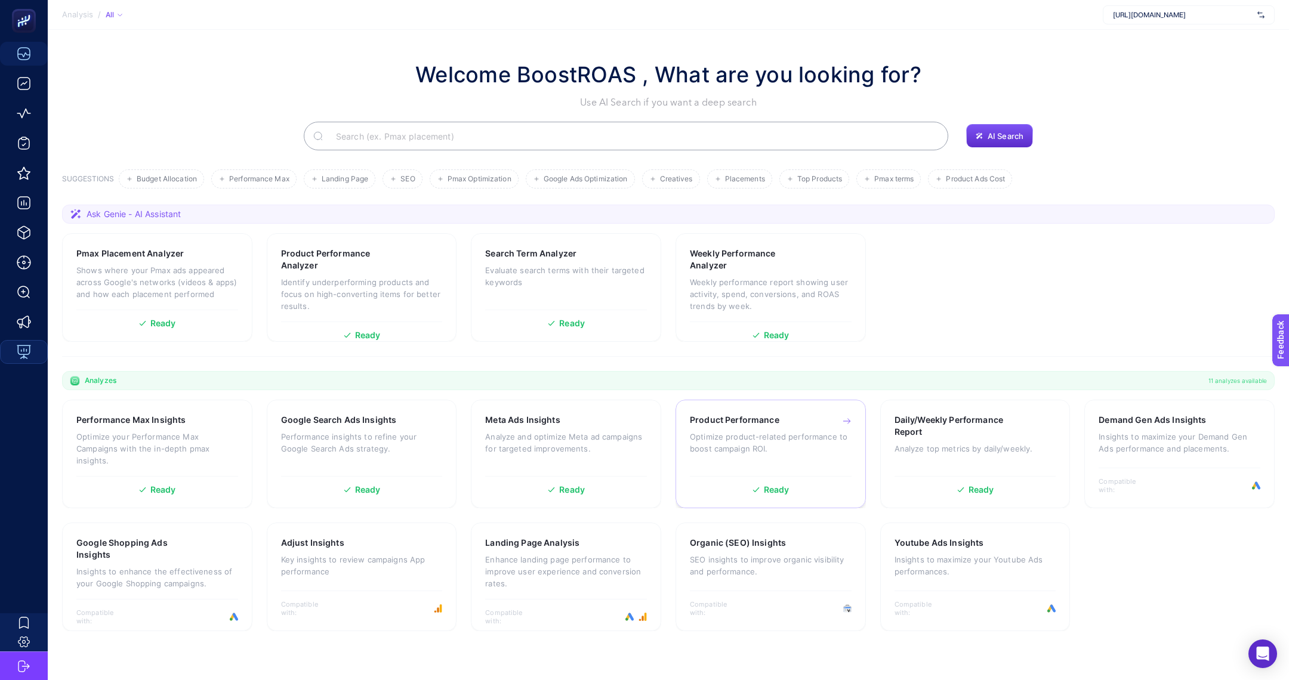
click at [795, 441] on p "Optimize product-related performance to boost campaign ROI." at bounding box center [771, 443] width 162 height 24
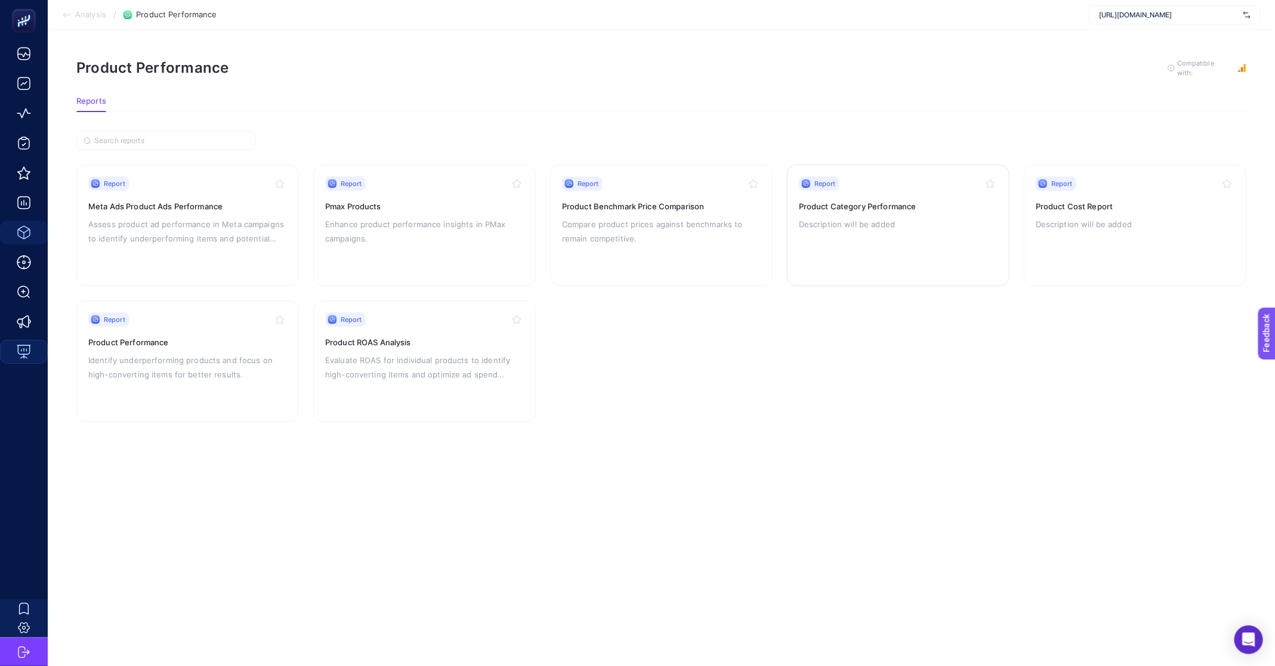
click at [886, 227] on p "Description will be added" at bounding box center [898, 224] width 199 height 14
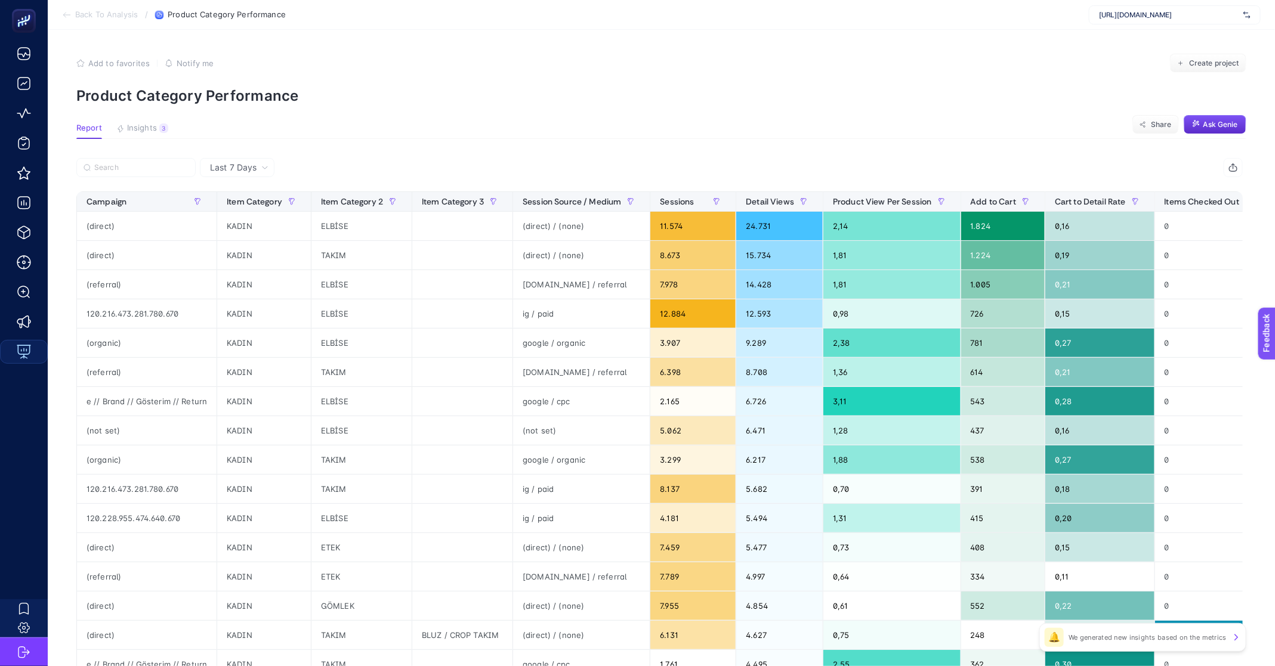
click at [97, 16] on span "Back To Analysis" at bounding box center [106, 15] width 63 height 10
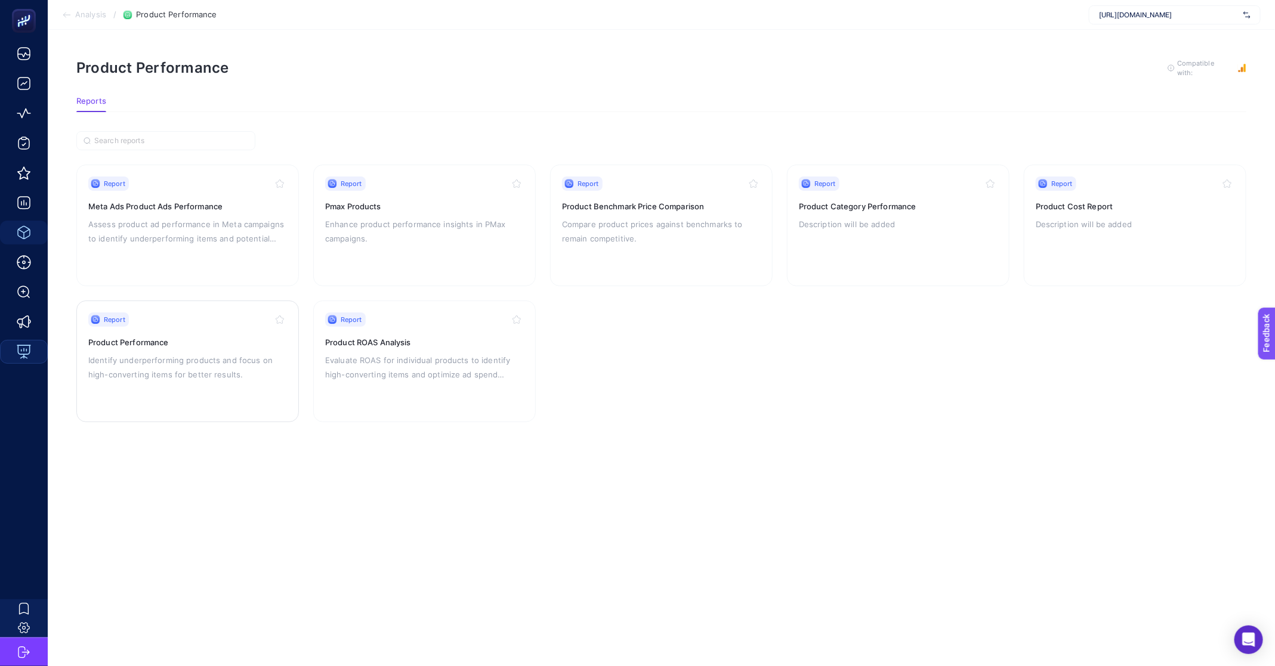
click at [177, 358] on p "Identify underperforming products and focus on high-converting items for better…" at bounding box center [187, 367] width 199 height 29
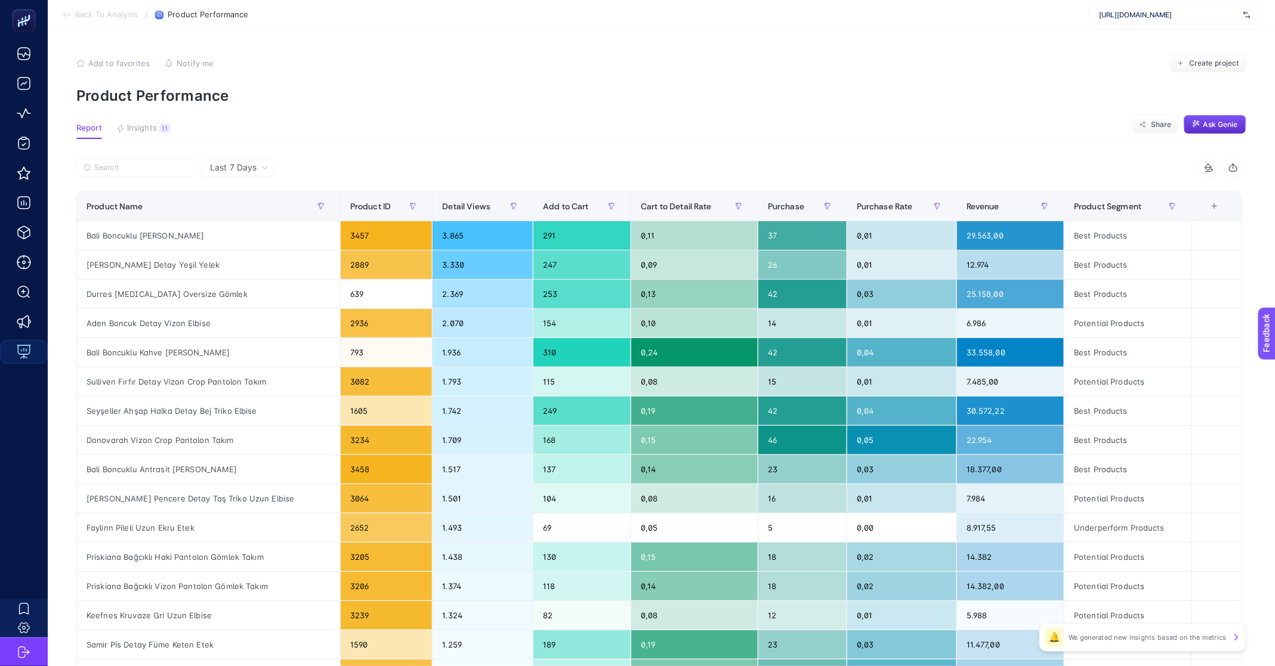
click at [239, 170] on span "Last 7 Days" at bounding box center [233, 168] width 47 height 12
click at [249, 217] on li "Last 30 Days" at bounding box center [236, 213] width 67 height 21
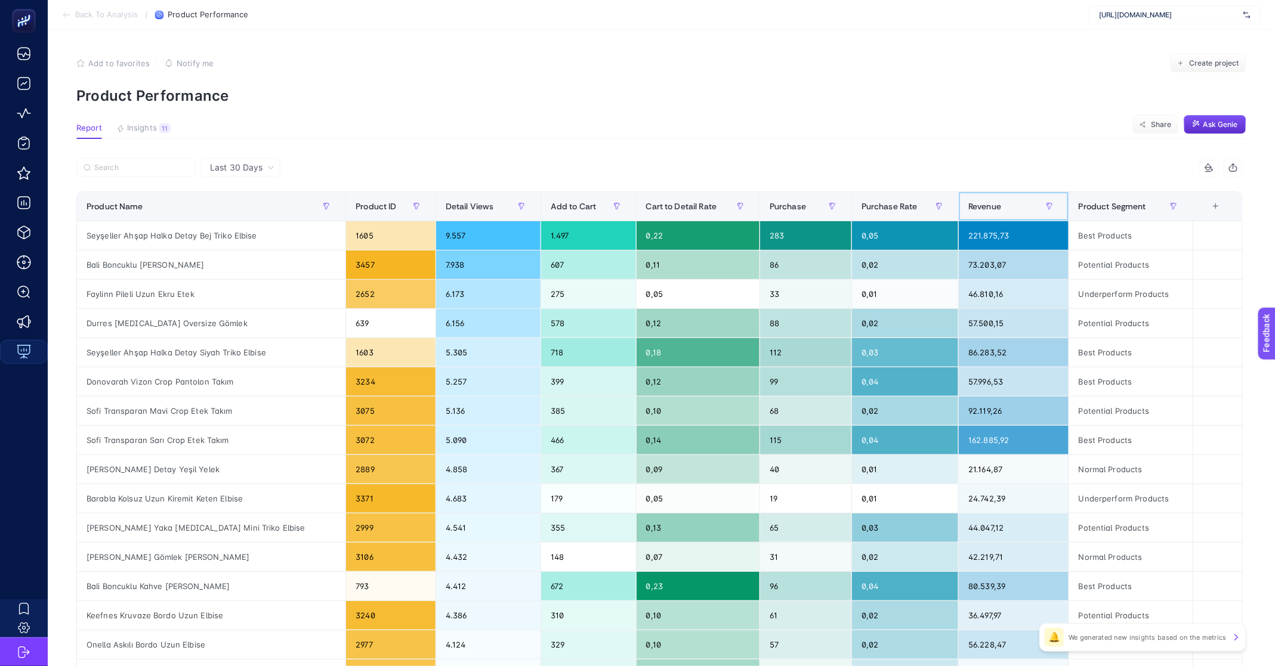
click at [1001, 206] on div "Revenue" at bounding box center [1013, 206] width 91 height 19
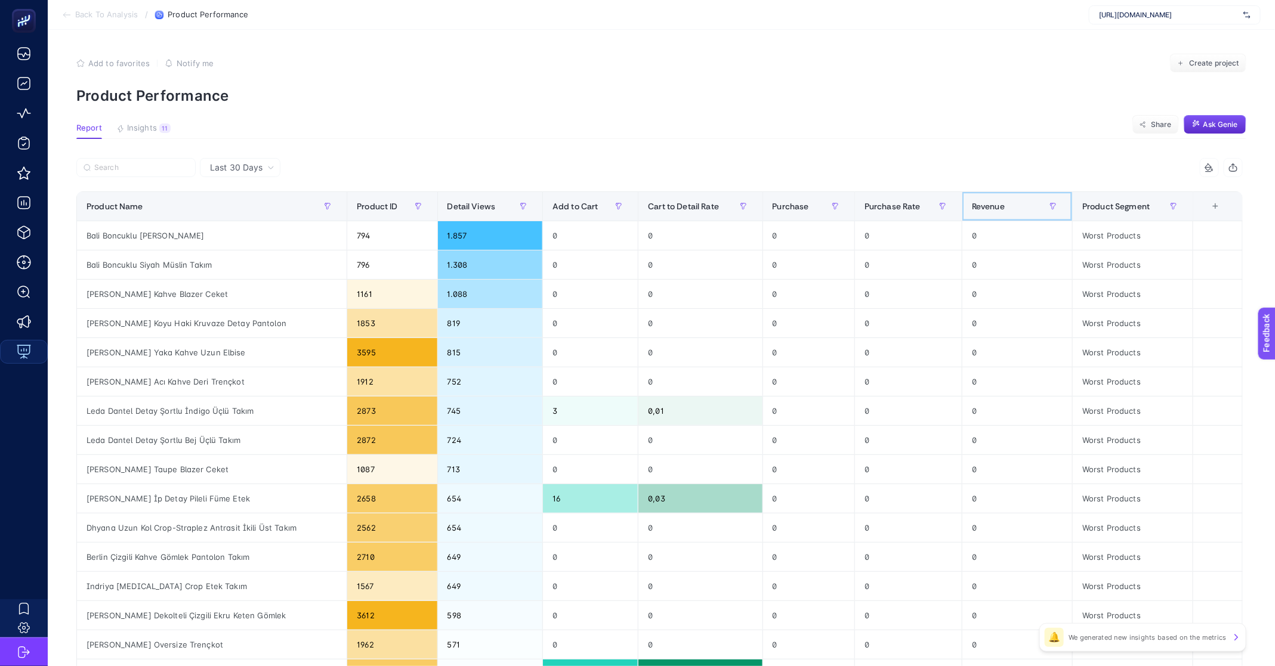
click at [1001, 206] on span "Revenue" at bounding box center [988, 207] width 33 height 10
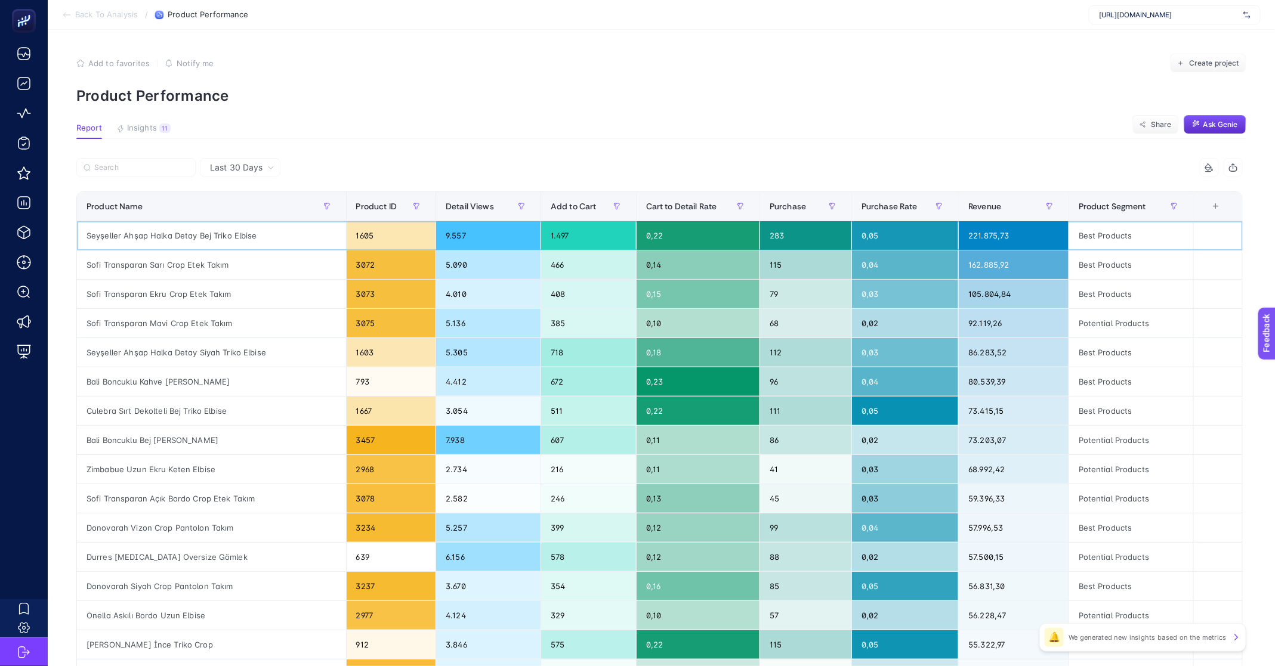
click at [167, 237] on div "Seyşeller Ahşap Halka Detay Bej Triko Elbise" at bounding box center [211, 235] width 269 height 29
click at [217, 233] on div "Seyşeller Ahşap Halka Detay Bej Triko Elbise" at bounding box center [211, 235] width 269 height 29
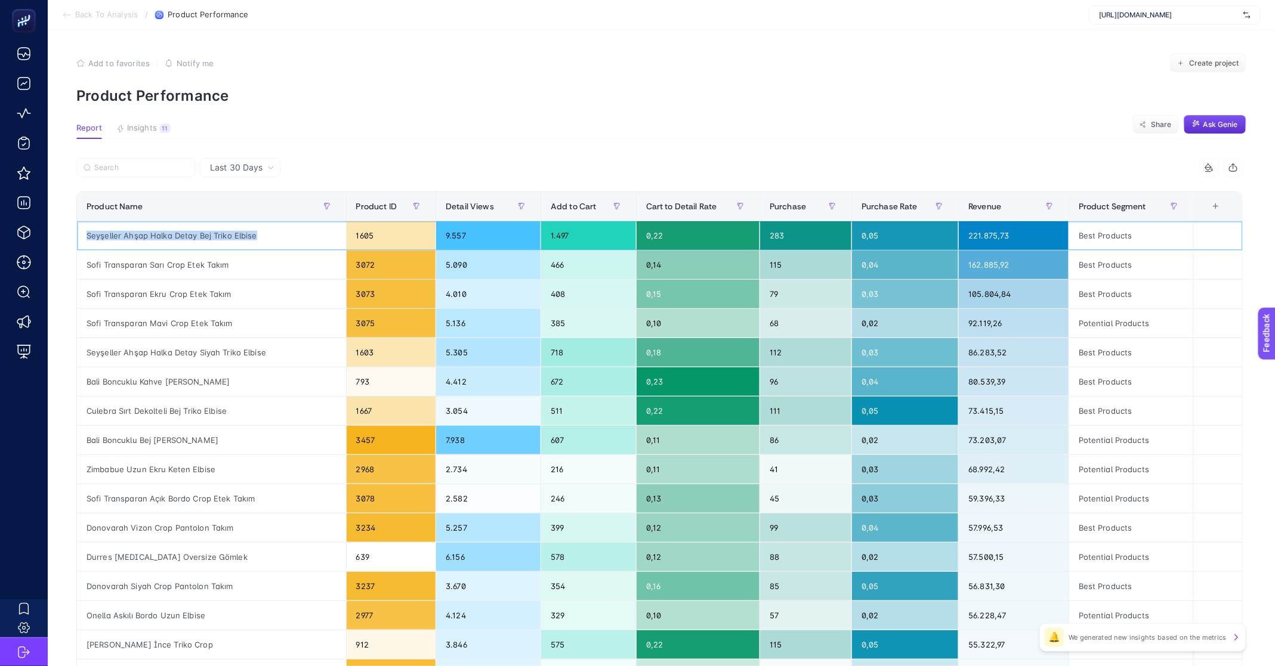
click at [217, 233] on div "Seyşeller Ahşap Halka Detay Bej Triko Elbise" at bounding box center [211, 235] width 269 height 29
click at [148, 237] on div "Seyşeller Ahşap Halka Detay Bej Triko Elbise" at bounding box center [211, 235] width 269 height 29
click at [184, 242] on div "Seyşeller Ahşap Halka Detay Bej Triko Elbise" at bounding box center [211, 235] width 269 height 29
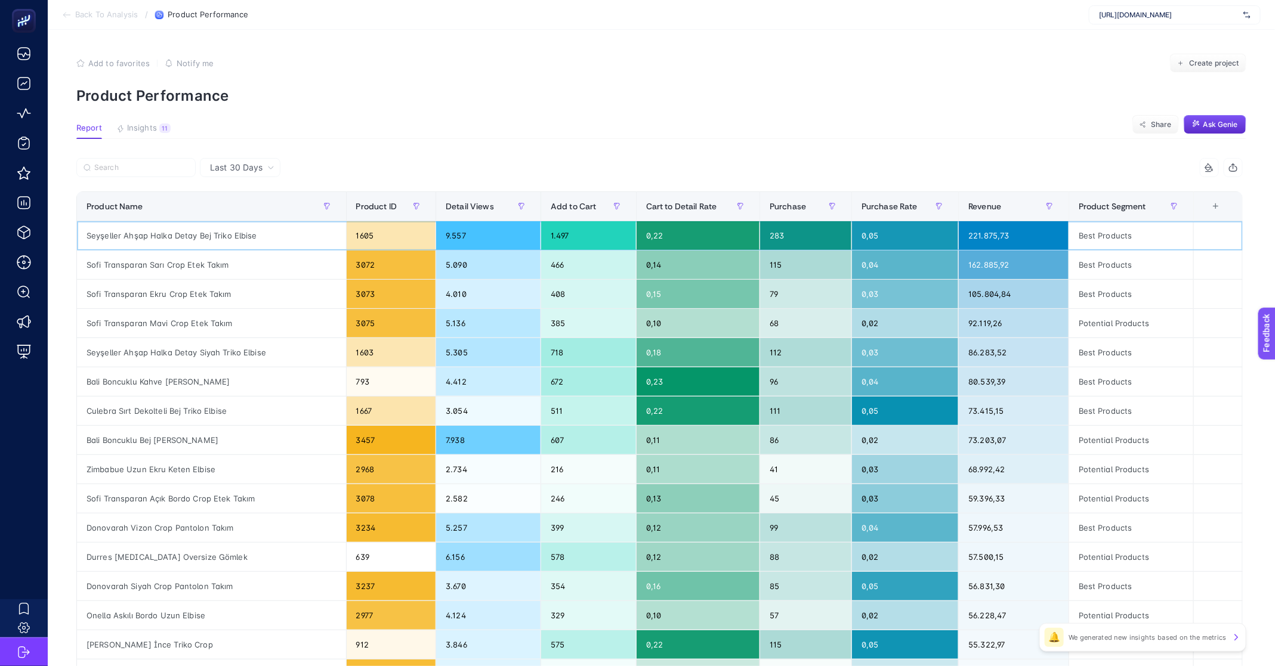
click at [184, 242] on div "Seyşeller Ahşap Halka Detay Bej Triko Elbise" at bounding box center [211, 235] width 269 height 29
copy tr "Seyşeller Ahşap Halka Detay Bej Triko Elbise"
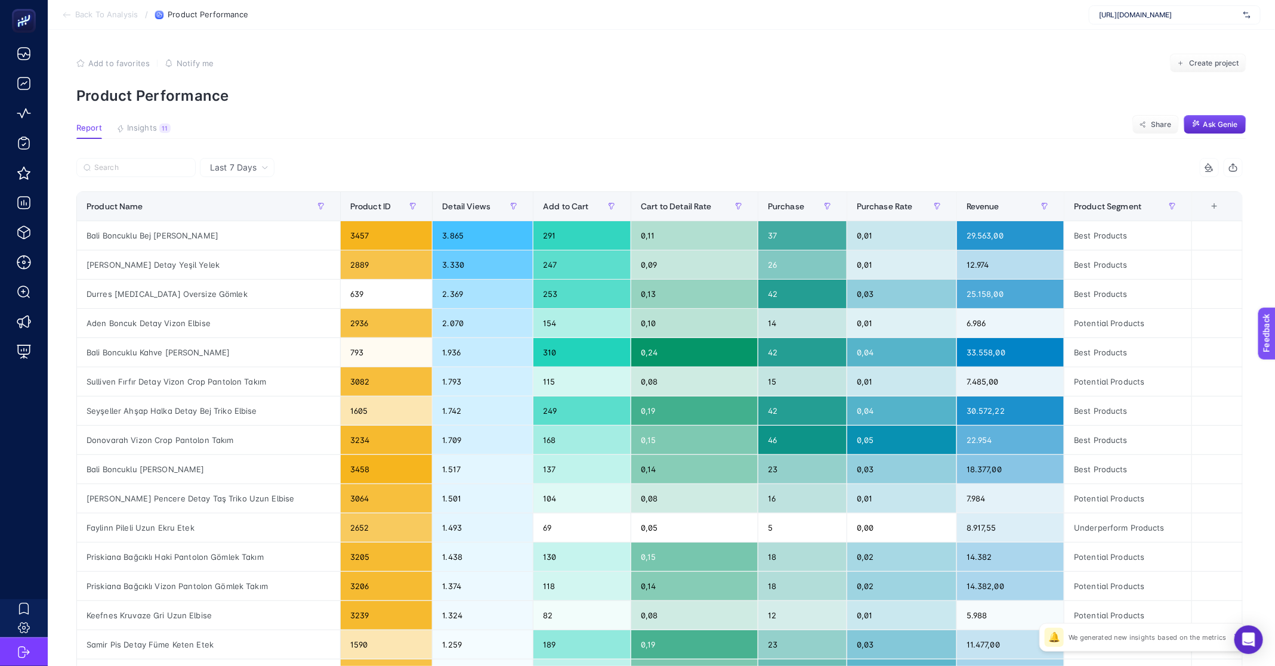
click at [114, 16] on span "Back To Analysis" at bounding box center [106, 15] width 63 height 10
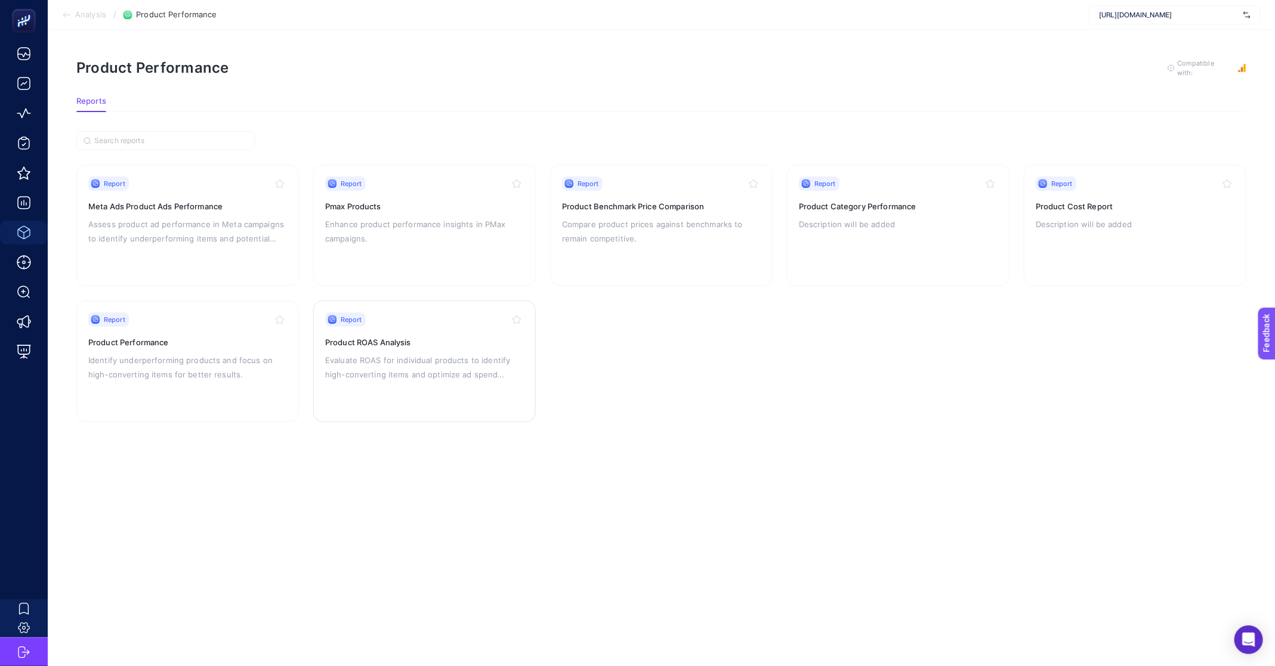
click at [404, 373] on p "Evaluate ROAS for individual products to identify high-converting items and opt…" at bounding box center [424, 367] width 199 height 29
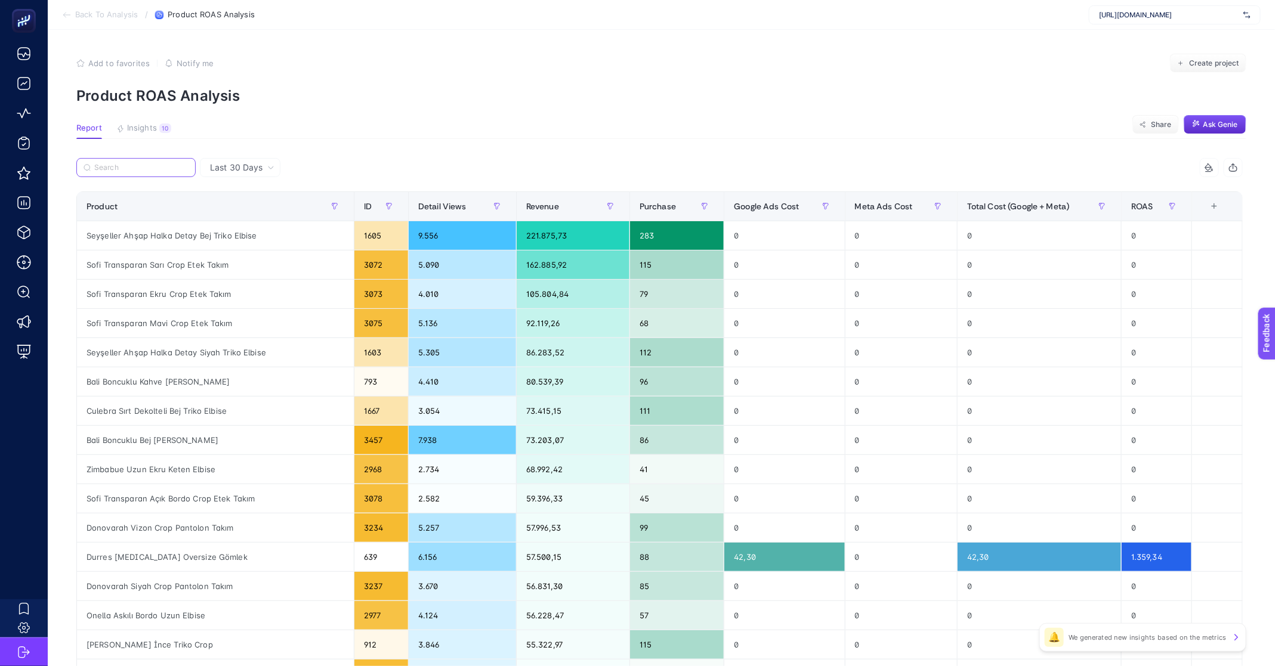
click at [126, 168] on input "Search" at bounding box center [141, 167] width 94 height 9
paste input "Seyşeller Ahşap Halka Detay Bej Triko Elbise"
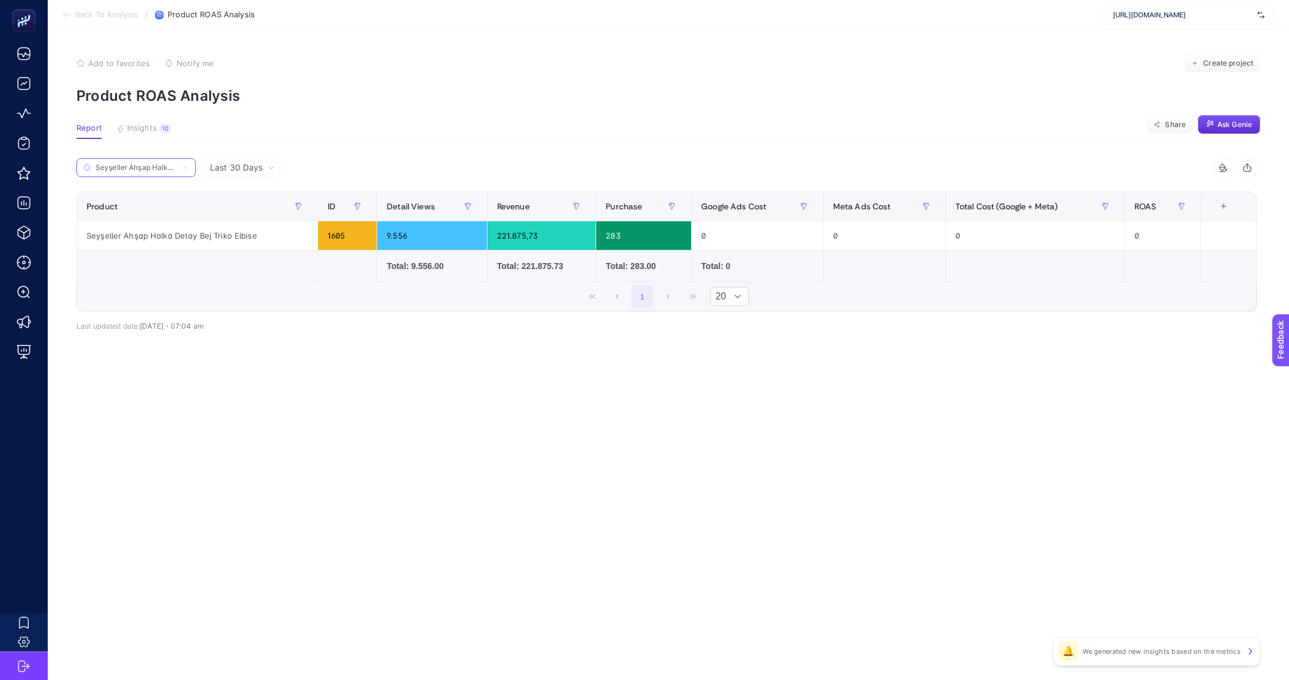
scroll to position [0, 72]
type input "Seyşeller Ahşap Halka Detay Bej Triko Elbise"
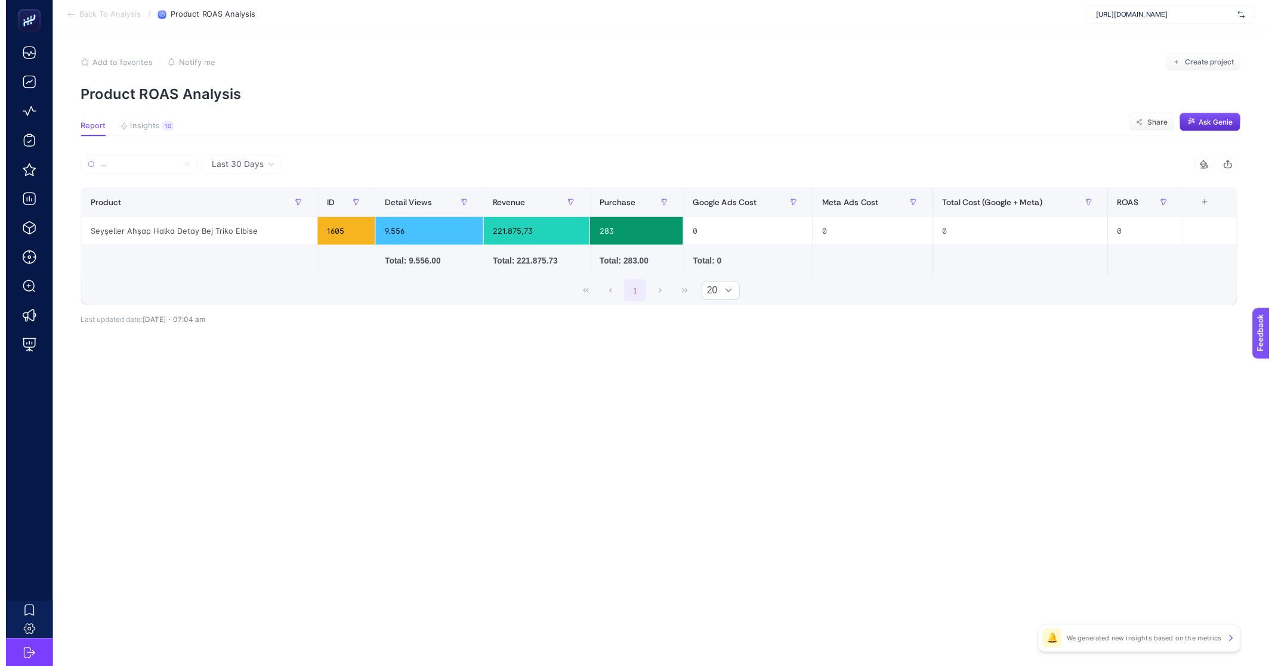
scroll to position [0, 0]
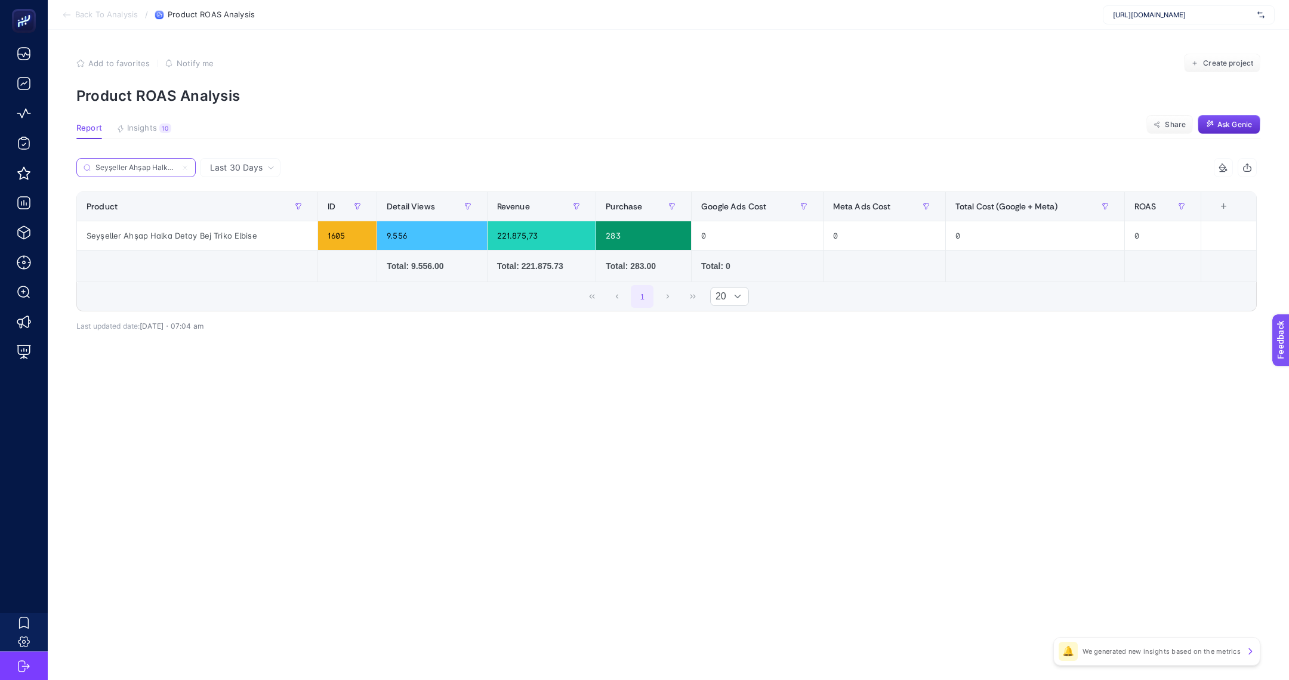
click at [153, 165] on input "Seyşeller Ahşap Halka Detay Bej Triko Elbise" at bounding box center [135, 167] width 81 height 9
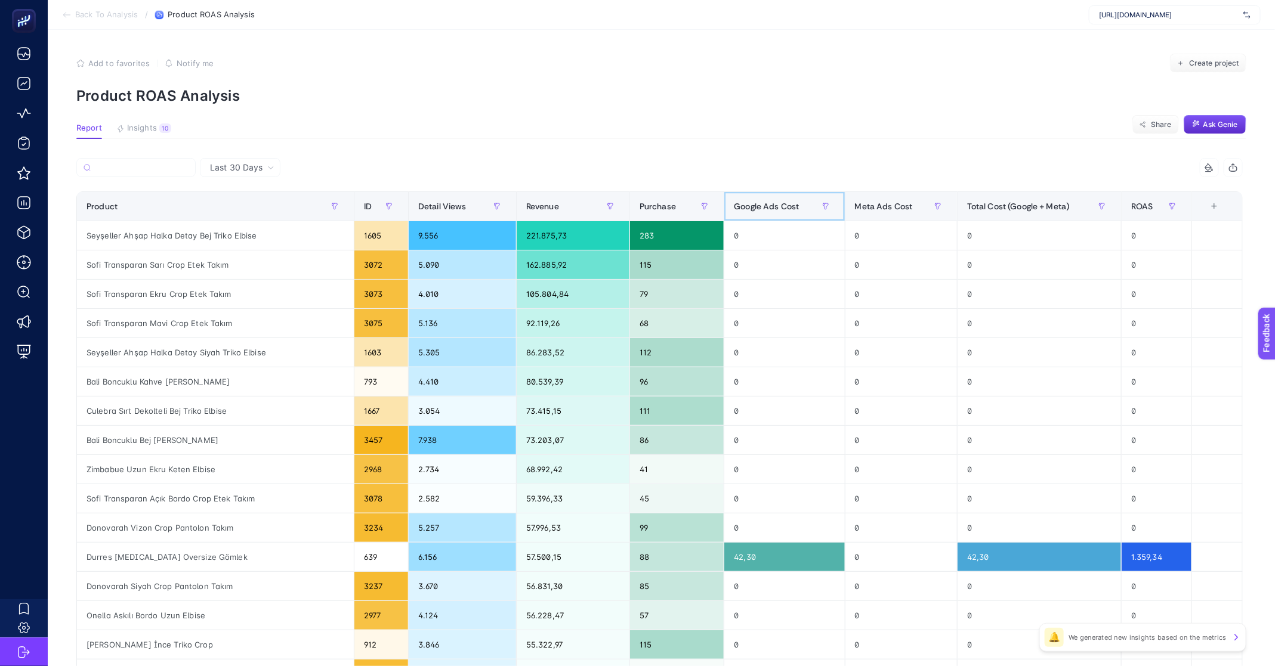
click at [774, 205] on span "Google Ads Cost" at bounding box center [766, 207] width 65 height 10
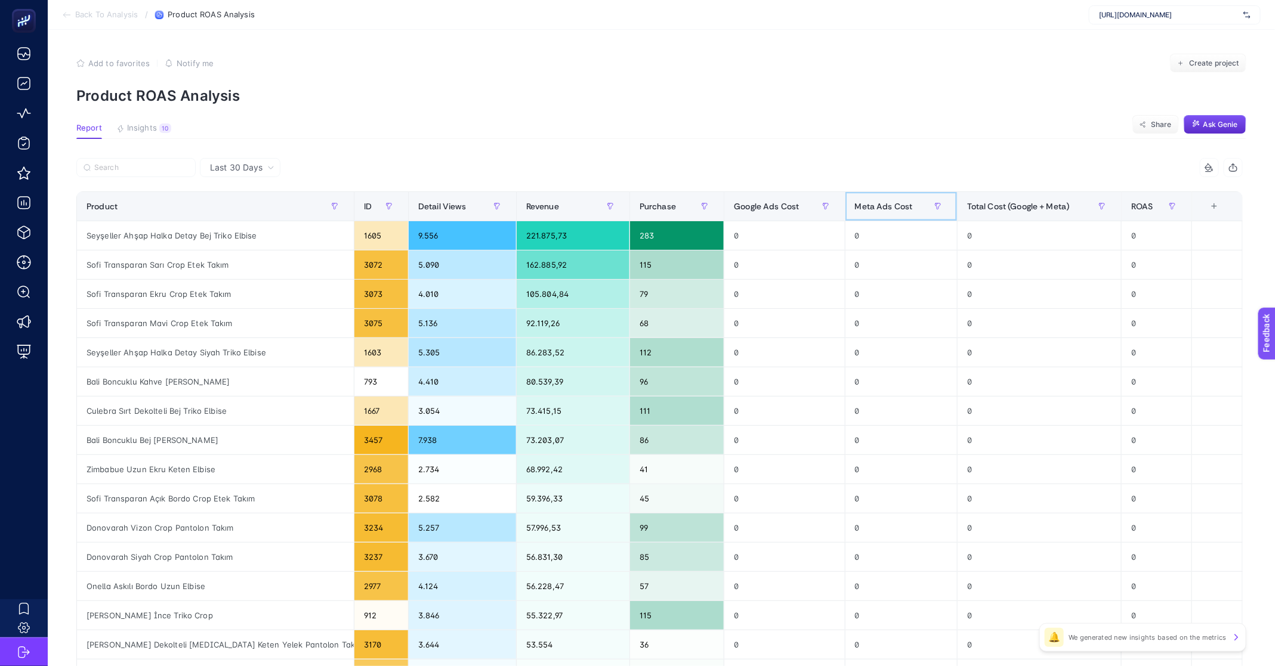
click at [935, 203] on div "Meta Ads Cost" at bounding box center [901, 206] width 92 height 19
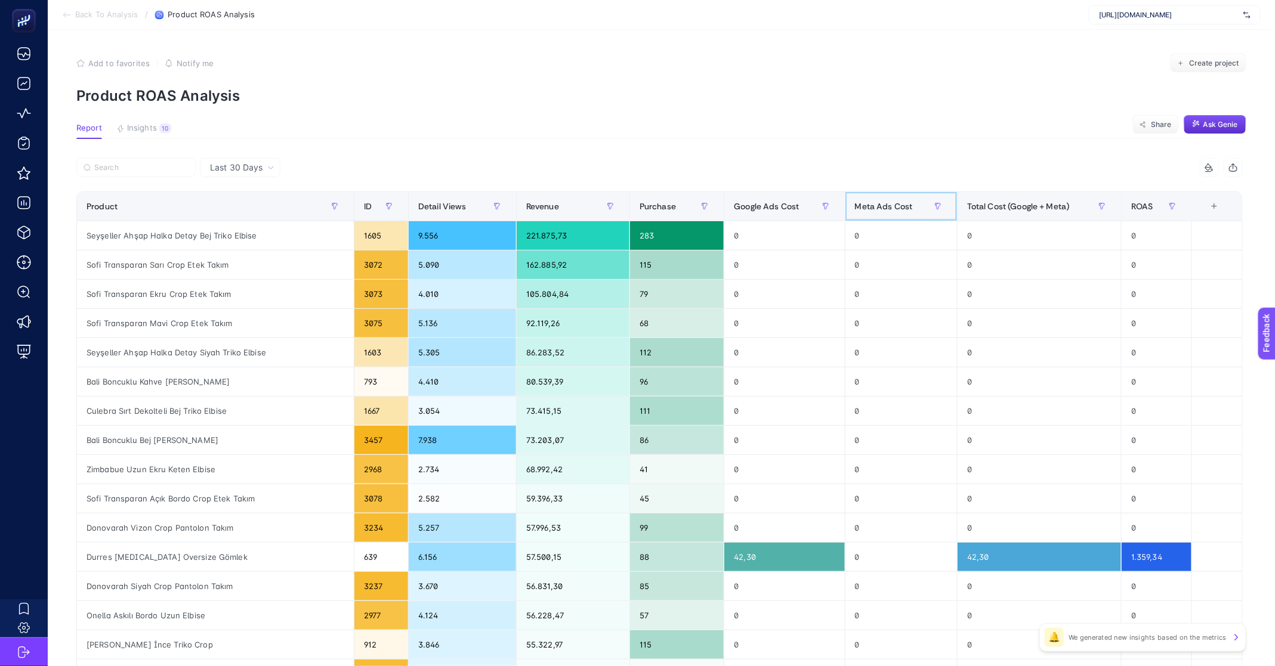
click at [935, 203] on div "Meta Ads Cost" at bounding box center [901, 206] width 92 height 19
click at [934, 204] on div "Meta Ads Cost" at bounding box center [901, 206] width 92 height 19
click at [903, 197] on div "Meta Ads Cost" at bounding box center [901, 206] width 92 height 19
